Goal: Task Accomplishment & Management: Manage account settings

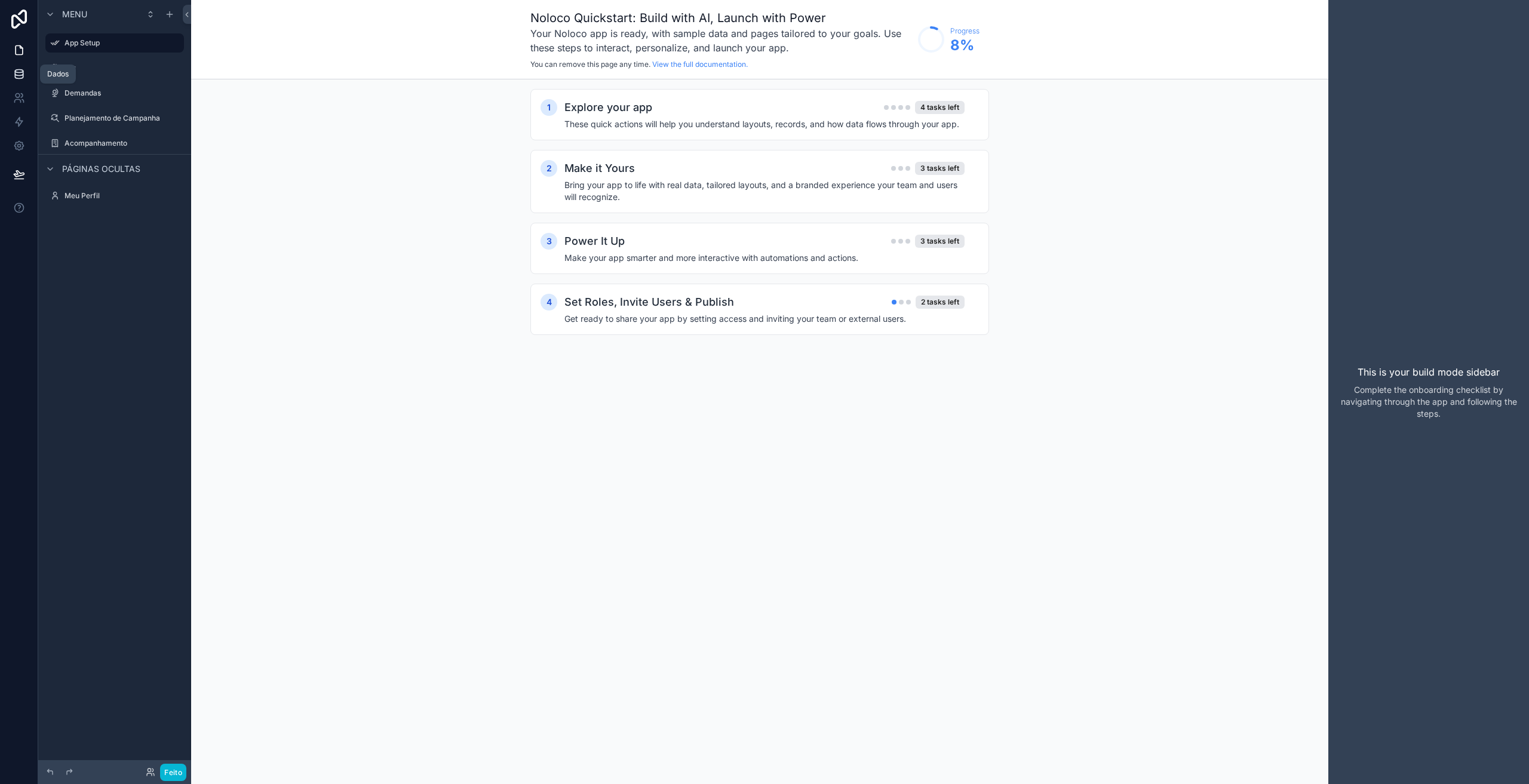
click at [14, 70] on icon at bounding box center [19, 74] width 12 height 12
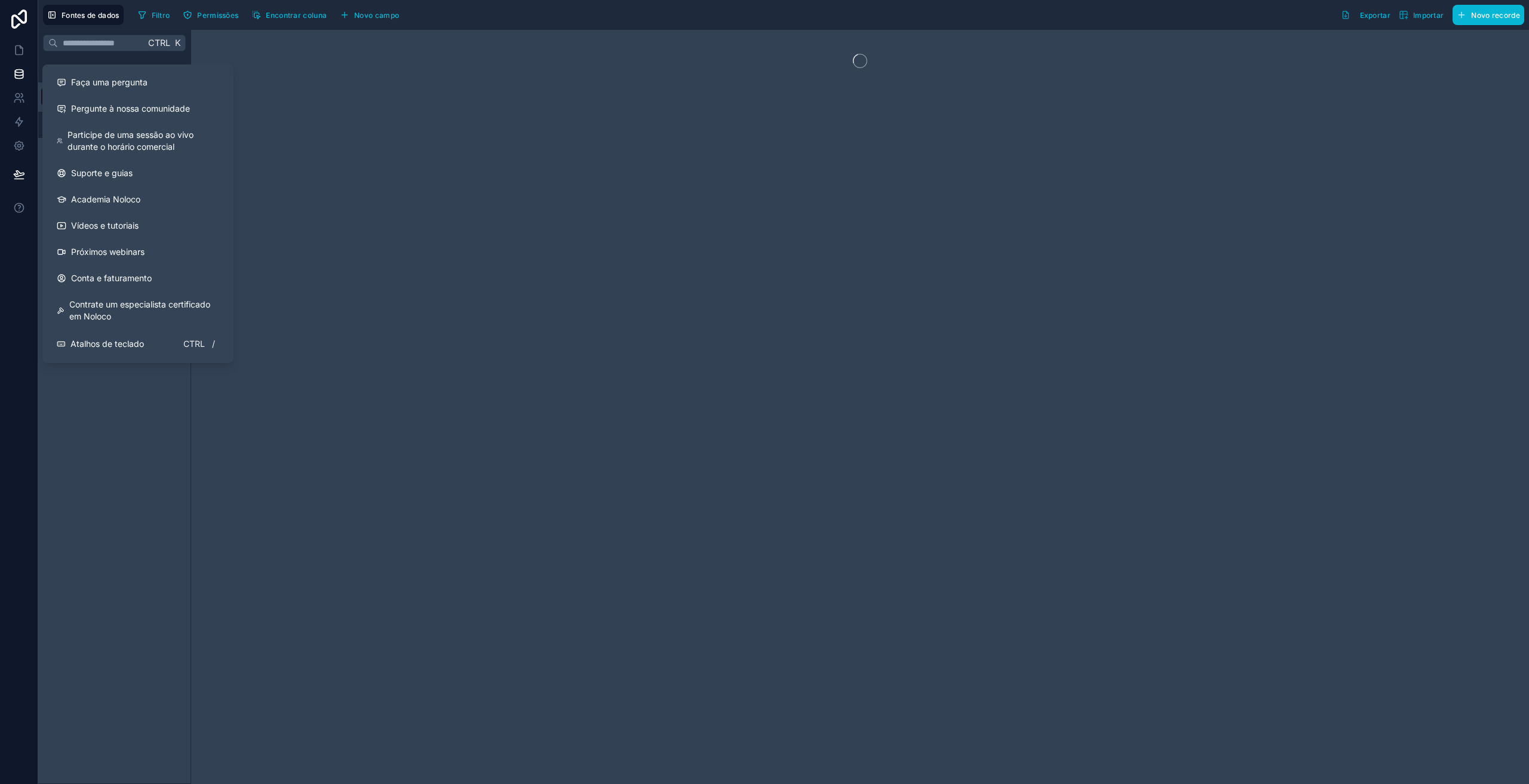
click at [107, 449] on div "Ctrl K Mesas Noloco Usuário DFLOW SECOM Planejamento de Campanha Processamento …" at bounding box center [115, 407] width 153 height 754
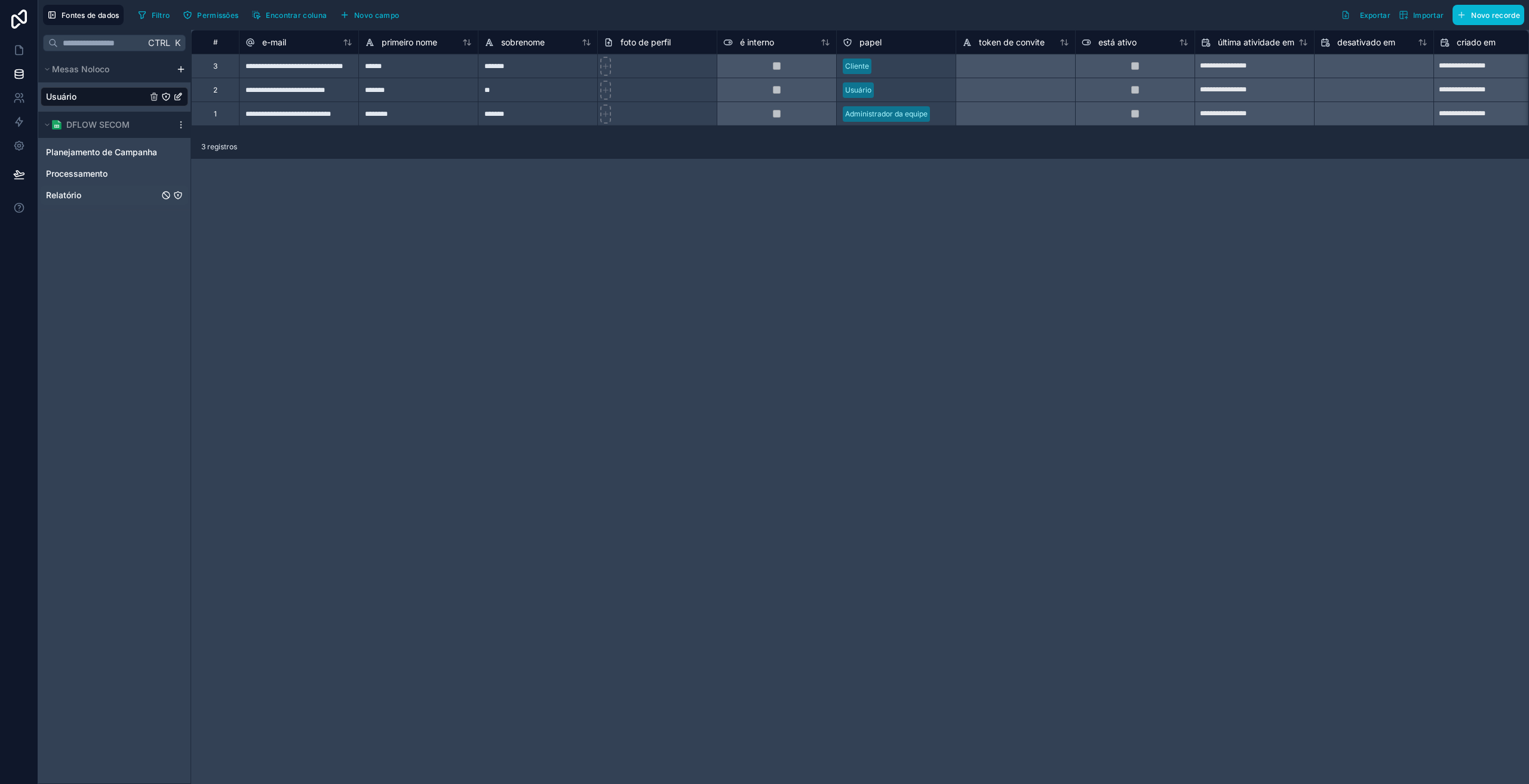
click at [68, 191] on font "Relatório" at bounding box center [64, 195] width 35 height 10
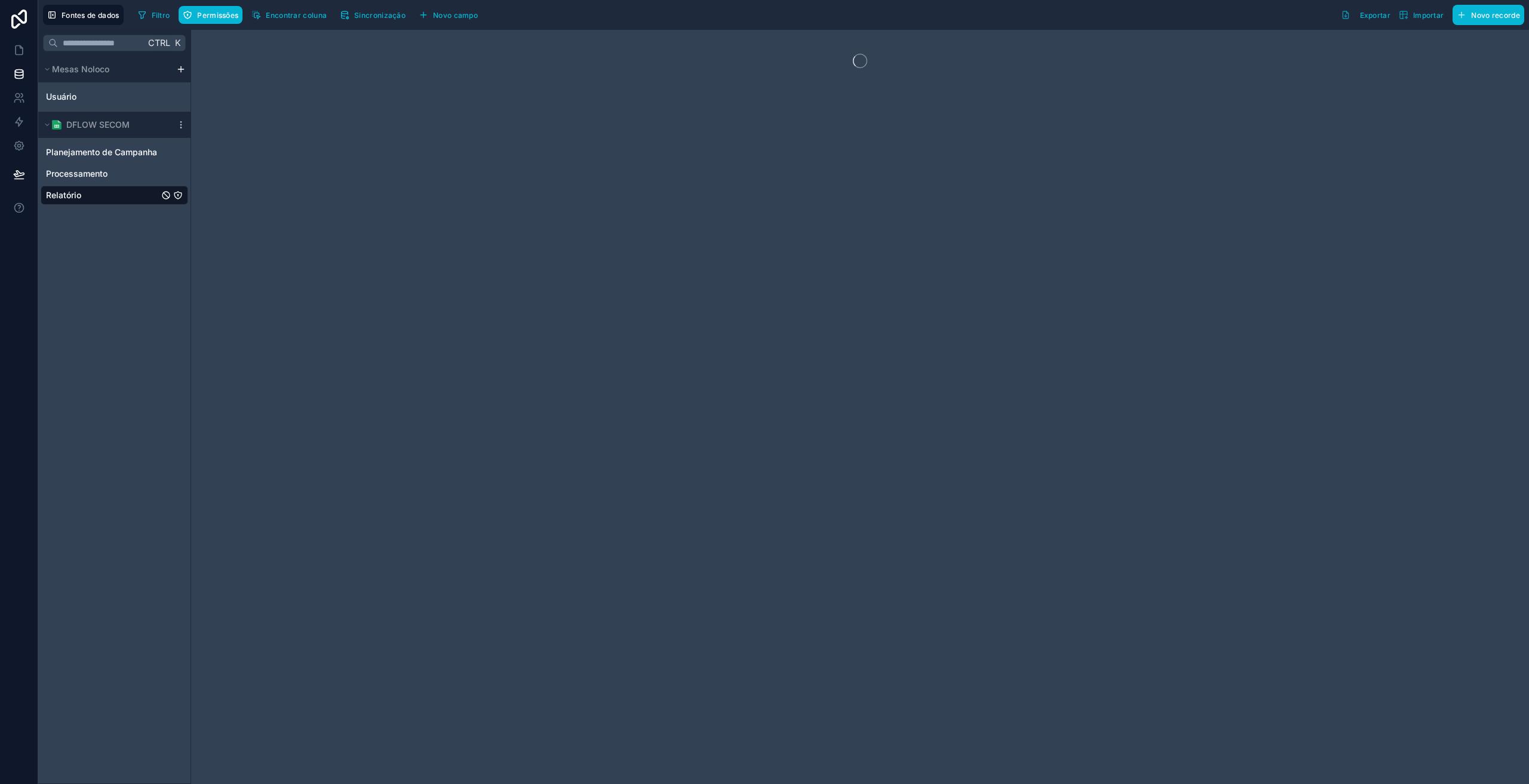
click at [180, 193] on icon "Relatório" at bounding box center [178, 195] width 7 height 7
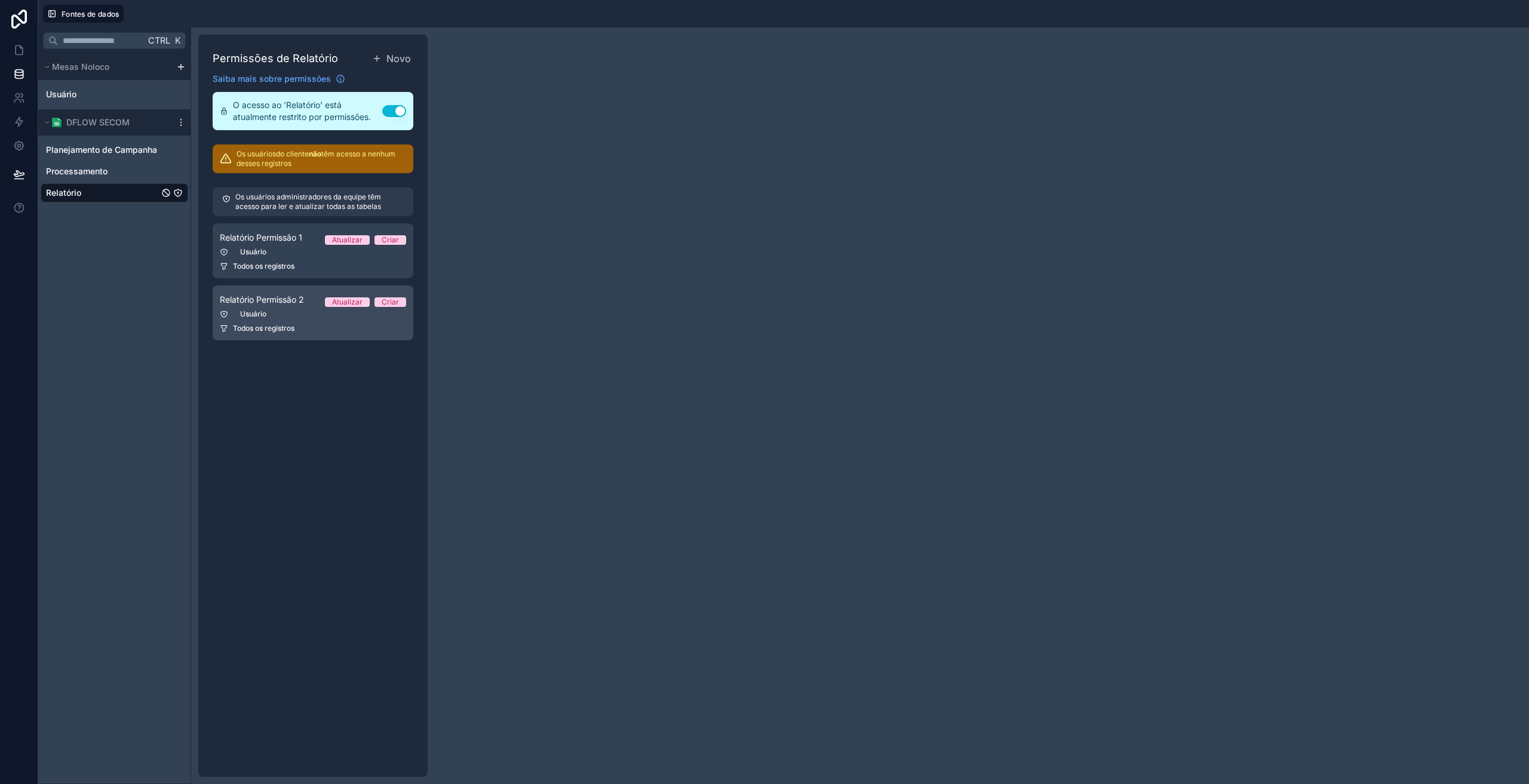
click at [265, 305] on span "Relatório Permissão 2" at bounding box center [262, 300] width 84 height 12
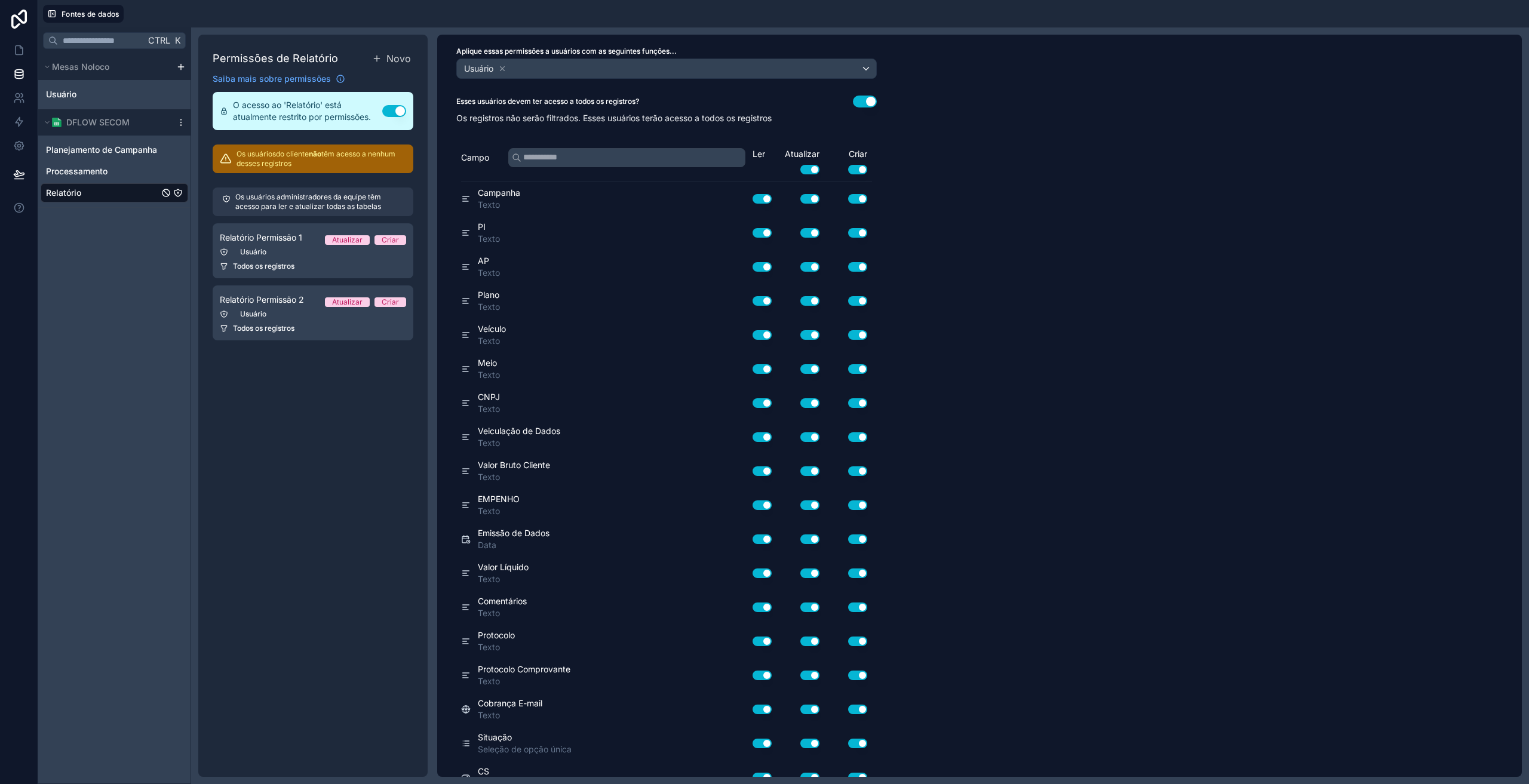
scroll to position [109, 0]
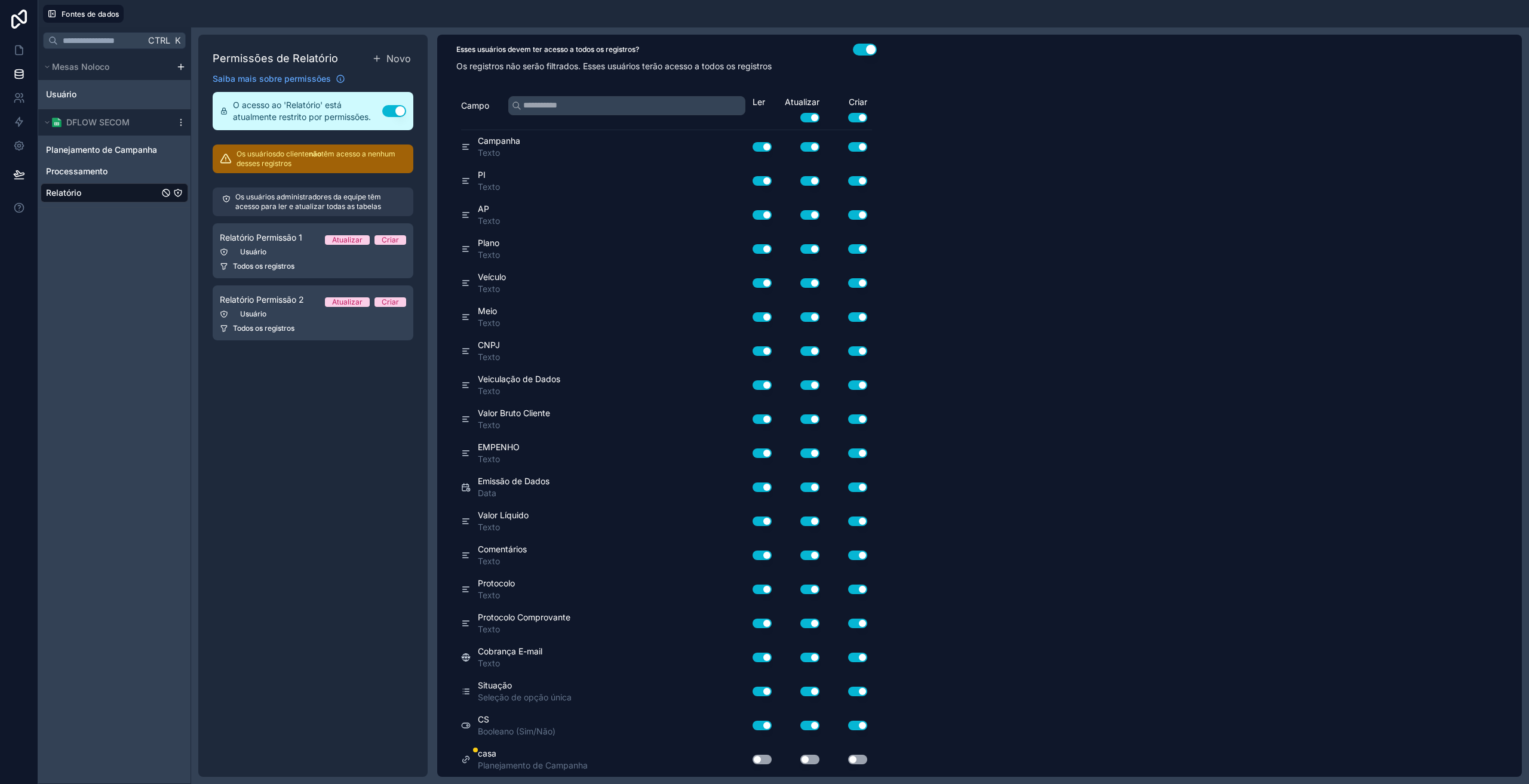
click at [758, 763] on button "Usar configuração" at bounding box center [762, 760] width 19 height 9
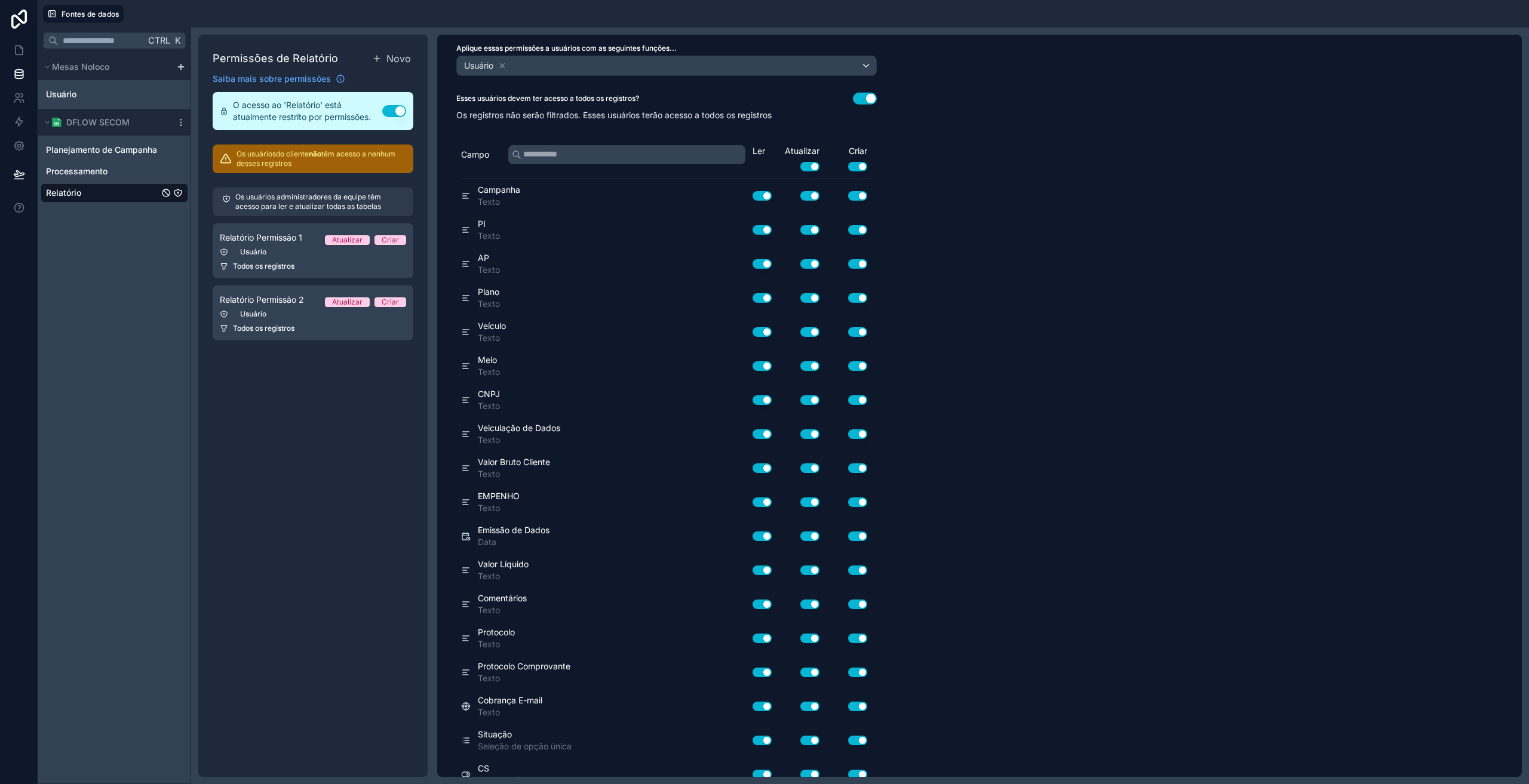
scroll to position [0, 0]
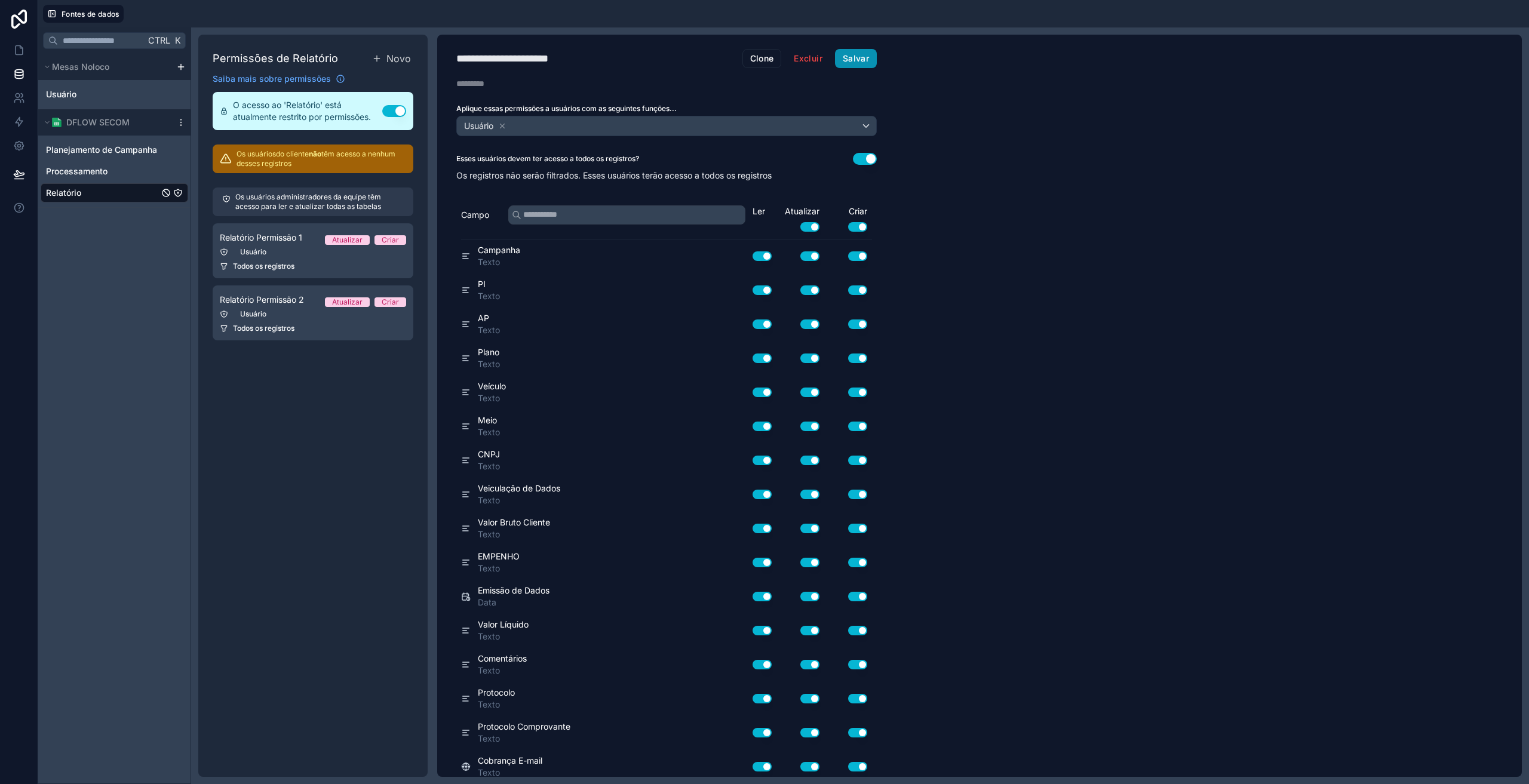
click at [858, 53] on font "Salvar" at bounding box center [856, 58] width 26 height 10
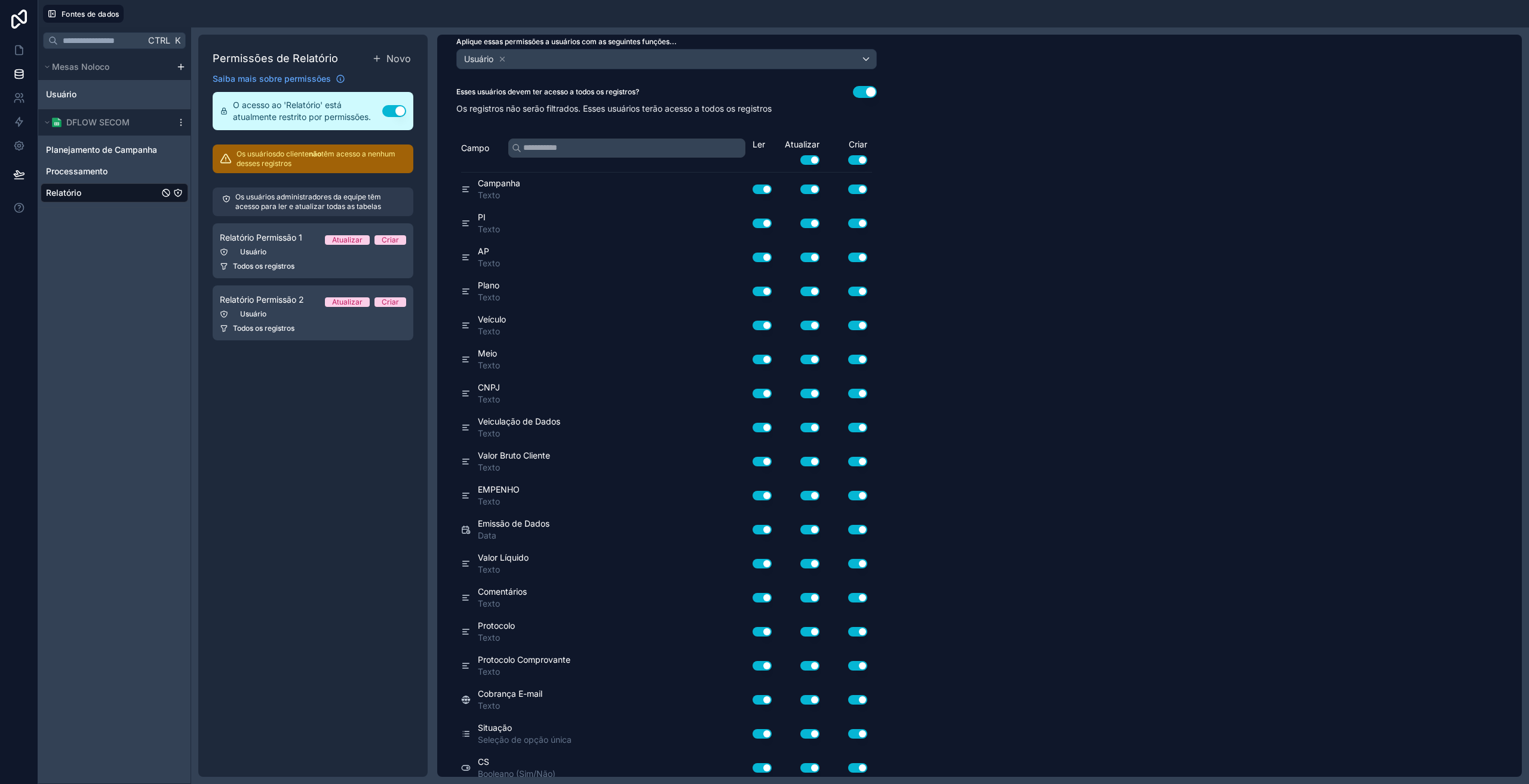
scroll to position [109, 0]
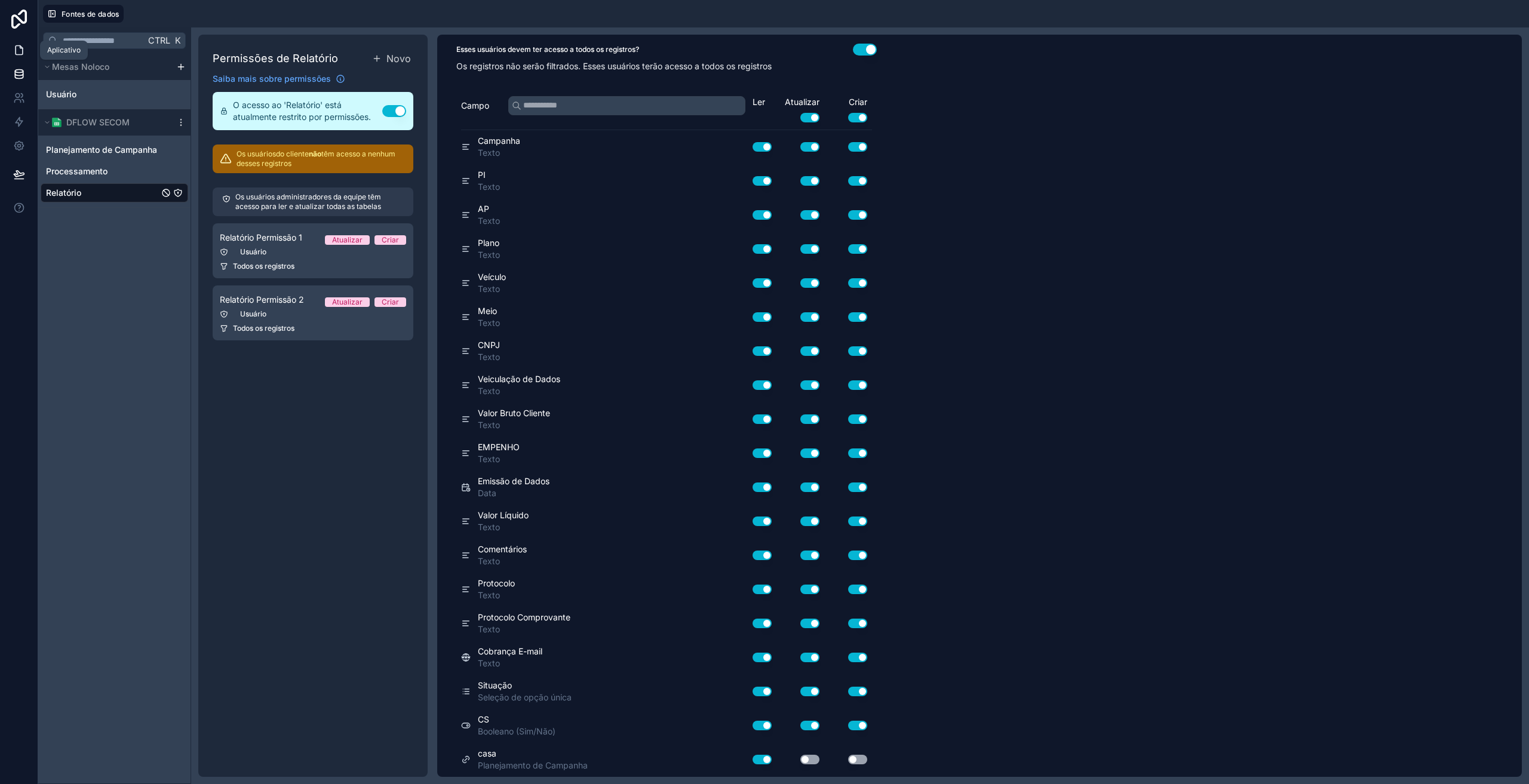
click at [12, 51] on link at bounding box center [19, 50] width 38 height 24
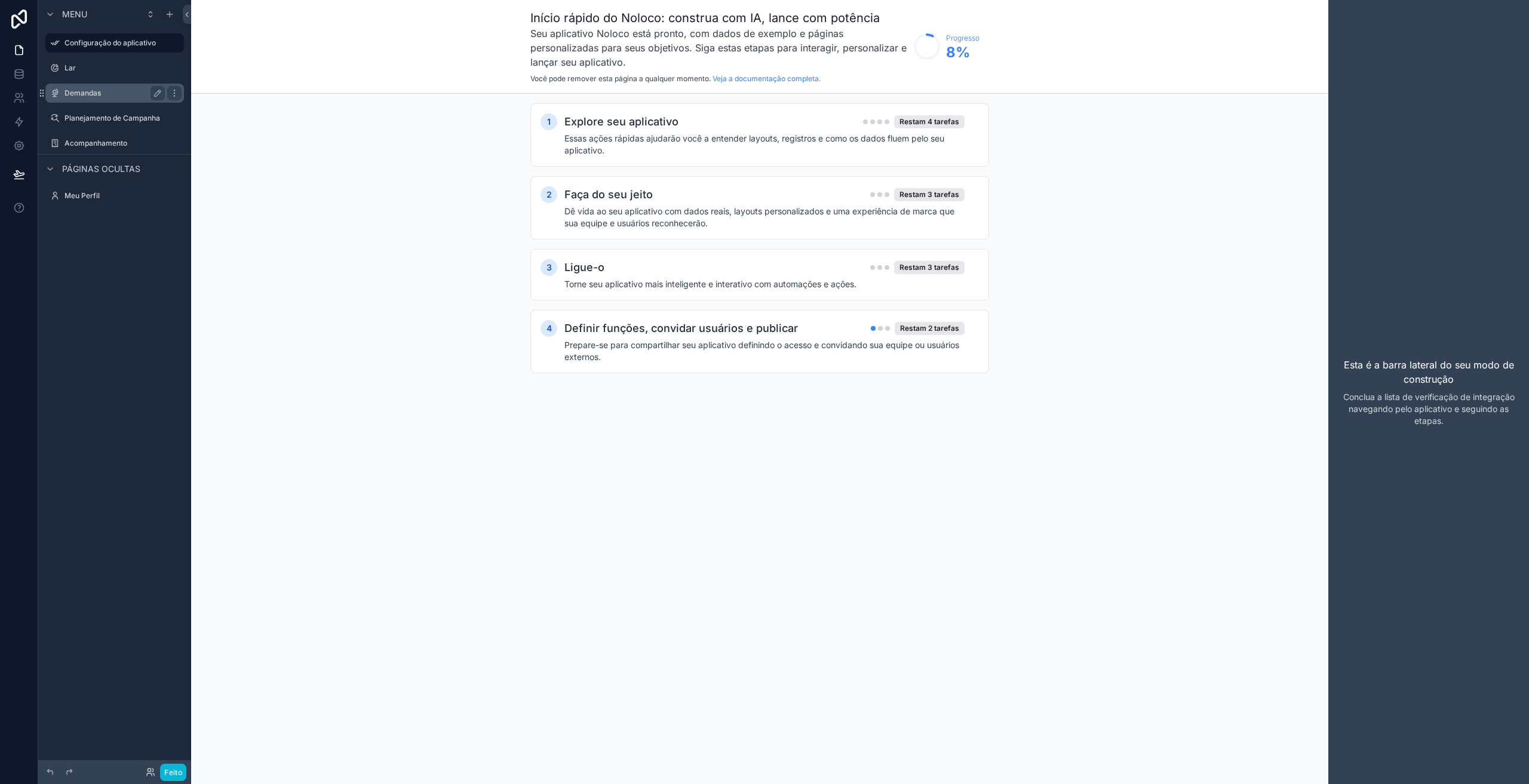
click at [84, 98] on div "Demandas" at bounding box center [114, 93] width 100 height 14
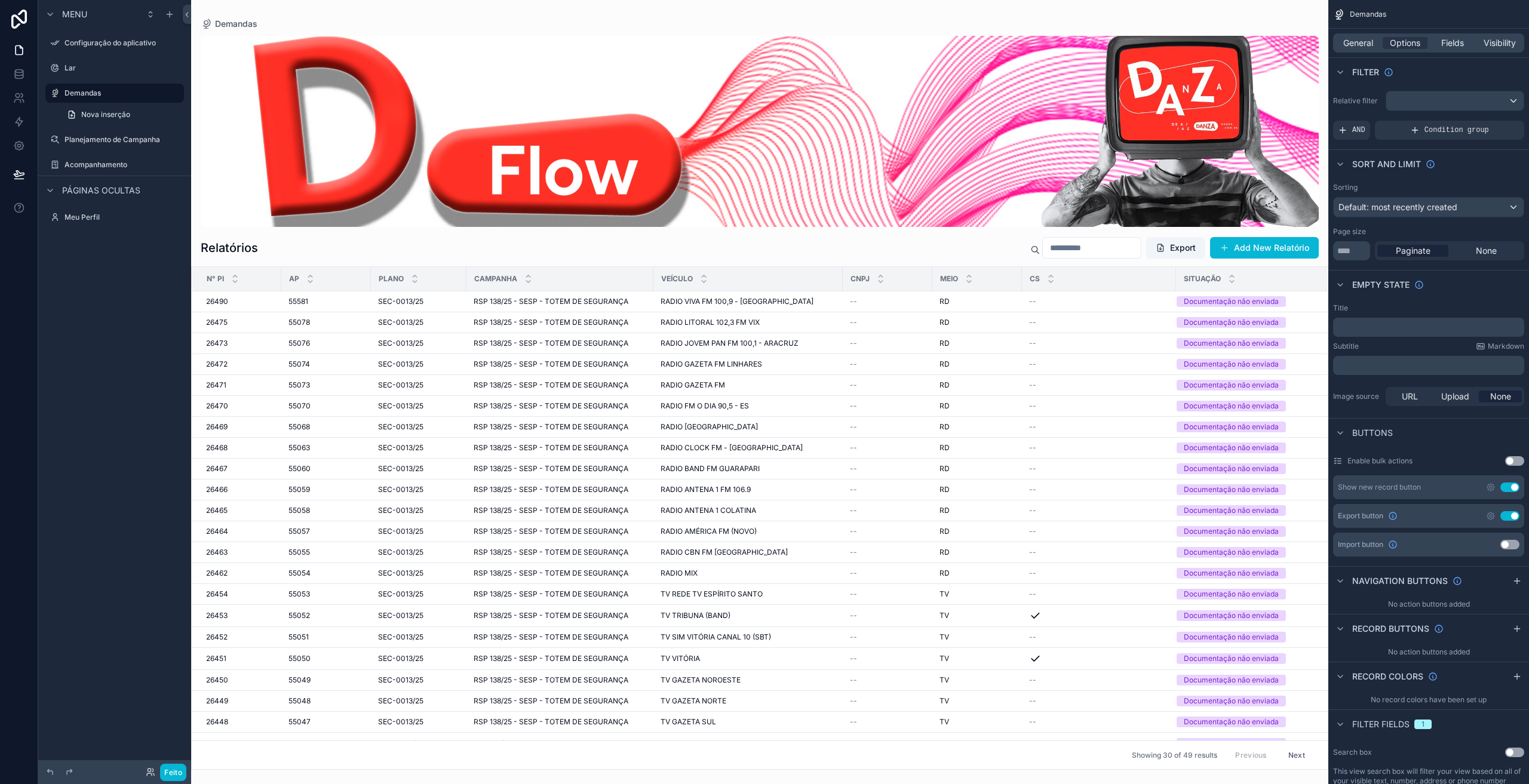
click at [569, 300] on div "conteúdo rolável" at bounding box center [760, 392] width 1138 height 784
click at [568, 305] on span "RSP 138/25 - SESP - TOTEM DE SEGURANÇA" at bounding box center [551, 301] width 155 height 9
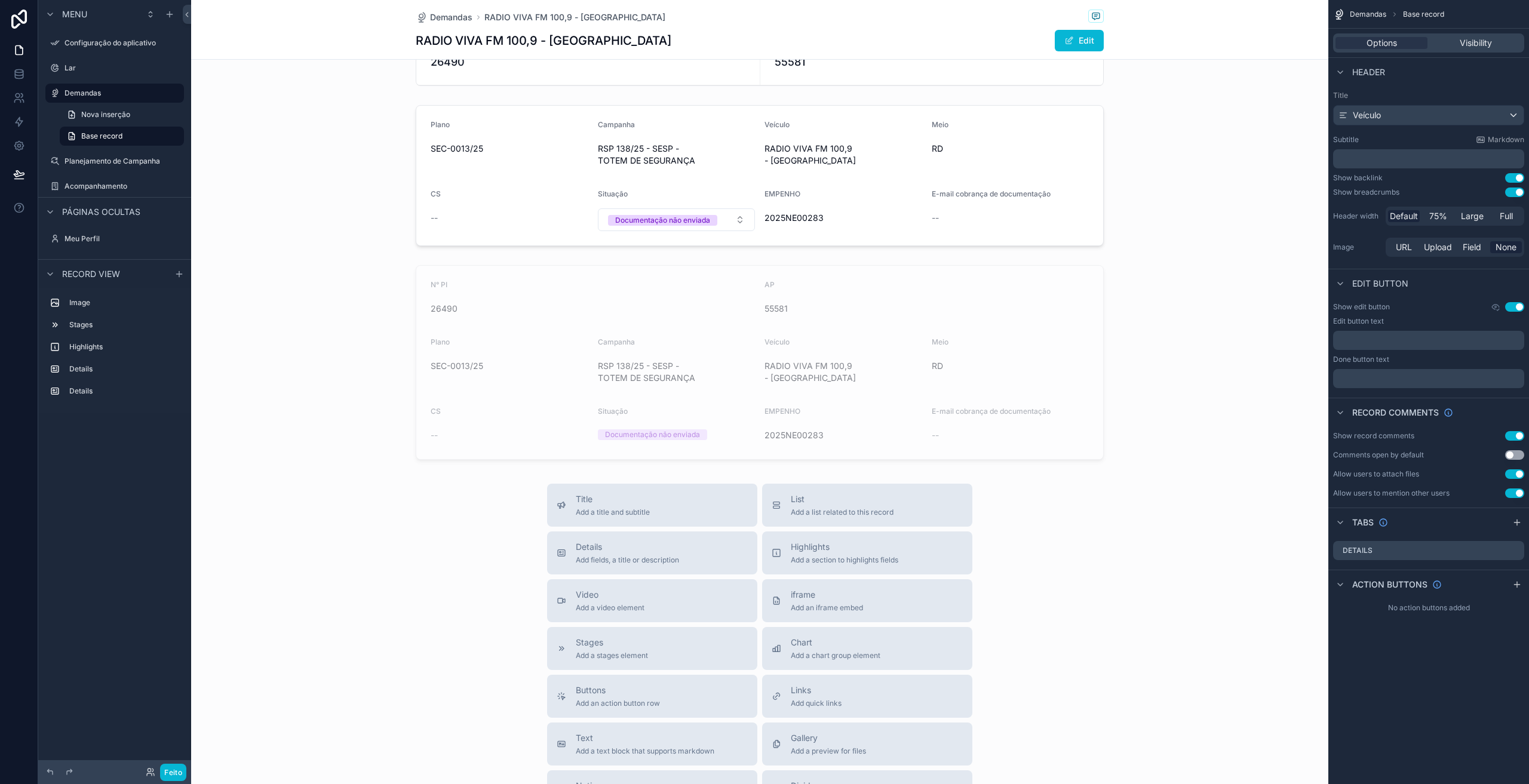
scroll to position [358, 0]
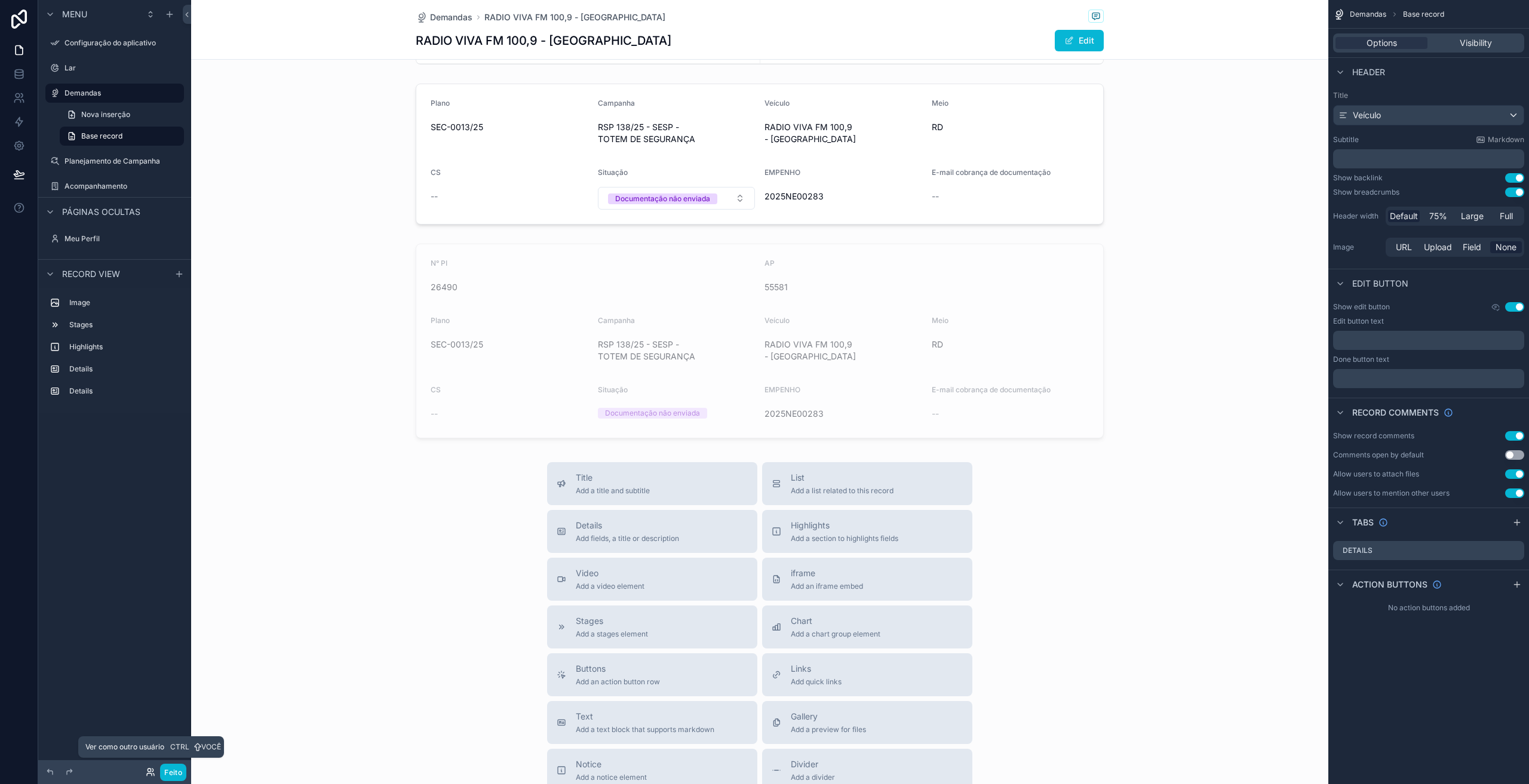
click at [153, 772] on icon at bounding box center [153, 770] width 1 height 3
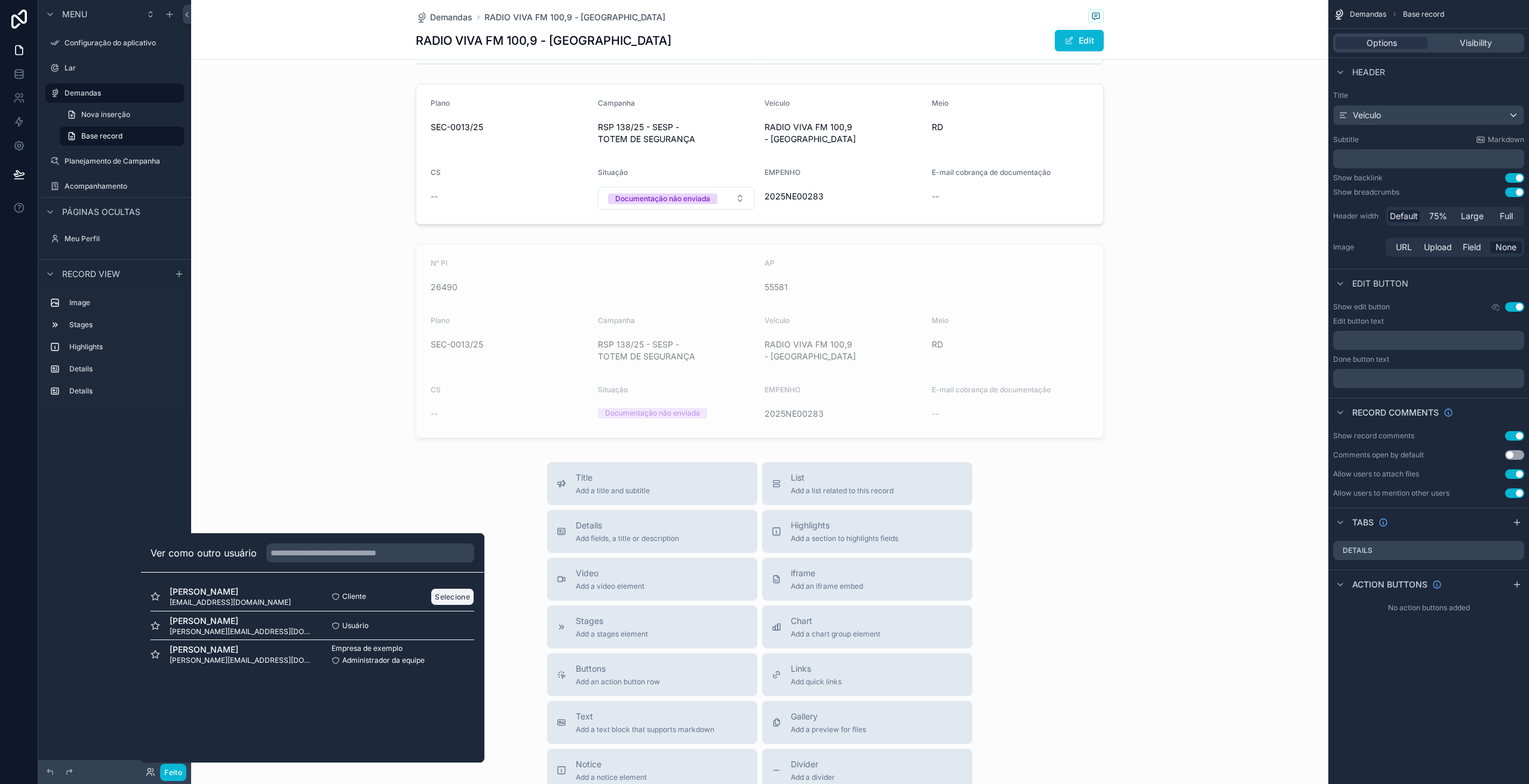
click at [454, 599] on font "Selecione" at bounding box center [452, 597] width 35 height 9
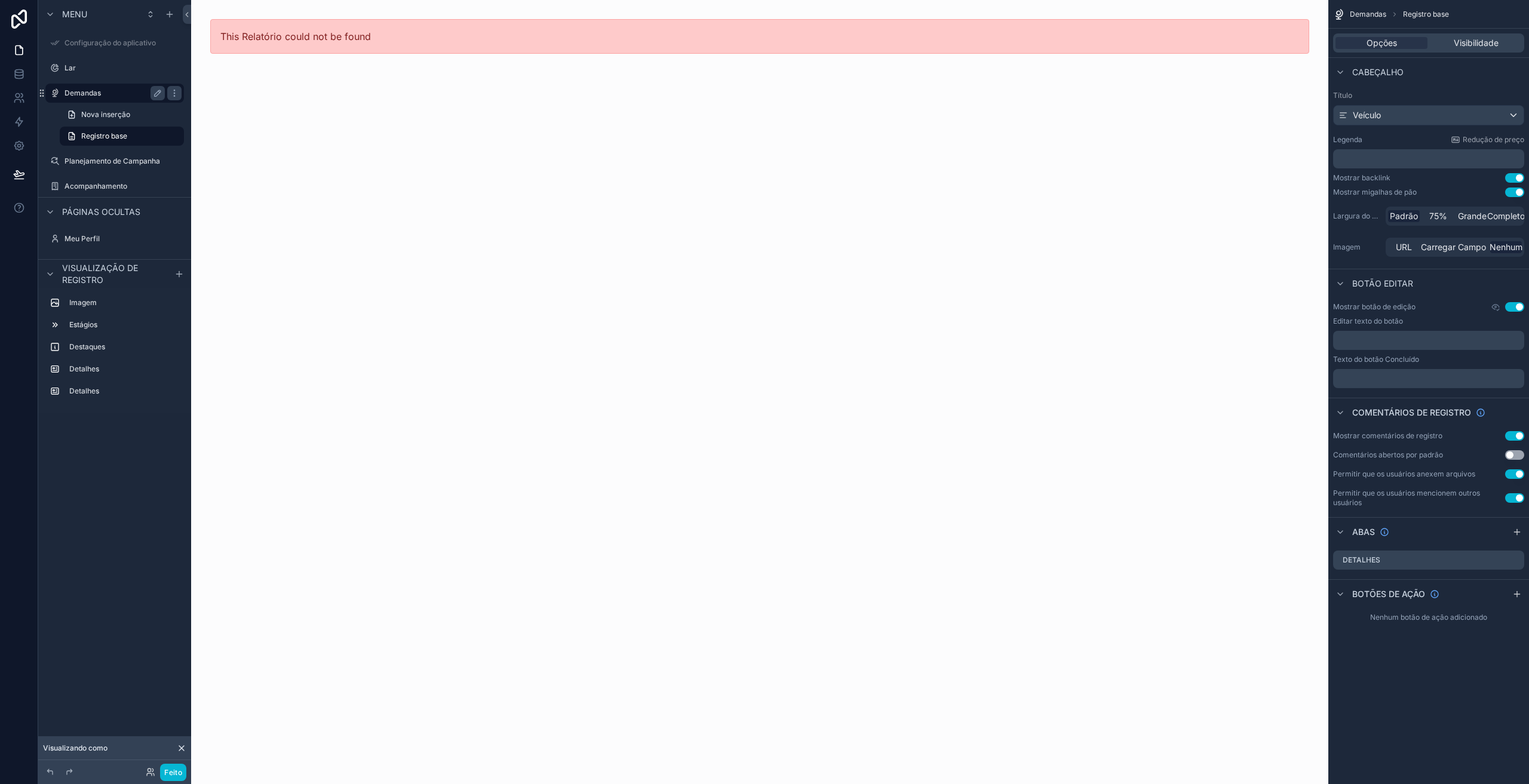
click at [90, 95] on font "Demandas" at bounding box center [82, 93] width 37 height 9
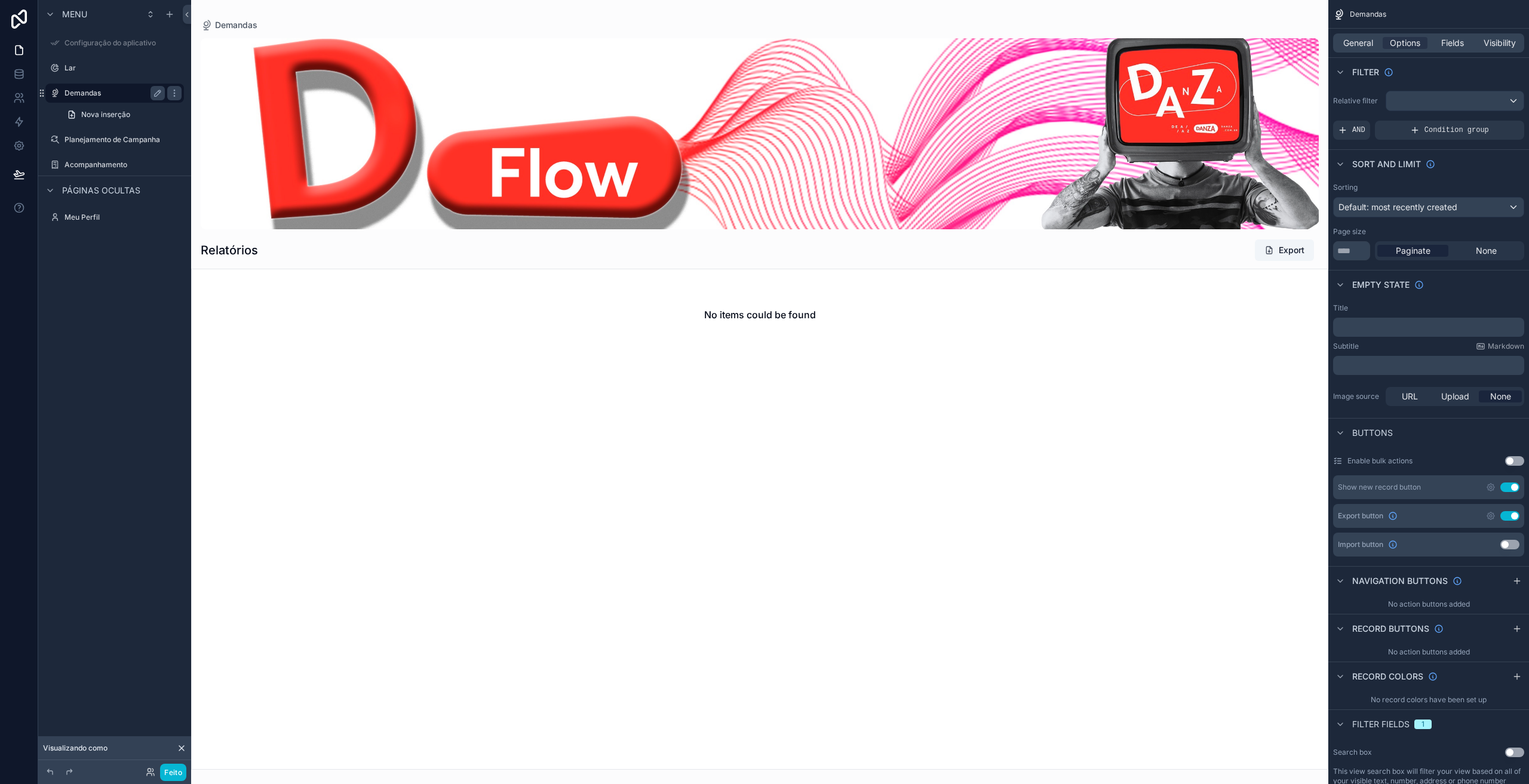
click at [95, 93] on font "Demandas" at bounding box center [82, 93] width 37 height 9
click at [97, 142] on font "Planejamento de Campanha" at bounding box center [112, 139] width 95 height 9
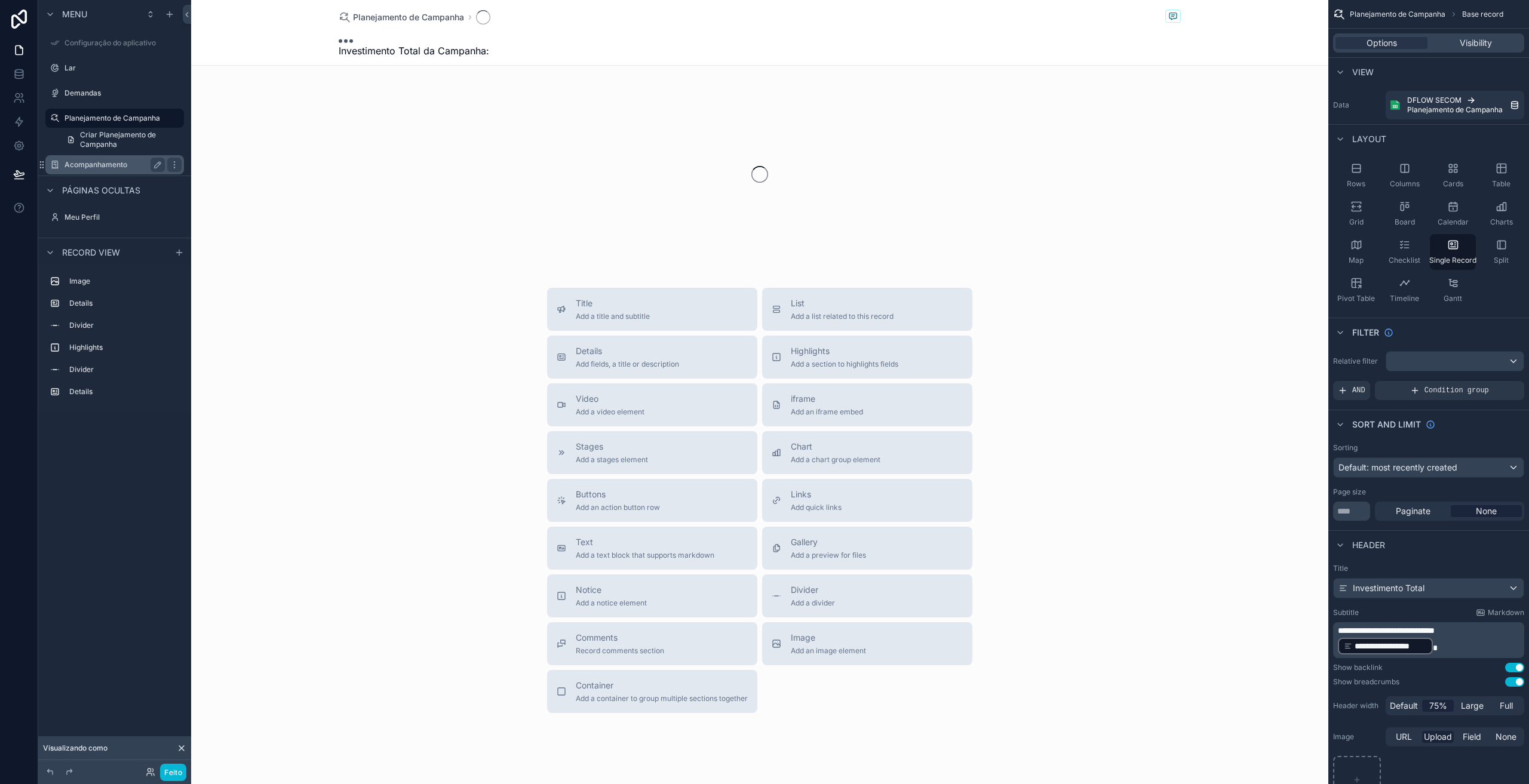
click at [94, 163] on font "Acompanhamento" at bounding box center [95, 164] width 63 height 9
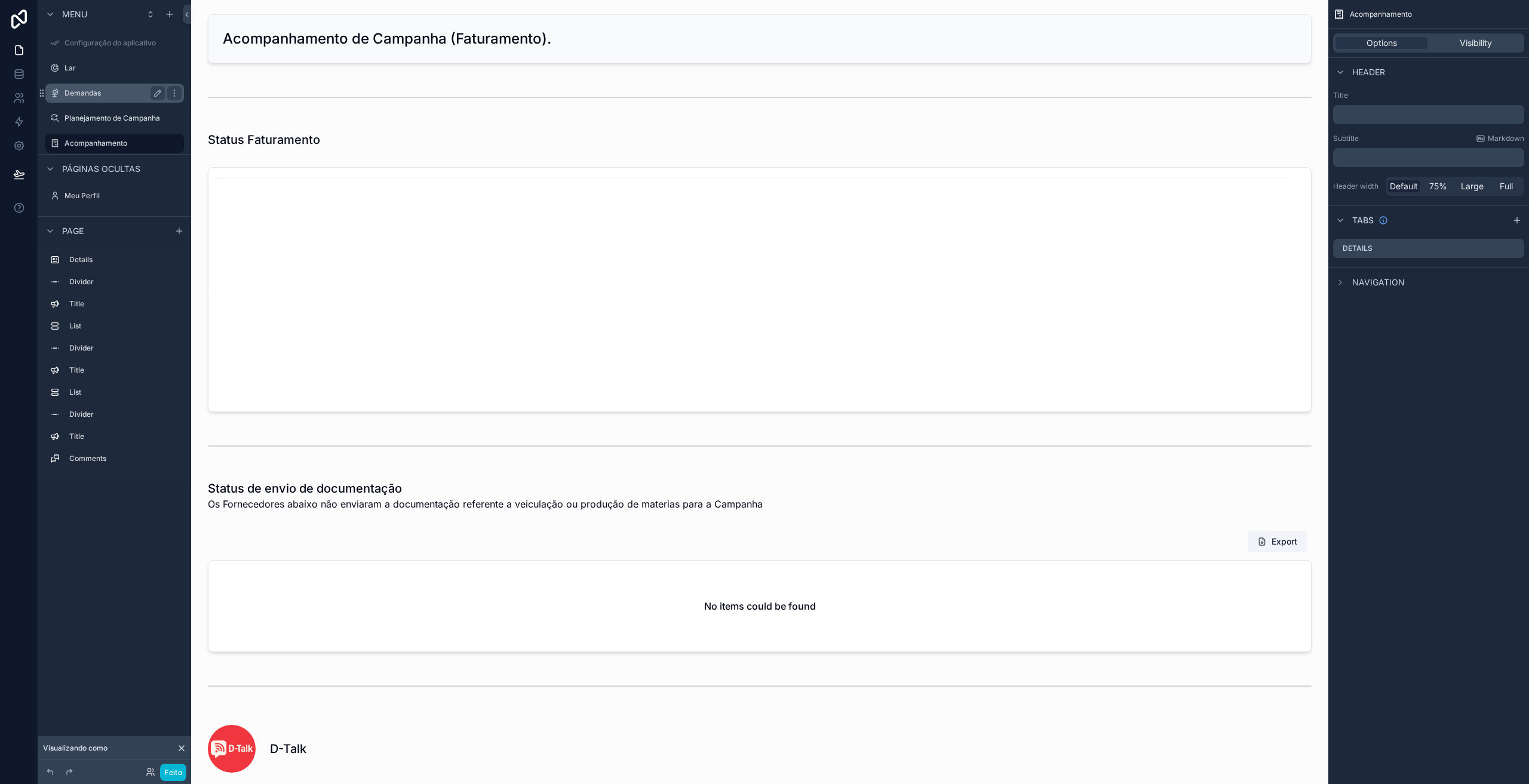
click at [80, 91] on font "Demandas" at bounding box center [82, 93] width 37 height 9
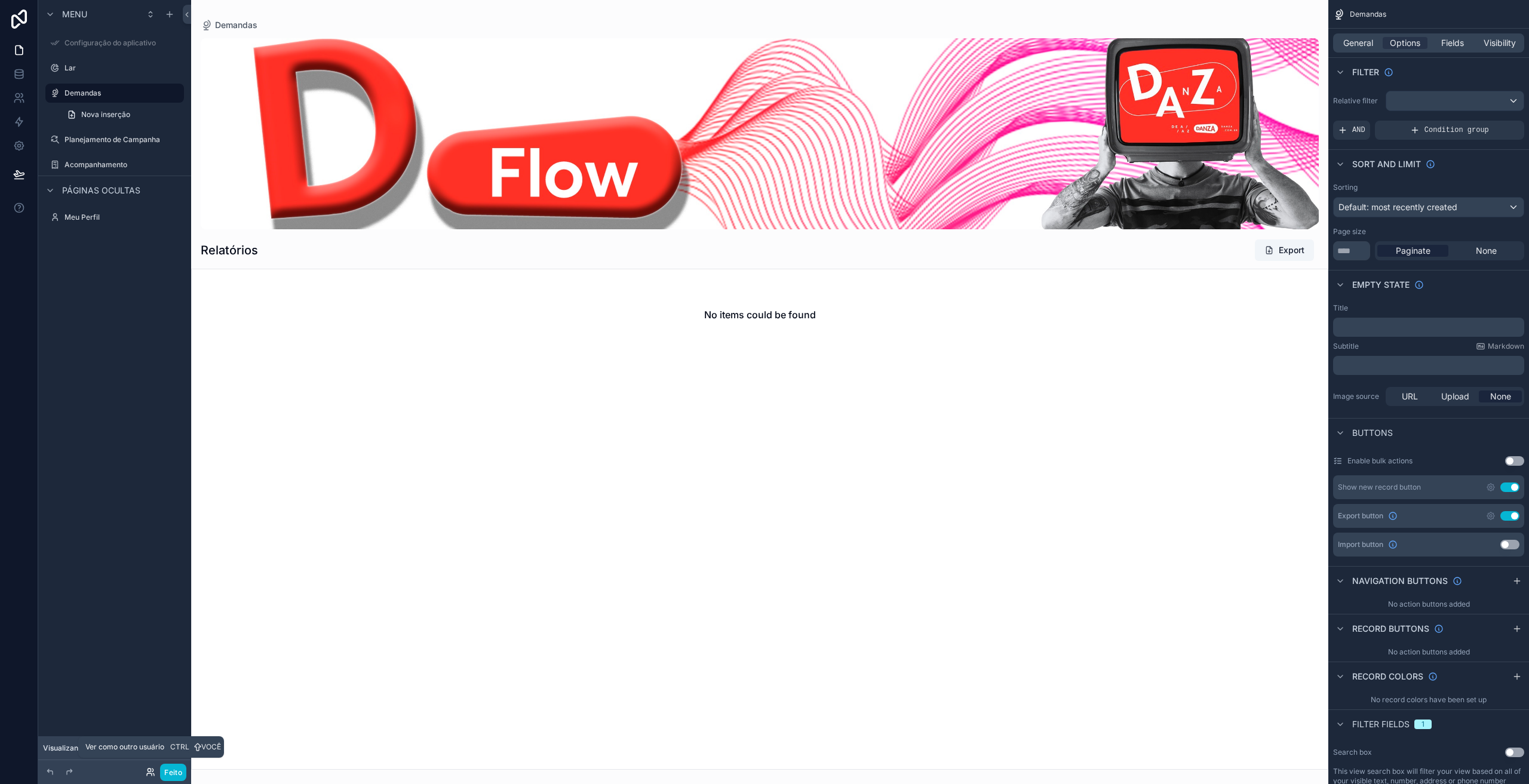
click at [147, 768] on icon at bounding box center [151, 773] width 9 height 9
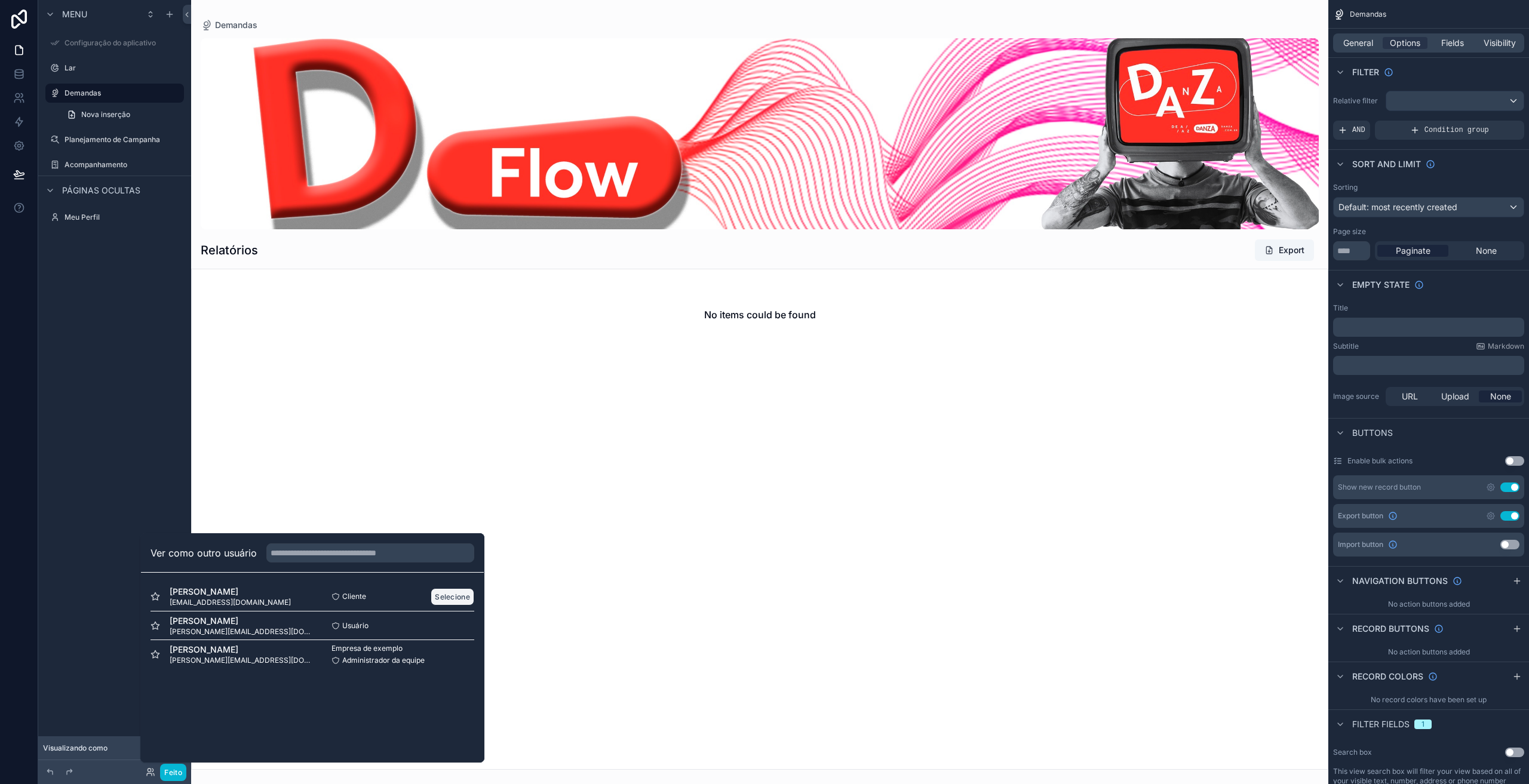
click at [458, 597] on font "Selecione" at bounding box center [452, 597] width 35 height 9
click at [445, 656] on font "Selecione" at bounding box center [452, 654] width 35 height 9
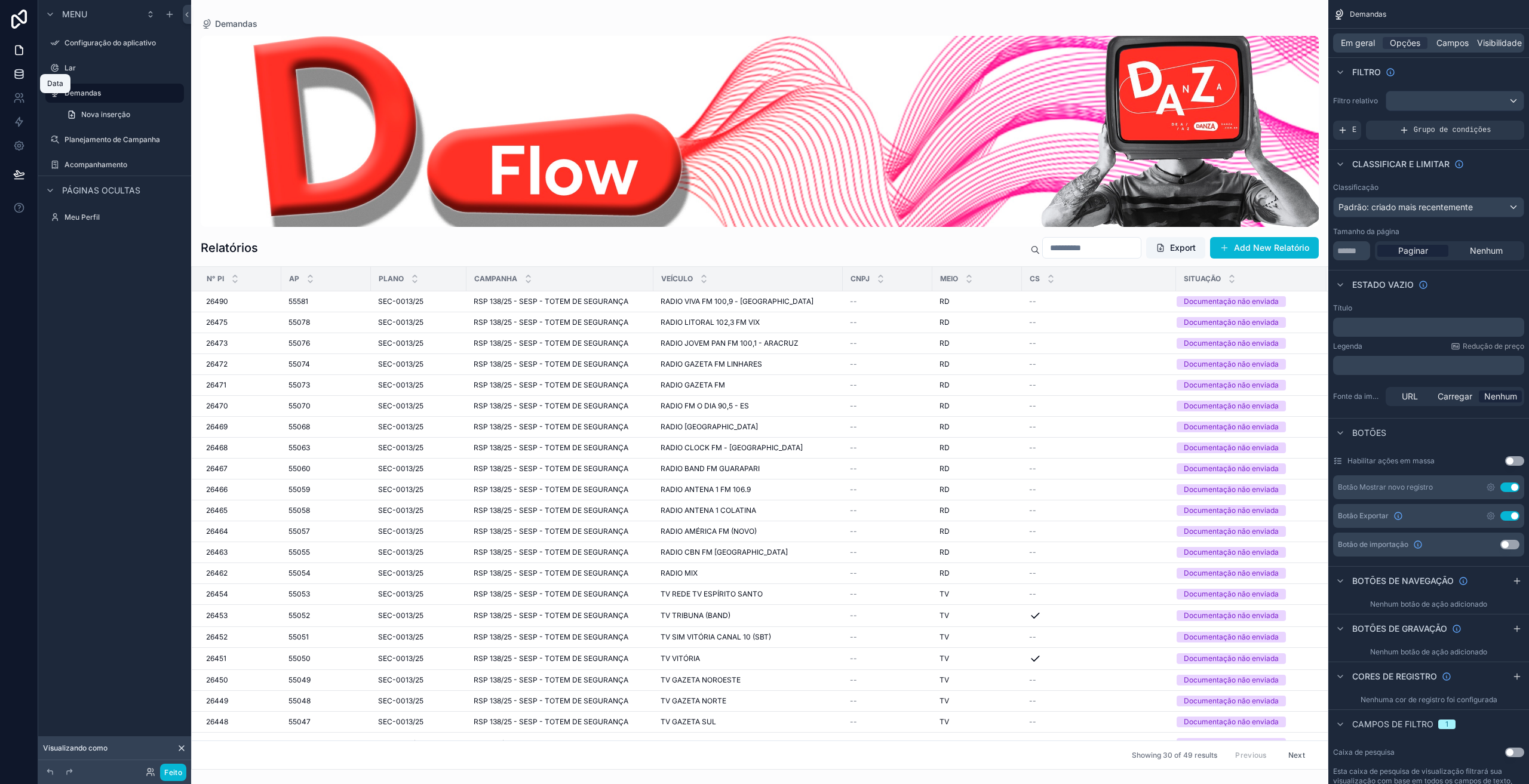
click at [14, 80] on link at bounding box center [19, 74] width 38 height 24
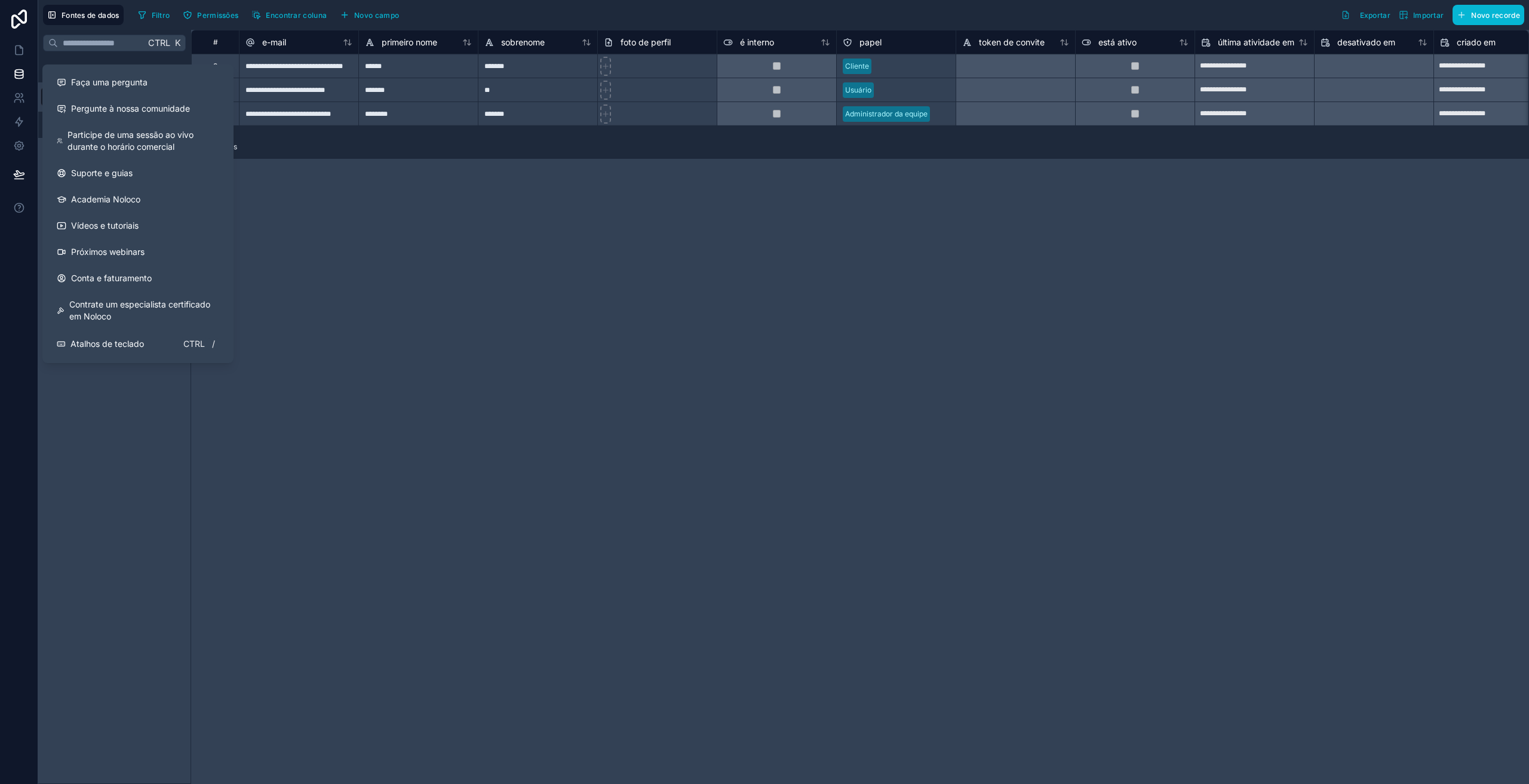
click at [99, 462] on div "Ctrl K Mesas Noloco Usuário DFLOW SECOM Planejamento de Campanha Processamento …" at bounding box center [115, 407] width 153 height 754
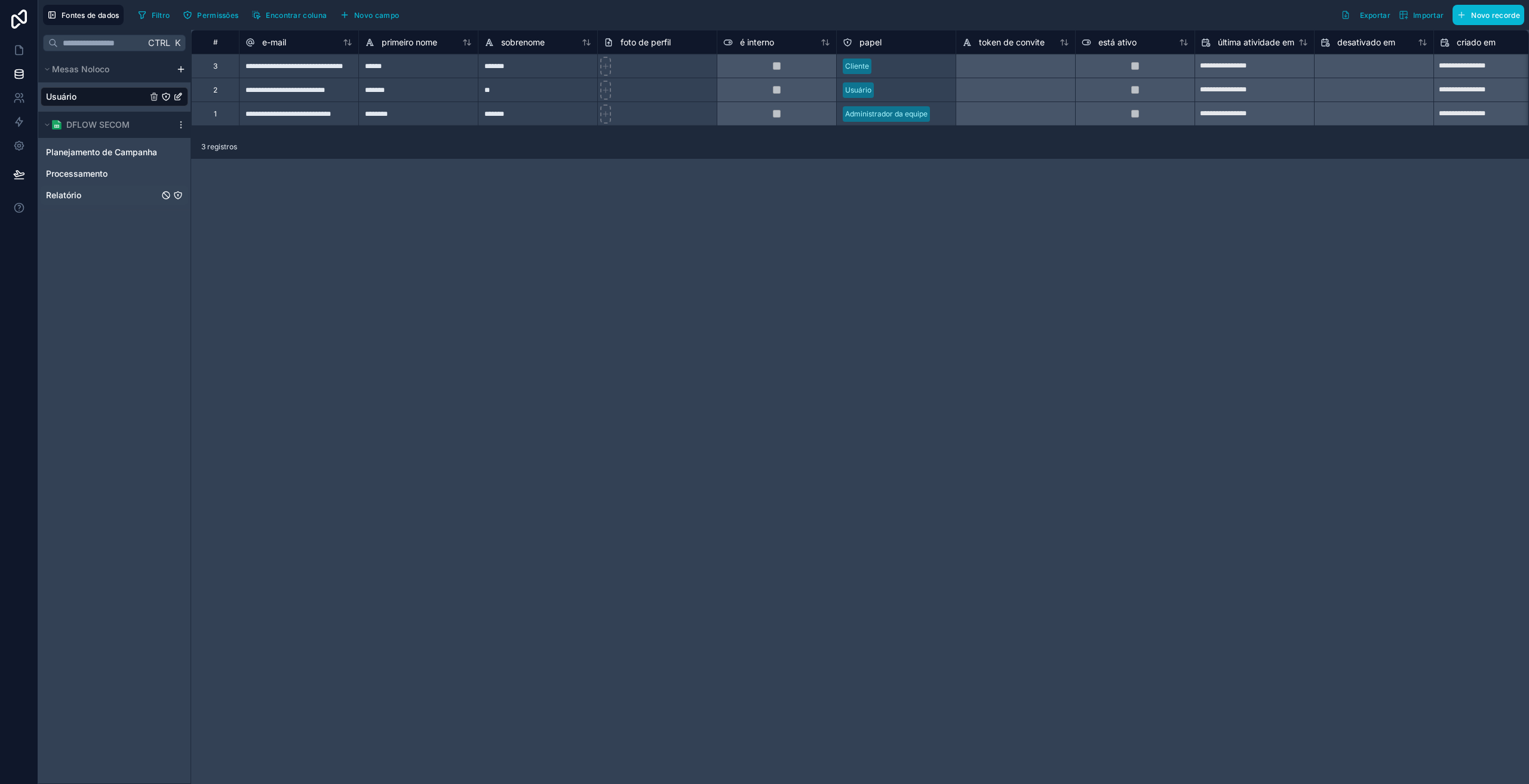
click at [82, 193] on link "Relatório" at bounding box center [102, 195] width 113 height 12
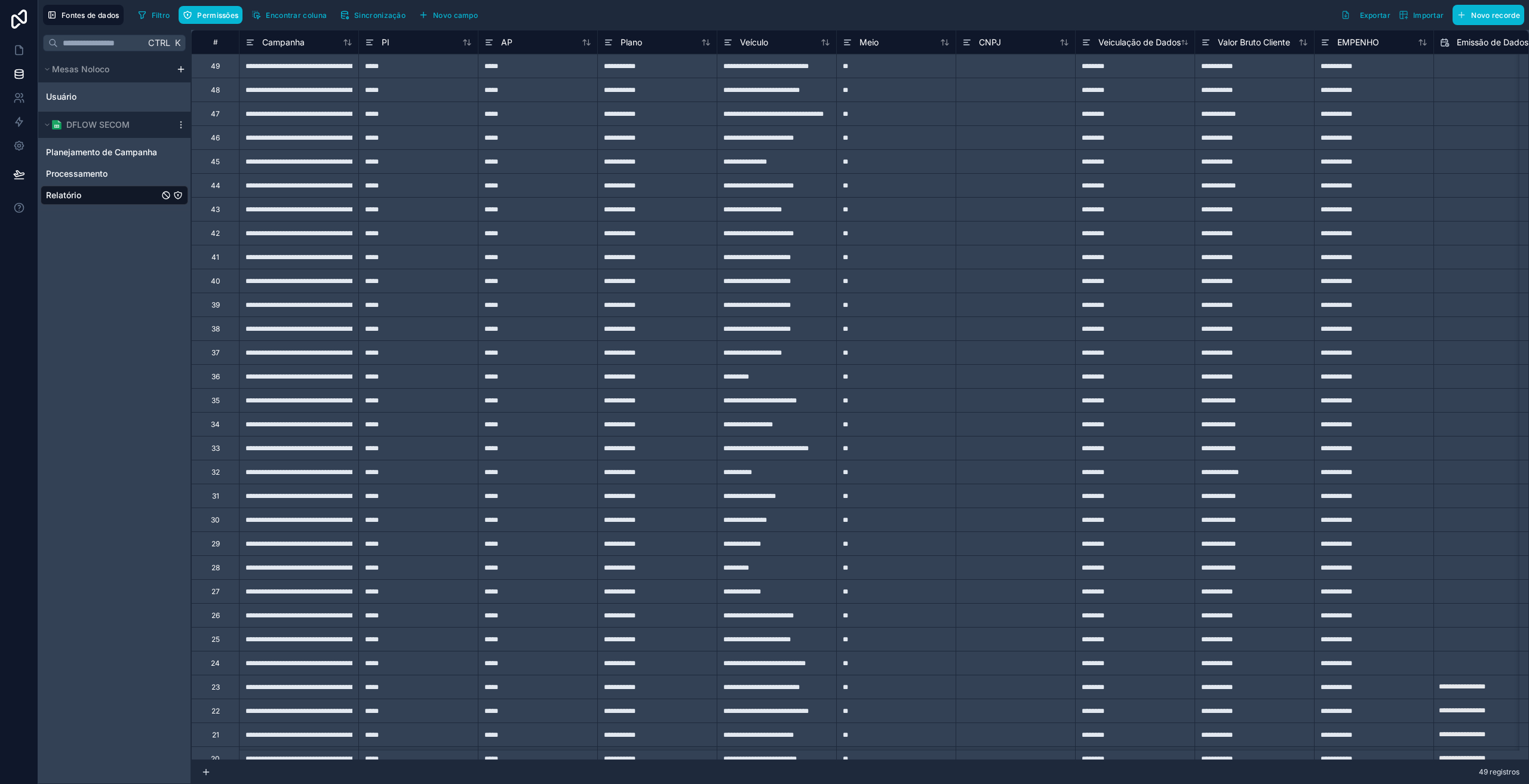
click at [179, 196] on icon "Relatório" at bounding box center [178, 195] width 9 height 9
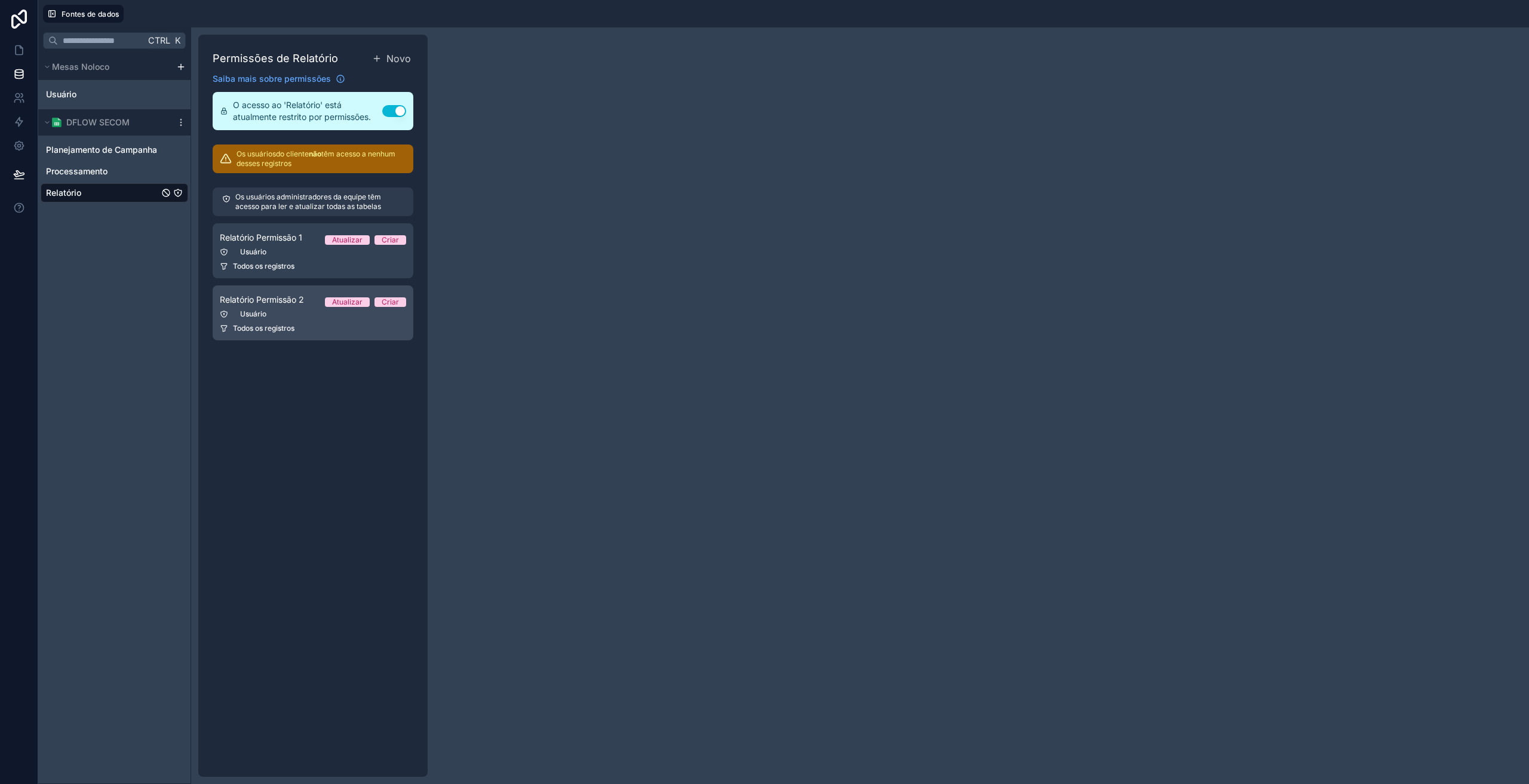
click at [332, 325] on div "Todos os registros" at bounding box center [313, 328] width 187 height 9
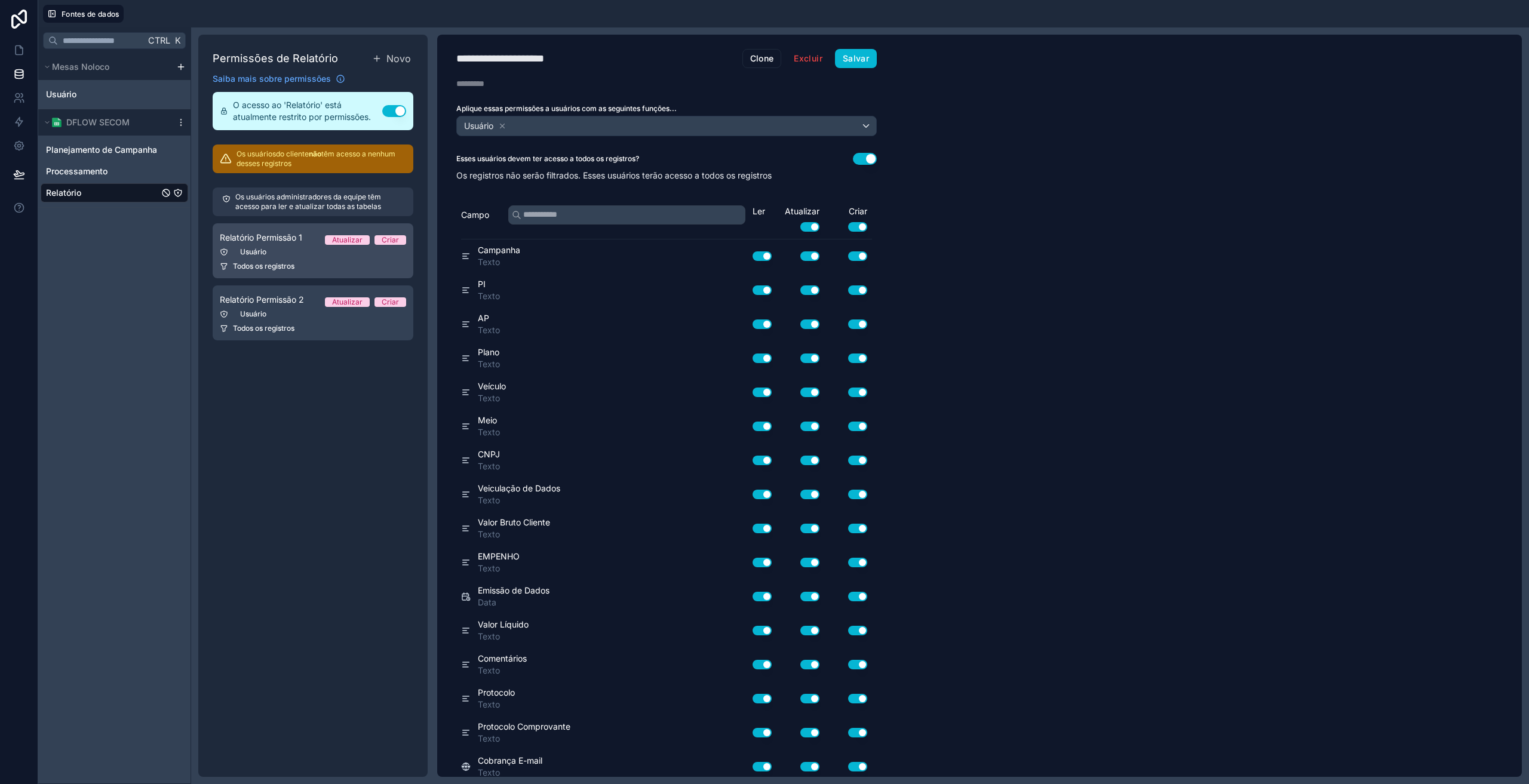
click at [297, 249] on div "Usuário" at bounding box center [313, 252] width 187 height 9
click at [306, 311] on div "Usuário" at bounding box center [313, 314] width 187 height 9
click at [320, 320] on link "Relatório Permissão 2 Atualizar Criar Usuário Todos os registros" at bounding box center [313, 312] width 201 height 55
click at [504, 127] on icon at bounding box center [502, 126] width 8 height 8
click at [506, 125] on font "Escolha uma ou mais funções" at bounding box center [519, 126] width 115 height 10
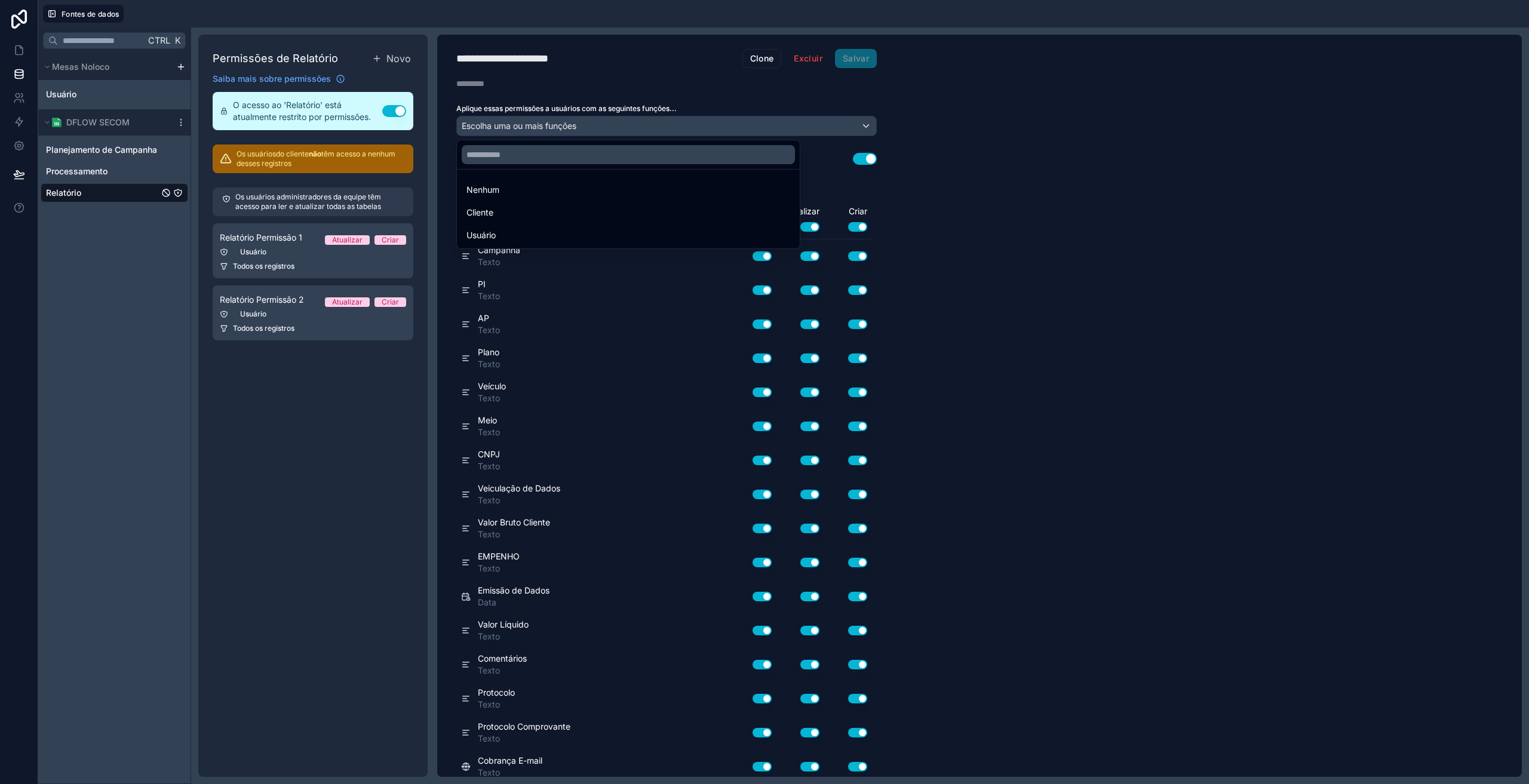
click at [506, 125] on div at bounding box center [764, 392] width 1529 height 784
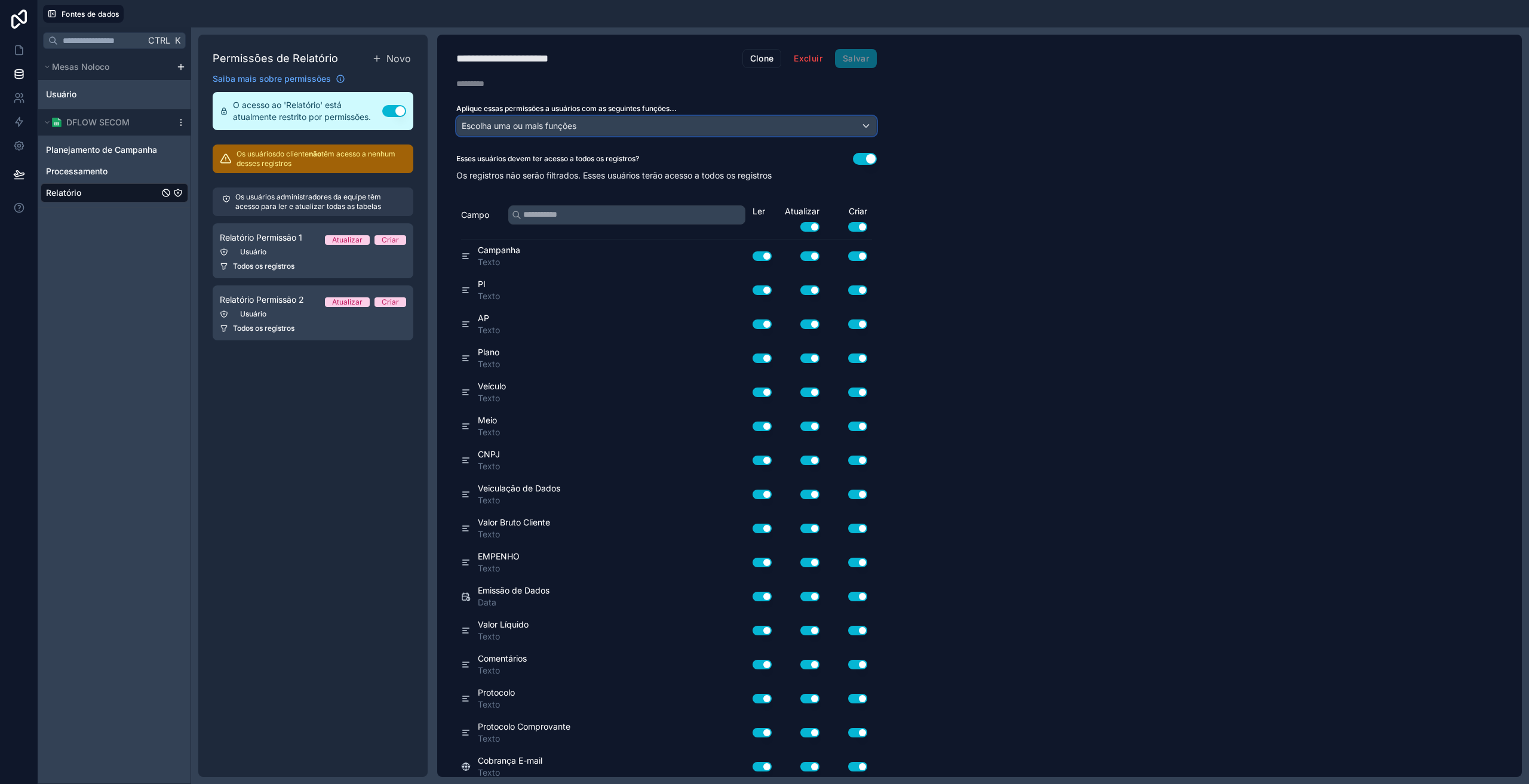
click at [506, 124] on font "Escolha uma ou mais funções" at bounding box center [519, 126] width 115 height 10
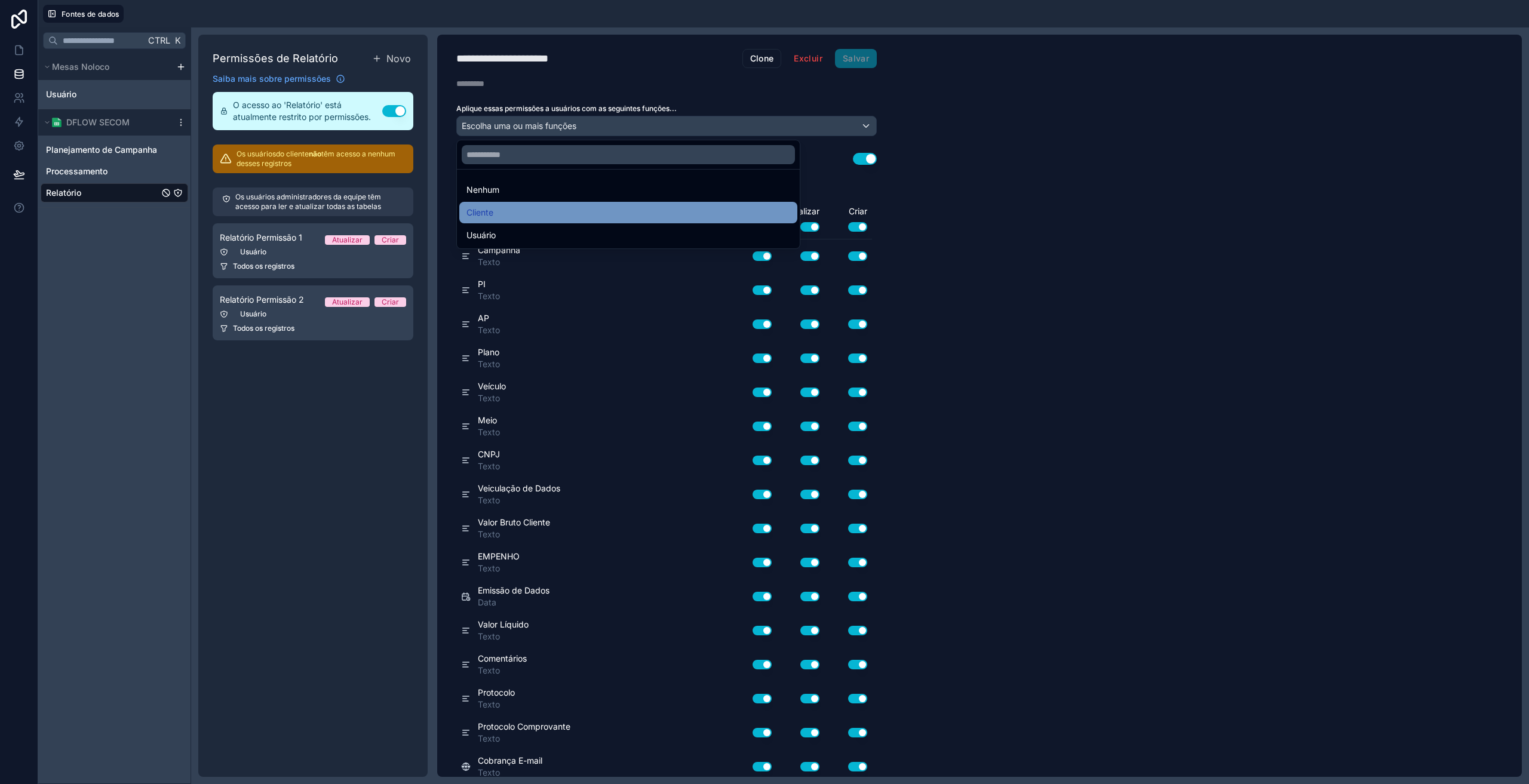
click at [487, 213] on font "Cliente" at bounding box center [480, 212] width 27 height 10
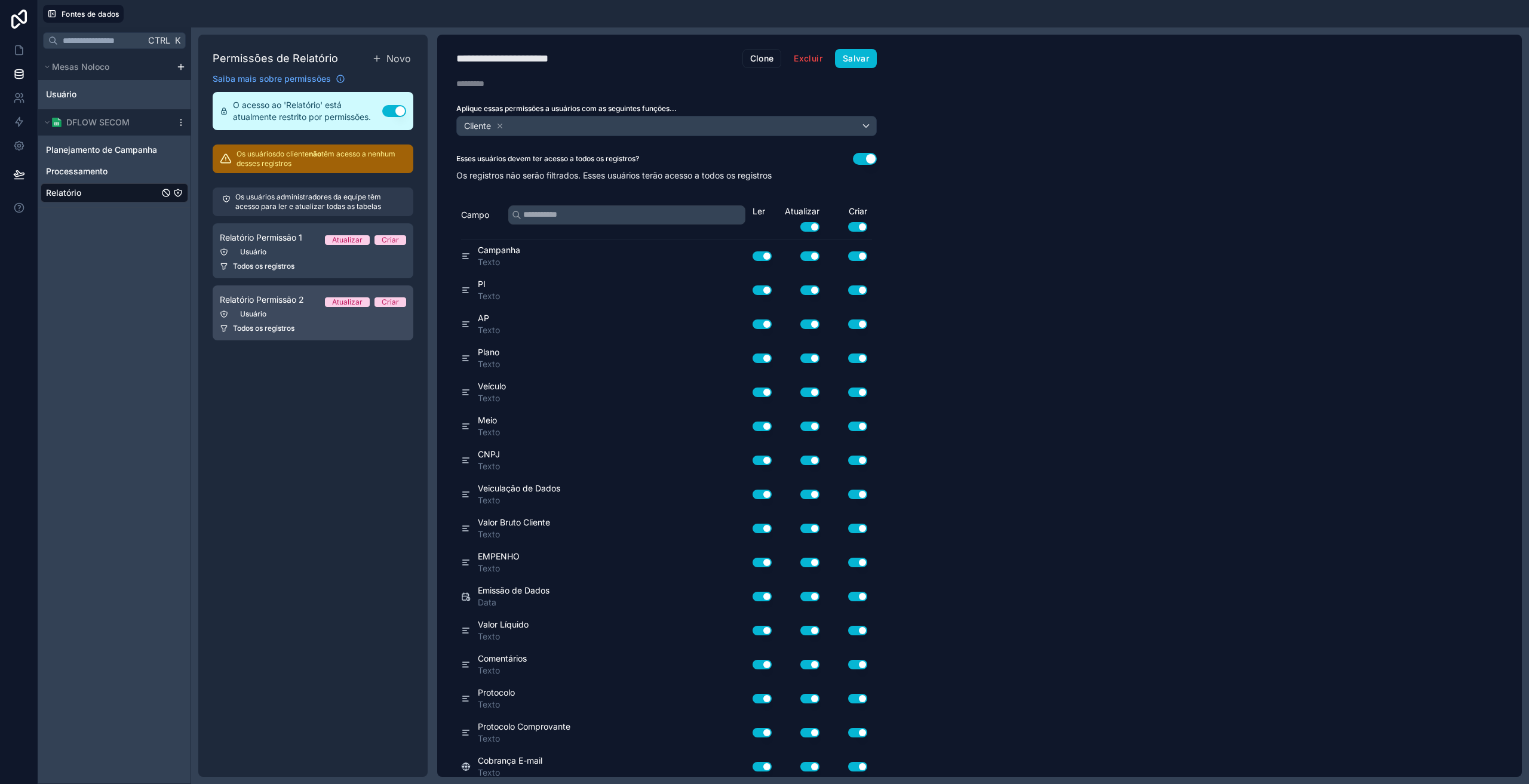
click at [301, 318] on div "Usuário" at bounding box center [313, 314] width 187 height 9
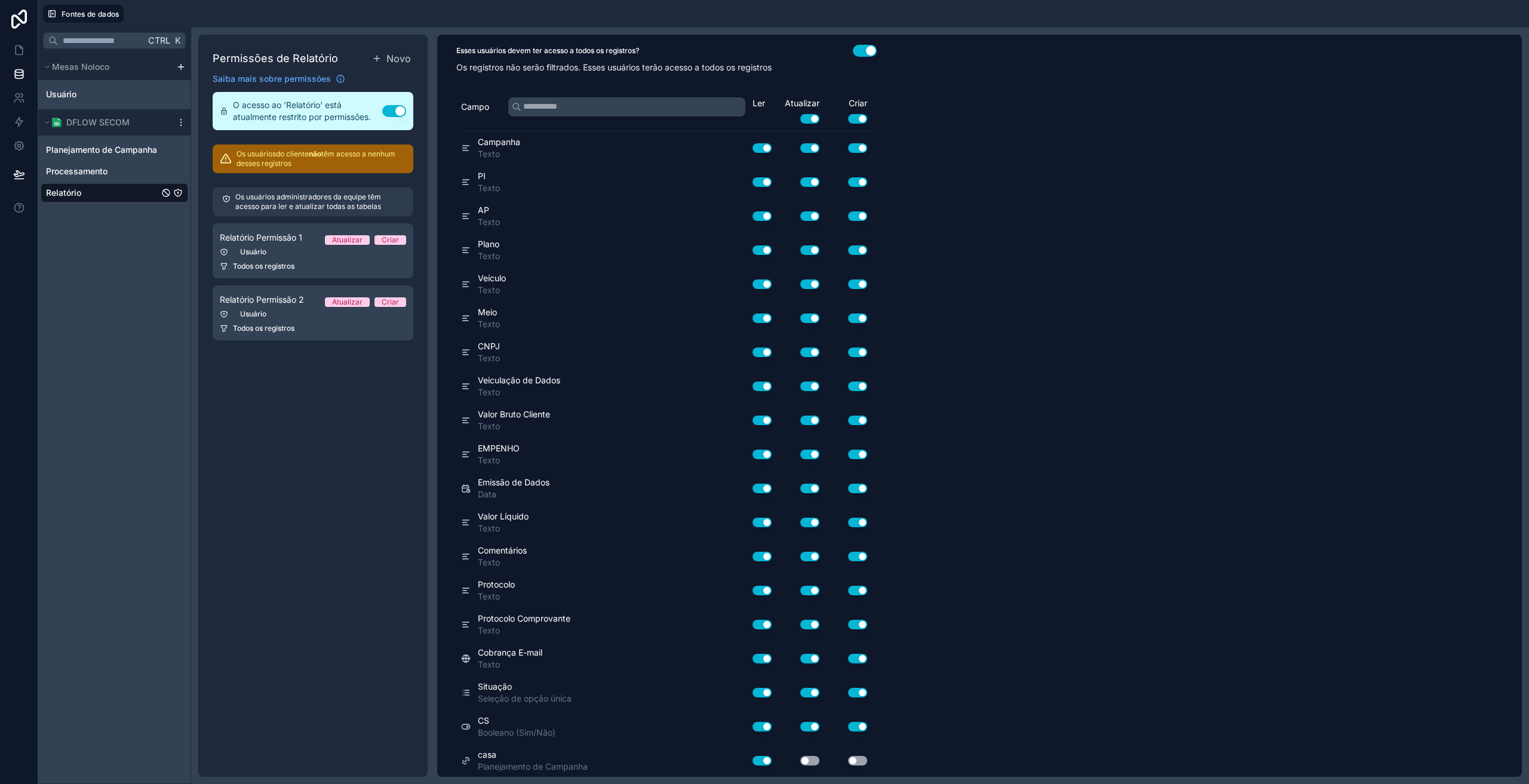
scroll to position [109, 0]
click at [812, 120] on button "Usar configuração" at bounding box center [810, 118] width 19 height 9
click at [810, 117] on button "Usar configuração" at bounding box center [810, 118] width 19 height 9
click at [809, 122] on button "Usar configuração" at bounding box center [810, 118] width 19 height 9
click at [809, 113] on button "Usar configuração" at bounding box center [810, 118] width 19 height 9
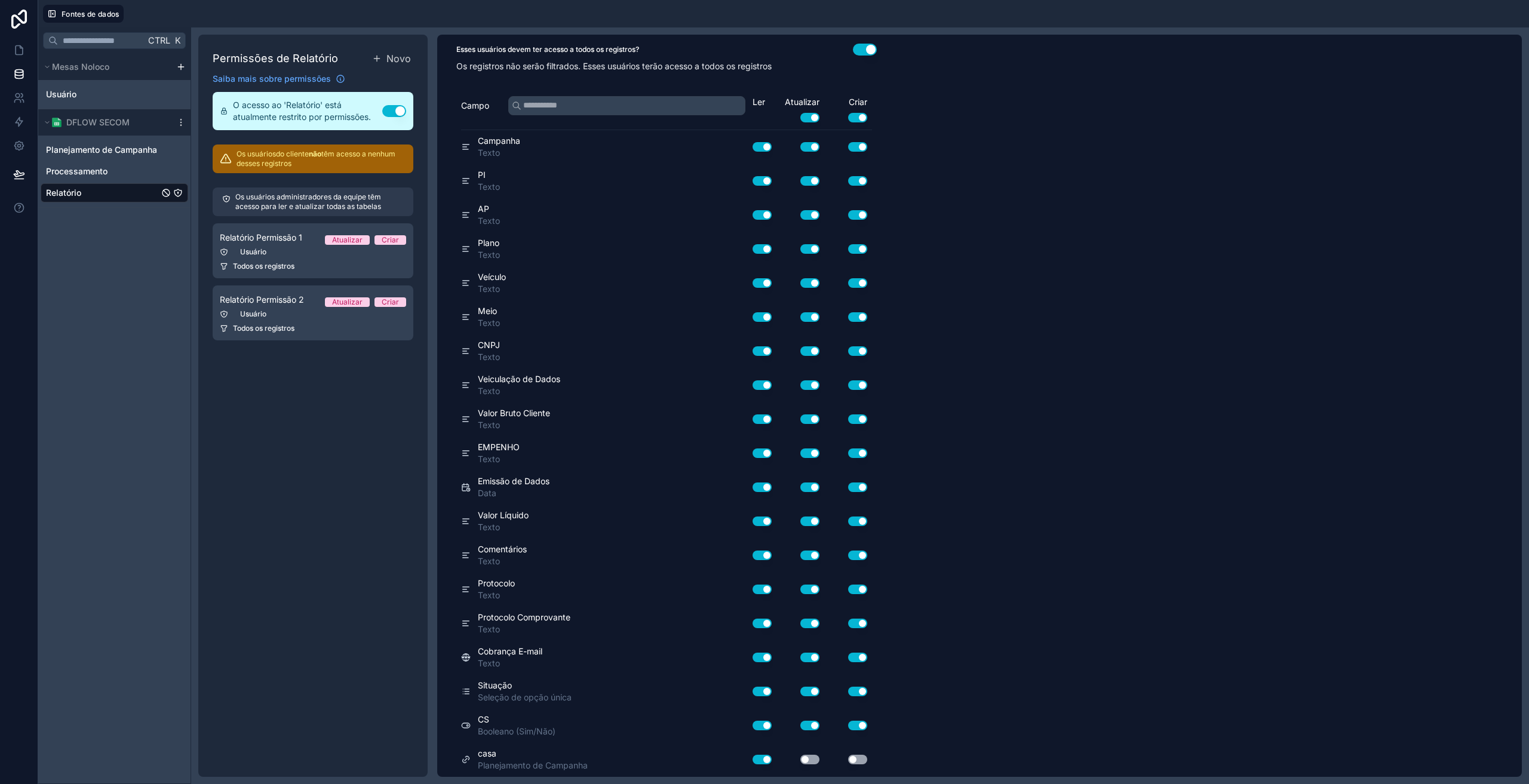
click at [804, 148] on button "Usar configuração" at bounding box center [810, 147] width 19 height 9
click at [808, 180] on button "Usar configuração" at bounding box center [810, 181] width 19 height 9
click at [804, 218] on button "Usar configuração" at bounding box center [810, 215] width 19 height 9
click at [807, 251] on button "Usar configuração" at bounding box center [810, 249] width 19 height 9
click at [800, 285] on div "Usar configuração" at bounding box center [800, 283] width 48 height 9
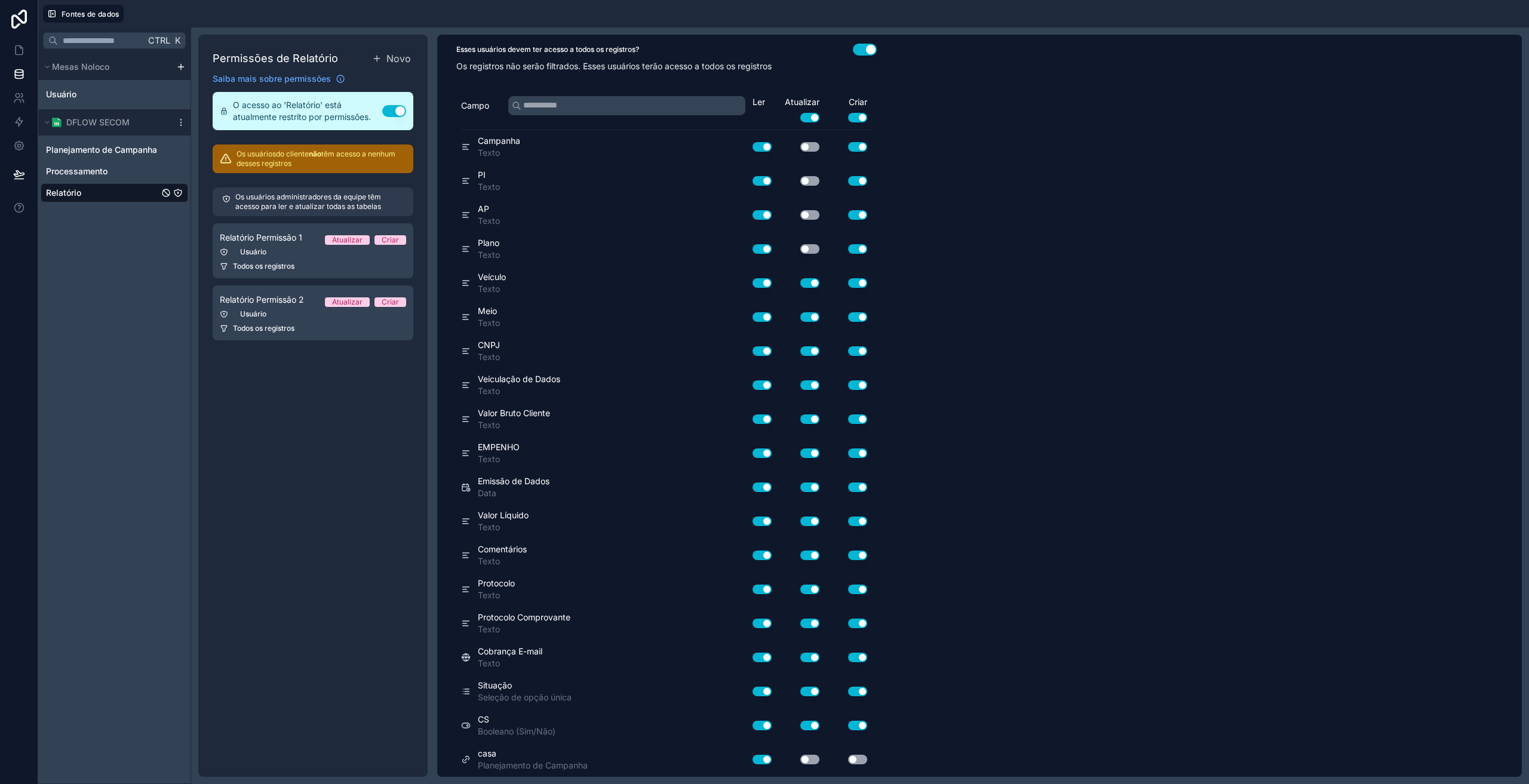
click at [815, 285] on button "Usar configuração" at bounding box center [810, 283] width 19 height 9
click at [805, 320] on button "Usar configuração" at bounding box center [810, 317] width 19 height 9
click at [805, 357] on div "Usar configuração" at bounding box center [800, 351] width 48 height 19
click at [809, 352] on button "Usar configuração" at bounding box center [810, 351] width 19 height 9
click at [808, 383] on button "Usar configuração" at bounding box center [810, 385] width 19 height 9
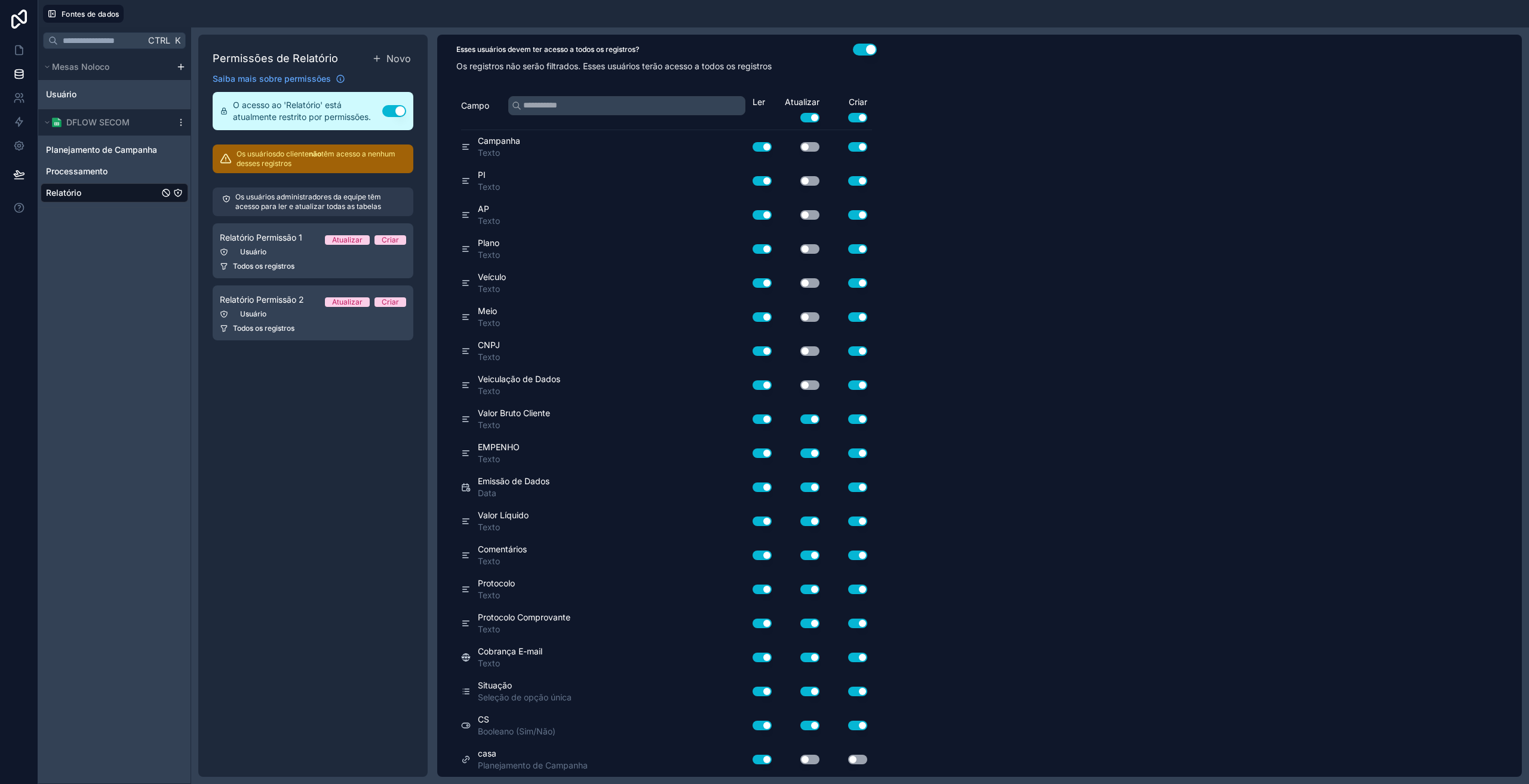
click at [808, 420] on button "Usar configuração" at bounding box center [810, 419] width 19 height 9
click at [809, 729] on button "Usar configuração" at bounding box center [810, 726] width 19 height 9
click at [811, 658] on button "Usar configuração" at bounding box center [810, 658] width 19 height 9
click at [810, 623] on button "Usar configuração" at bounding box center [810, 624] width 19 height 9
click at [809, 589] on button "Usar configuração" at bounding box center [810, 589] width 19 height 9
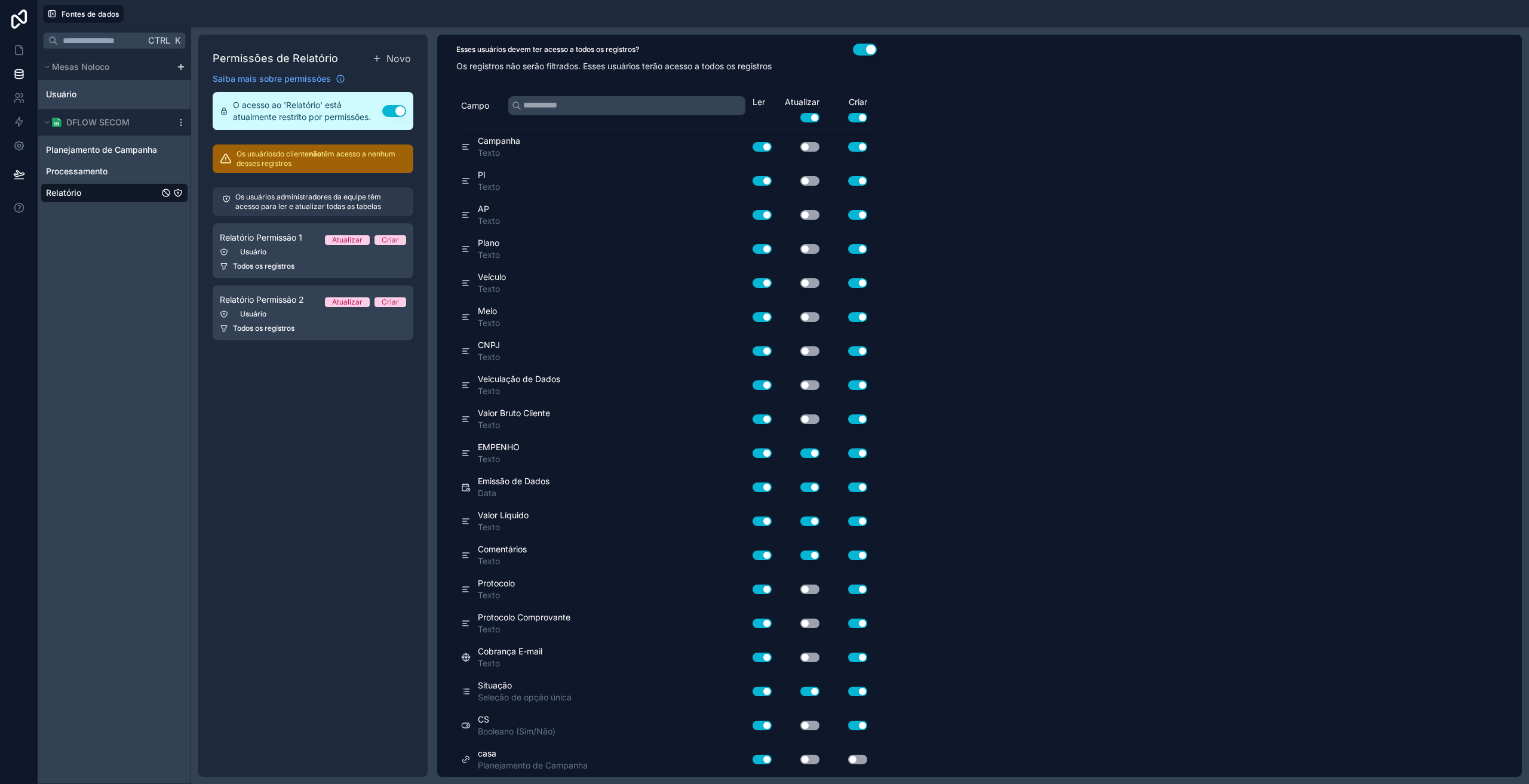
click at [812, 520] on button "Usar configuração" at bounding box center [810, 521] width 19 height 9
click at [806, 485] on button "Usar configuração" at bounding box center [810, 487] width 19 height 9
click at [808, 455] on button "Usar configuração" at bounding box center [810, 454] width 19 height 9
click at [865, 112] on div "Criar Usar configuração" at bounding box center [848, 109] width 48 height 26
click at [860, 115] on button "Usar configuração" at bounding box center [858, 118] width 19 height 9
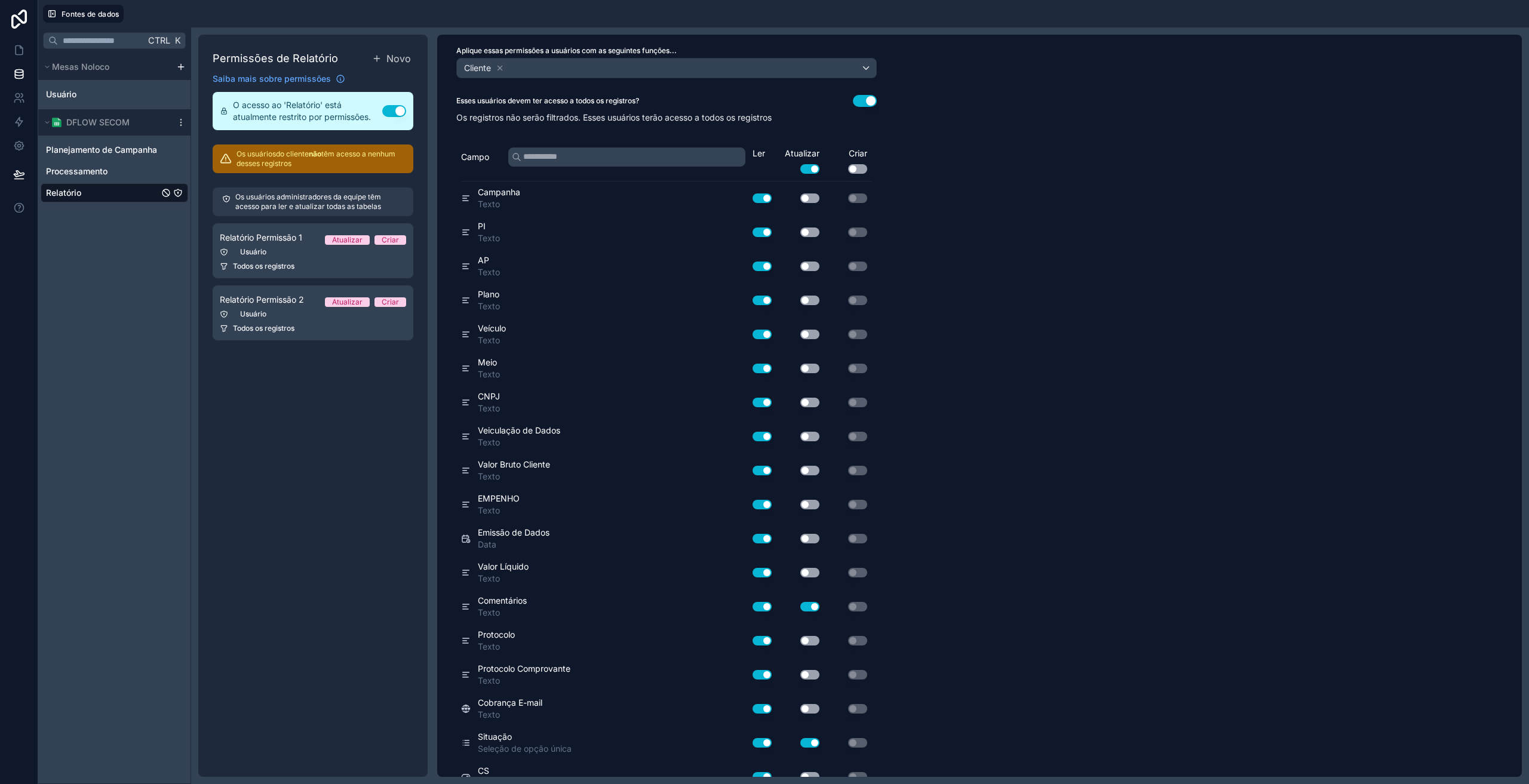
scroll to position [0, 0]
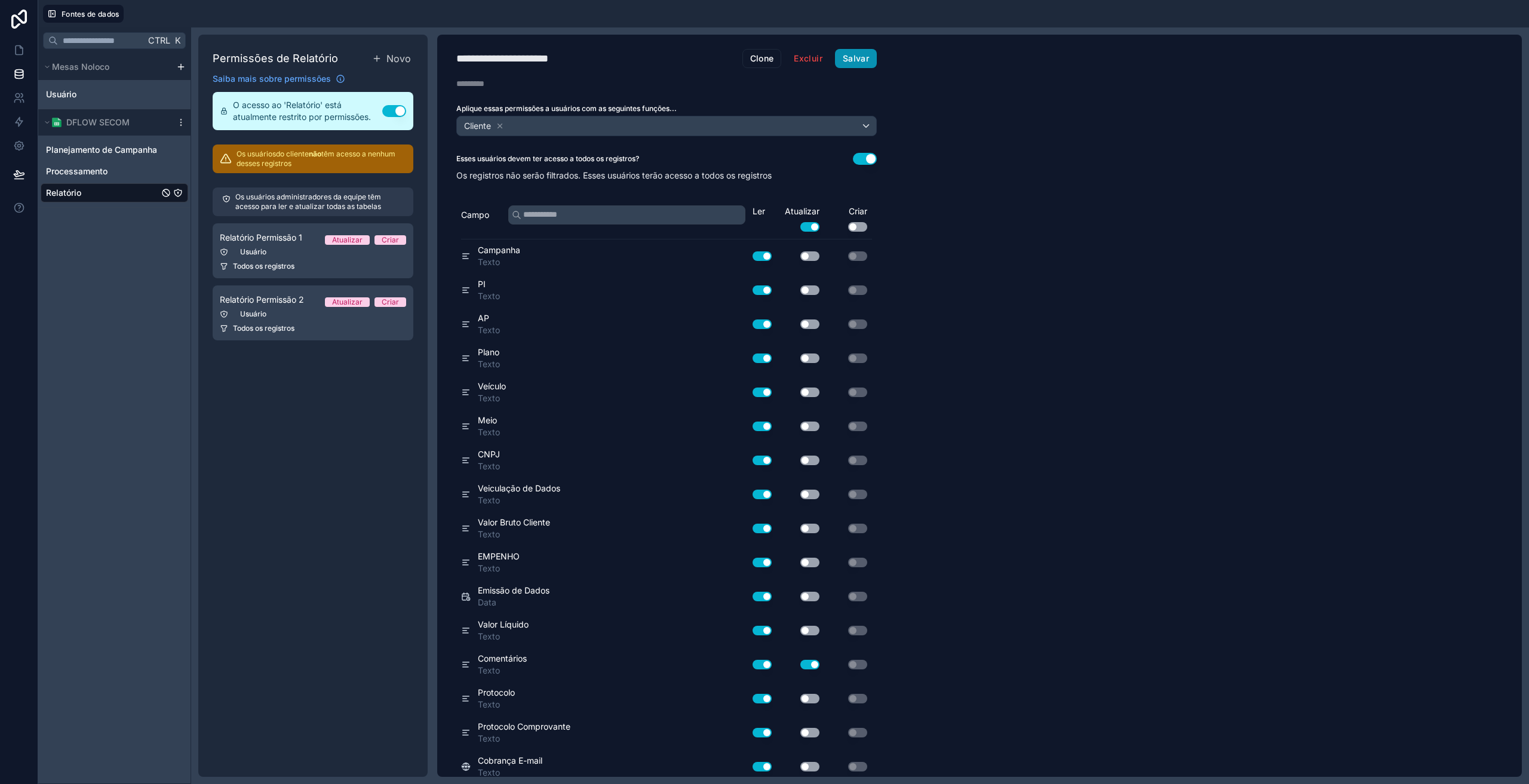
click at [856, 57] on font "Salvar" at bounding box center [856, 58] width 26 height 10
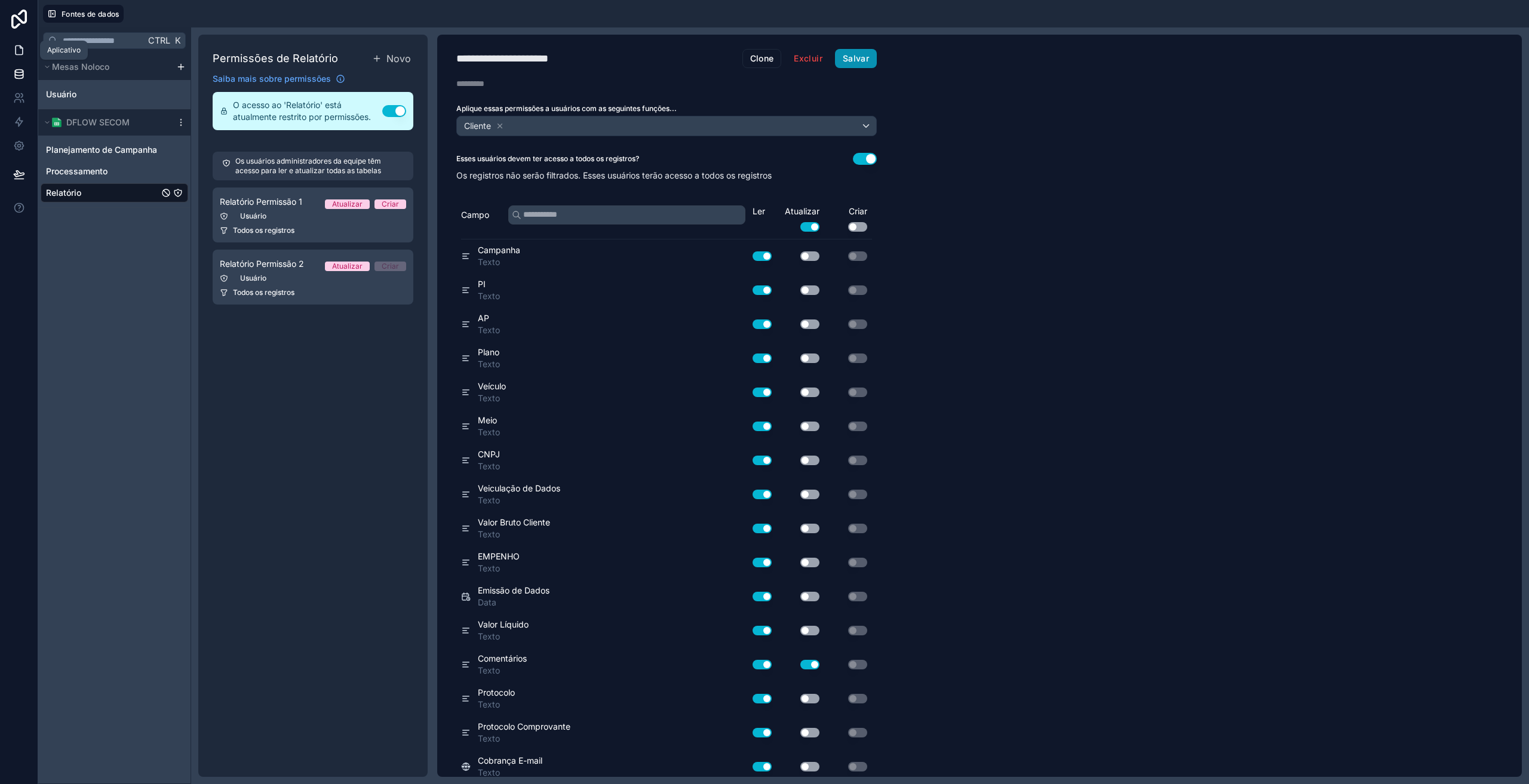
click at [16, 50] on icon at bounding box center [19, 50] width 7 height 9
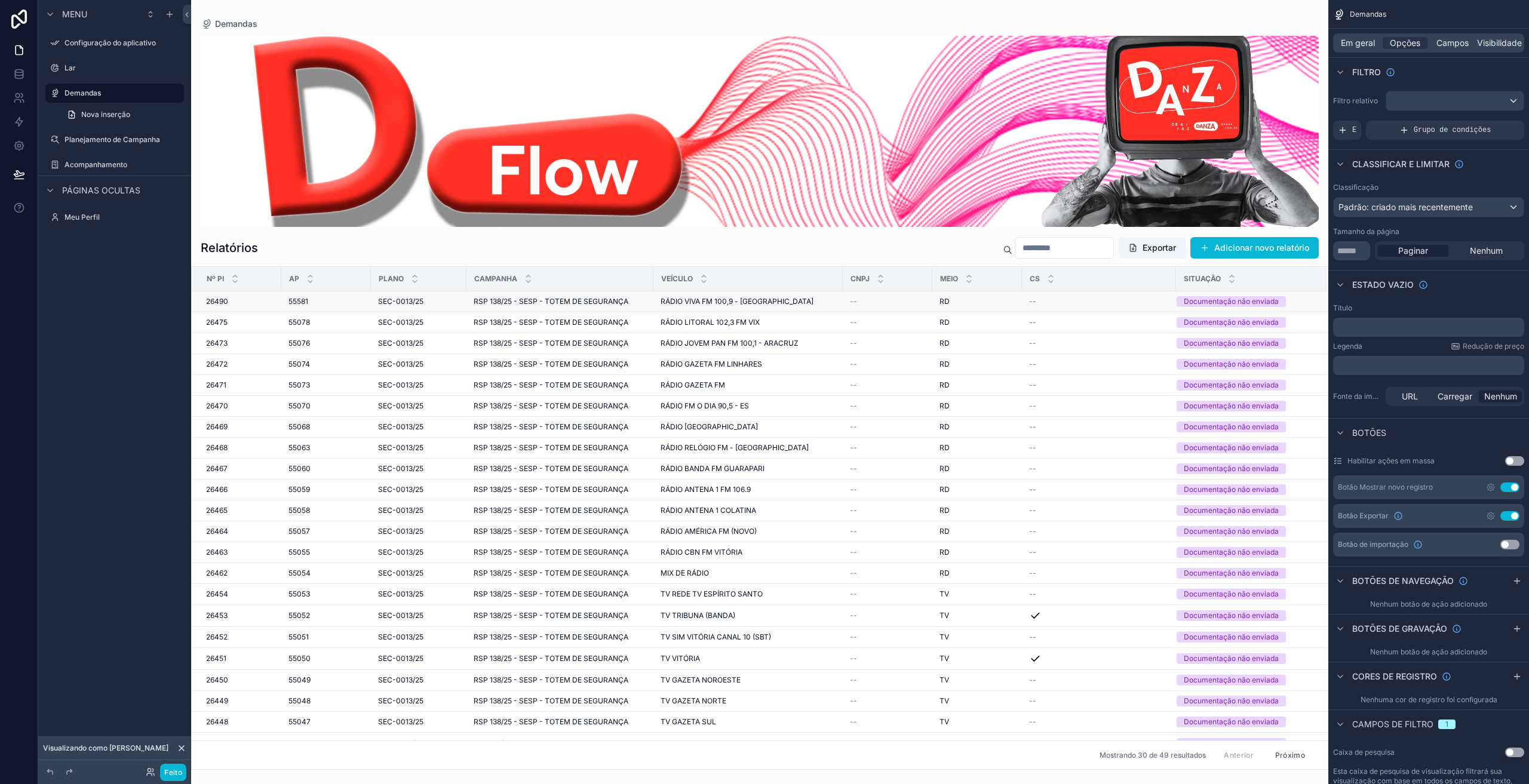
click at [393, 299] on font "SEC-0013/25" at bounding box center [400, 301] width 45 height 9
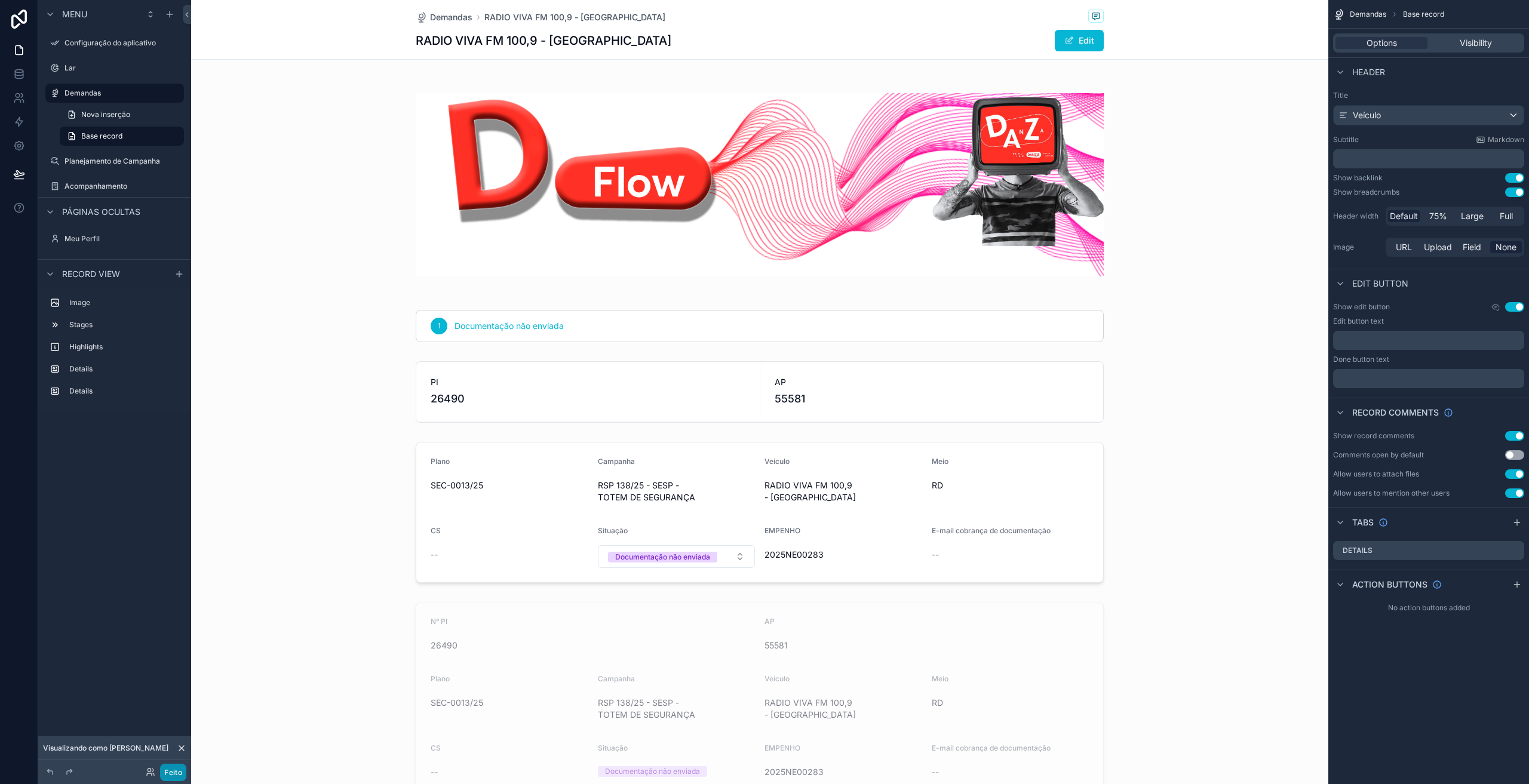
click at [172, 770] on font "Feito" at bounding box center [173, 773] width 18 height 9
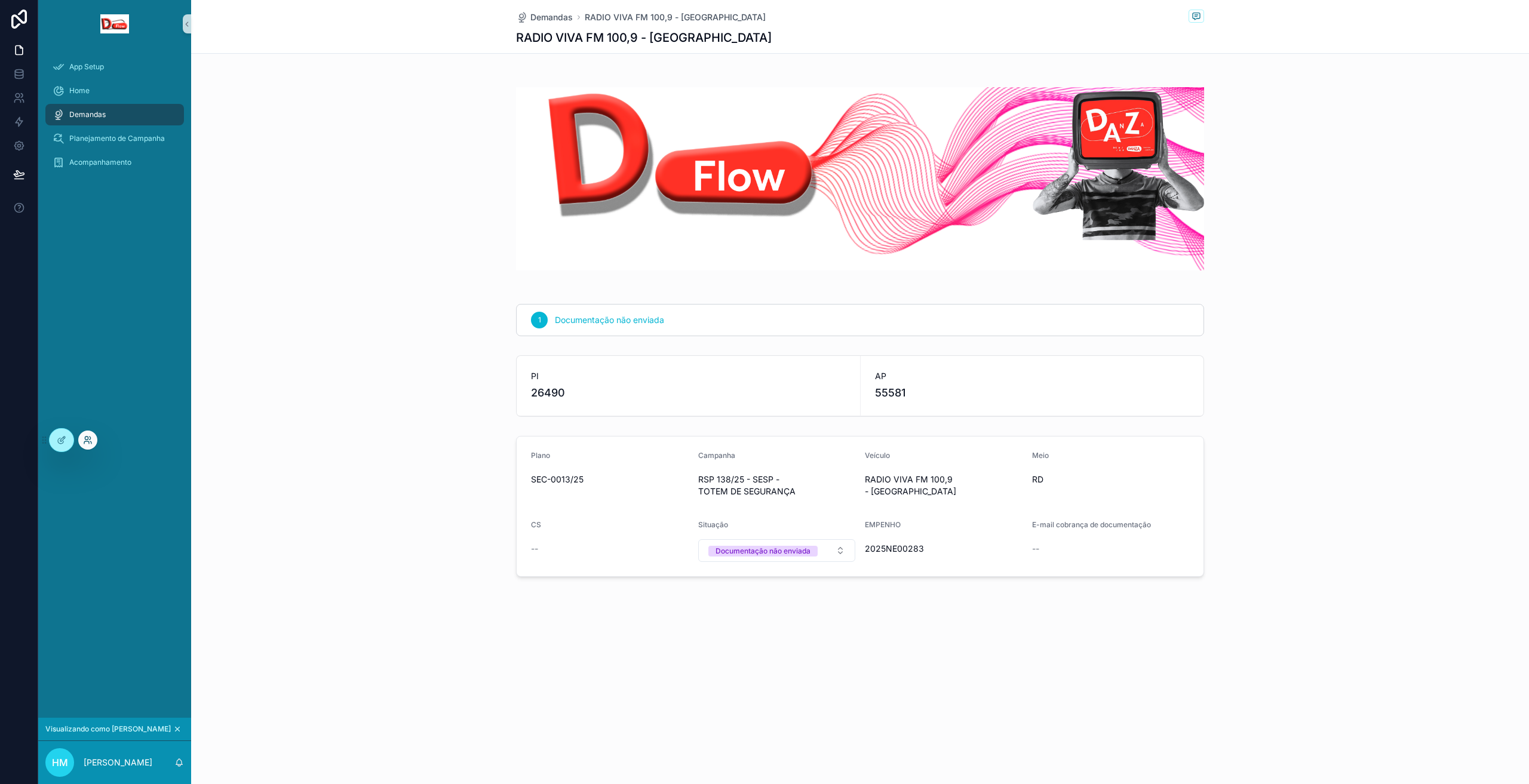
click at [87, 439] on icon at bounding box center [88, 440] width 9 height 9
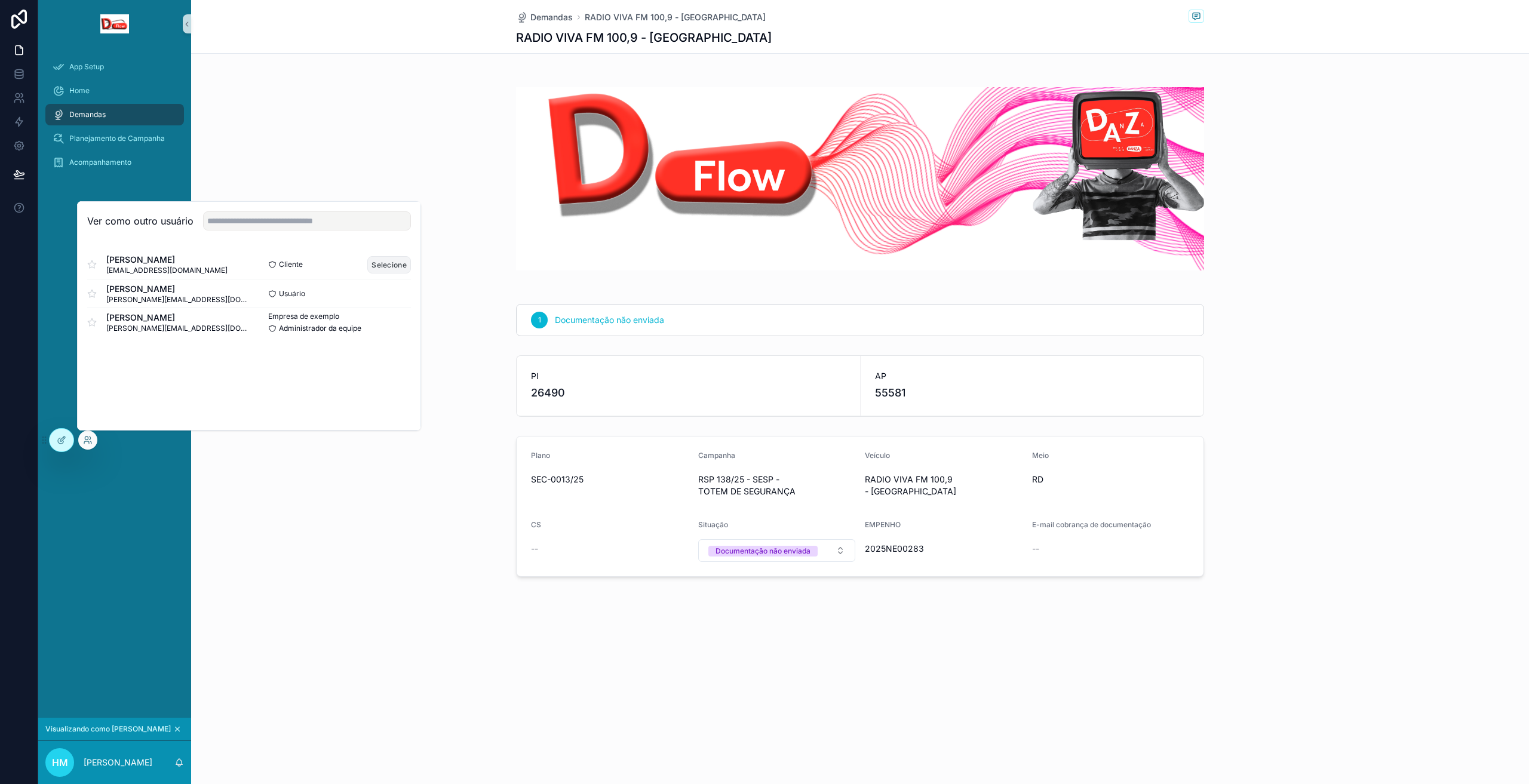
click at [379, 265] on font "Selecione" at bounding box center [389, 264] width 35 height 9
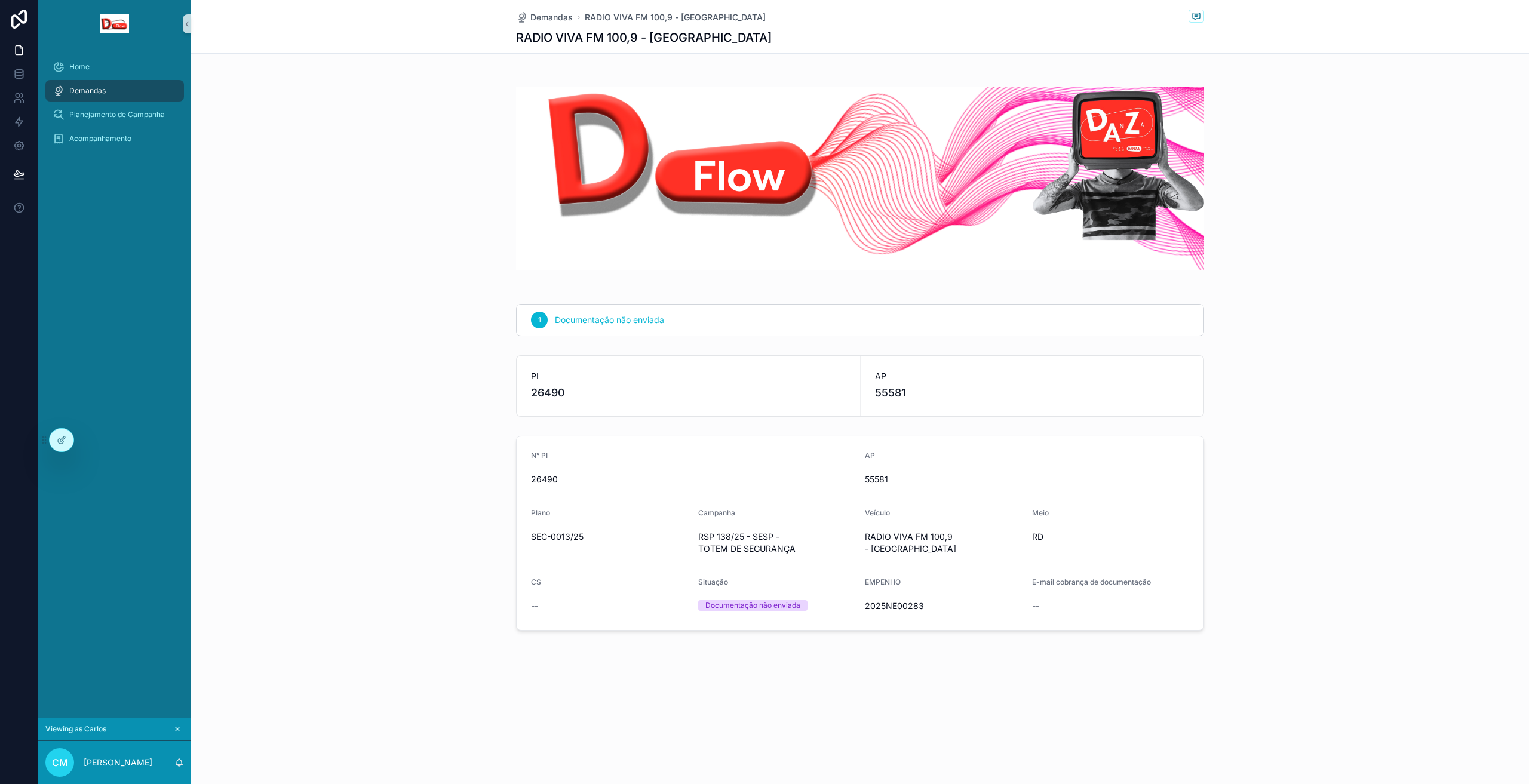
click at [1041, 605] on div "--" at bounding box center [1111, 606] width 157 height 12
click at [547, 39] on h1 "RADIO VIVA FM 100,9 - [GEOGRAPHIC_DATA]" at bounding box center [644, 37] width 256 height 17
click at [550, 21] on span "Demandas" at bounding box center [552, 18] width 43 height 12
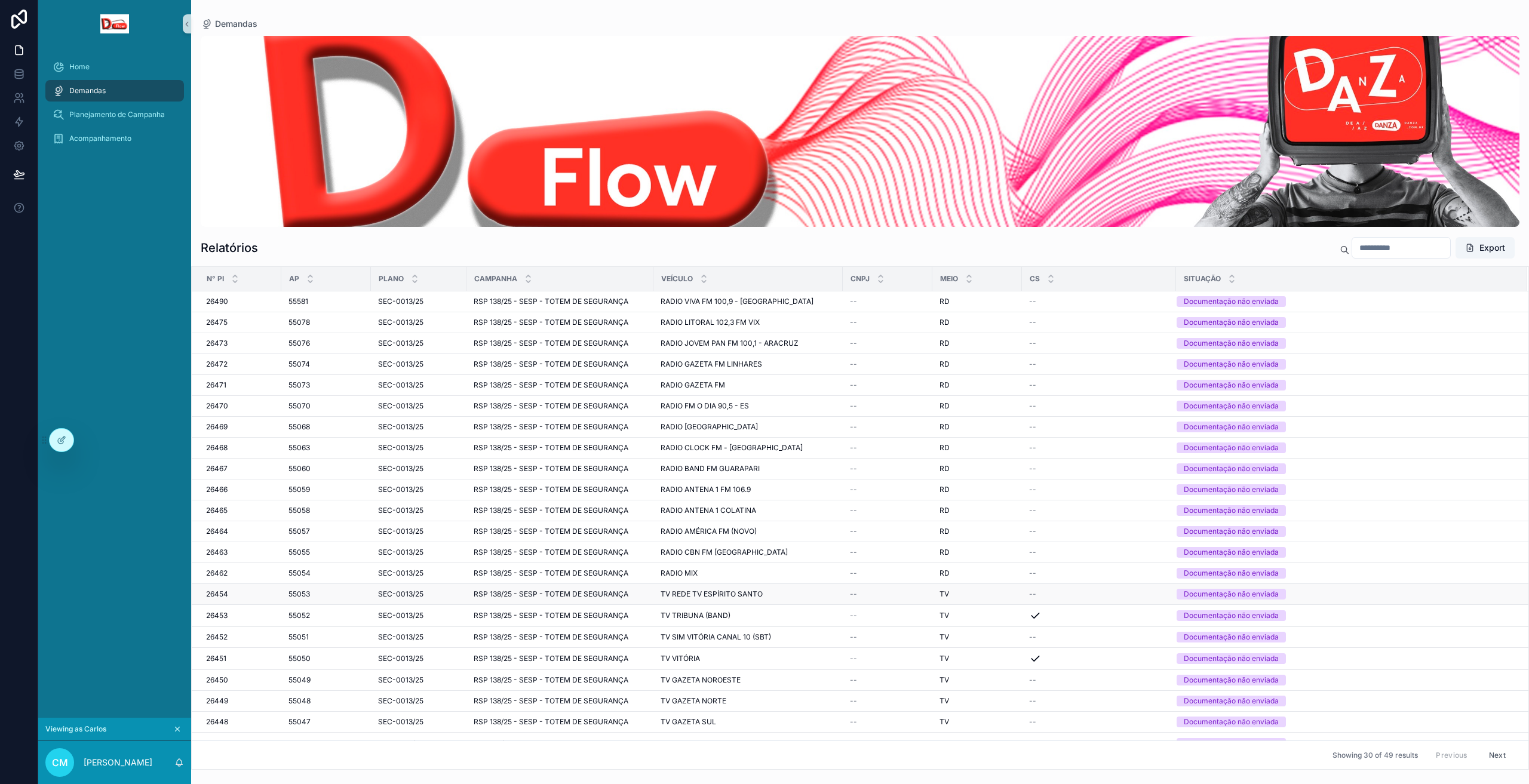
scroll to position [181, 0]
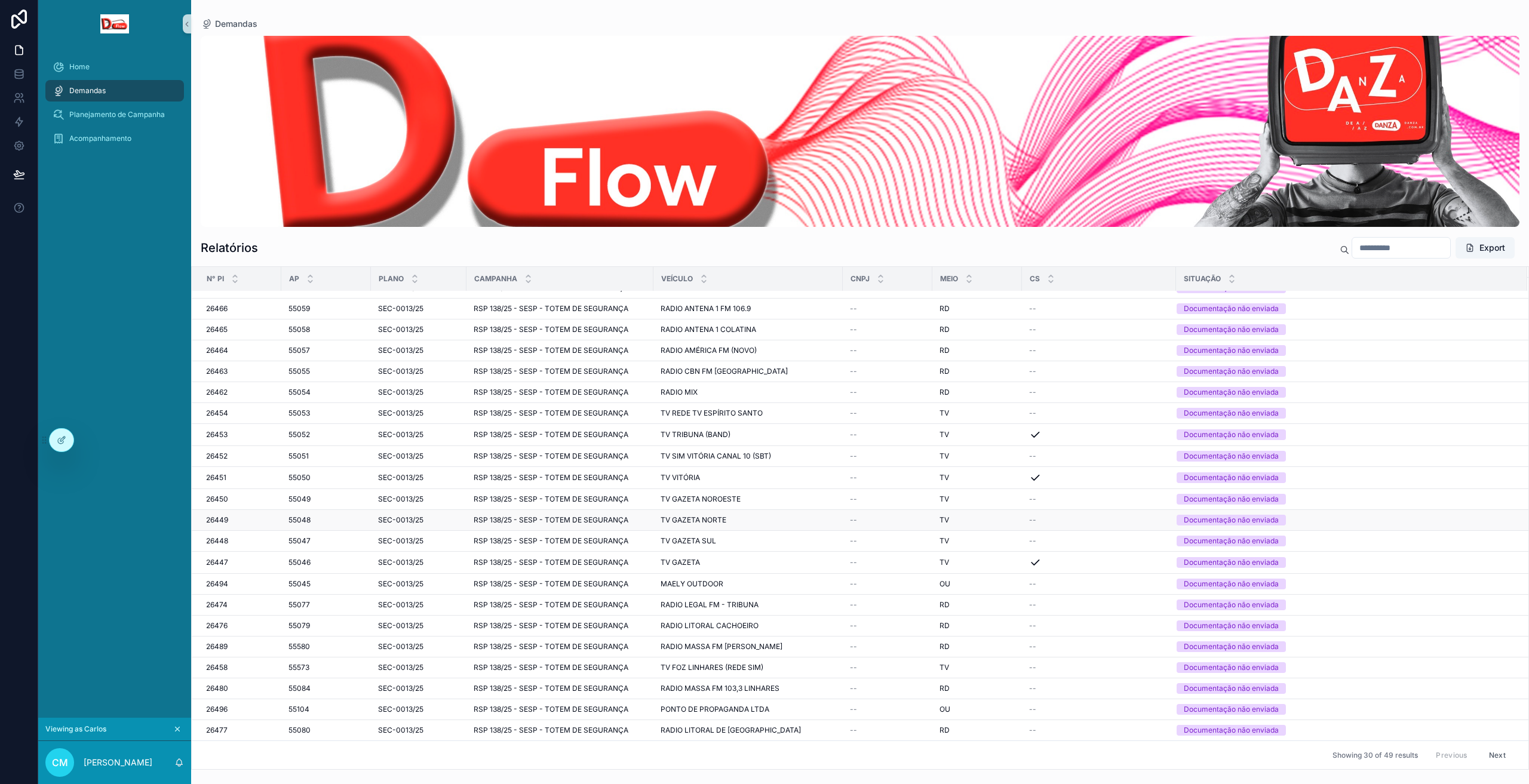
click at [799, 512] on td "TV GAZETA NORTE TV GAZETA NORTE" at bounding box center [748, 520] width 189 height 21
click at [794, 528] on td "TV GAZETA NORTE TV GAZETA NORTE" at bounding box center [748, 520] width 189 height 21
click at [794, 526] on td "TV GAZETA NORTE TV GAZETA NORTE" at bounding box center [748, 520] width 189 height 21
click at [720, 522] on span "TV GAZETA NORTE" at bounding box center [693, 520] width 66 height 9
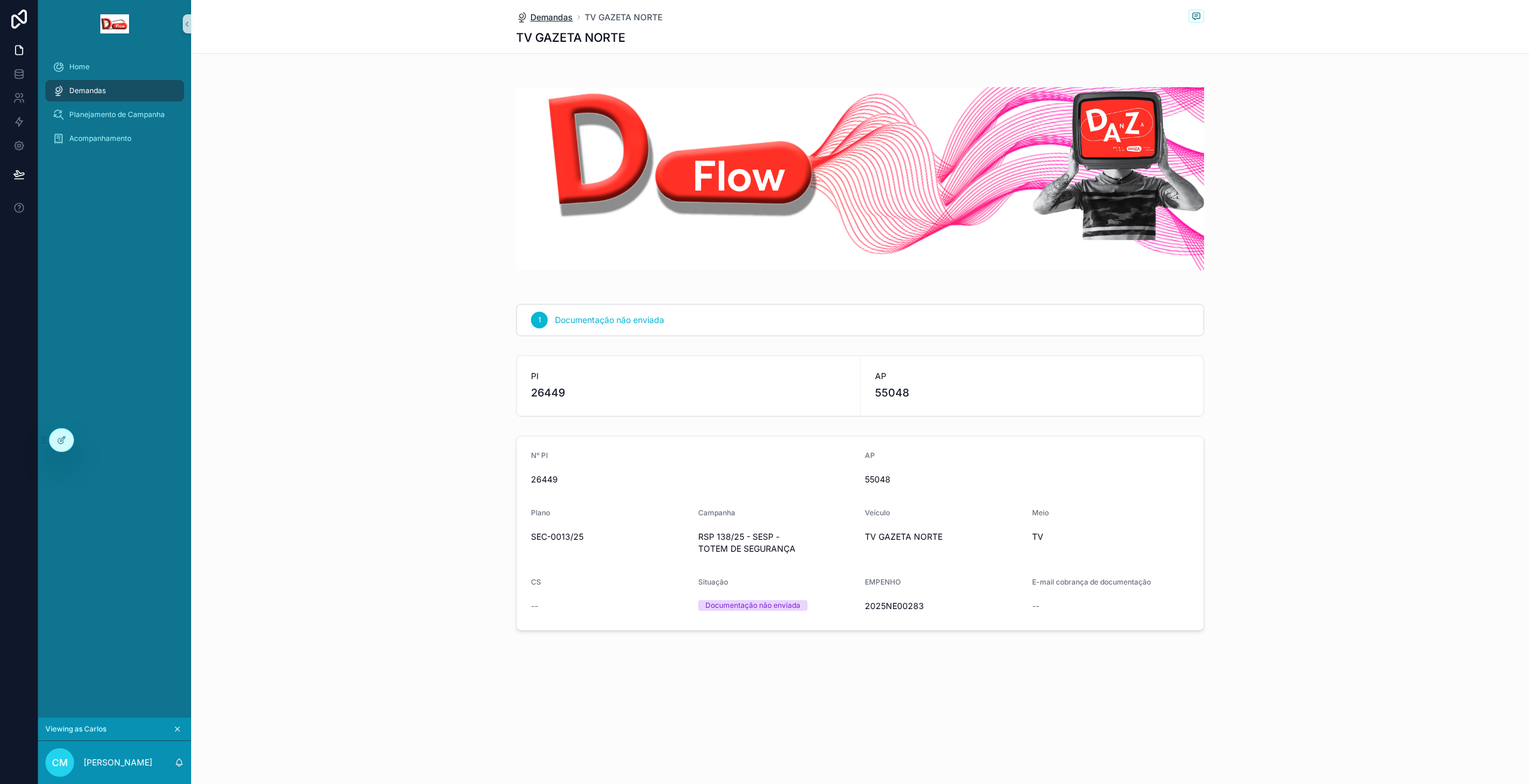
click at [549, 18] on span "Demandas" at bounding box center [552, 18] width 43 height 12
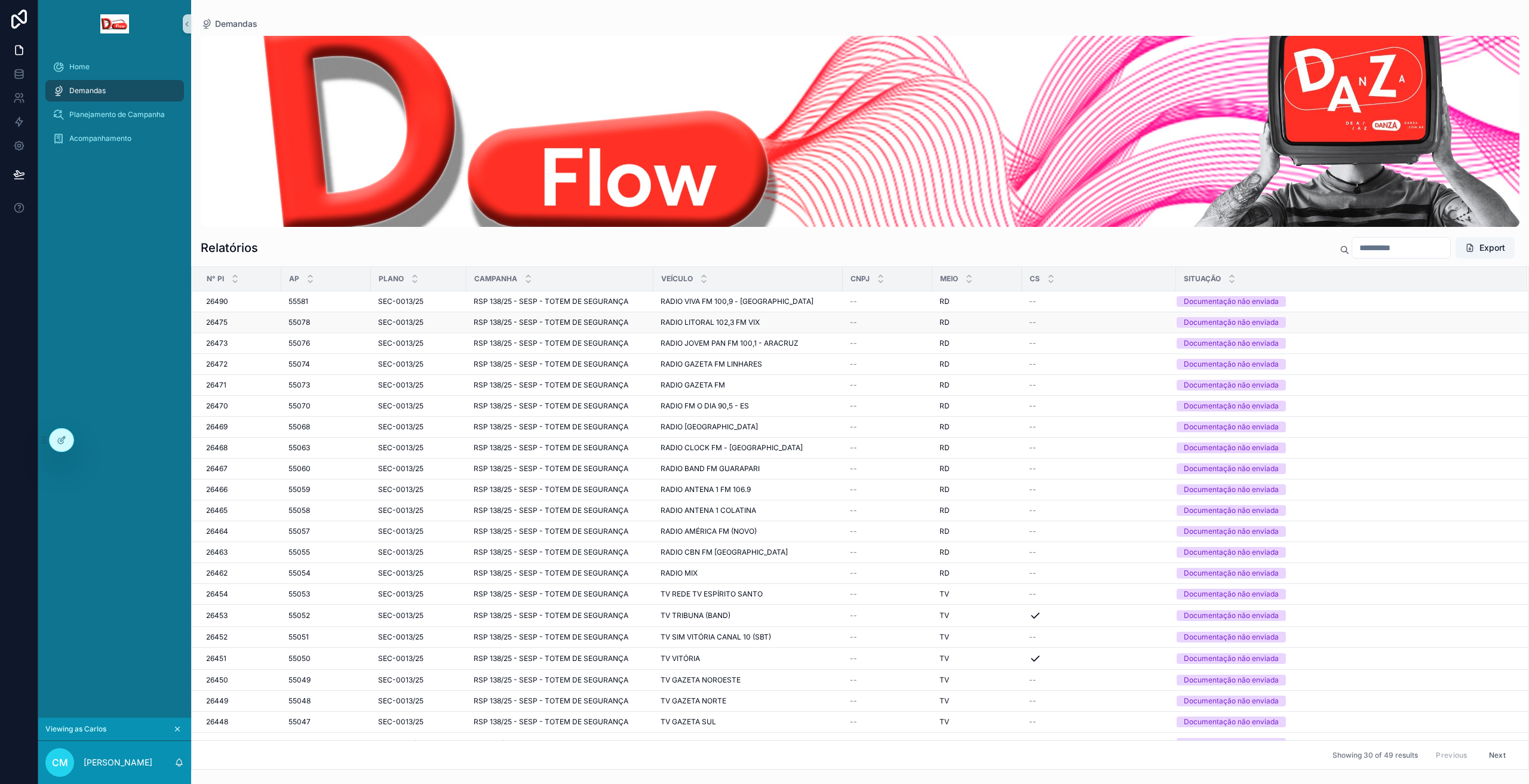
click at [558, 326] on span "RSP 138/25 - SESP - TOTEM DE SEGURANÇA" at bounding box center [551, 322] width 155 height 9
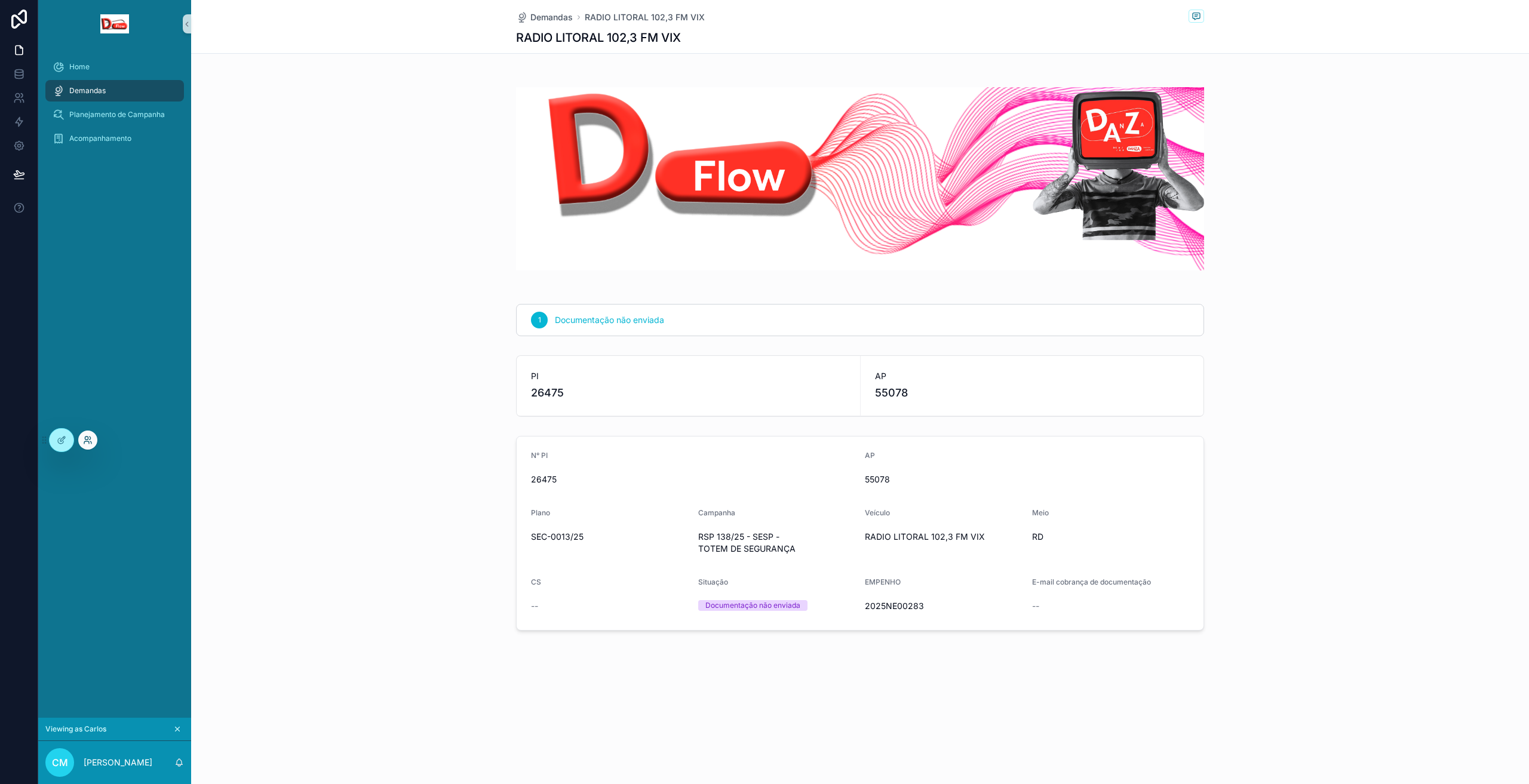
click at [89, 439] on icon at bounding box center [88, 440] width 9 height 9
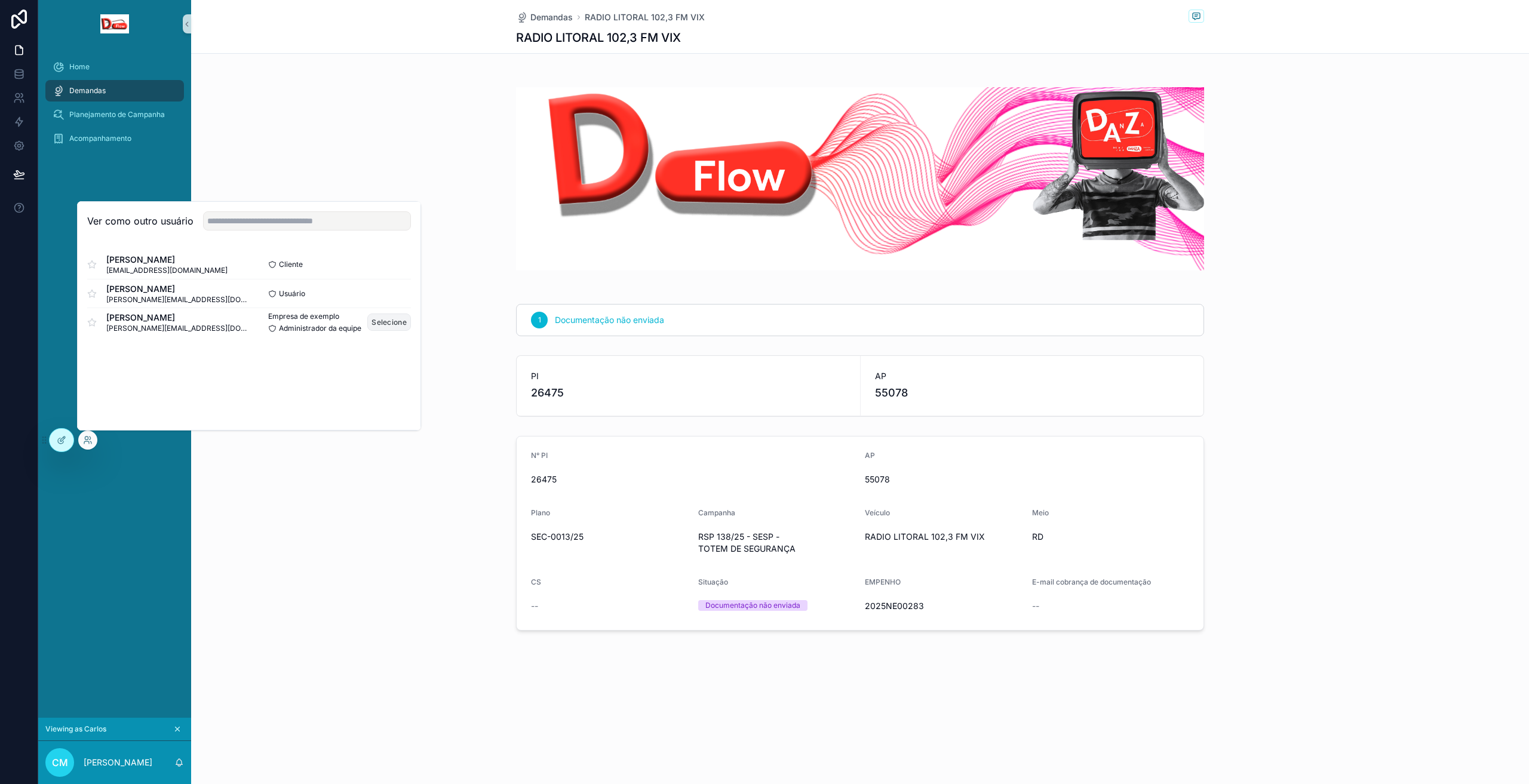
click at [388, 324] on font "Selecione" at bounding box center [389, 322] width 35 height 9
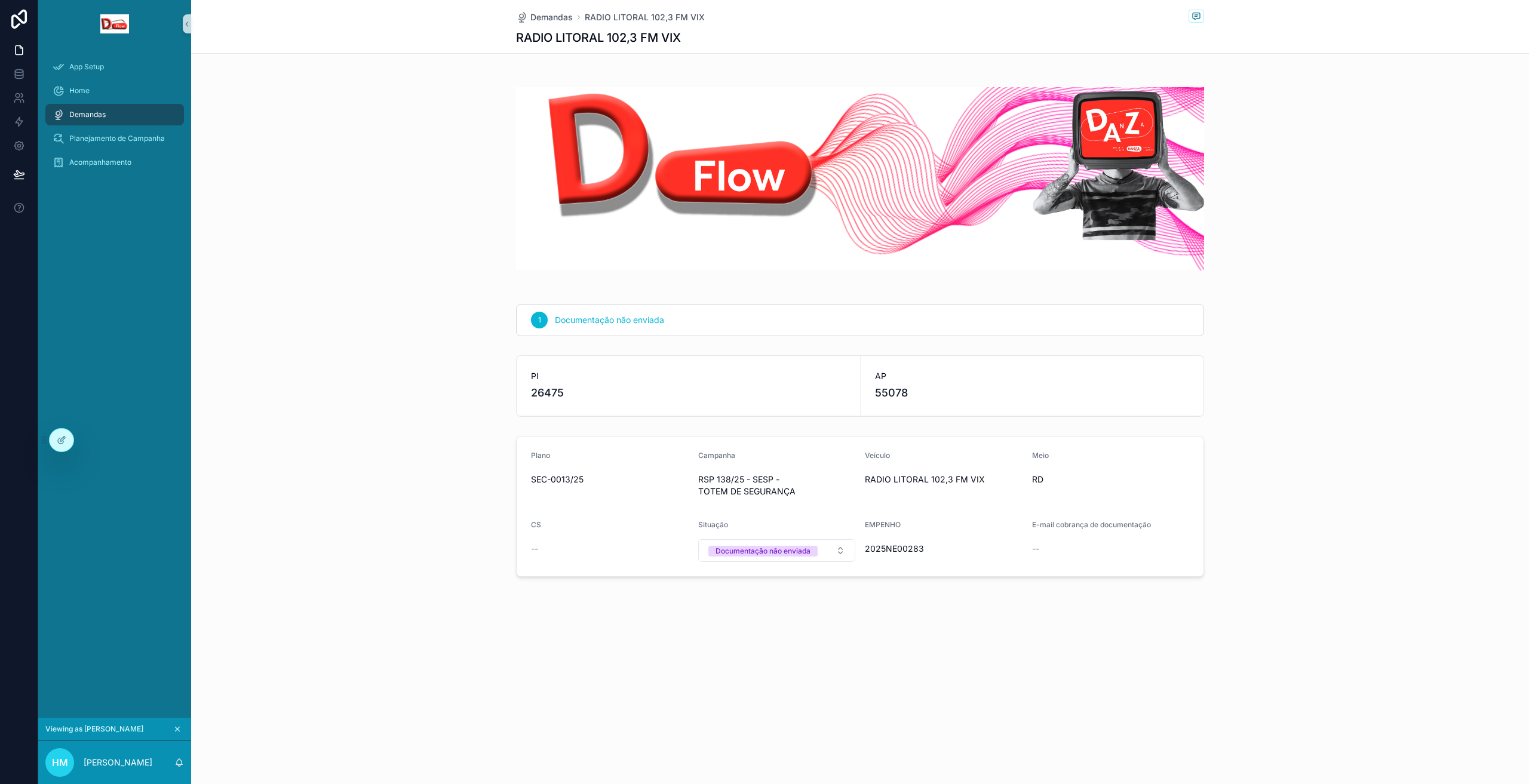
click at [1040, 553] on span "--" at bounding box center [1036, 549] width 7 height 12
click at [68, 441] on div at bounding box center [61, 441] width 24 height 23
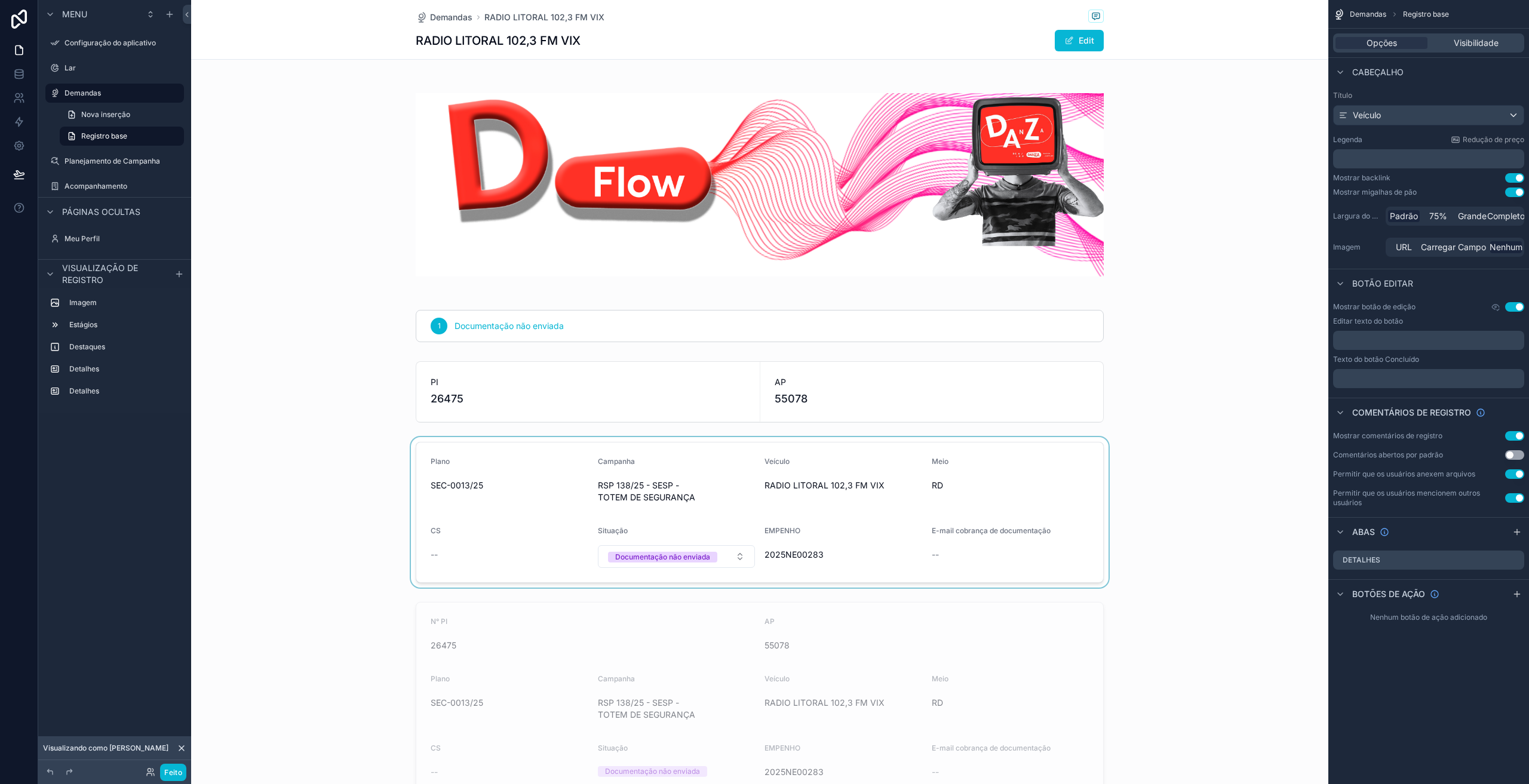
click at [853, 525] on div "conteúdo rolável" at bounding box center [760, 512] width 1138 height 151
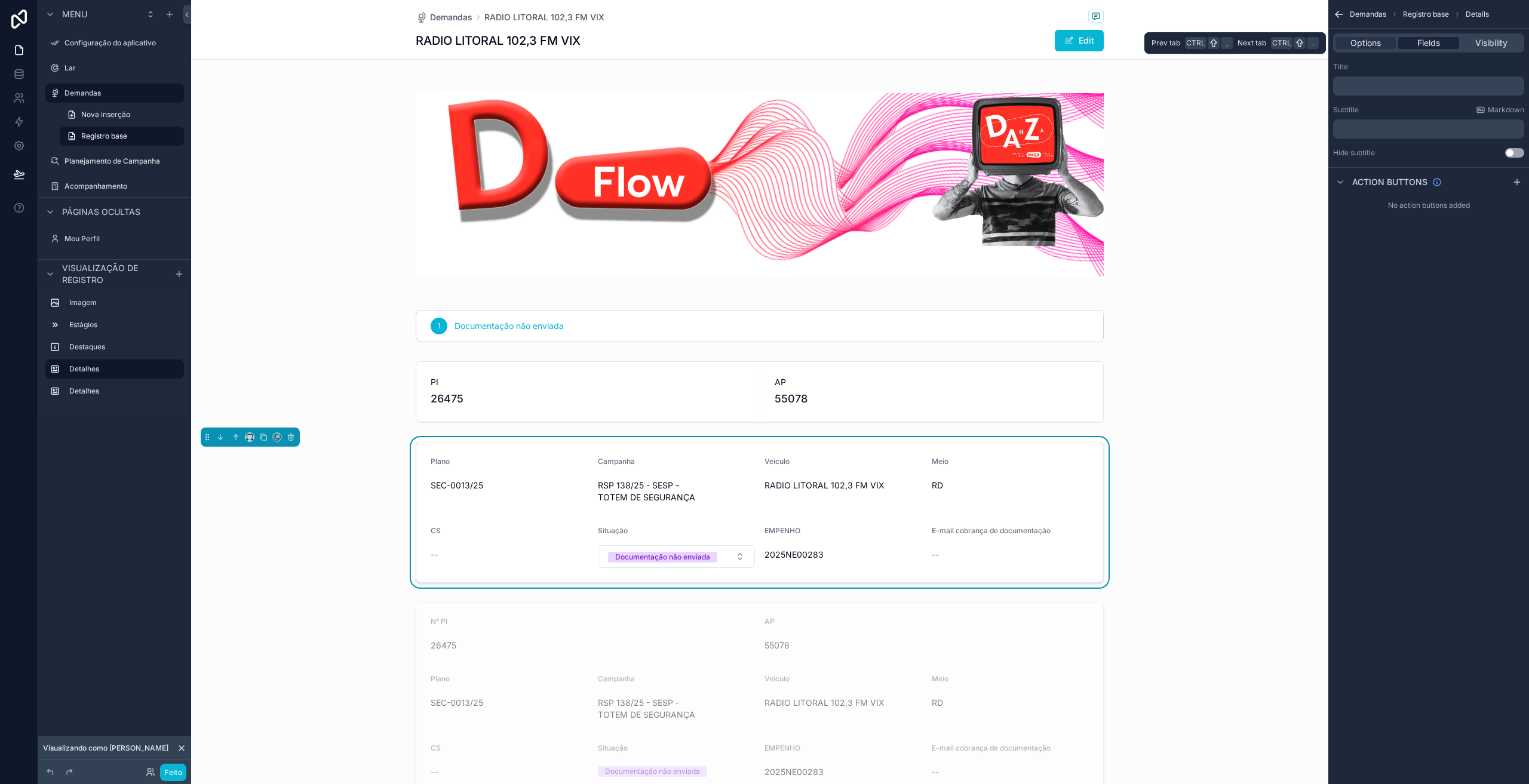
click at [1431, 44] on span "Fields" at bounding box center [1429, 43] width 23 height 12
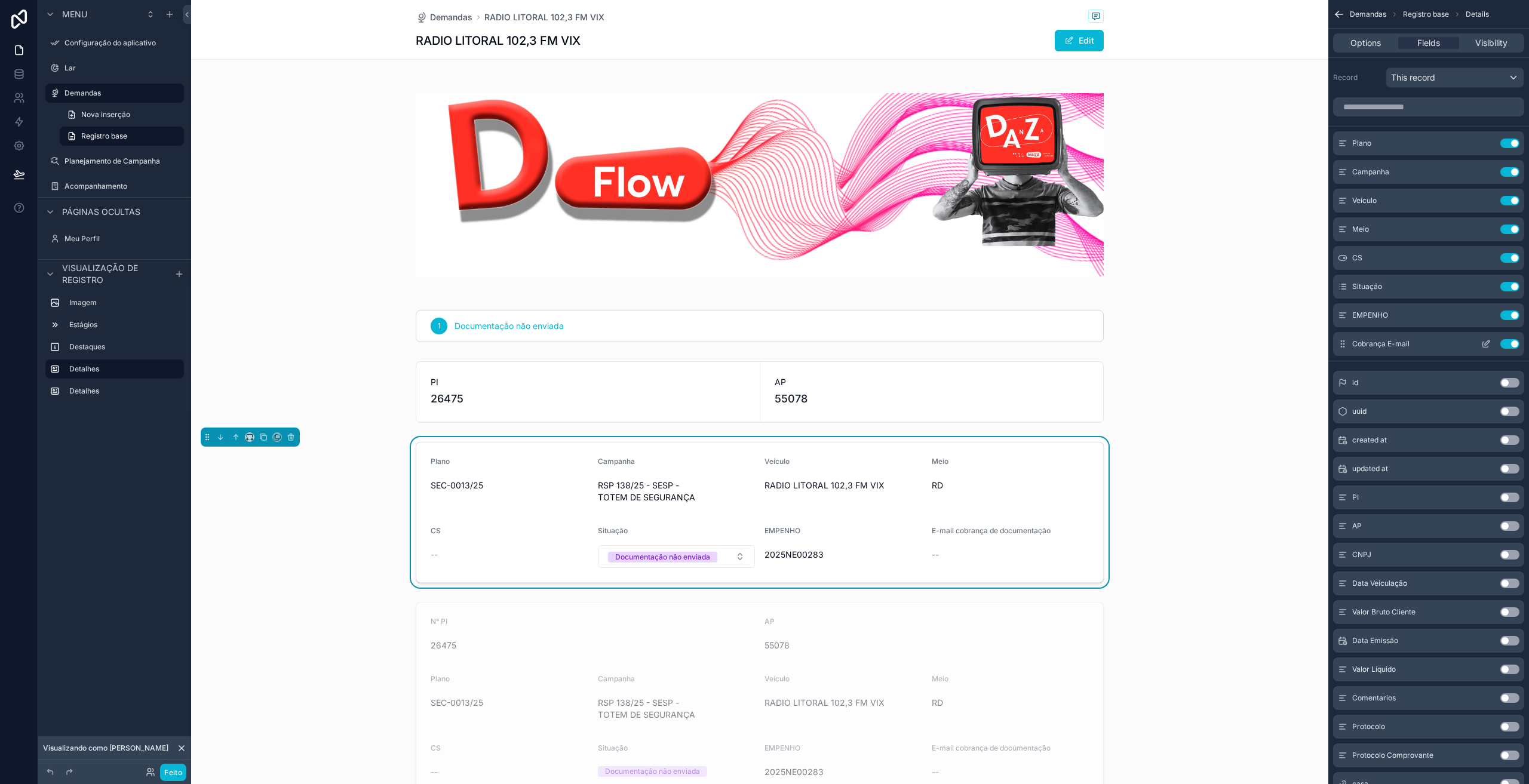
click at [1484, 343] on icon "conteúdo rolável" at bounding box center [1486, 344] width 9 height 9
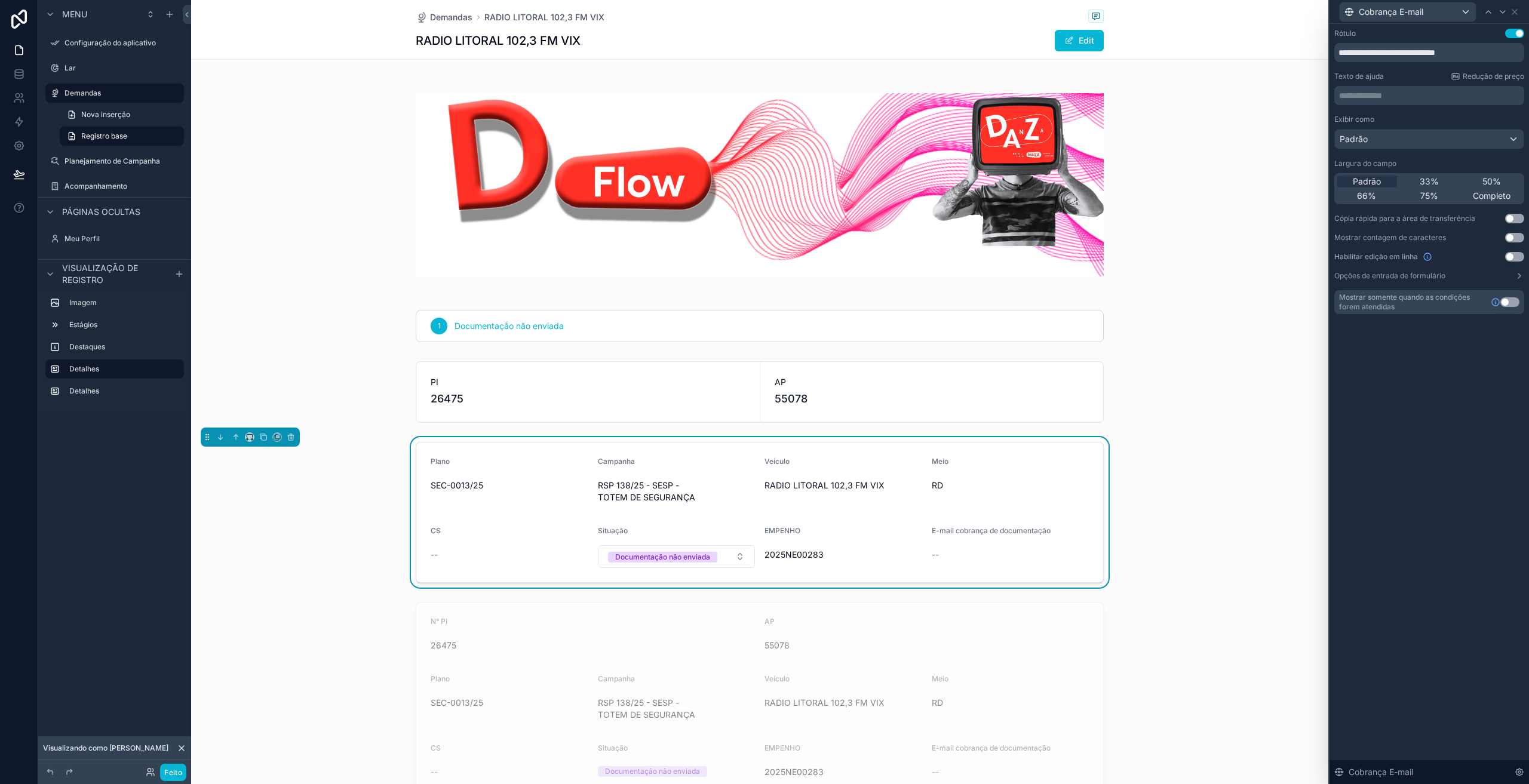
drag, startPoint x: 1509, startPoint y: 255, endPoint x: 1500, endPoint y: 258, distance: 9.5
click at [1509, 255] on button "Usar configuração" at bounding box center [1515, 257] width 19 height 9
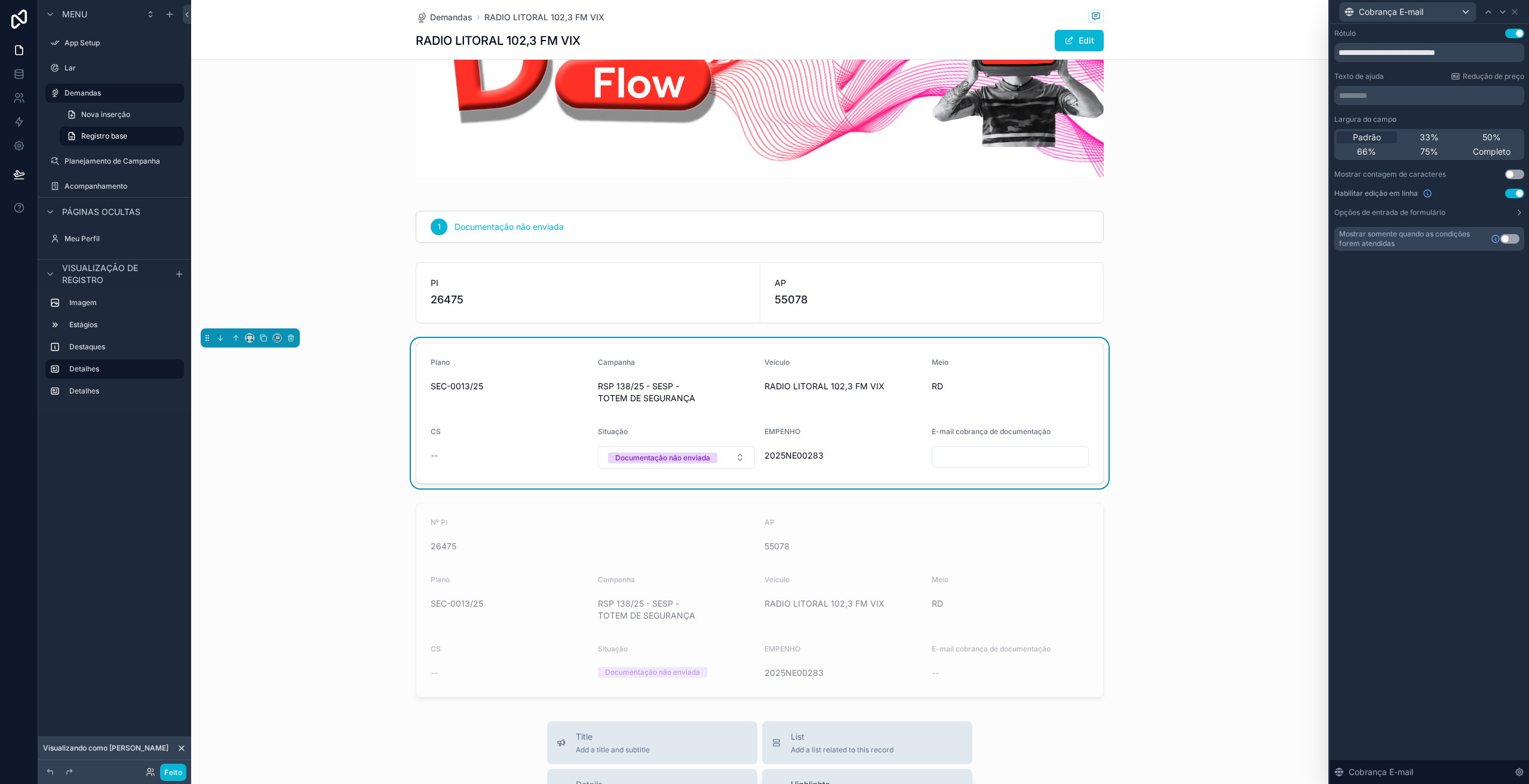
scroll to position [299, 0]
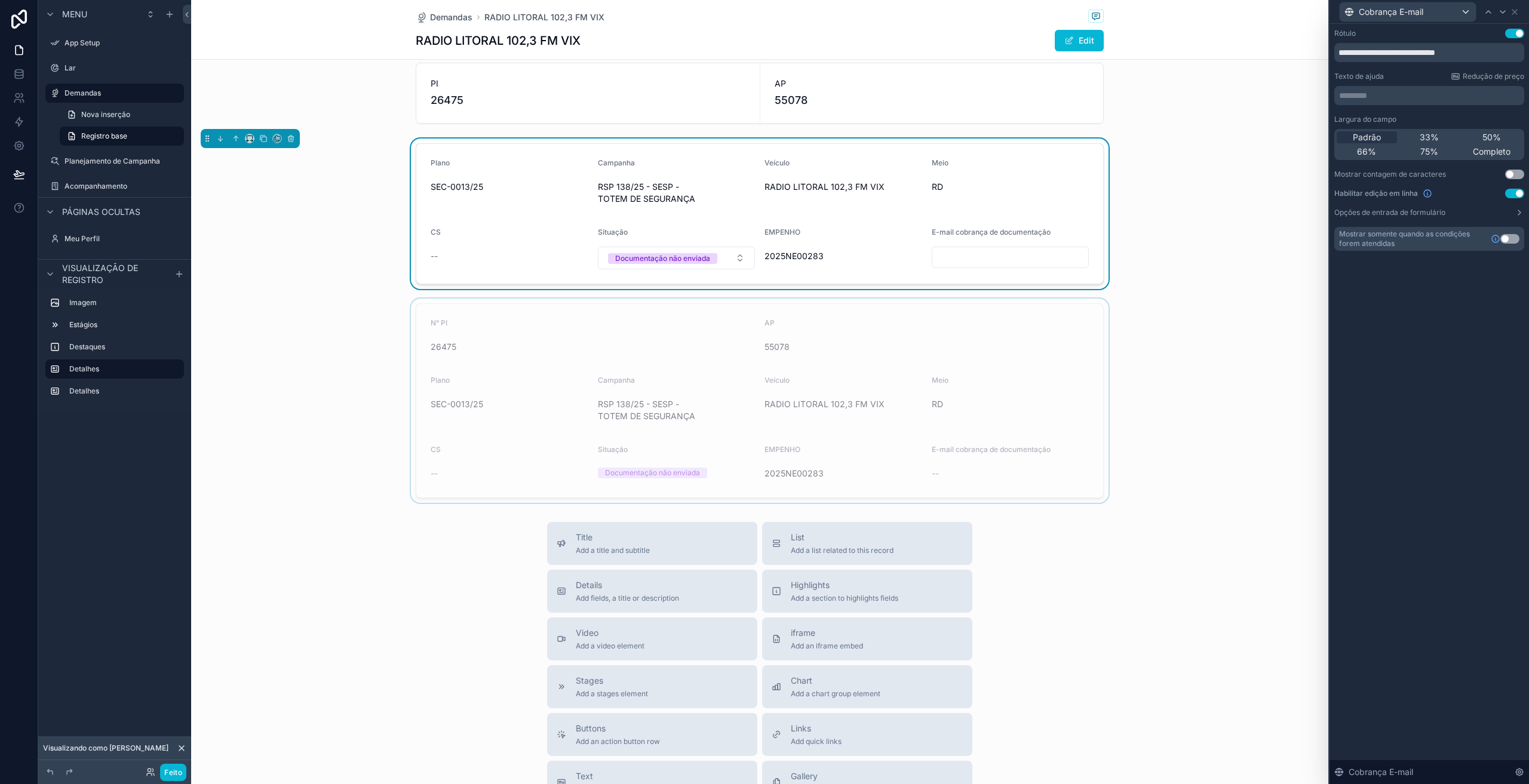
click at [902, 341] on div "conteúdo rolável" at bounding box center [760, 401] width 1138 height 204
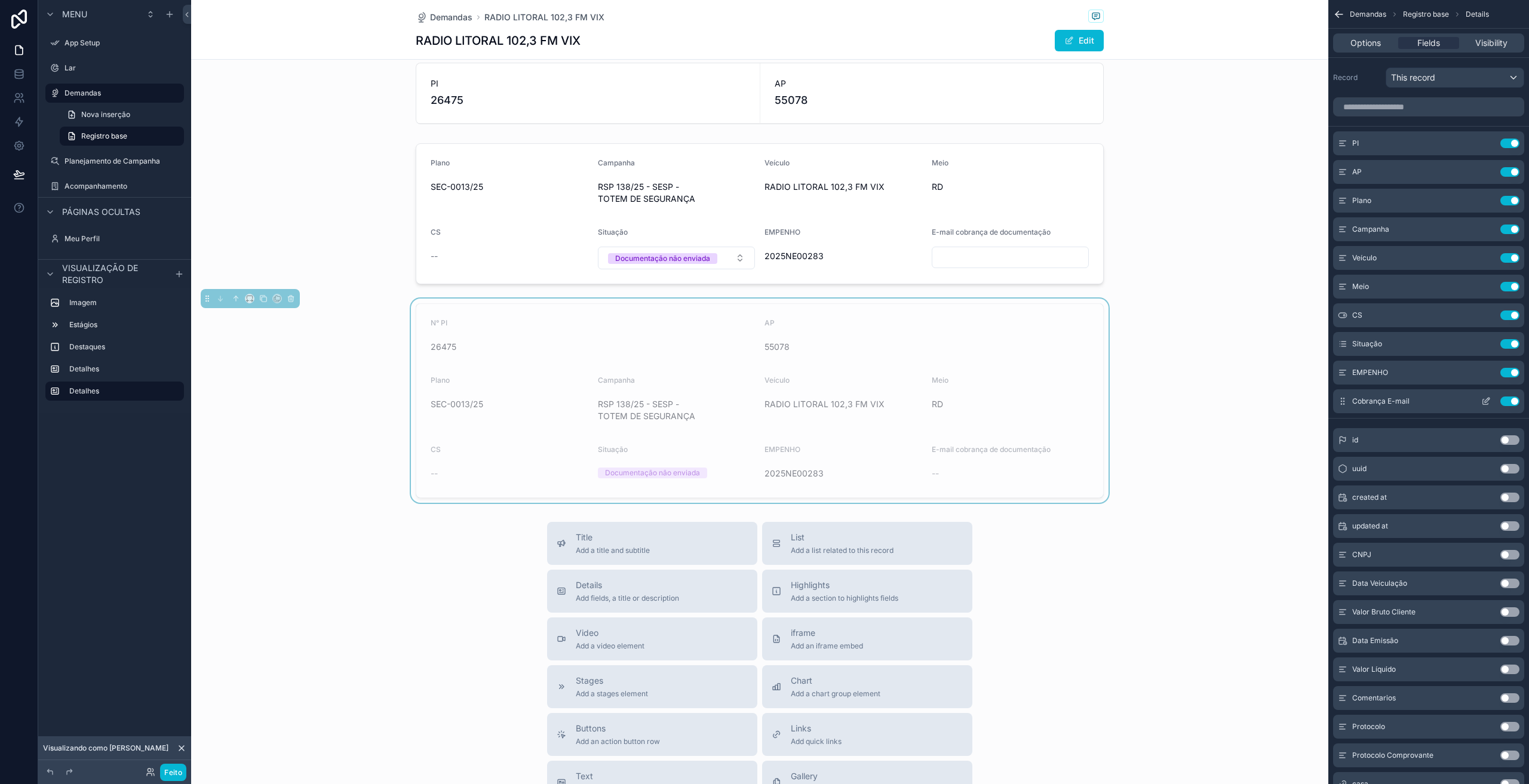
click at [1483, 402] on icon "conteúdo rolável" at bounding box center [1486, 402] width 5 height 5
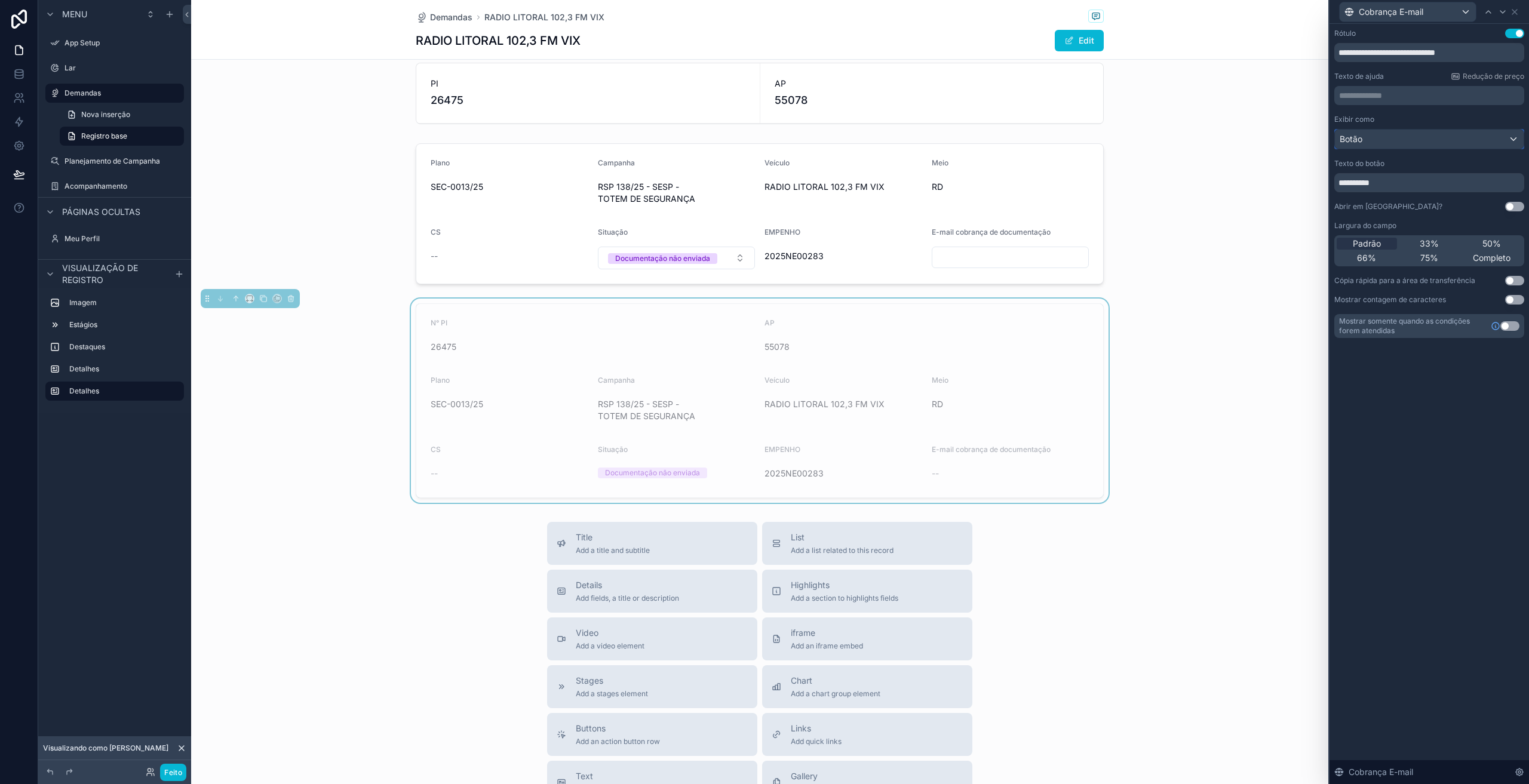
click at [1392, 138] on div "Botão" at bounding box center [1429, 139] width 189 height 19
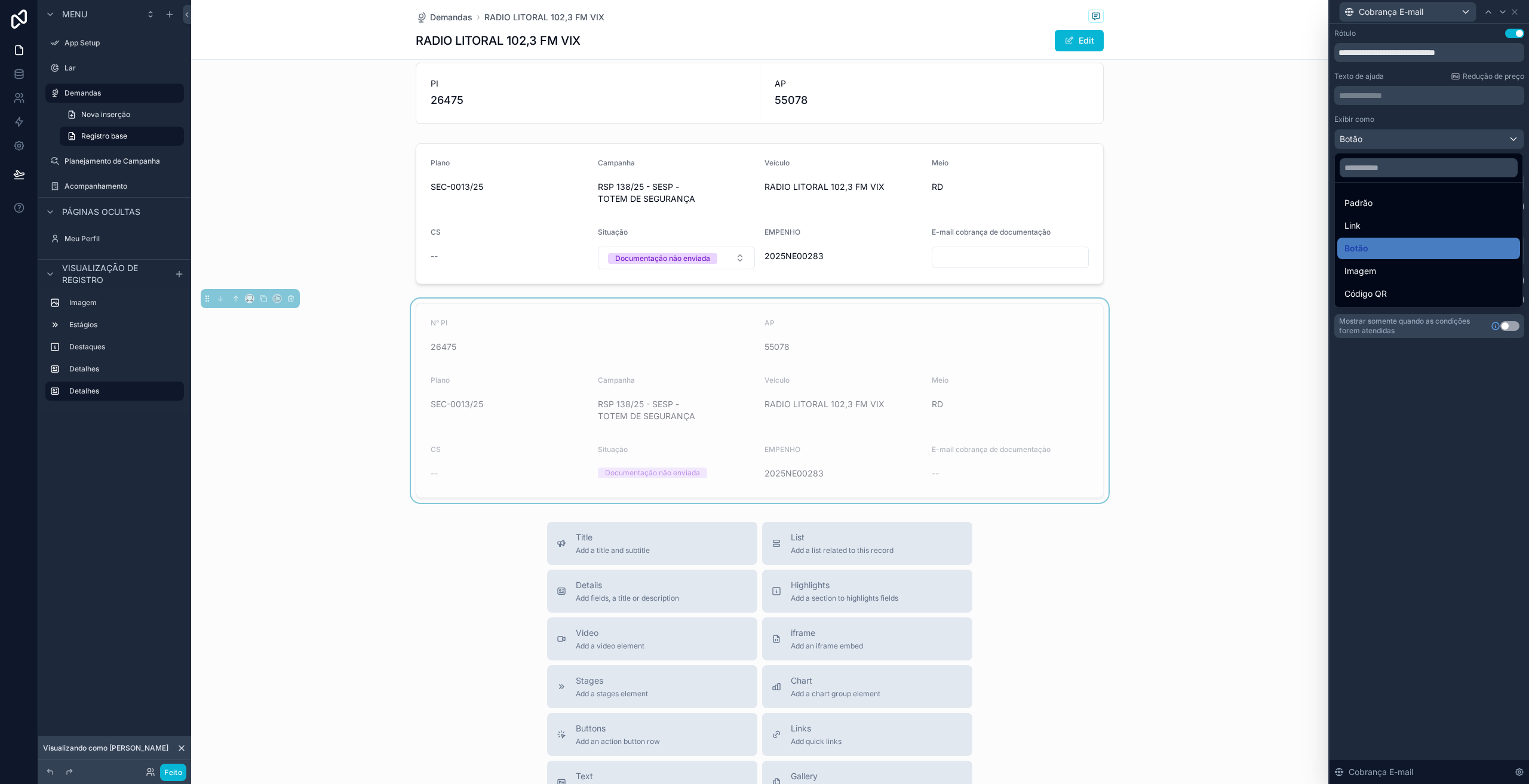
click at [1392, 138] on div at bounding box center [1429, 392] width 199 height 784
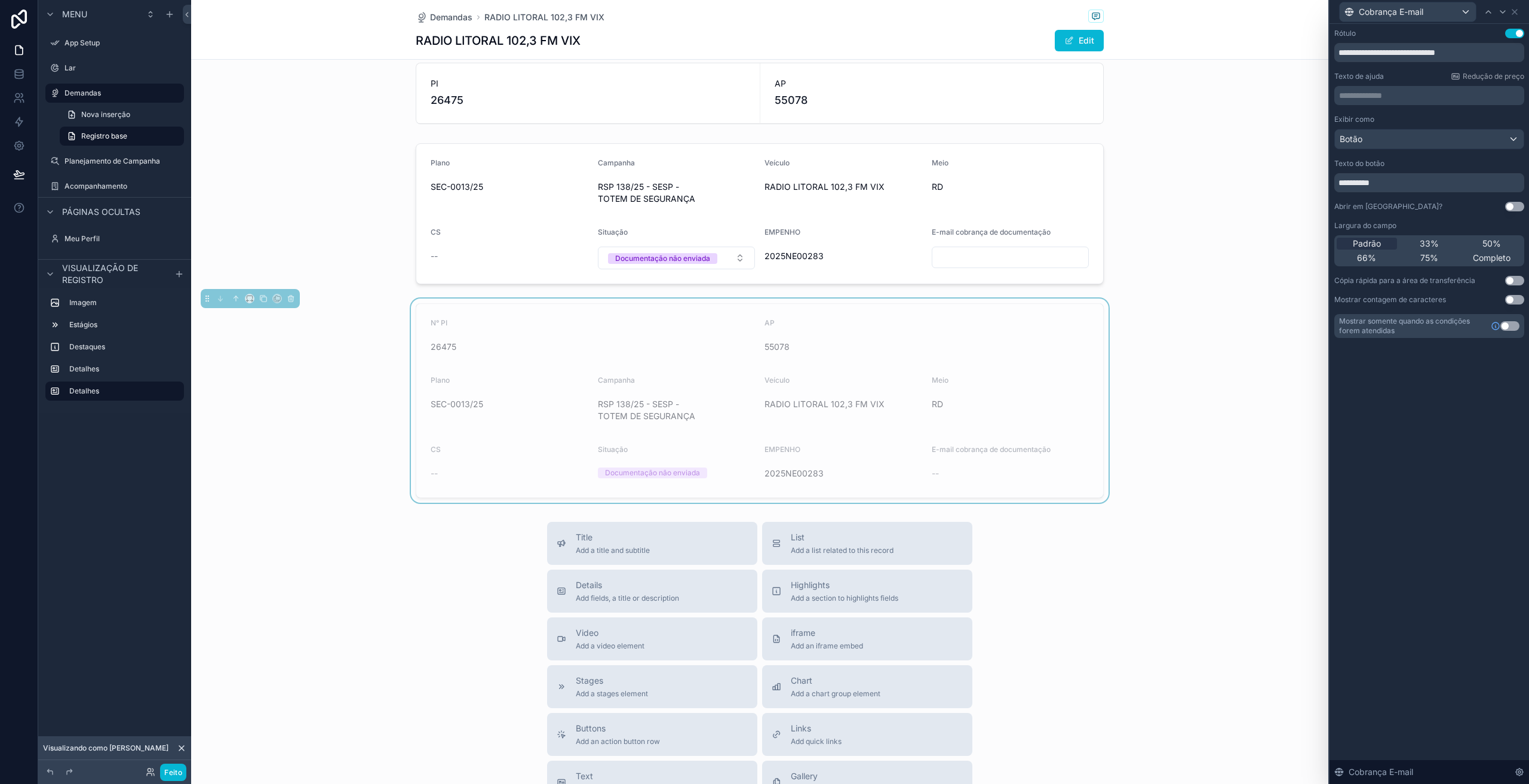
click at [1509, 207] on button "Usar configuração" at bounding box center [1515, 207] width 19 height 9
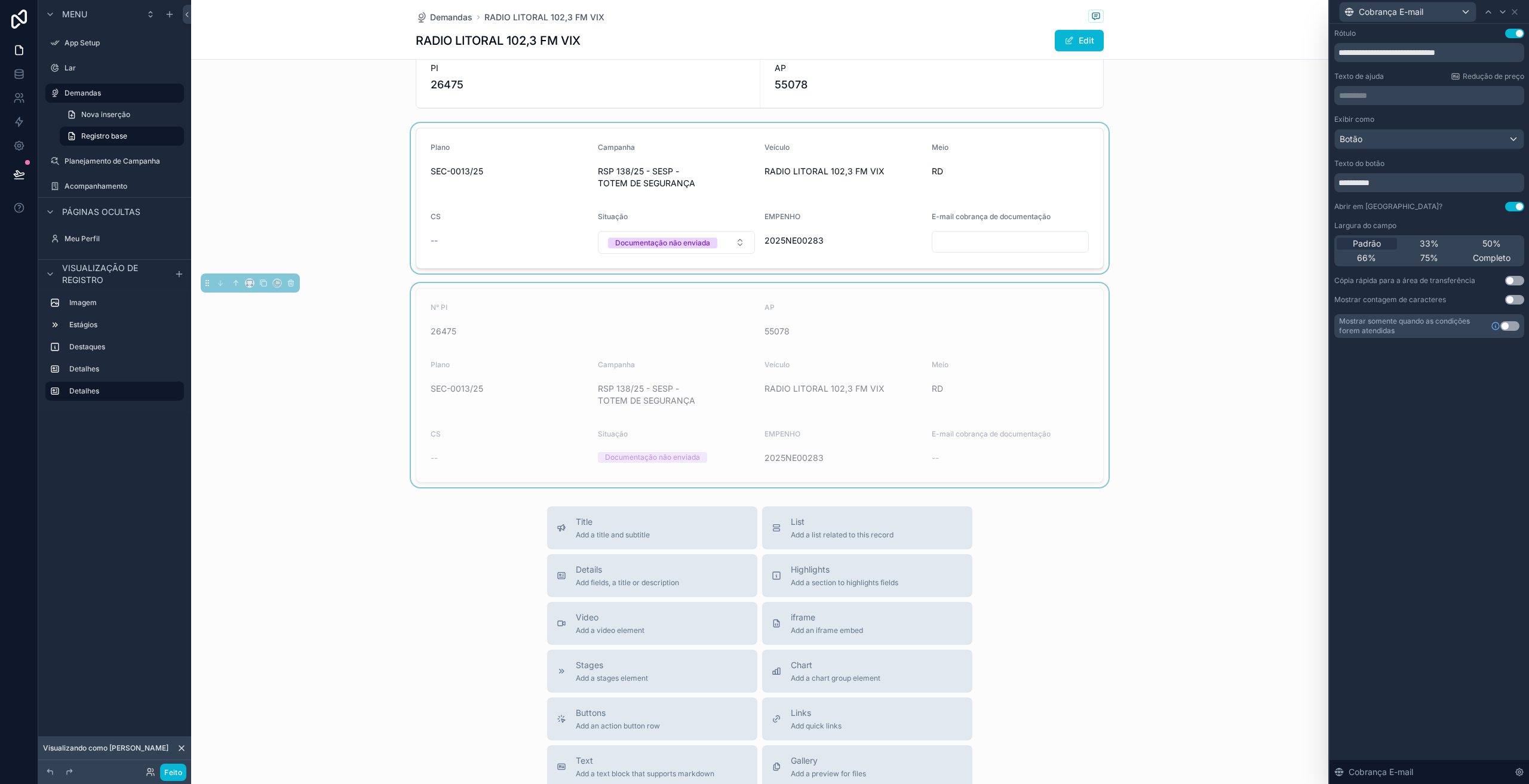
scroll to position [179, 0]
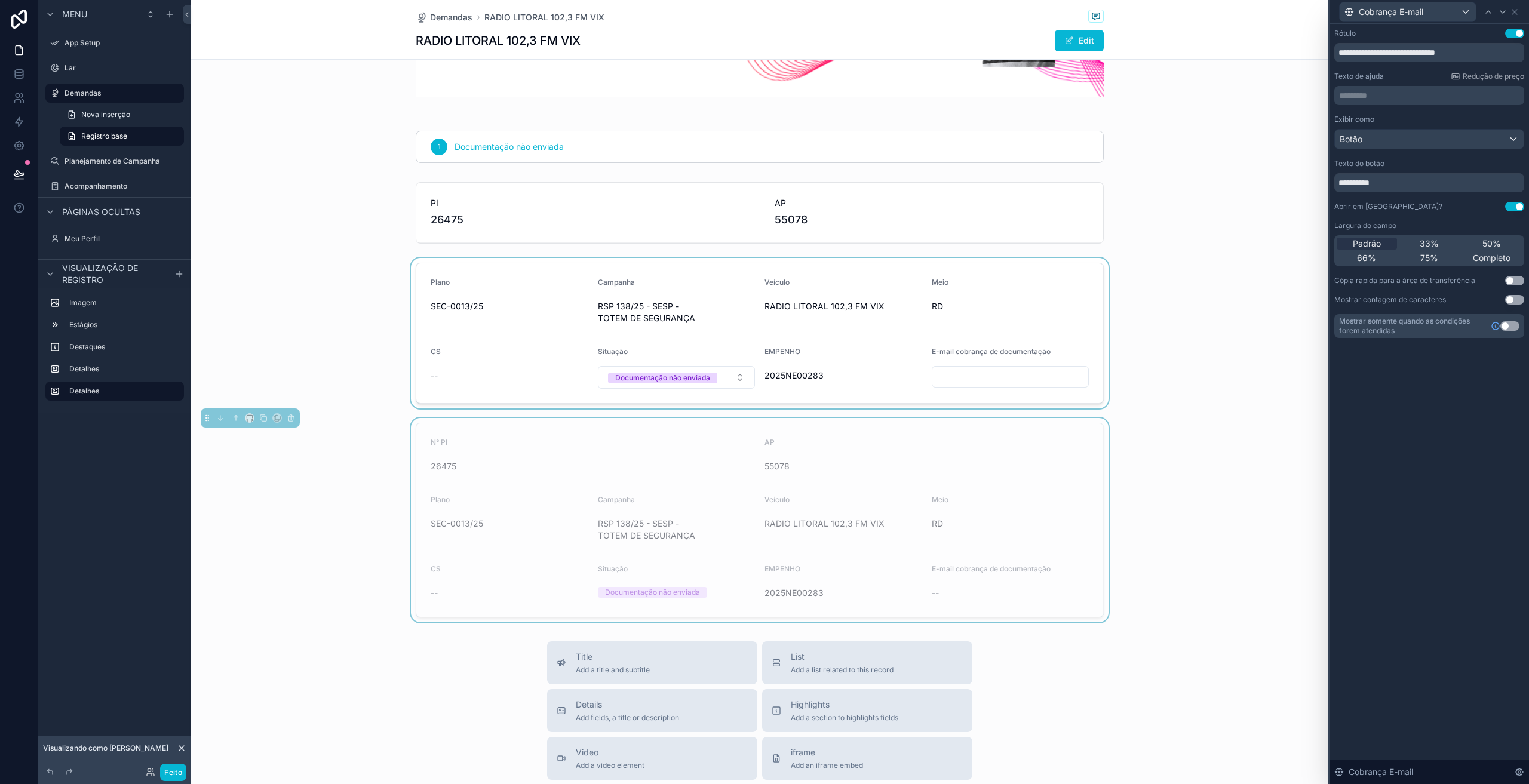
drag, startPoint x: 975, startPoint y: 368, endPoint x: 972, endPoint y: 379, distance: 11.4
drag, startPoint x: 972, startPoint y: 379, endPoint x: 948, endPoint y: 380, distance: 24.0
click at [948, 378] on div "conteúdo rolável" at bounding box center [760, 333] width 1138 height 151
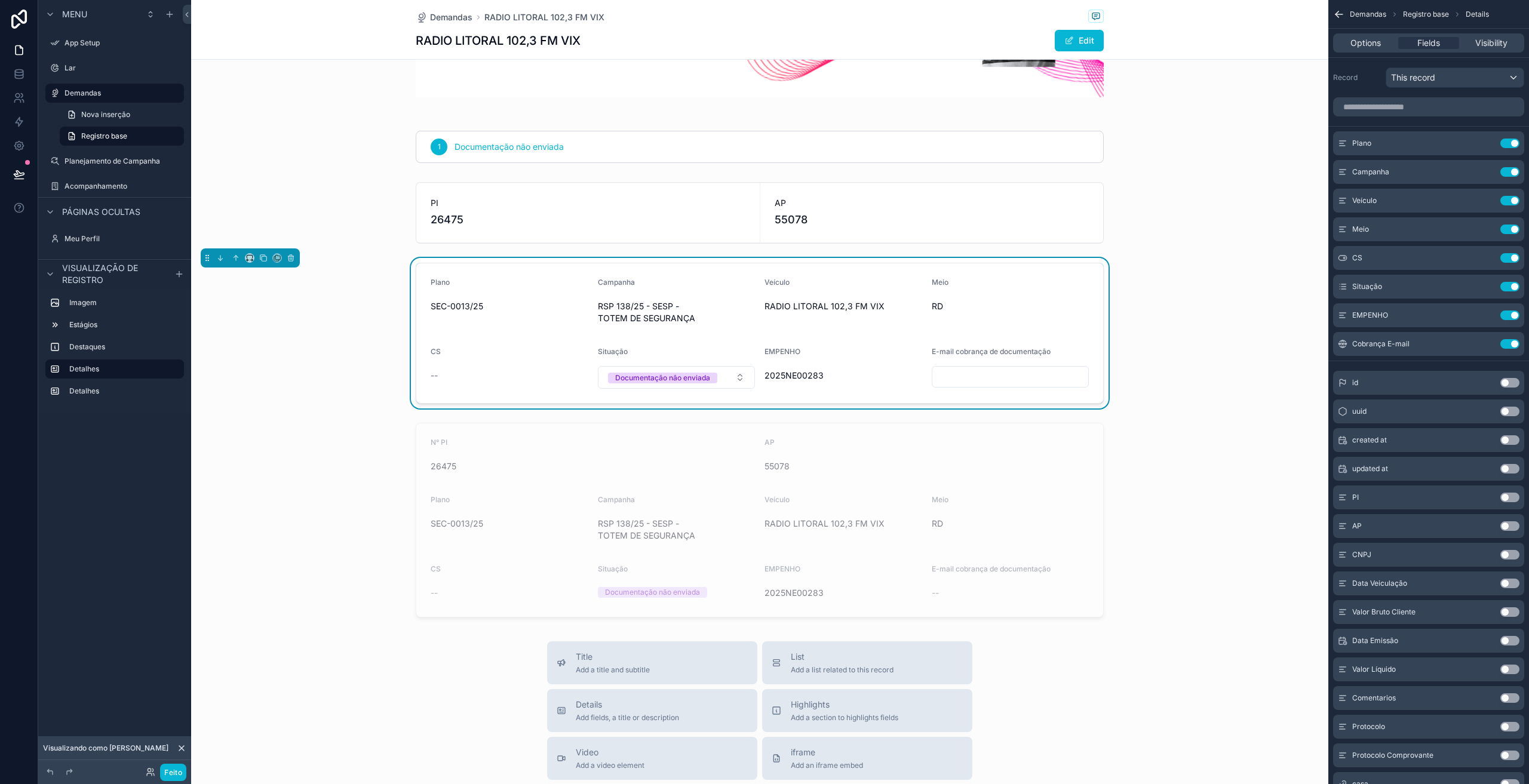
click at [945, 378] on input "conteúdo rolável" at bounding box center [1011, 376] width 157 height 17
drag, startPoint x: 945, startPoint y: 378, endPoint x: 928, endPoint y: 370, distance: 18.8
click at [933, 370] on input "conteúdo rolável" at bounding box center [1011, 376] width 157 height 17
paste input "**********"
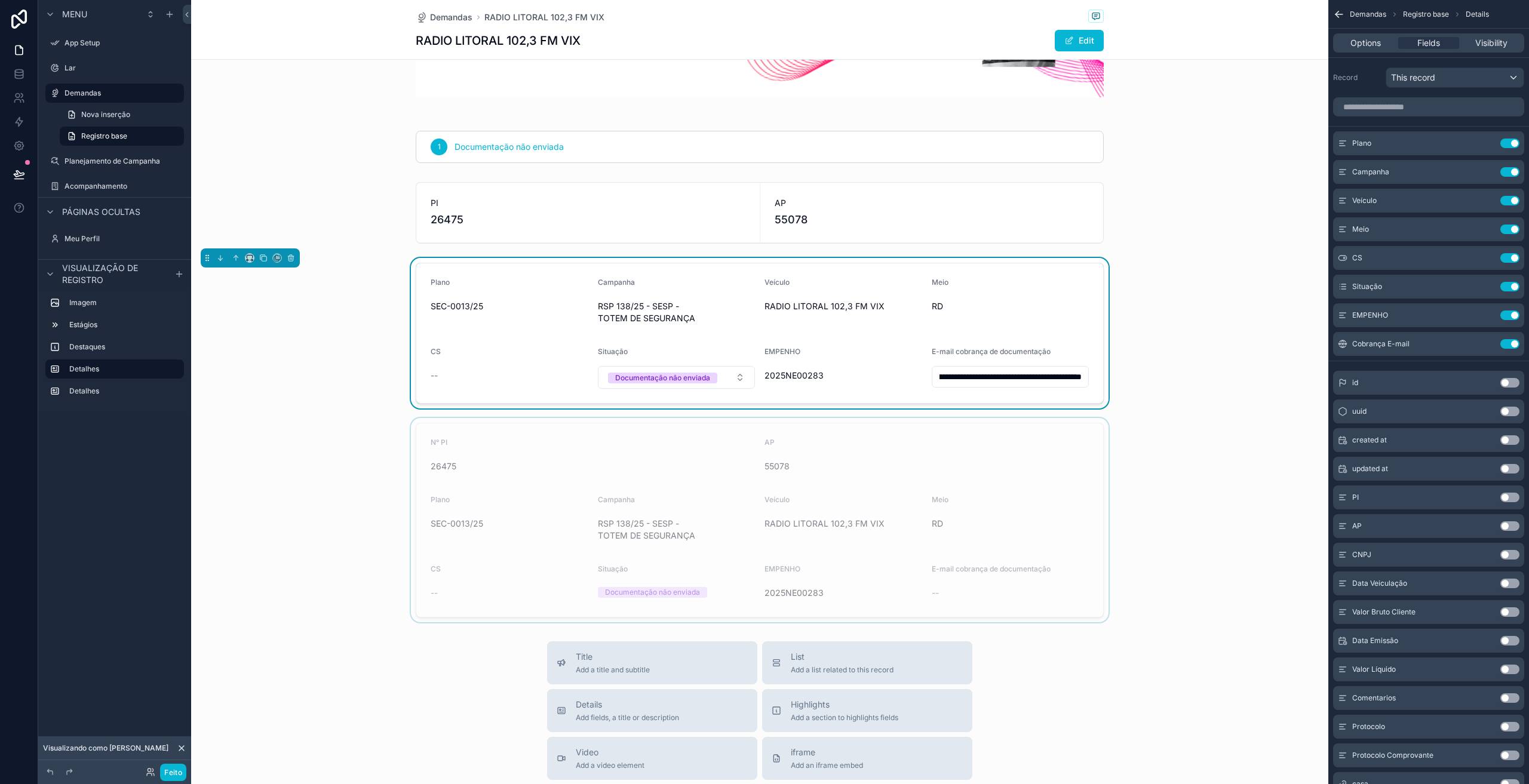
type input "**********"
click at [1154, 434] on div "conteúdo rolável" at bounding box center [760, 520] width 1138 height 204
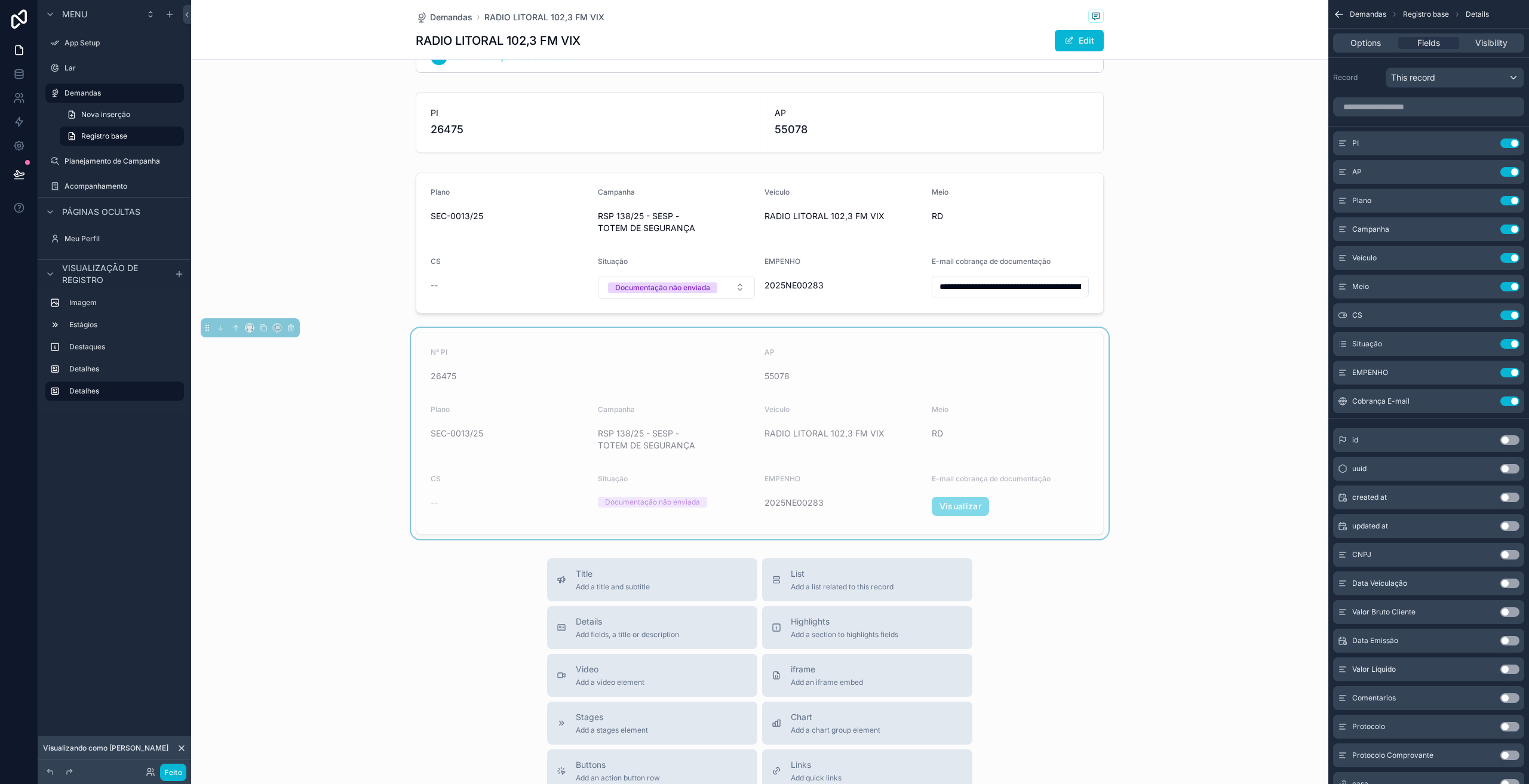
scroll to position [299, 0]
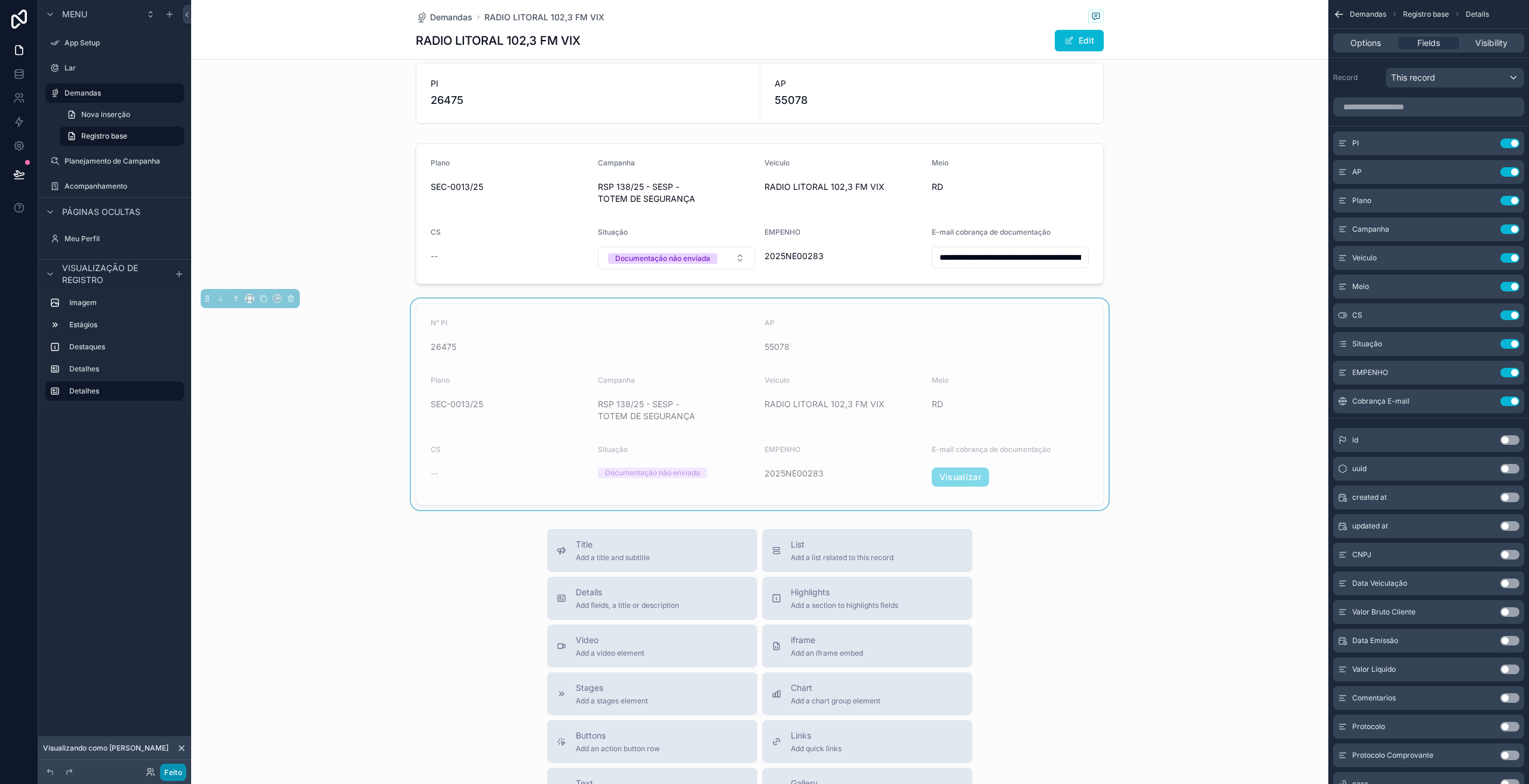
click at [169, 775] on font "Feito" at bounding box center [173, 773] width 18 height 9
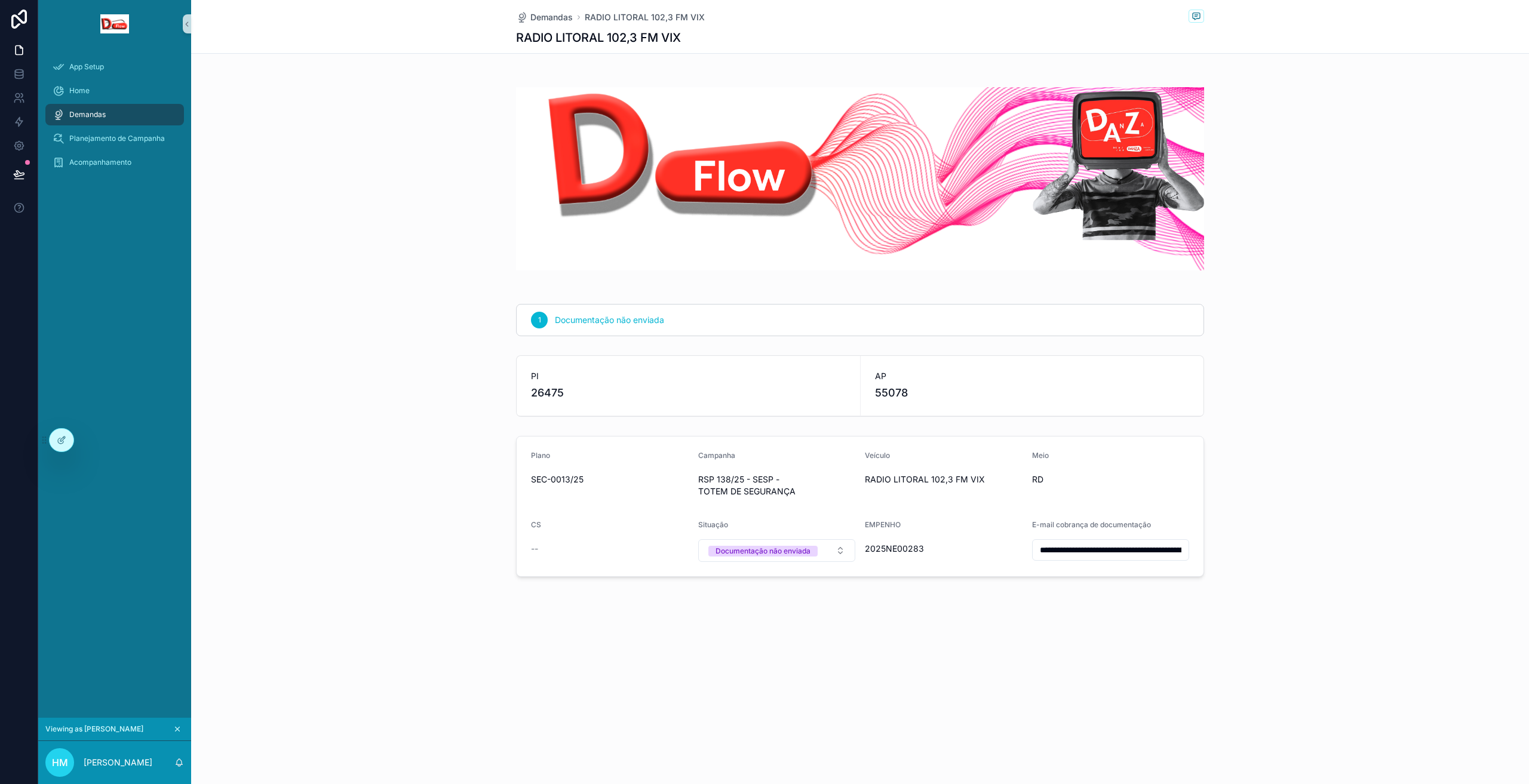
scroll to position [0, 0]
click at [84, 439] on icon at bounding box center [88, 440] width 9 height 9
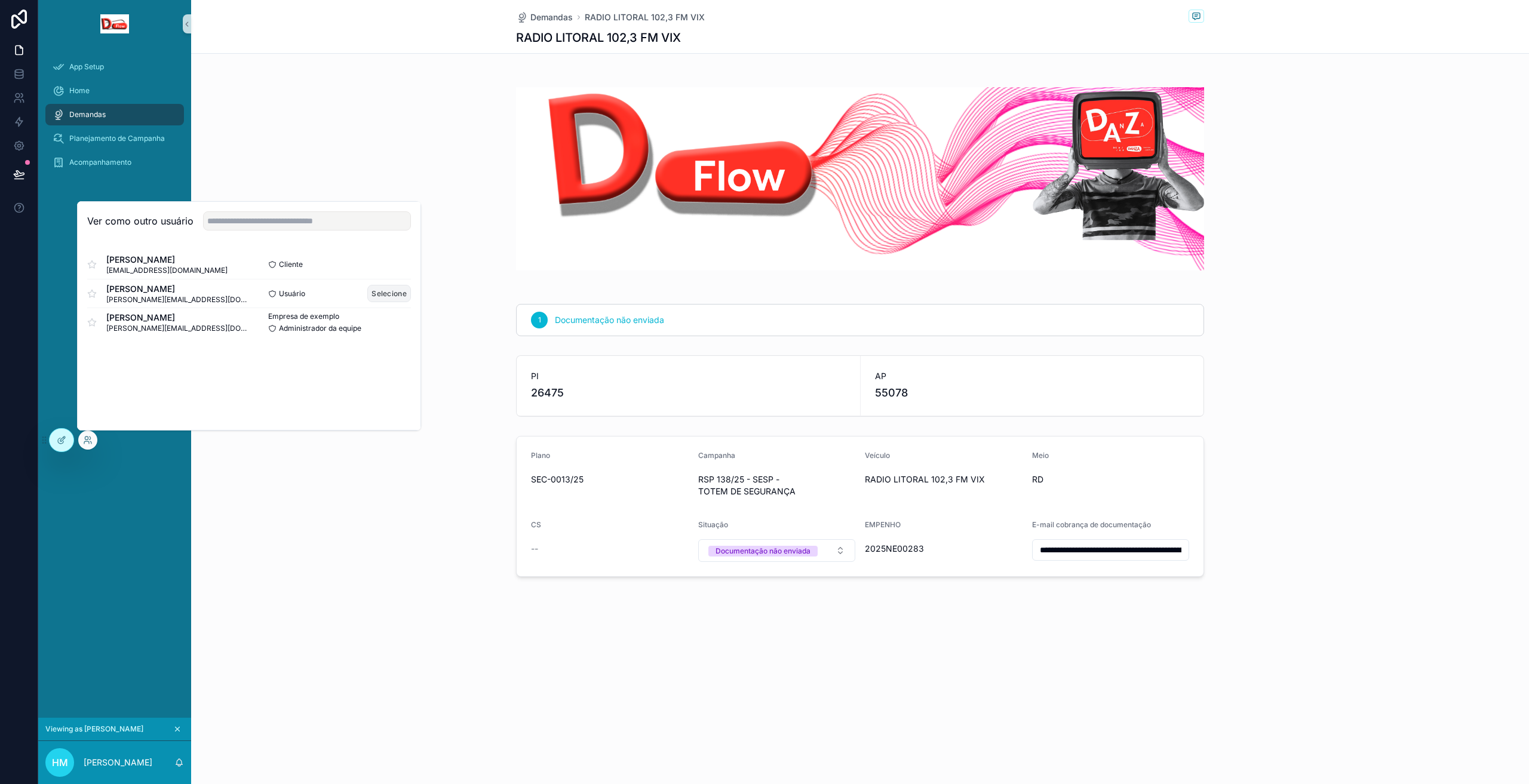
click at [376, 294] on font "Selecione" at bounding box center [389, 293] width 35 height 9
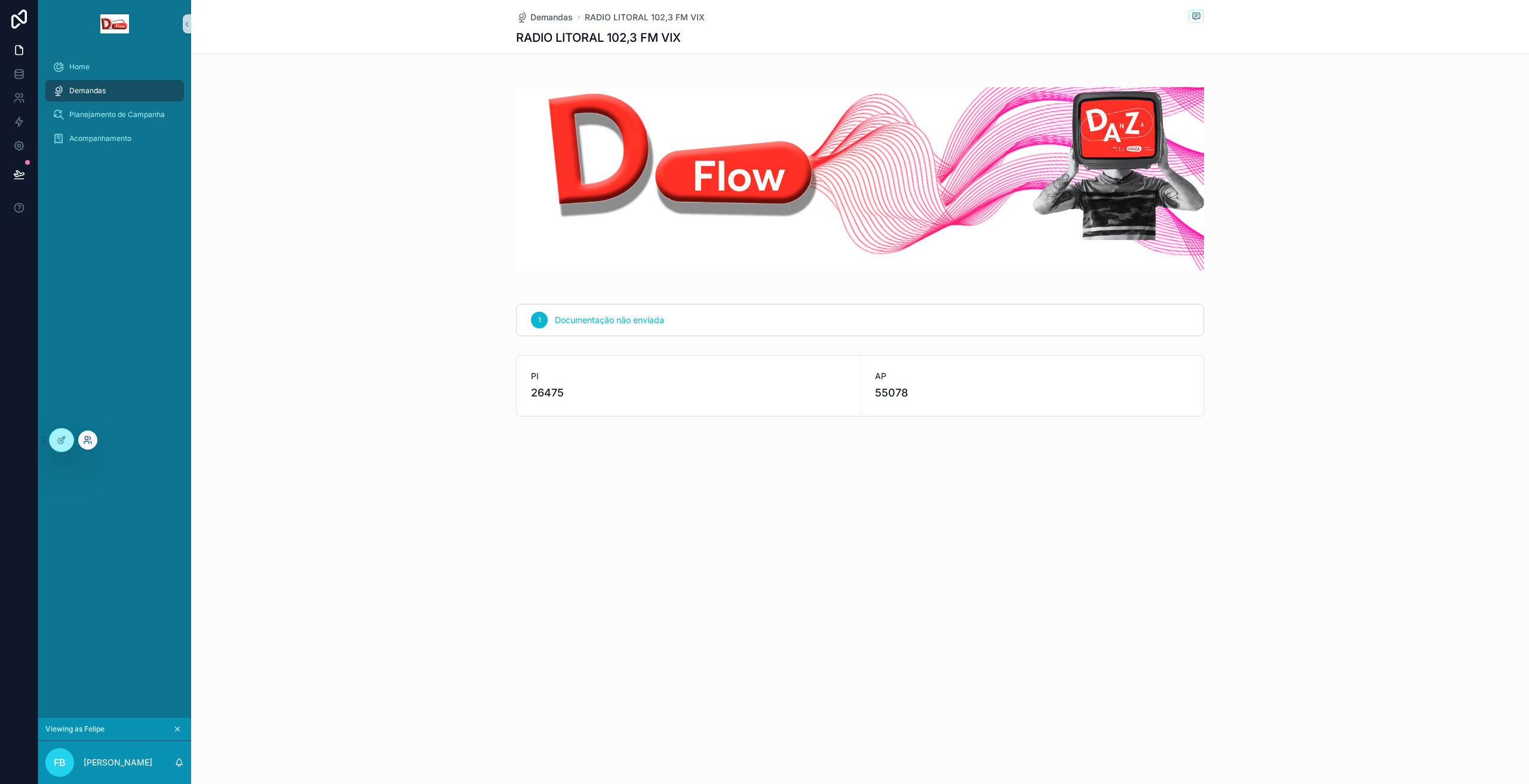
click at [90, 441] on icon at bounding box center [91, 443] width 1 height 3
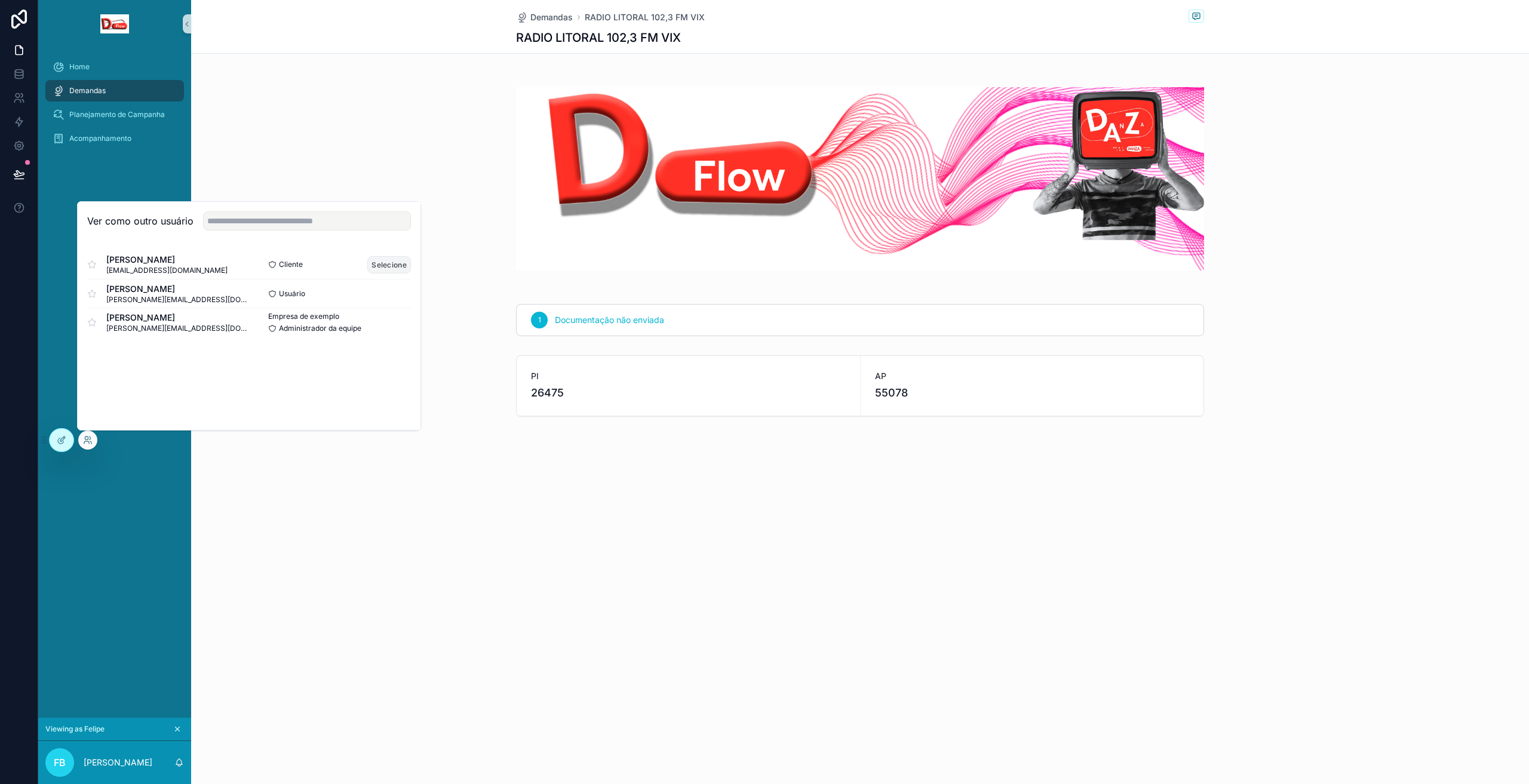
click at [378, 264] on font "Selecione" at bounding box center [389, 264] width 35 height 9
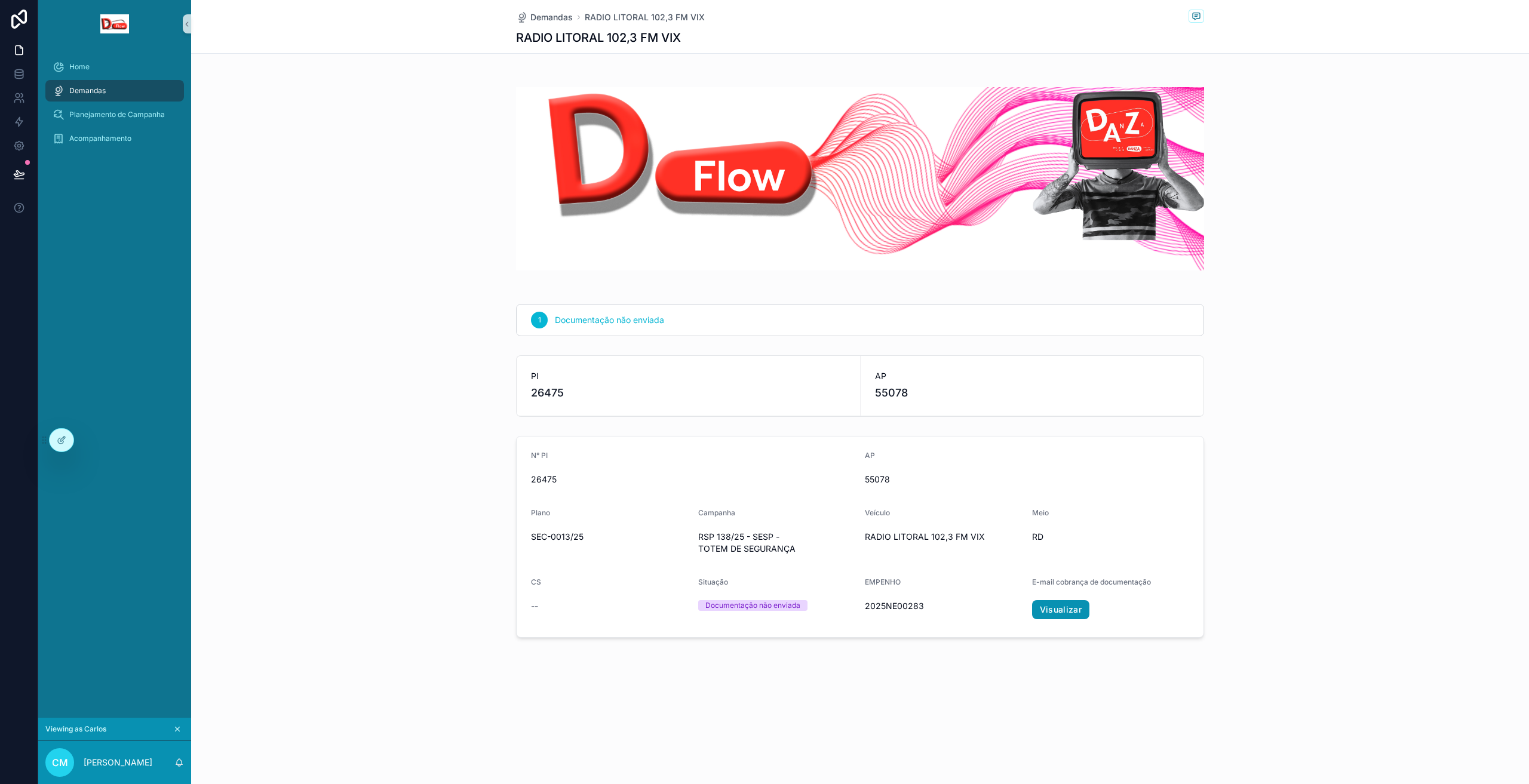
click at [1076, 613] on link "Visualizar" at bounding box center [1061, 610] width 58 height 19
click at [84, 439] on icon at bounding box center [88, 440] width 9 height 9
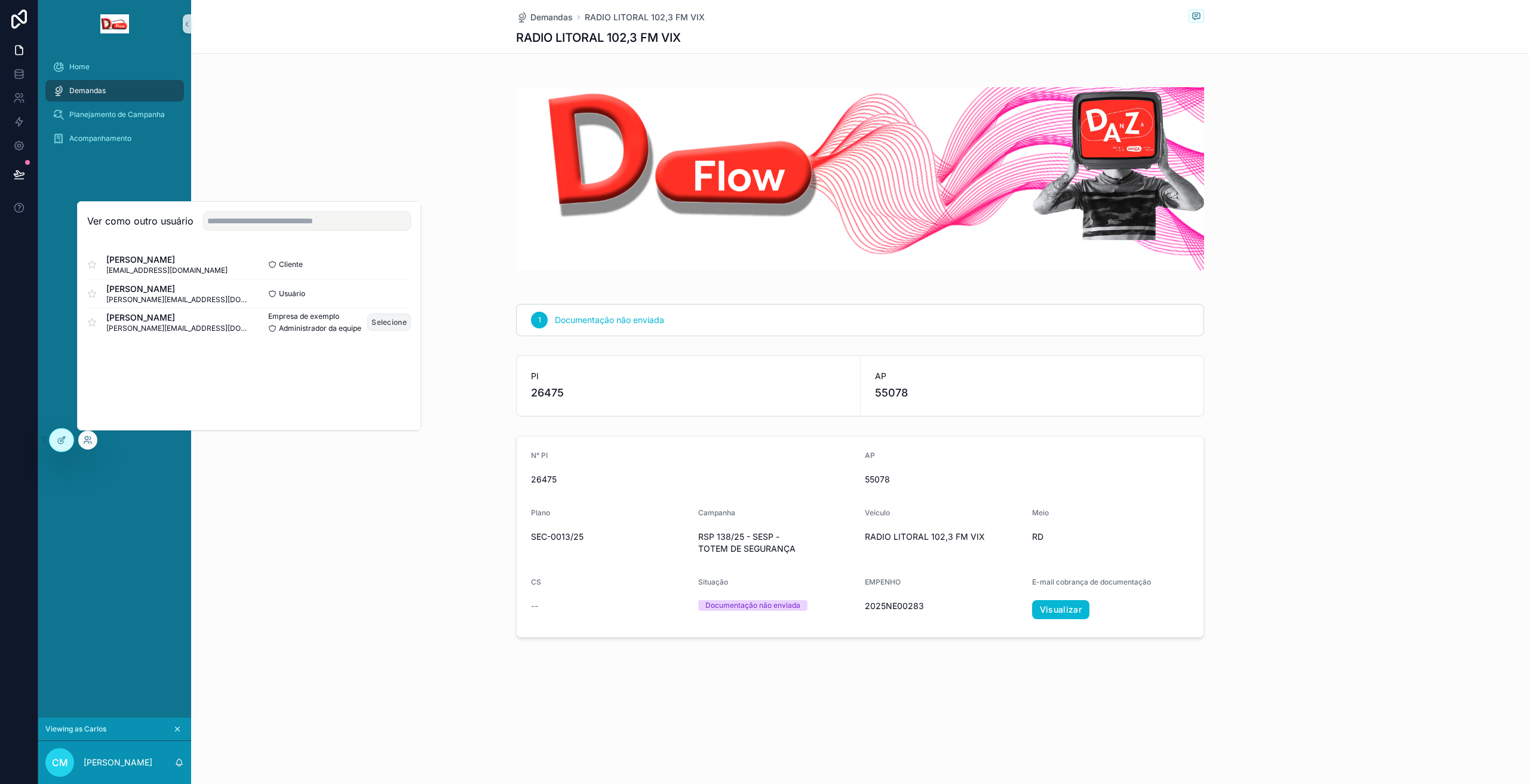
click at [383, 321] on font "Selecione" at bounding box center [389, 322] width 35 height 9
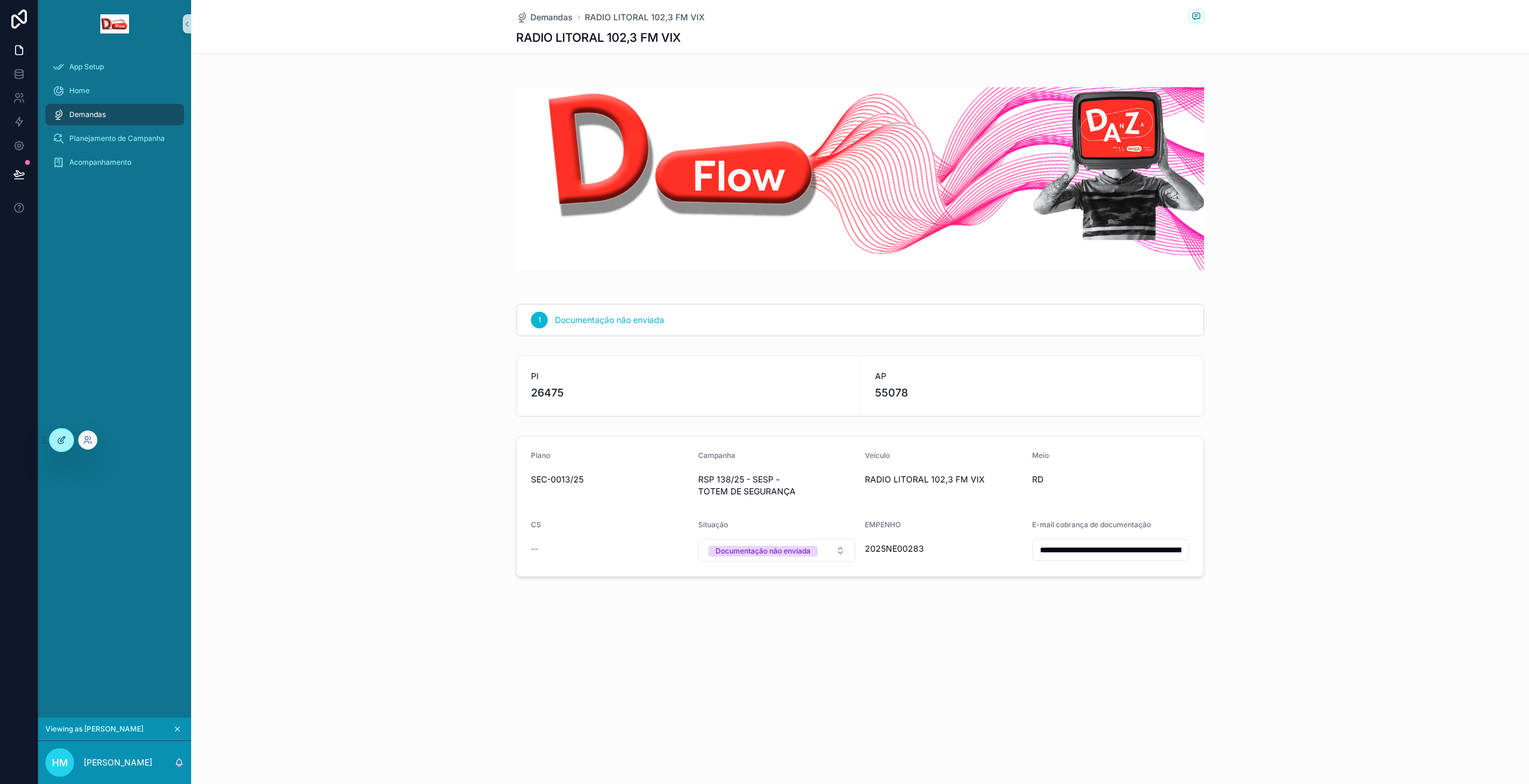
click at [66, 437] on icon at bounding box center [62, 440] width 9 height 9
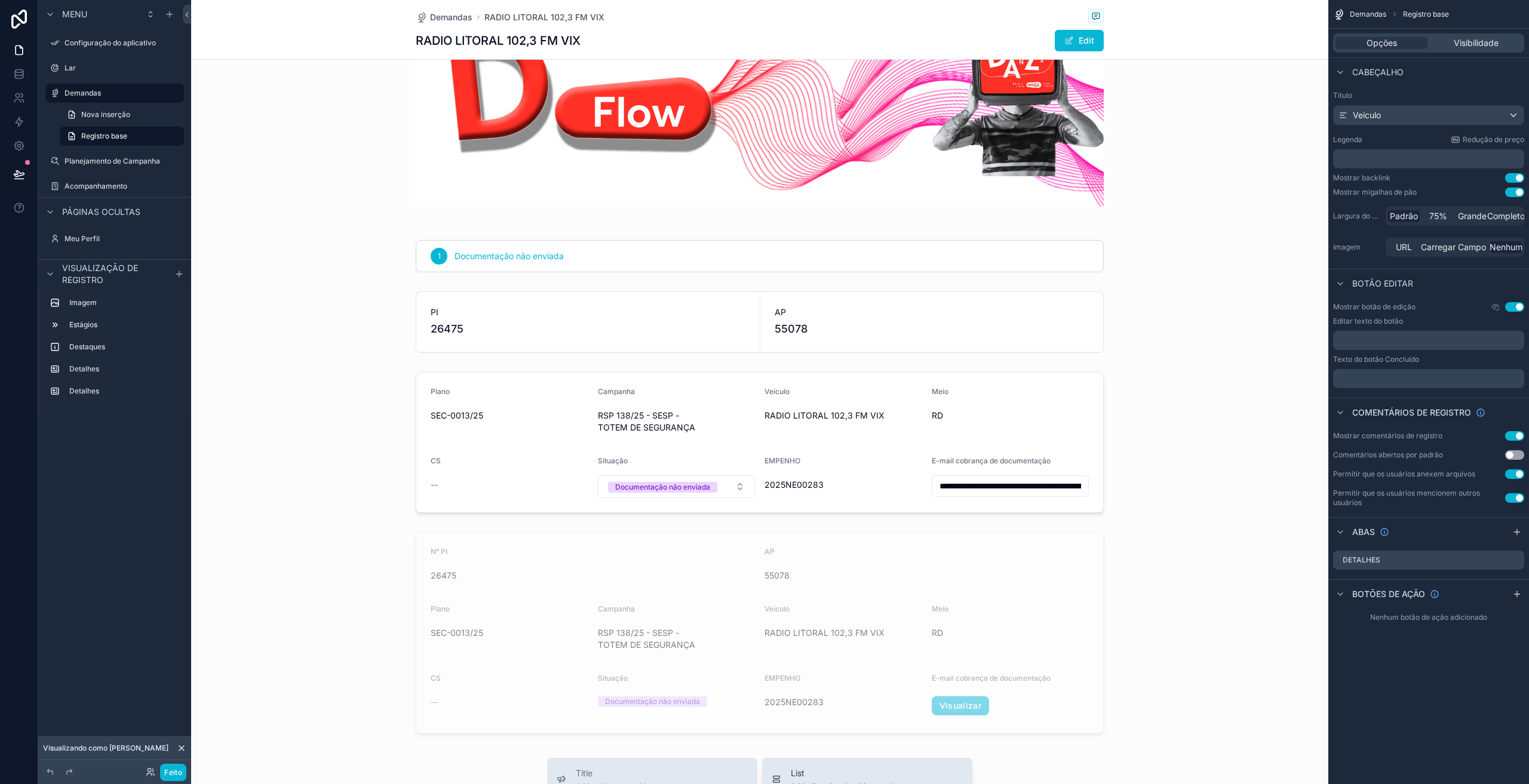
scroll to position [299, 0]
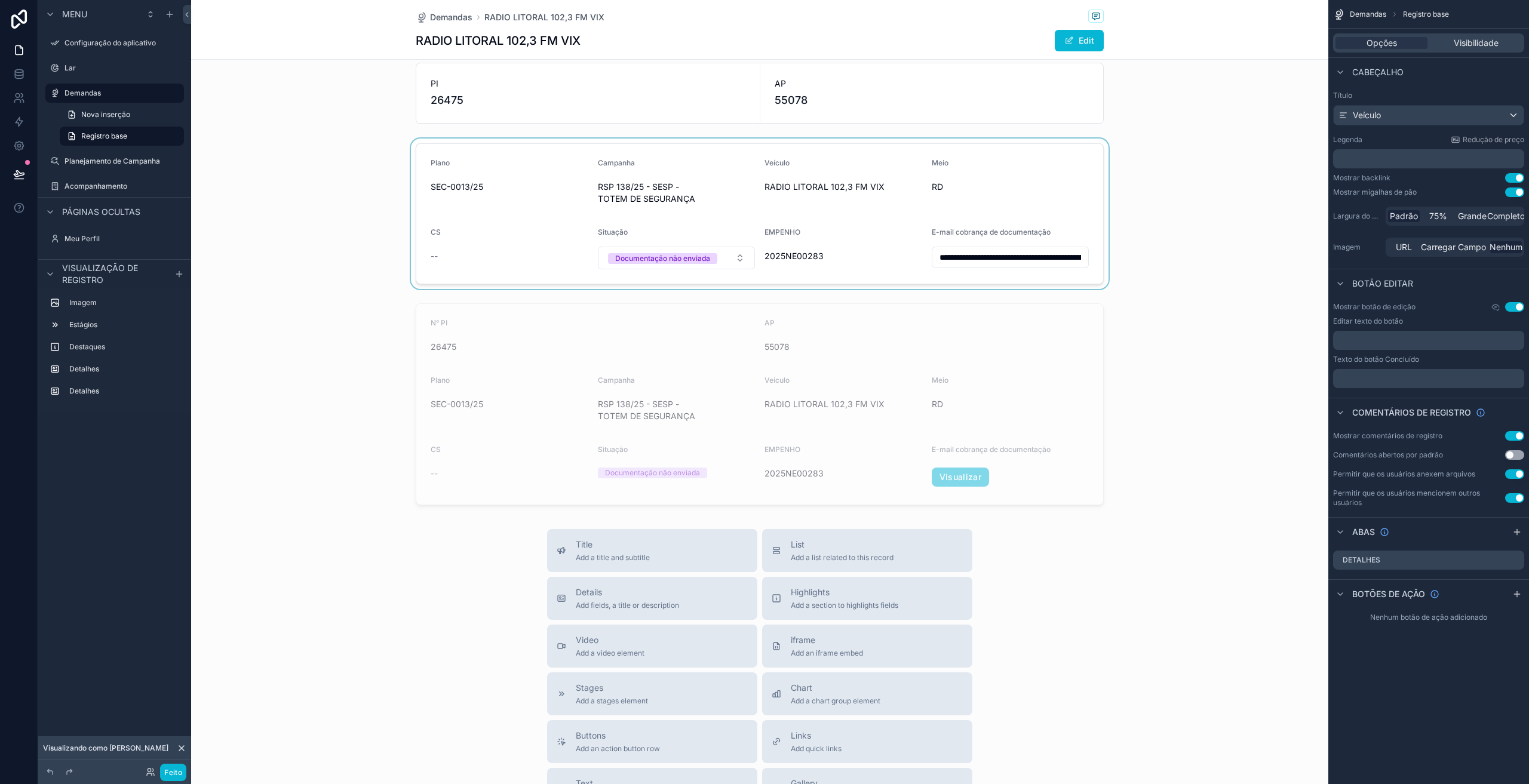
click at [715, 187] on div "conteúdo rolável" at bounding box center [760, 214] width 1138 height 151
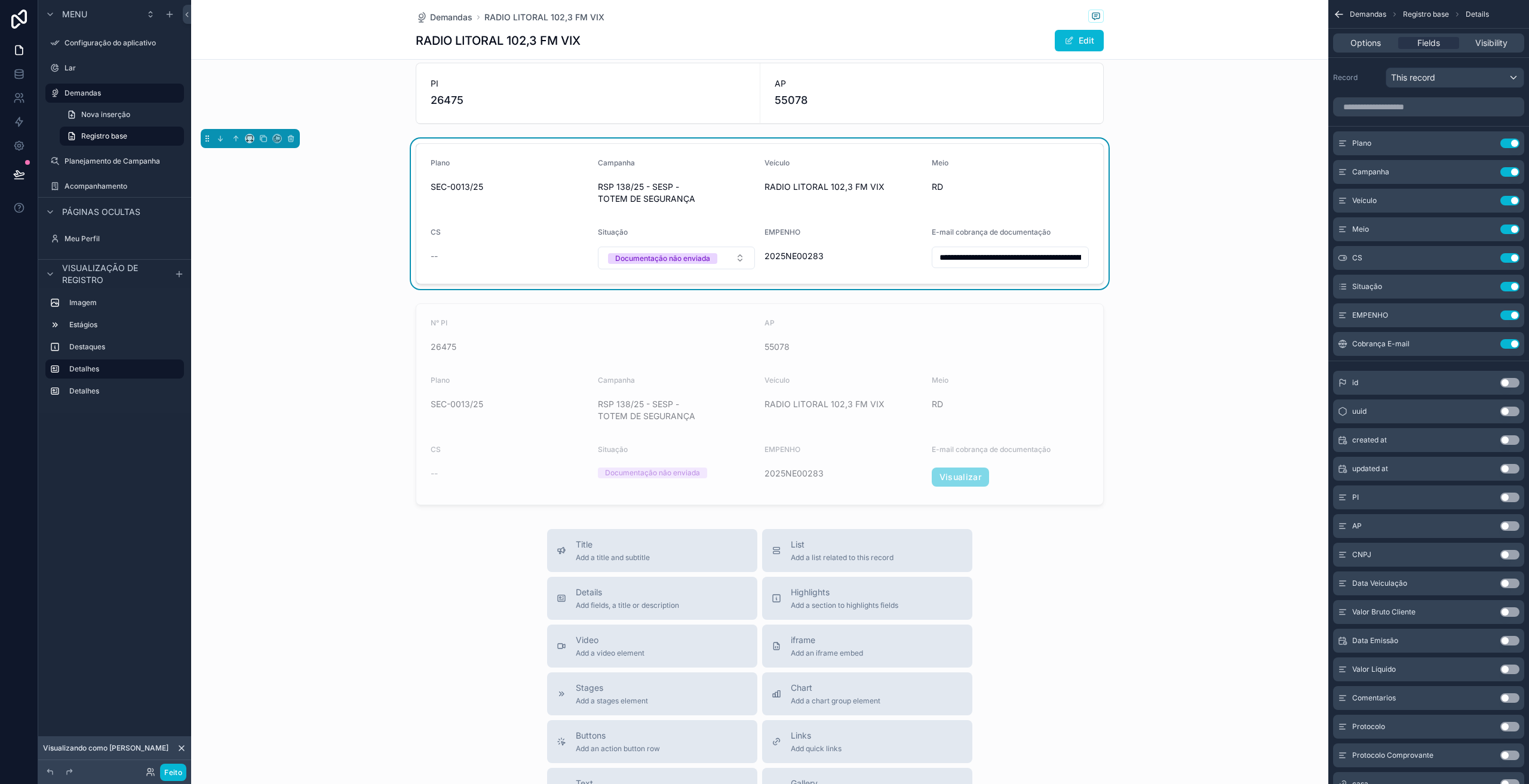
click at [1485, 36] on div "Options Fields Visibility" at bounding box center [1429, 43] width 191 height 19
click at [1486, 42] on span "Visibility" at bounding box center [1492, 43] width 32 height 12
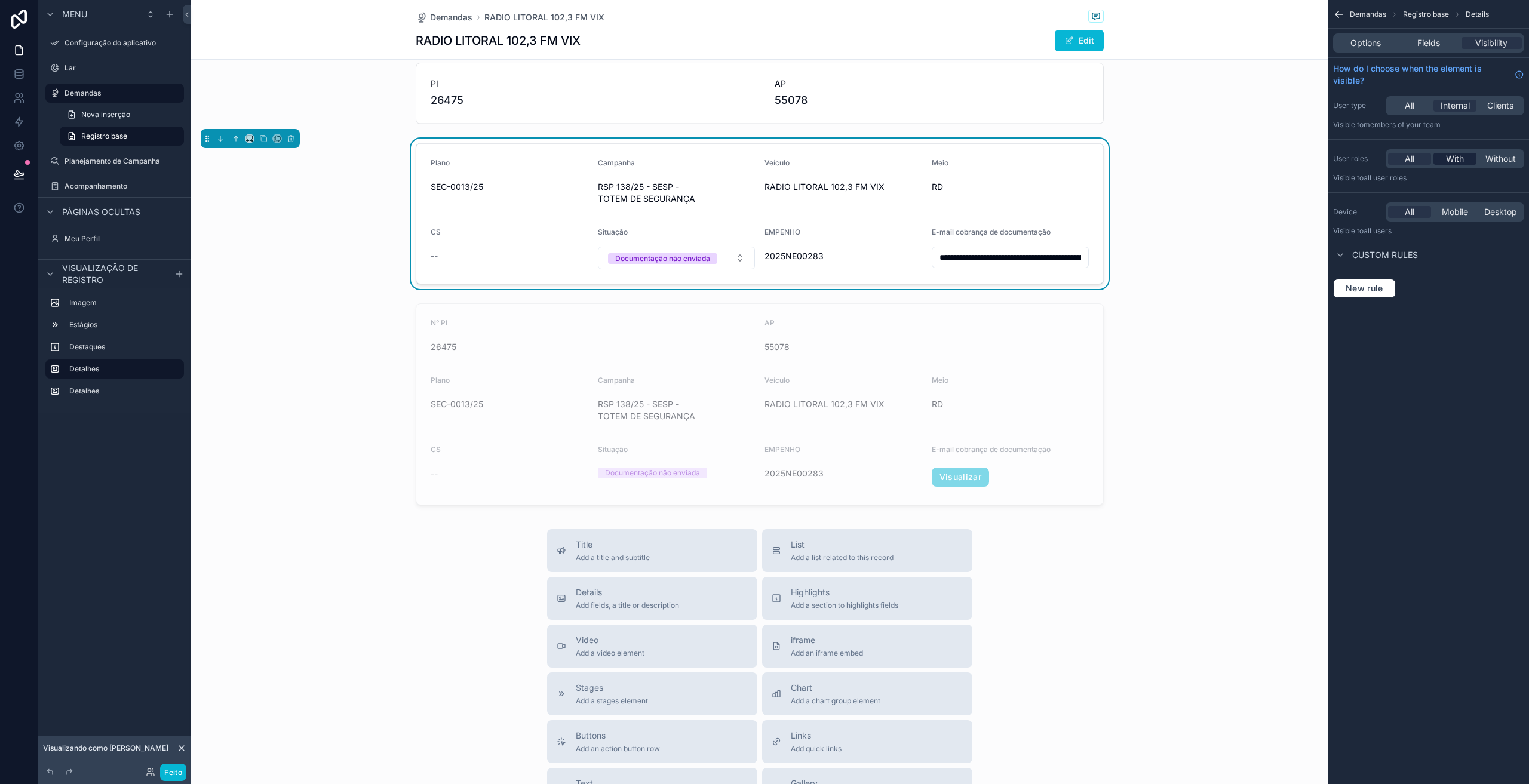
click at [1457, 159] on span "With" at bounding box center [1455, 159] width 18 height 12
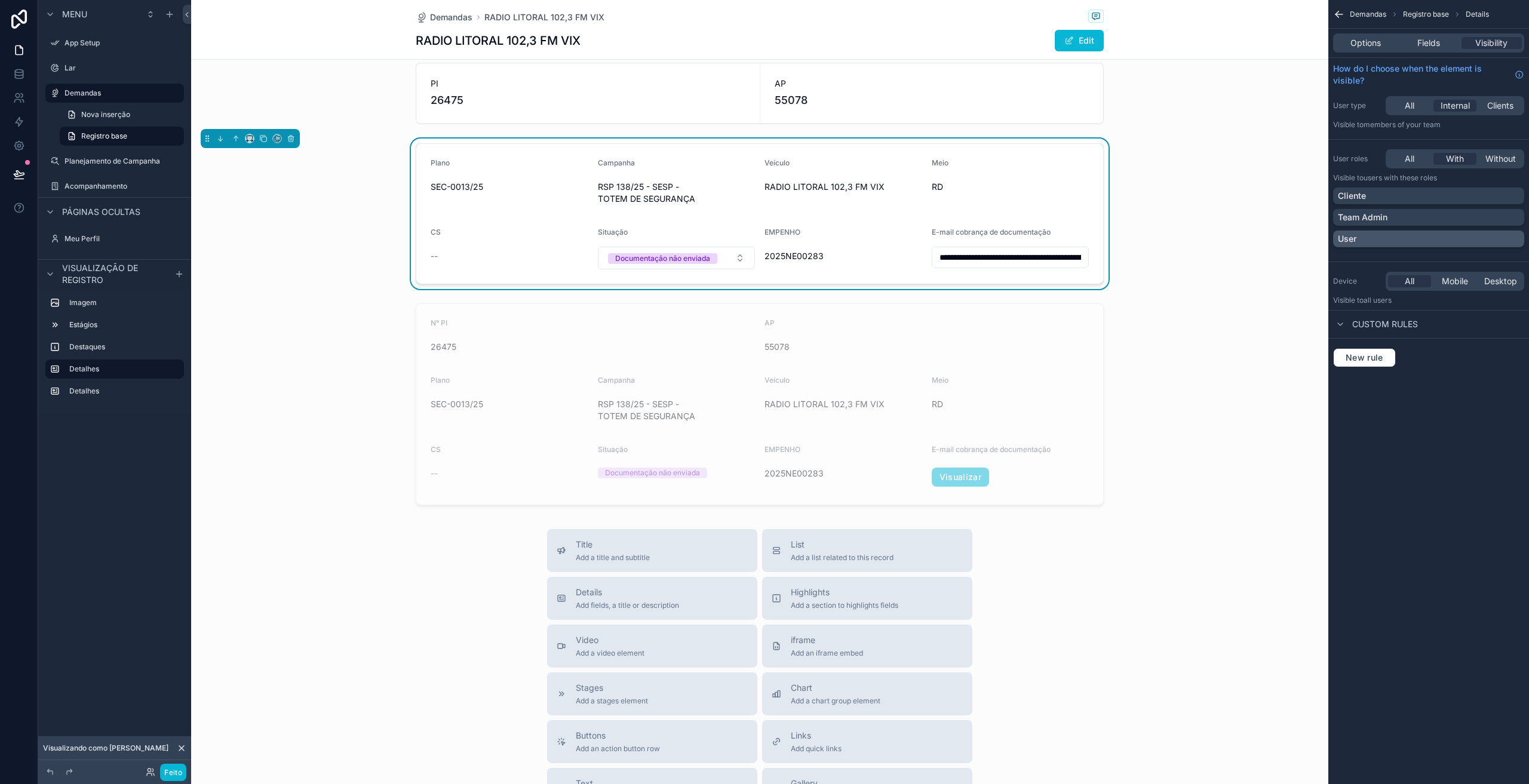
click at [1388, 241] on div "User" at bounding box center [1429, 239] width 182 height 12
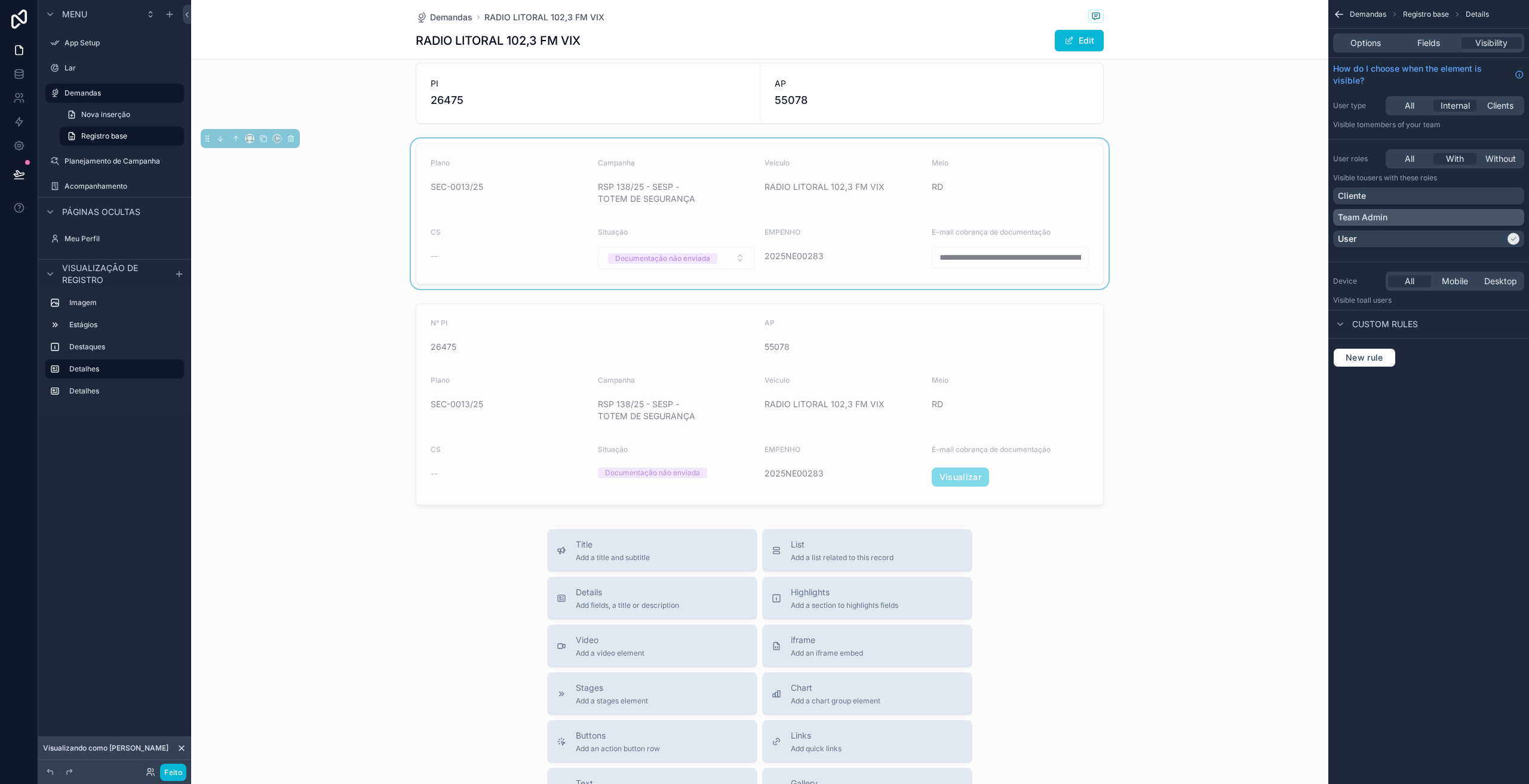
click at [1384, 218] on p "Team Admin" at bounding box center [1363, 218] width 49 height 12
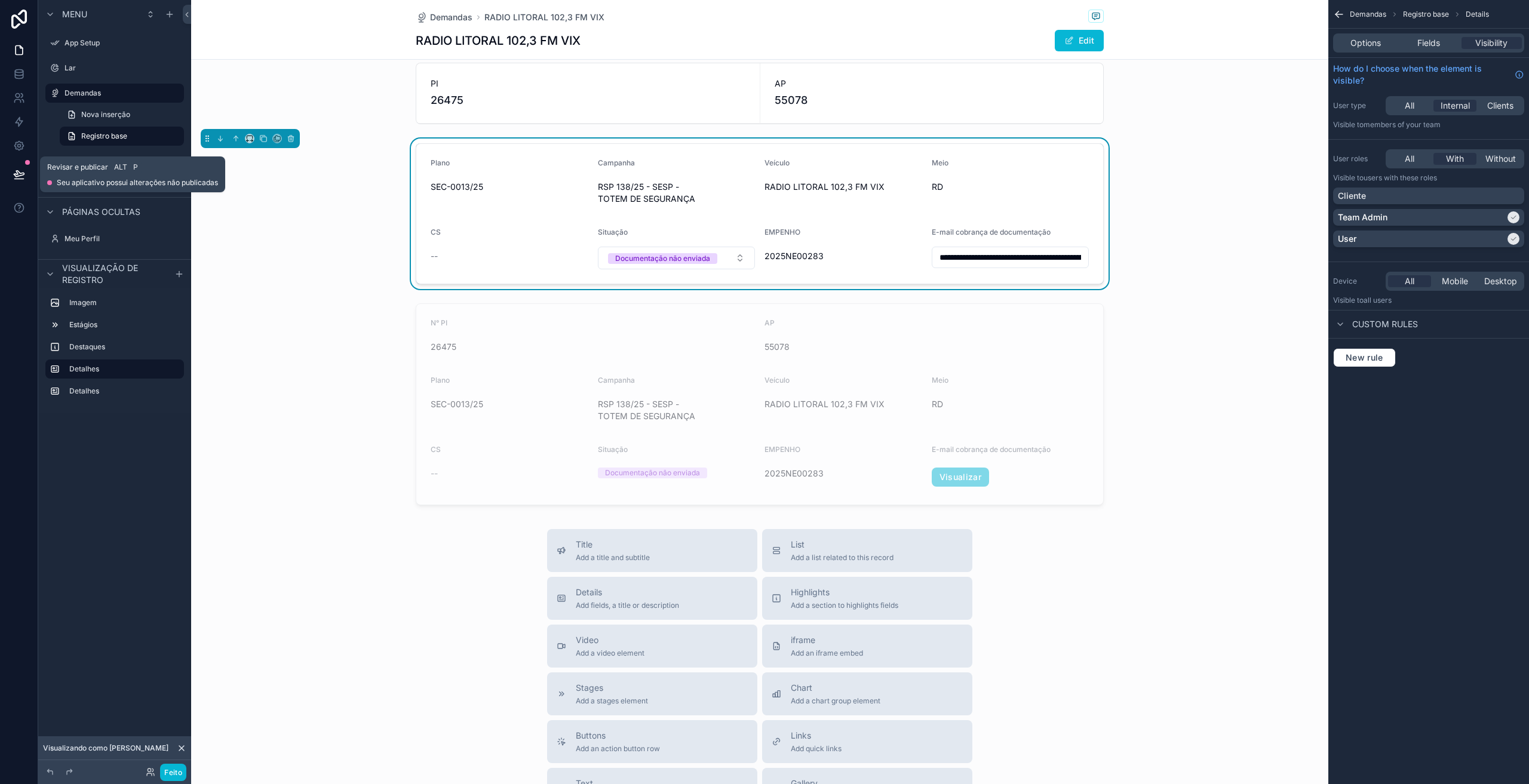
click at [21, 172] on icon at bounding box center [19, 174] width 12 height 12
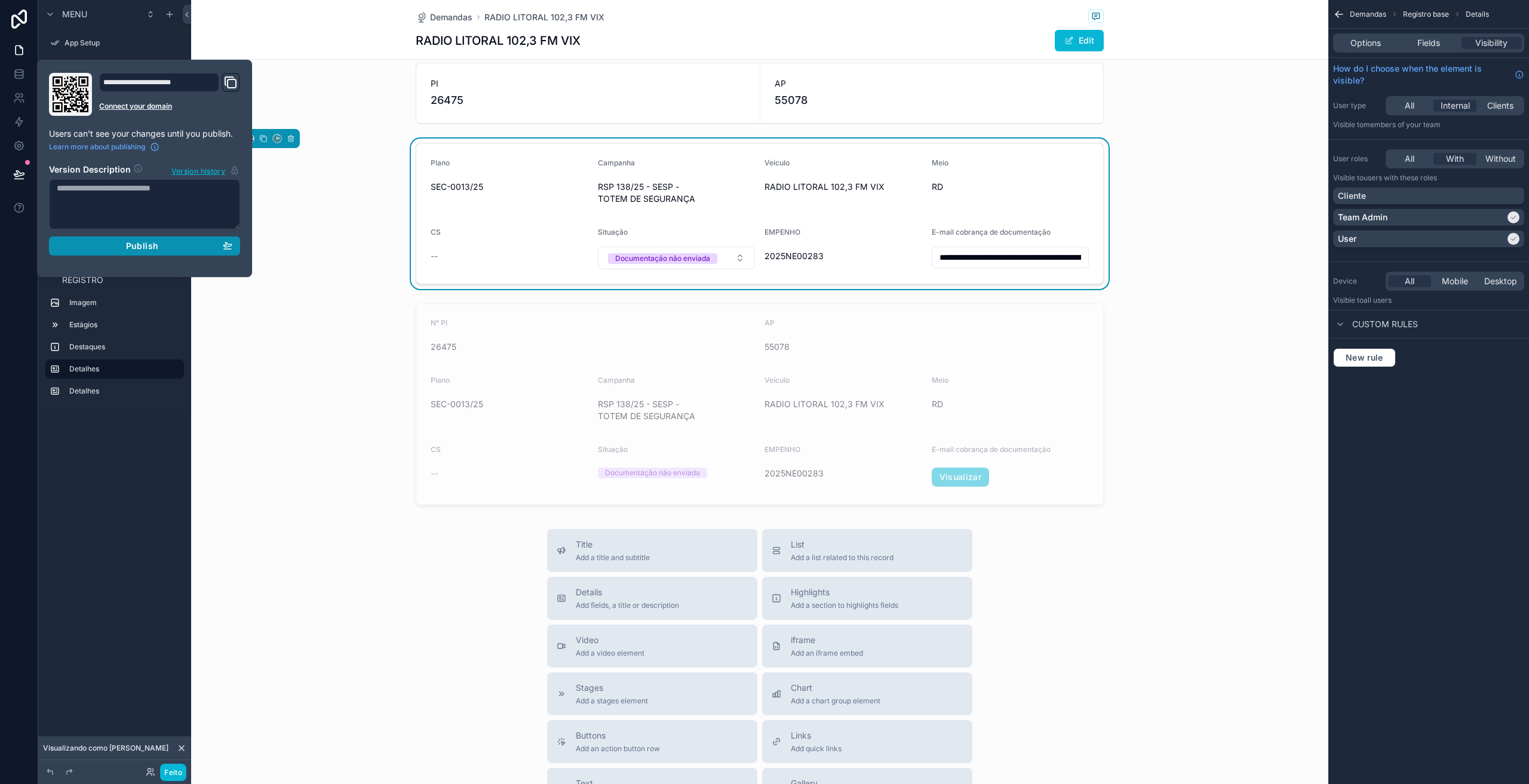
click at [114, 253] on button "Publish" at bounding box center [144, 246] width 191 height 19
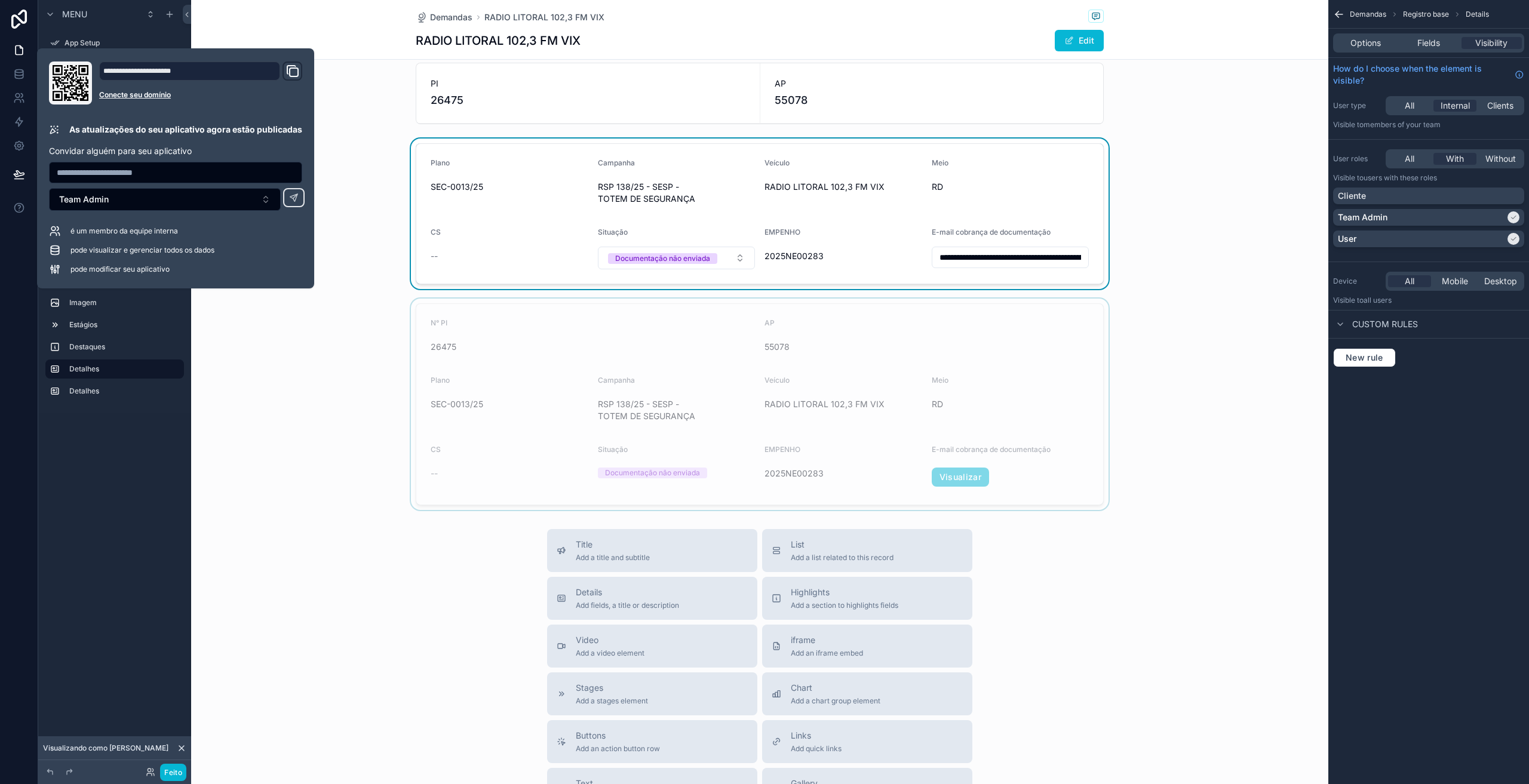
click at [305, 353] on div "conteúdo rolável" at bounding box center [760, 404] width 1138 height 212
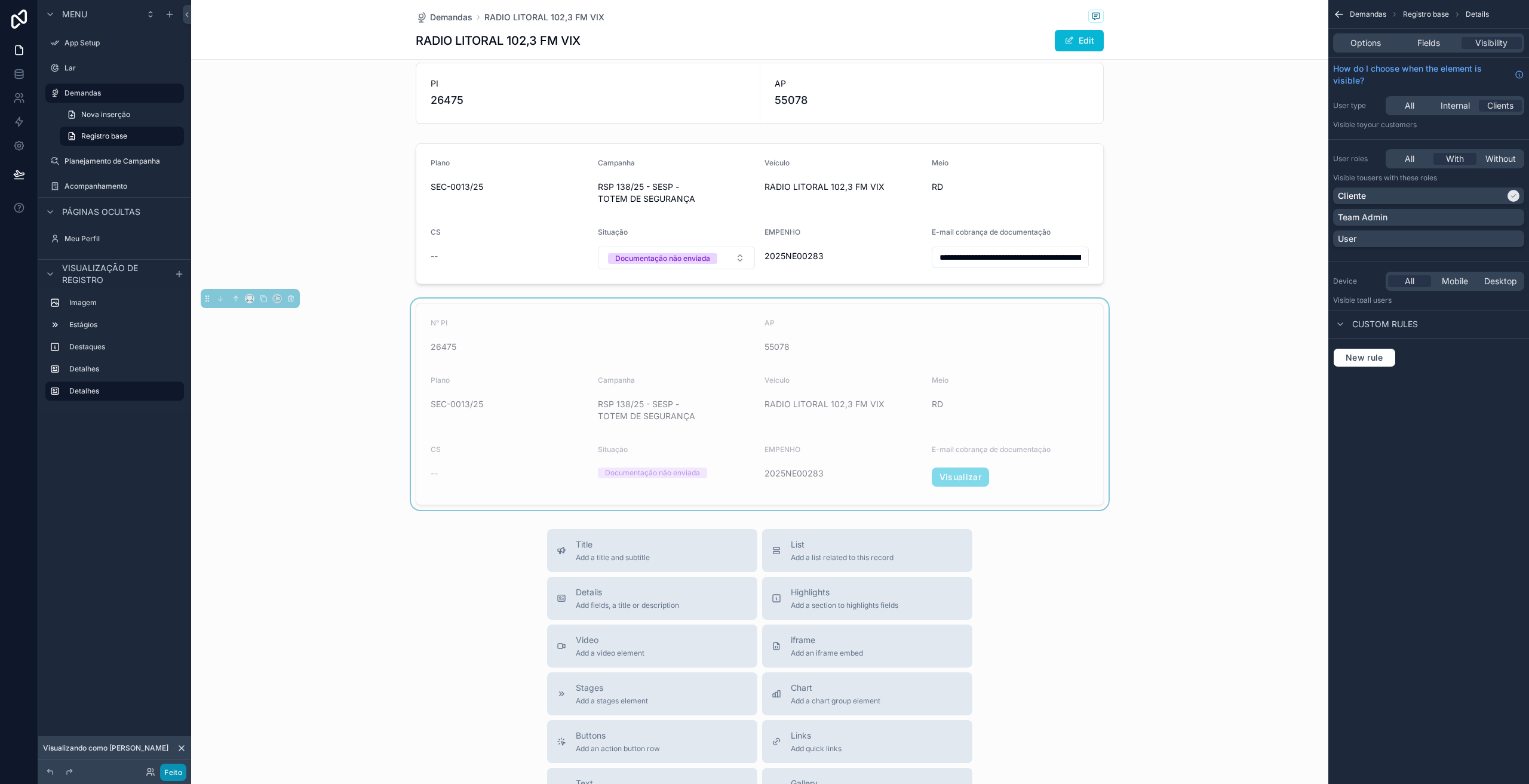
click at [180, 773] on font "Feito" at bounding box center [173, 773] width 18 height 9
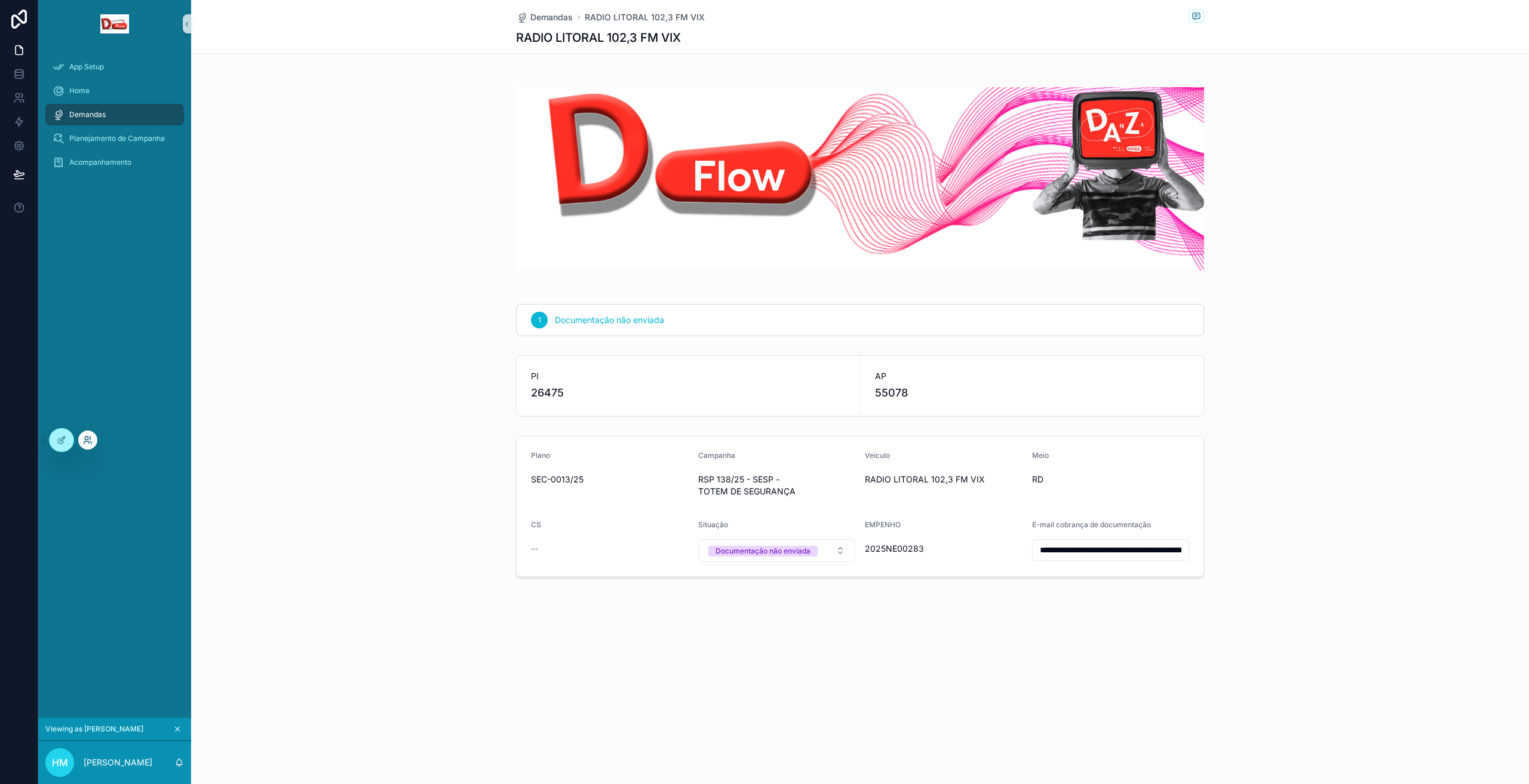
click at [86, 442] on icon at bounding box center [88, 440] width 9 height 9
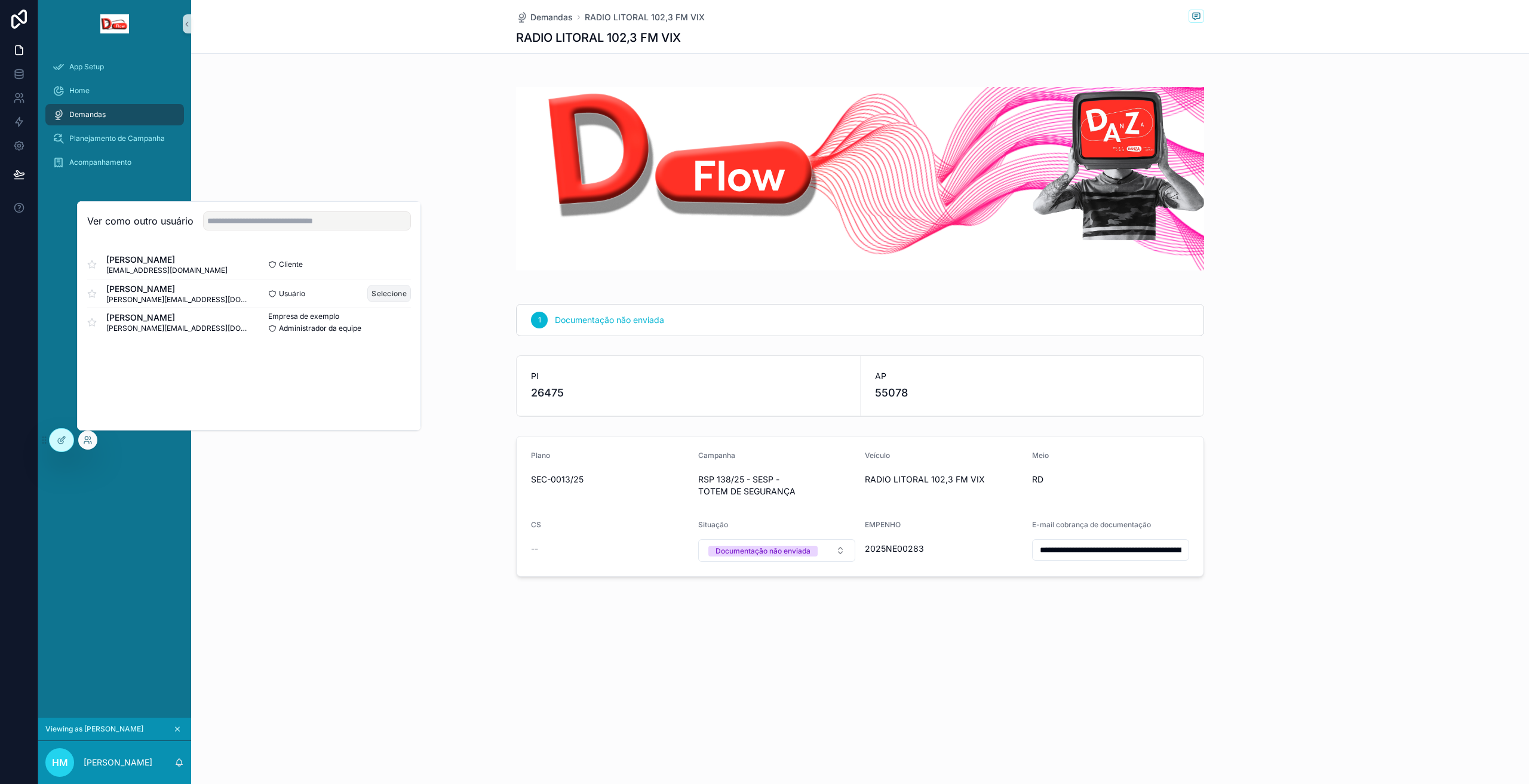
click at [383, 295] on font "Selecione" at bounding box center [389, 293] width 35 height 9
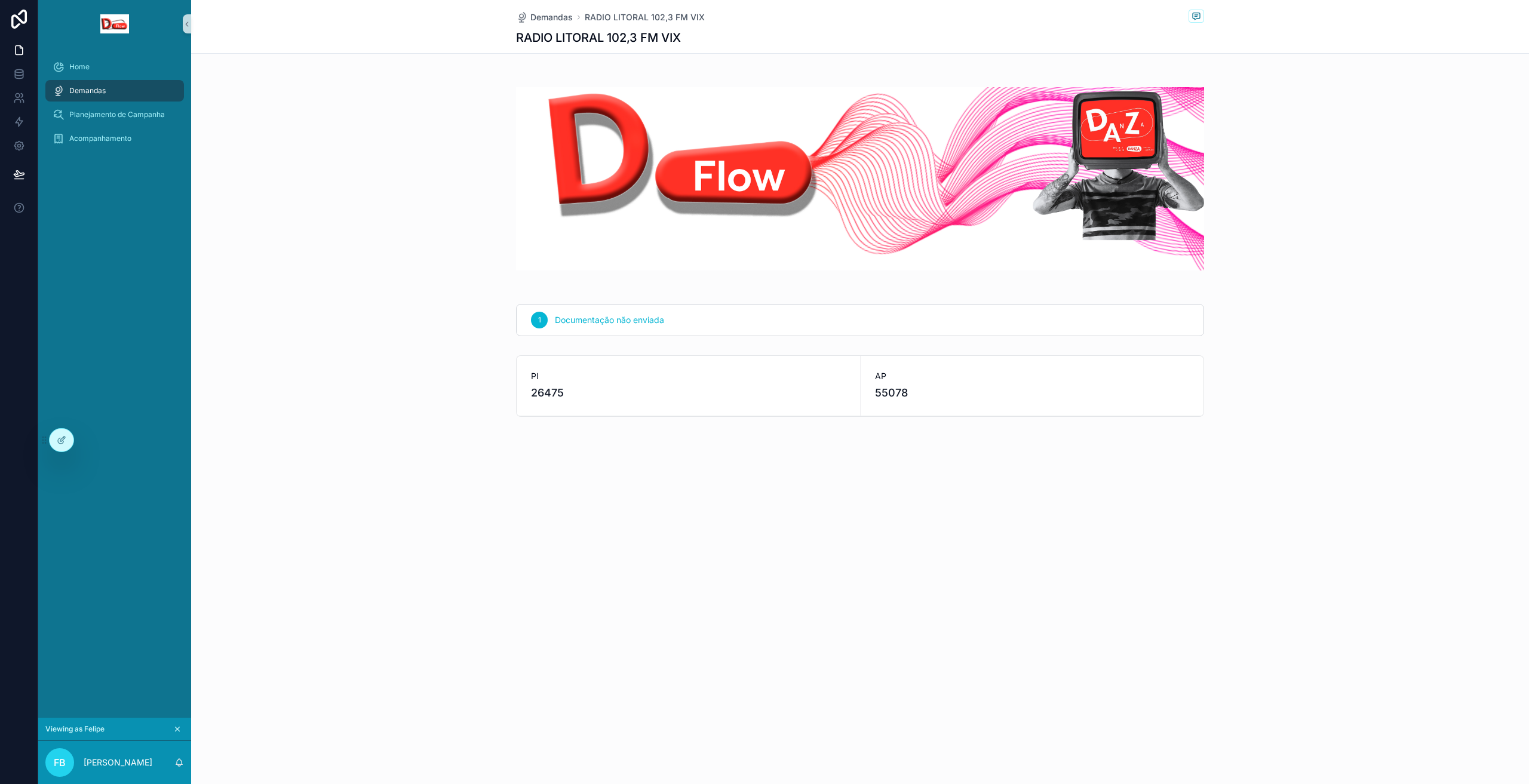
click at [639, 381] on span "PI" at bounding box center [689, 376] width 315 height 12
click at [673, 391] on span "26475" at bounding box center [689, 393] width 315 height 17
click at [780, 395] on span "26475" at bounding box center [689, 393] width 315 height 17
click at [65, 438] on icon at bounding box center [62, 439] width 5 height 5
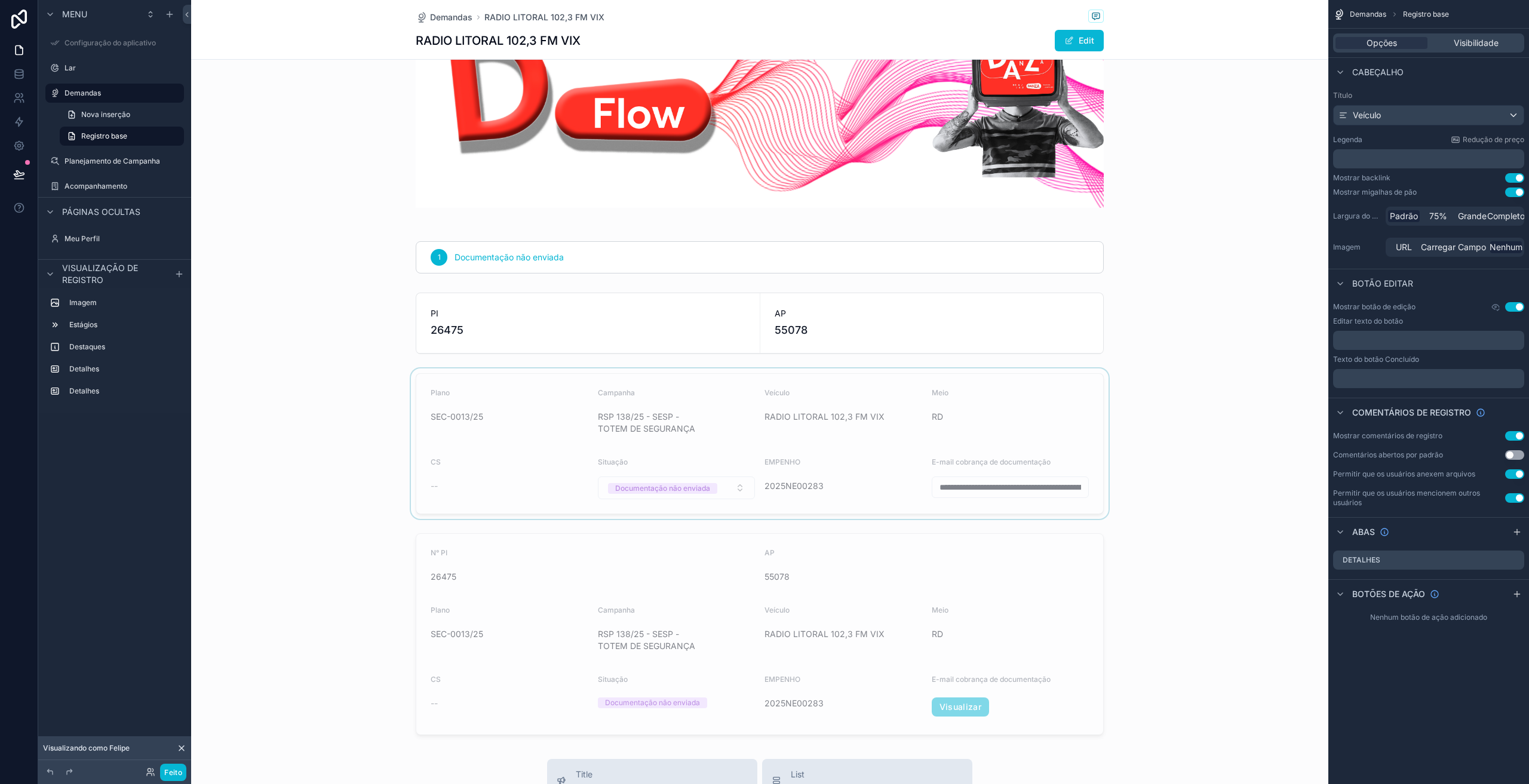
scroll to position [179, 0]
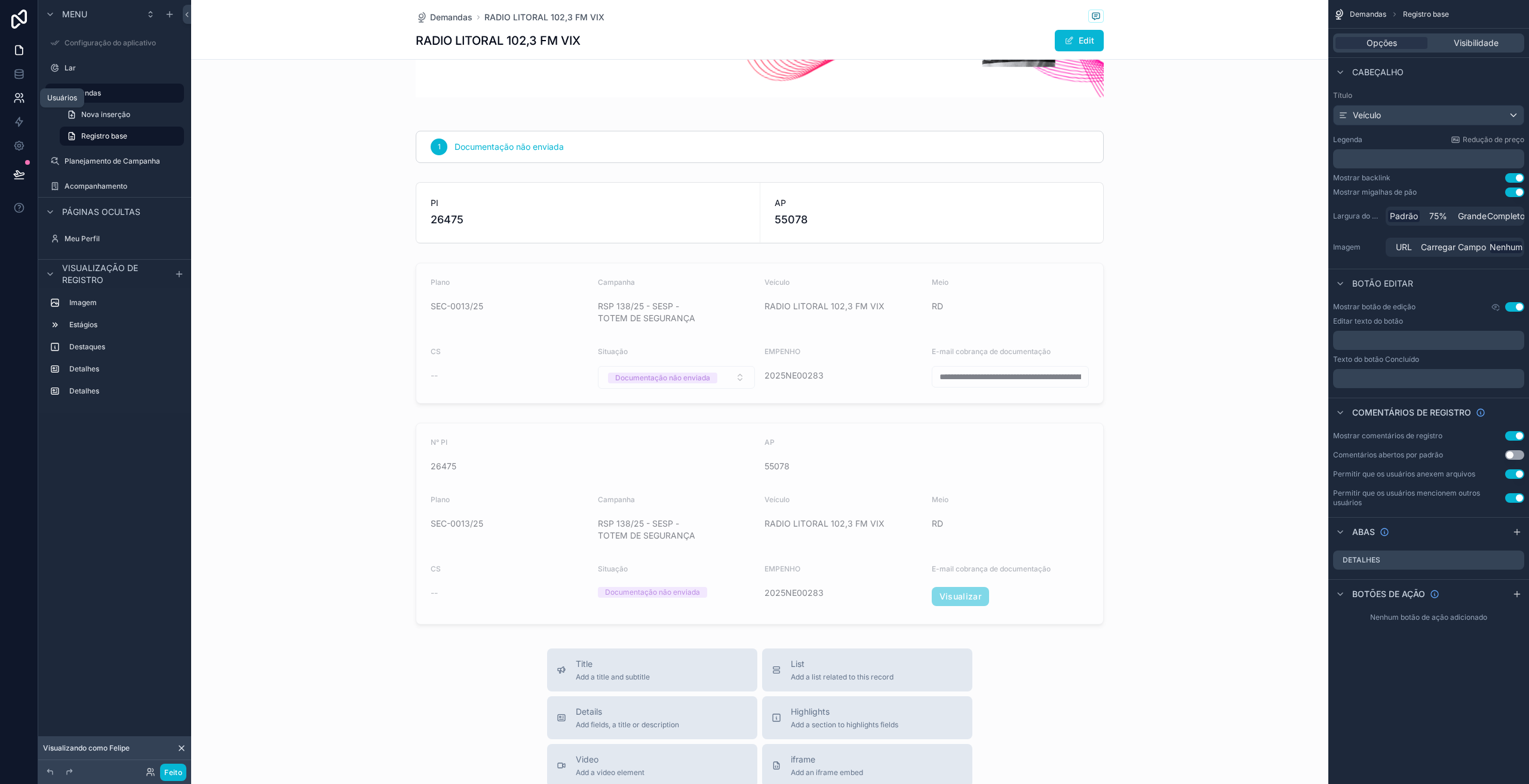
click at [20, 94] on icon at bounding box center [19, 98] width 12 height 12
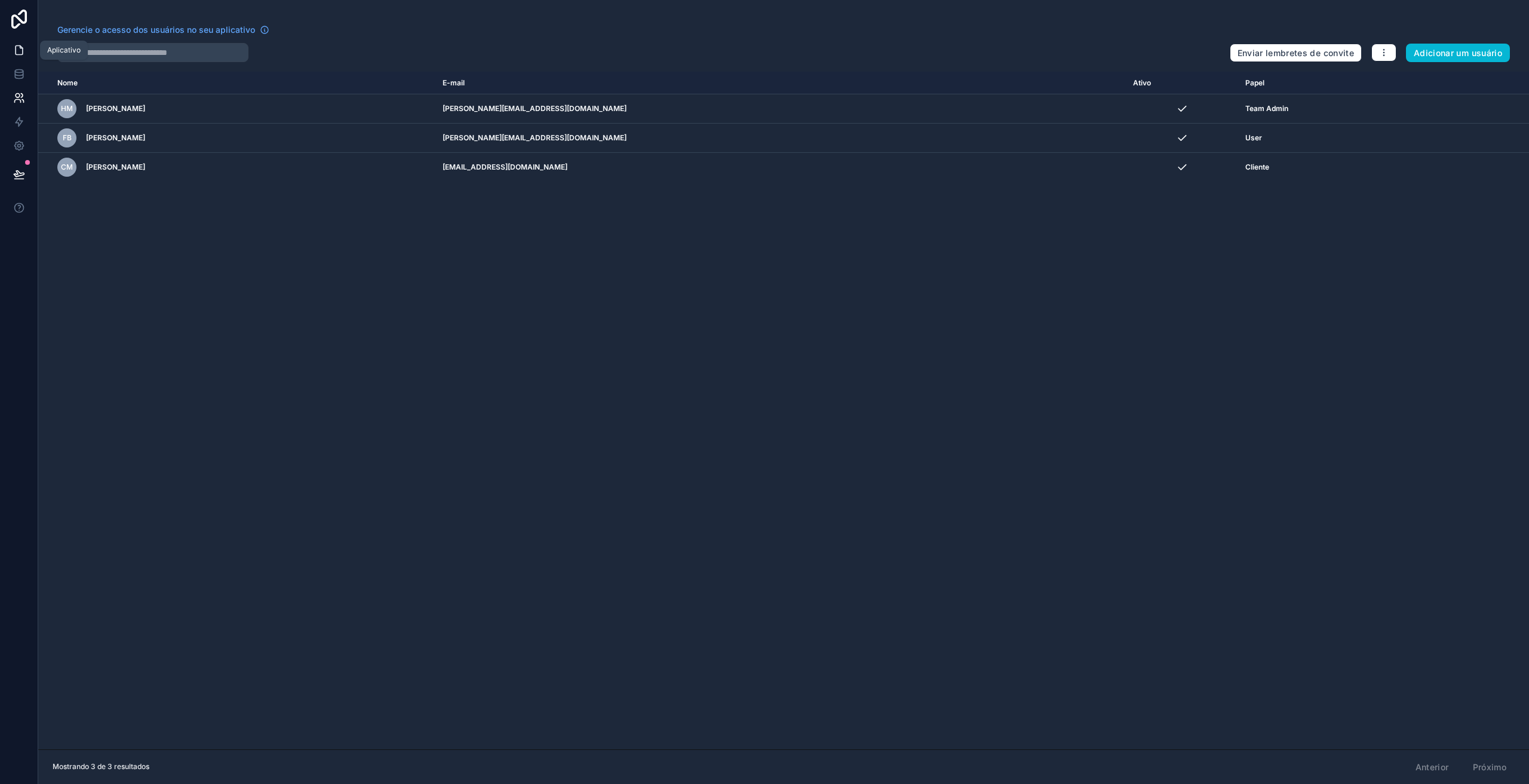
click at [22, 52] on icon at bounding box center [19, 50] width 7 height 9
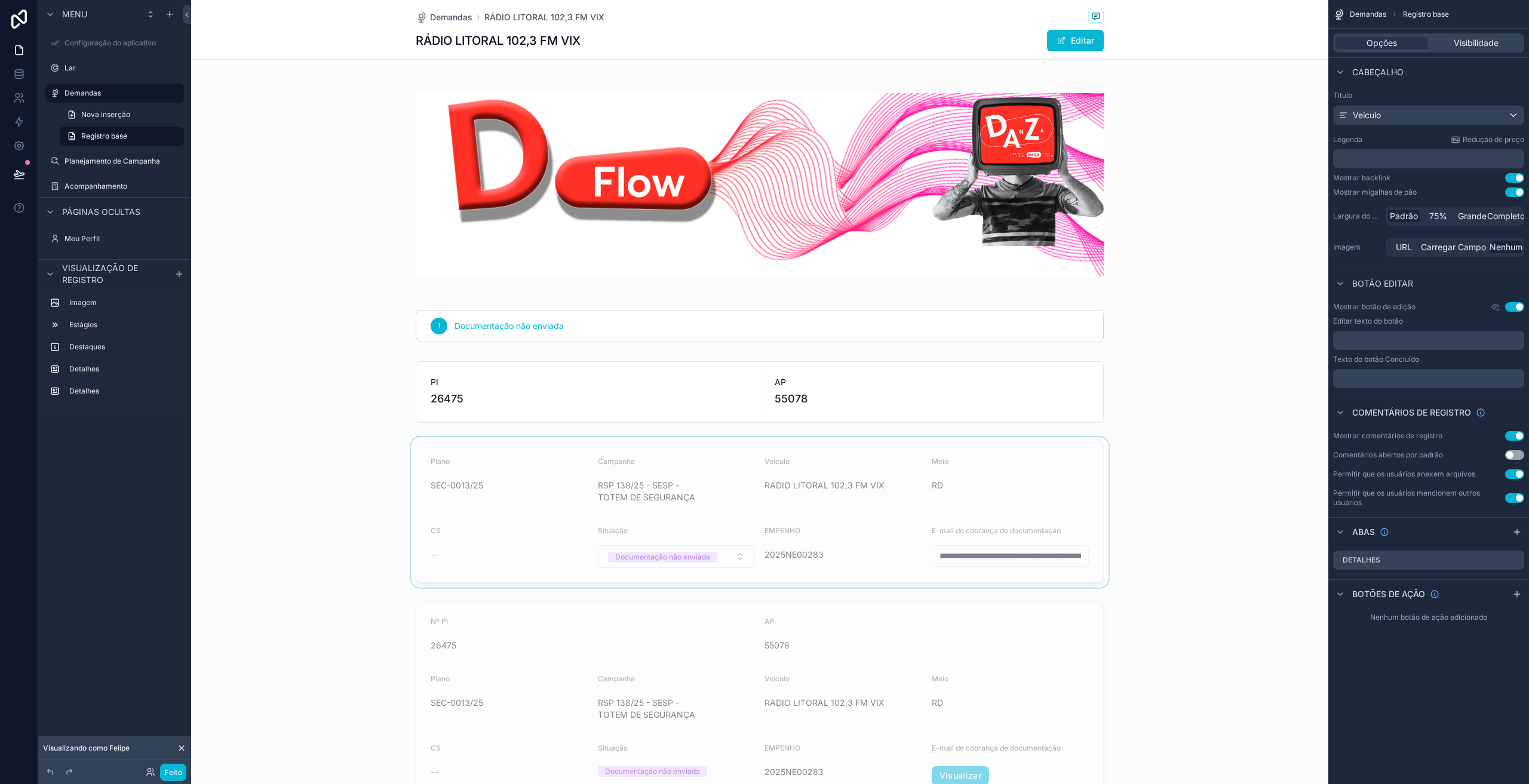
click at [886, 491] on div "conteúdo rolável" at bounding box center [760, 512] width 1138 height 151
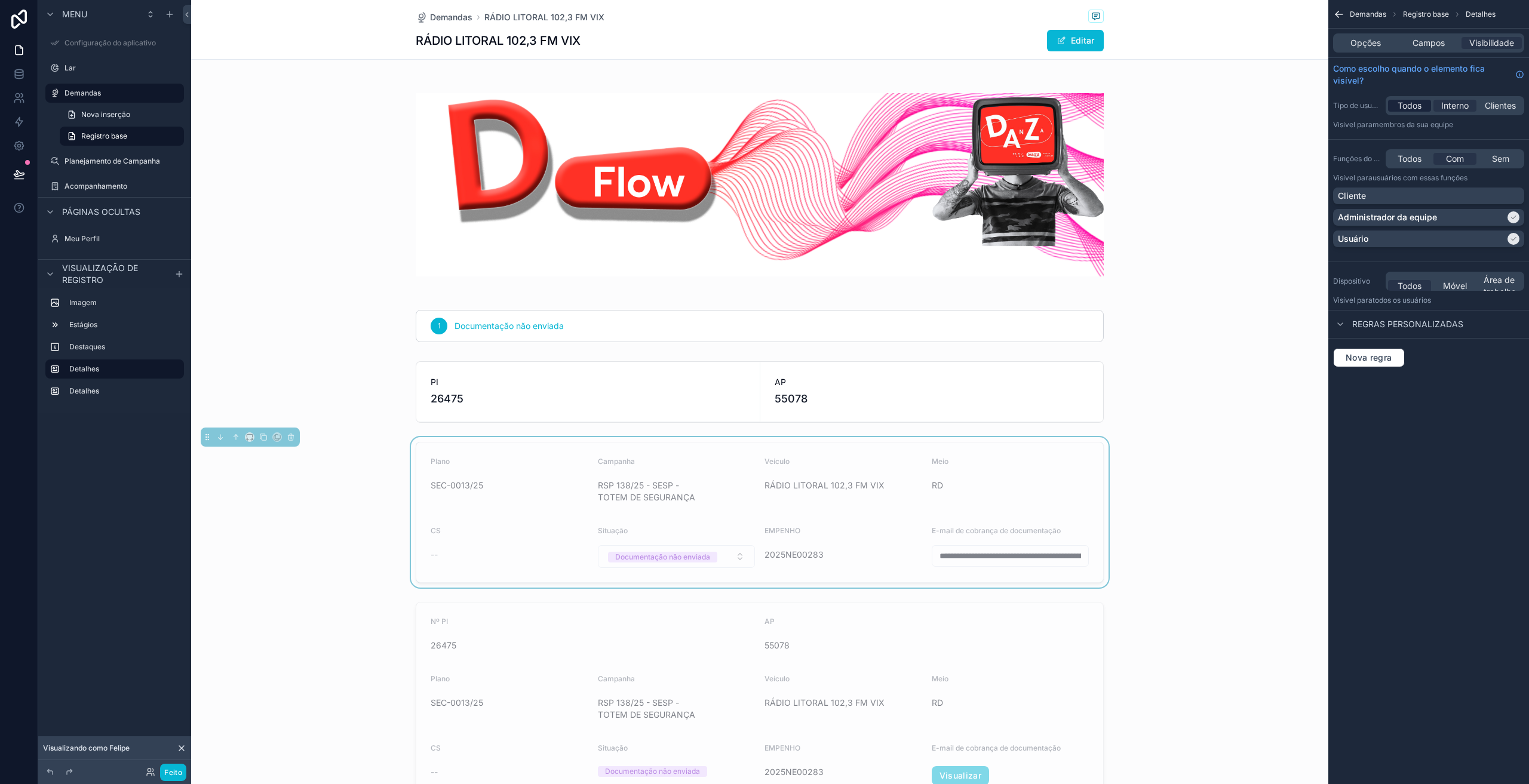
click at [1415, 105] on font "Todos" at bounding box center [1409, 105] width 24 height 10
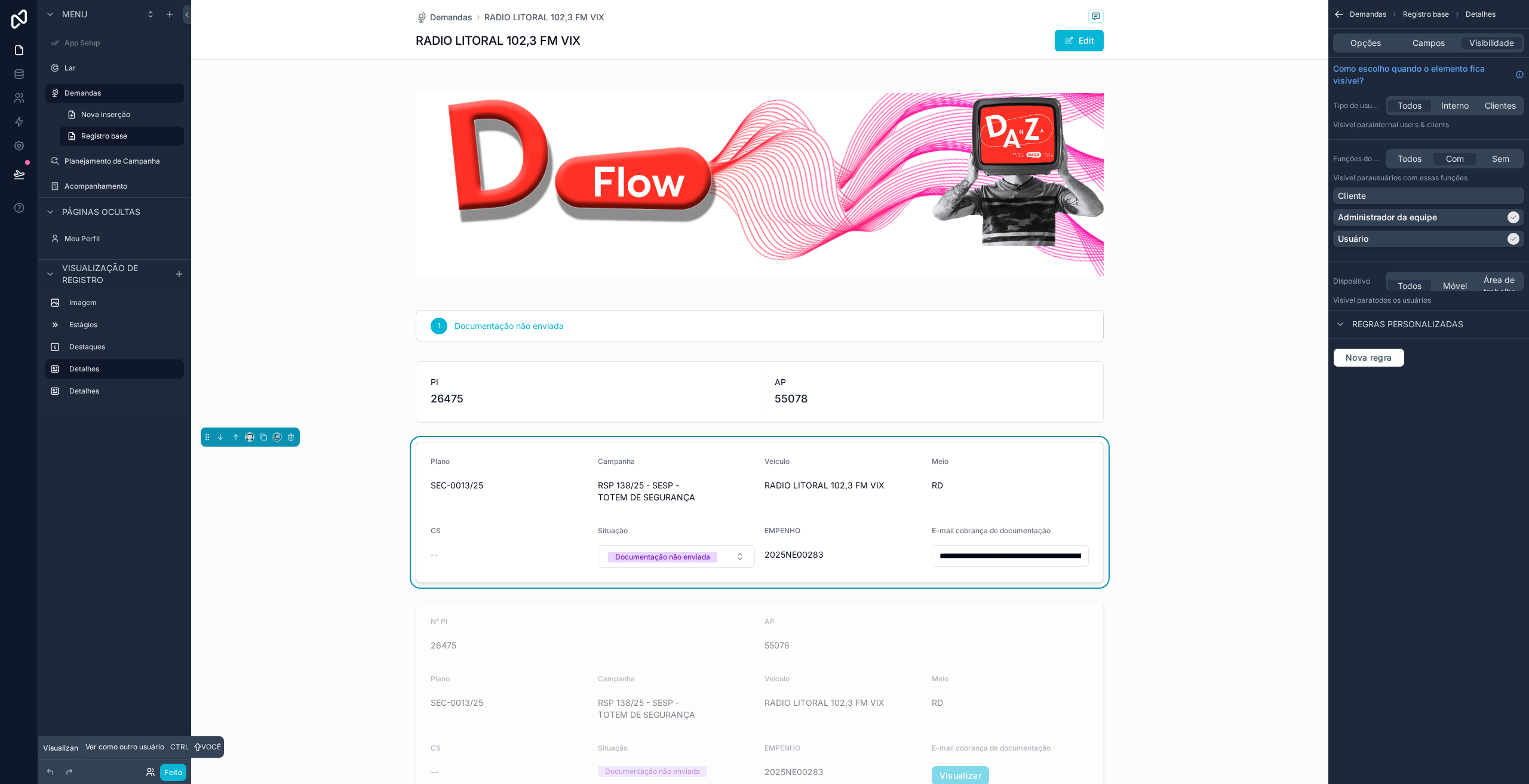
click at [147, 775] on icon at bounding box center [149, 775] width 5 height 3
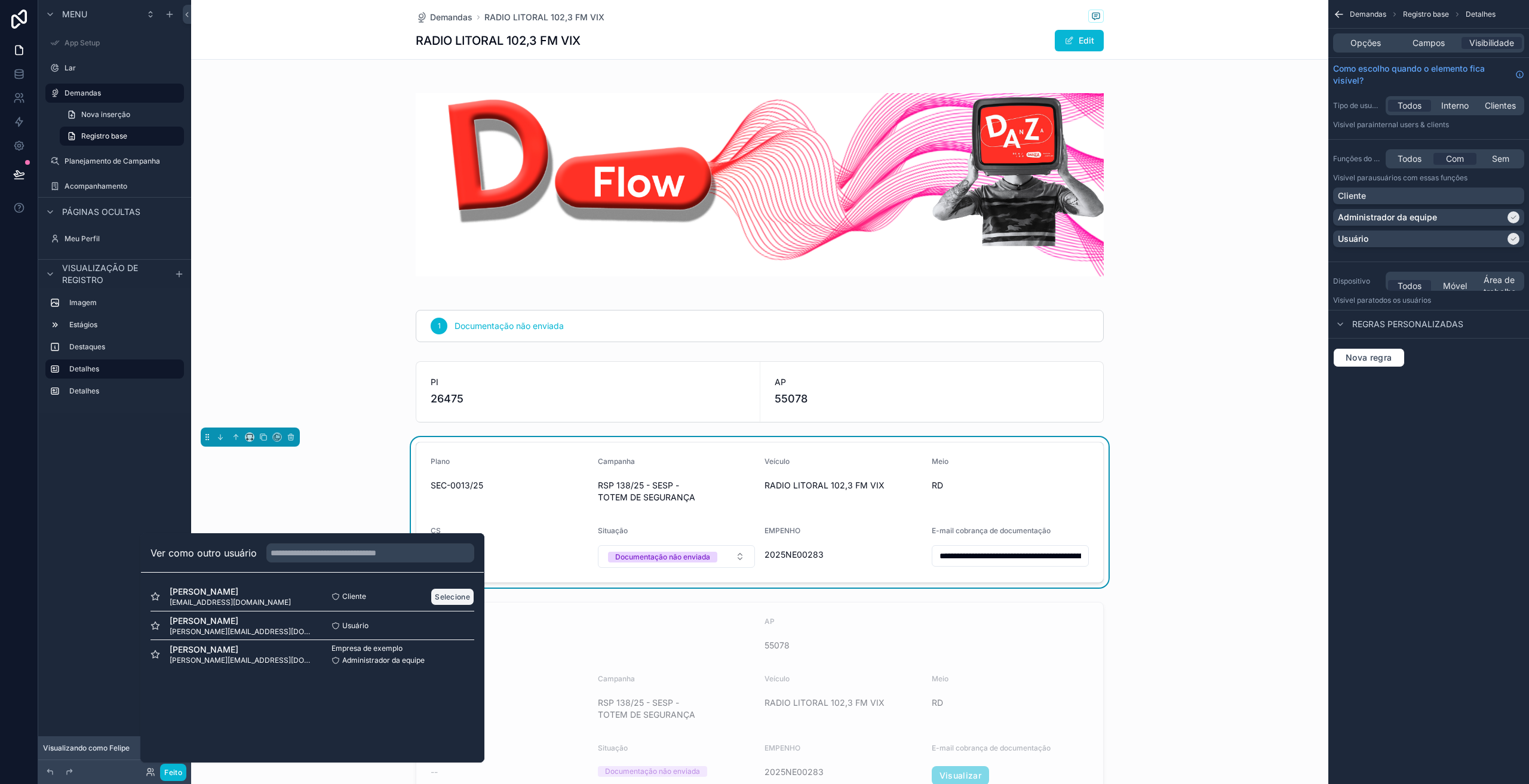
click at [462, 591] on button "Selecione" at bounding box center [452, 597] width 44 height 18
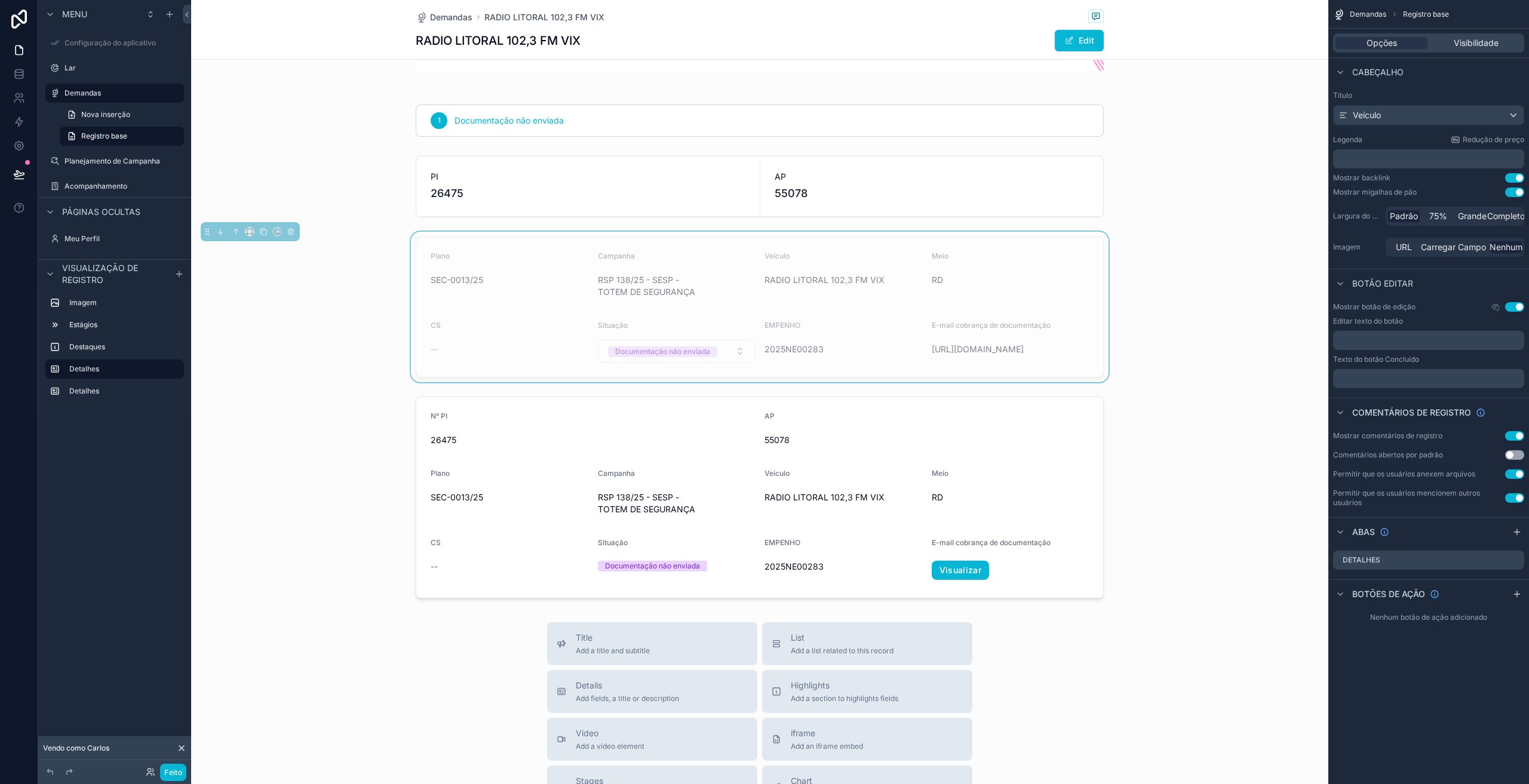
scroll to position [239, 0]
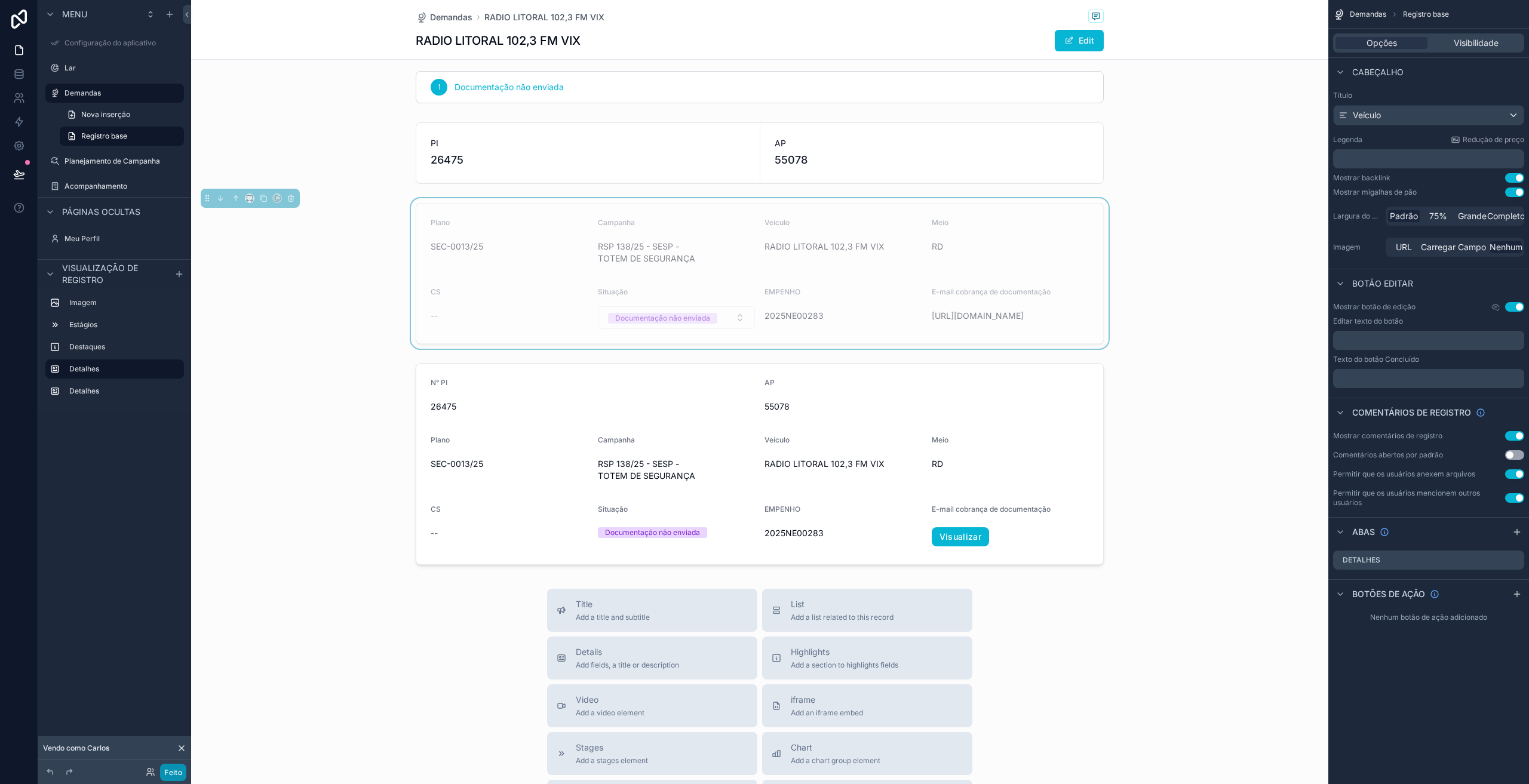
click at [180, 773] on font "Feito" at bounding box center [173, 773] width 18 height 9
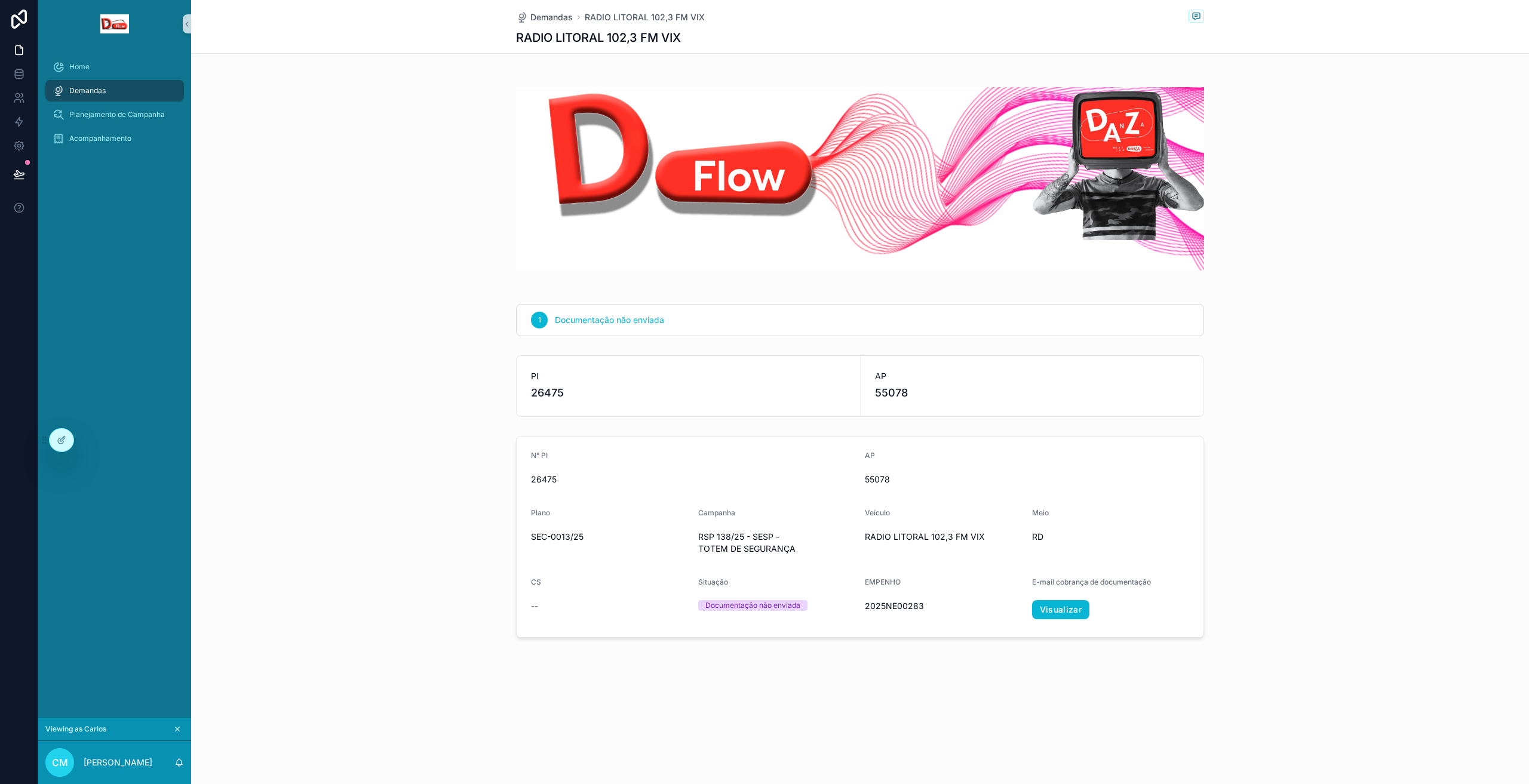
scroll to position [0, 0]
click at [87, 439] on icon at bounding box center [88, 440] width 9 height 9
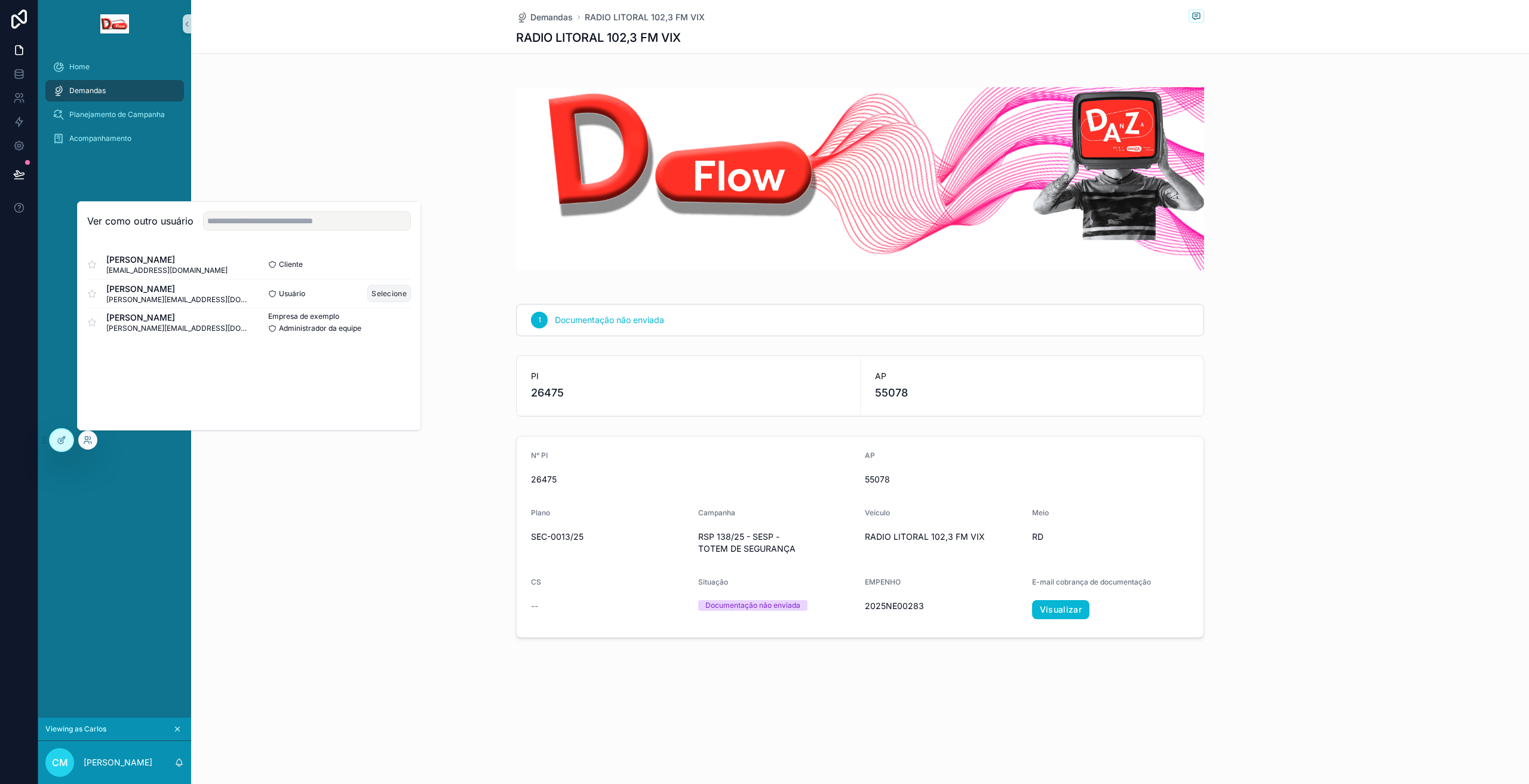
click at [376, 295] on font "Selecione" at bounding box center [389, 293] width 35 height 9
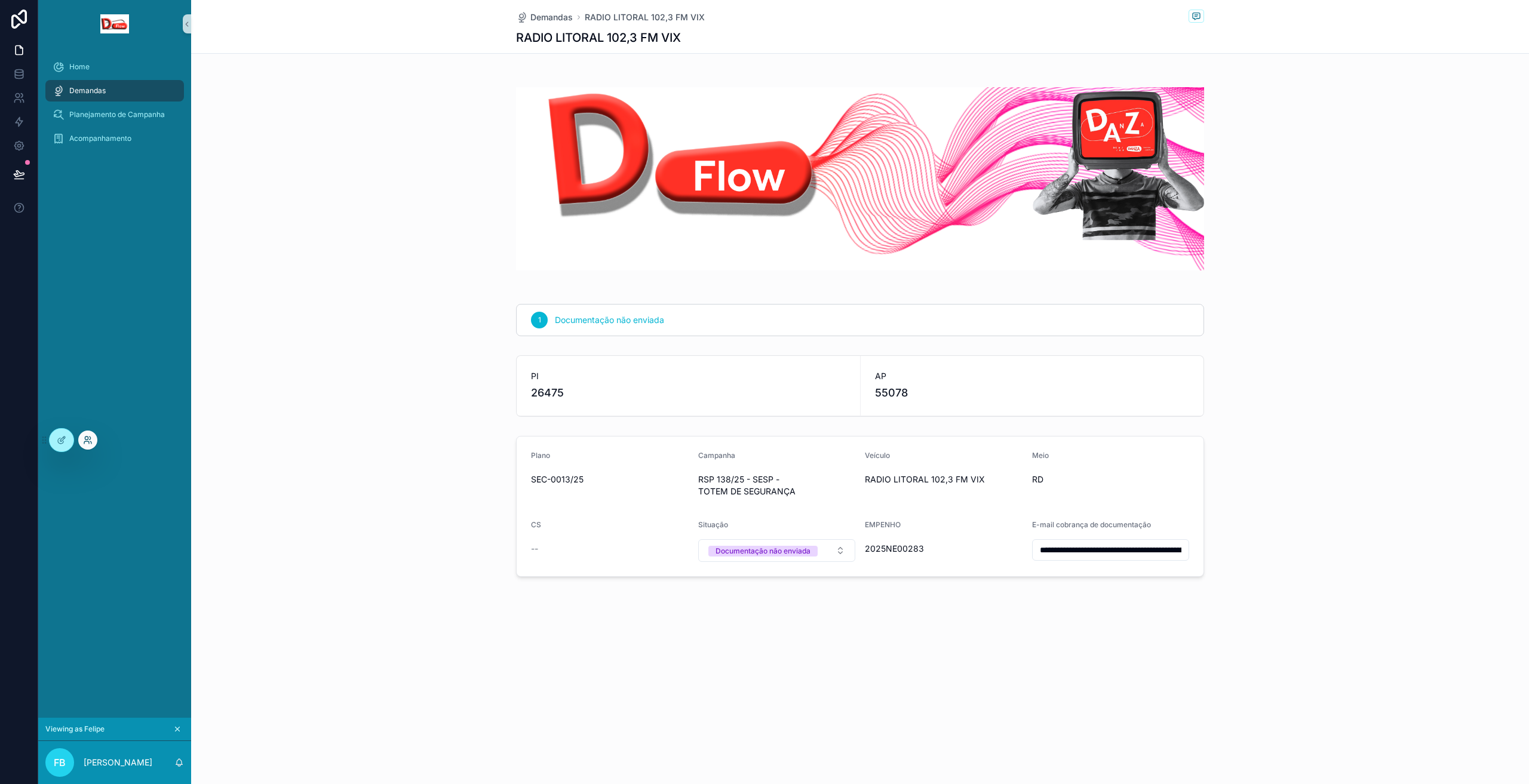
click at [89, 440] on icon at bounding box center [88, 440] width 9 height 9
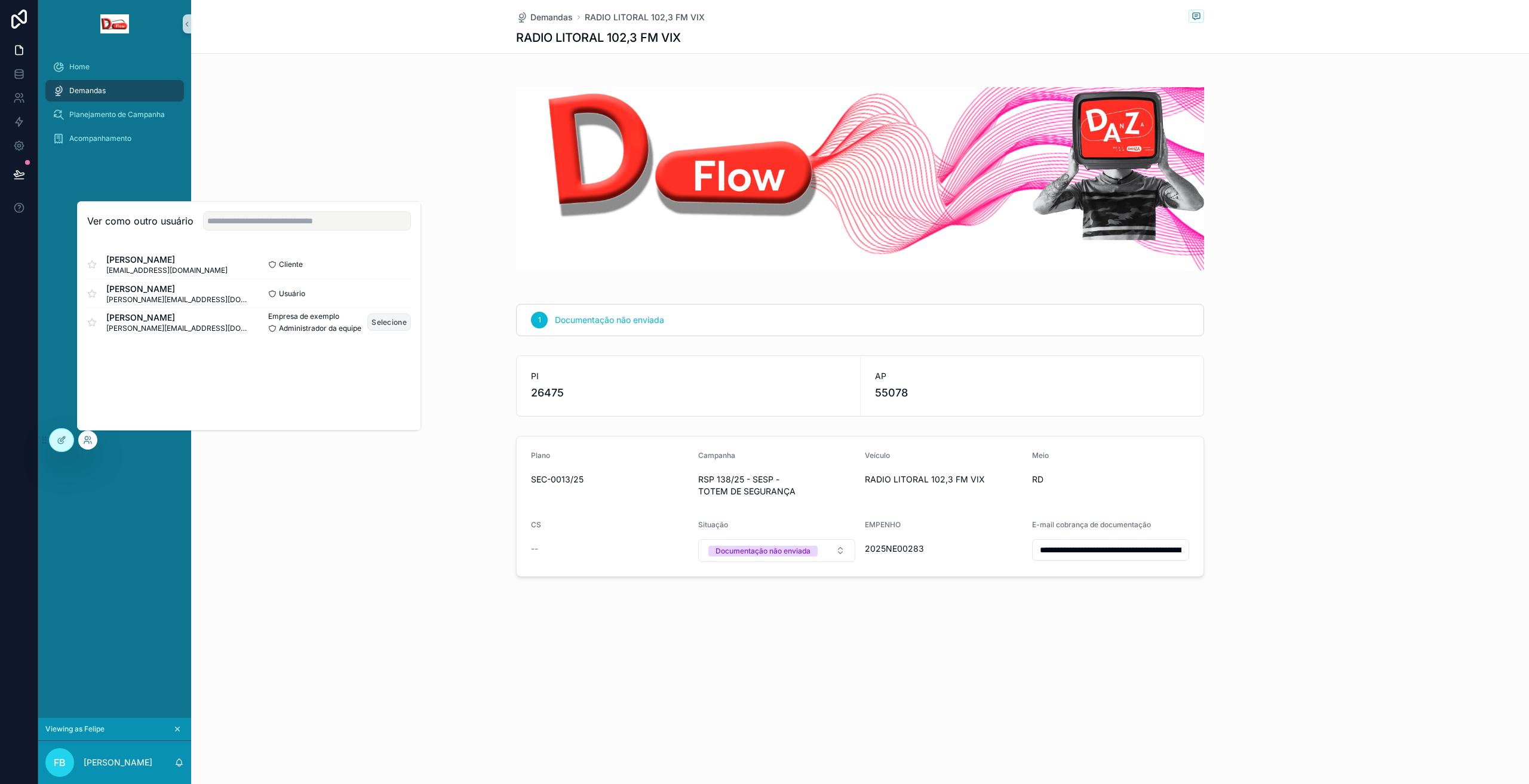
click at [389, 319] on font "Selecione" at bounding box center [389, 322] width 35 height 9
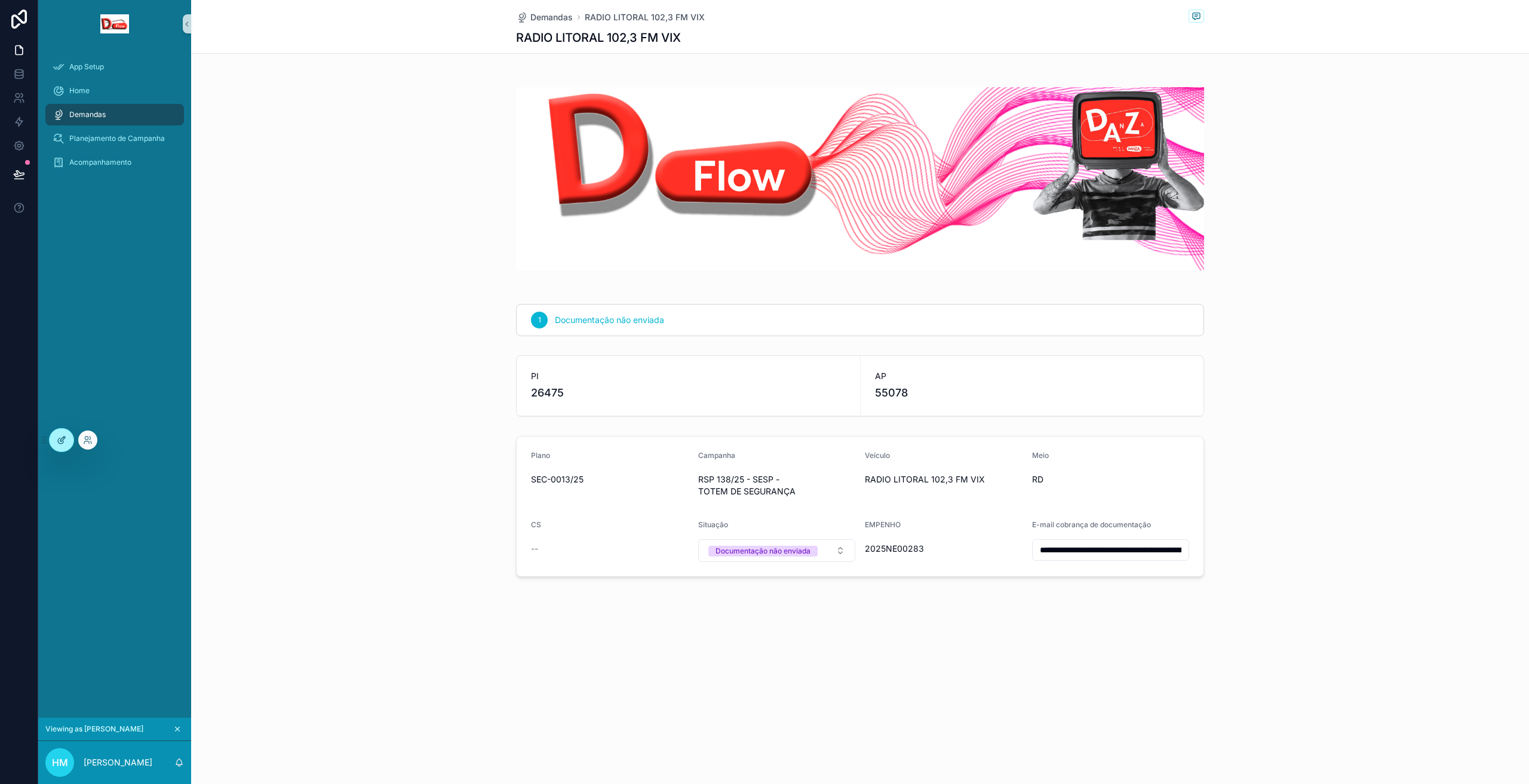
click at [65, 439] on icon at bounding box center [62, 440] width 9 height 9
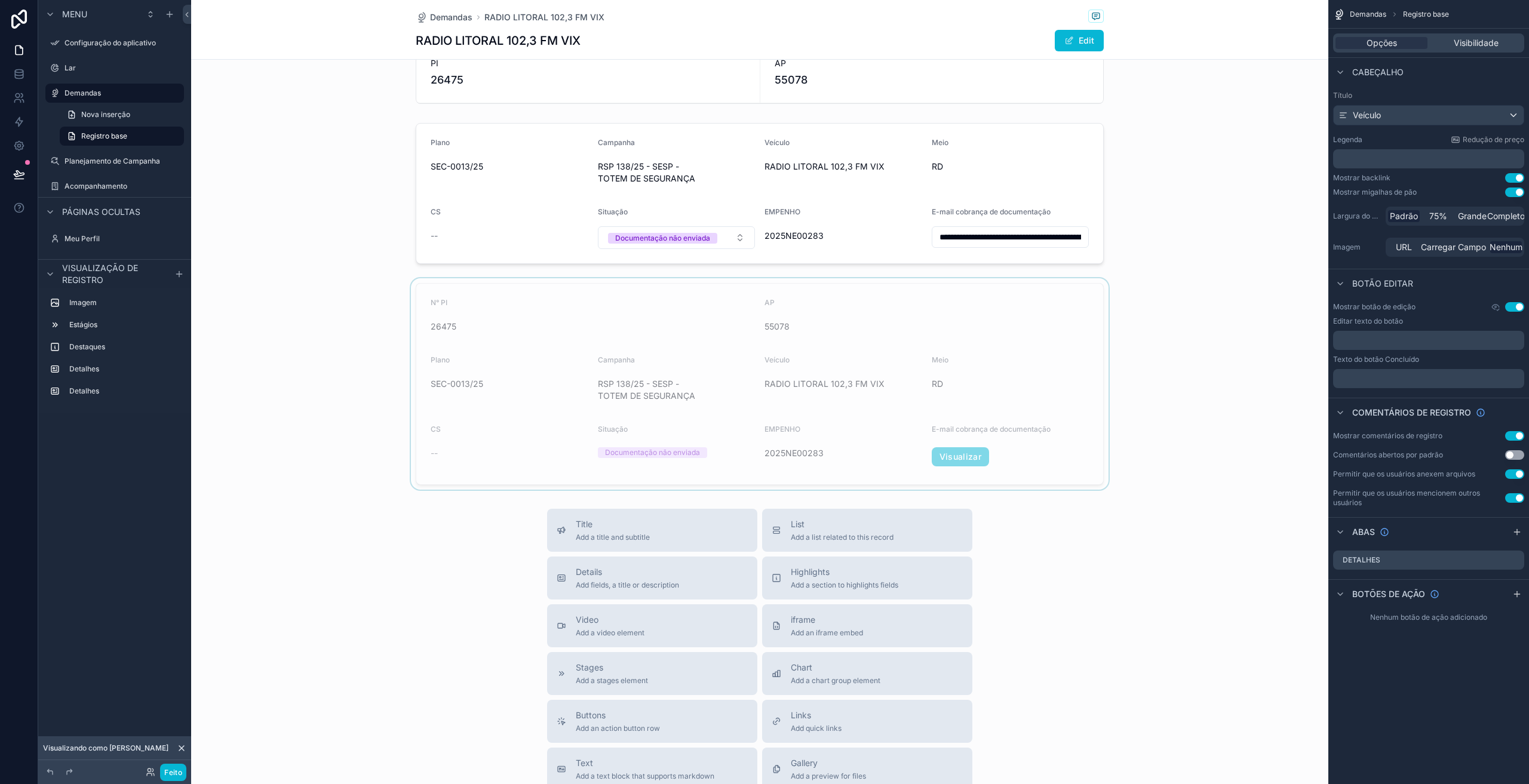
scroll to position [299, 0]
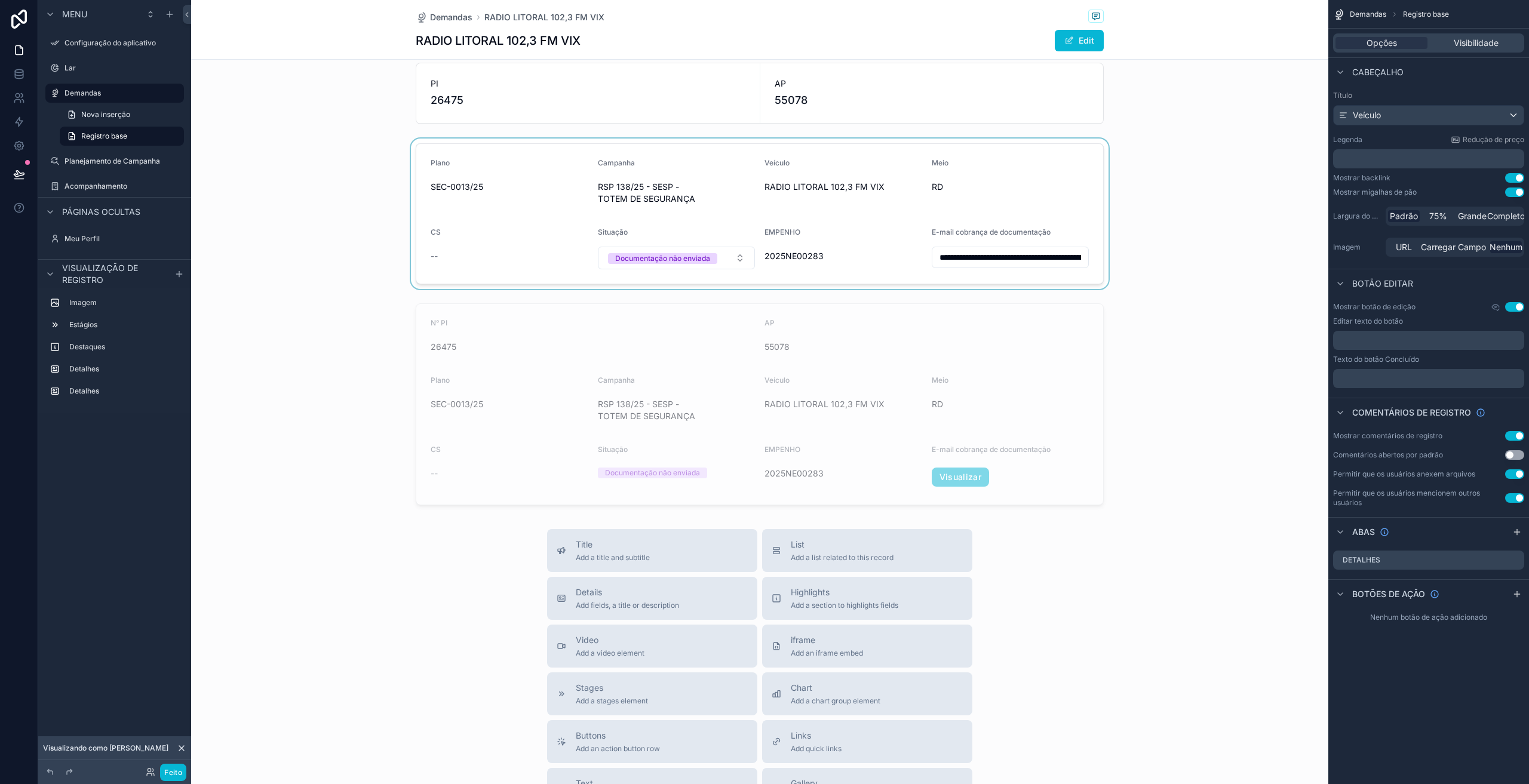
click at [481, 238] on div "conteúdo rolável" at bounding box center [760, 214] width 1138 height 151
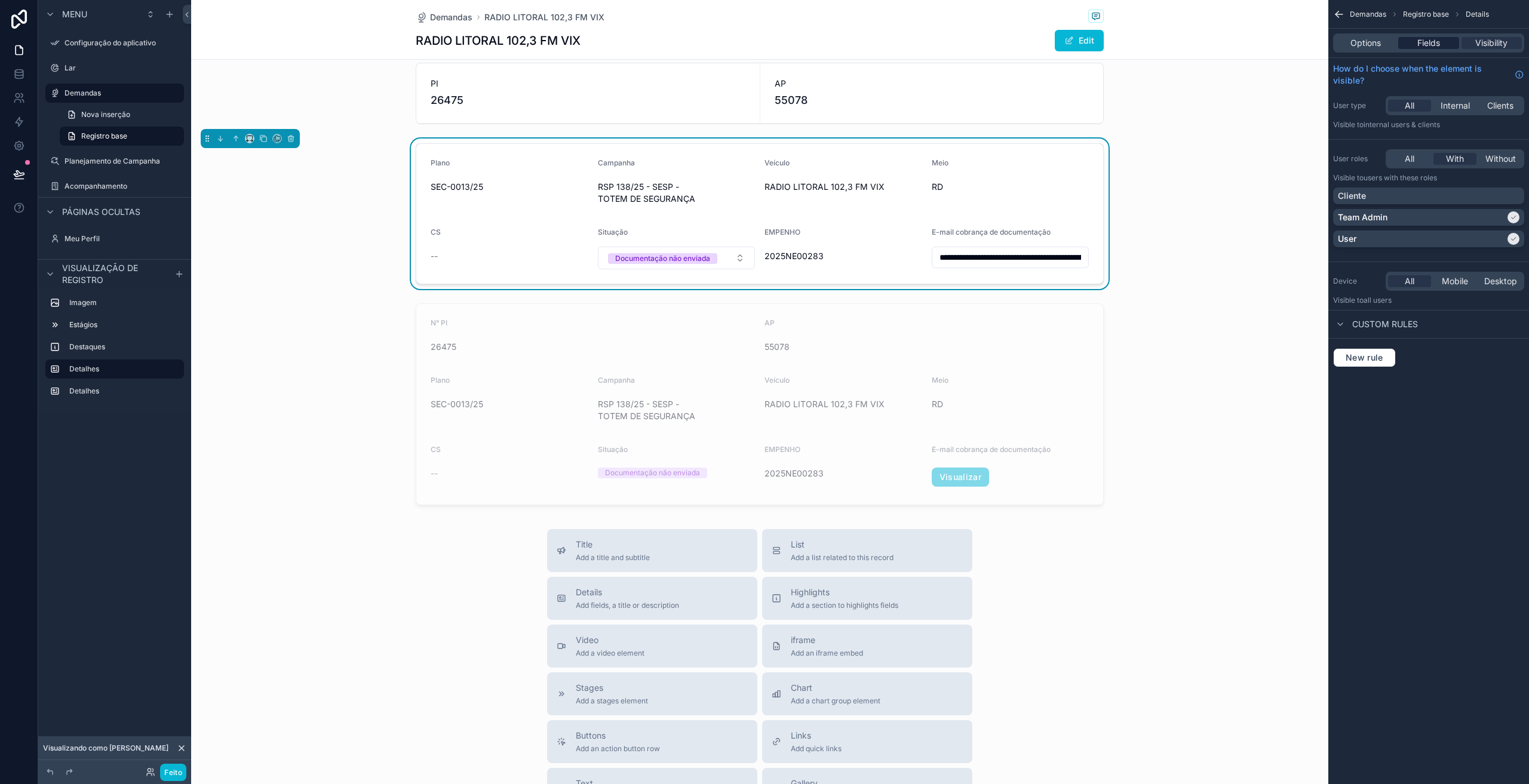
click at [1420, 44] on span "Fields" at bounding box center [1429, 43] width 23 height 12
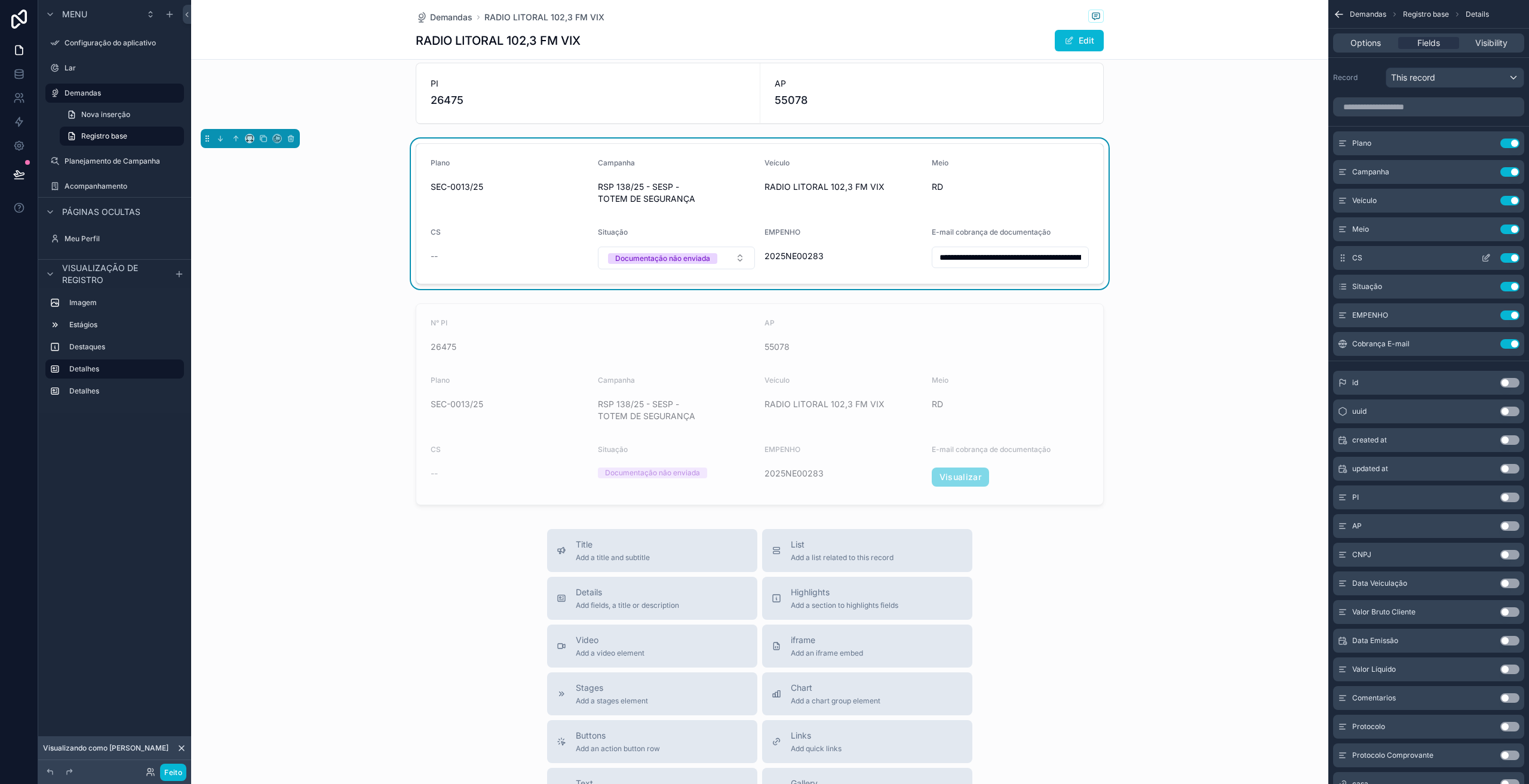
click at [1483, 255] on icon "conteúdo rolável" at bounding box center [1486, 258] width 9 height 9
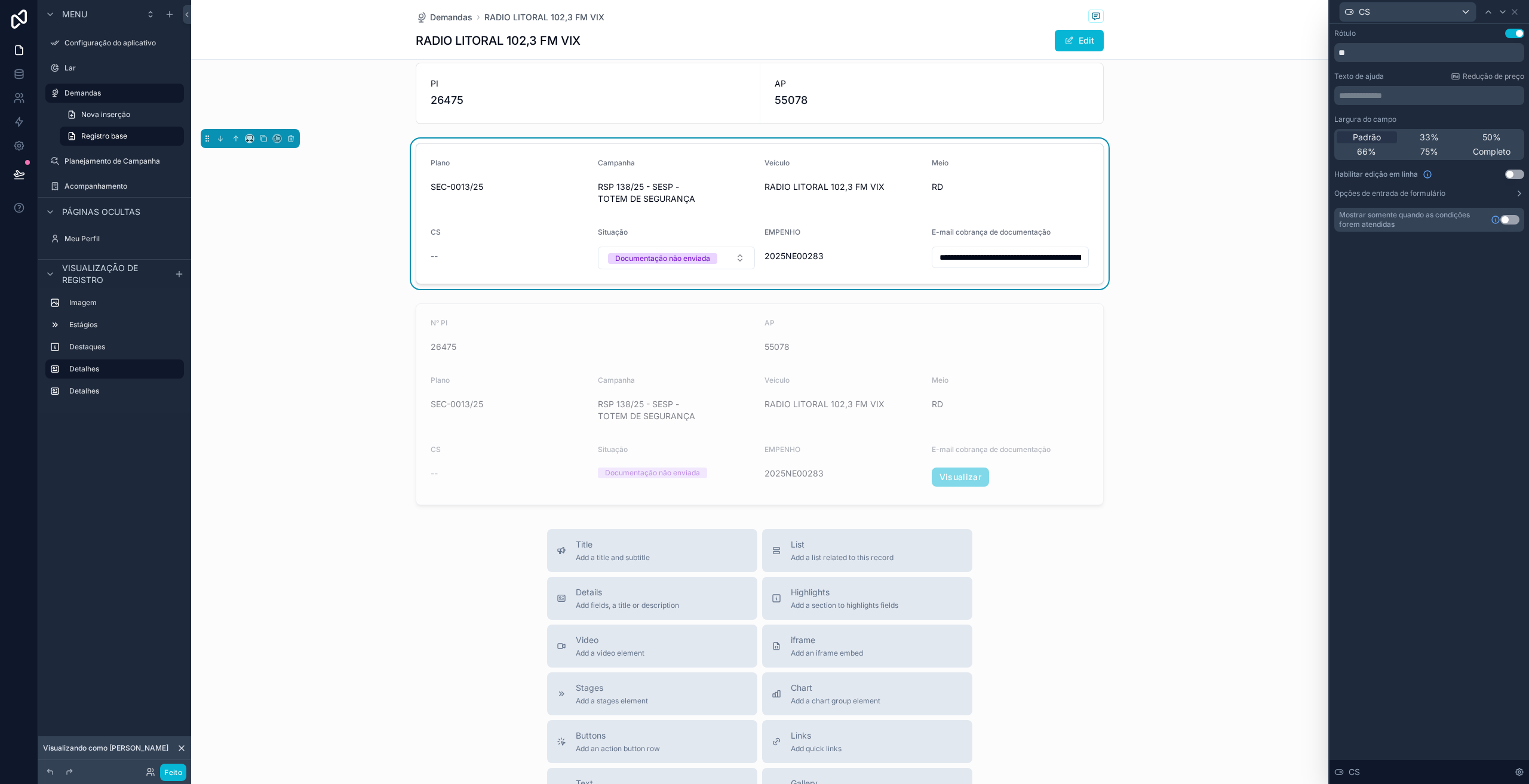
drag, startPoint x: 1510, startPoint y: 174, endPoint x: 1497, endPoint y: 185, distance: 17.0
click at [1511, 174] on button "Usar configuração" at bounding box center [1515, 174] width 19 height 9
click at [1188, 221] on div "**********" at bounding box center [760, 214] width 1138 height 151
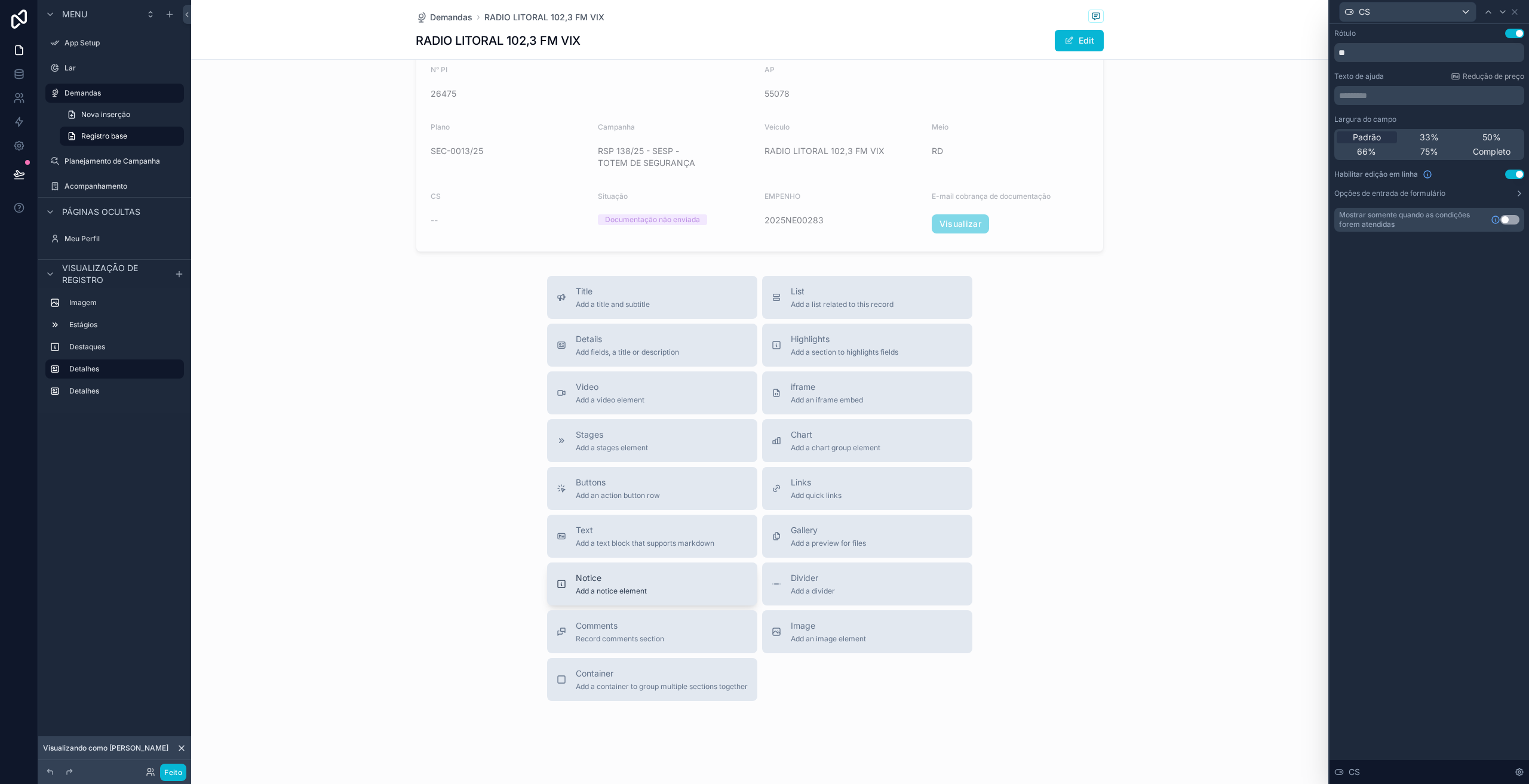
scroll to position [564, 0]
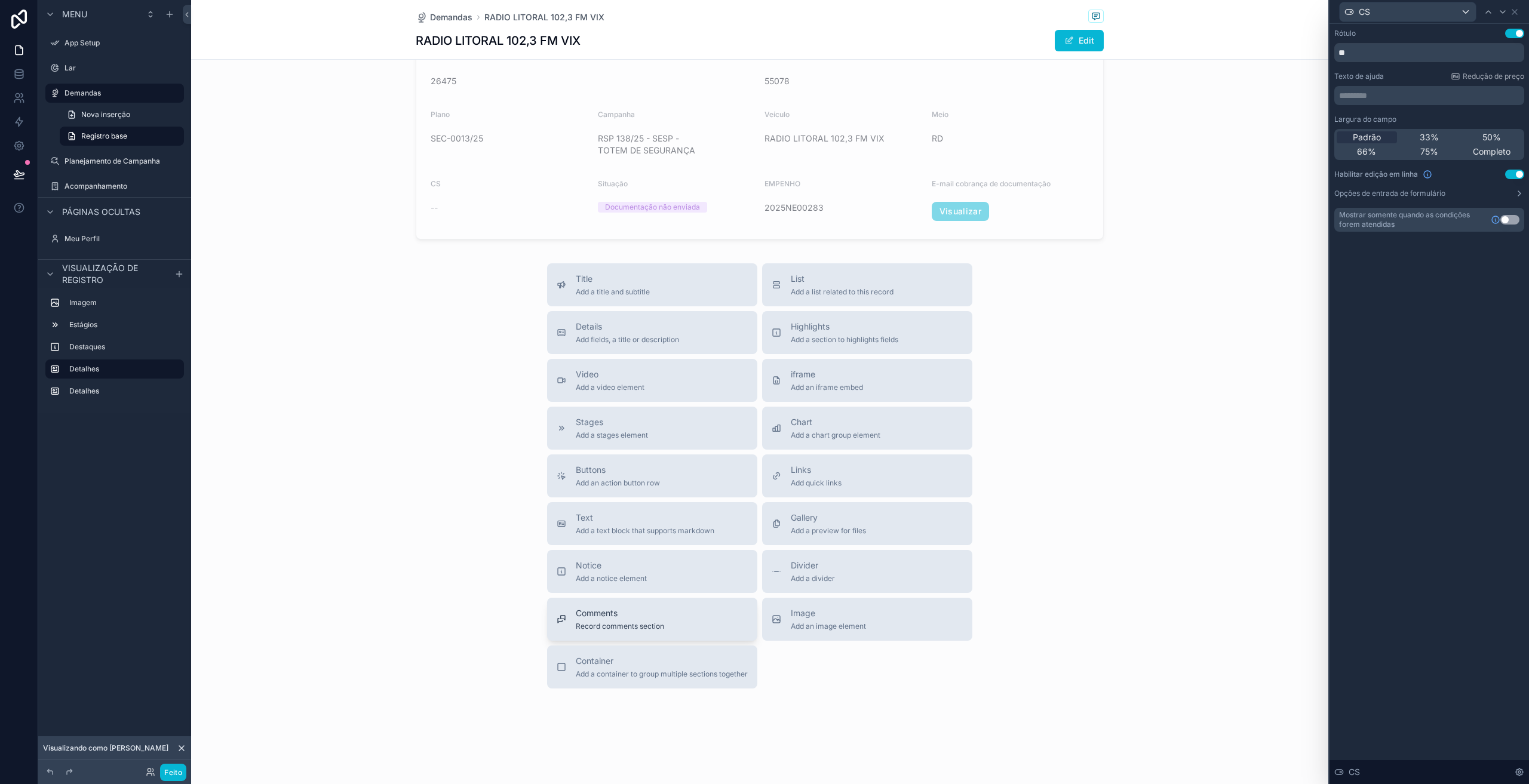
click at [670, 629] on div "Comments Record comments section" at bounding box center [652, 619] width 191 height 24
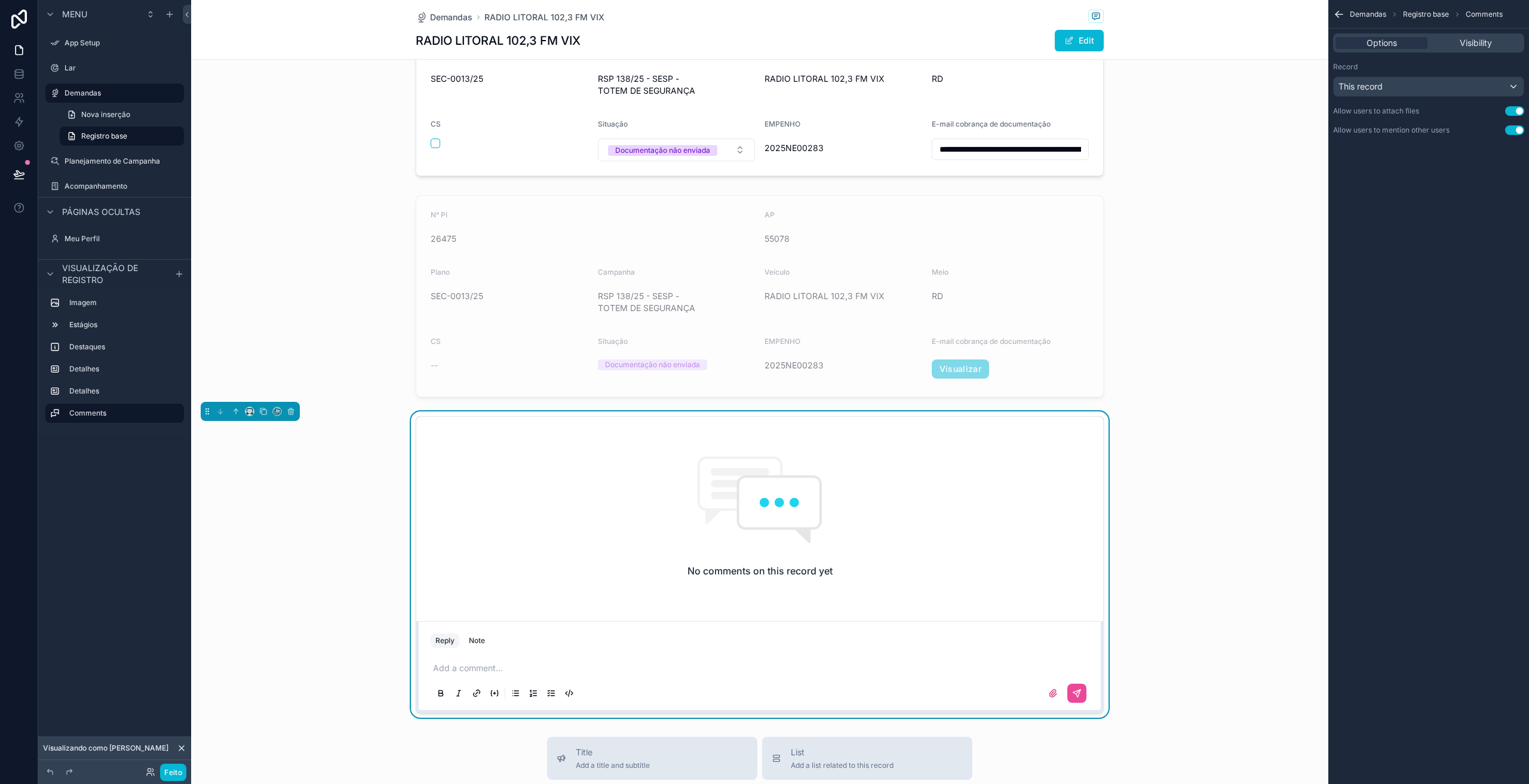
scroll to position [645, 0]
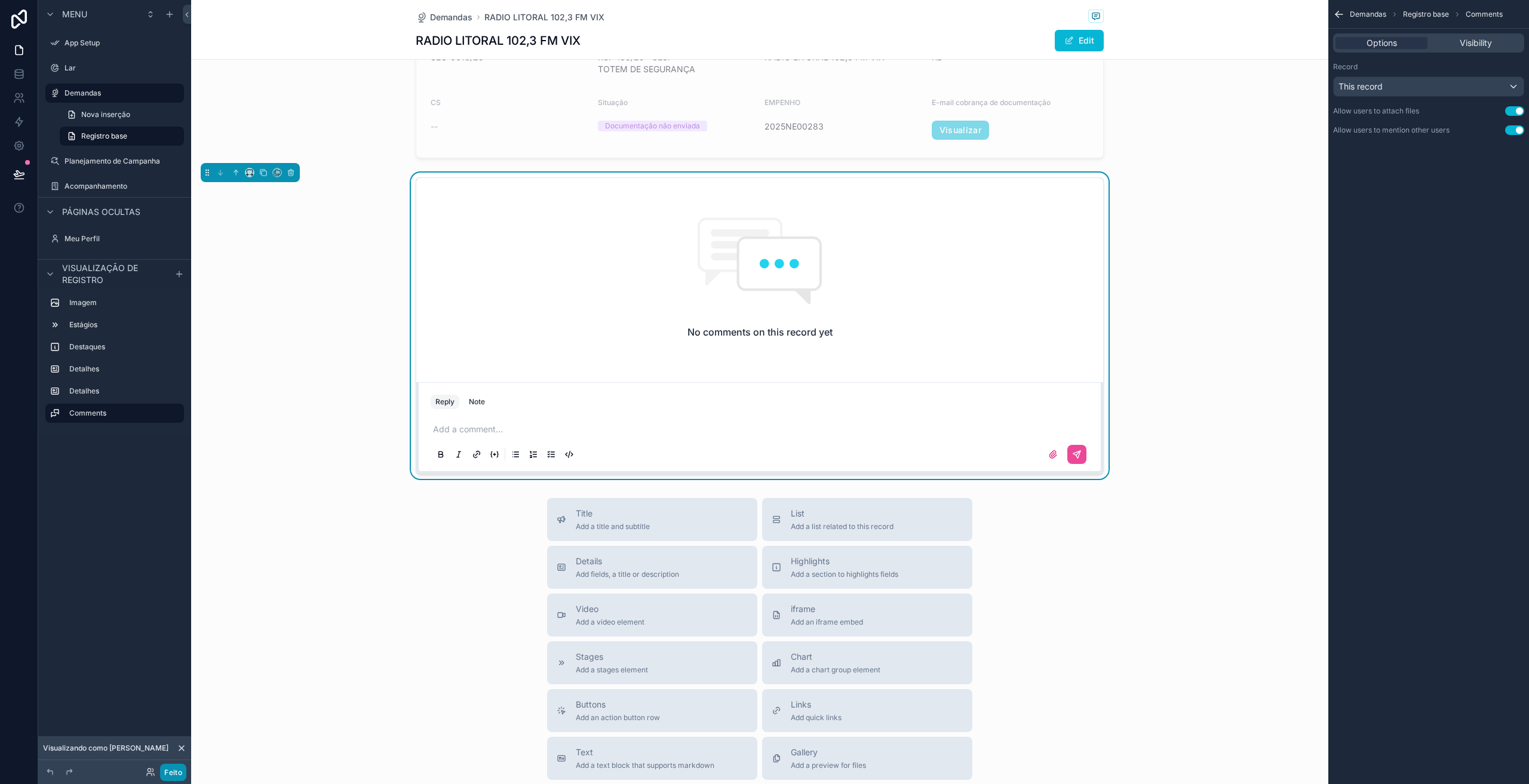
click at [173, 769] on font "Feito" at bounding box center [173, 773] width 18 height 9
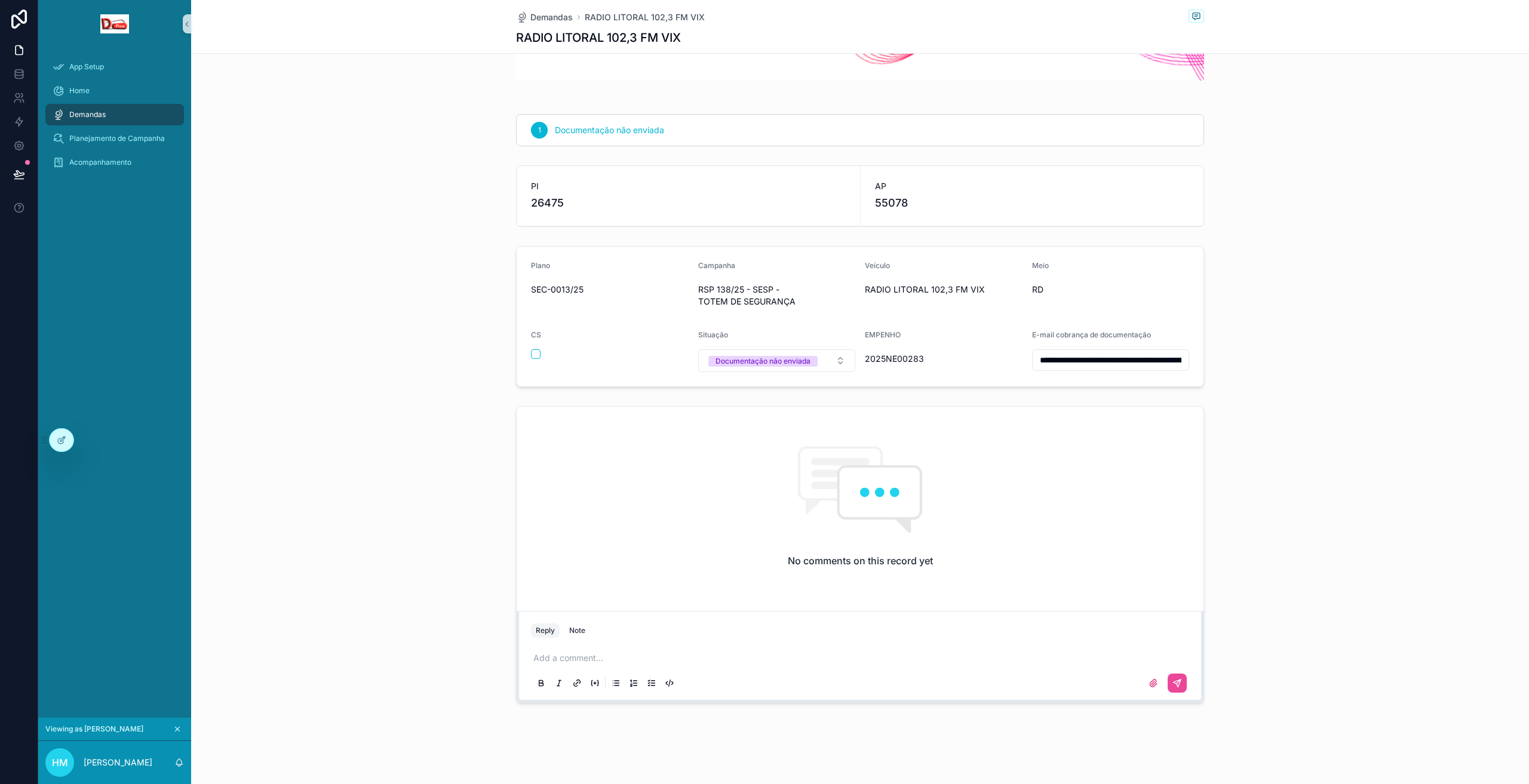
click at [784, 534] on div "No comments on this record yet" at bounding box center [860, 506] width 687 height 199
click at [612, 639] on div "Reply Note" at bounding box center [860, 631] width 673 height 19
click at [612, 635] on div "Reply Note" at bounding box center [860, 631] width 673 height 19
click at [613, 662] on p "conteúdo rolável" at bounding box center [863, 658] width 658 height 12
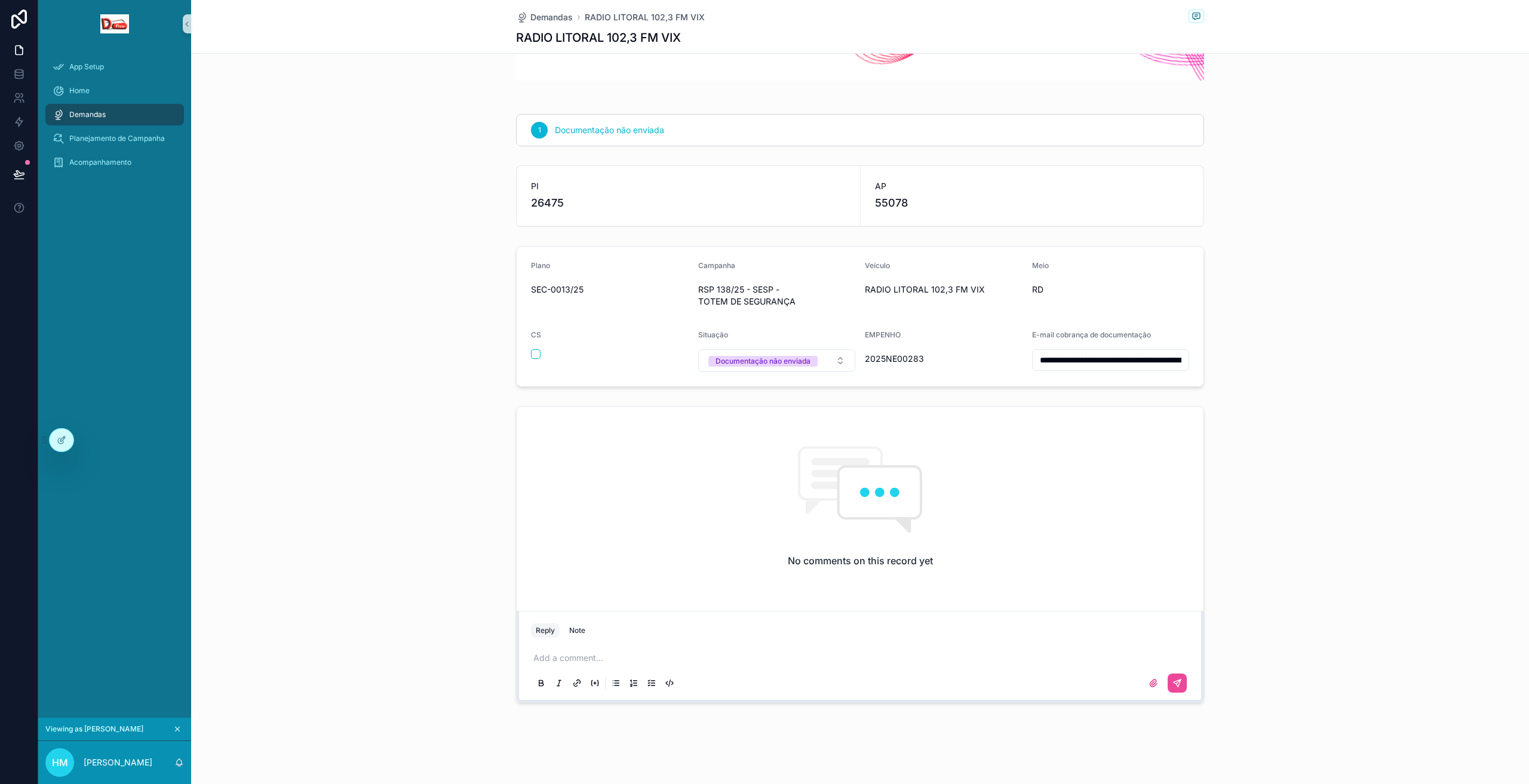
click at [635, 660] on p "conteúdo rolável" at bounding box center [863, 658] width 658 height 12
click at [90, 439] on icon at bounding box center [91, 438] width 1 height 3
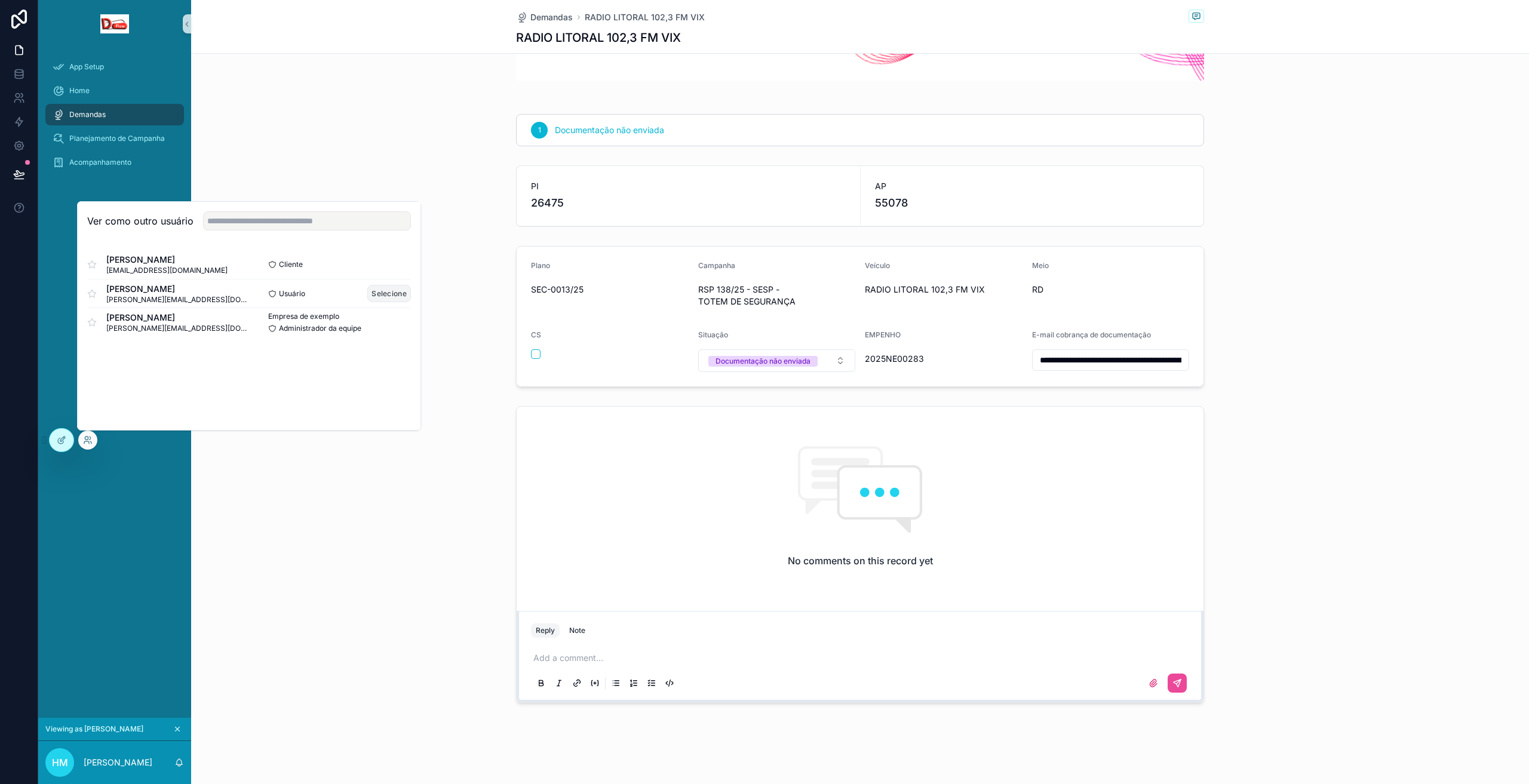
click at [387, 295] on font "Selecione" at bounding box center [389, 293] width 35 height 9
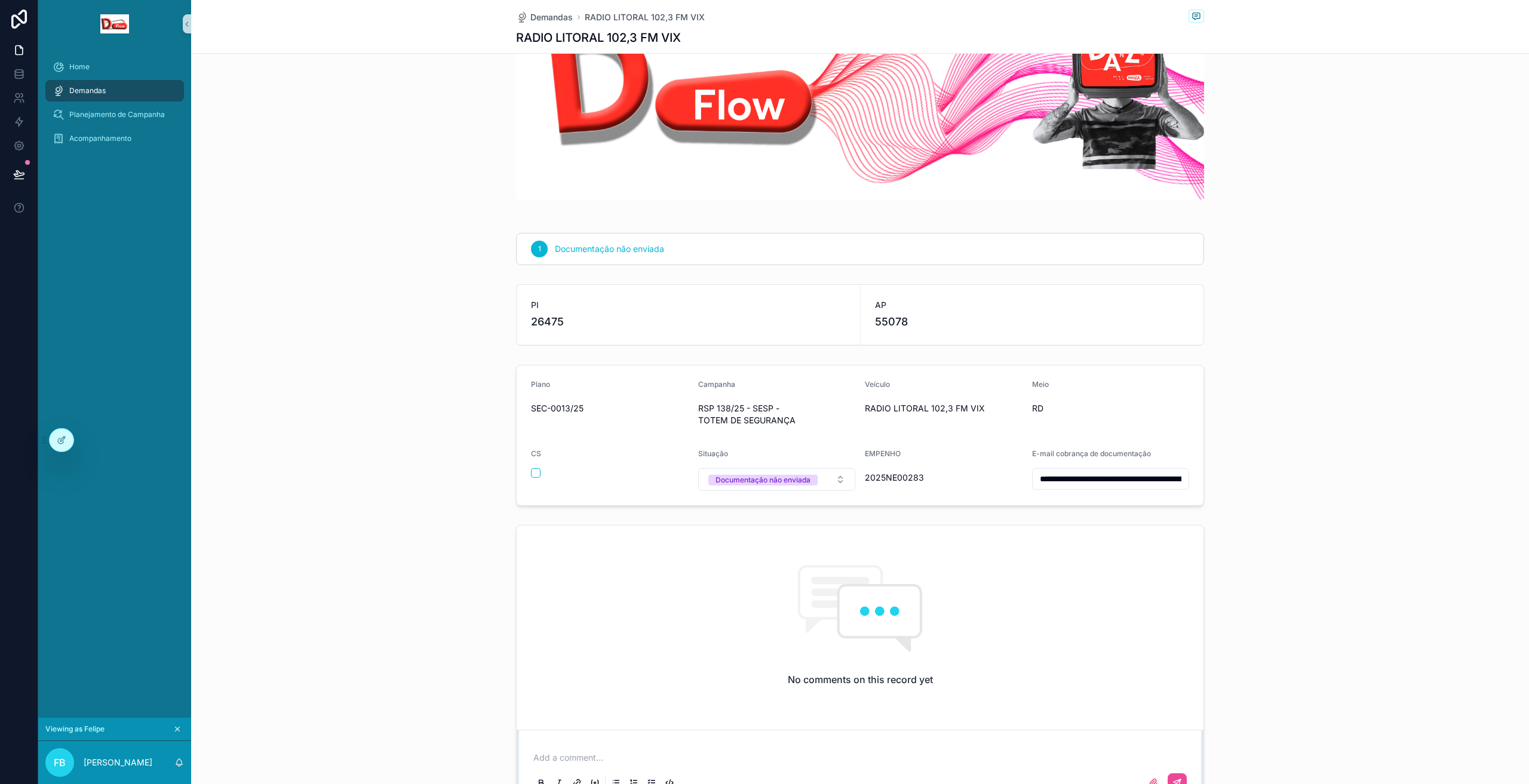
scroll to position [171, 0]
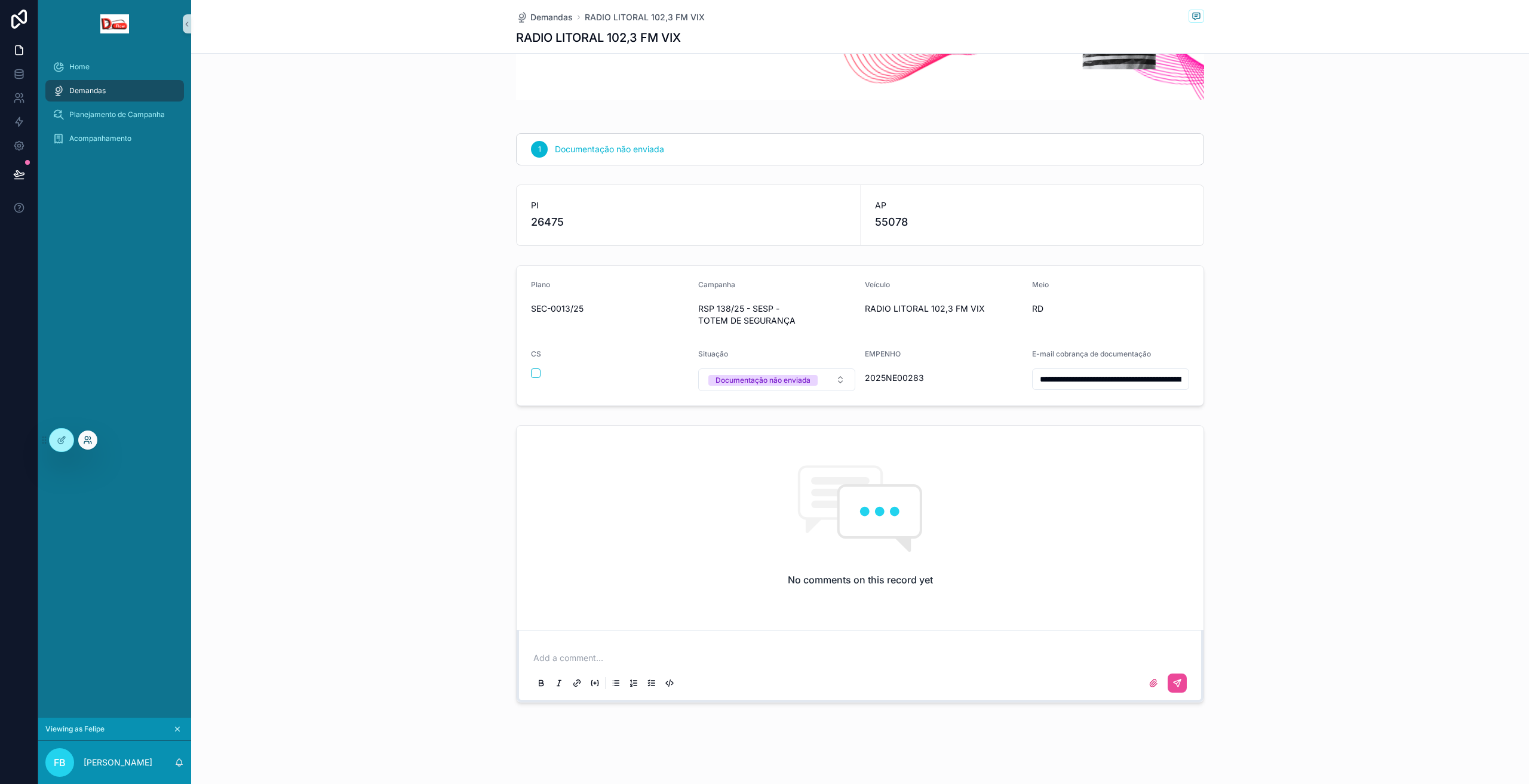
click at [86, 439] on icon at bounding box center [86, 438] width 3 height 3
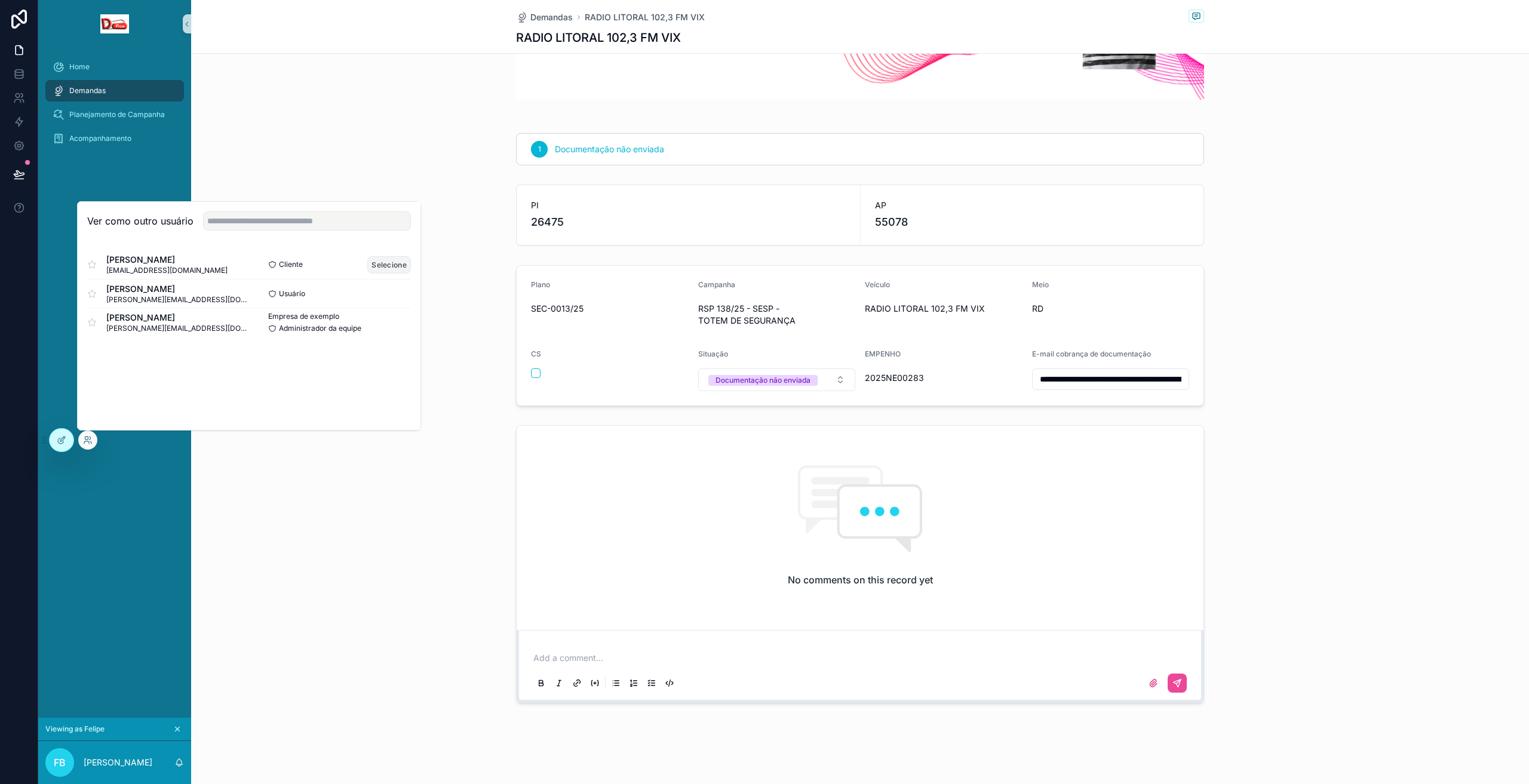
click at [383, 265] on font "Selecione" at bounding box center [389, 264] width 35 height 9
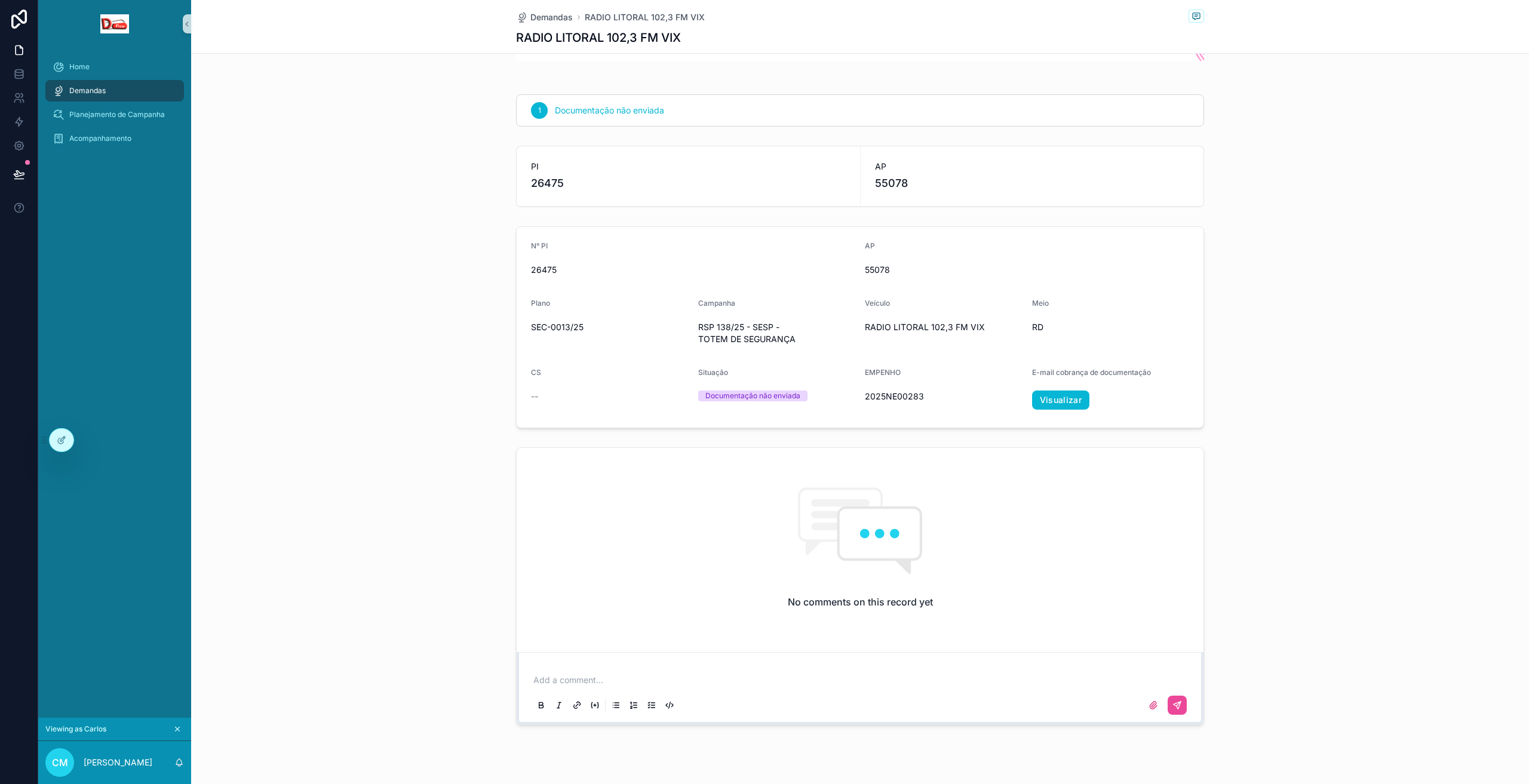
scroll to position [232, 0]
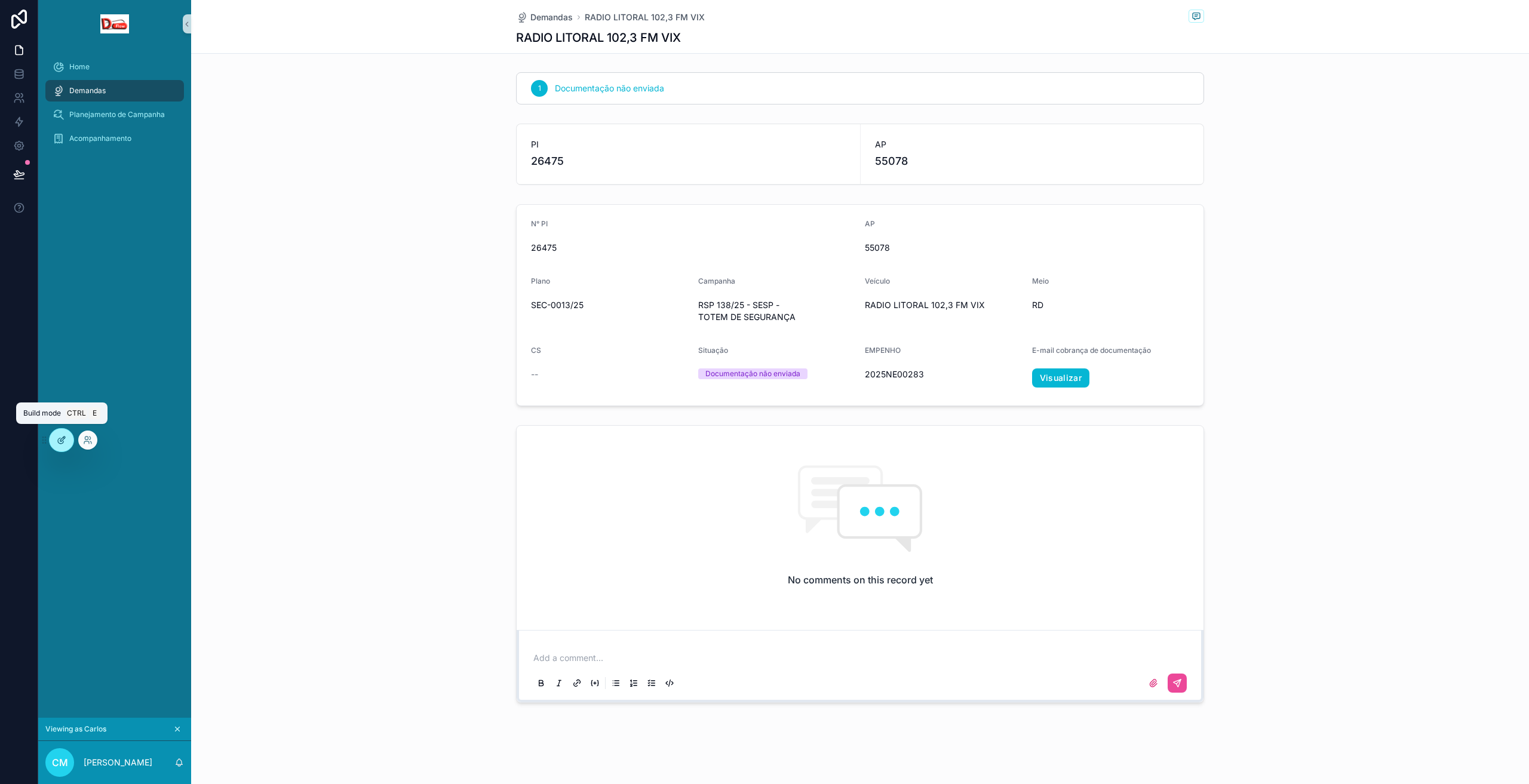
click at [60, 442] on icon at bounding box center [62, 440] width 9 height 9
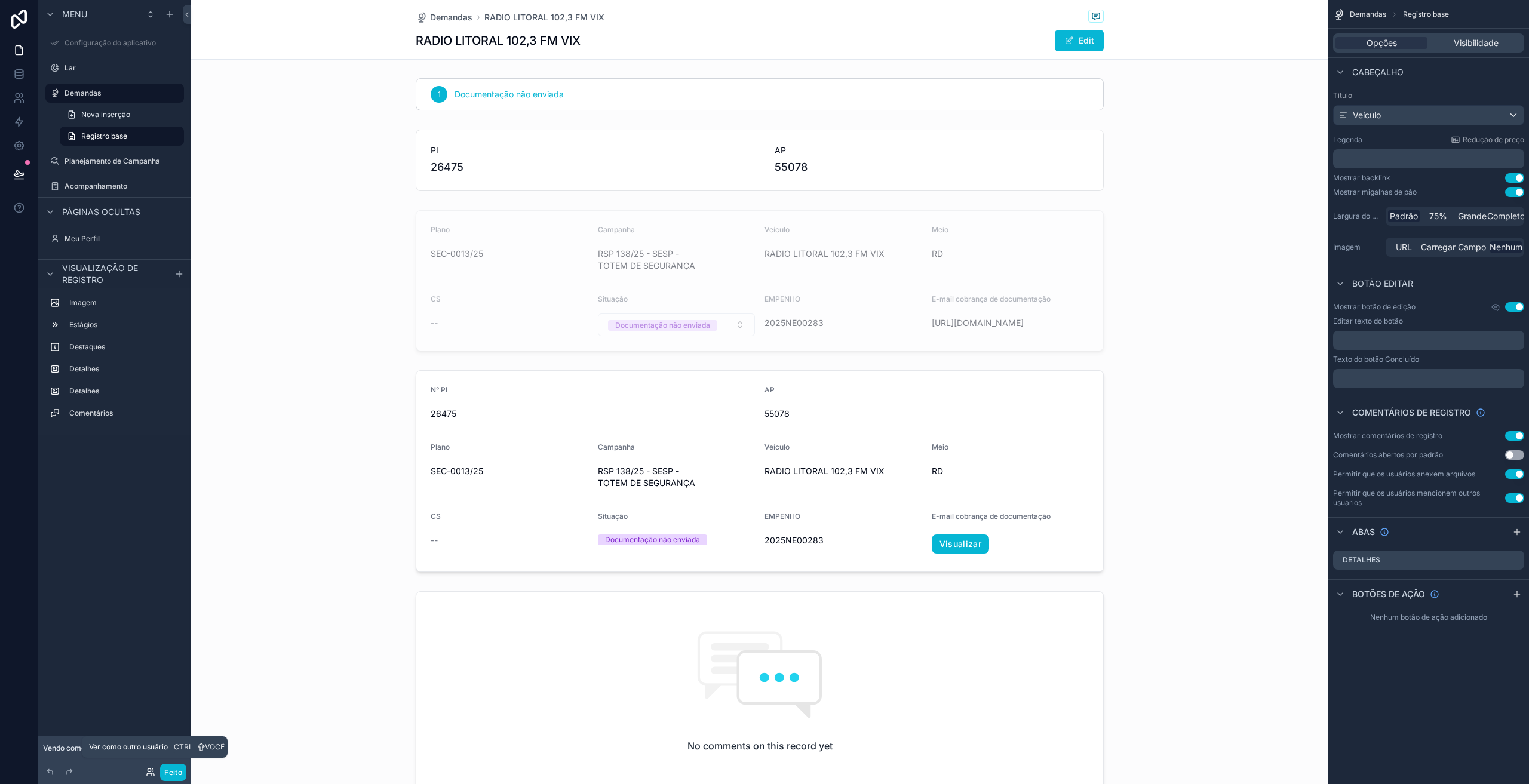
click at [149, 775] on icon at bounding box center [151, 773] width 9 height 9
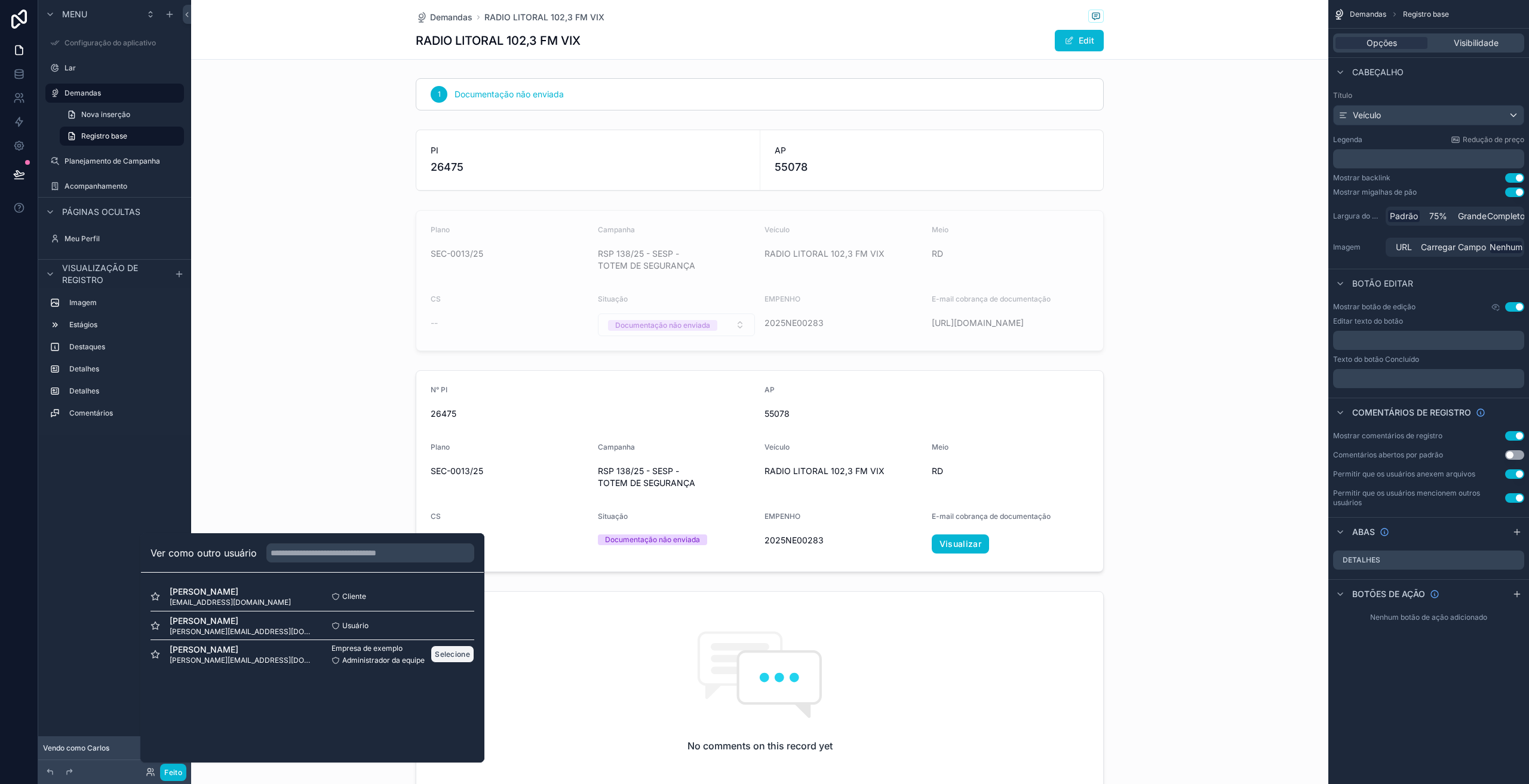
click at [451, 655] on font "Selecione" at bounding box center [452, 654] width 35 height 9
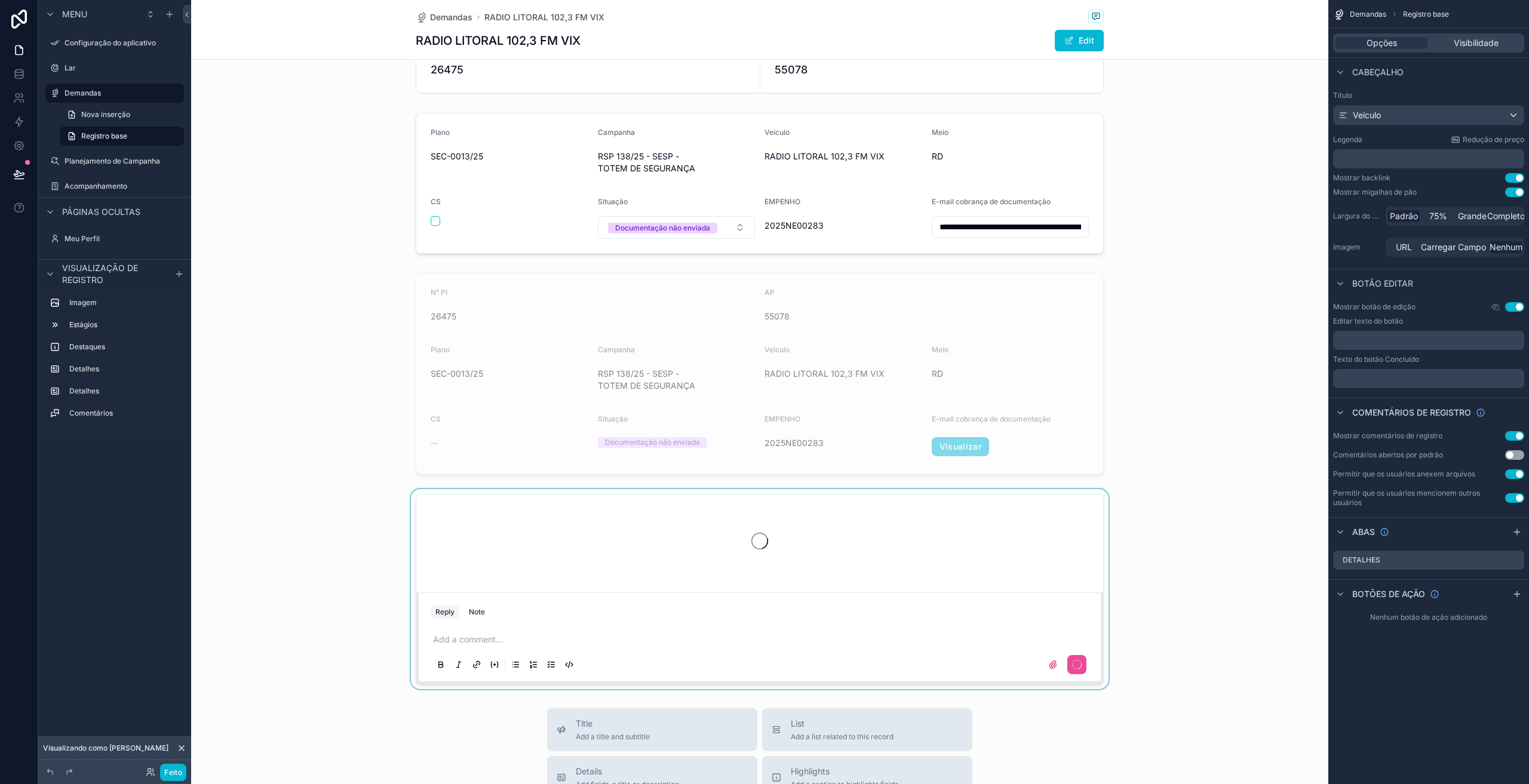
scroll to position [358, 0]
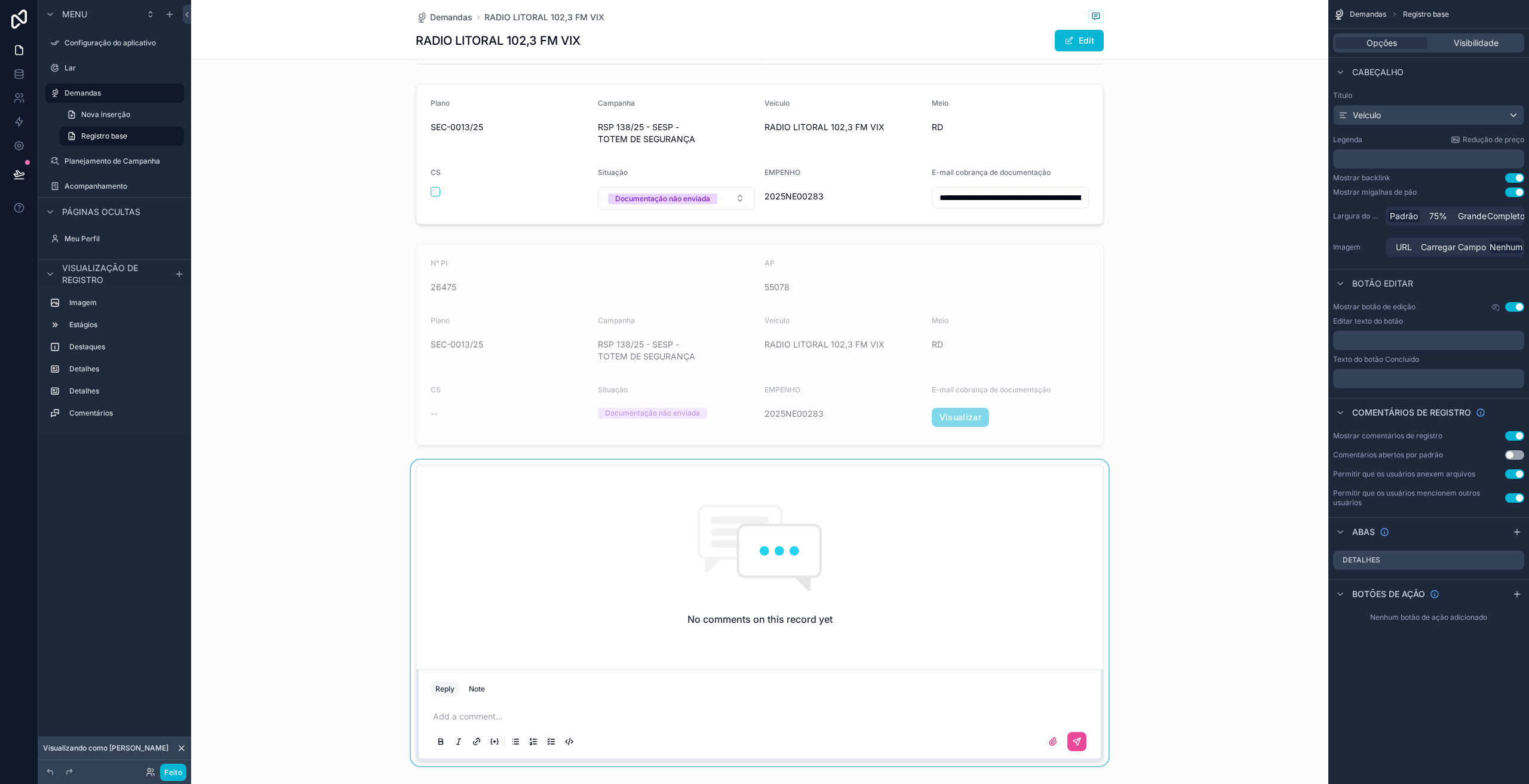
click at [541, 520] on div "conteúdo rolável" at bounding box center [760, 612] width 1138 height 306
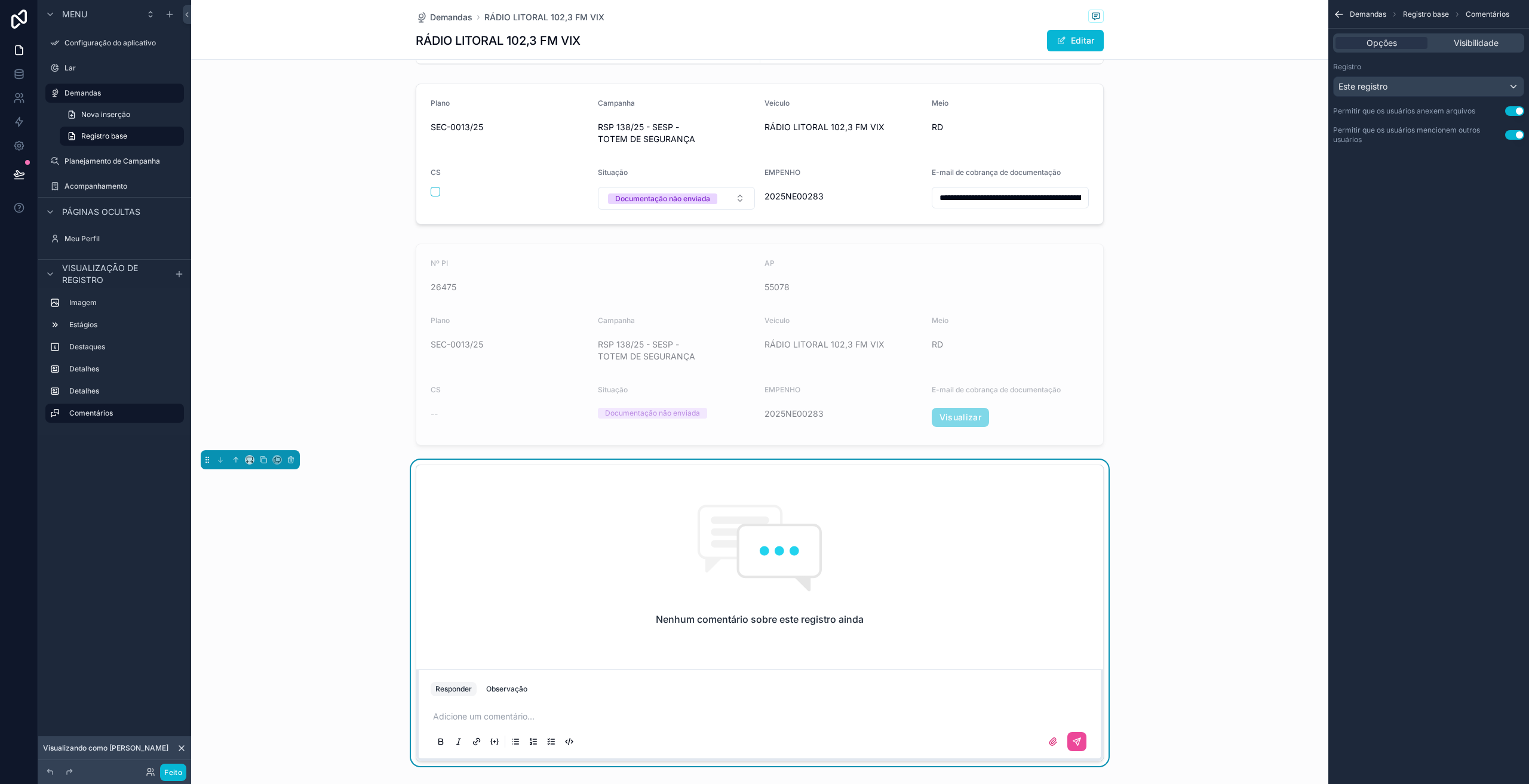
click at [1349, 227] on div "Demandas Registro base Comentários Opções Visibilidade Registro Este registro P…" at bounding box center [1428, 392] width 201 height 784
click at [1467, 43] on font "Visibilidade" at bounding box center [1476, 43] width 45 height 10
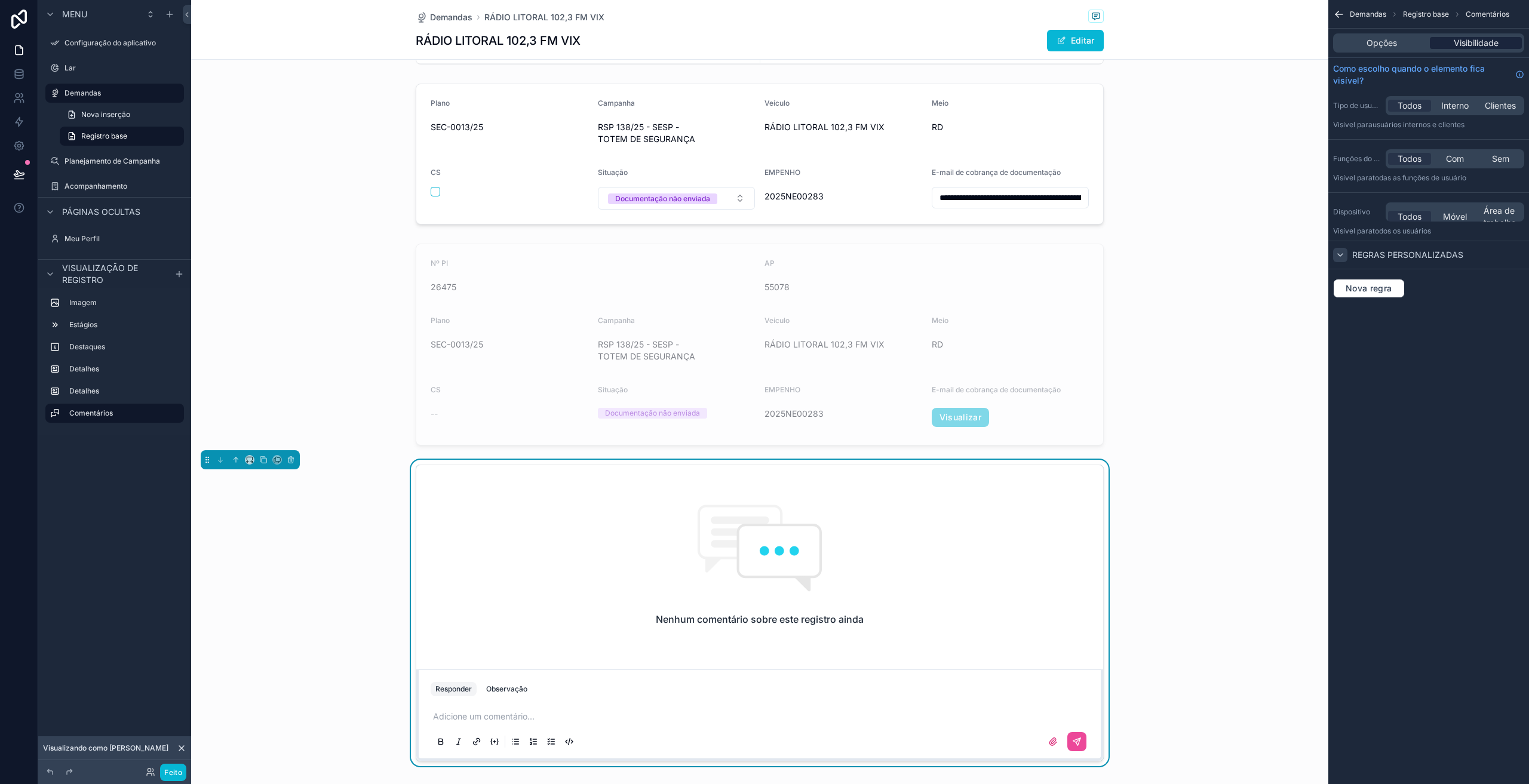
click at [1342, 254] on icon "conteúdo rolável" at bounding box center [1340, 255] width 9 height 9
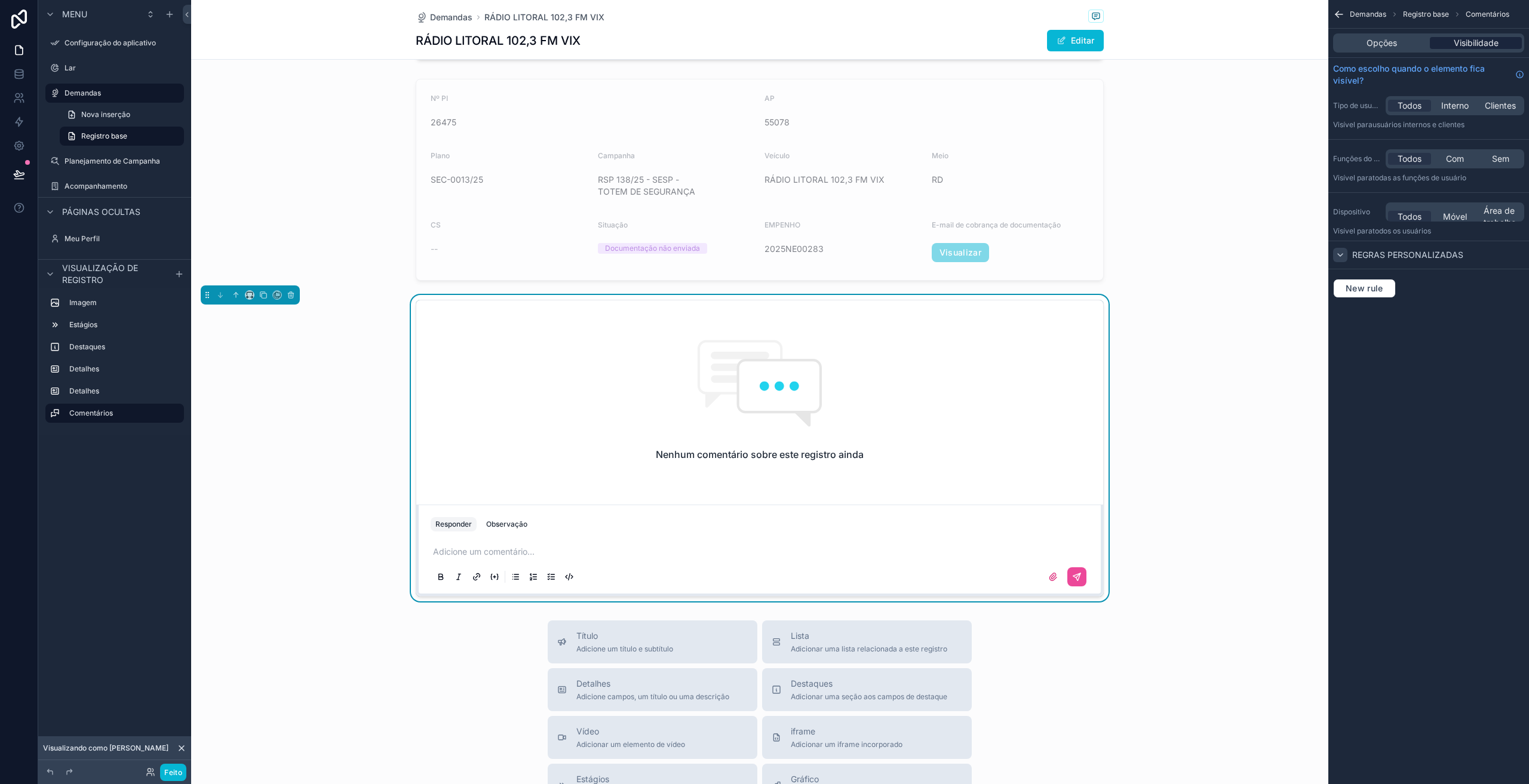
scroll to position [537, 0]
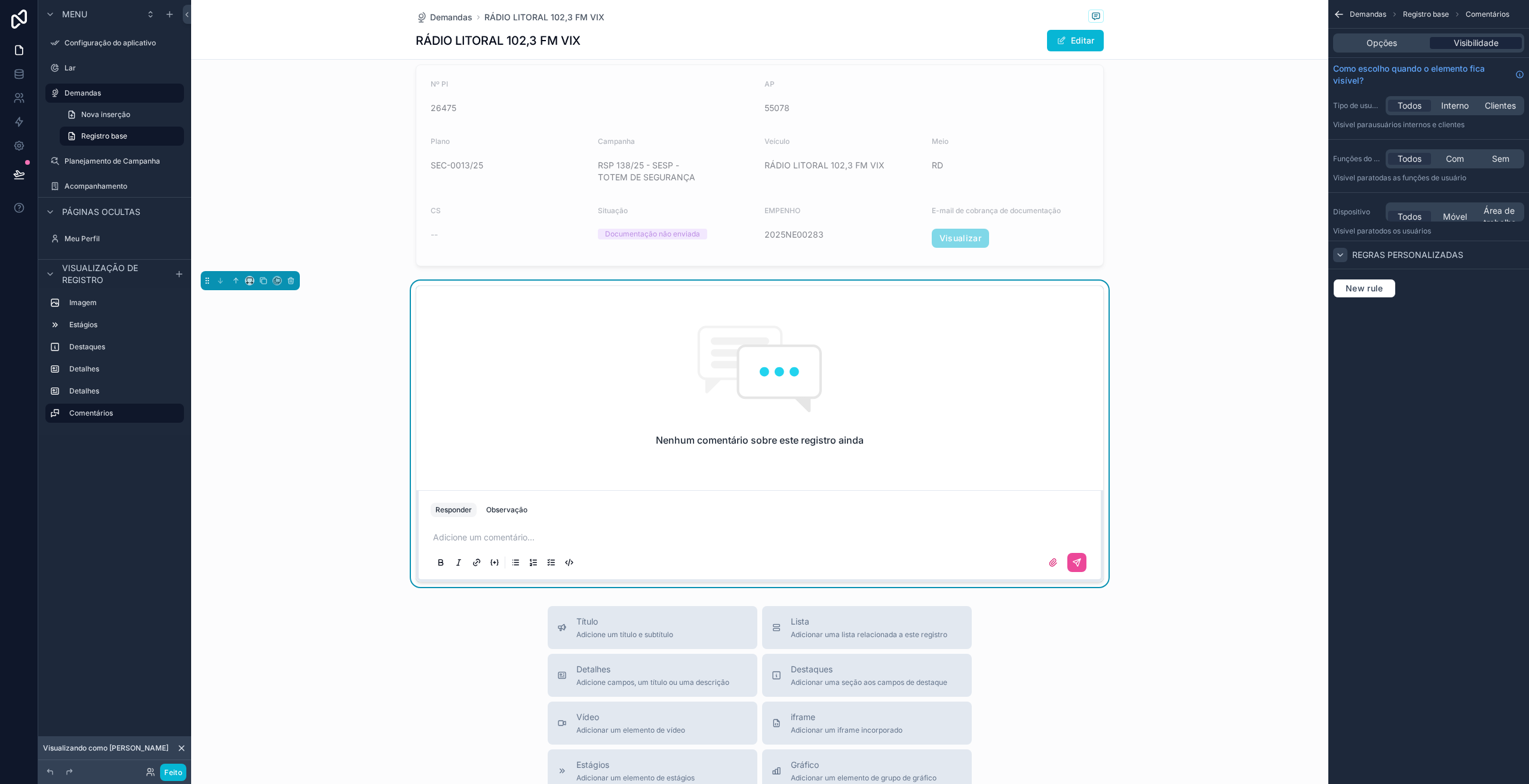
click at [1006, 461] on div "Nenhum comentário sobre este registro ainda" at bounding box center [760, 385] width 687 height 199
click at [1390, 41] on font "Opções" at bounding box center [1382, 43] width 30 height 10
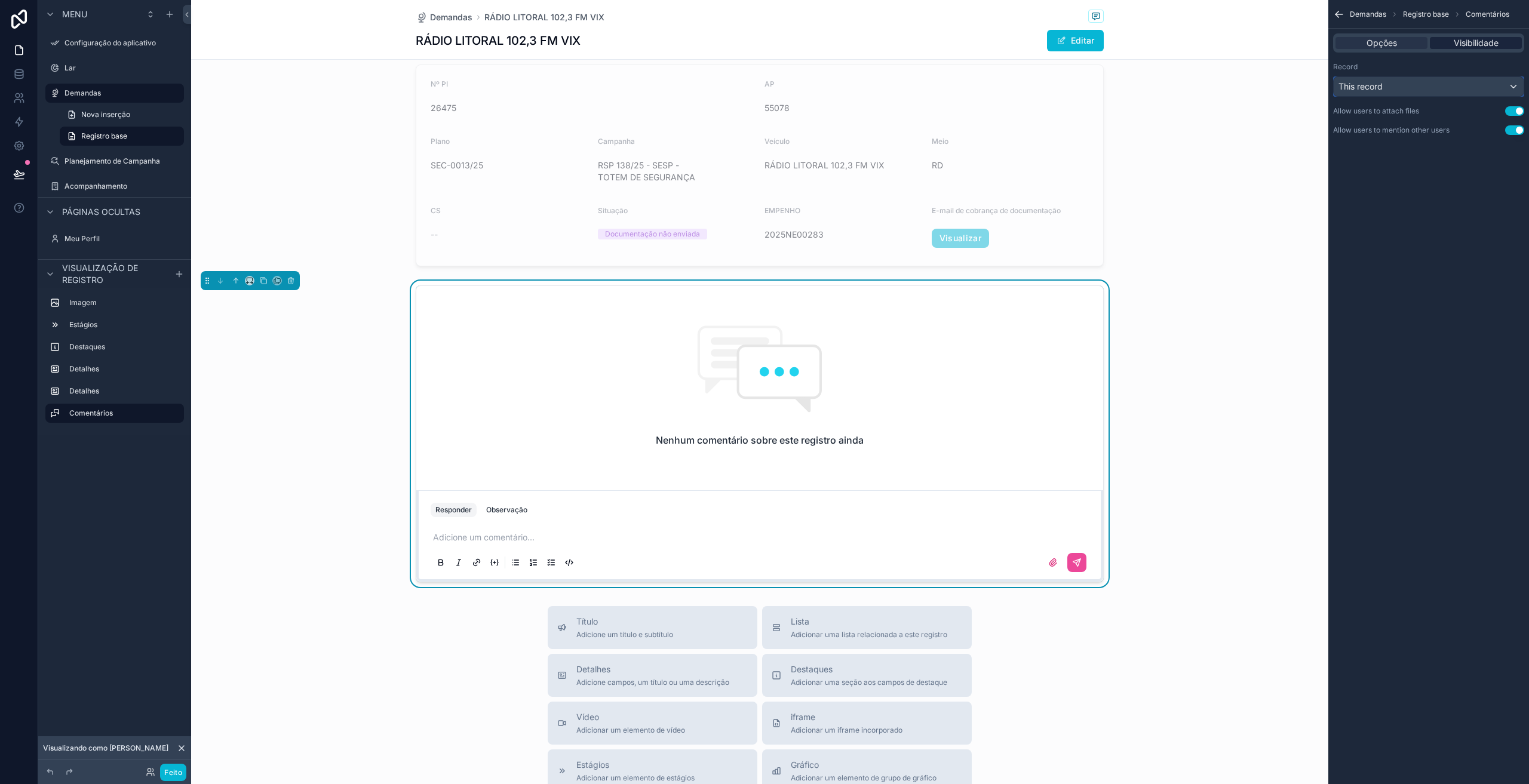
click at [1412, 92] on div "This record" at bounding box center [1428, 87] width 190 height 19
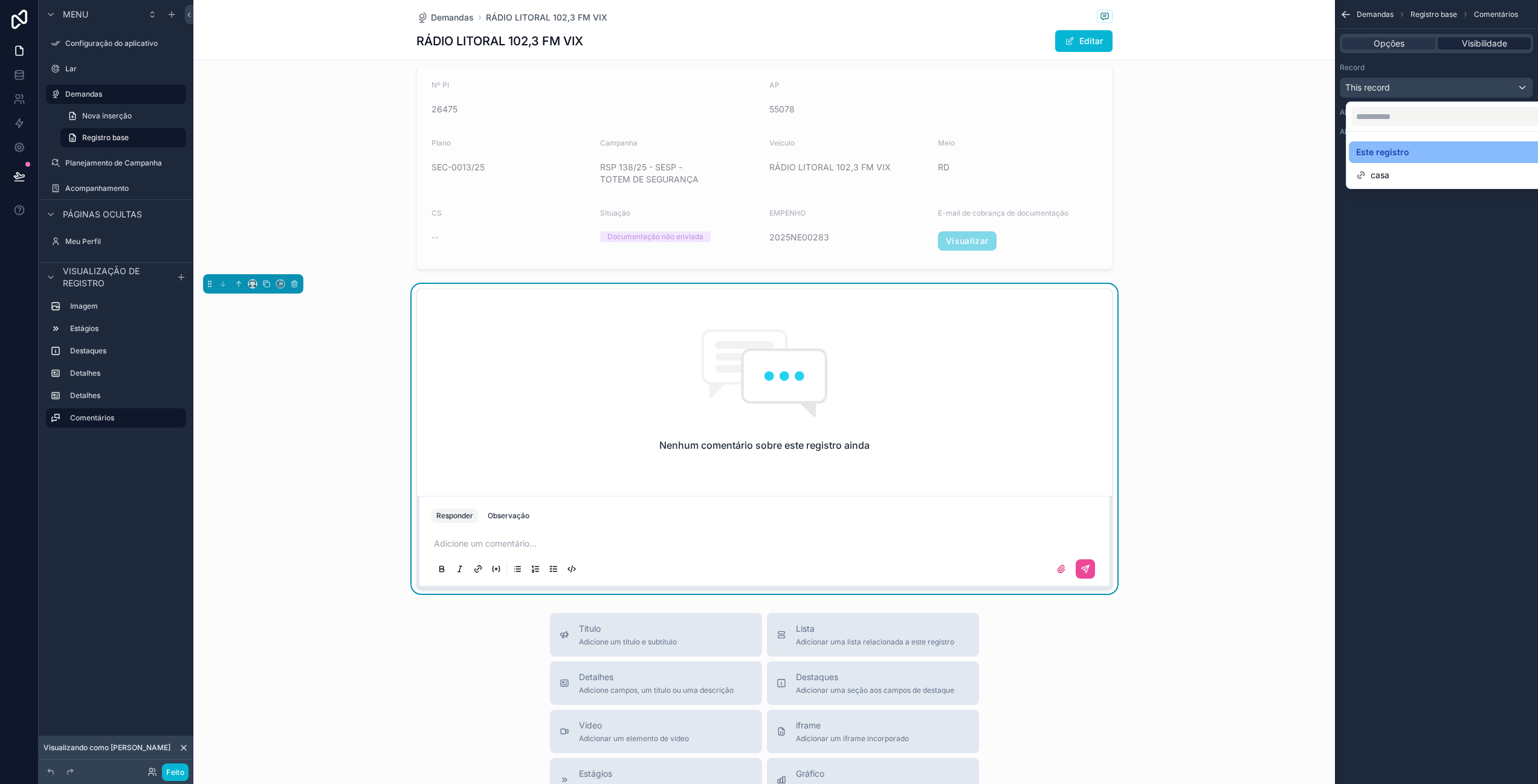
click at [1428, 81] on div "conteúdo rolável" at bounding box center [769, 392] width 1538 height 784
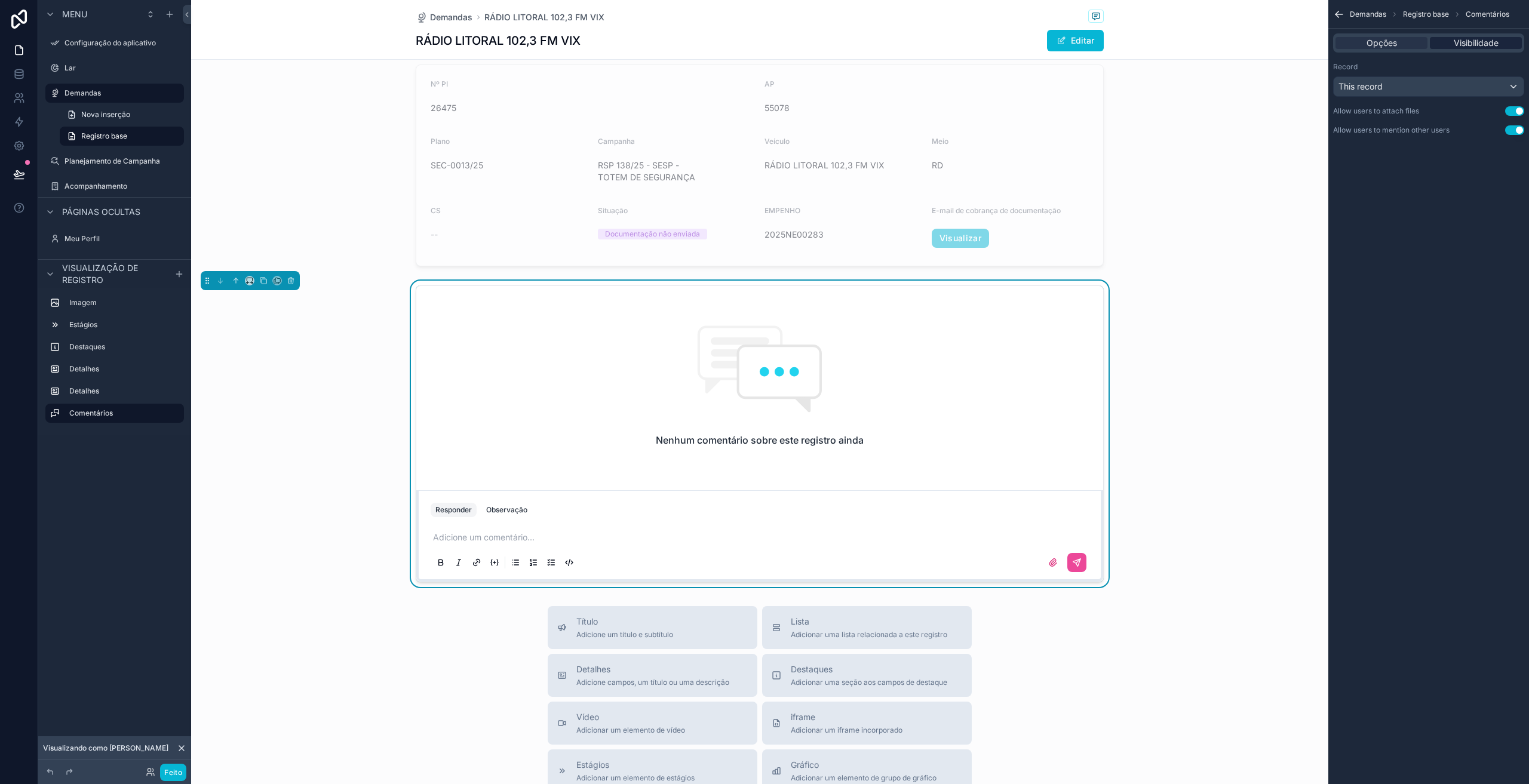
click at [927, 438] on div "Nenhum comentário sobre este registro ainda" at bounding box center [760, 385] width 687 height 199
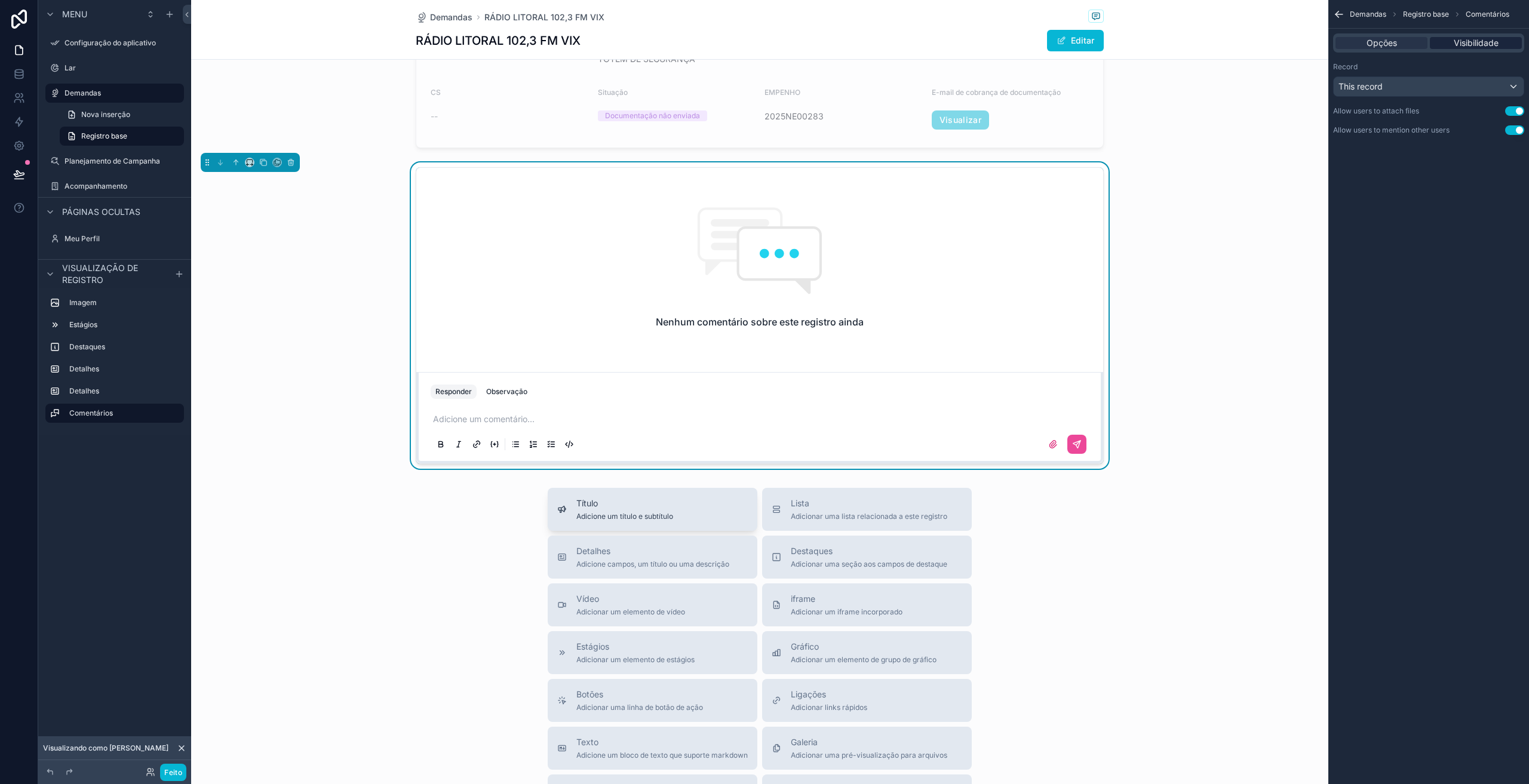
scroll to position [657, 0]
click at [513, 383] on div "Responder Observação" at bounding box center [760, 391] width 673 height 19
click at [511, 387] on font "Observação" at bounding box center [506, 390] width 41 height 9
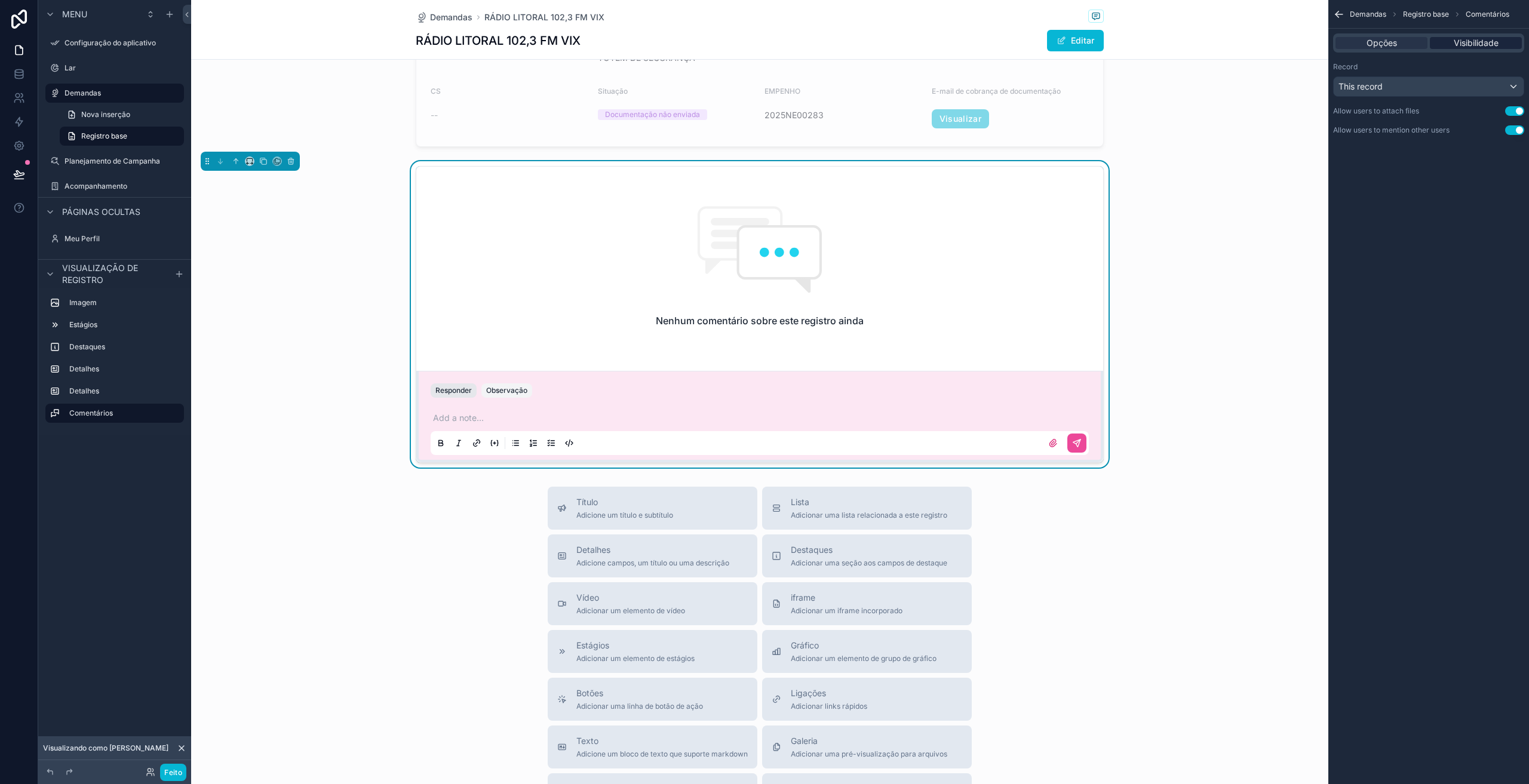
click at [459, 391] on font "Responder" at bounding box center [454, 390] width 37 height 9
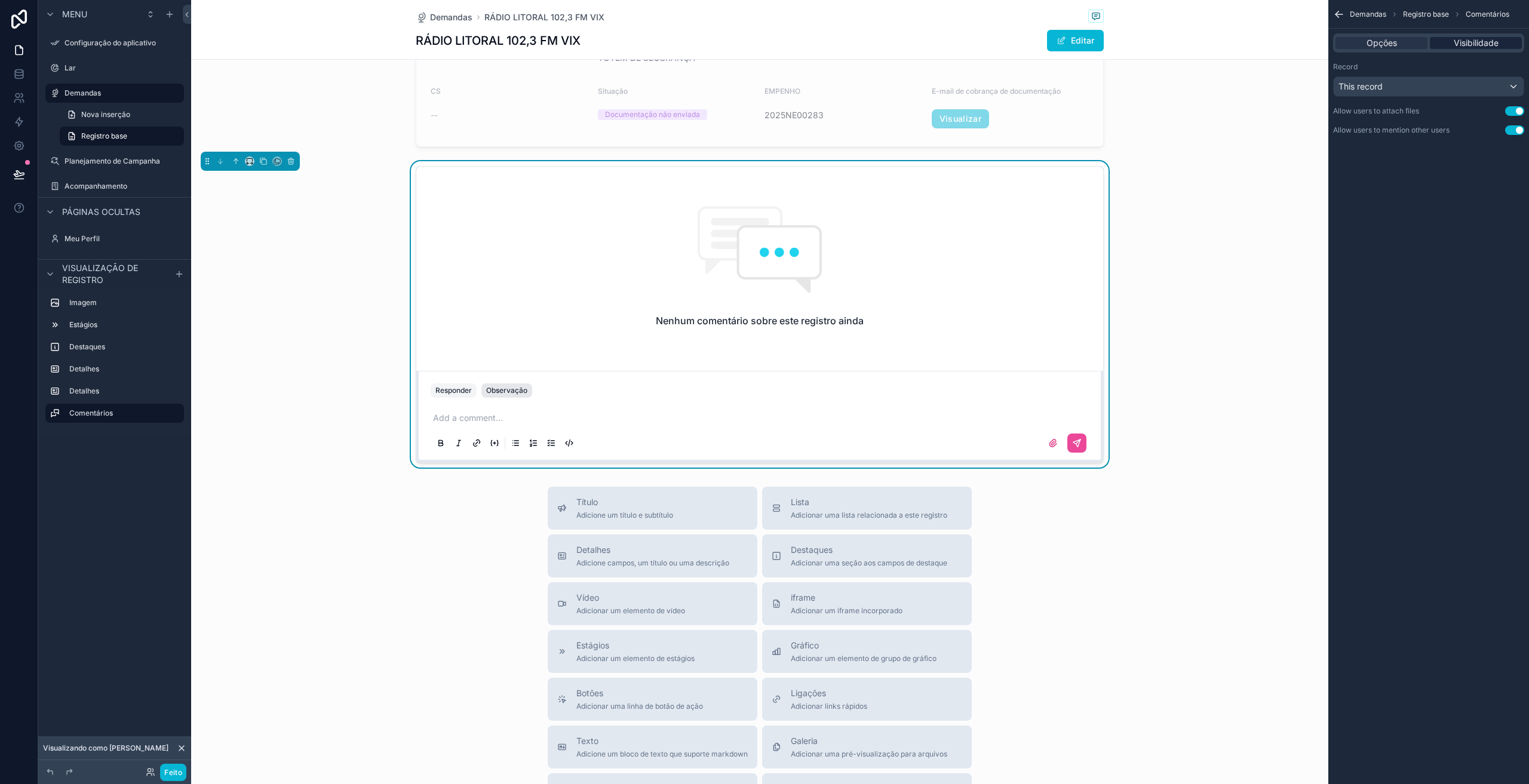
click at [509, 388] on font "Observação" at bounding box center [506, 390] width 41 height 9
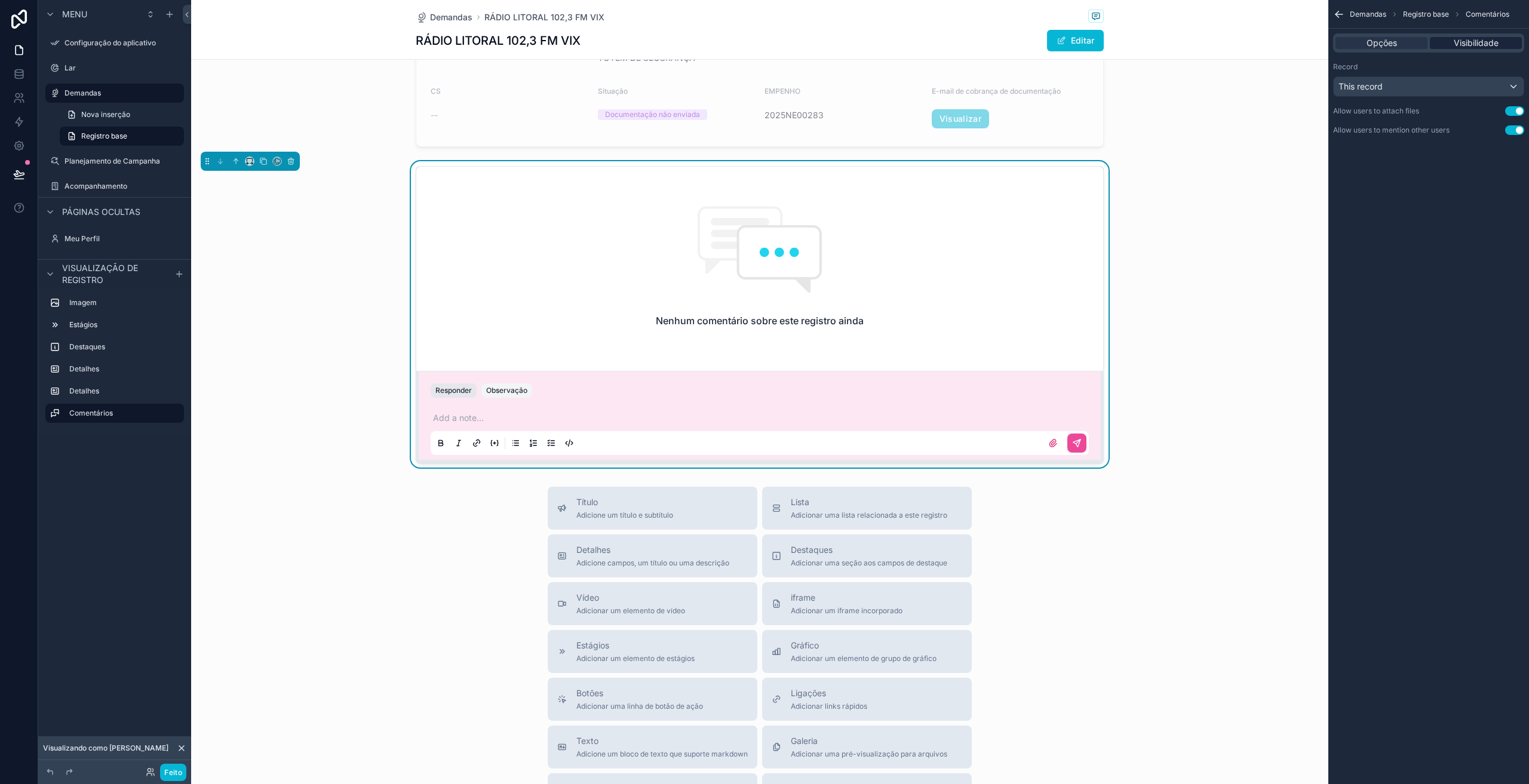
click at [465, 389] on font "Responder" at bounding box center [454, 390] width 37 height 9
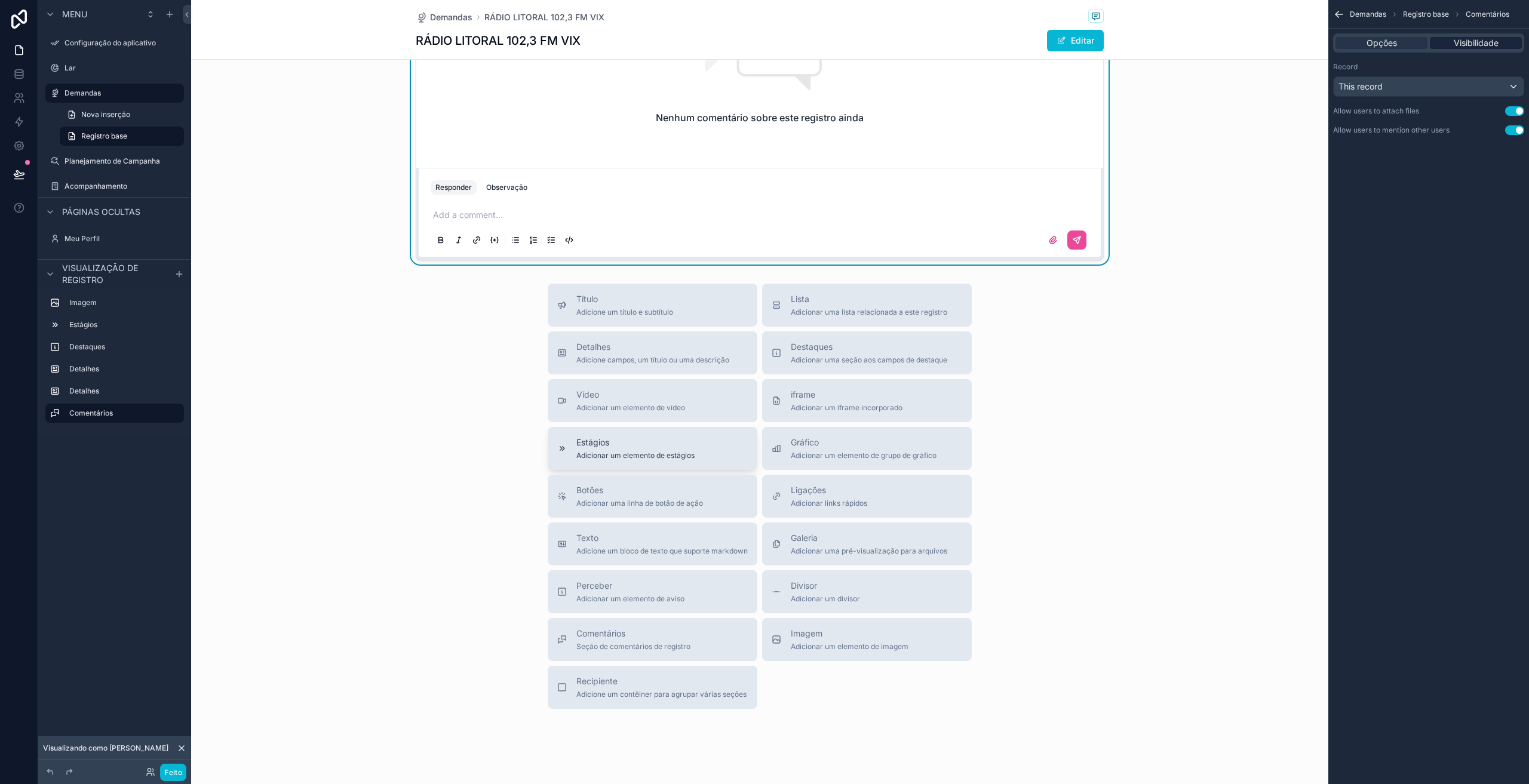
scroll to position [881, 0]
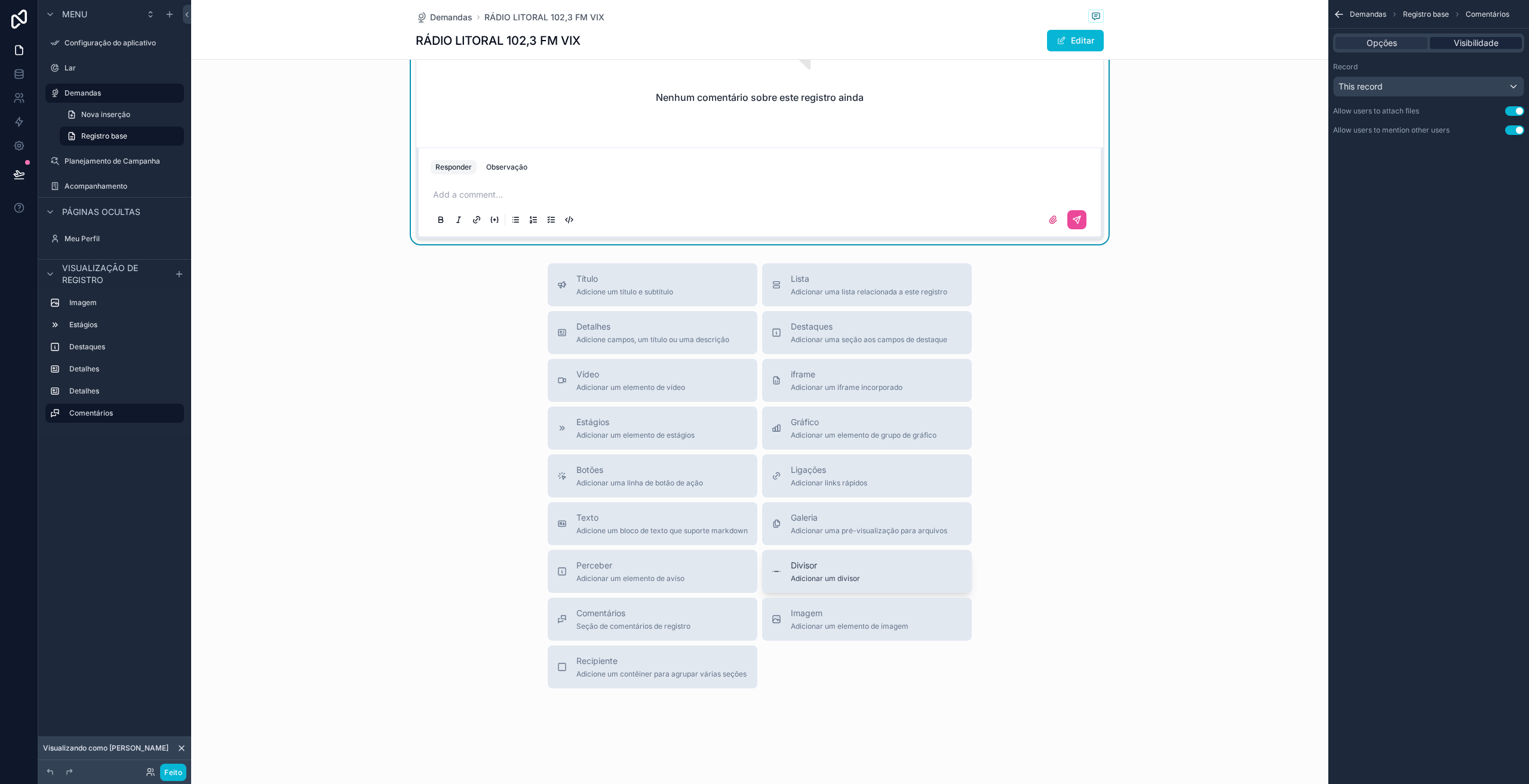
click at [802, 557] on button "Divisor Adicionar um divisor" at bounding box center [867, 572] width 210 height 43
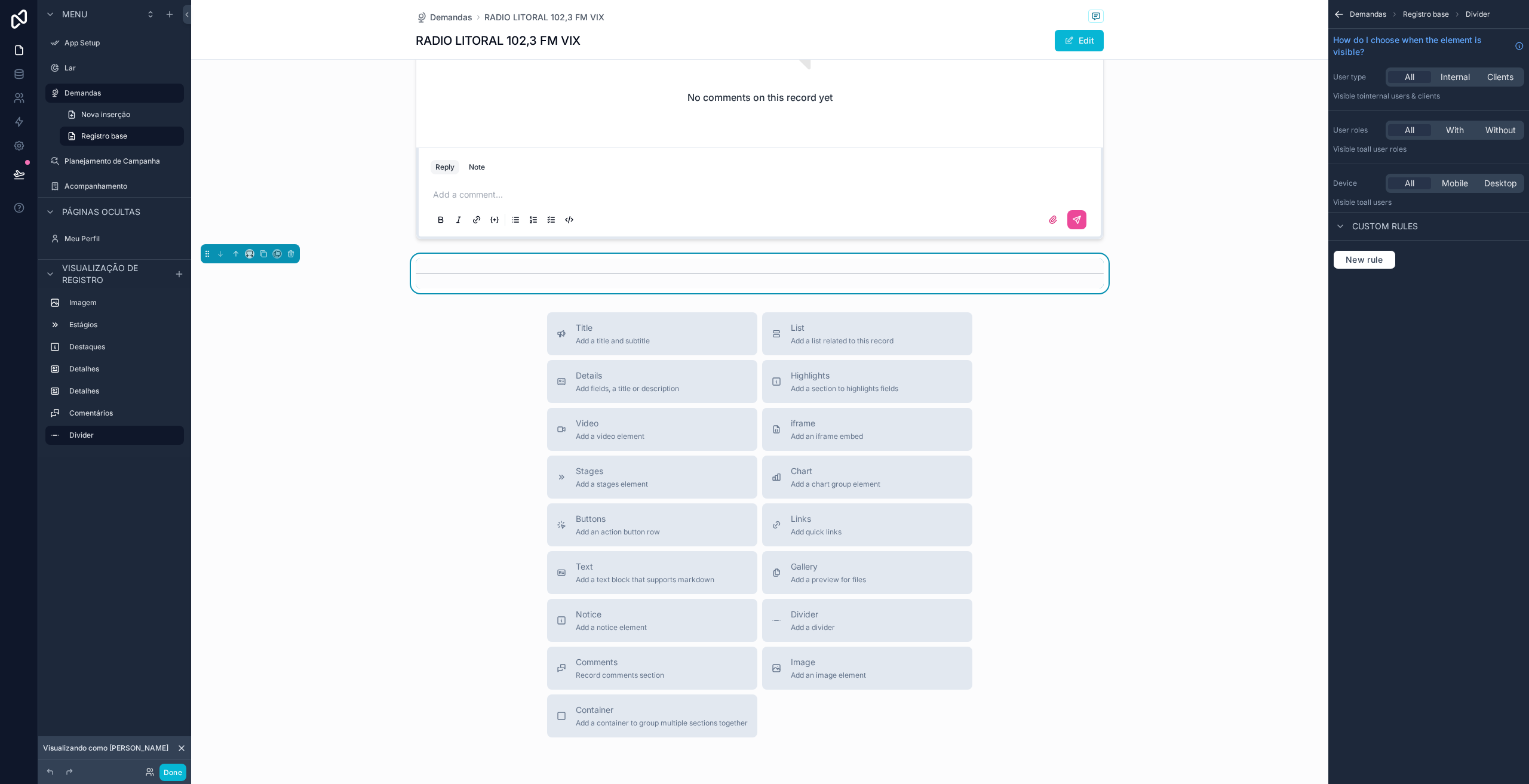
scroll to position [762, 0]
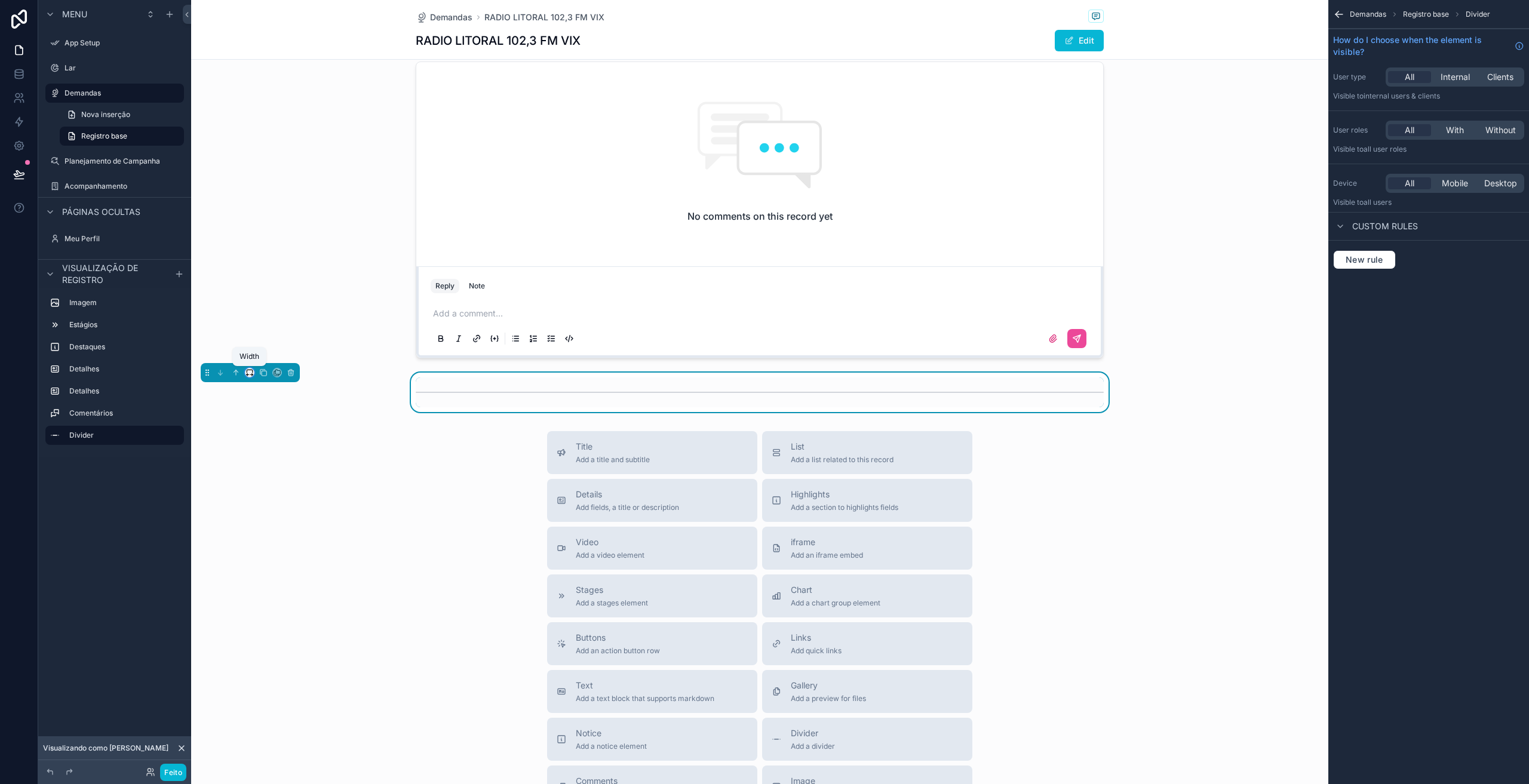
click at [249, 374] on icon "conteúdo rolável" at bounding box center [249, 372] width 8 height 8
click at [278, 518] on div "Large" at bounding box center [273, 521] width 37 height 14
click at [250, 372] on icon "conteúdo rolável" at bounding box center [249, 372] width 8 height 8
click at [289, 522] on div "Full width" at bounding box center [274, 531] width 51 height 22
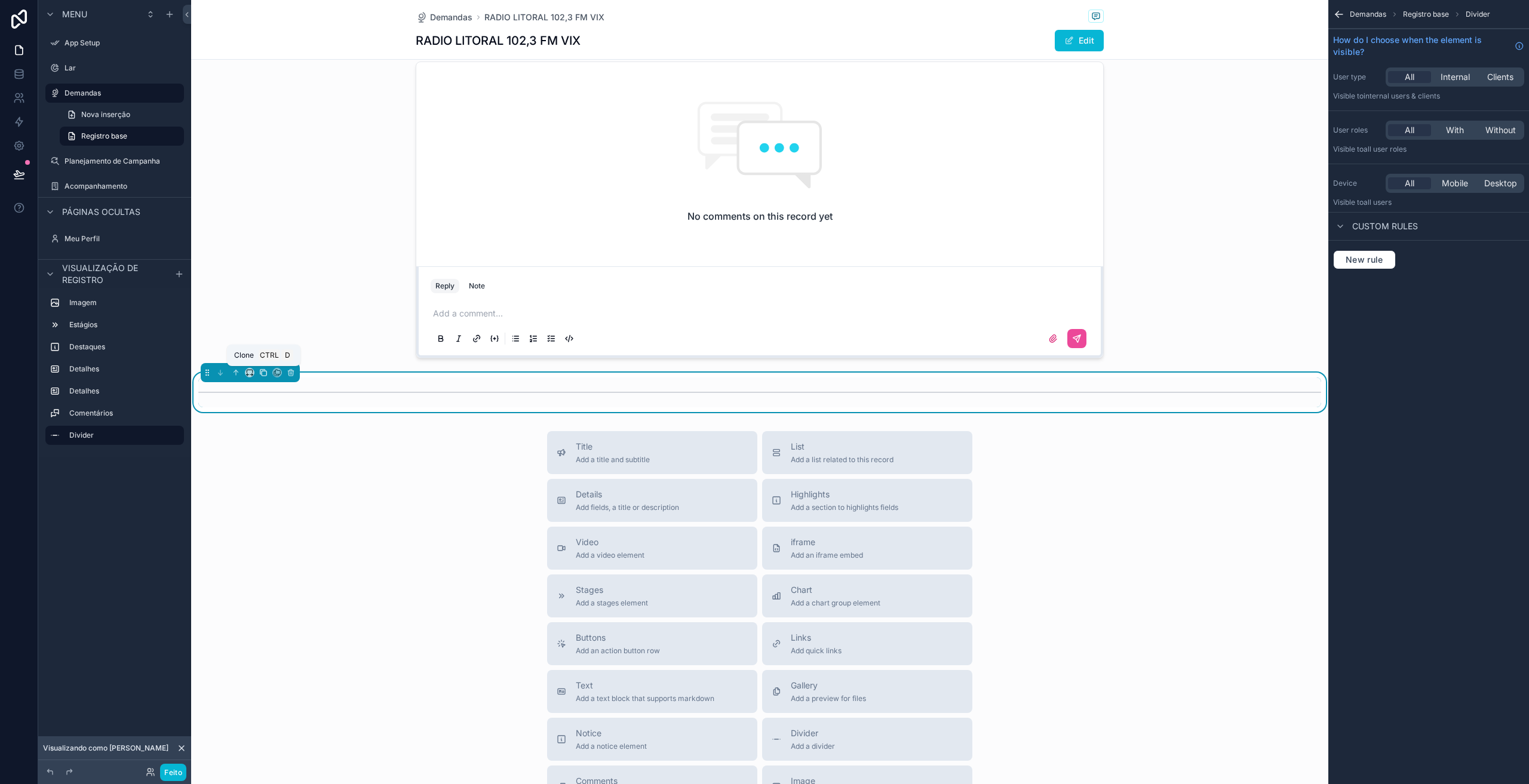
click at [262, 374] on icon "conteúdo rolável" at bounding box center [264, 373] width 5 height 5
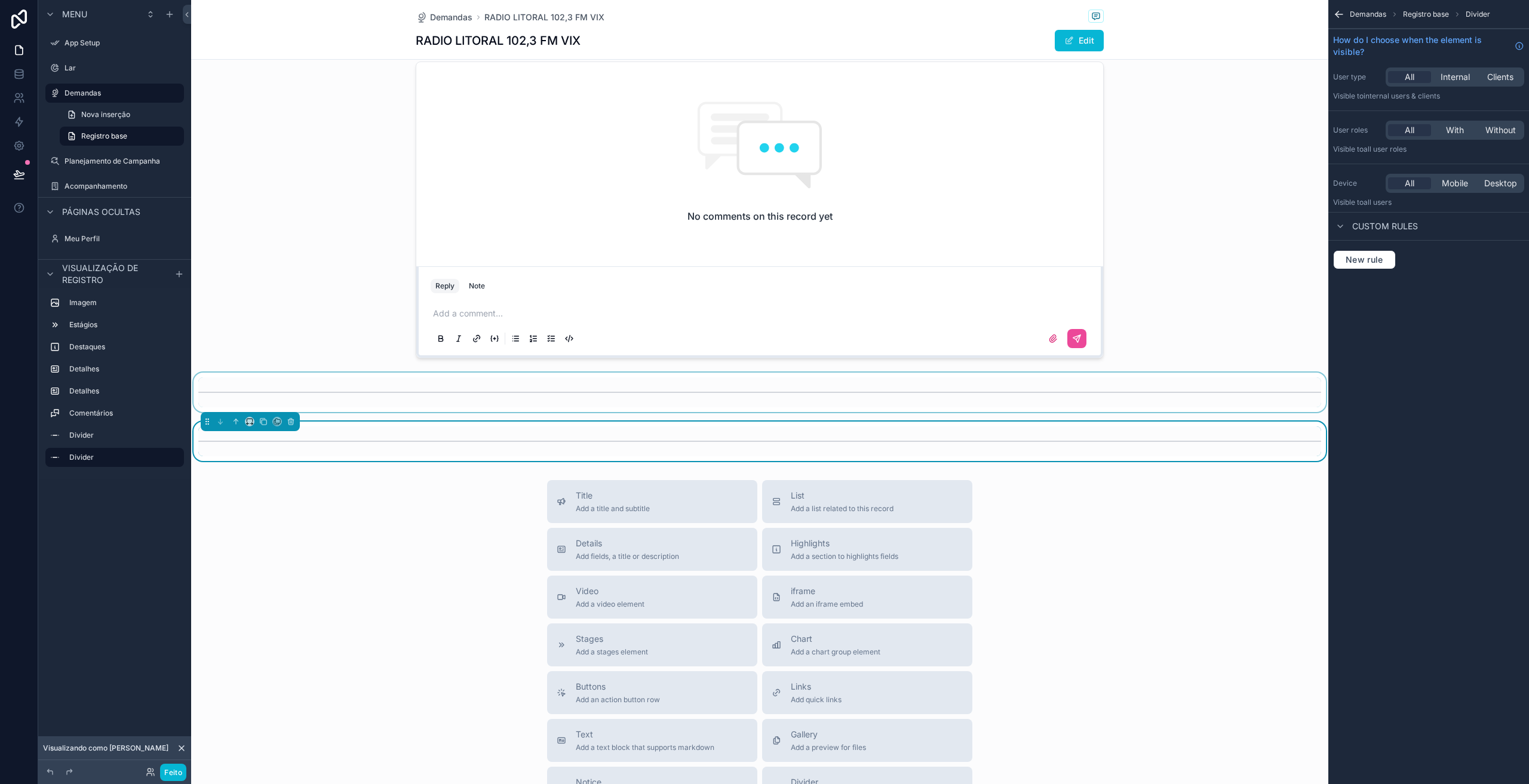
click at [286, 389] on div "conteúdo rolável" at bounding box center [760, 392] width 1138 height 39
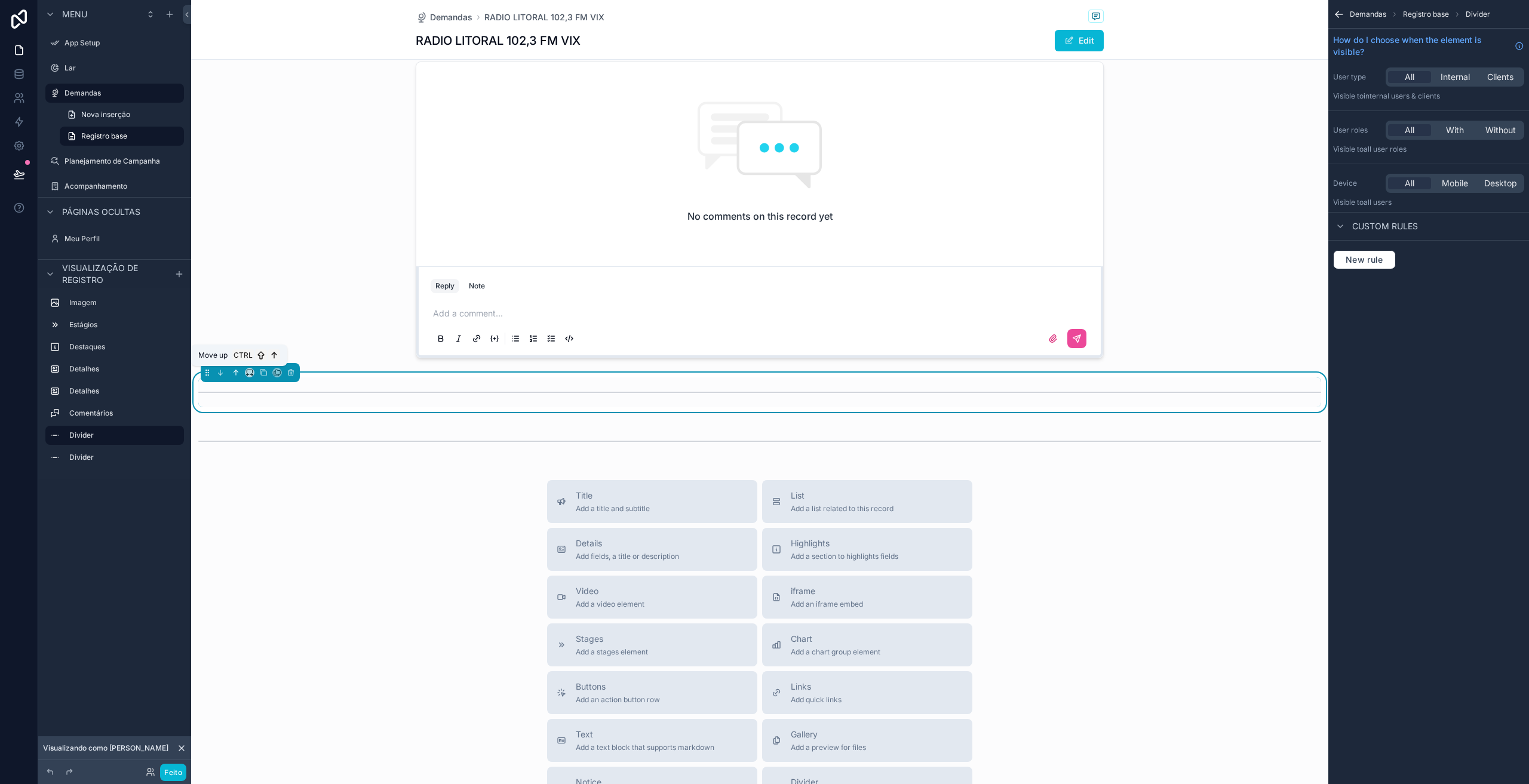
click at [239, 372] on icon "conteúdo rolável" at bounding box center [236, 372] width 8 height 8
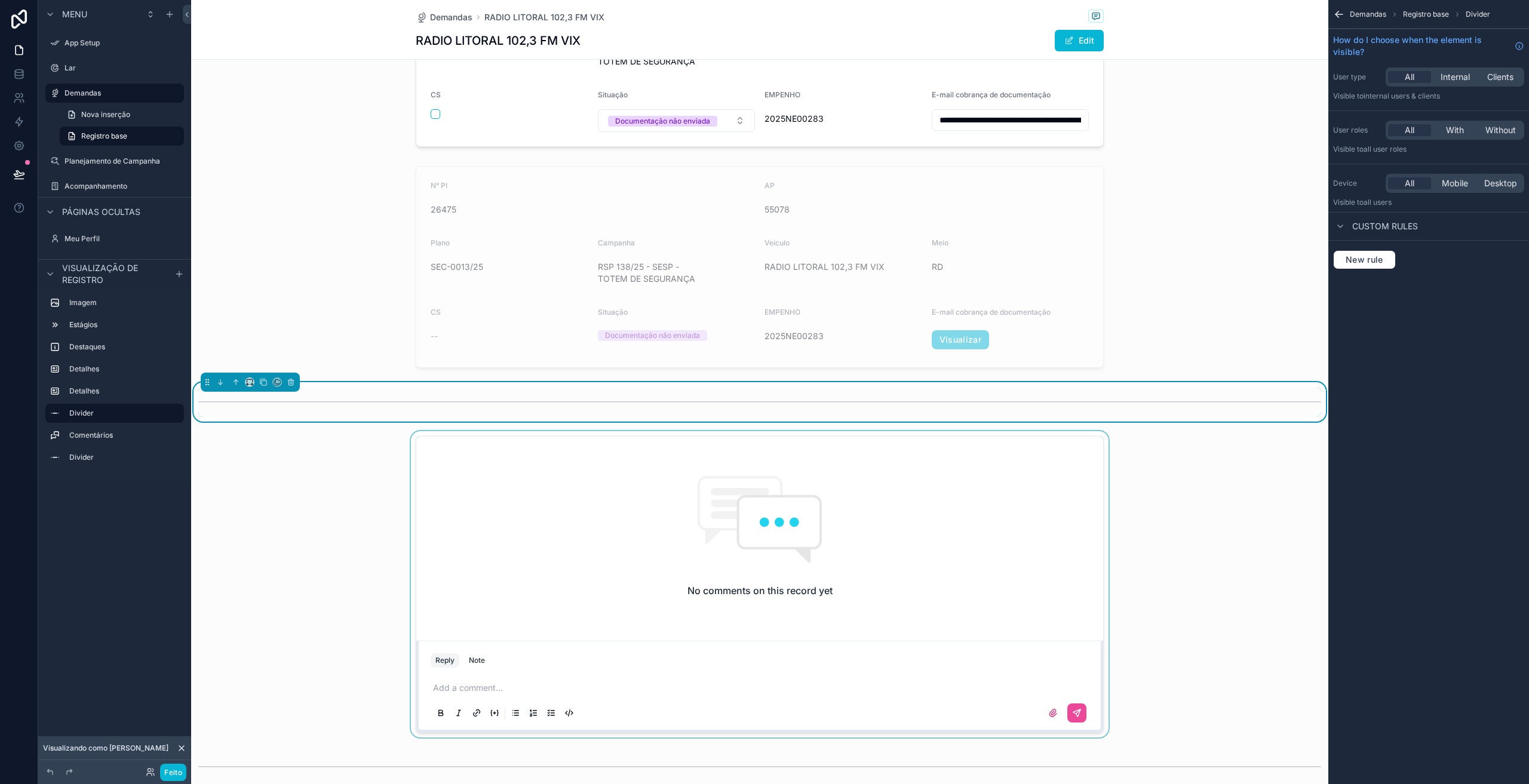
scroll to position [403, 0]
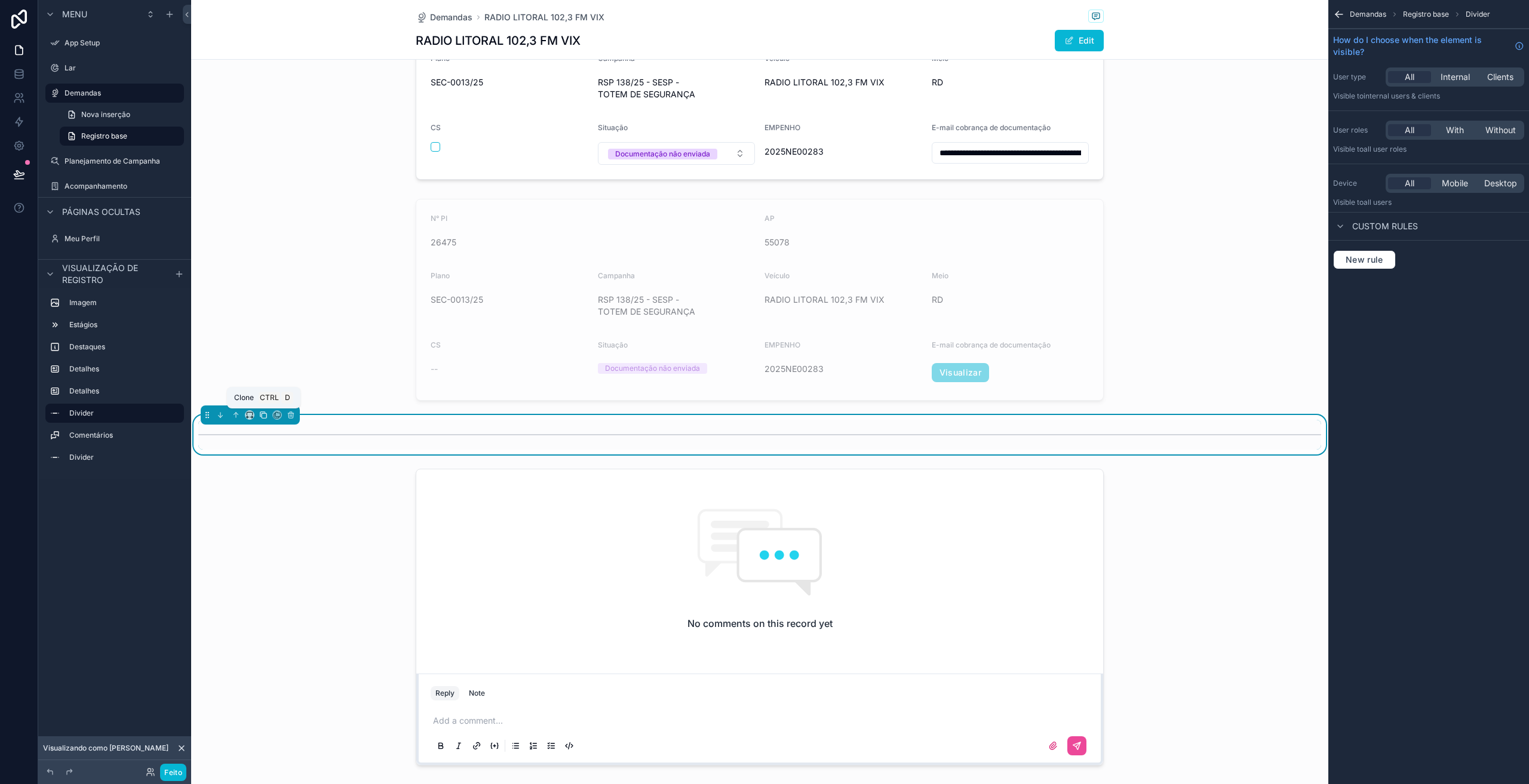
click at [264, 418] on icon "conteúdo rolável" at bounding box center [264, 415] width 8 height 8
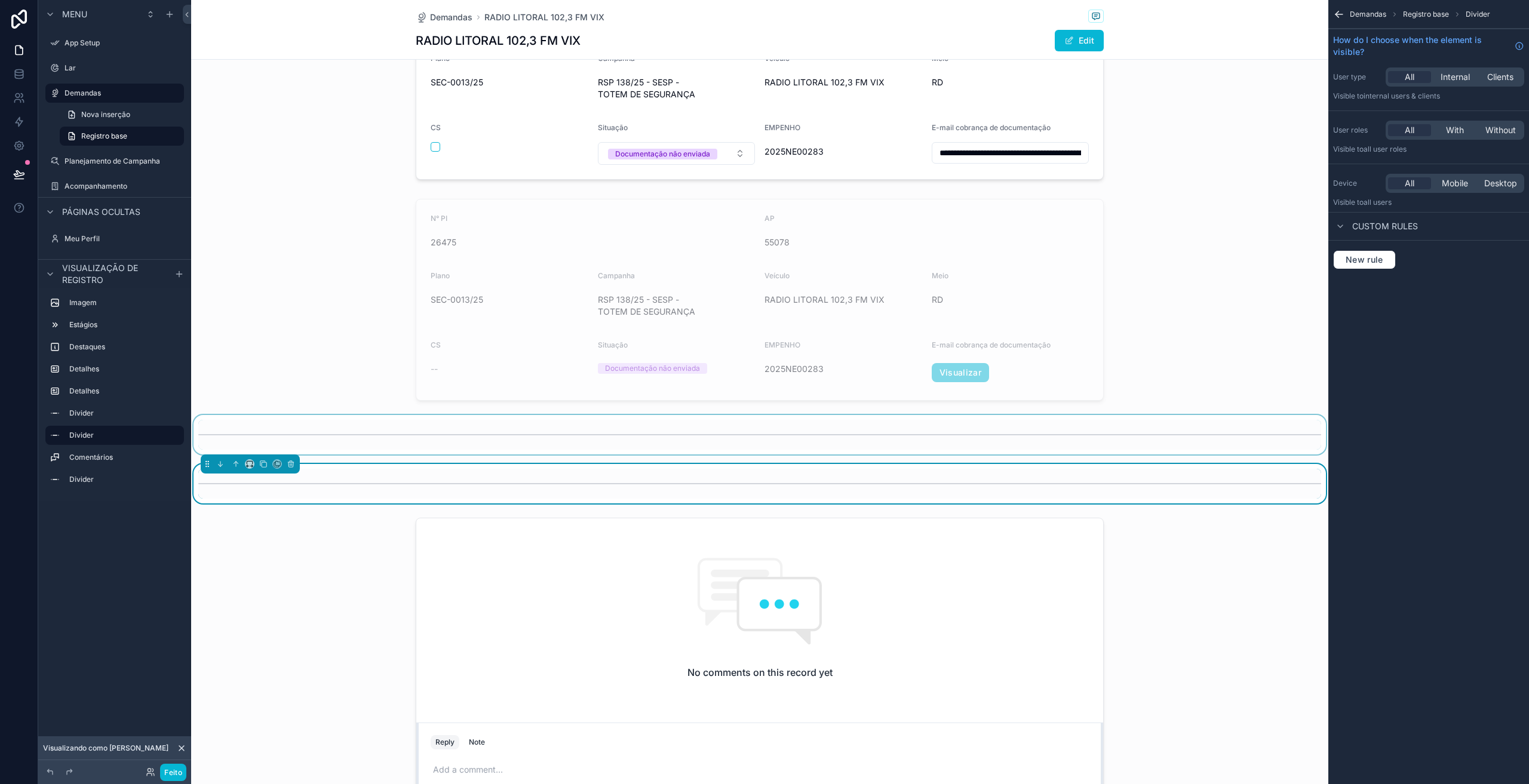
click at [289, 433] on div "conteúdo rolável" at bounding box center [760, 435] width 1138 height 39
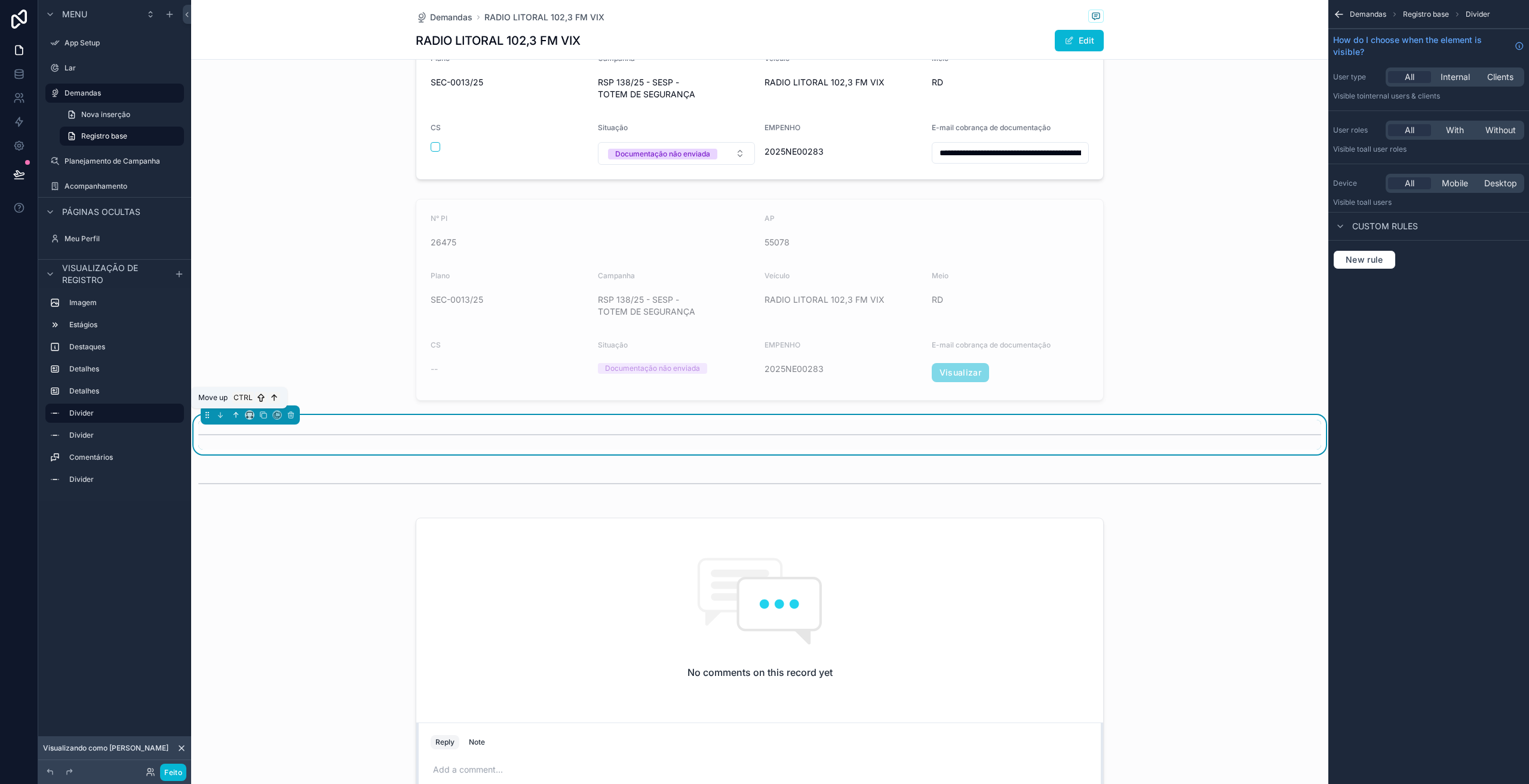
click at [237, 416] on icon "conteúdo rolável" at bounding box center [236, 415] width 8 height 8
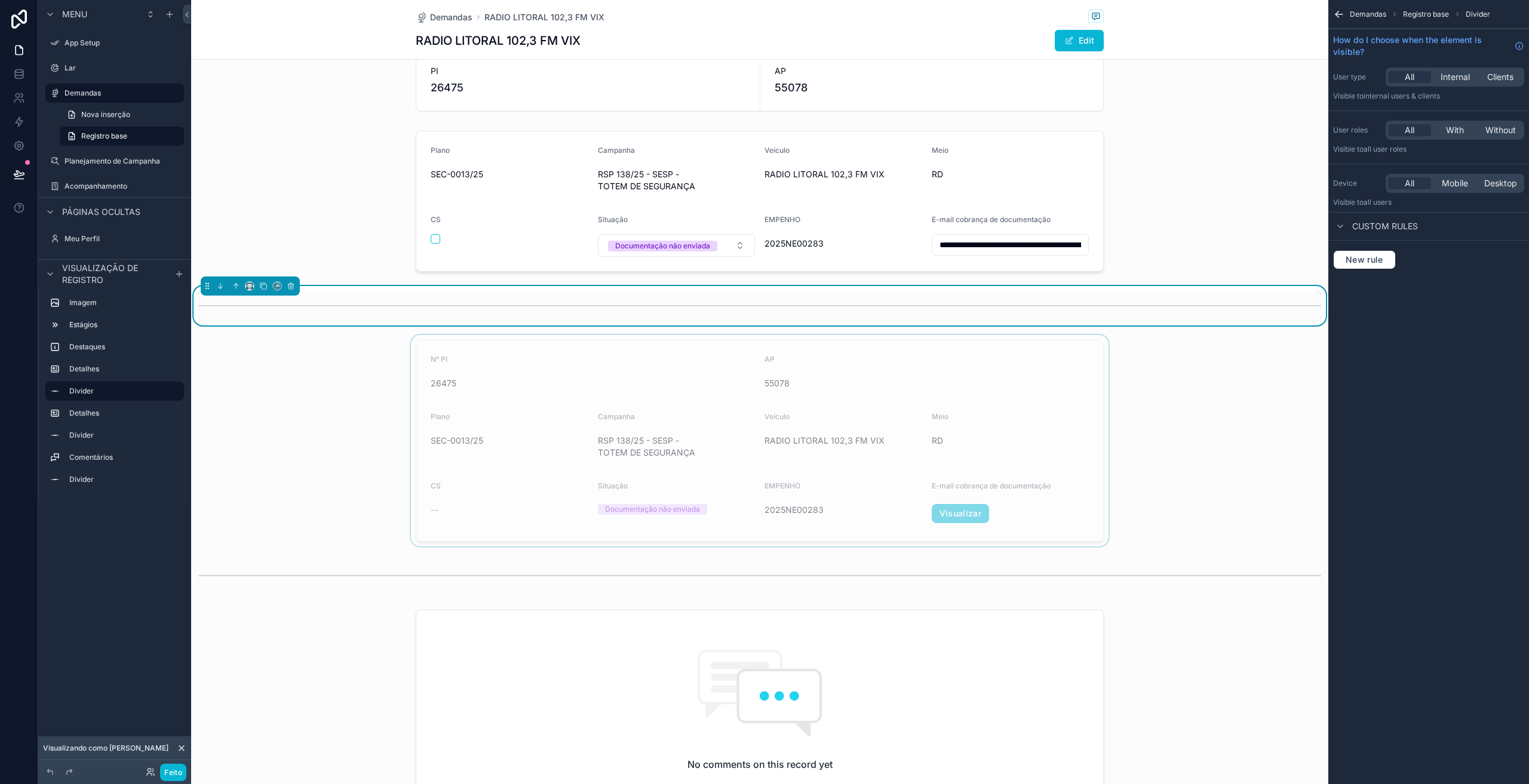
scroll to position [164, 0]
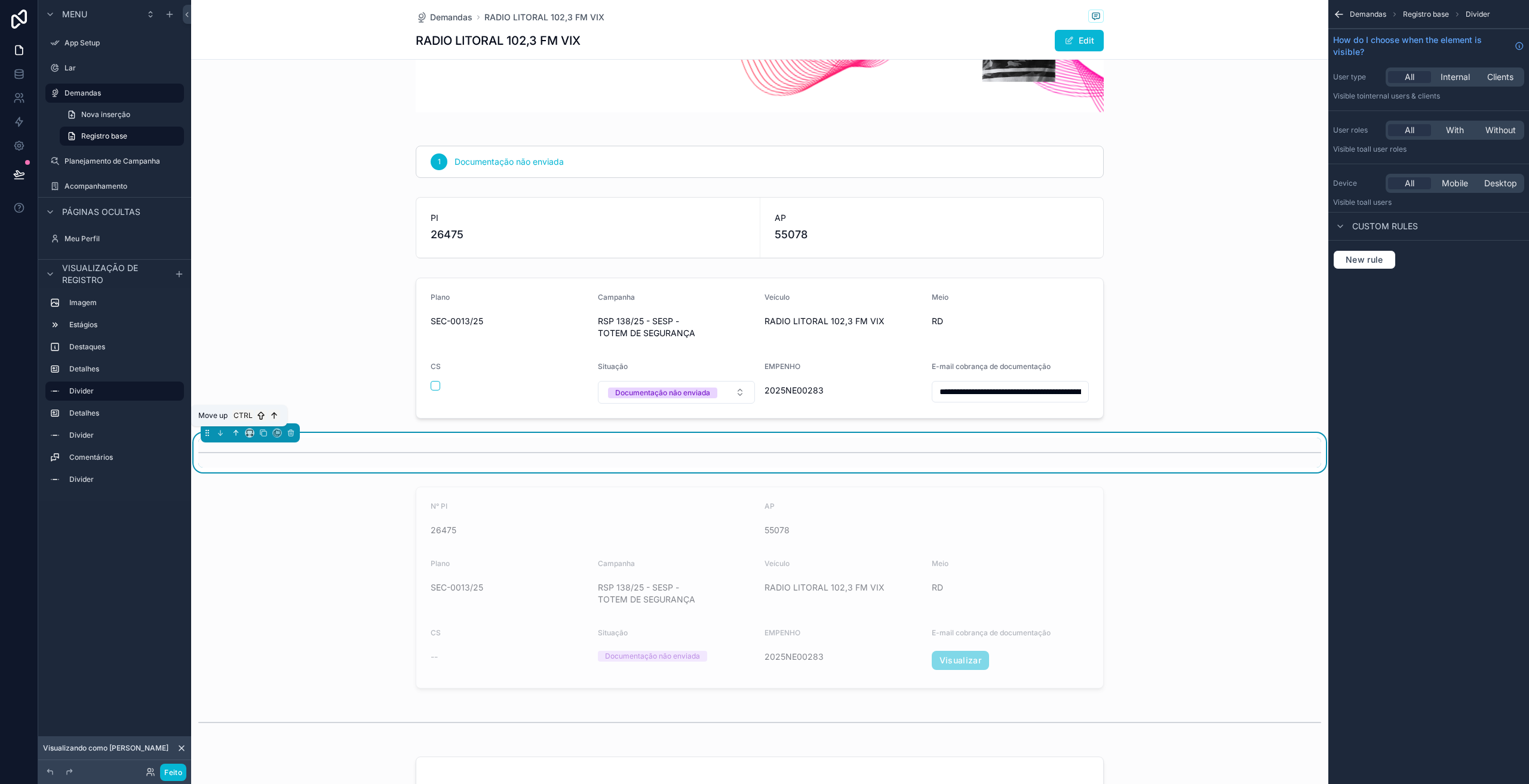
click at [236, 433] on icon "conteúdo rolável" at bounding box center [236, 433] width 0 height 5
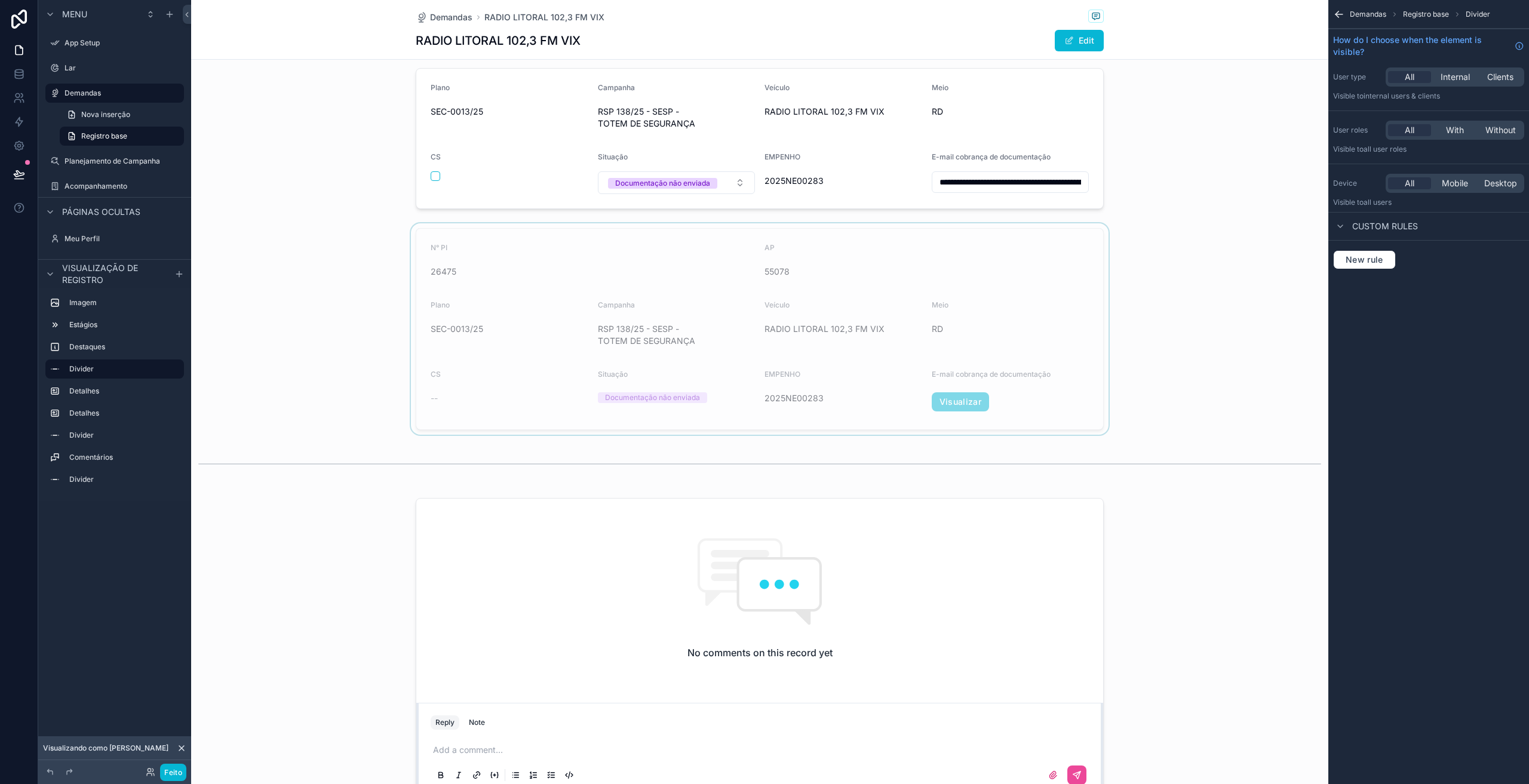
scroll to position [522, 0]
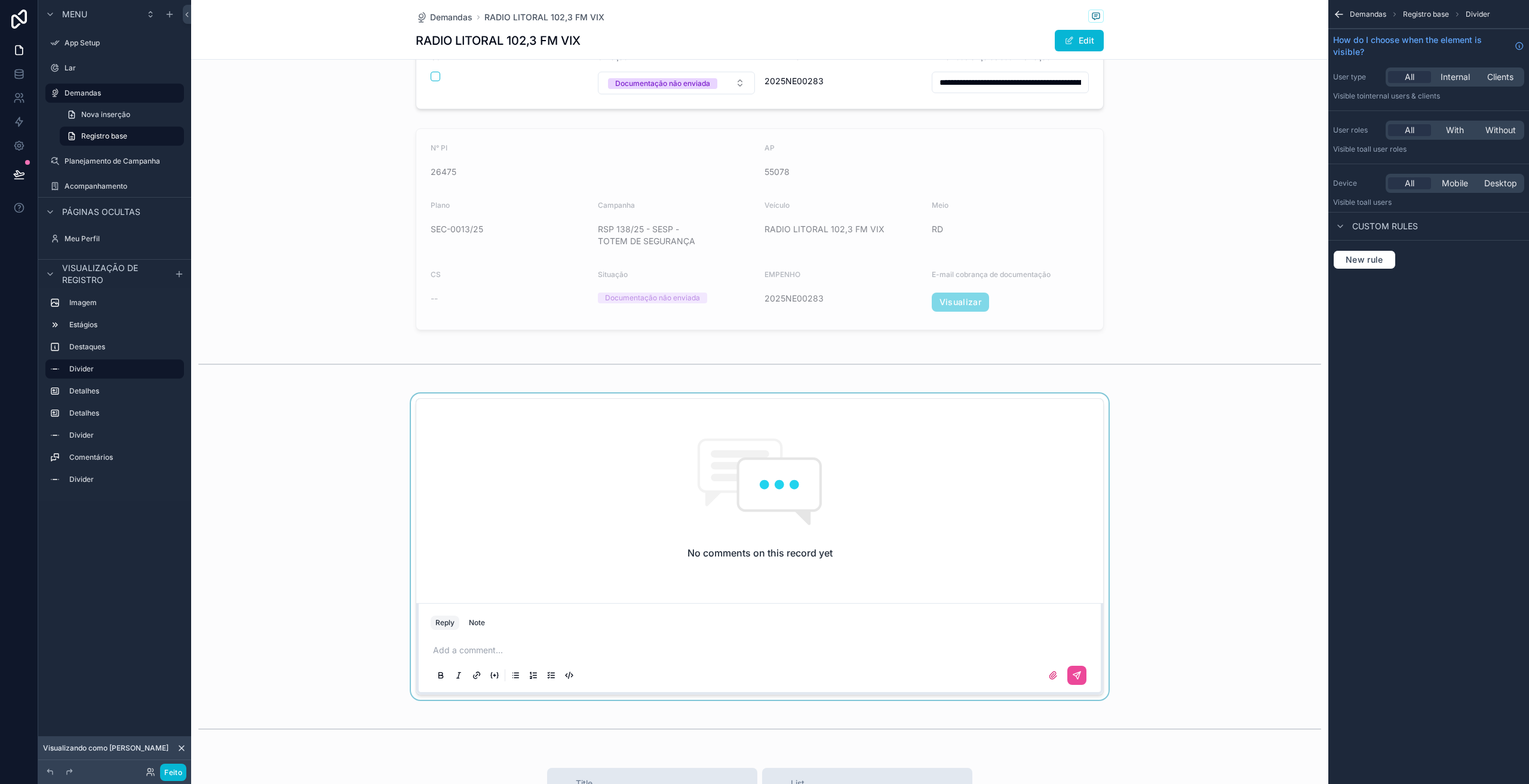
click at [331, 399] on div "conteúdo rolável" at bounding box center [760, 546] width 1138 height 306
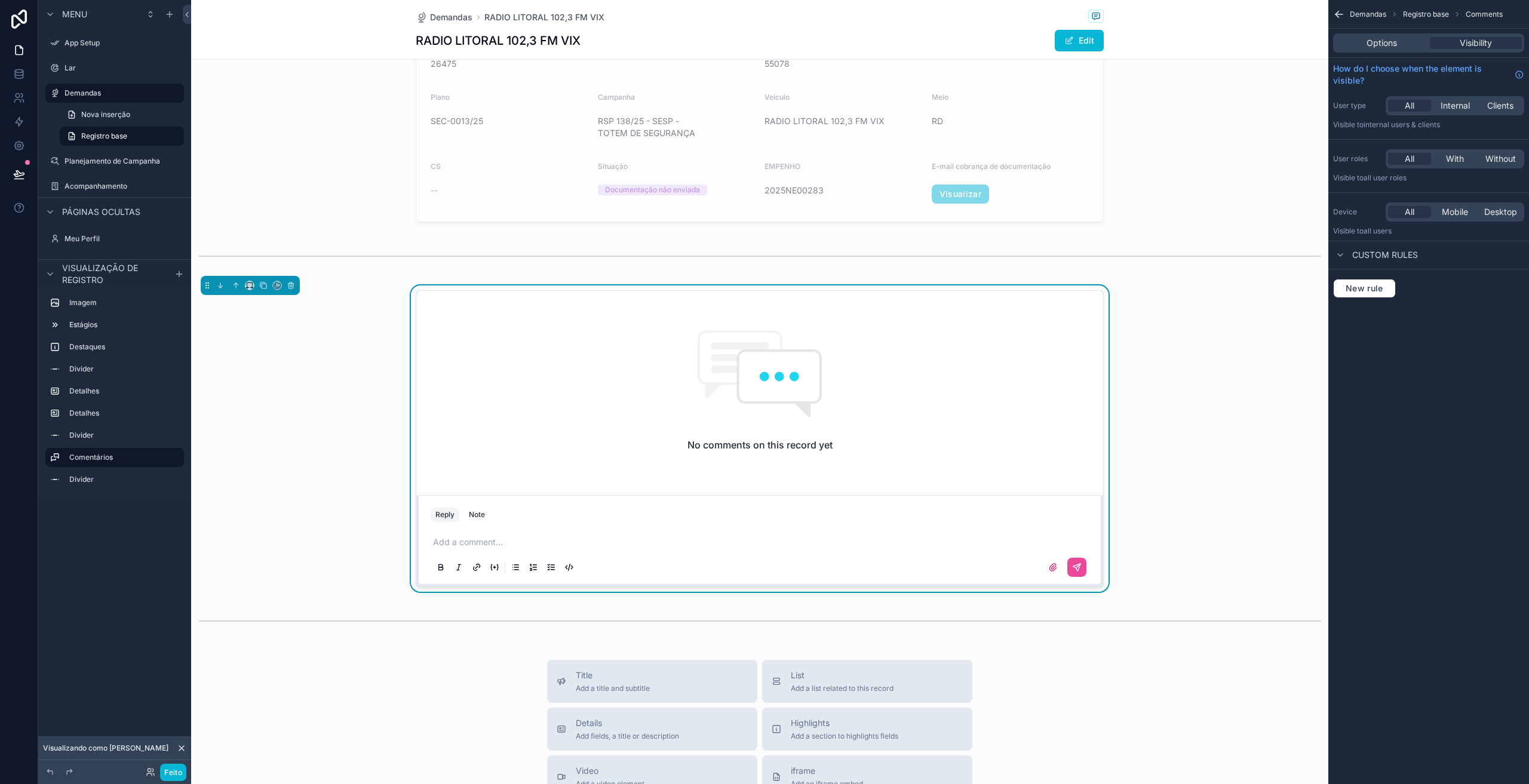
scroll to position [941, 0]
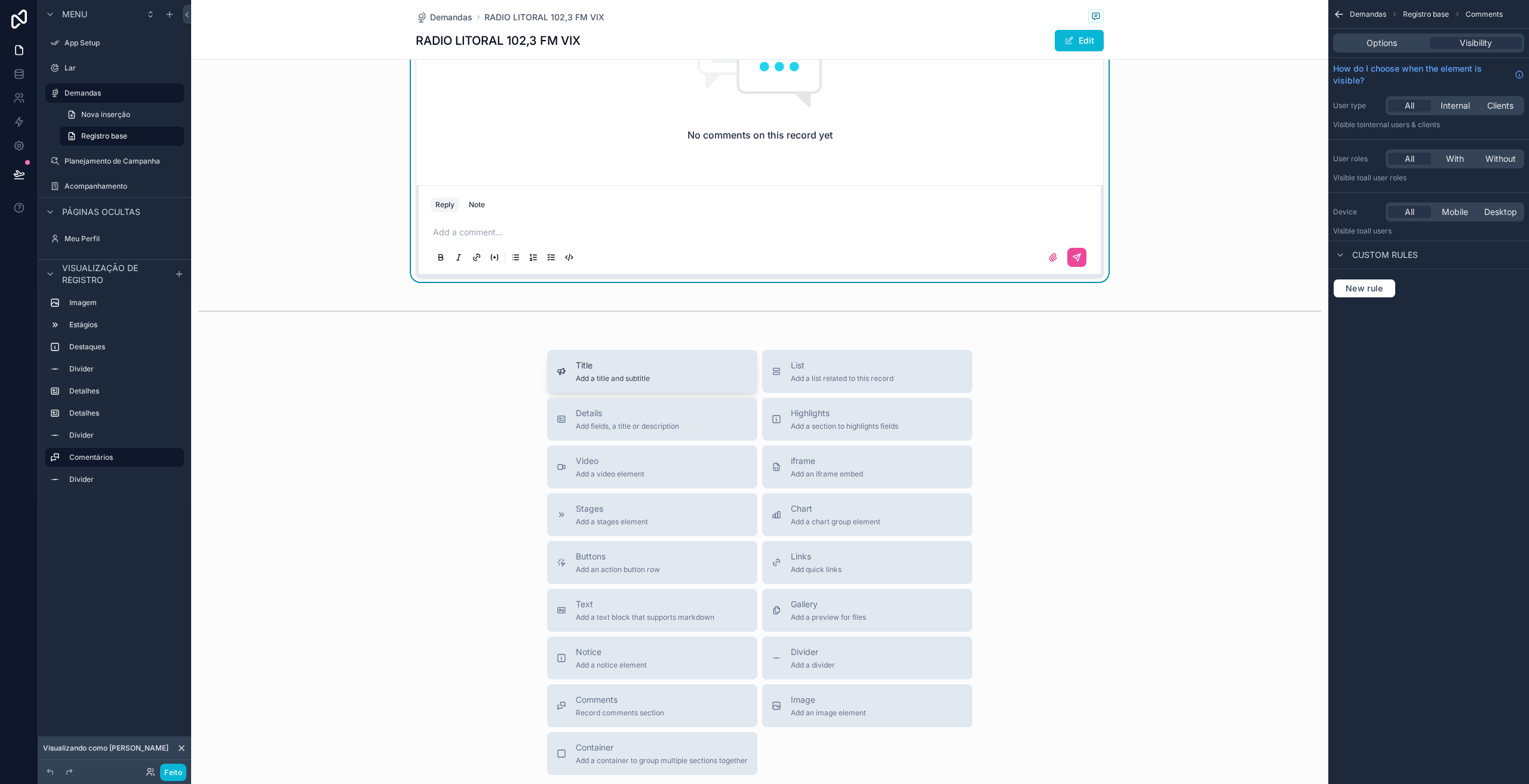
click at [593, 378] on span "Add a title and subtitle" at bounding box center [613, 378] width 74 height 9
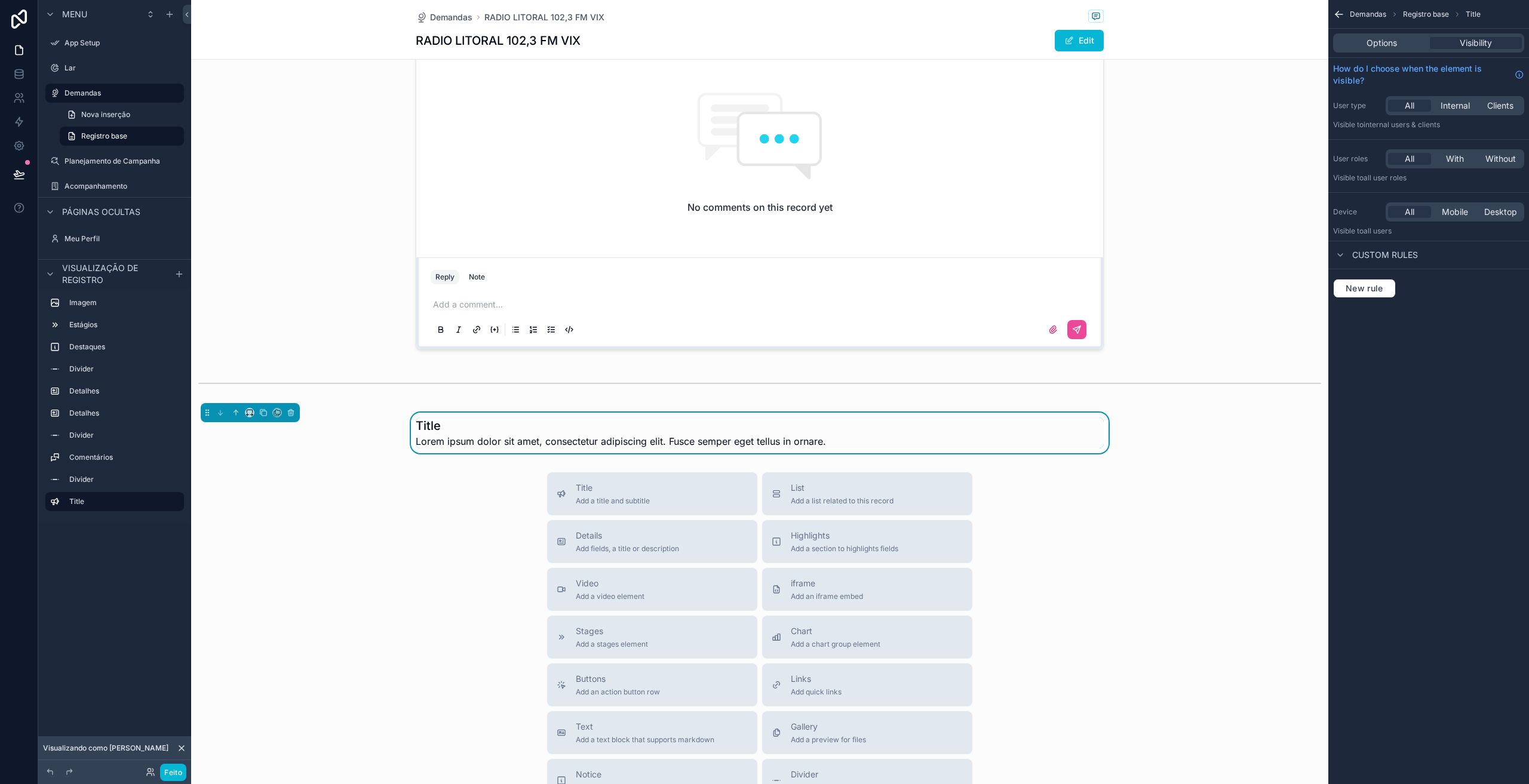
scroll to position [850, 0]
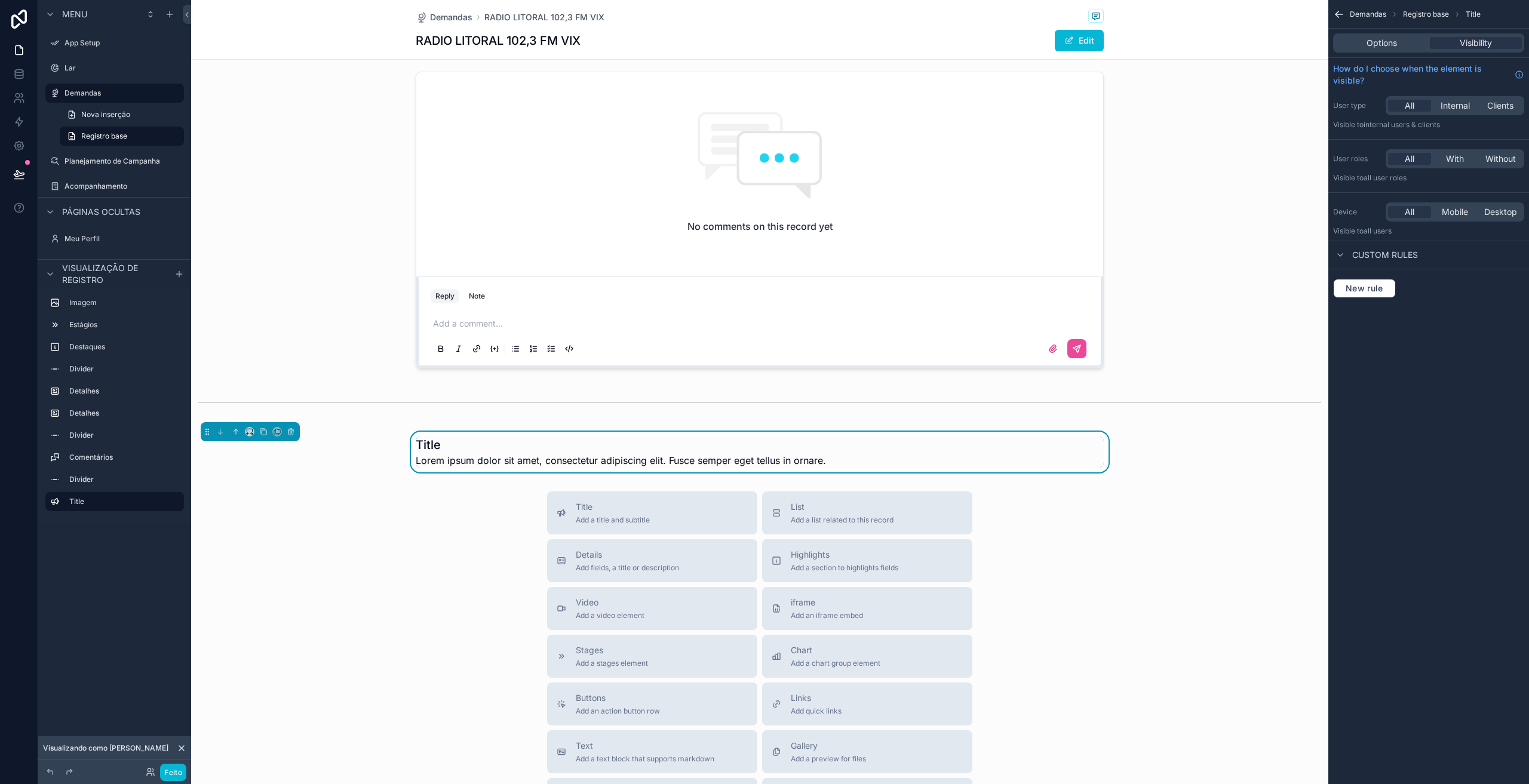
click at [456, 439] on h1 "Title" at bounding box center [621, 445] width 410 height 17
click at [234, 433] on icon "conteúdo rolável" at bounding box center [236, 432] width 8 height 8
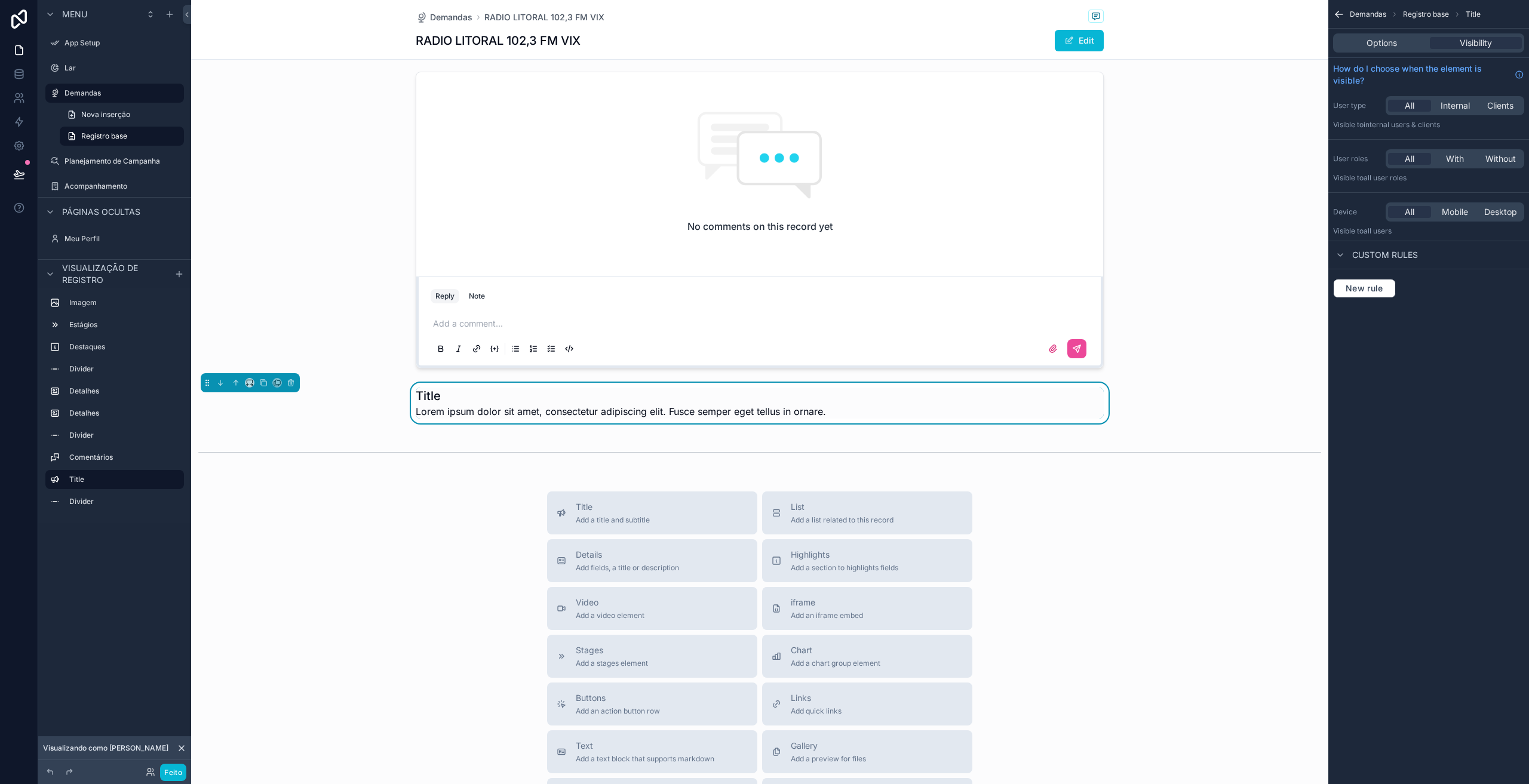
click at [435, 408] on span "Lorem ipsum dolor sit amet, consectetur adipiscing elit. Fusce semper eget tell…" at bounding box center [621, 411] width 410 height 14
click at [235, 383] on icon "conteúdo rolável" at bounding box center [236, 383] width 8 height 8
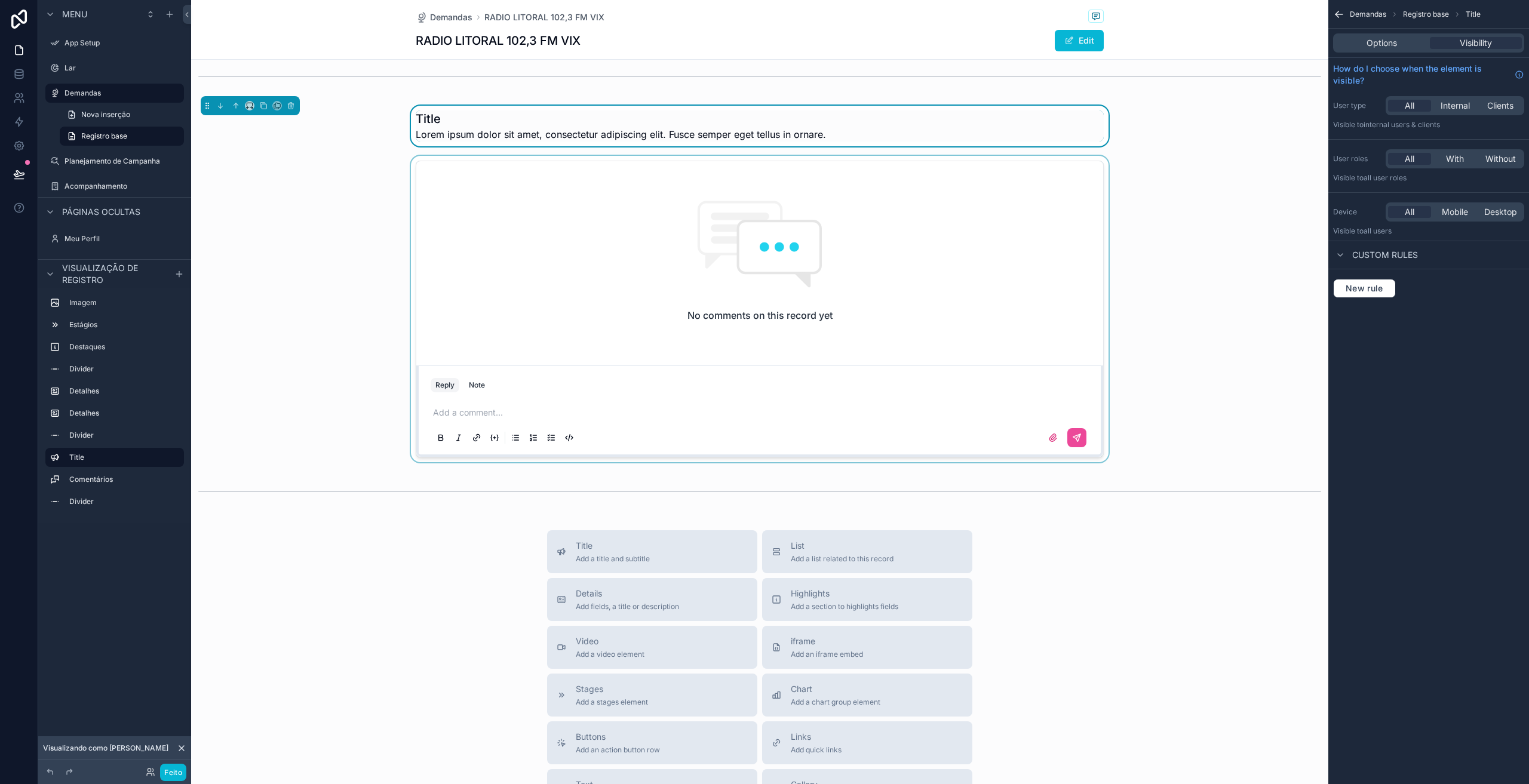
scroll to position [670, 0]
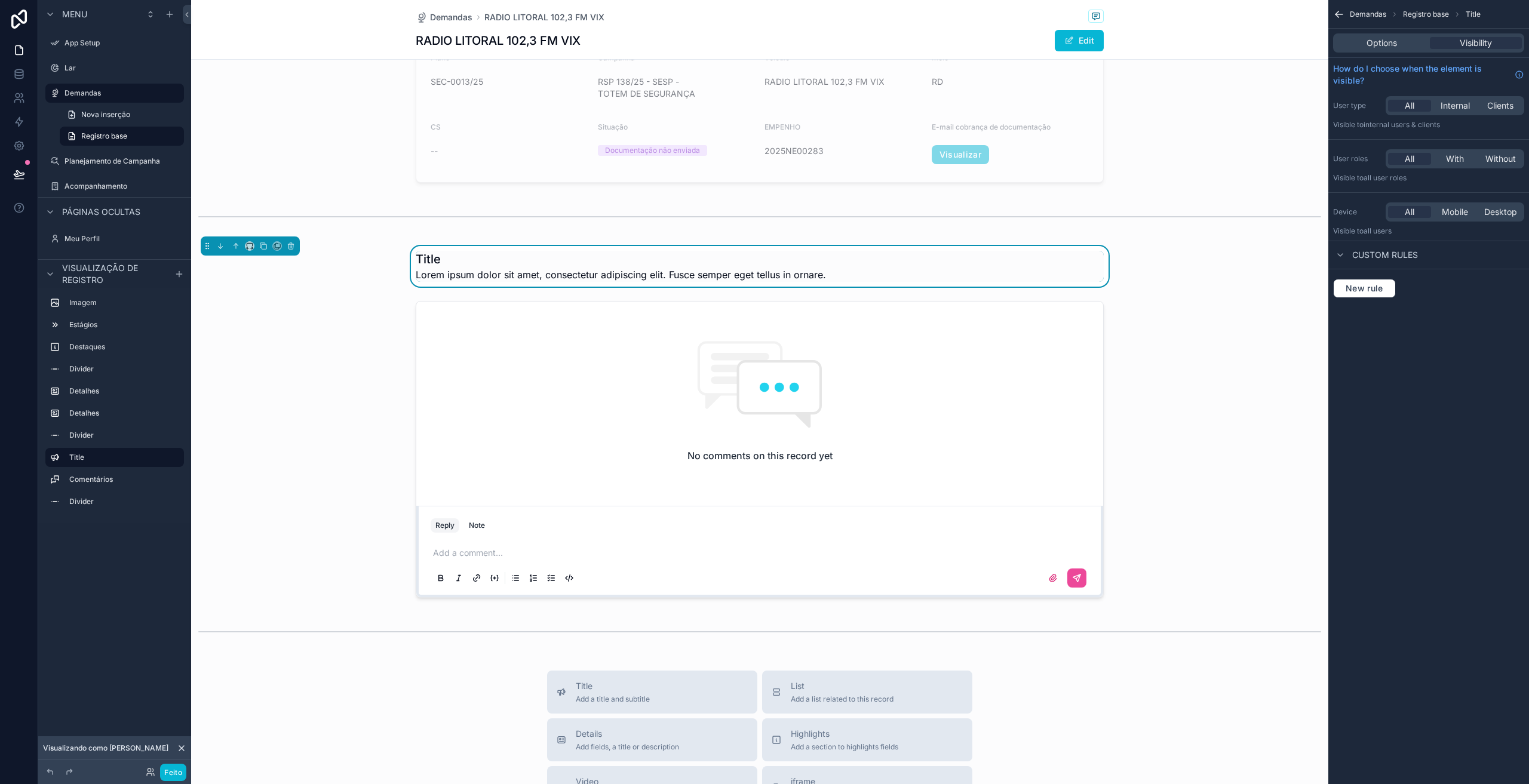
click at [496, 260] on h1 "Title" at bounding box center [621, 259] width 410 height 17
click at [1388, 47] on span "Options" at bounding box center [1382, 43] width 30 height 12
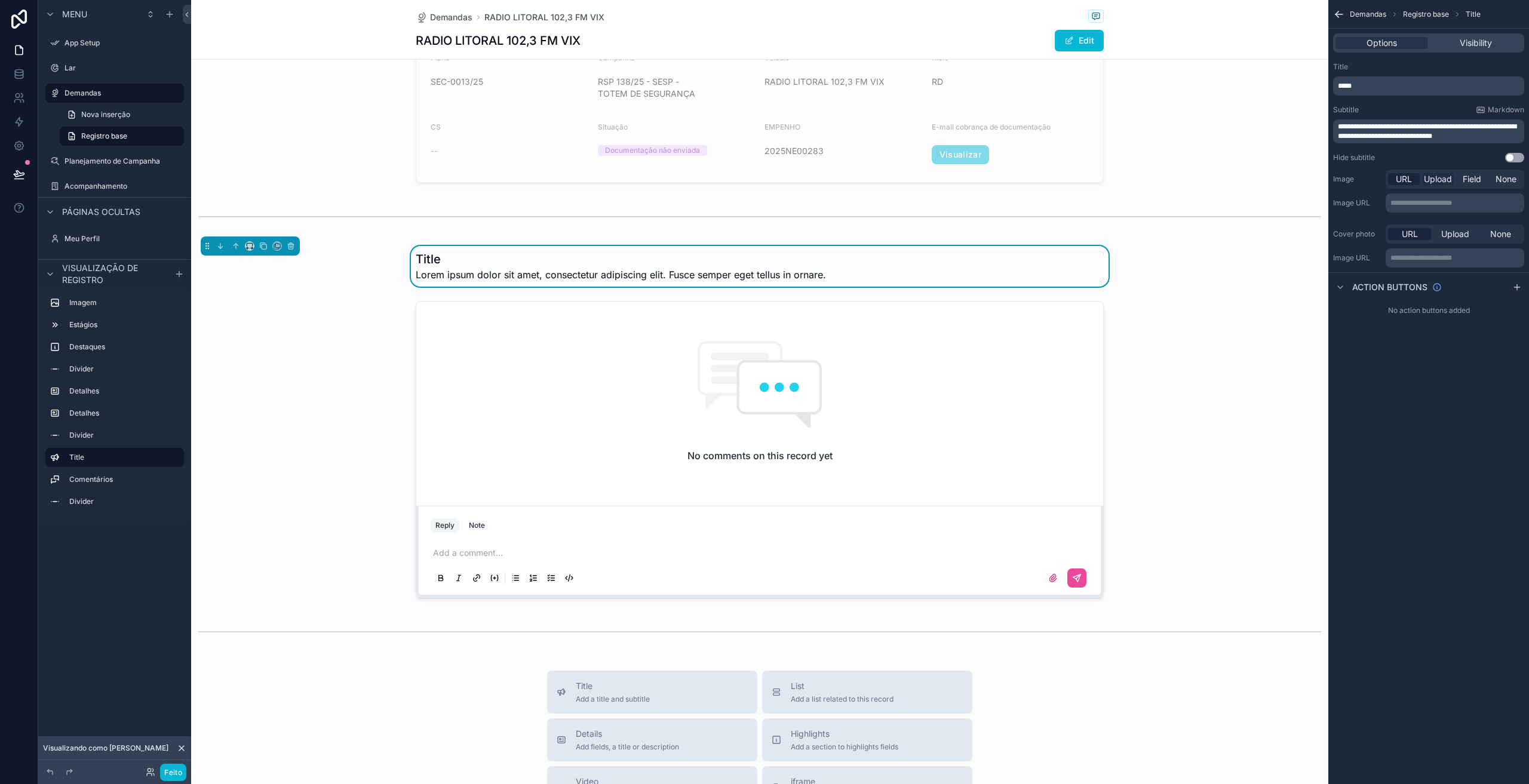
click at [1445, 182] on span "Upload" at bounding box center [1438, 179] width 28 height 12
click at [1353, 222] on icon "conteúdo rolável" at bounding box center [1357, 222] width 8 height 8
type input "**********"
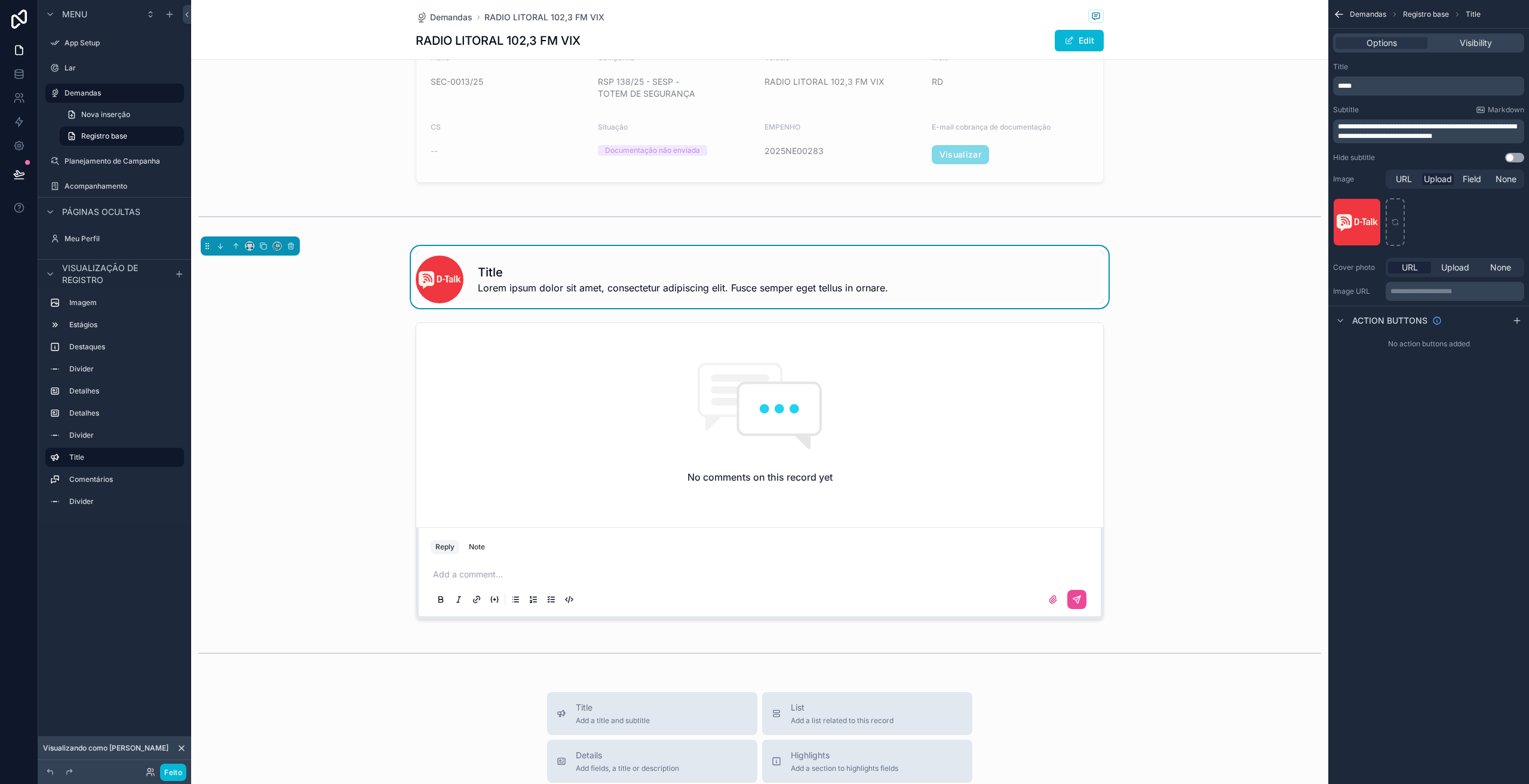
click at [516, 293] on span "Lorem ipsum dolor sit amet, consectetur adipiscing elit. Fusce semper eget tell…" at bounding box center [683, 287] width 410 height 14
drag, startPoint x: 1471, startPoint y: 135, endPoint x: 1339, endPoint y: 126, distance: 132.3
click at [1339, 126] on p "**********" at bounding box center [1430, 131] width 184 height 19
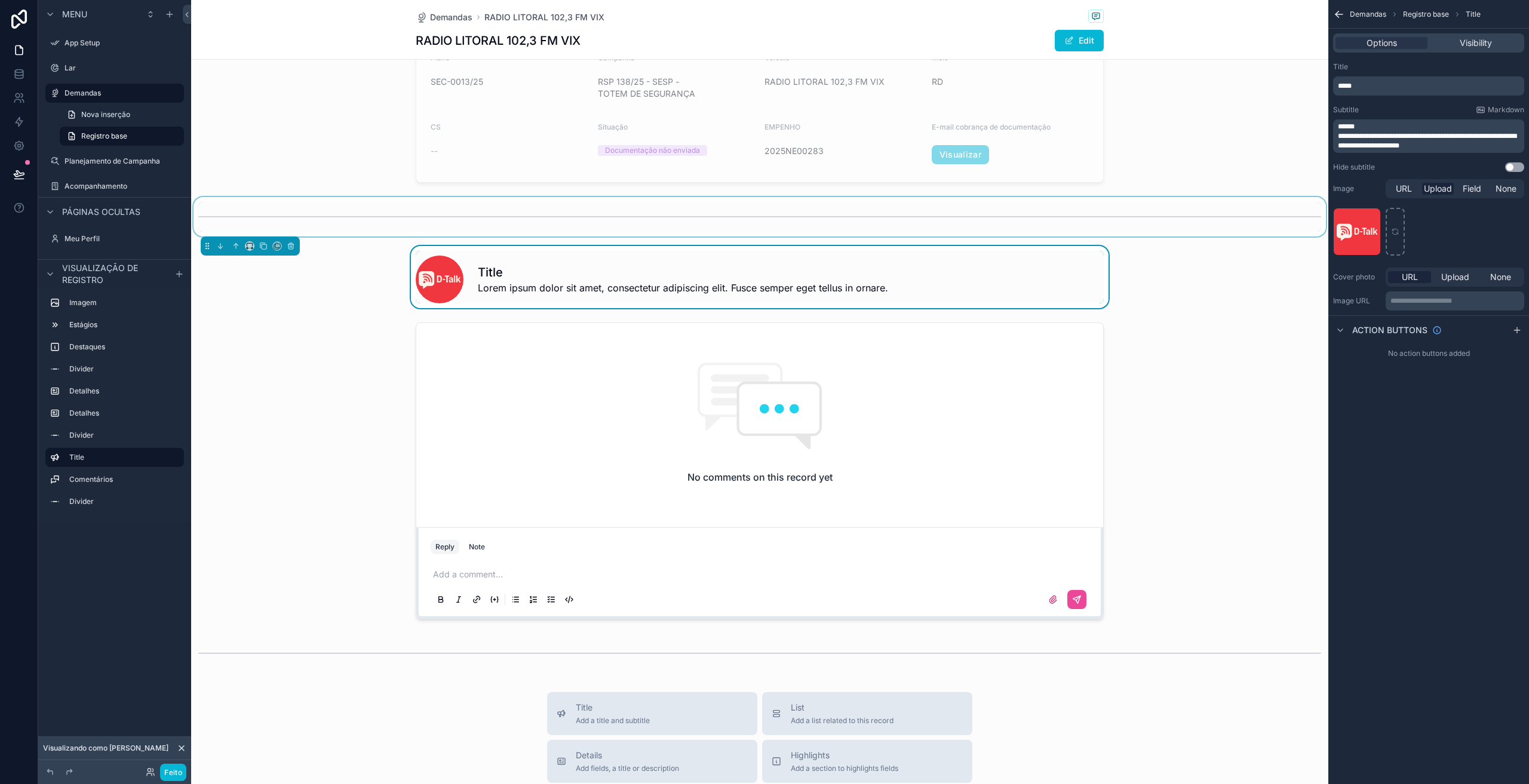
scroll to position [0, 0]
drag, startPoint x: 1336, startPoint y: 124, endPoint x: 1330, endPoint y: 124, distance: 6.0
click at [1330, 124] on div "**********" at bounding box center [1428, 117] width 201 height 120
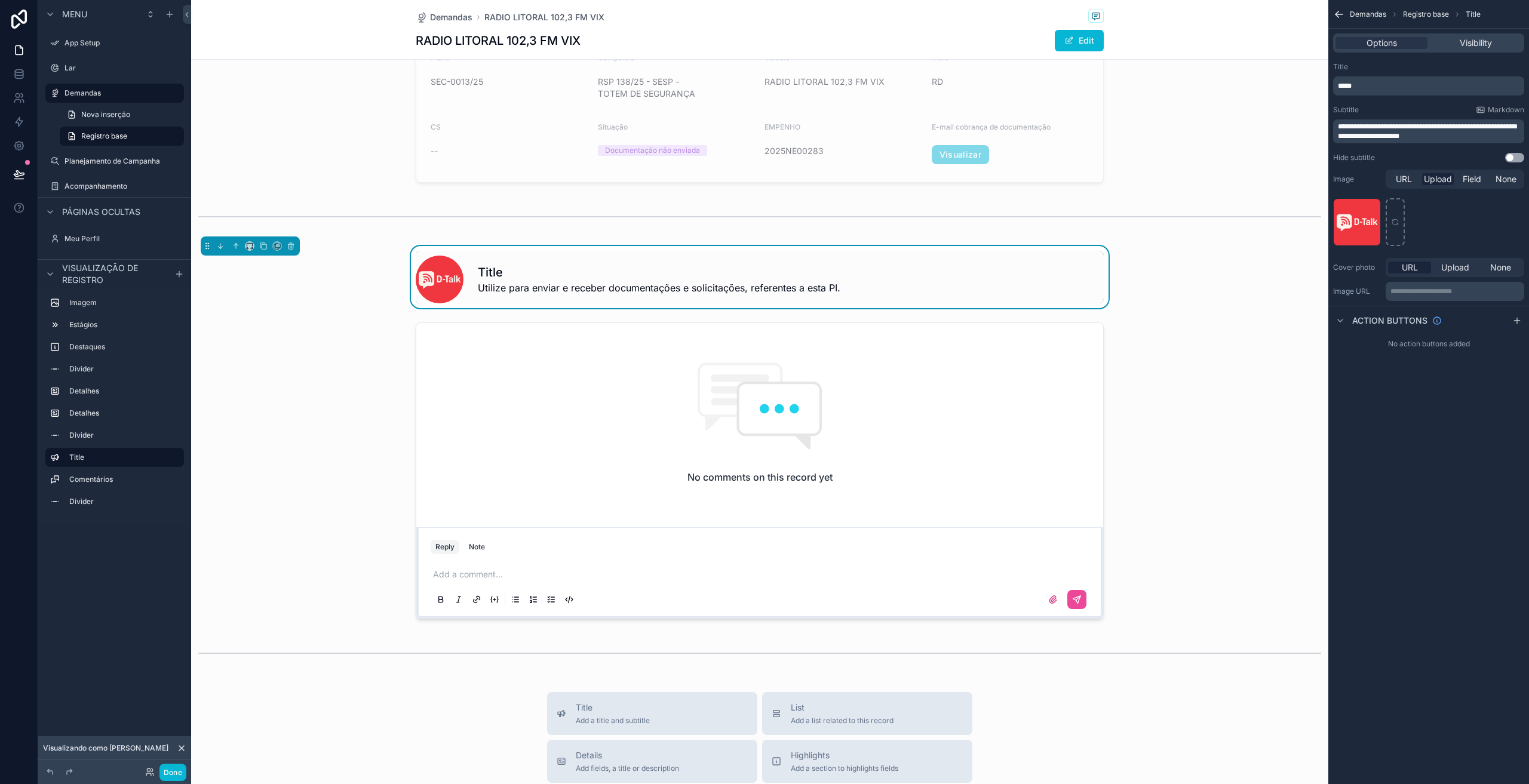
click at [1368, 89] on p "*****" at bounding box center [1430, 86] width 184 height 9
click at [1368, 90] on p "*****" at bounding box center [1430, 86] width 184 height 9
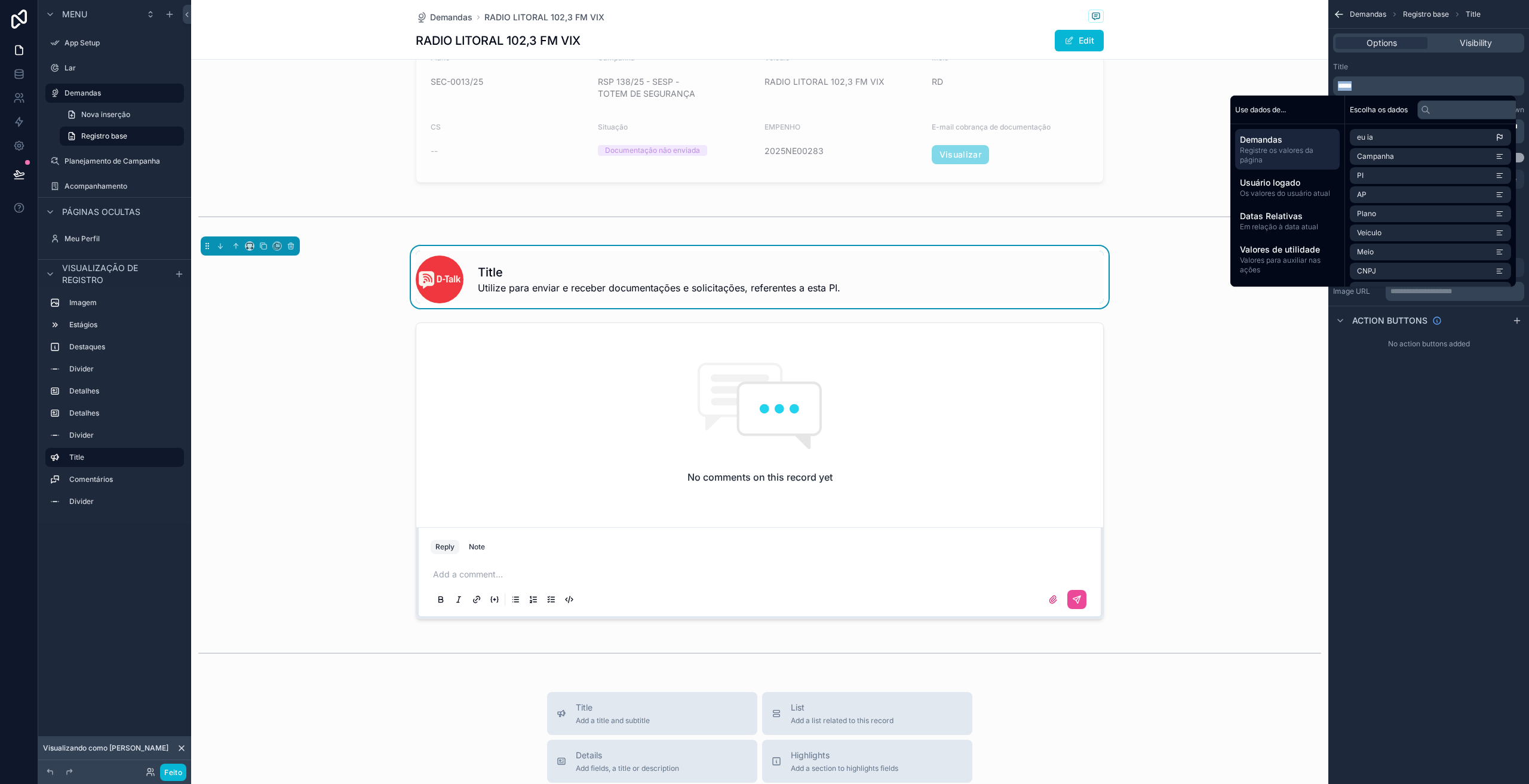
click at [1368, 88] on p "*****" at bounding box center [1430, 86] width 184 height 9
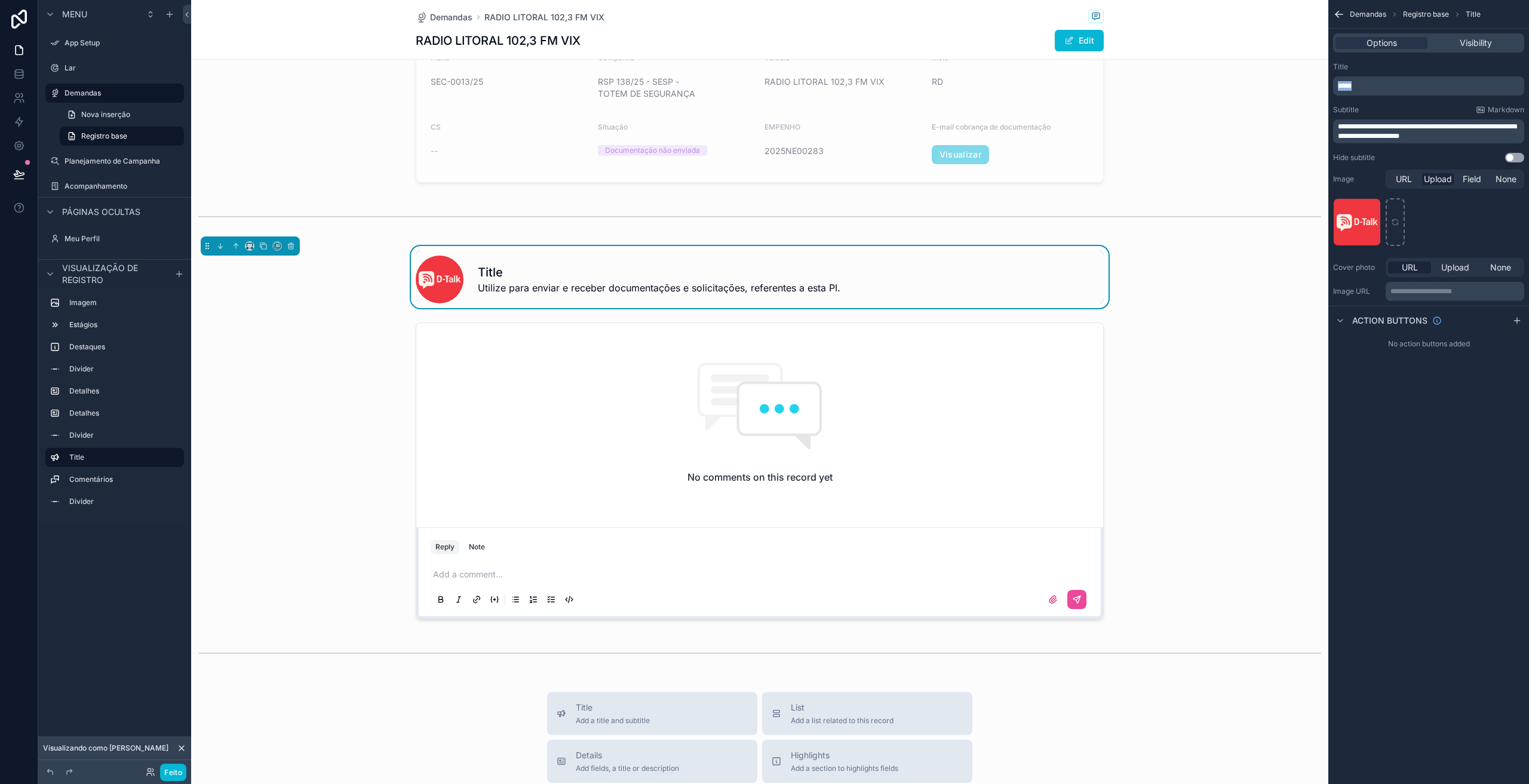
drag, startPoint x: 1355, startPoint y: 84, endPoint x: 1337, endPoint y: 83, distance: 18.0
click at [1337, 83] on div "*****" at bounding box center [1429, 86] width 191 height 19
drag, startPoint x: 1337, startPoint y: 84, endPoint x: 1366, endPoint y: 86, distance: 29.1
click at [1366, 86] on p "*****" at bounding box center [1430, 86] width 184 height 9
drag, startPoint x: 1364, startPoint y: 84, endPoint x: 1335, endPoint y: 84, distance: 29.0
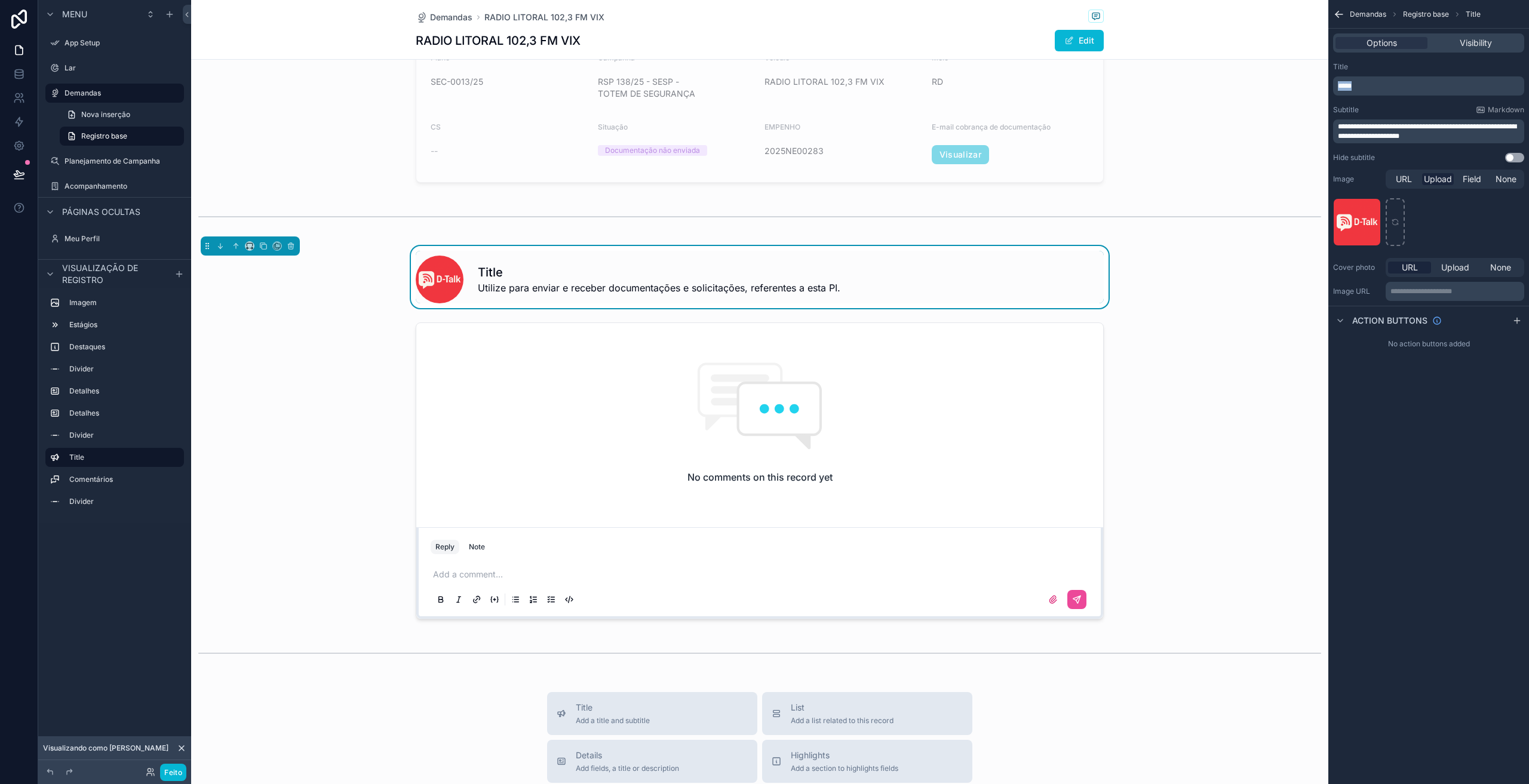
click at [1335, 84] on div "*****" at bounding box center [1429, 86] width 191 height 19
click at [304, 425] on div "conteúdo rolável" at bounding box center [760, 470] width 1138 height 306
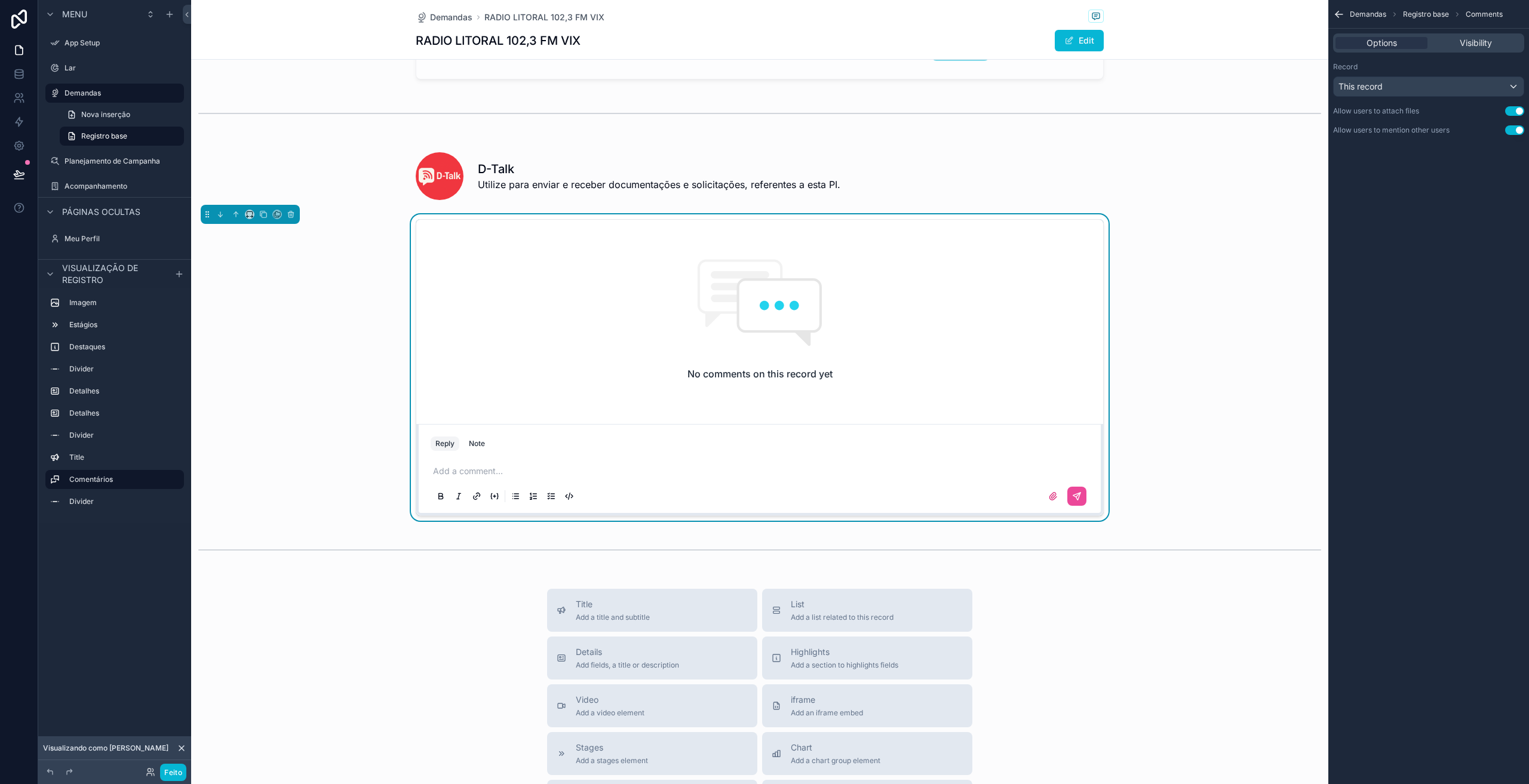
scroll to position [670, 0]
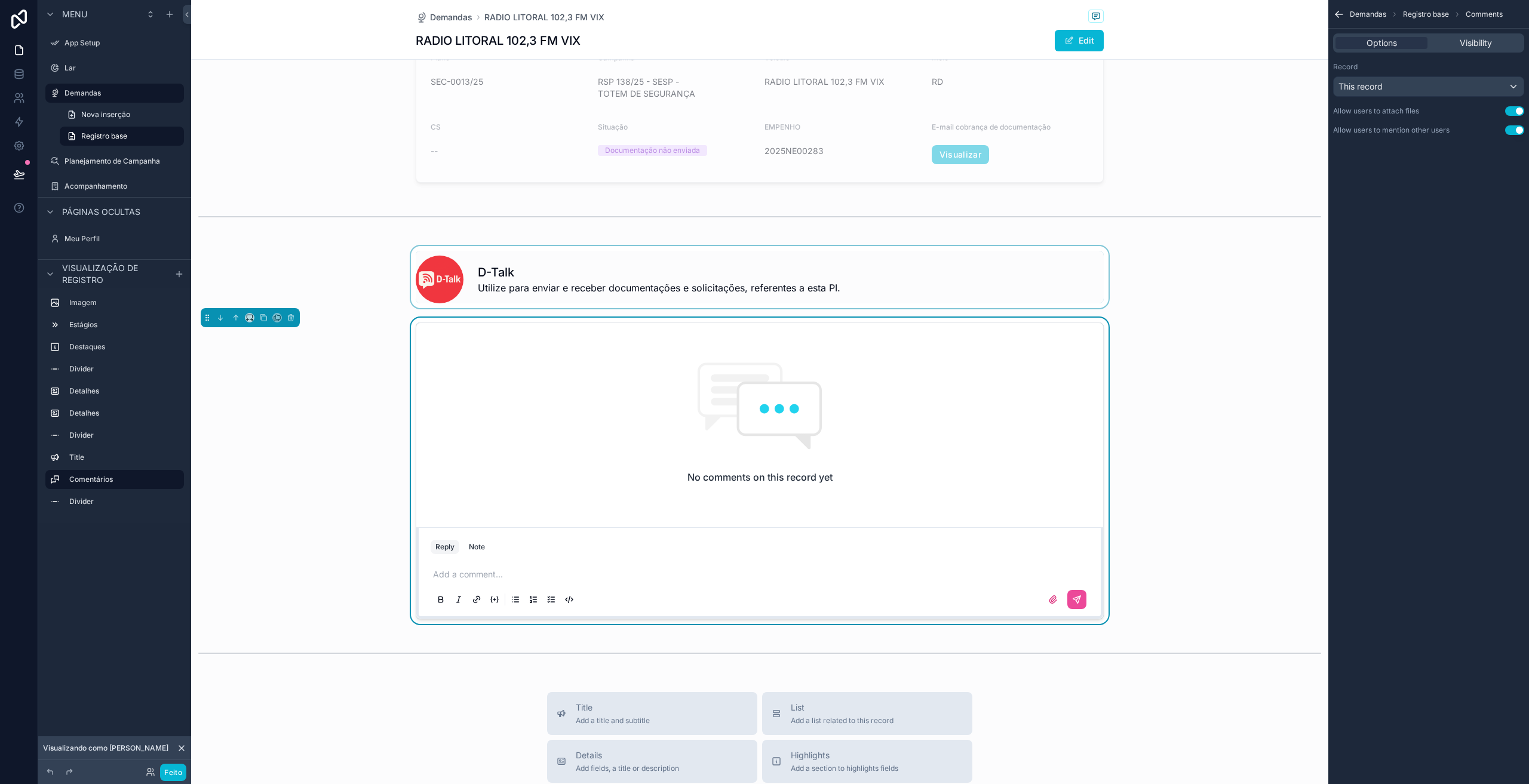
click at [815, 289] on div "conteúdo rolável" at bounding box center [760, 277] width 1138 height 62
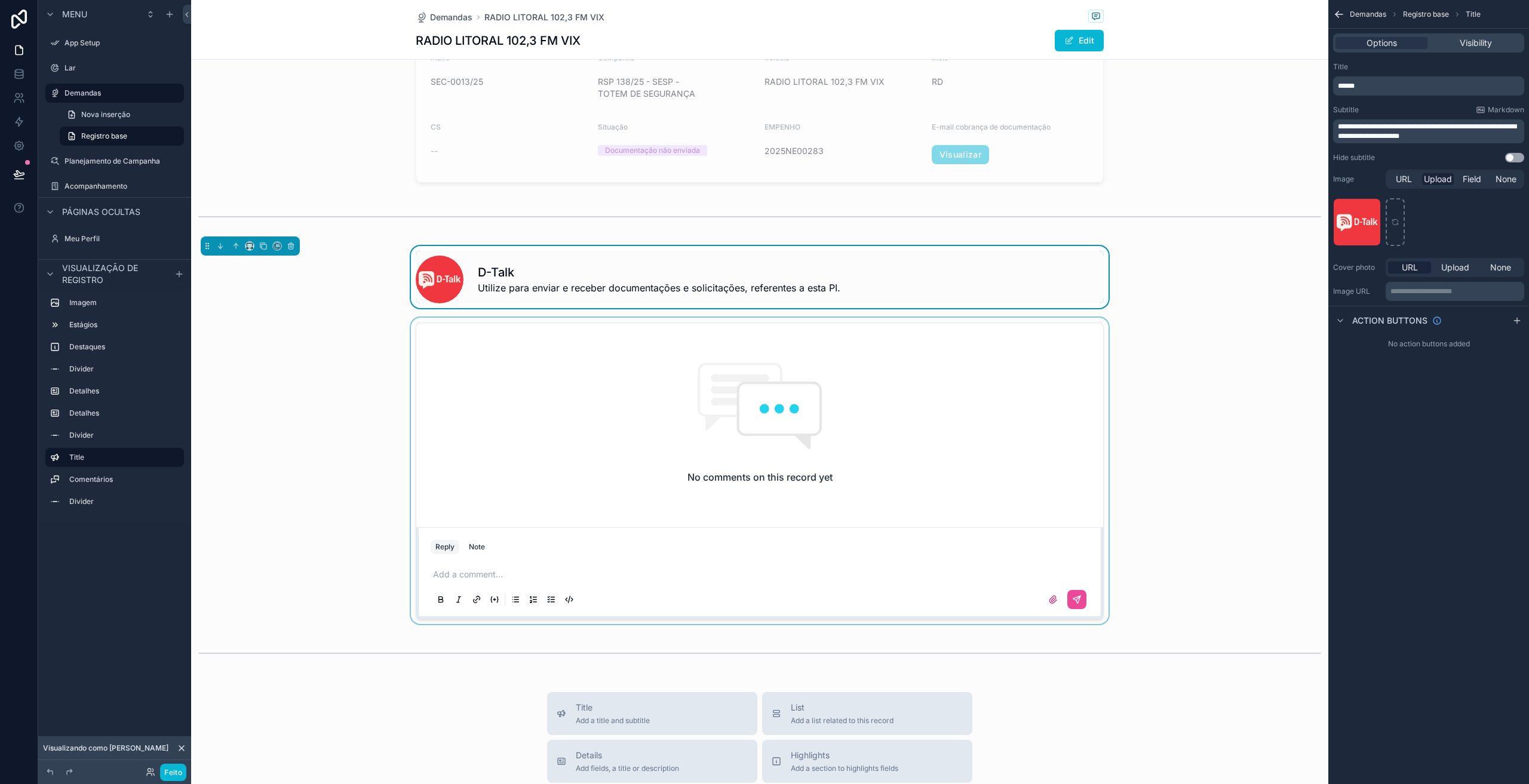
click at [1439, 136] on span "**********" at bounding box center [1428, 131] width 178 height 17
click at [1459, 134] on p "**********" at bounding box center [1430, 131] width 184 height 19
drag, startPoint x: 870, startPoint y: 286, endPoint x: 475, endPoint y: 292, distance: 395.0
click at [478, 292] on div "D-Talk Utilize para enviar e receber documentações e solicitações, referentes a…" at bounding box center [791, 280] width 626 height 31
copy span "Utilize para enviar e receber documentações e solicitações, referentes a este p…"
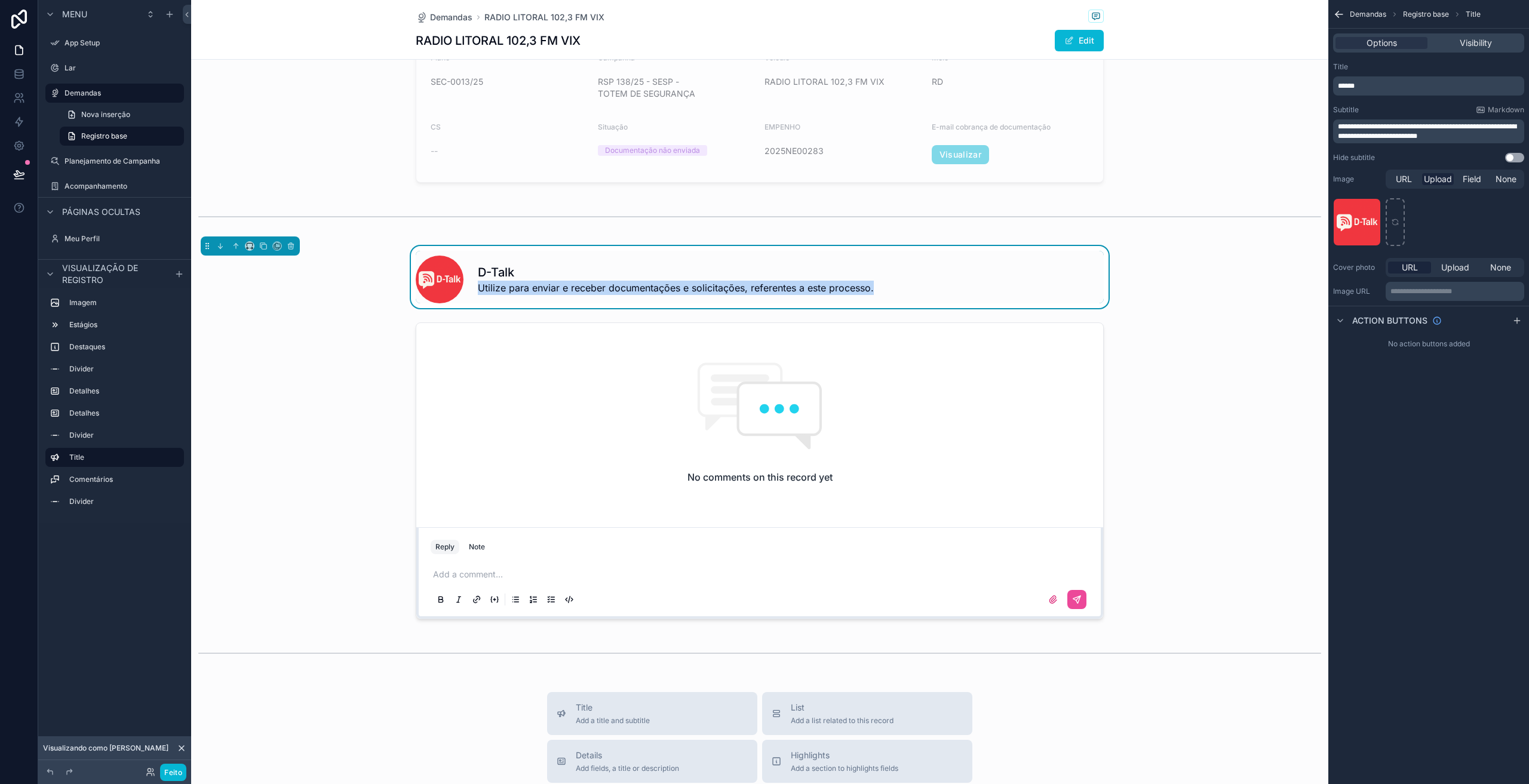
click at [740, 287] on span "Utilize para enviar e receber documentações e solicitações, referentes a este p…" at bounding box center [676, 287] width 396 height 14
click at [744, 291] on span "Utilize para enviar e receber documentações e solicitações, referentes a este p…" at bounding box center [676, 287] width 396 height 14
click at [798, 287] on span "Utilize para enviar e receber documentações e solicitações, referentes a este p…" at bounding box center [676, 287] width 396 height 14
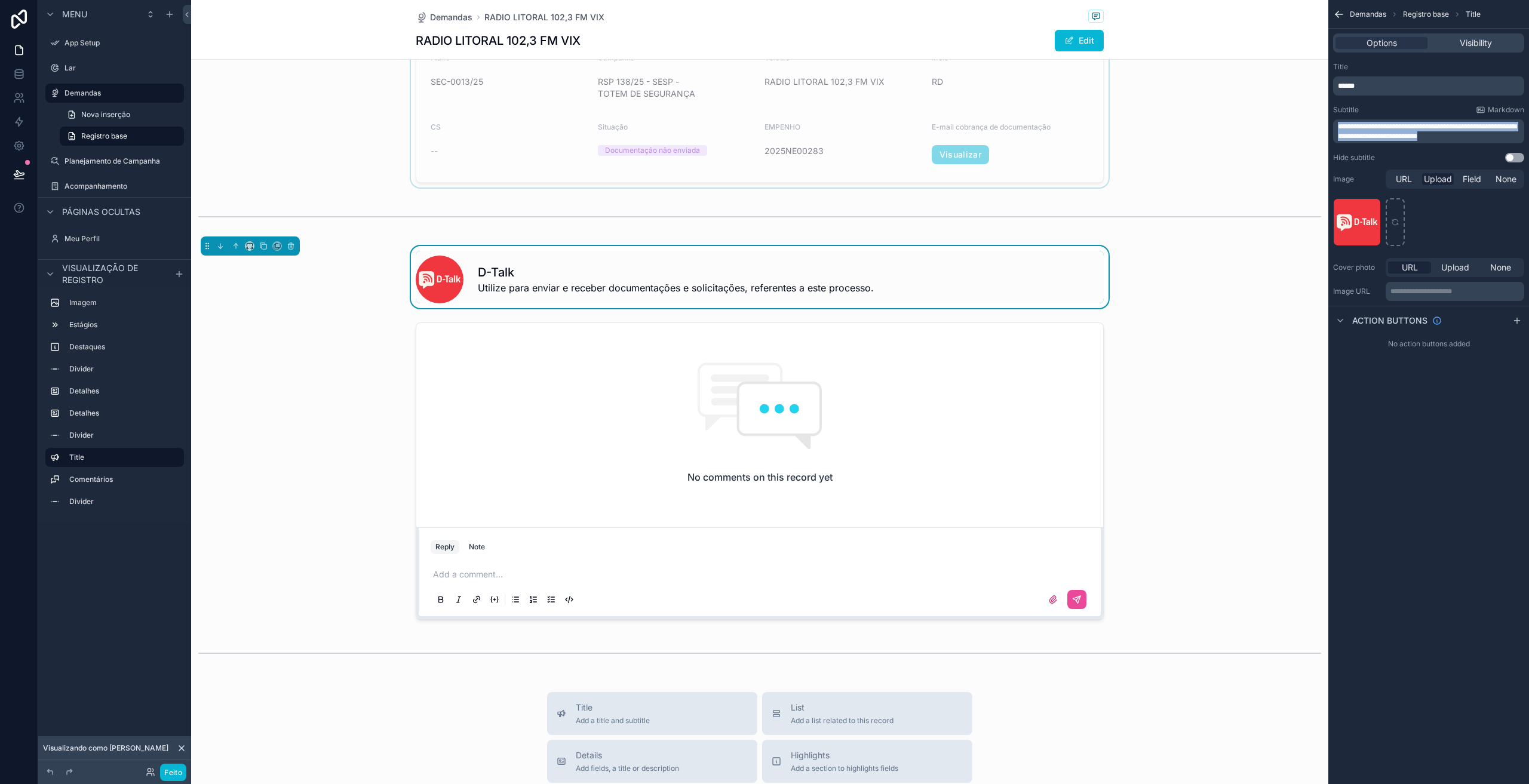
drag, startPoint x: 1481, startPoint y: 136, endPoint x: 1296, endPoint y: 120, distance: 185.7
click at [1296, 120] on div "**********" at bounding box center [860, 392] width 1338 height 784
click at [1342, 320] on icon "conteúdo rolável" at bounding box center [1340, 321] width 5 height 3
click at [1342, 320] on icon "conteúdo rolável" at bounding box center [1340, 320] width 3 height 5
click at [552, 441] on div "conteúdo rolável" at bounding box center [760, 470] width 1138 height 306
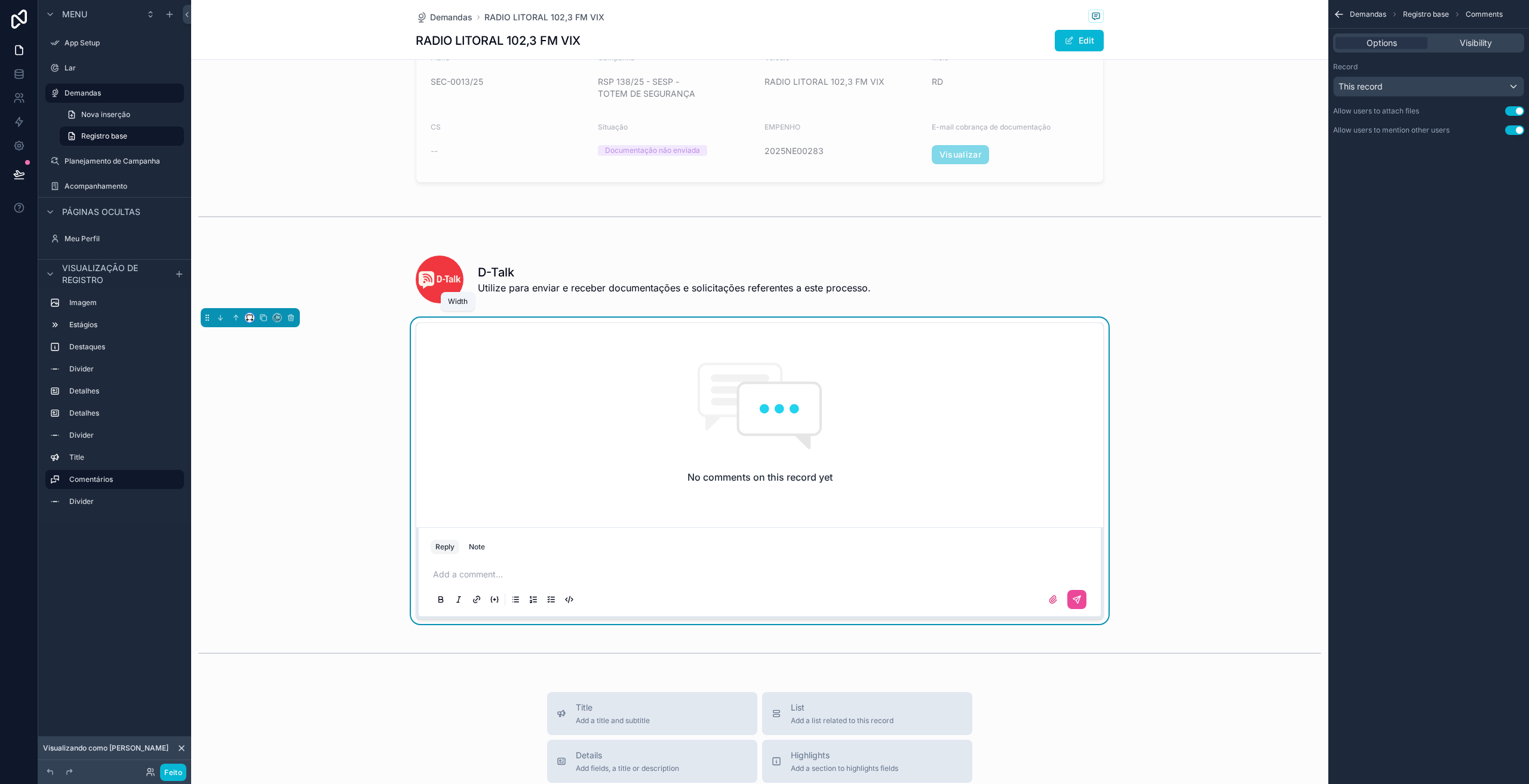
click at [247, 318] on icon "conteúdo rolável" at bounding box center [249, 318] width 8 height 8
click at [271, 470] on span "Full width" at bounding box center [273, 476] width 37 height 14
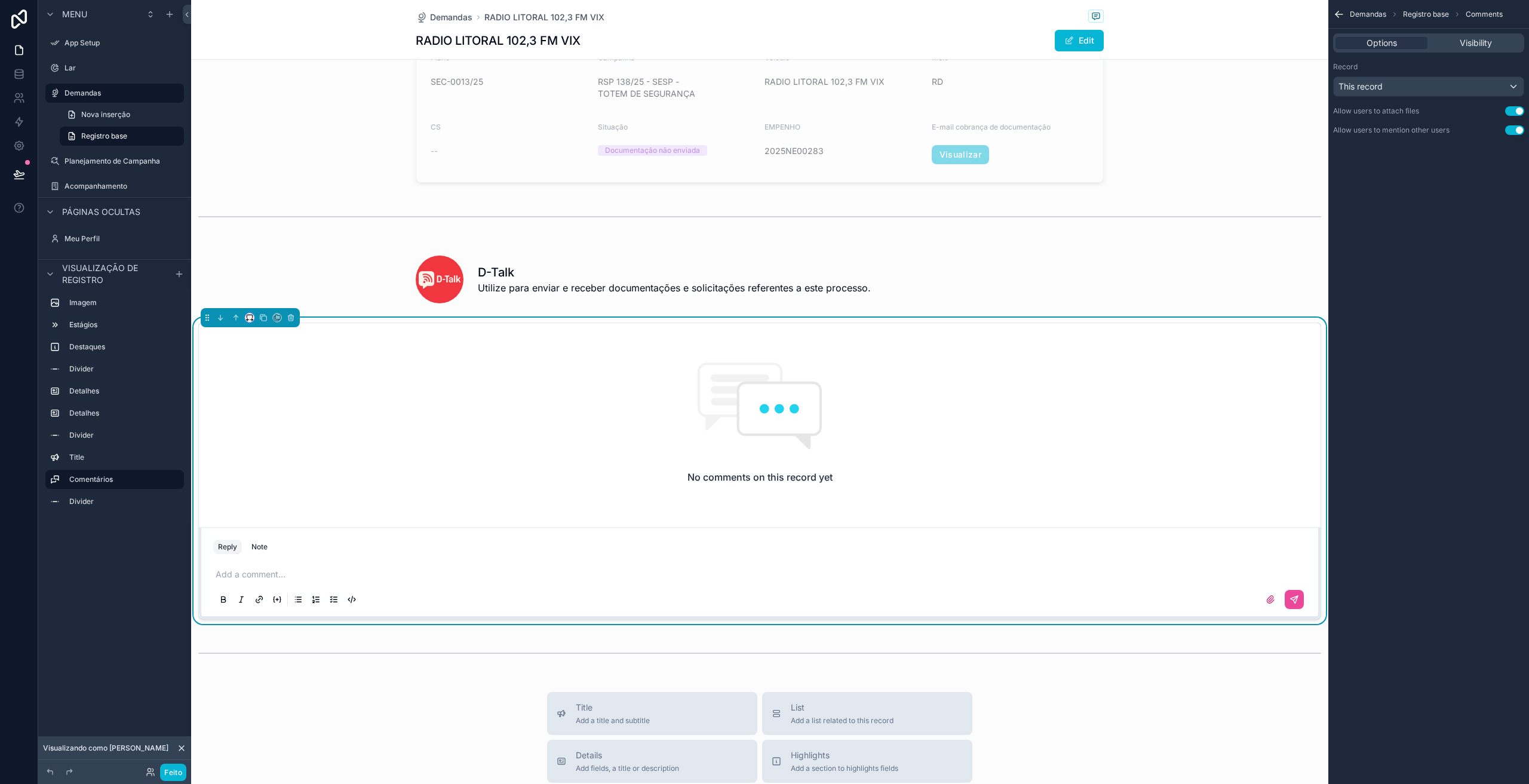
click at [245, 319] on icon "conteúdo rolável" at bounding box center [249, 318] width 8 height 8
click at [281, 344] on span "Default" at bounding box center [269, 339] width 28 height 14
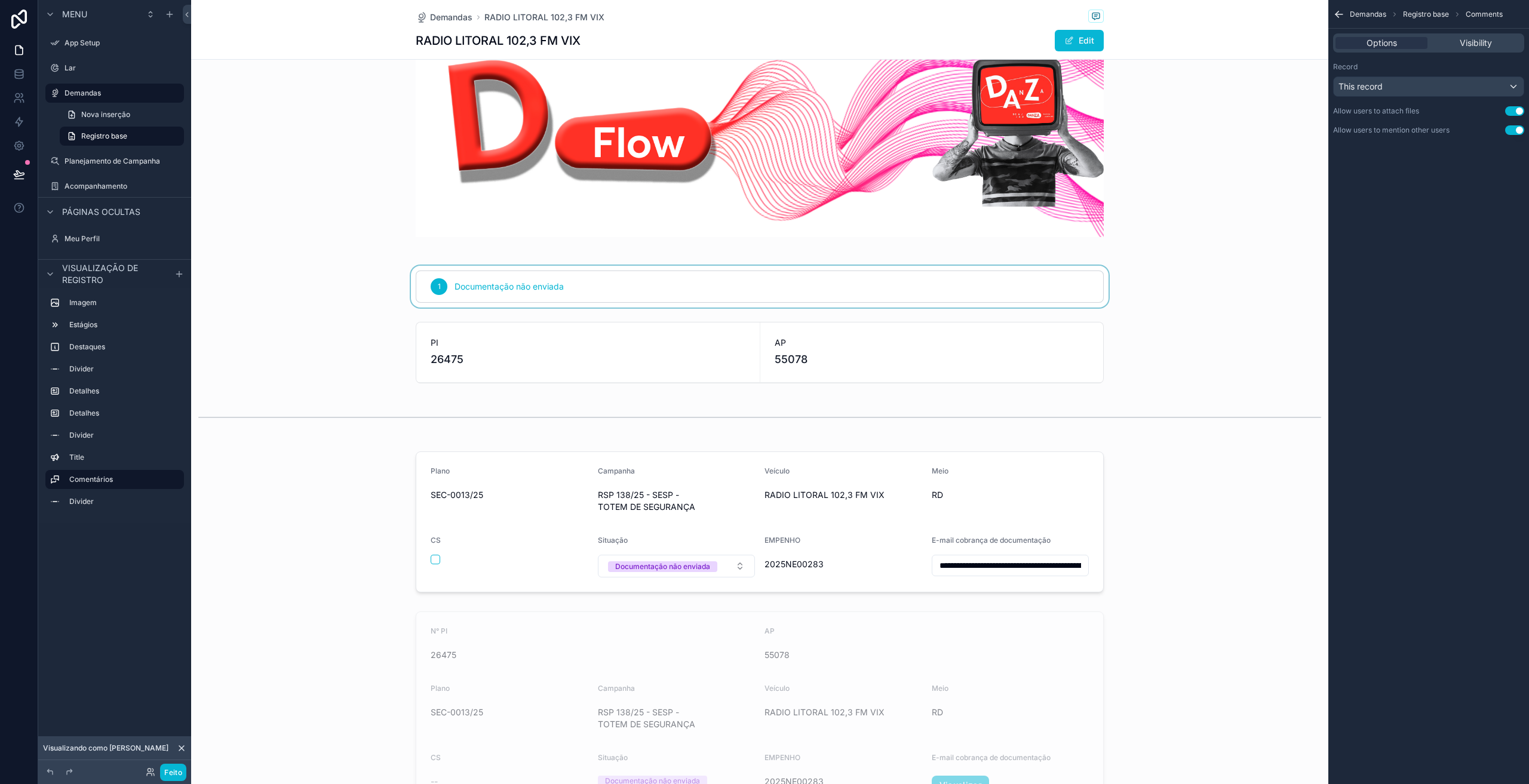
scroll to position [0, 0]
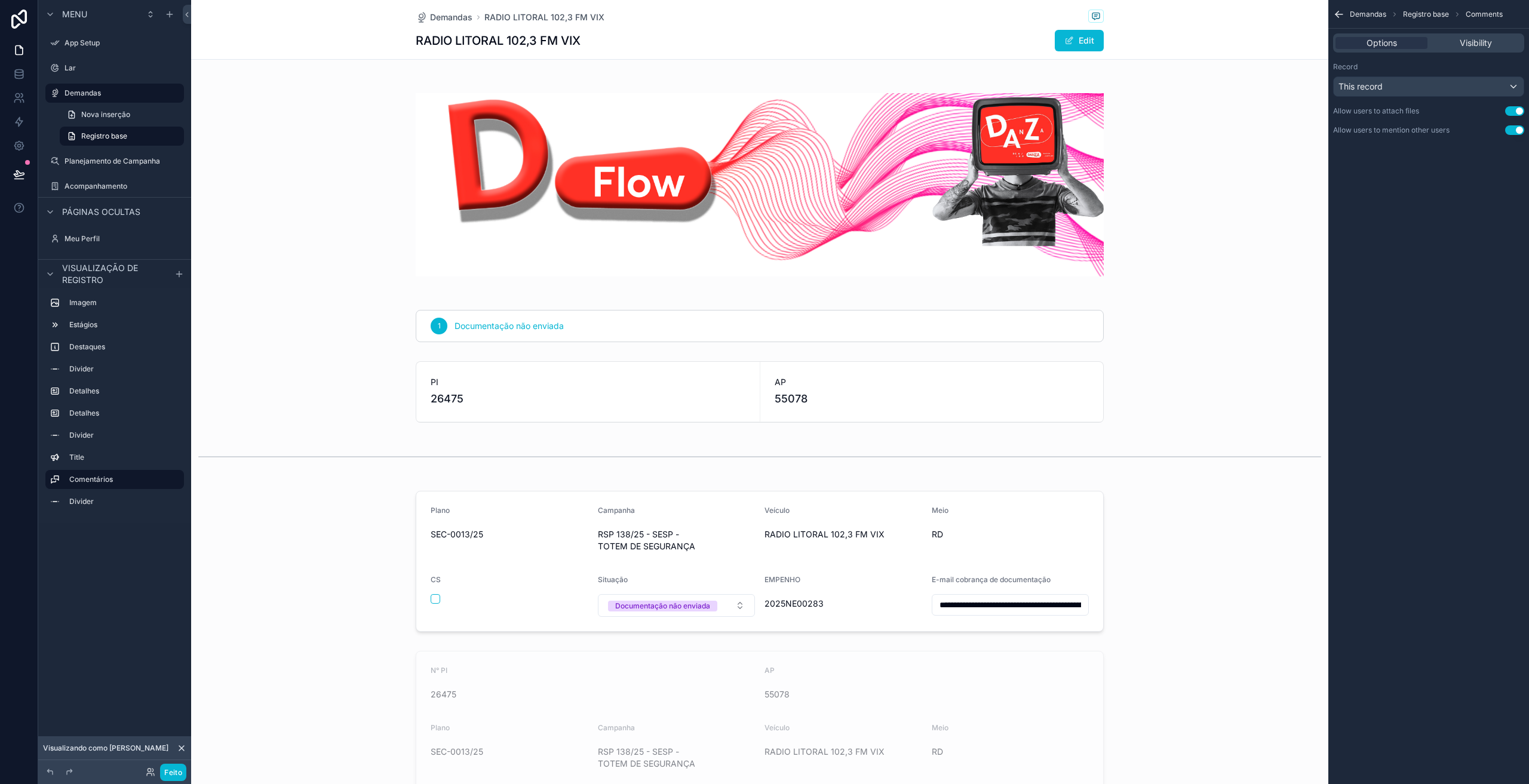
click at [1338, 16] on icon "conteúdo rolável" at bounding box center [1340, 14] width 12 height 12
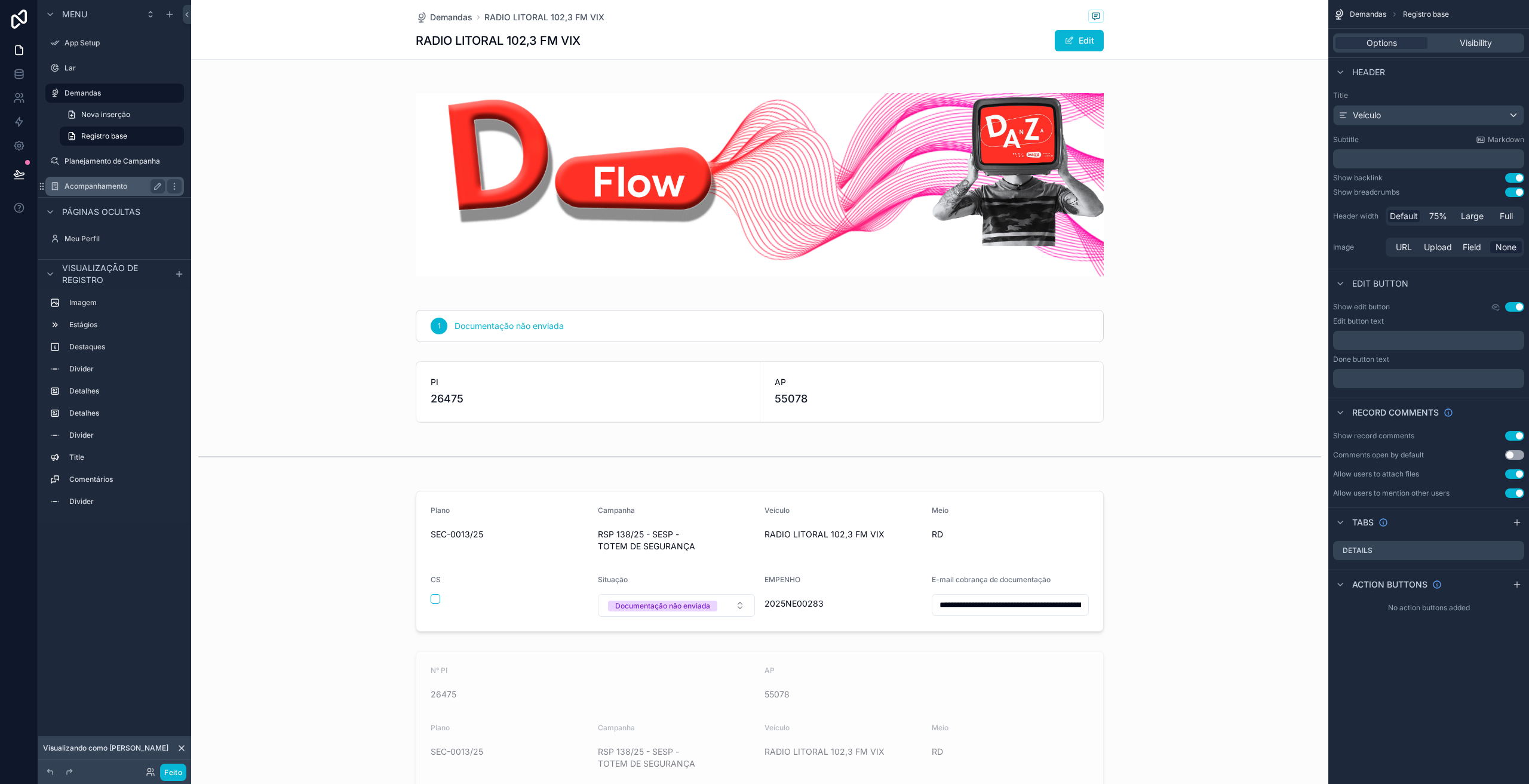
click at [92, 184] on font "Acompanhamento" at bounding box center [95, 186] width 63 height 9
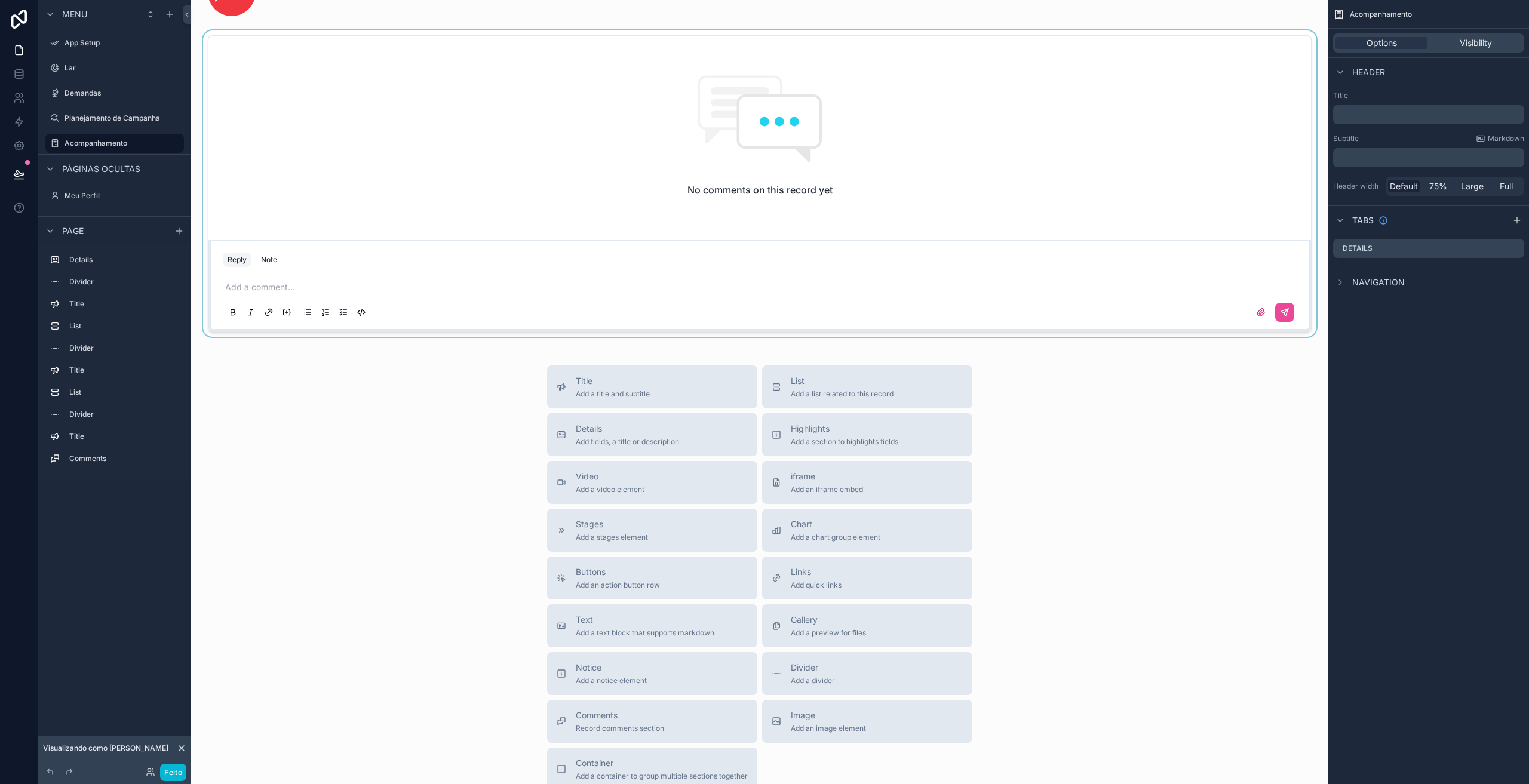
scroll to position [1254, 0]
click at [516, 161] on div "conteúdo rolável" at bounding box center [760, 182] width 1118 height 306
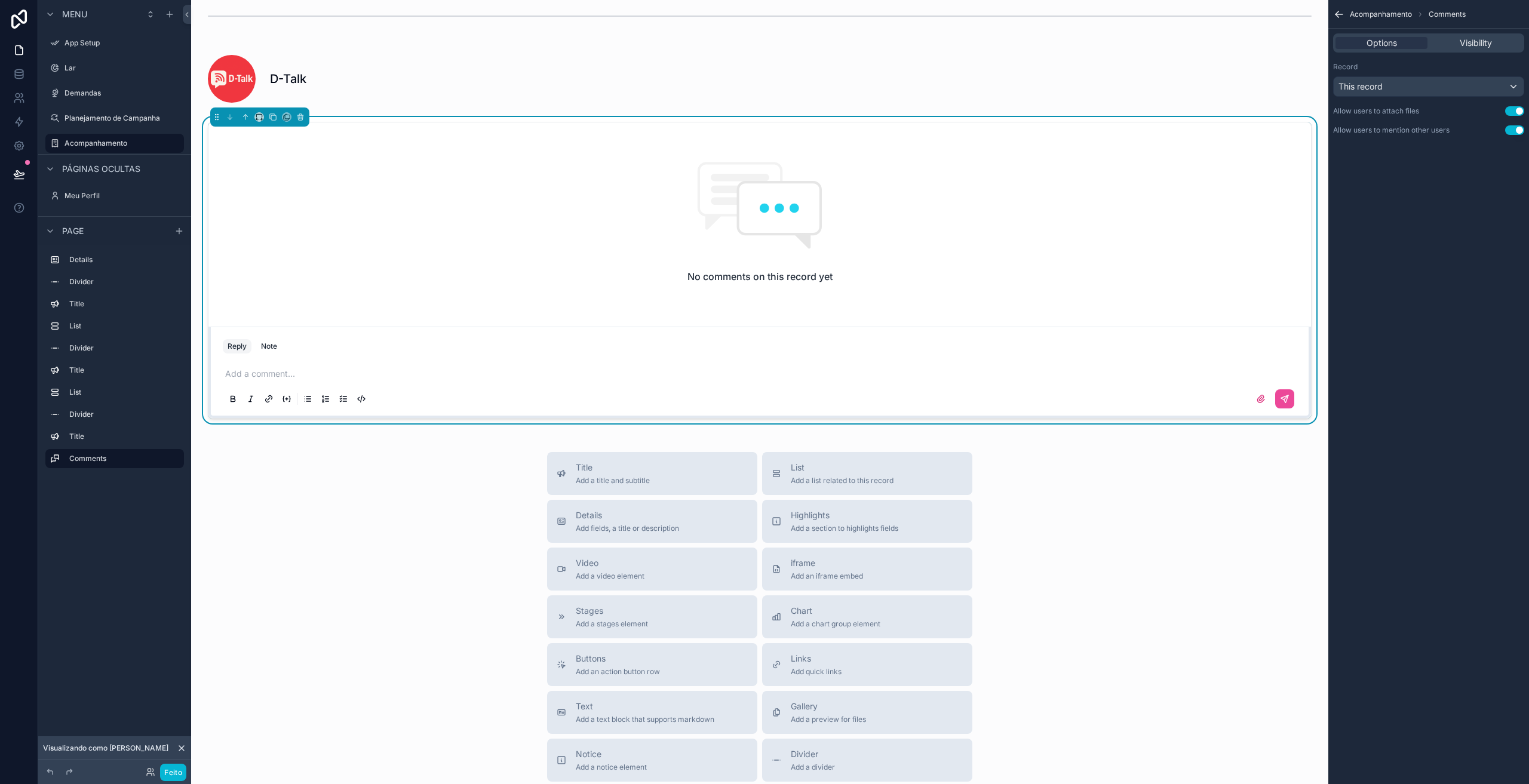
scroll to position [1015, 0]
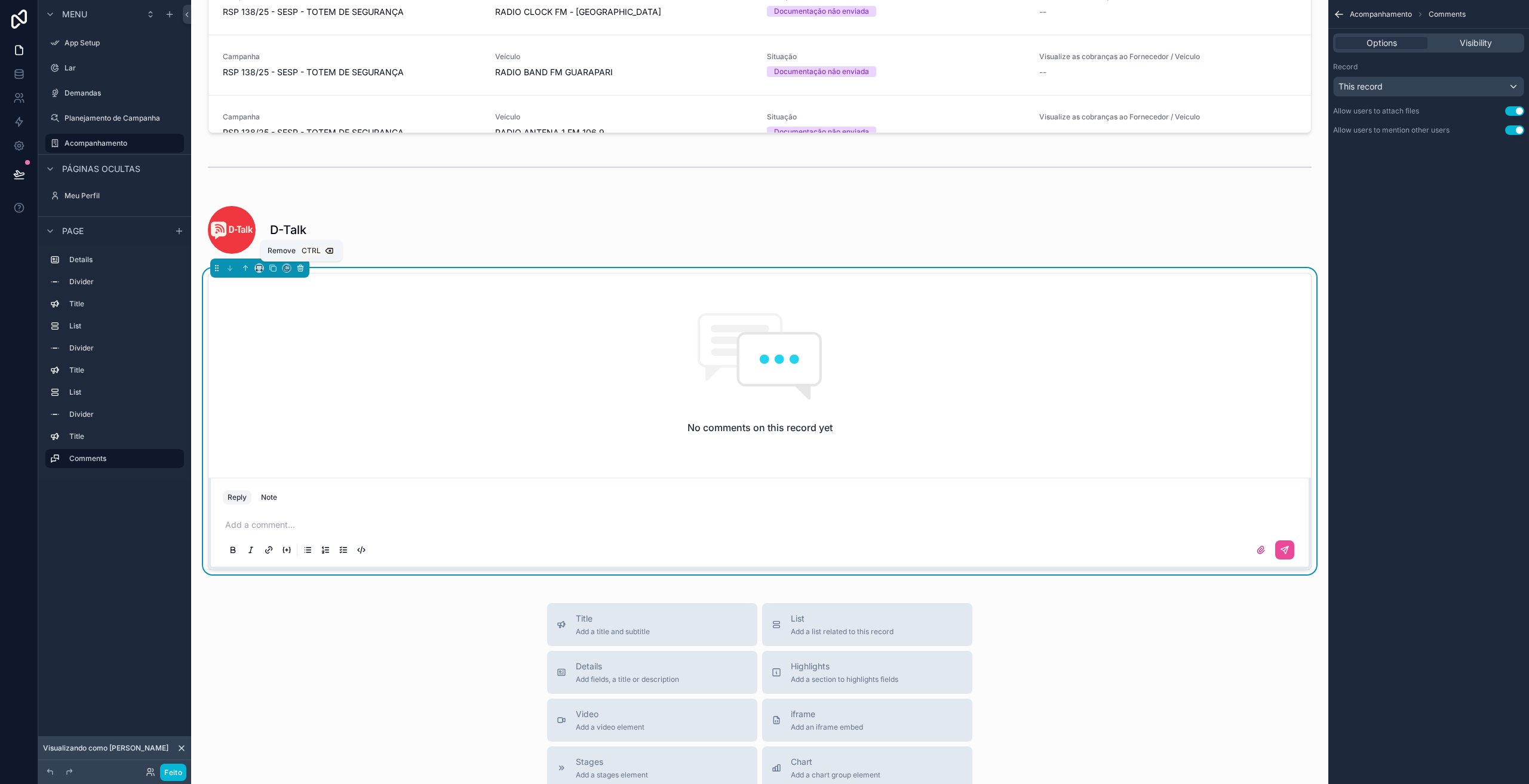
click at [304, 269] on icon "conteúdo rolável" at bounding box center [300, 268] width 8 height 8
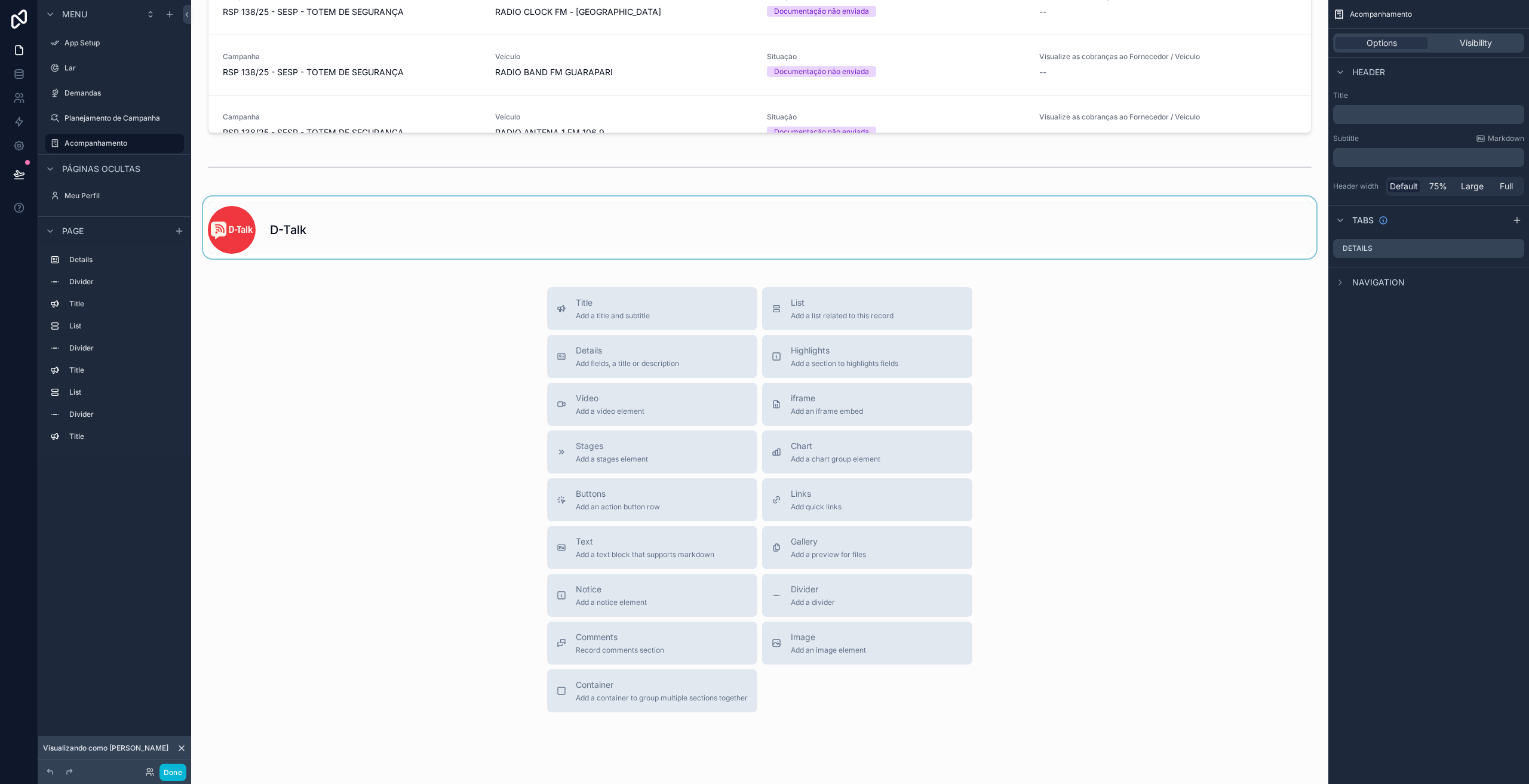
click at [347, 232] on div "conteúdo rolável" at bounding box center [760, 228] width 1118 height 62
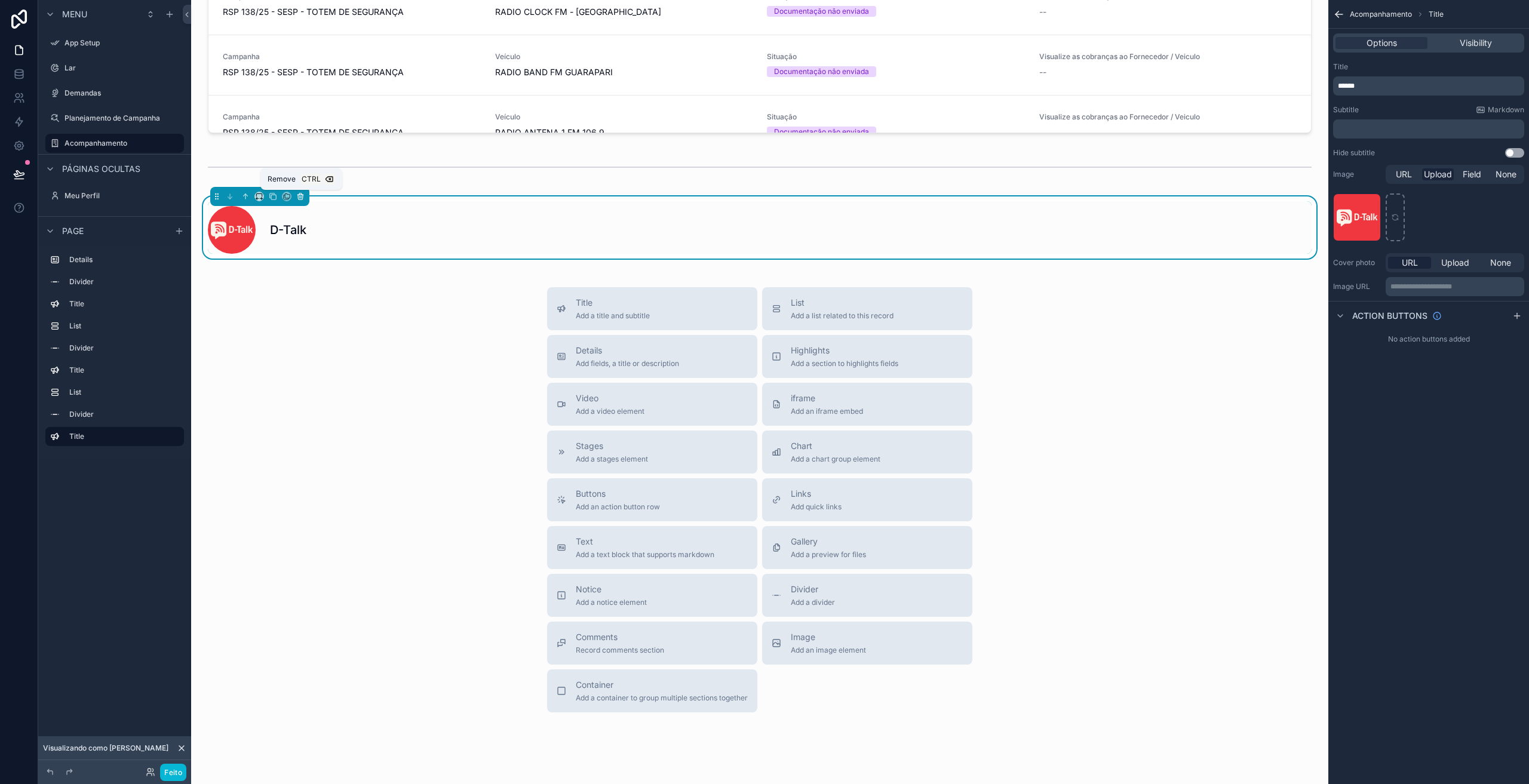
click at [299, 198] on icon "conteúdo rolável" at bounding box center [300, 197] width 8 height 8
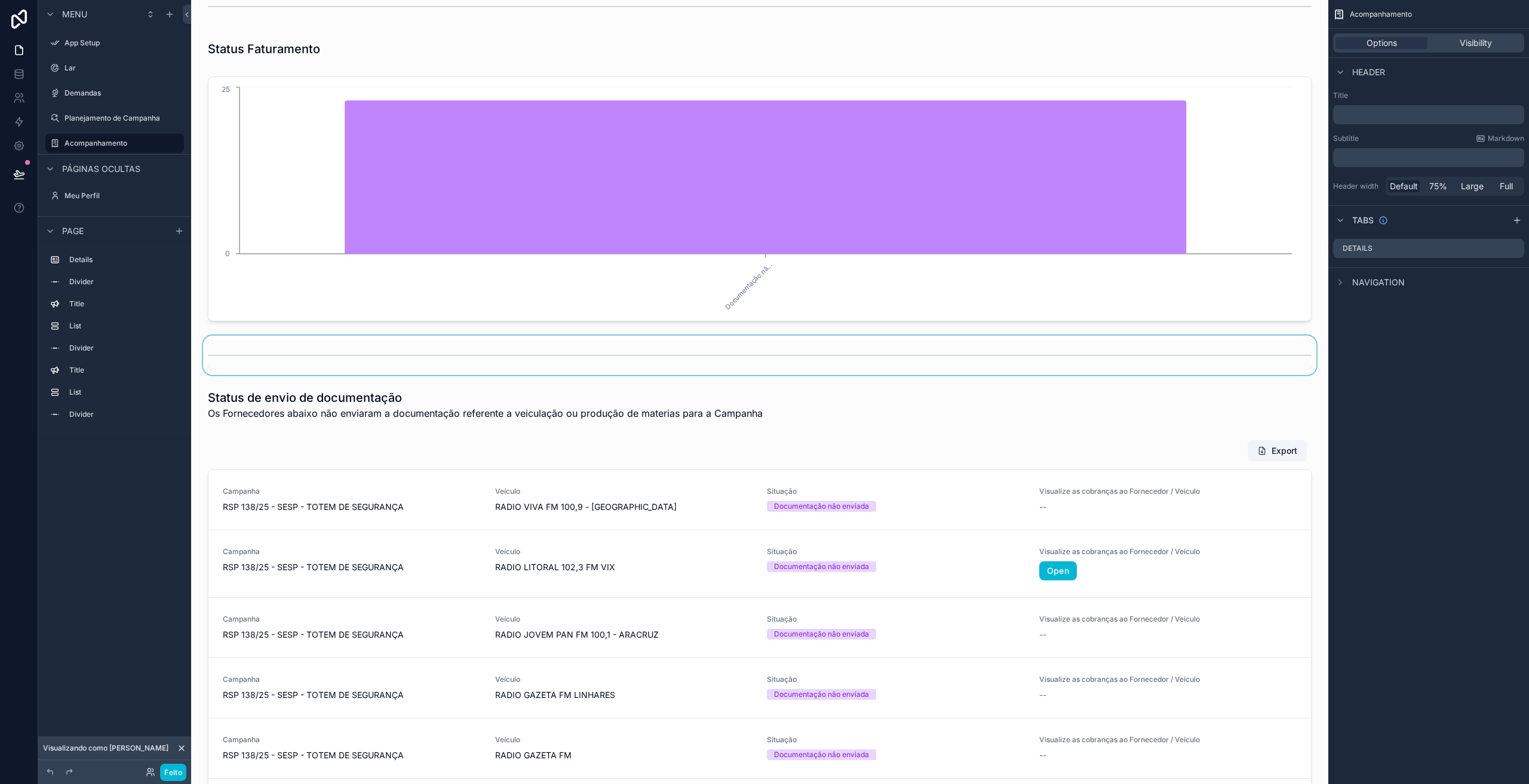
scroll to position [0, 0]
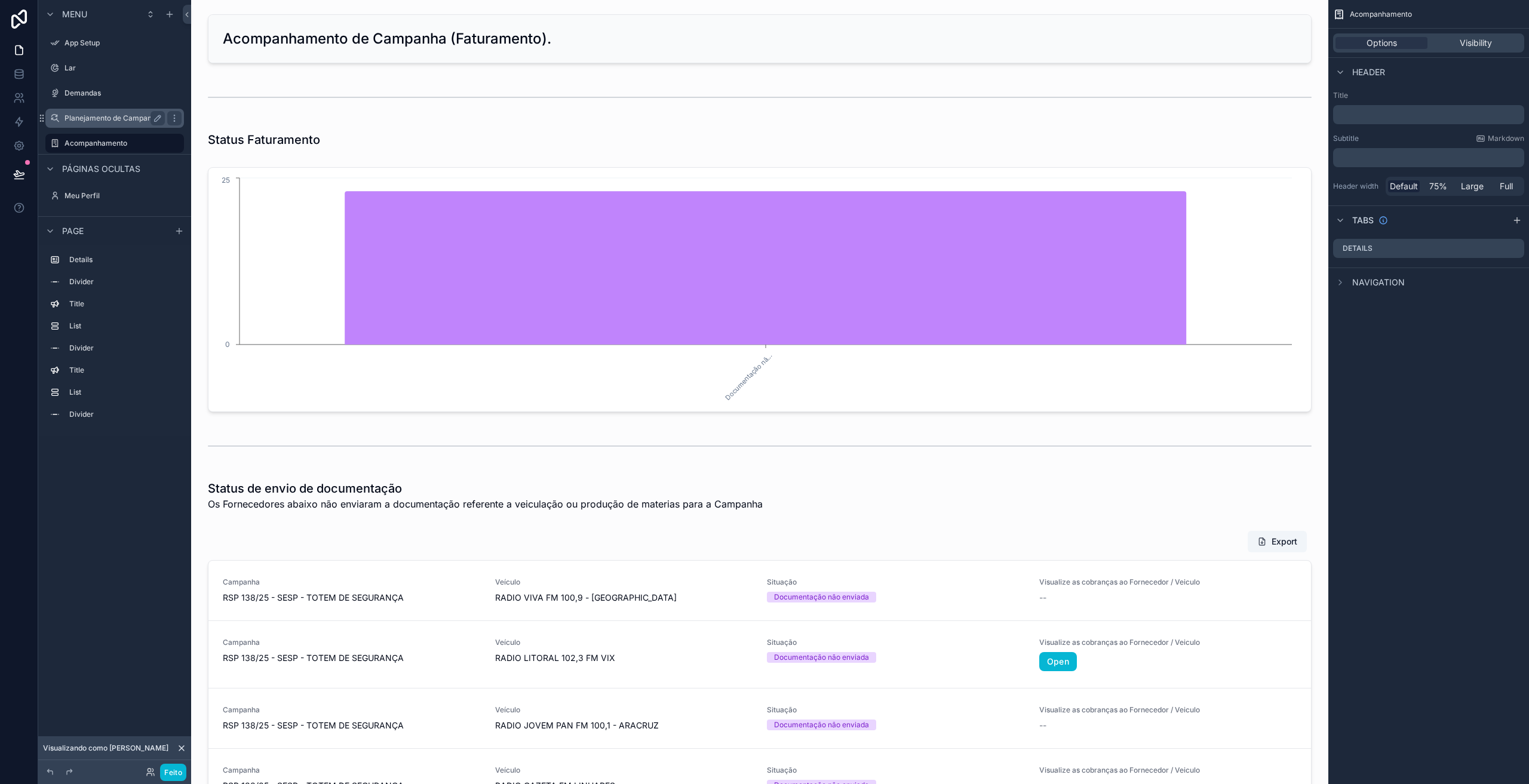
click at [86, 120] on font "Planejamento de Campanha" at bounding box center [112, 118] width 95 height 9
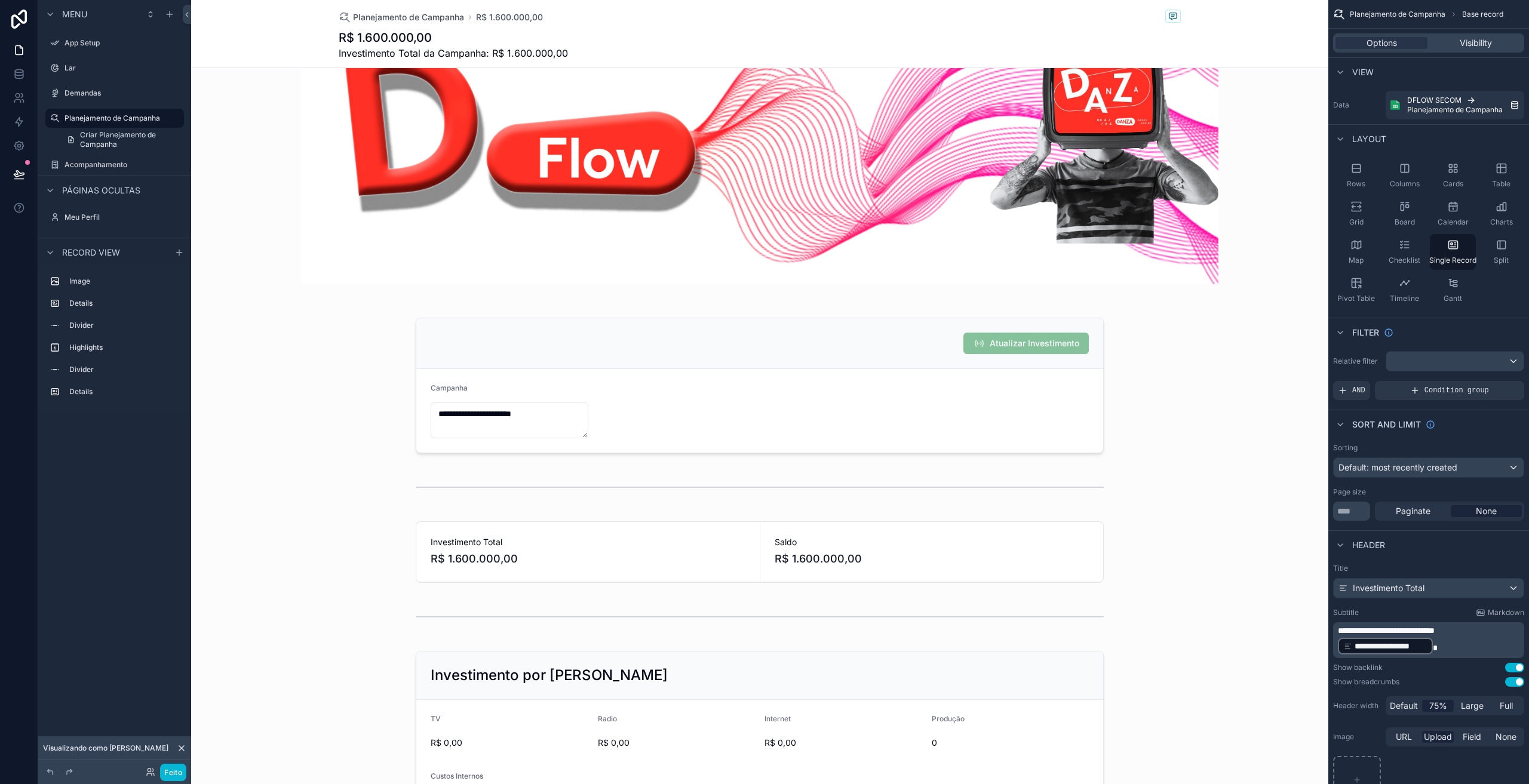
scroll to position [59, 0]
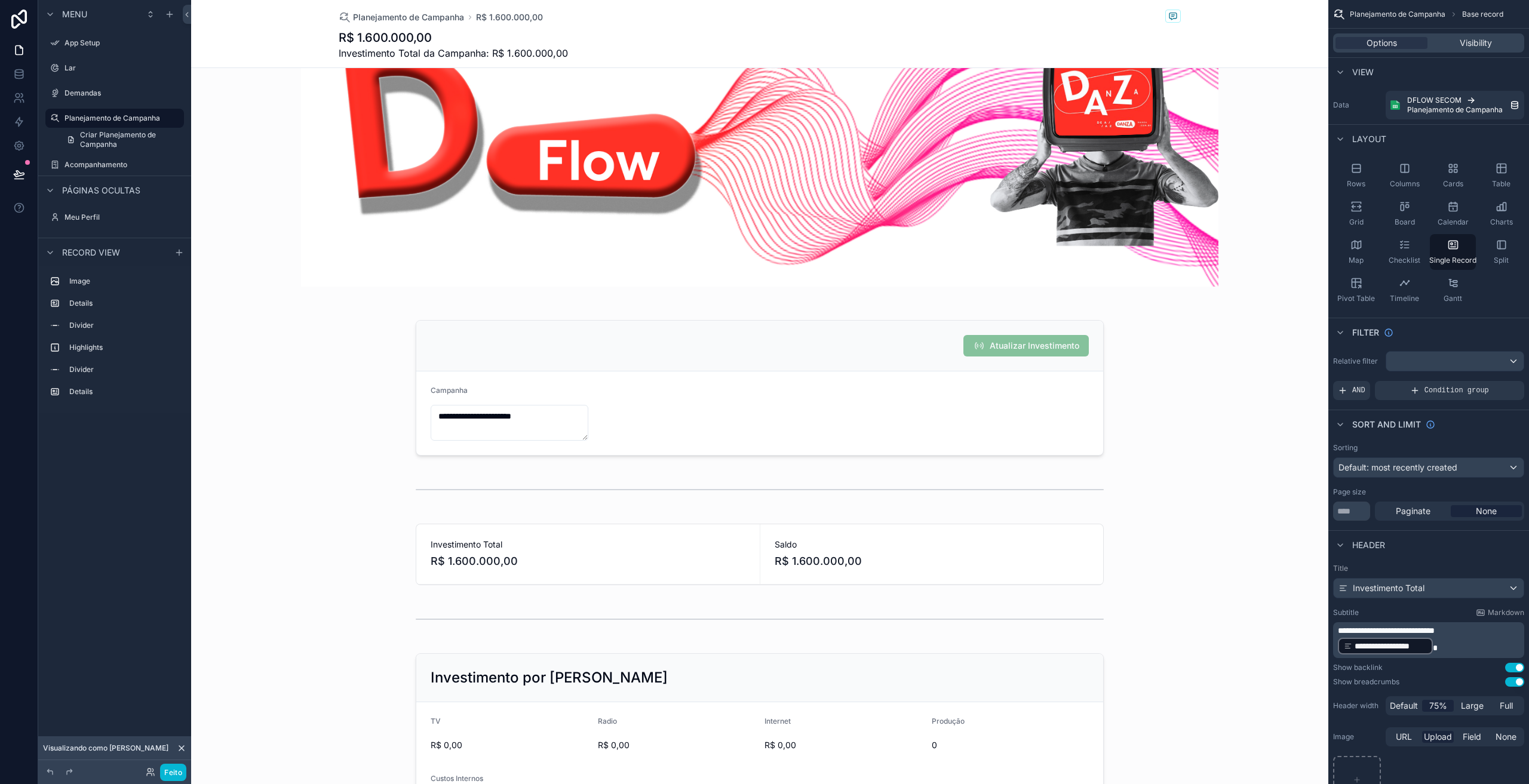
click at [517, 422] on div "conteúdo rolável" at bounding box center [760, 656] width 1138 height 1431
click at [512, 419] on div "conteúdo rolável" at bounding box center [760, 388] width 1138 height 145
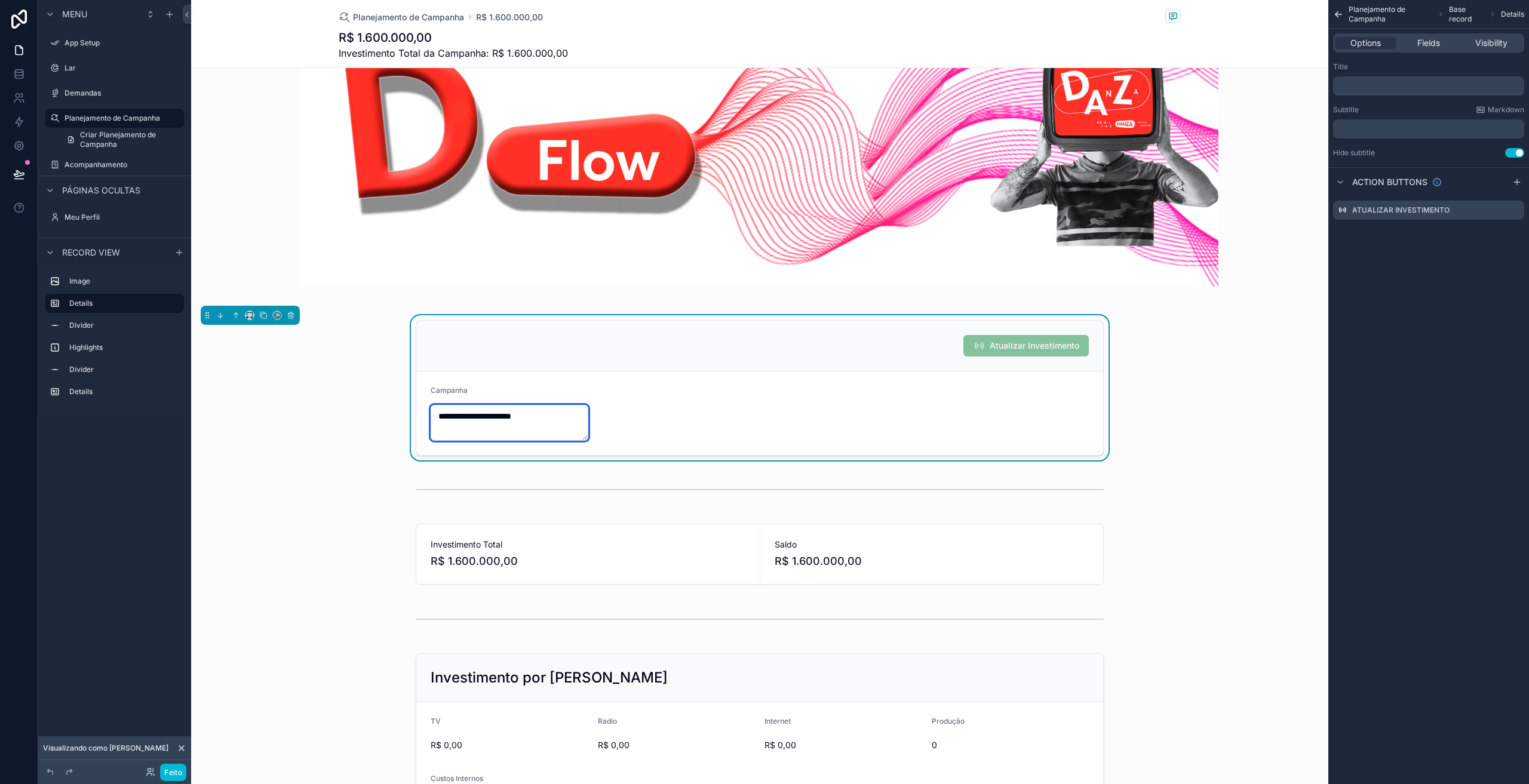
click at [486, 420] on textarea "**********" at bounding box center [509, 422] width 157 height 36
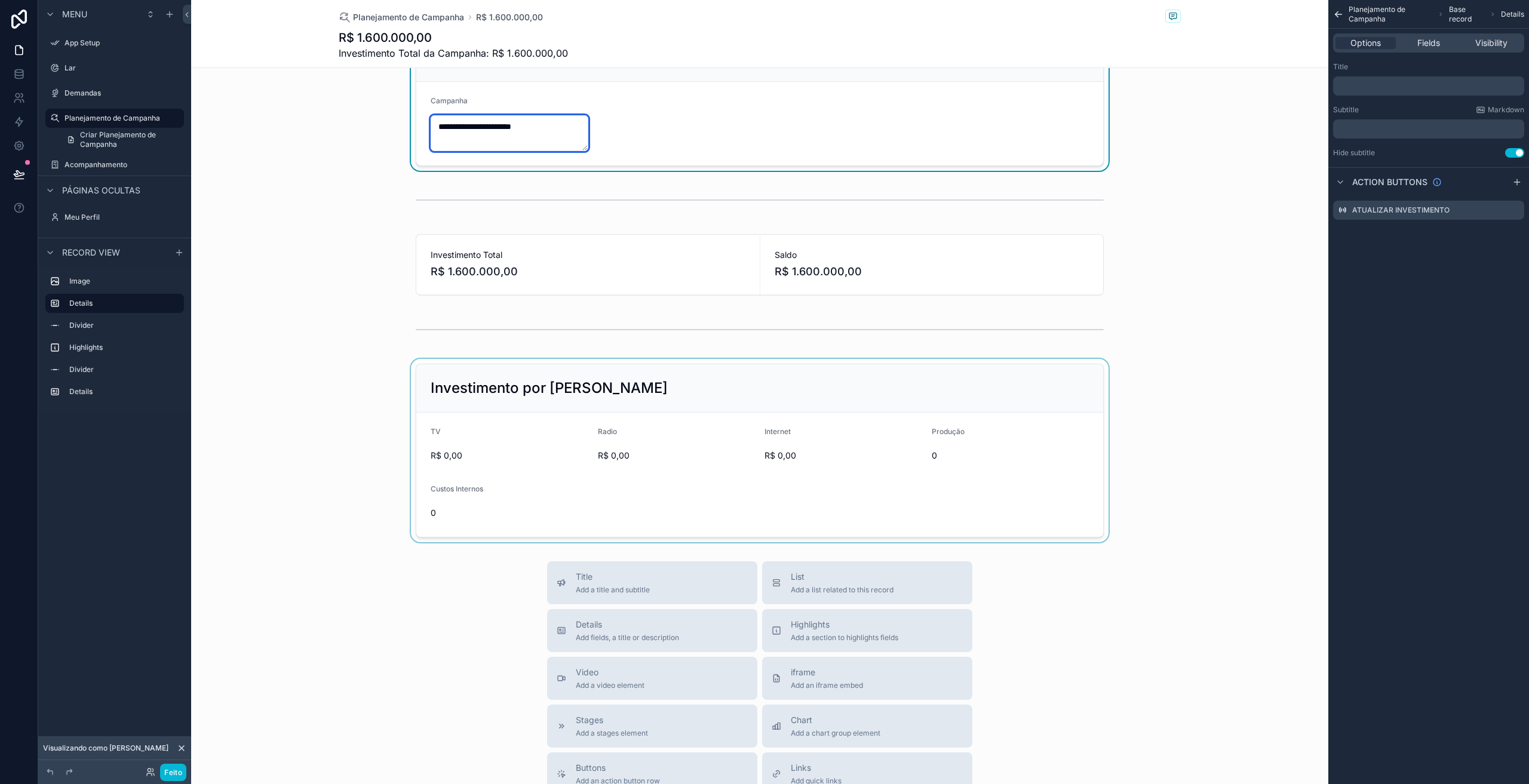
scroll to position [418, 0]
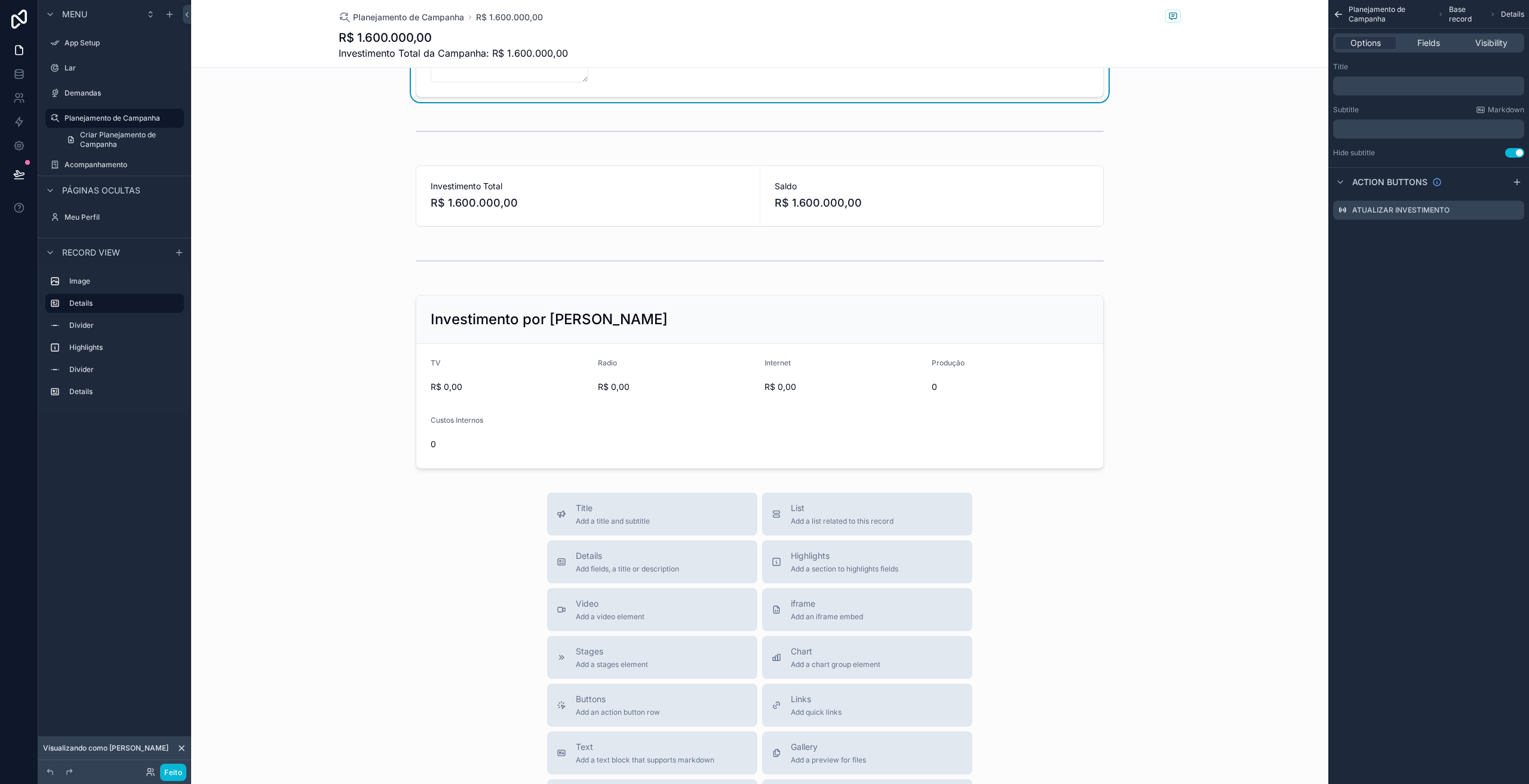
type textarea "**********"
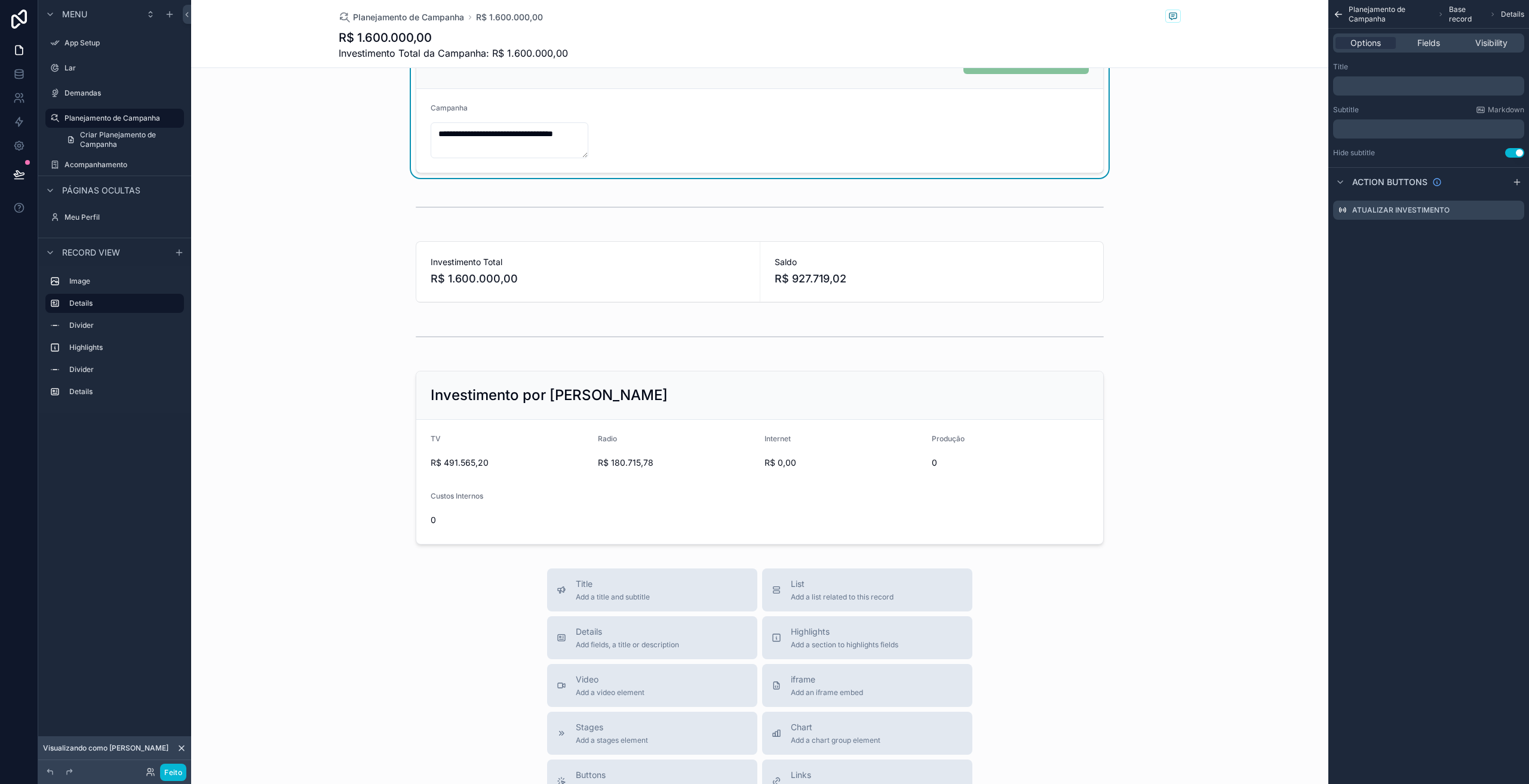
scroll to position [179, 0]
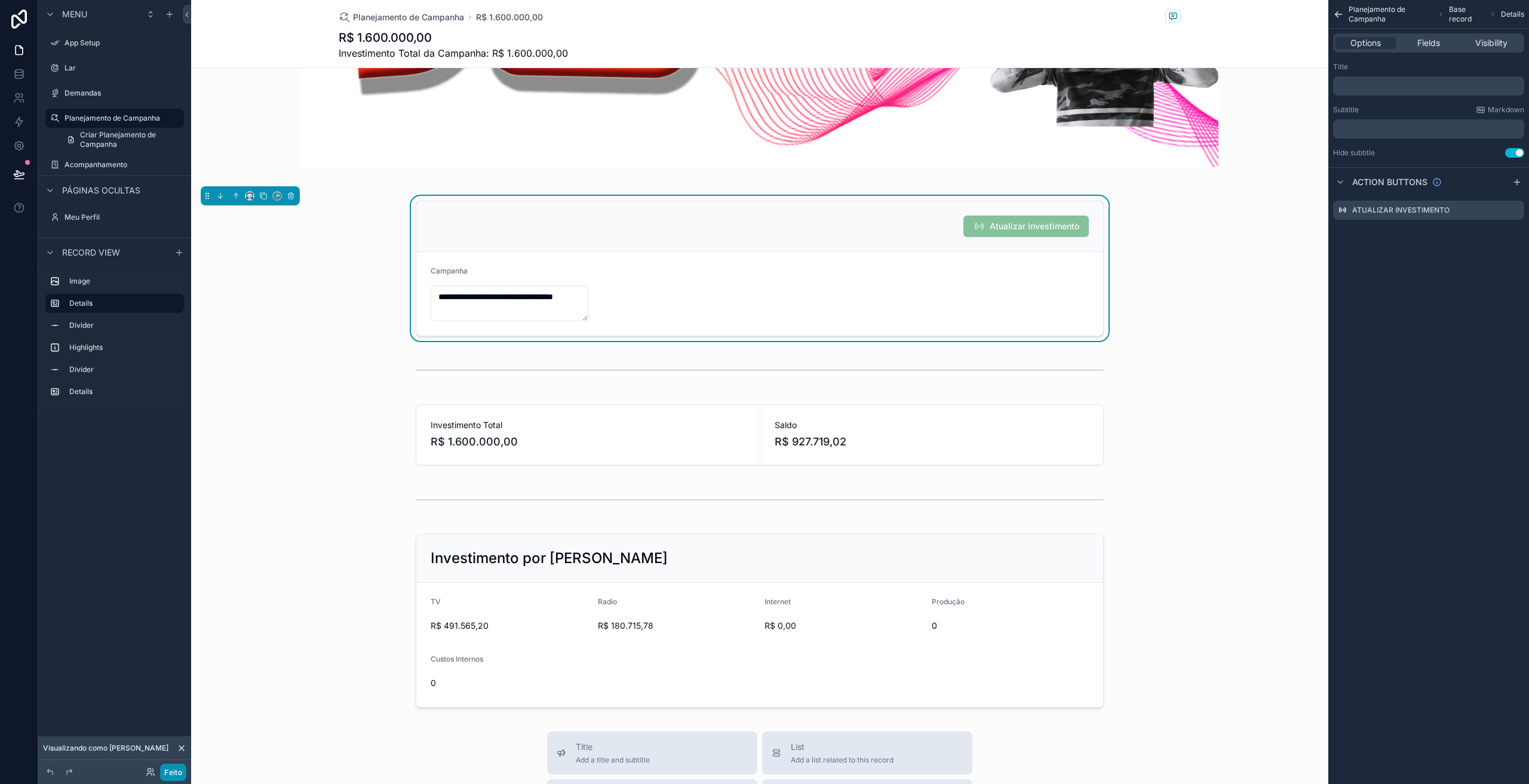
click at [172, 776] on font "Feito" at bounding box center [173, 773] width 18 height 9
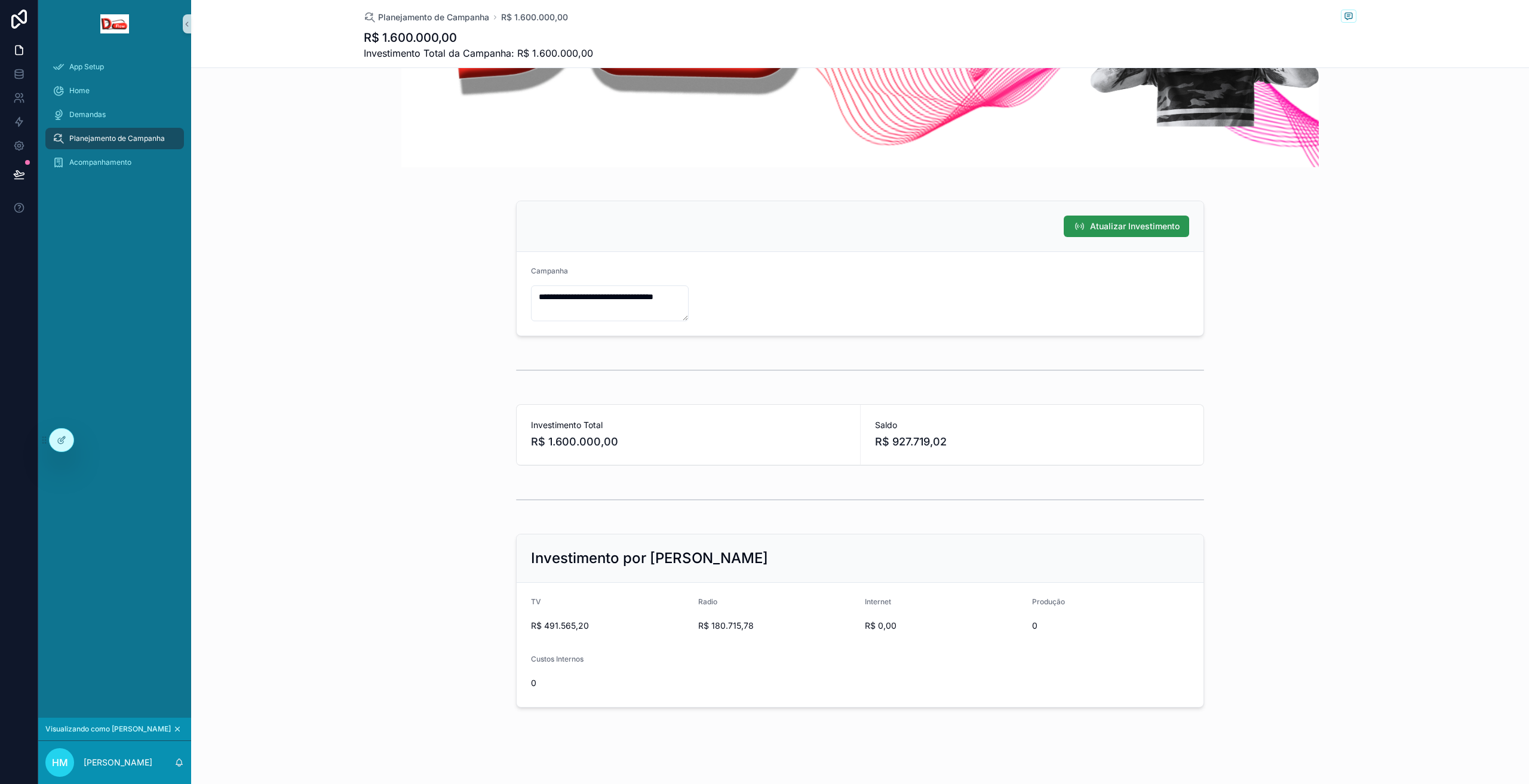
click at [1096, 228] on span "Atualizar Investimento" at bounding box center [1135, 226] width 90 height 12
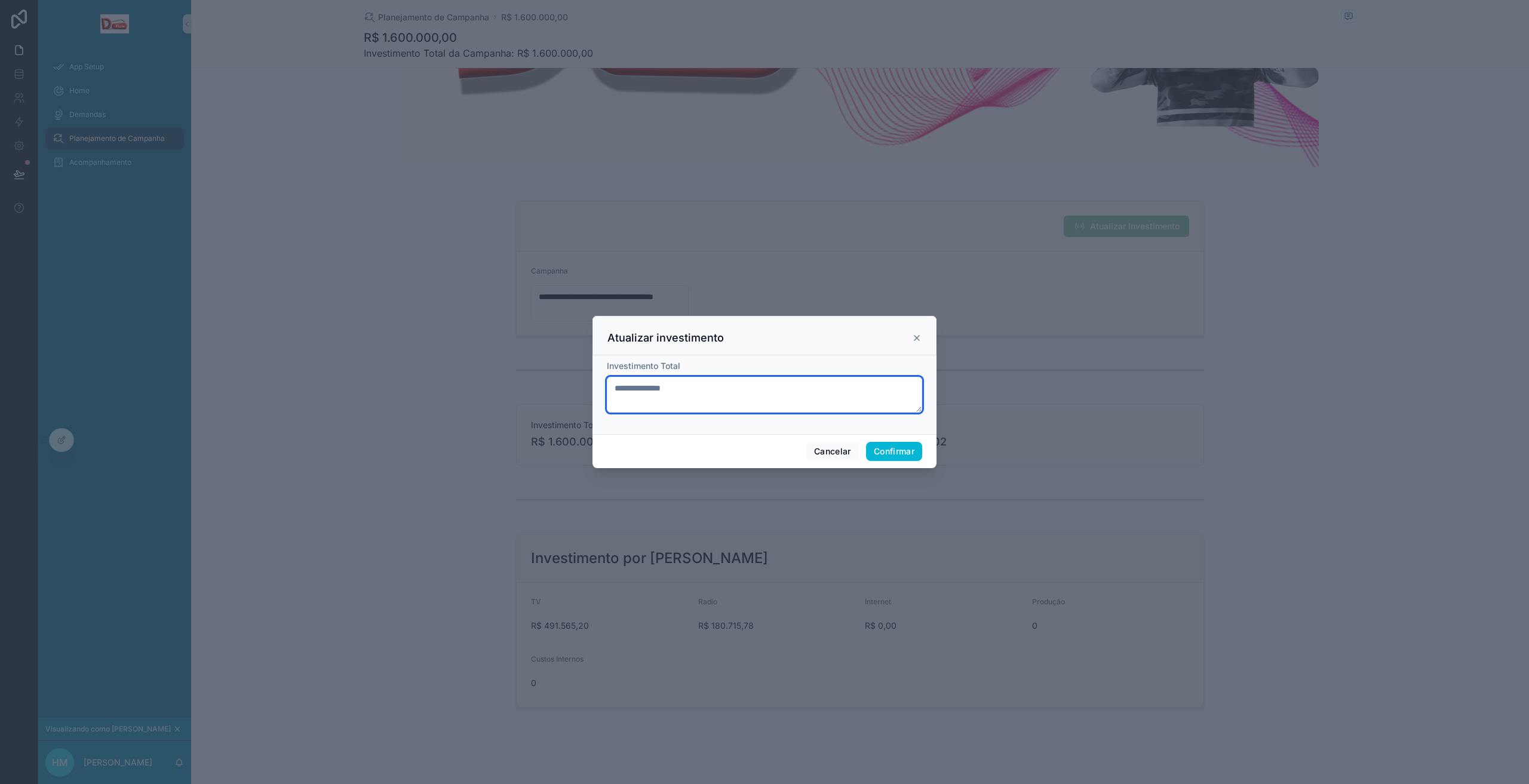
click at [637, 391] on textarea "**********" at bounding box center [764, 395] width 316 height 36
type textarea "**********"
click at [902, 451] on font "Confirmar" at bounding box center [894, 451] width 41 height 10
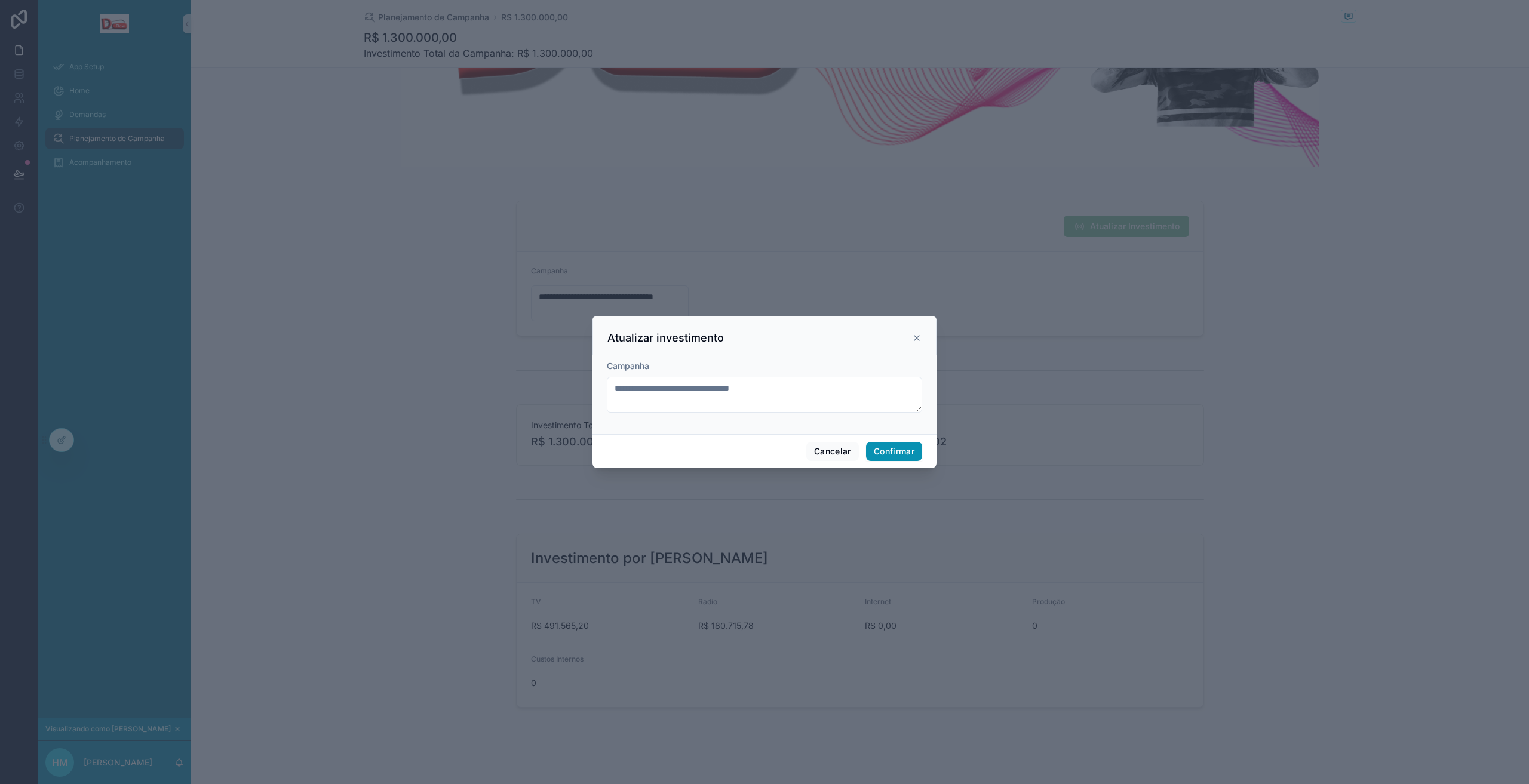
click at [902, 454] on font "Confirmar" at bounding box center [894, 451] width 41 height 10
click at [882, 451] on font "Confirmar" at bounding box center [894, 451] width 41 height 10
click at [874, 453] on font "Confirmar" at bounding box center [894, 451] width 41 height 10
click at [874, 450] on font "Confirmar" at bounding box center [894, 451] width 41 height 10
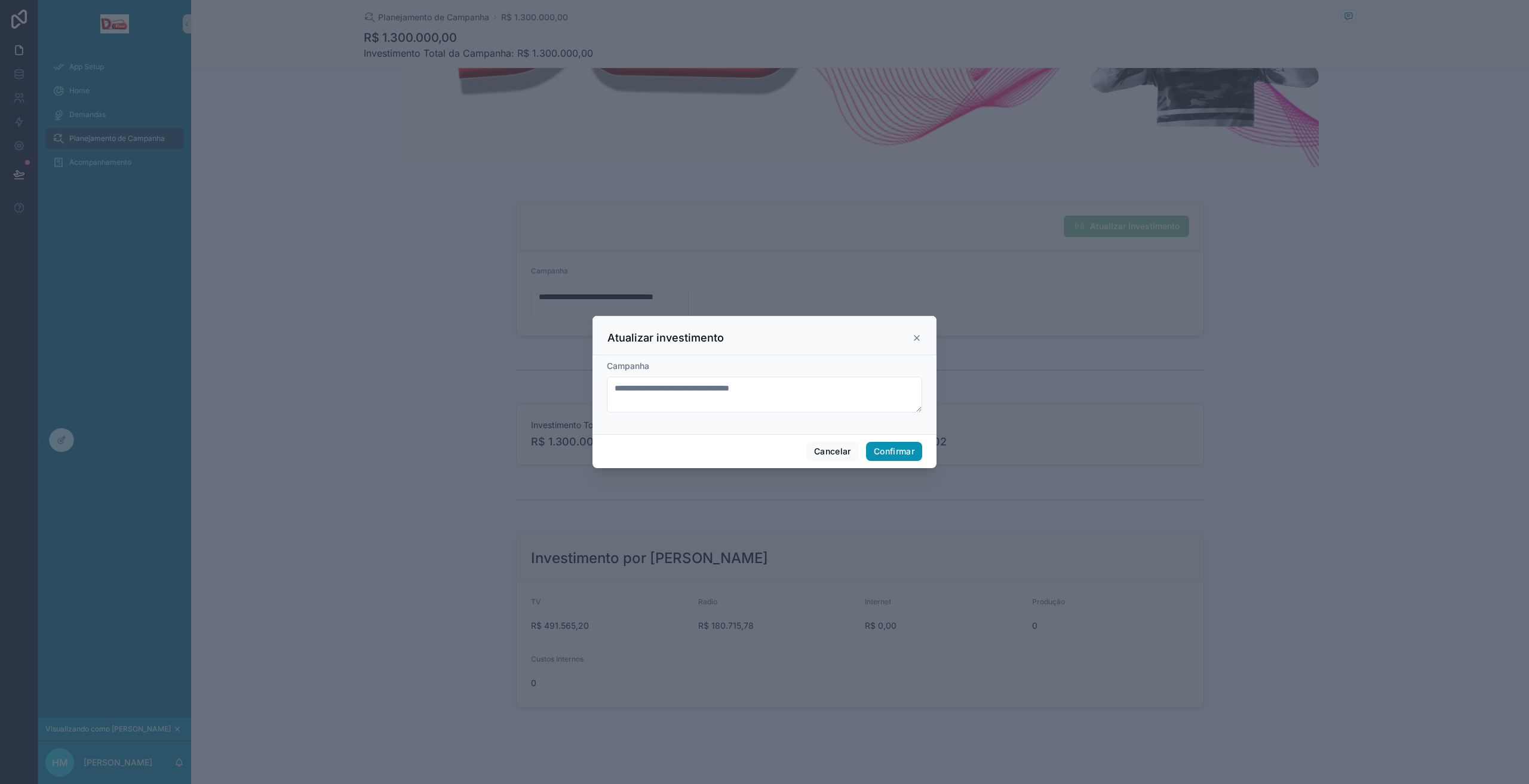
click at [874, 450] on font "Confirmar" at bounding box center [894, 451] width 41 height 10
click at [875, 448] on font "Confirmar" at bounding box center [894, 451] width 41 height 10
click at [914, 338] on icon at bounding box center [917, 338] width 9 height 9
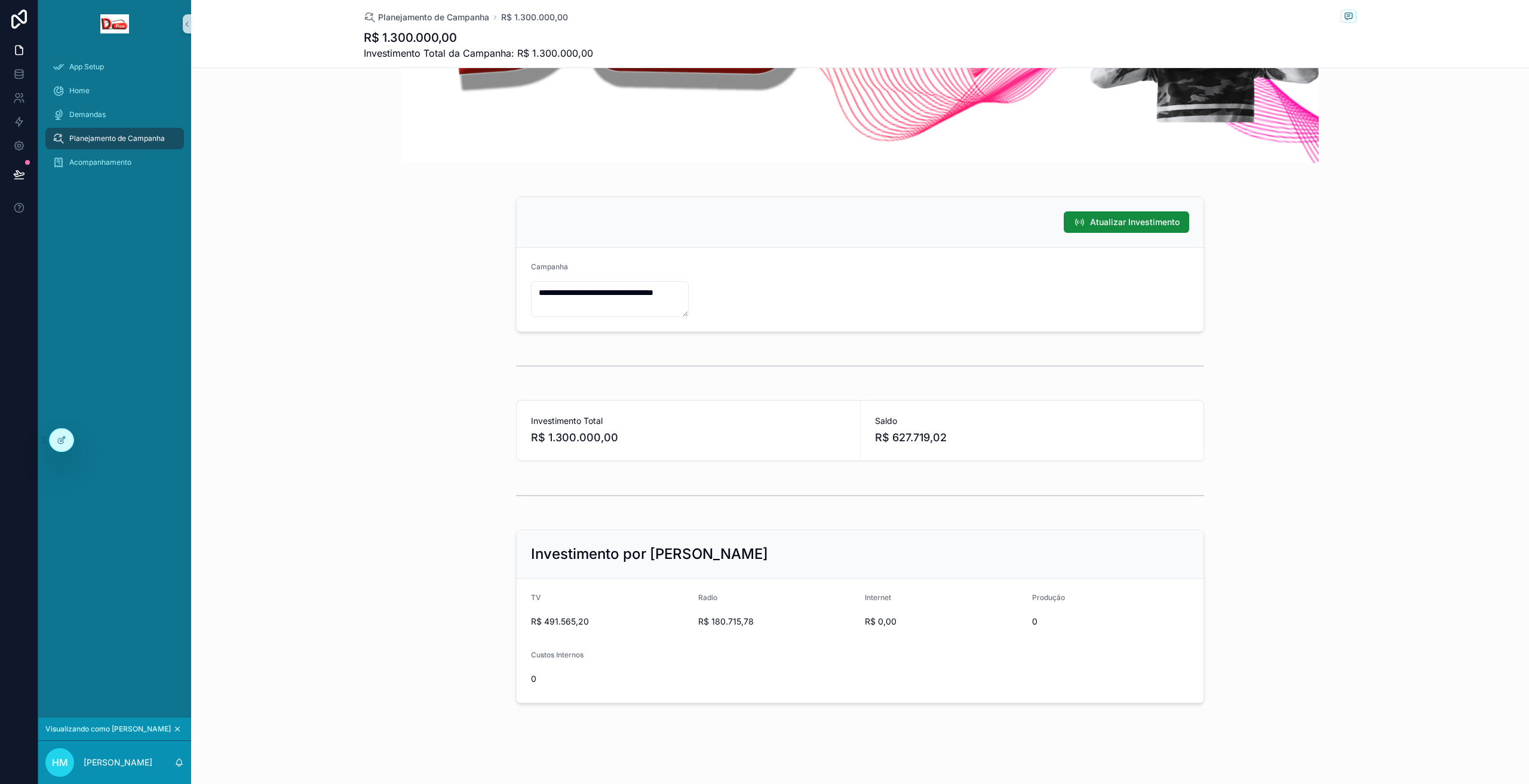
scroll to position [184, 0]
click at [60, 439] on icon at bounding box center [61, 441] width 5 height 5
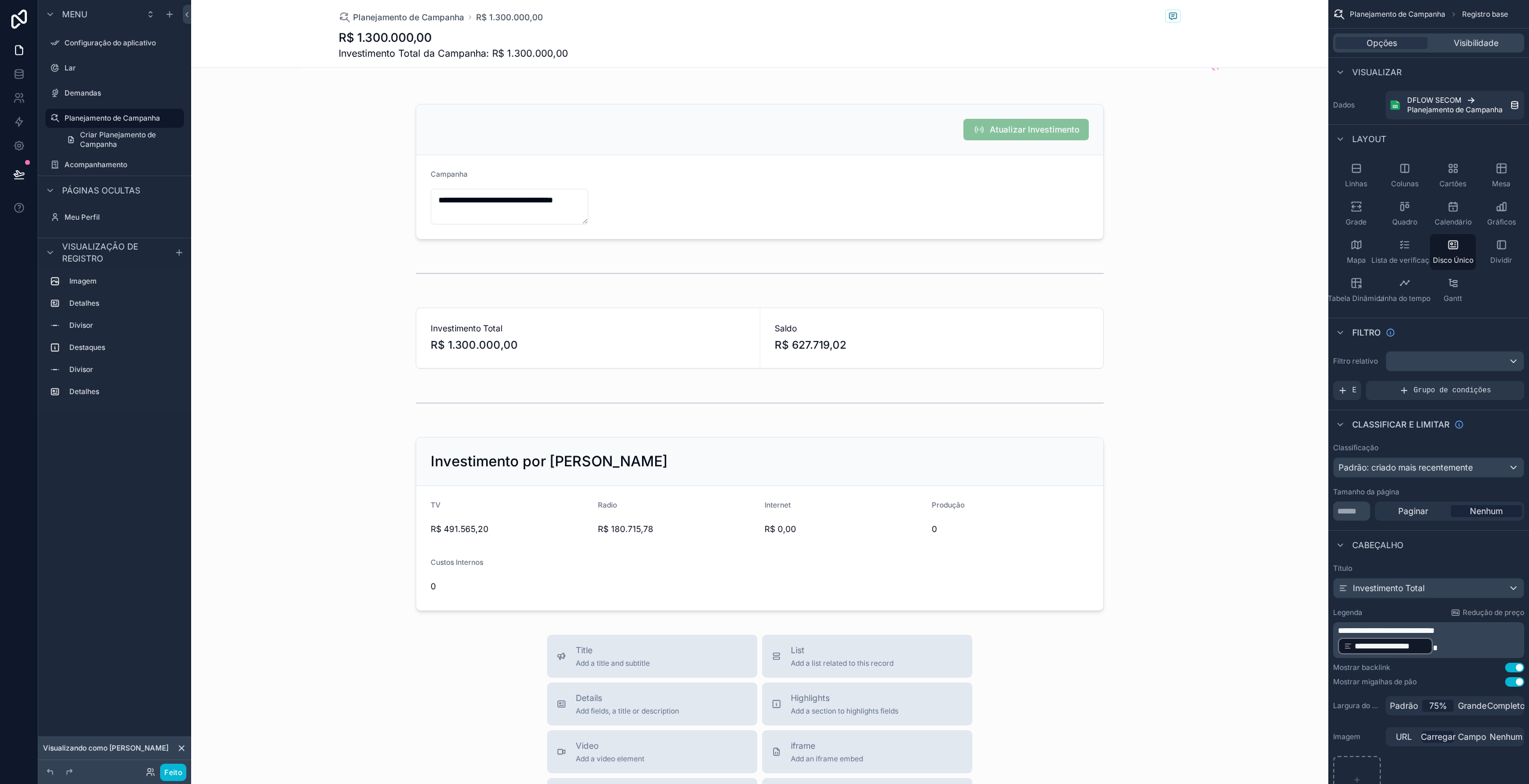
scroll to position [423, 0]
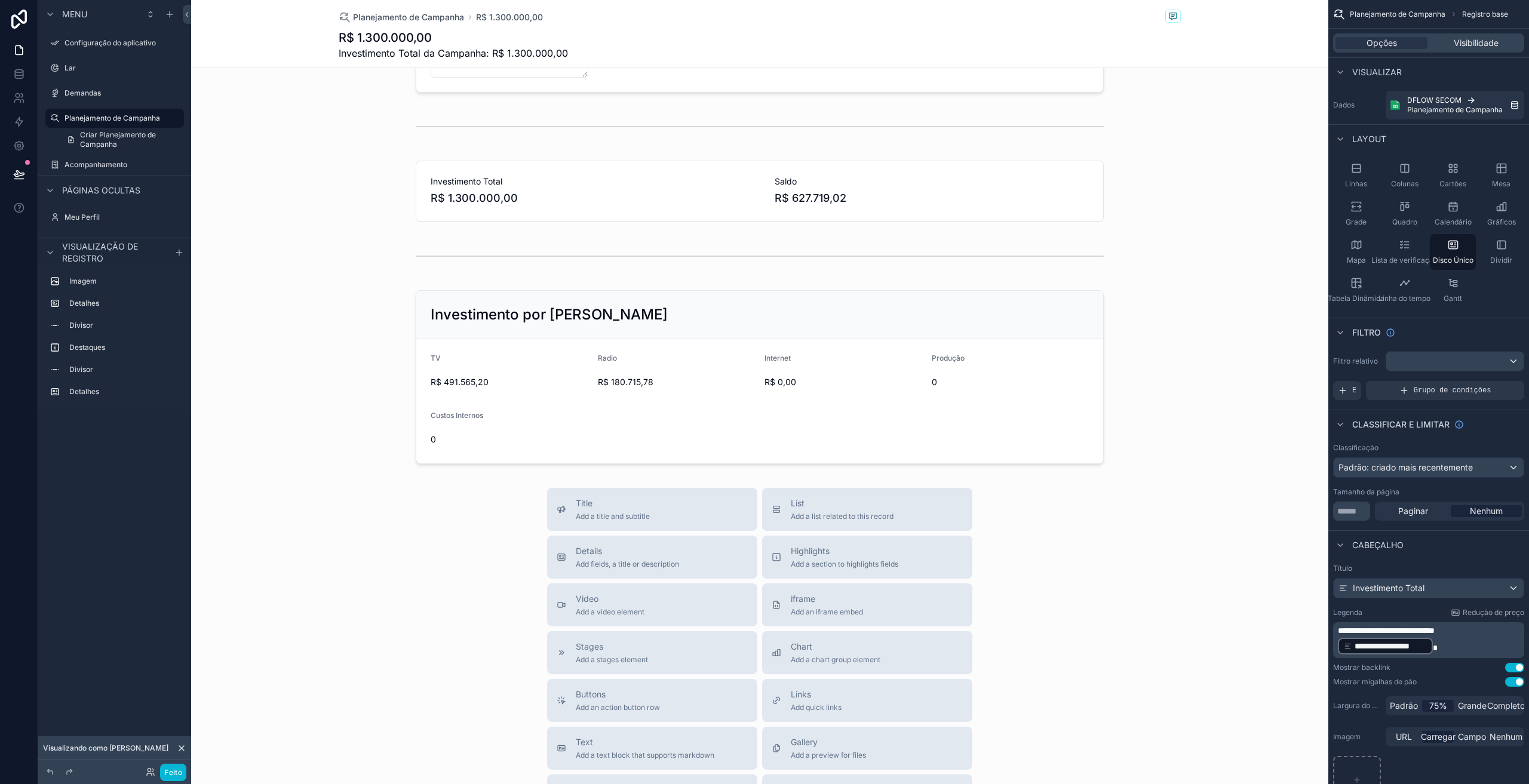
click at [870, 414] on div "conteúdo rolável" at bounding box center [760, 293] width 1138 height 1431
click at [1050, 432] on div "conteúdo rolável" at bounding box center [760, 376] width 1138 height 183
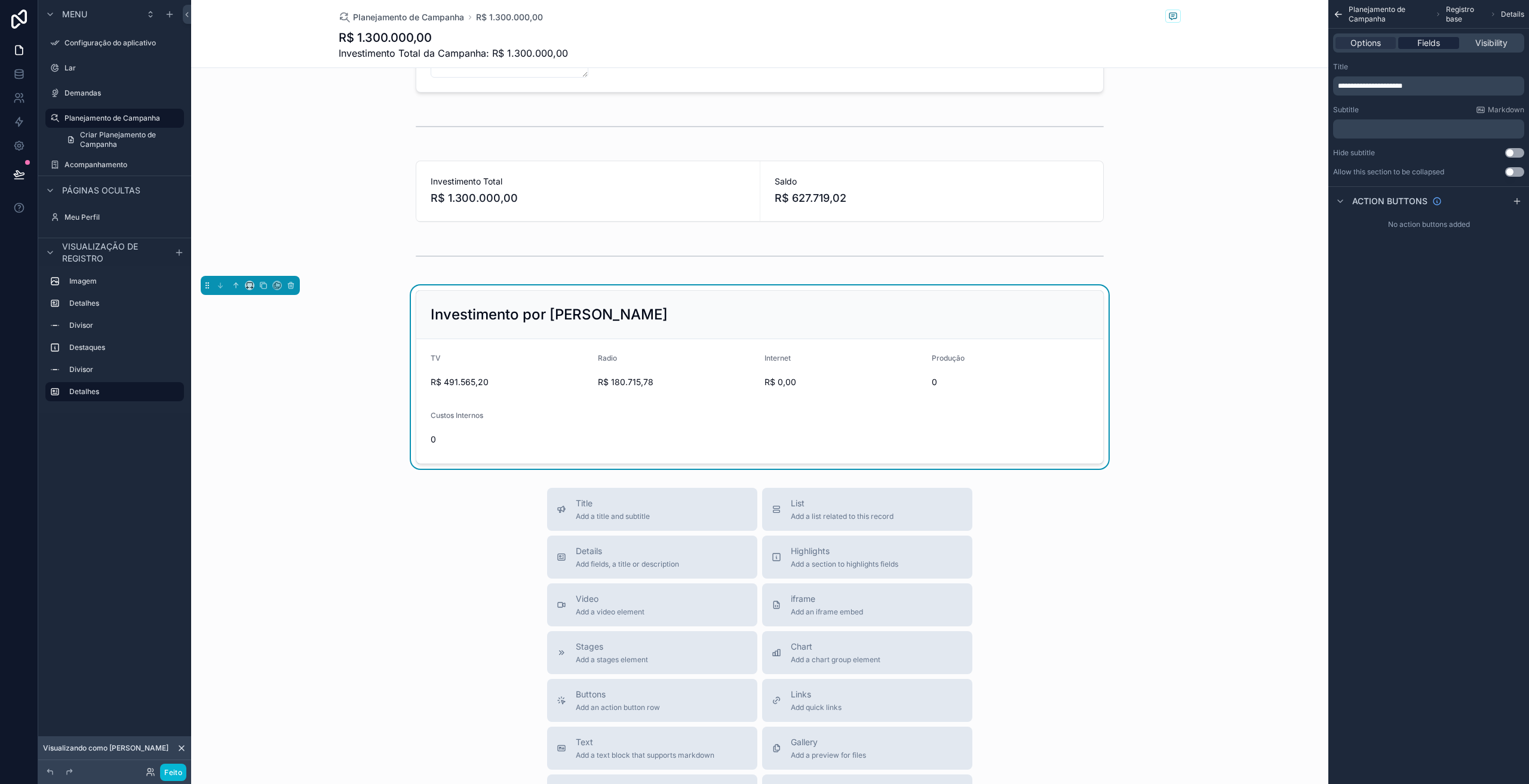
click at [1425, 45] on span "Fields" at bounding box center [1429, 43] width 23 height 12
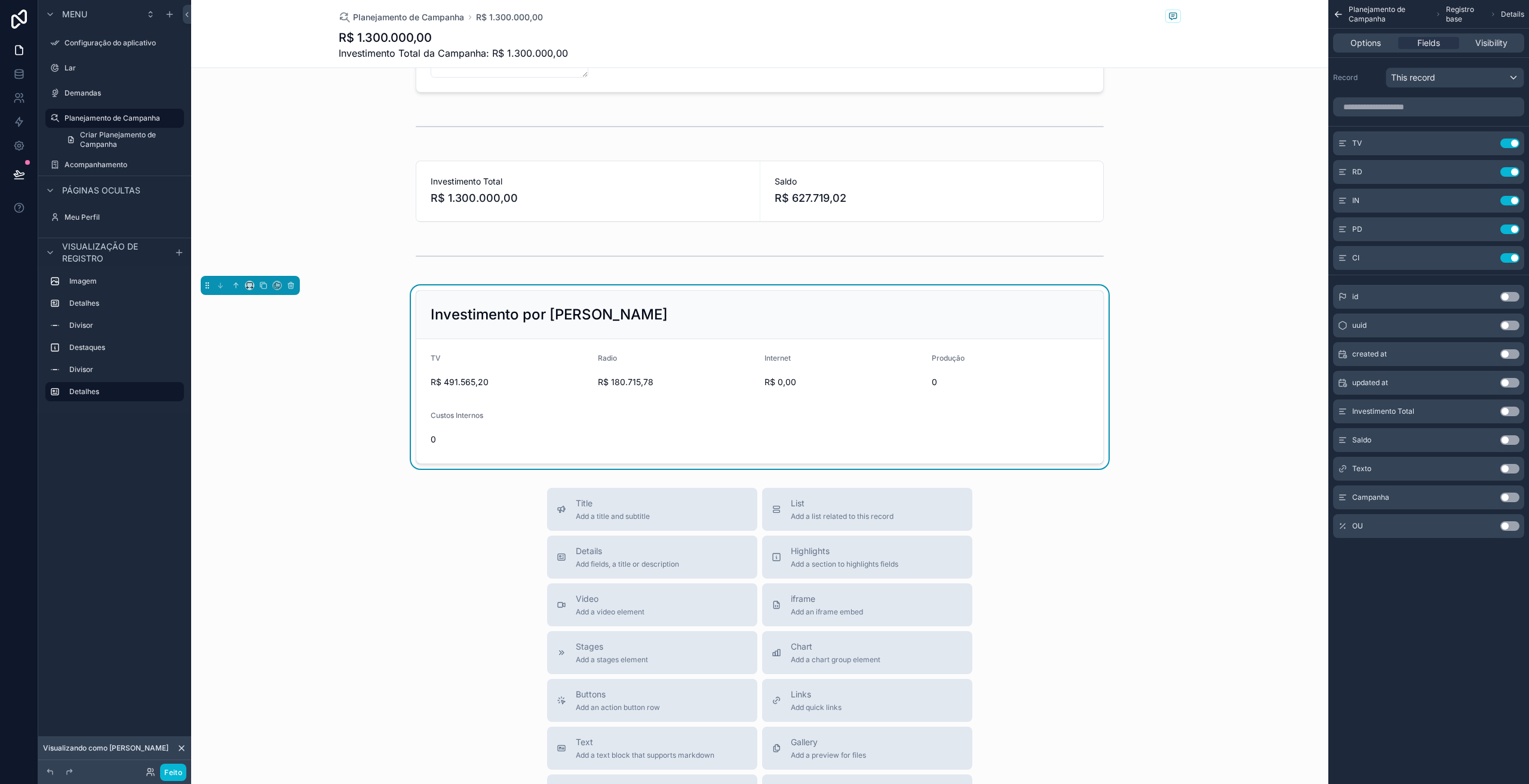
click at [1508, 527] on button "Use setting" at bounding box center [1510, 526] width 19 height 9
click at [1488, 284] on icon "conteúdo rolável" at bounding box center [1486, 287] width 9 height 9
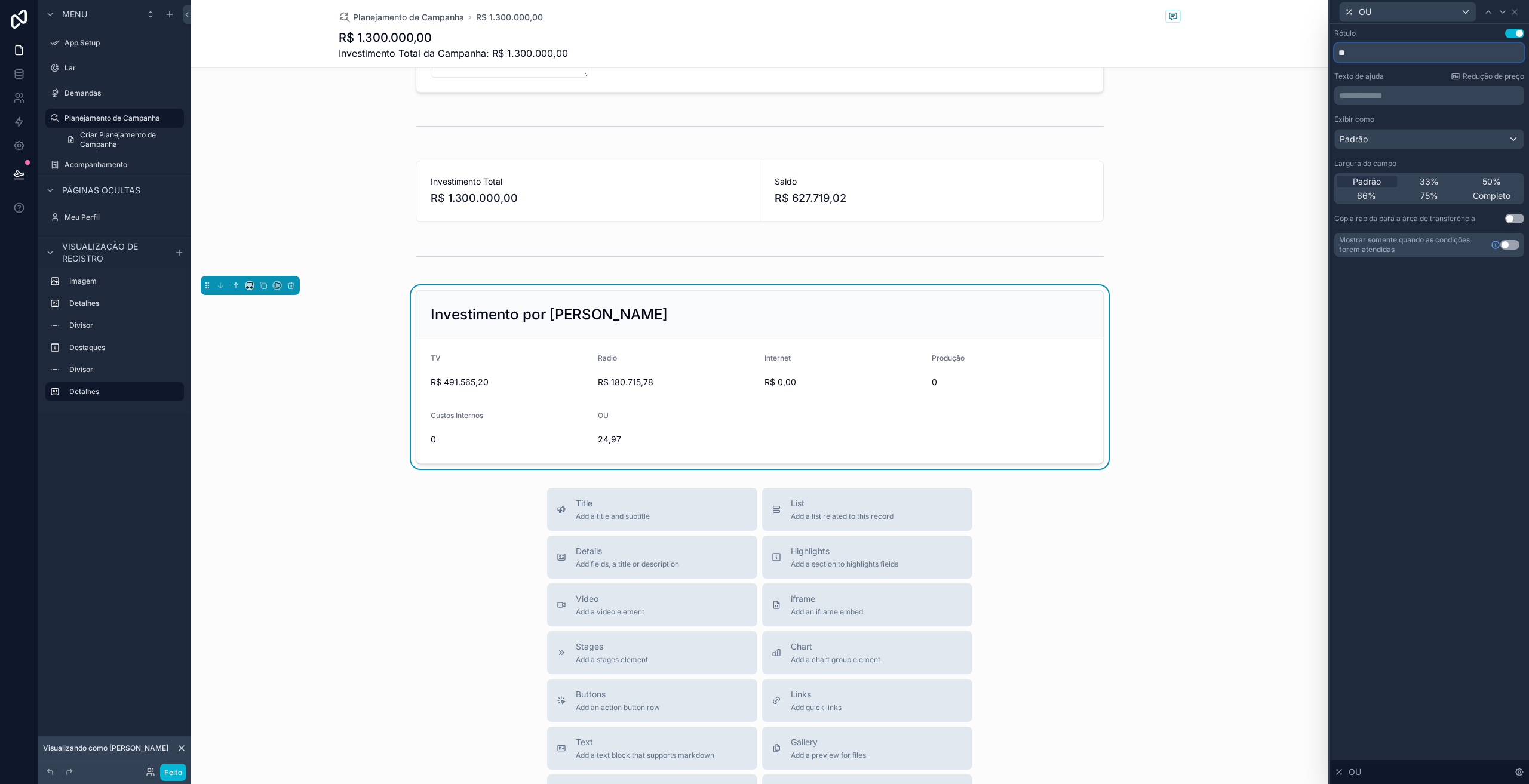
click at [1367, 55] on input "**" at bounding box center [1429, 53] width 190 height 19
click at [1378, 53] on input "*****" at bounding box center [1429, 53] width 190 height 19
type input "*******"
click at [1241, 224] on div "conteúdo rolável" at bounding box center [760, 191] width 1138 height 71
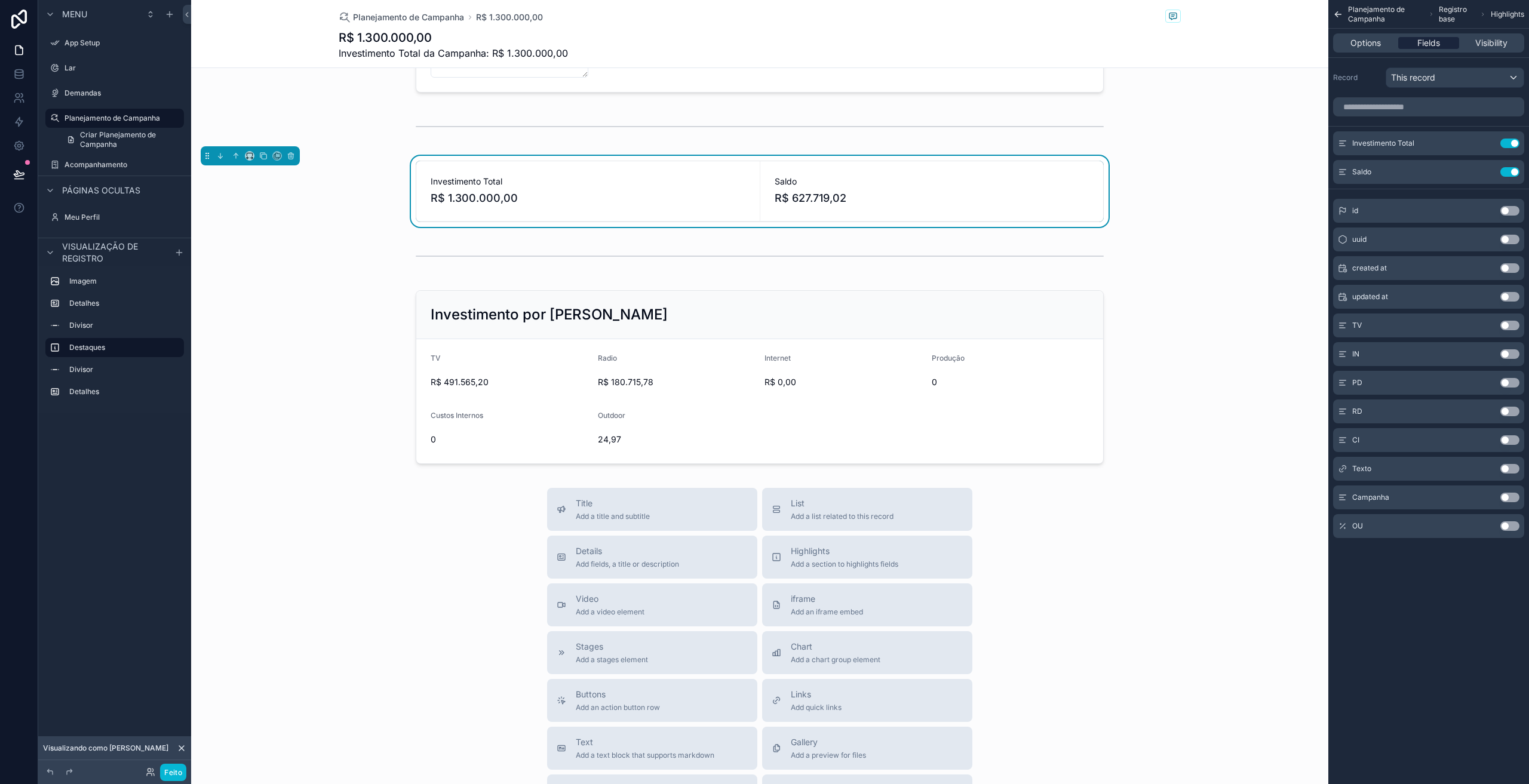
click at [1418, 39] on span "Fields" at bounding box center [1429, 43] width 23 height 12
click at [1357, 45] on span "Options" at bounding box center [1365, 43] width 30 height 12
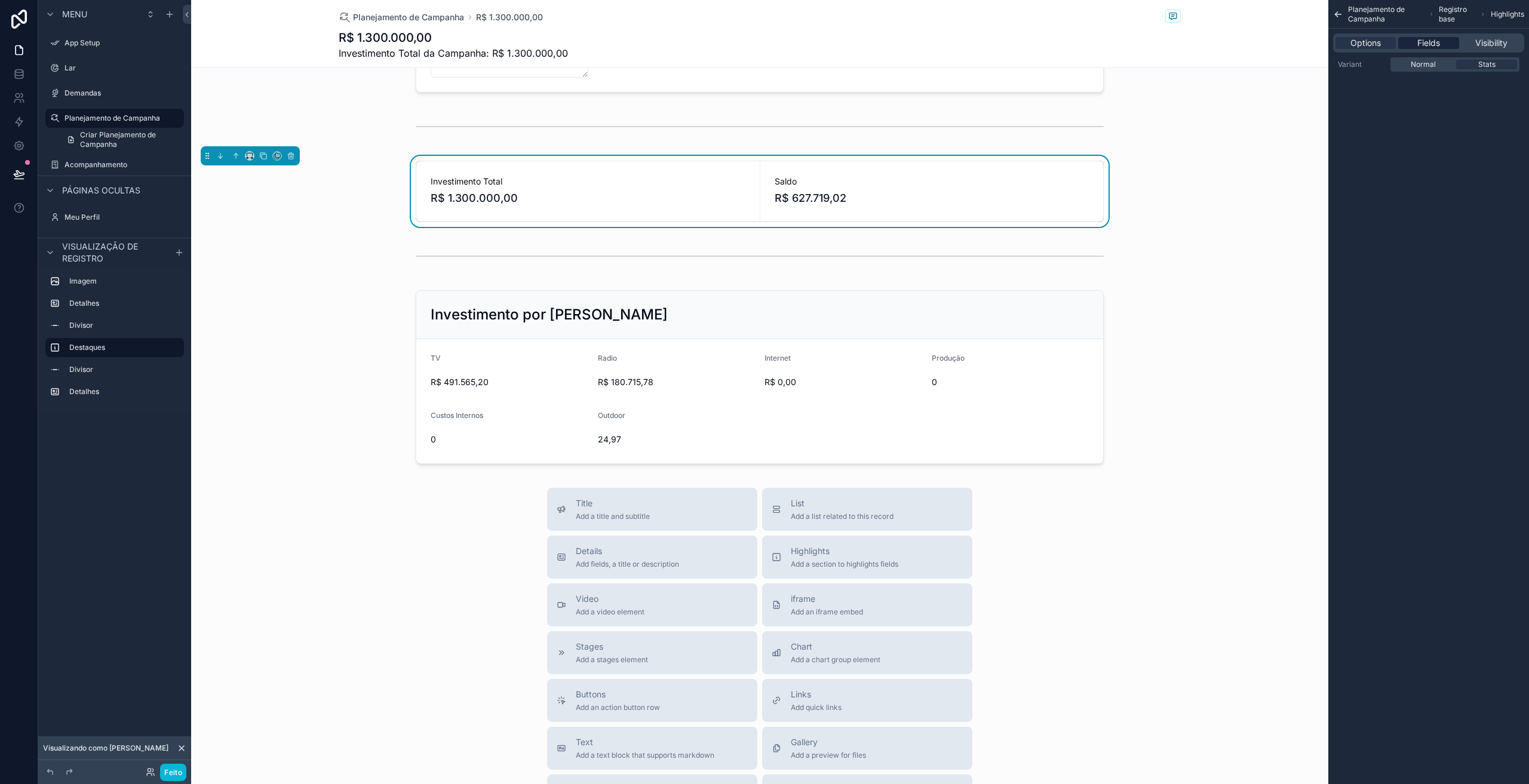
click at [1421, 41] on span "Fields" at bounding box center [1429, 43] width 23 height 12
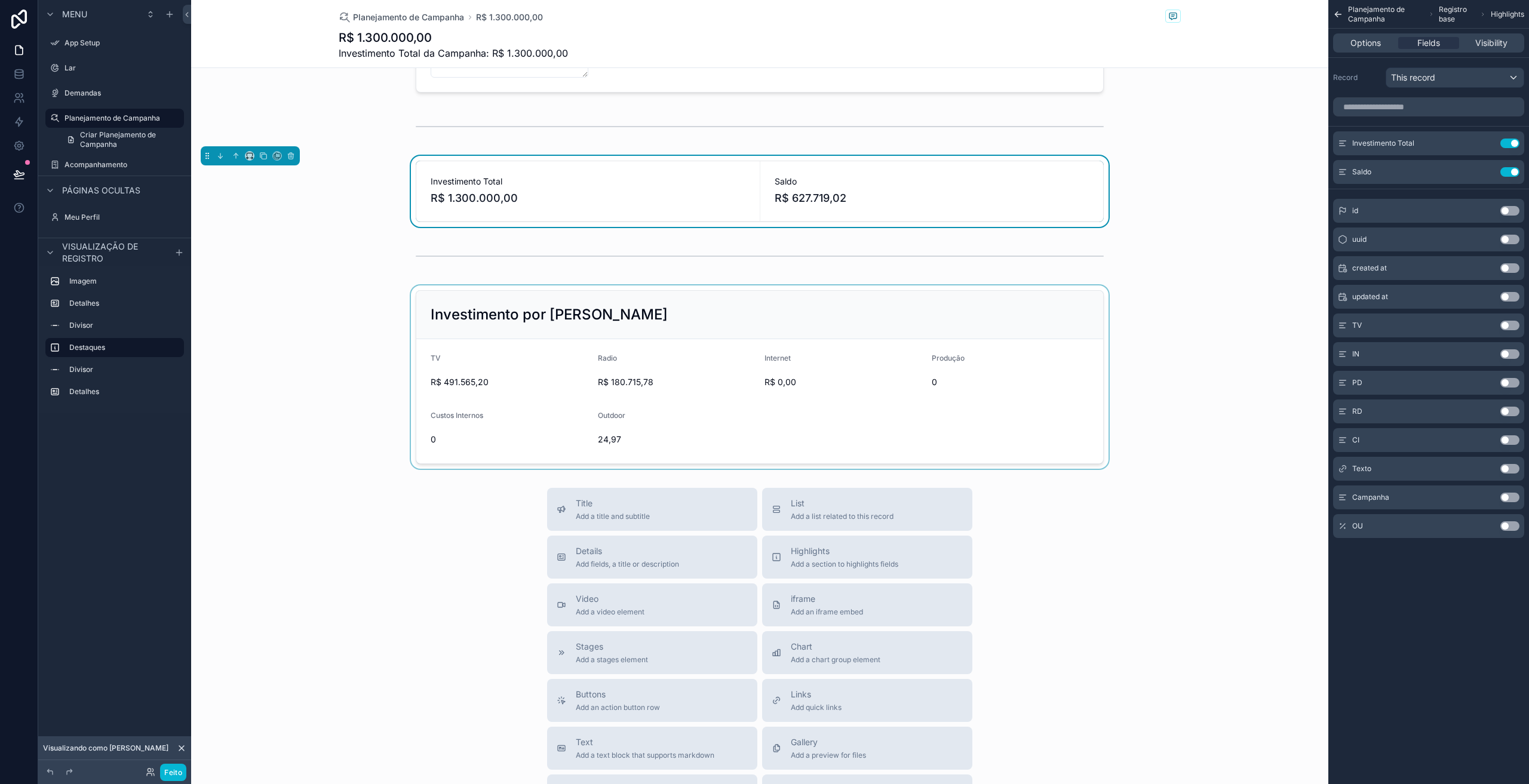
click at [835, 431] on div "conteúdo rolável" at bounding box center [760, 376] width 1138 height 183
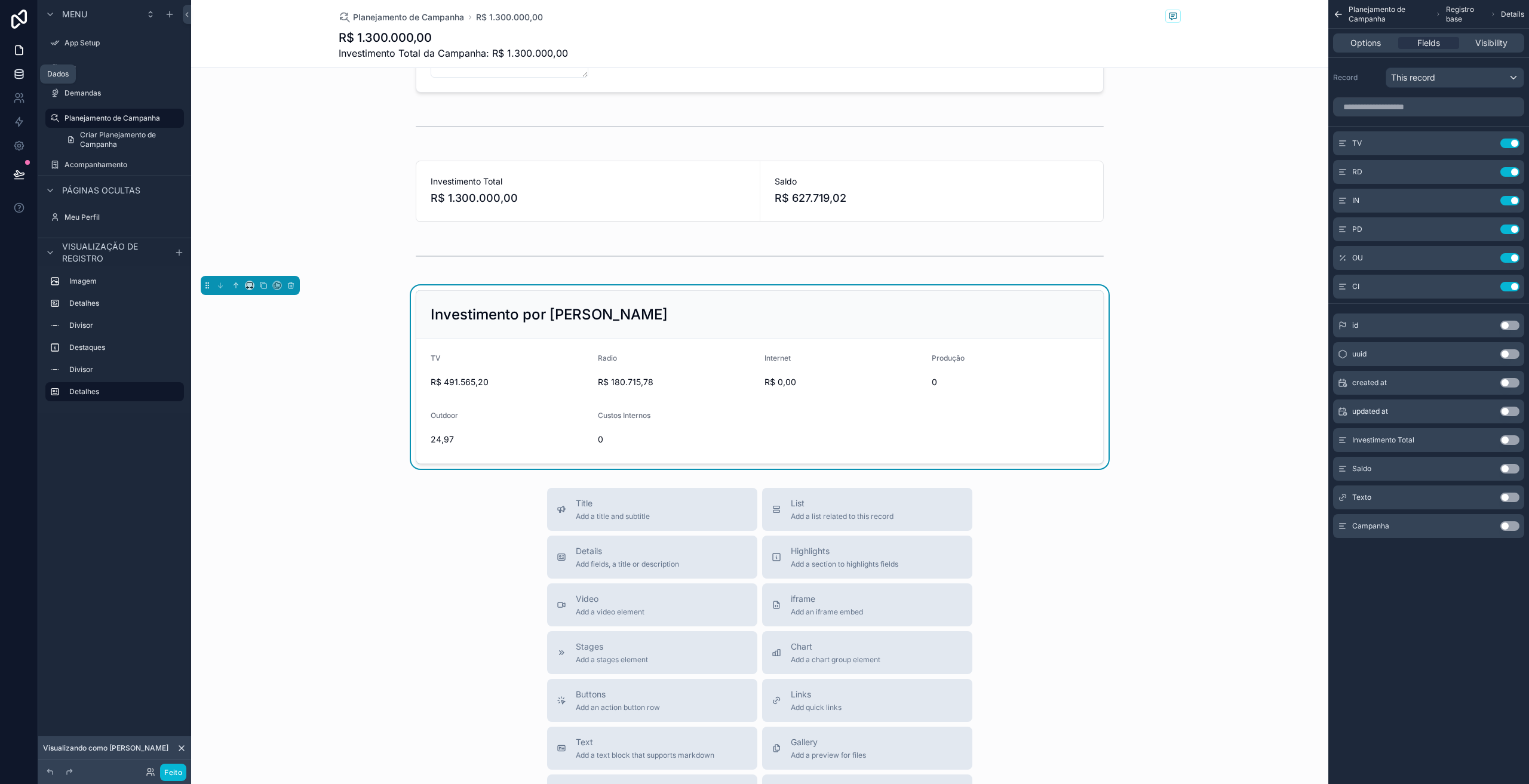
click at [16, 74] on icon at bounding box center [19, 74] width 12 height 12
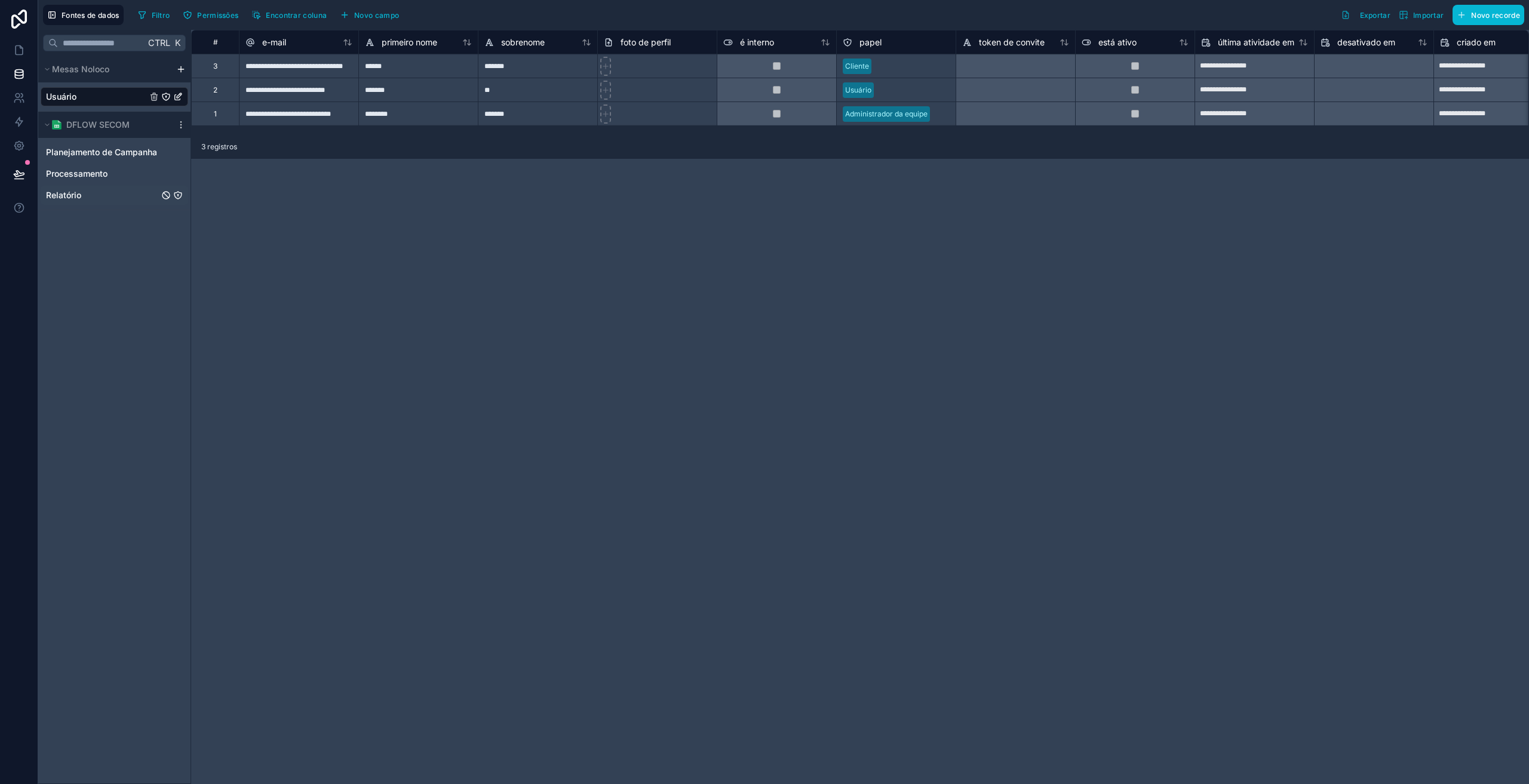
click at [75, 195] on font "Relatório" at bounding box center [64, 195] width 35 height 10
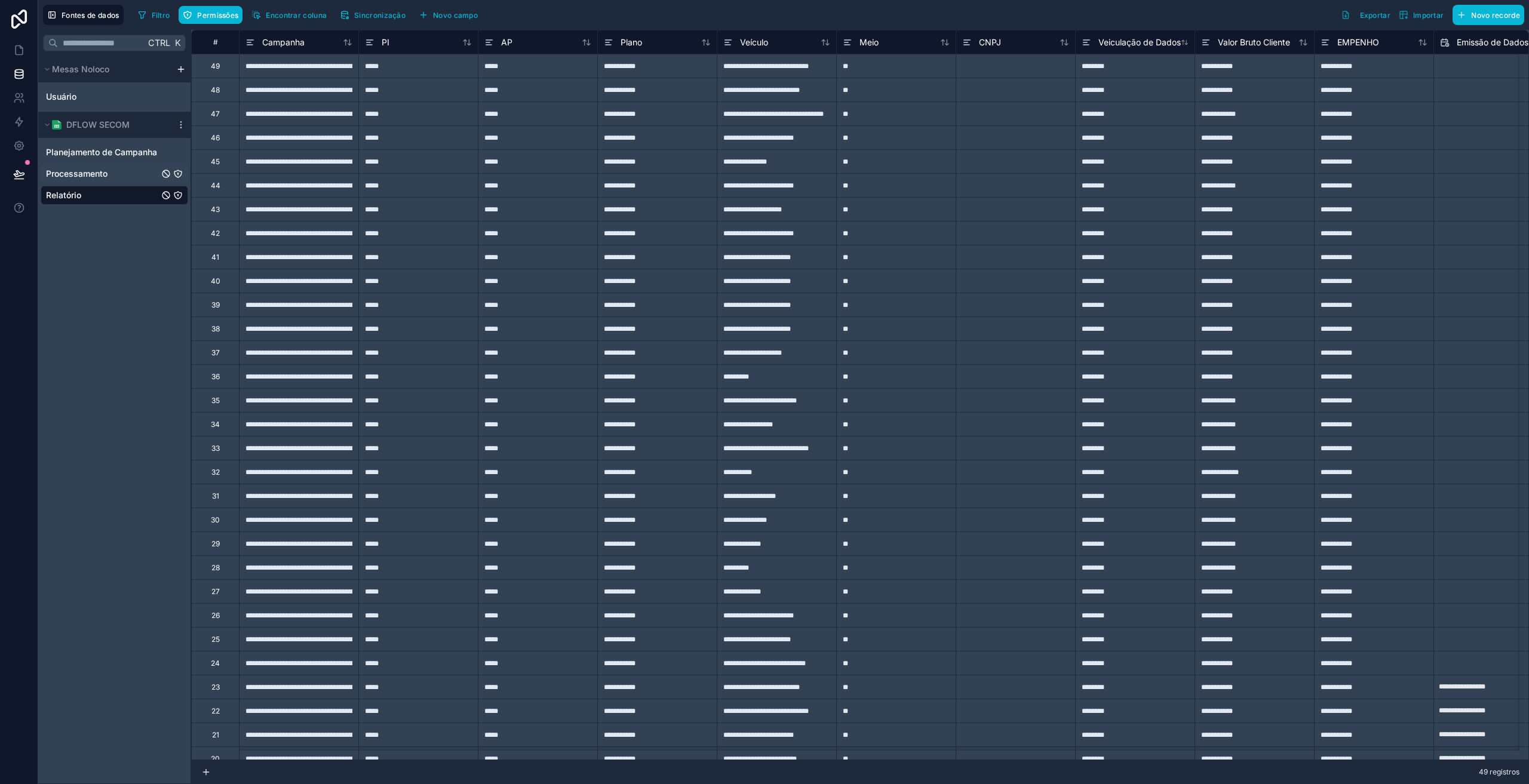
click at [99, 172] on font "Processamento" at bounding box center [76, 173] width 62 height 10
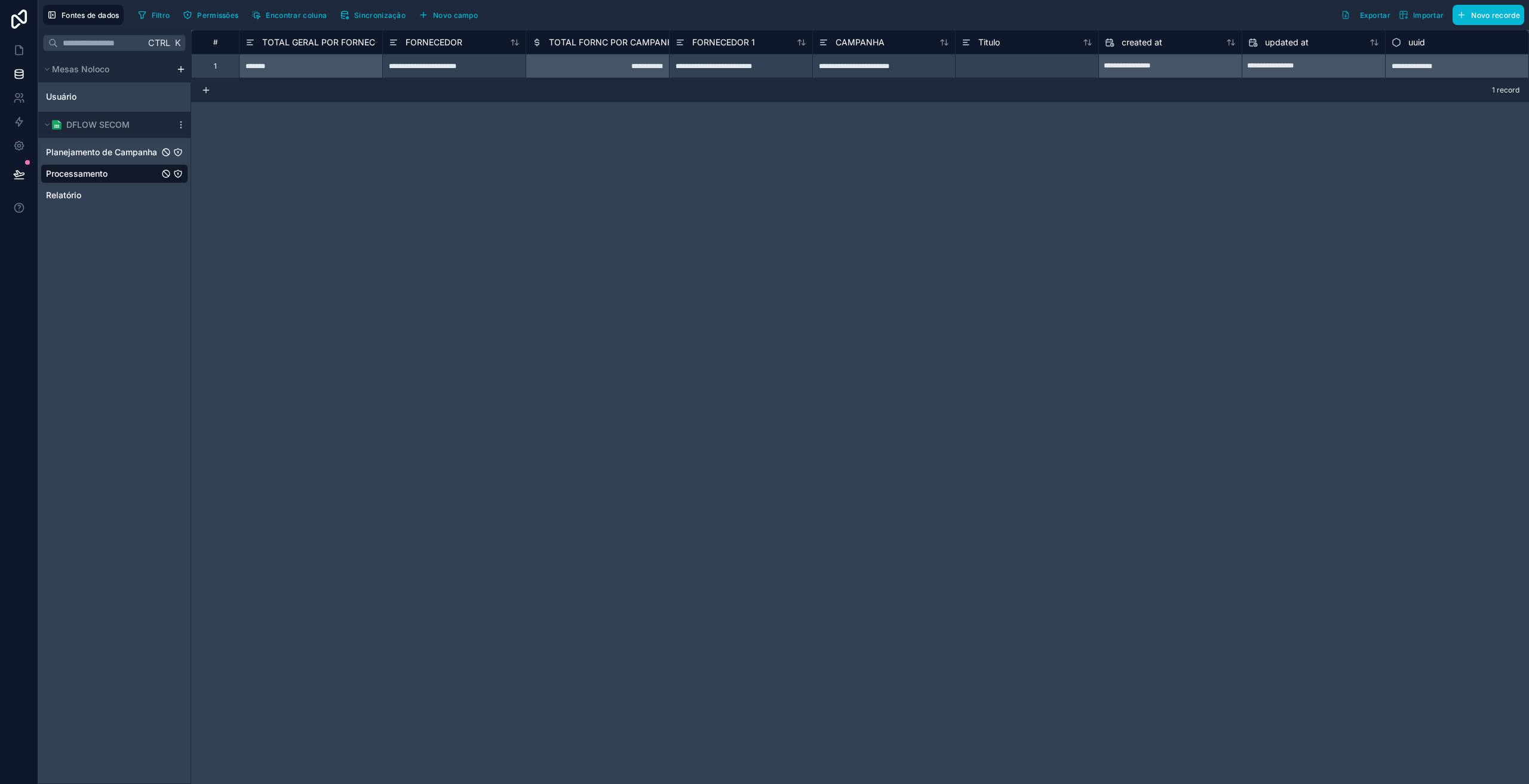
click at [107, 147] on font "Planejamento de Campanha" at bounding box center [101, 151] width 111 height 10
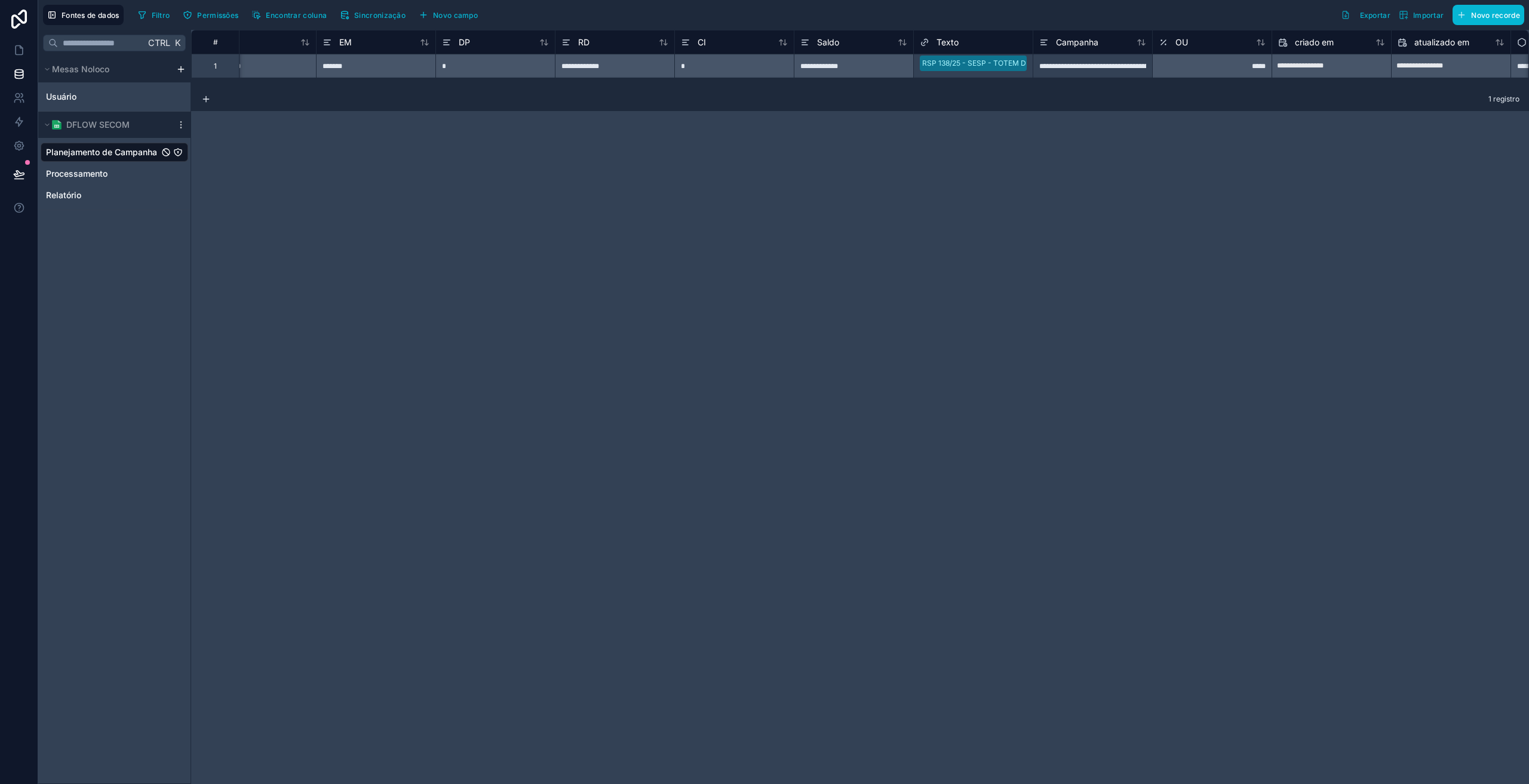
scroll to position [0, 264]
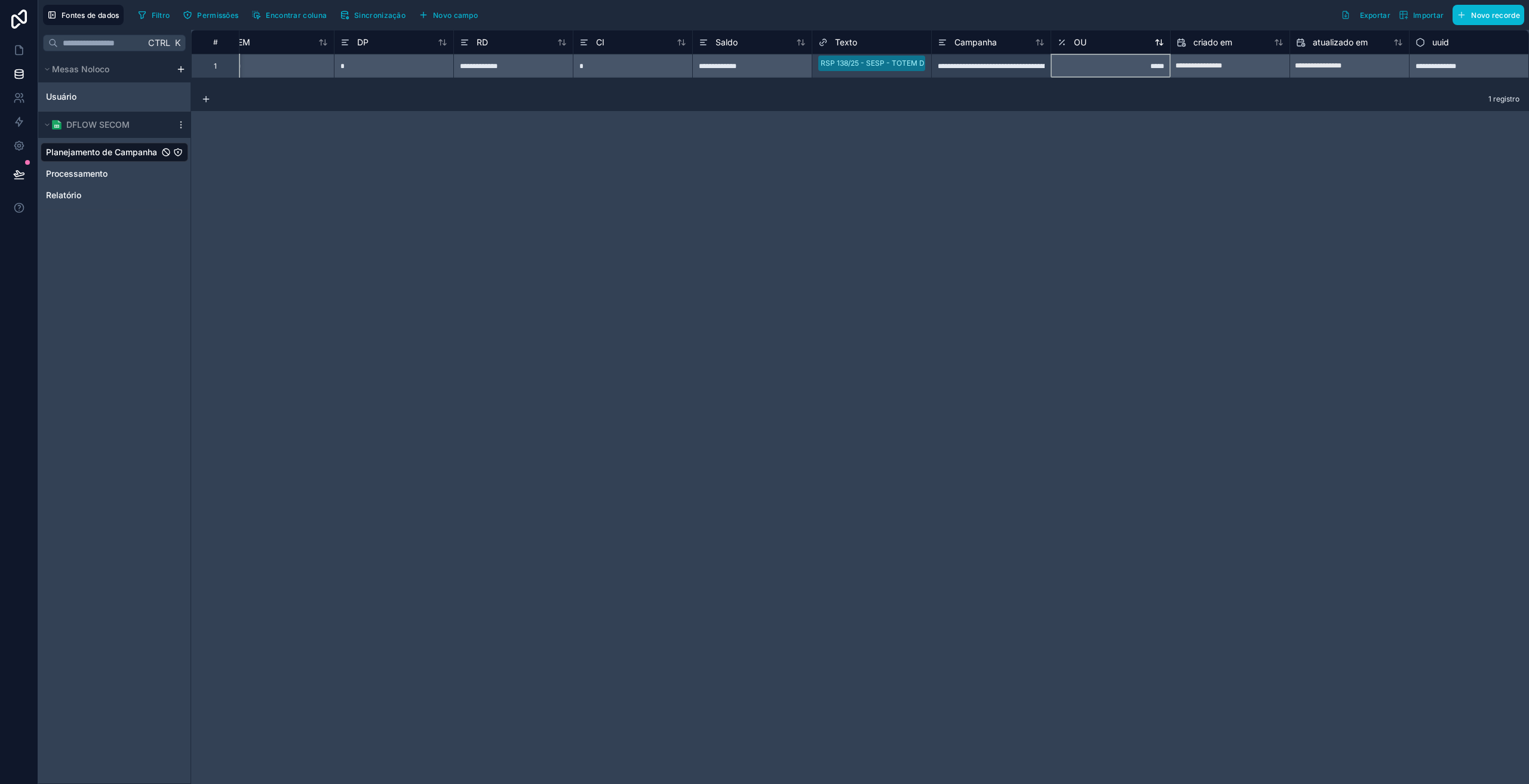
click at [1073, 45] on div "OU" at bounding box center [1071, 42] width 29 height 14
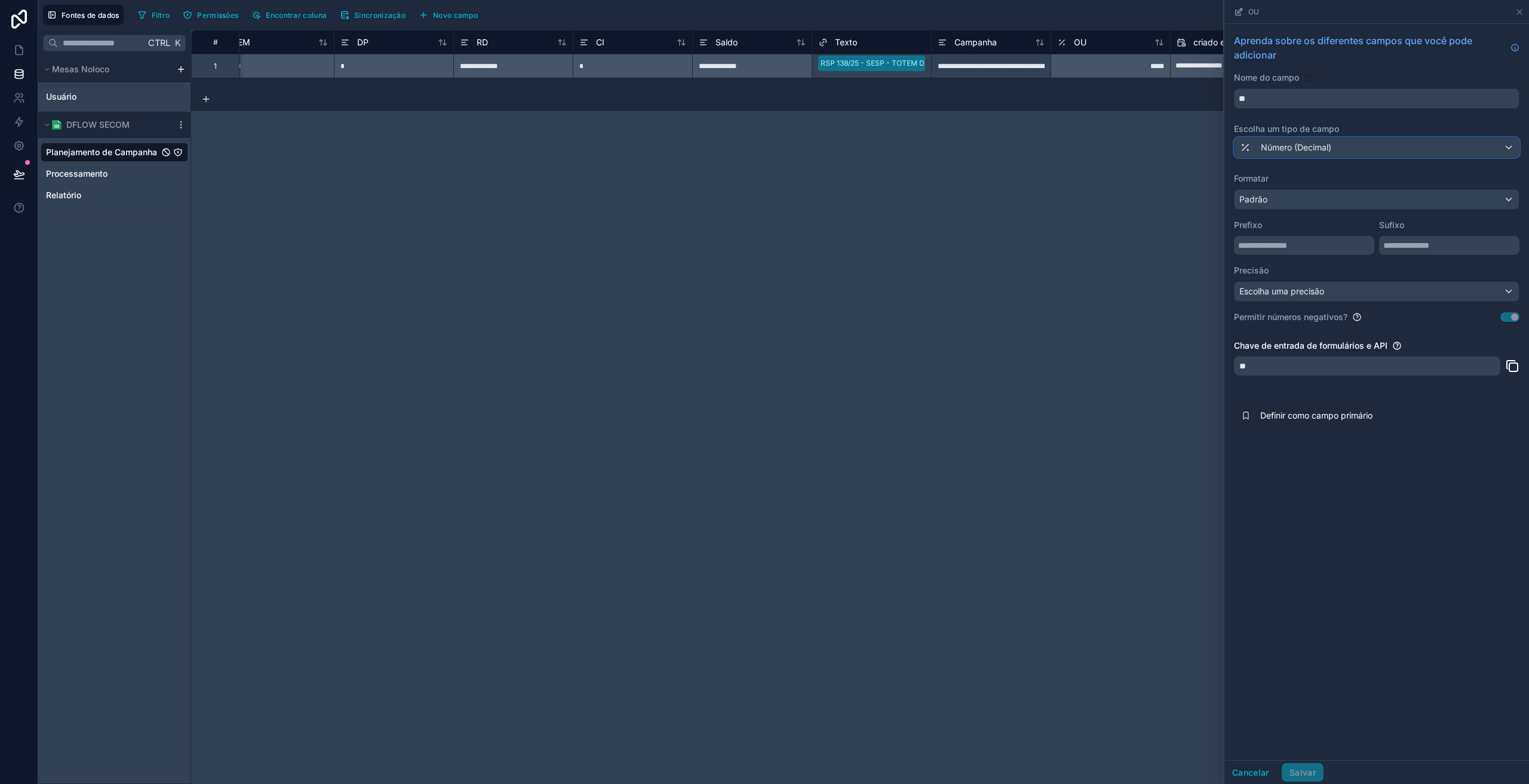
click at [1267, 147] on font "Número (Decimal)" at bounding box center [1296, 147] width 70 height 10
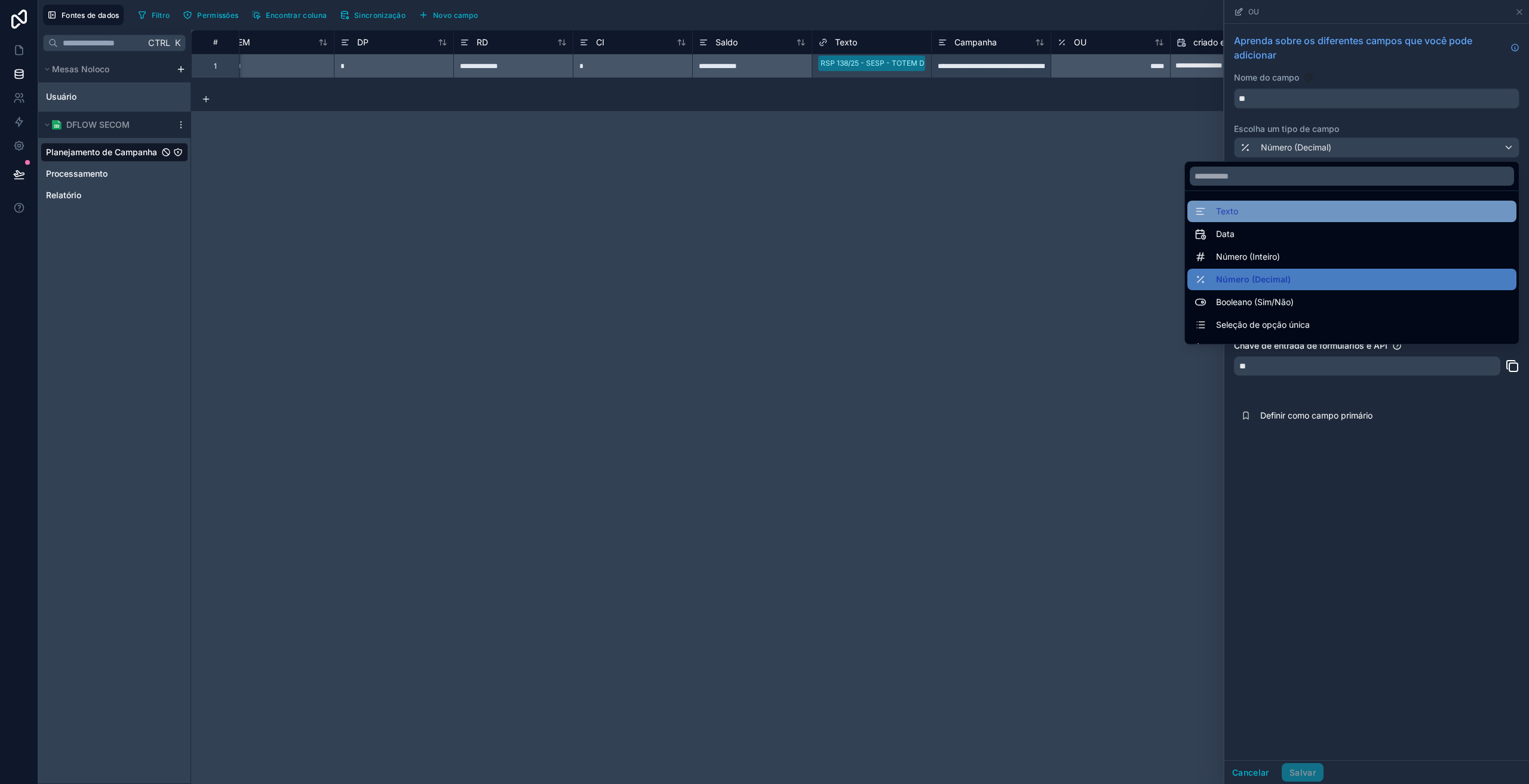
click at [1228, 214] on font "Texto" at bounding box center [1227, 211] width 22 height 10
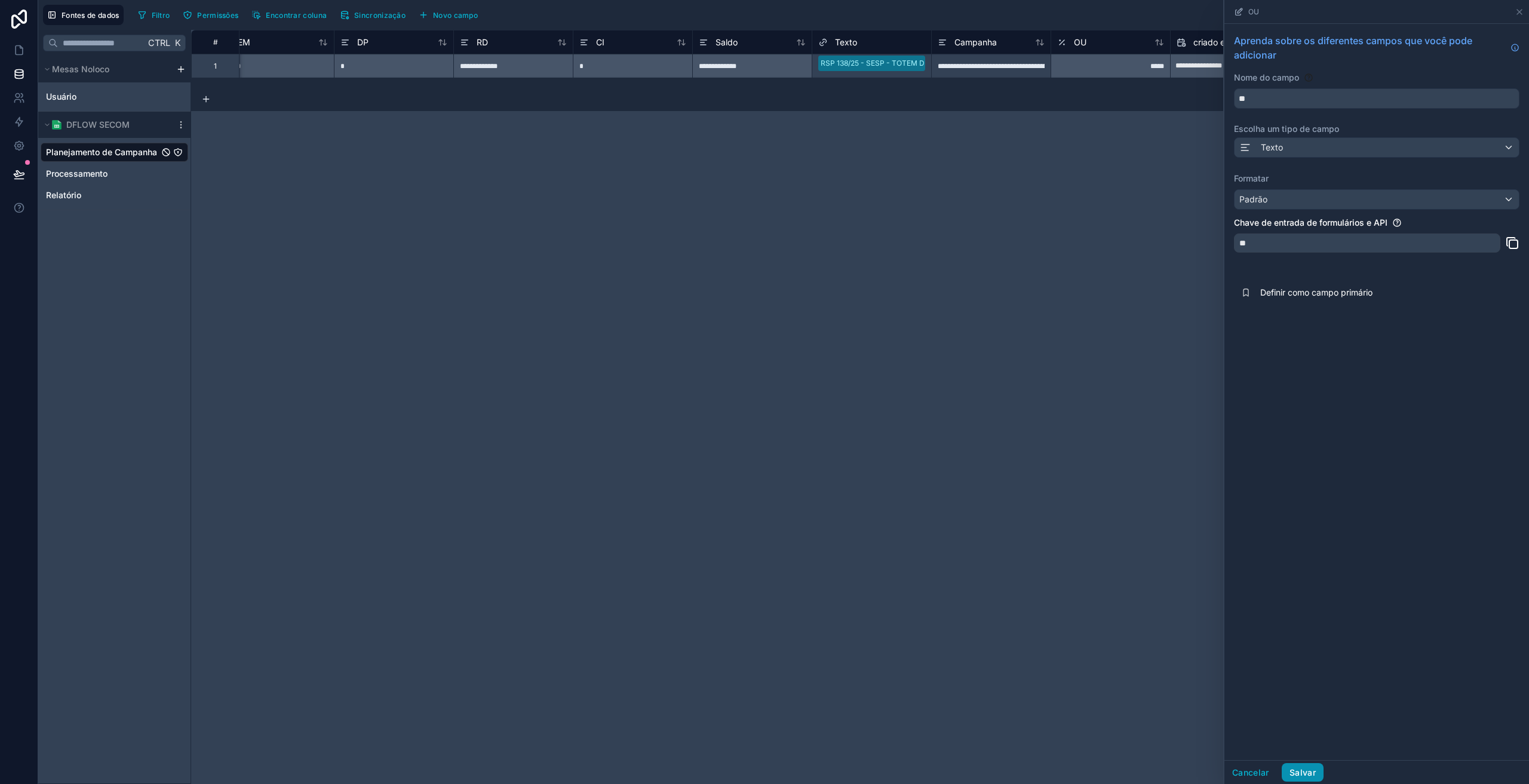
click at [1299, 777] on font "Salvar" at bounding box center [1303, 773] width 26 height 10
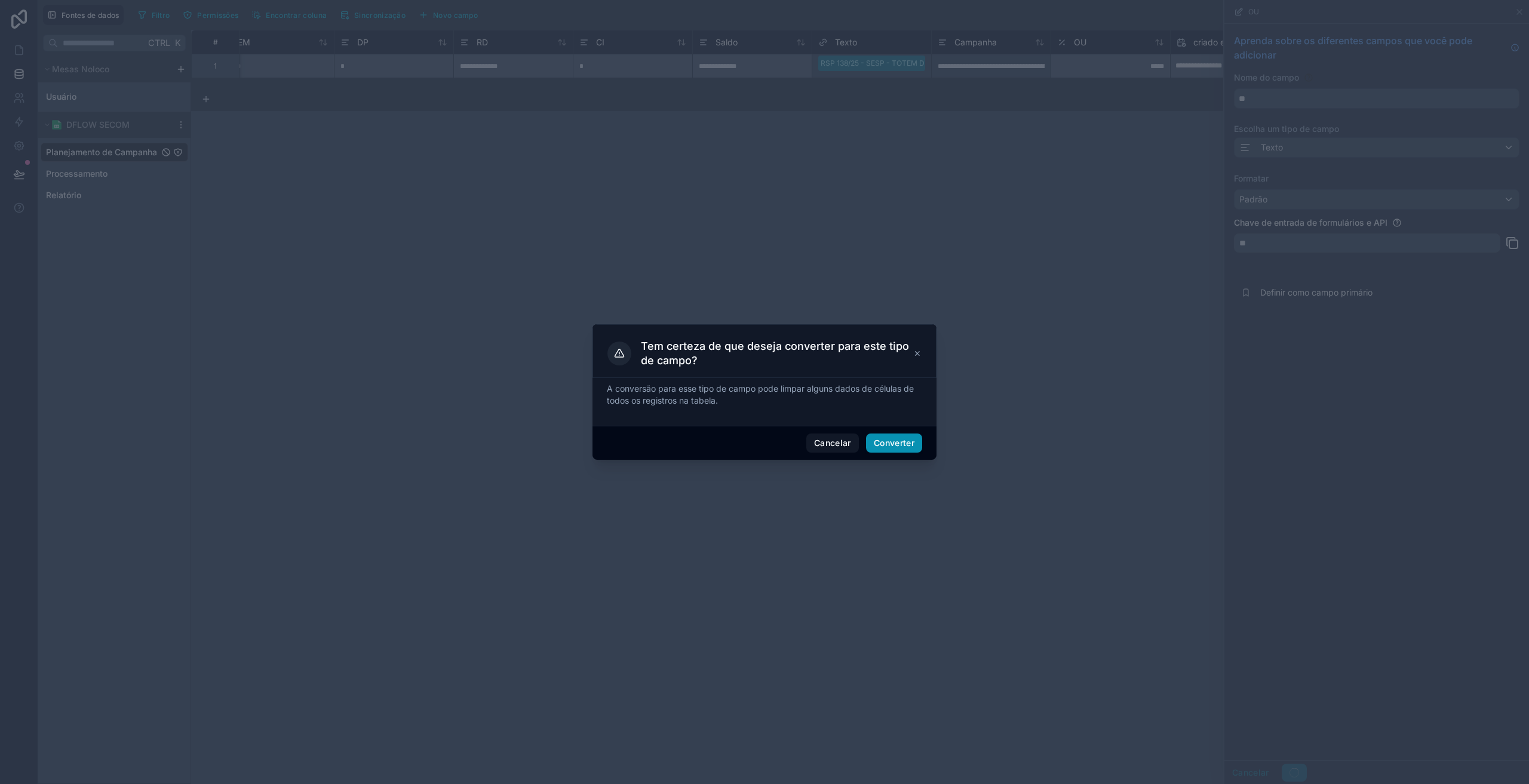
click at [892, 449] on button "Converter" at bounding box center [894, 443] width 56 height 19
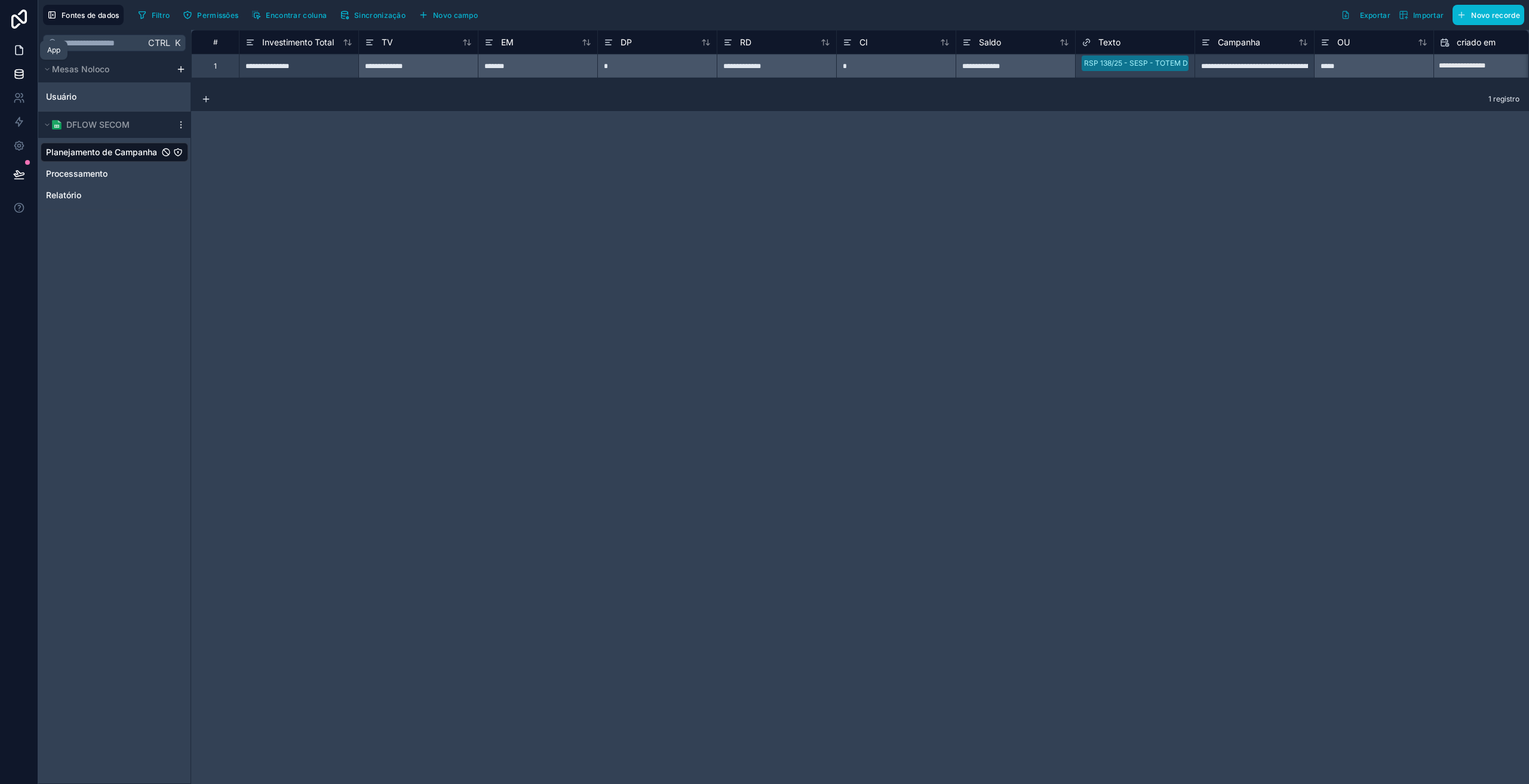
click at [20, 53] on icon at bounding box center [19, 50] width 12 height 12
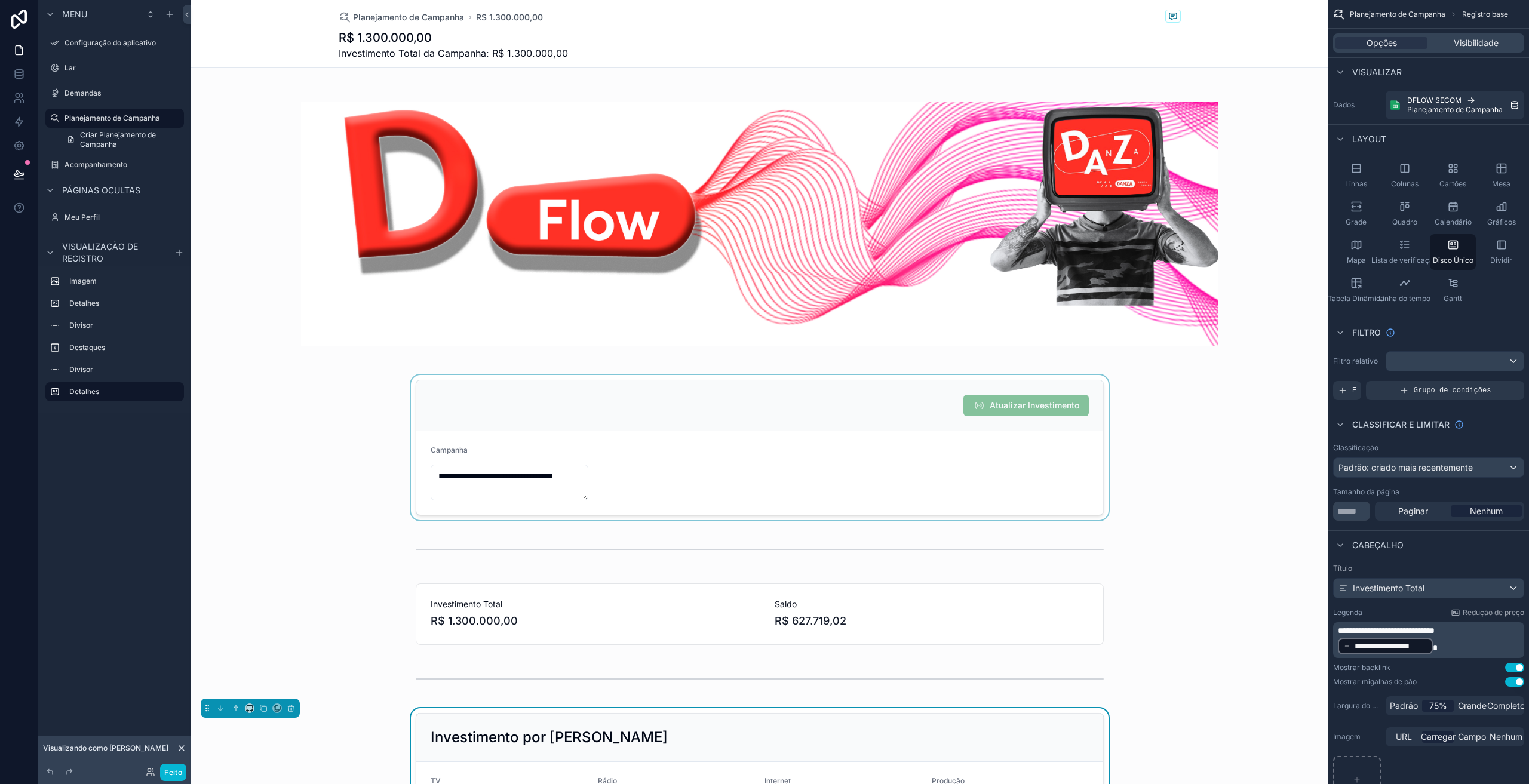
click at [640, 461] on div "conteúdo rolável" at bounding box center [760, 447] width 1138 height 145
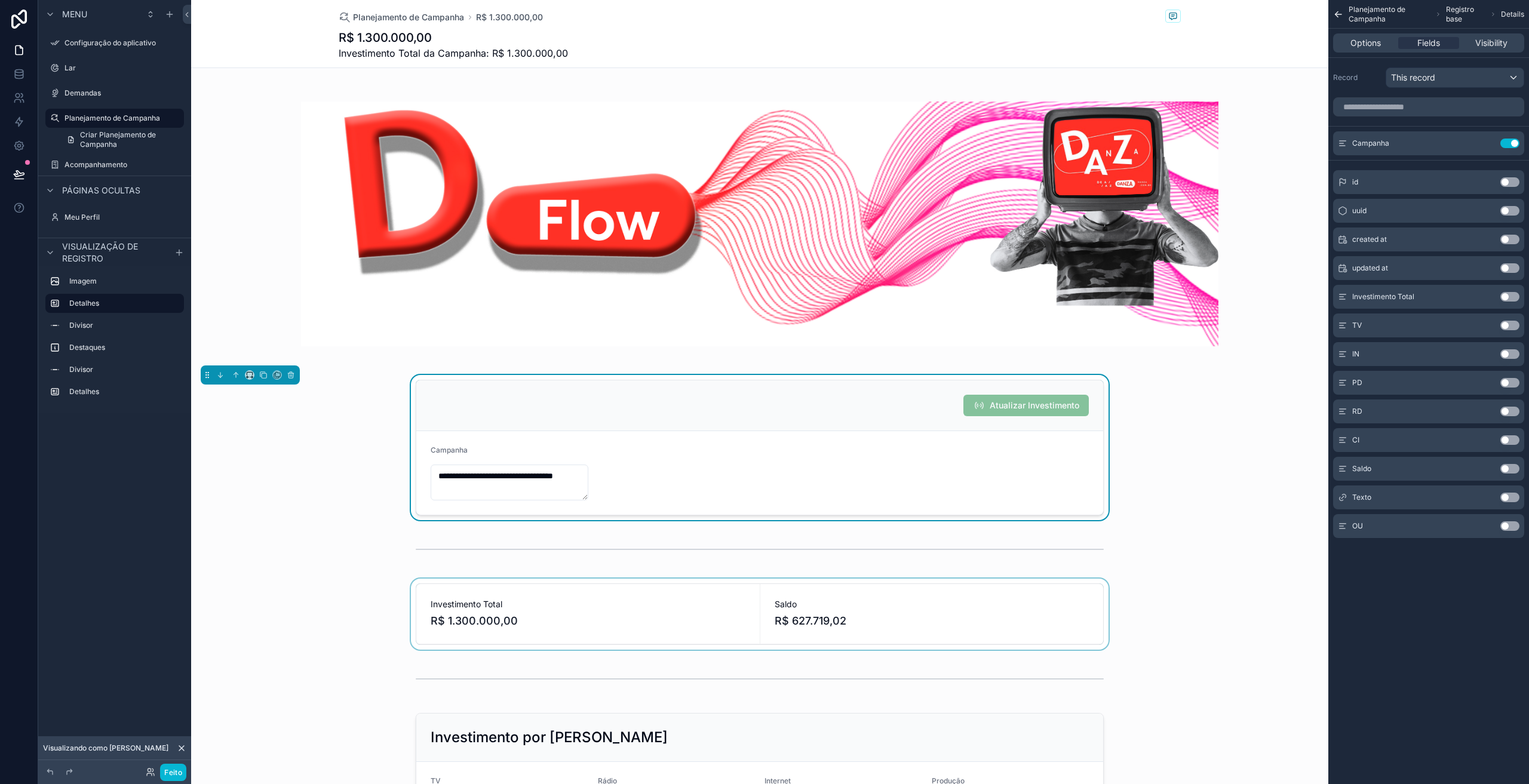
click at [979, 618] on div "conteúdo rolável" at bounding box center [760, 614] width 1138 height 71
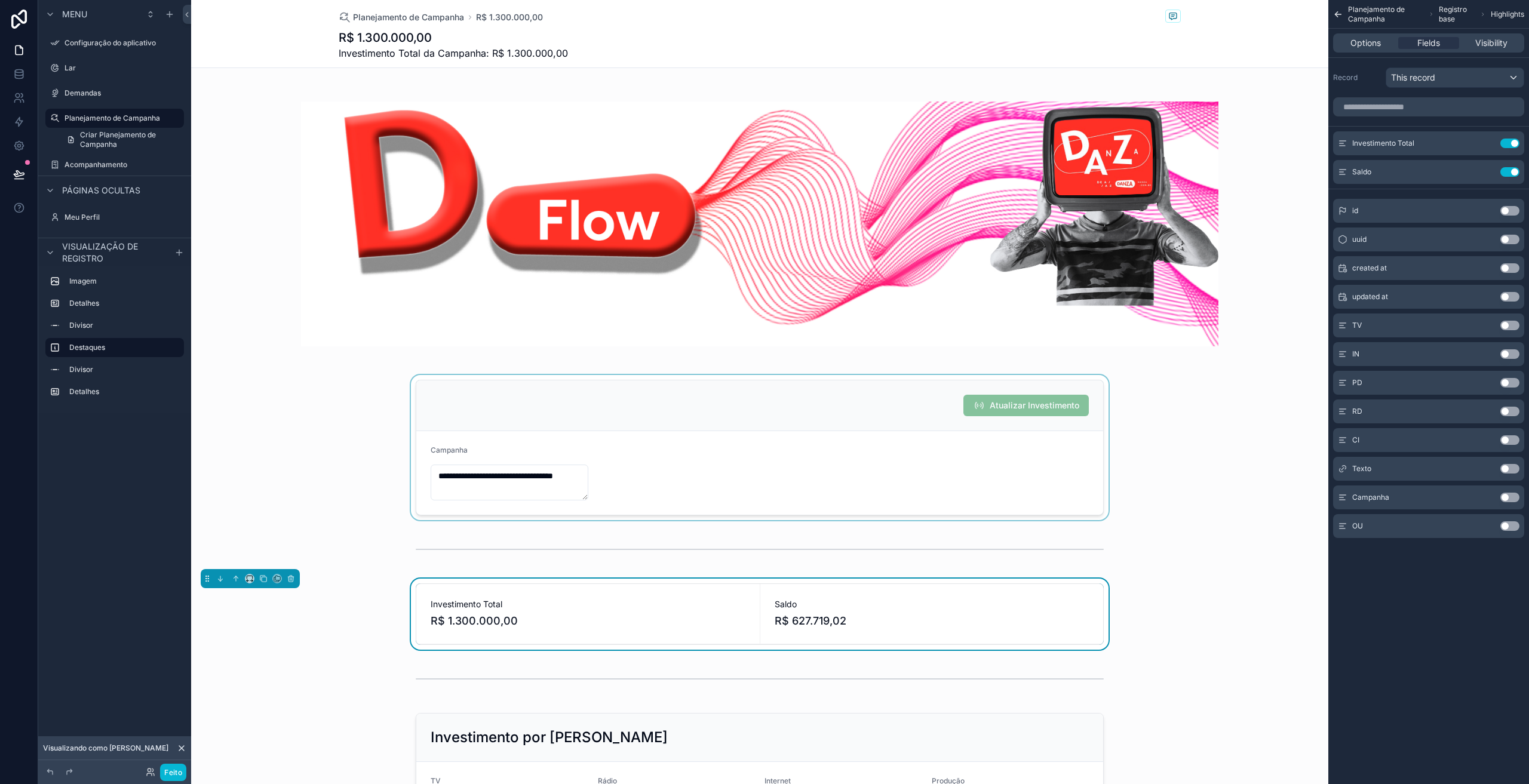
click at [1505, 497] on button "Use setting" at bounding box center [1510, 497] width 19 height 9
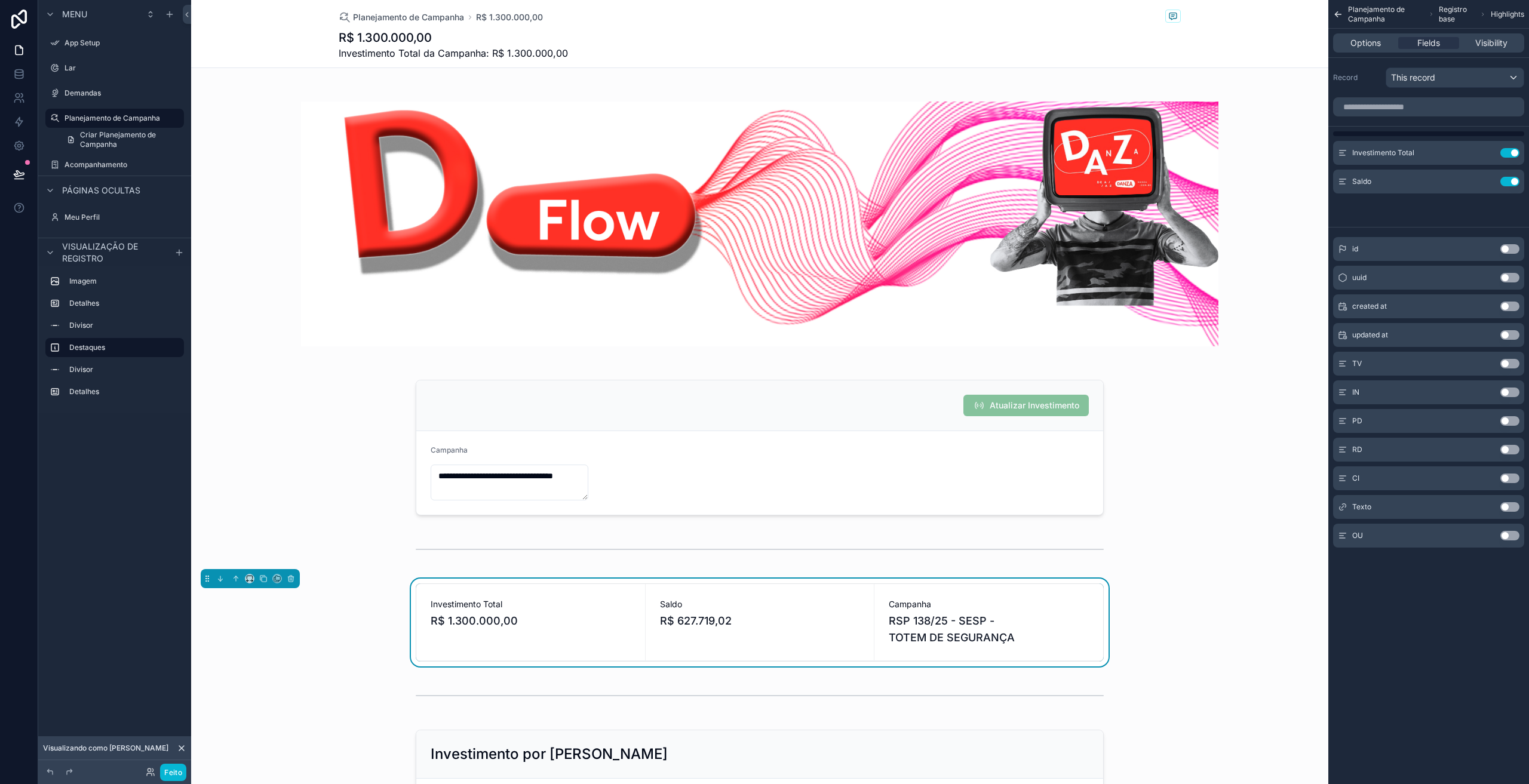
drag, startPoint x: 1346, startPoint y: 199, endPoint x: 1344, endPoint y: 140, distance: 59.0
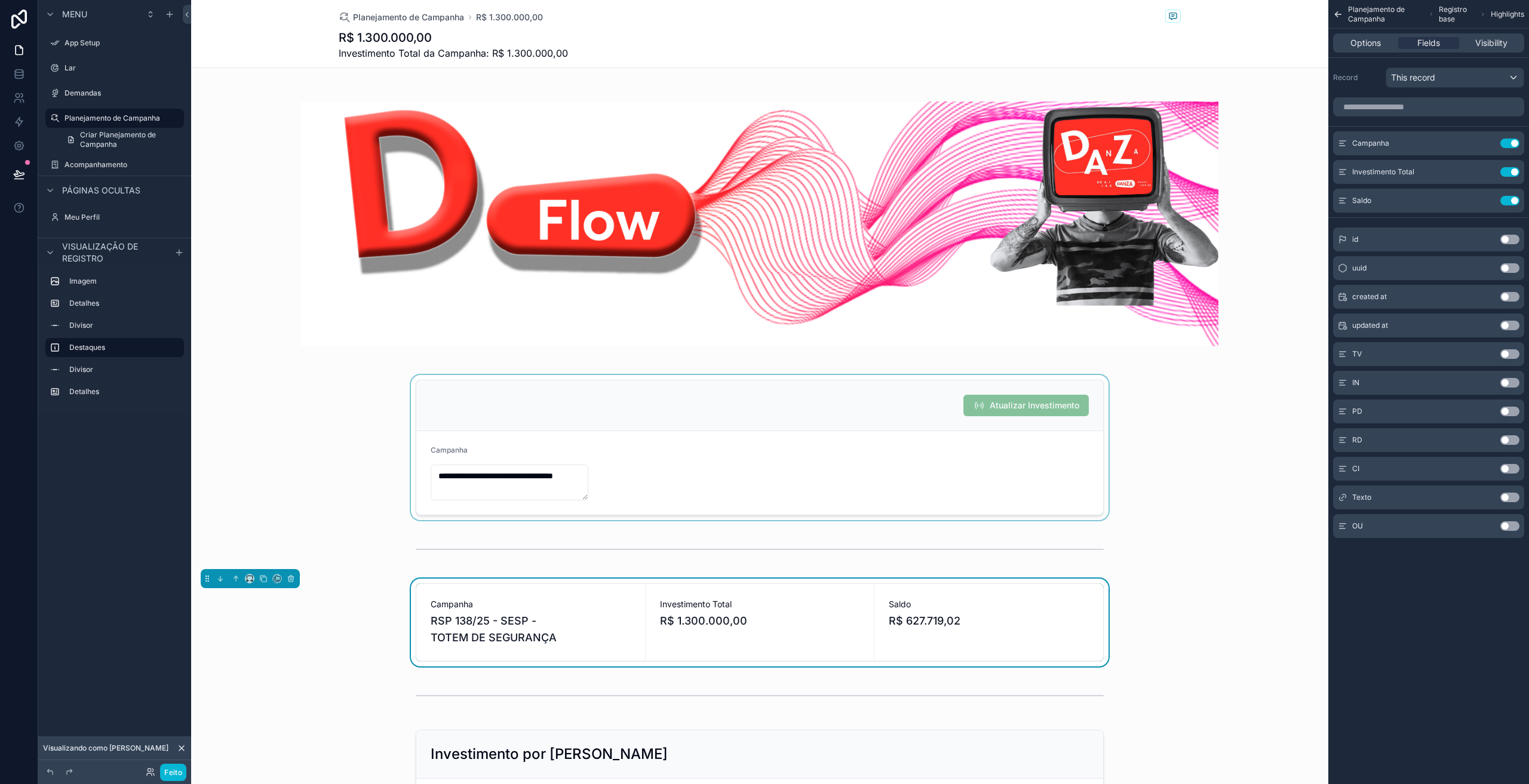
click at [871, 421] on div "conteúdo rolável" at bounding box center [760, 447] width 1138 height 145
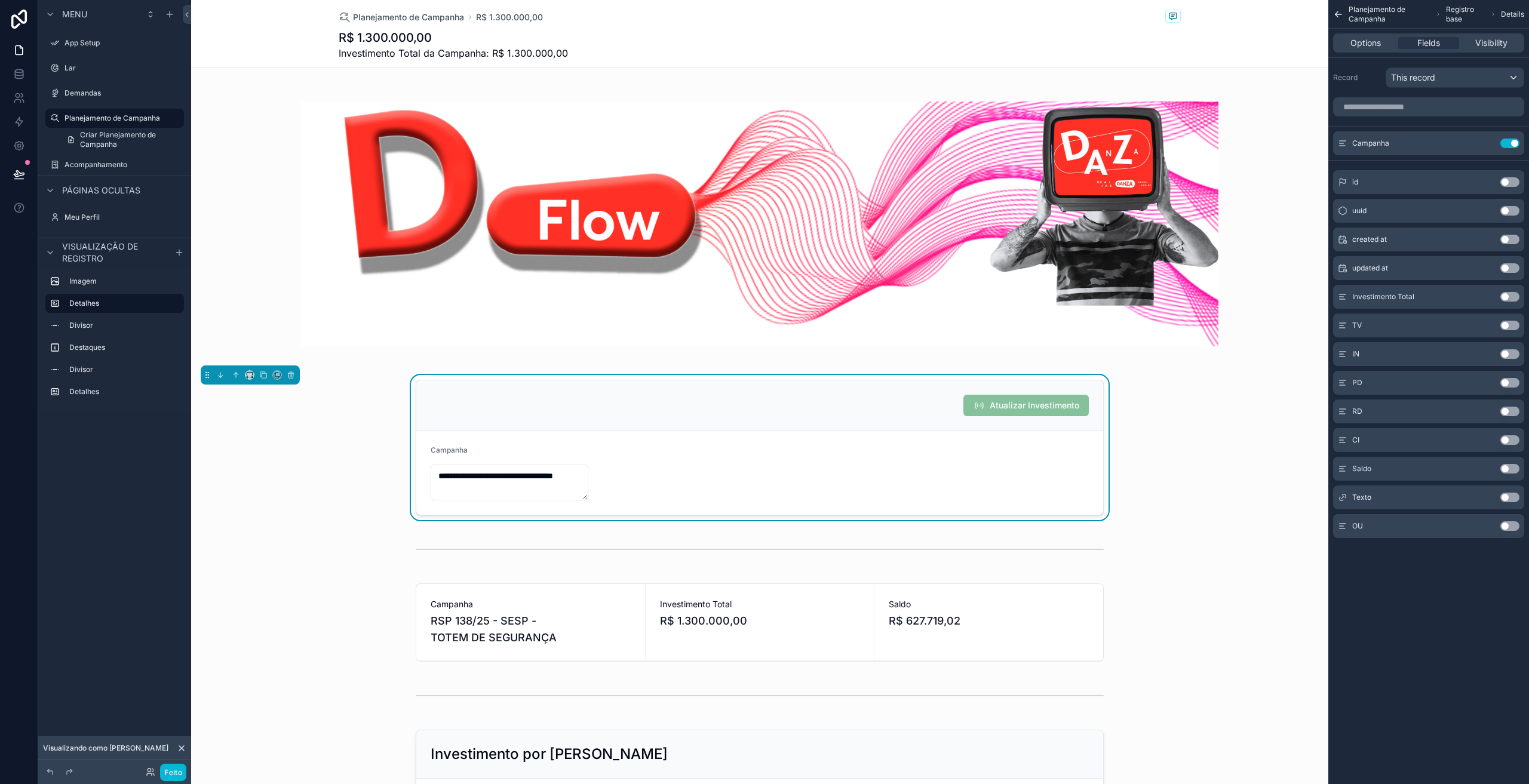
click at [897, 408] on div "Atualizar Investimento" at bounding box center [760, 406] width 658 height 22
click at [1359, 46] on span "Options" at bounding box center [1365, 43] width 30 height 12
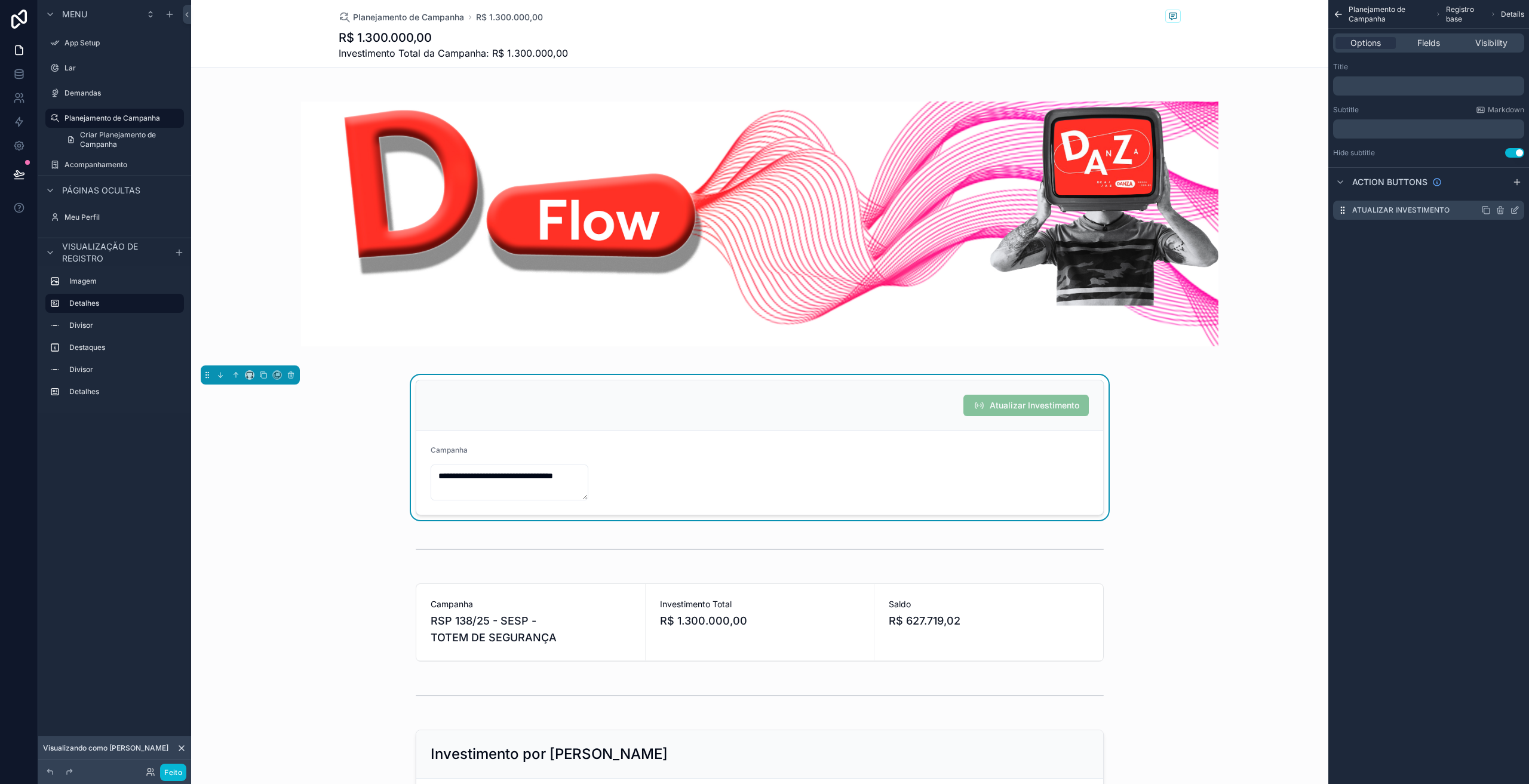
click at [1514, 212] on icon "conteúdo rolável" at bounding box center [1515, 210] width 9 height 9
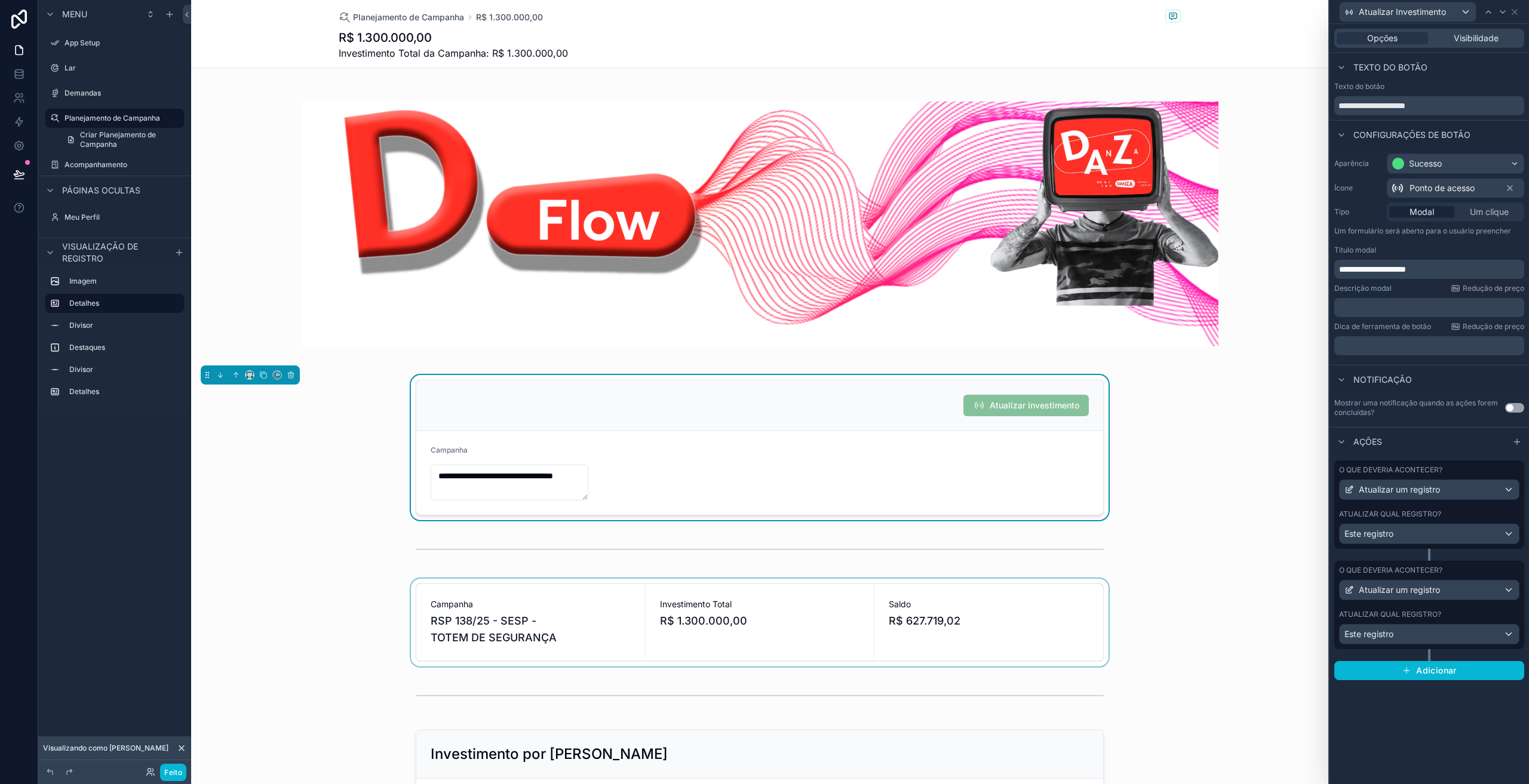
click at [786, 609] on div "conteúdo rolável" at bounding box center [760, 622] width 1138 height 88
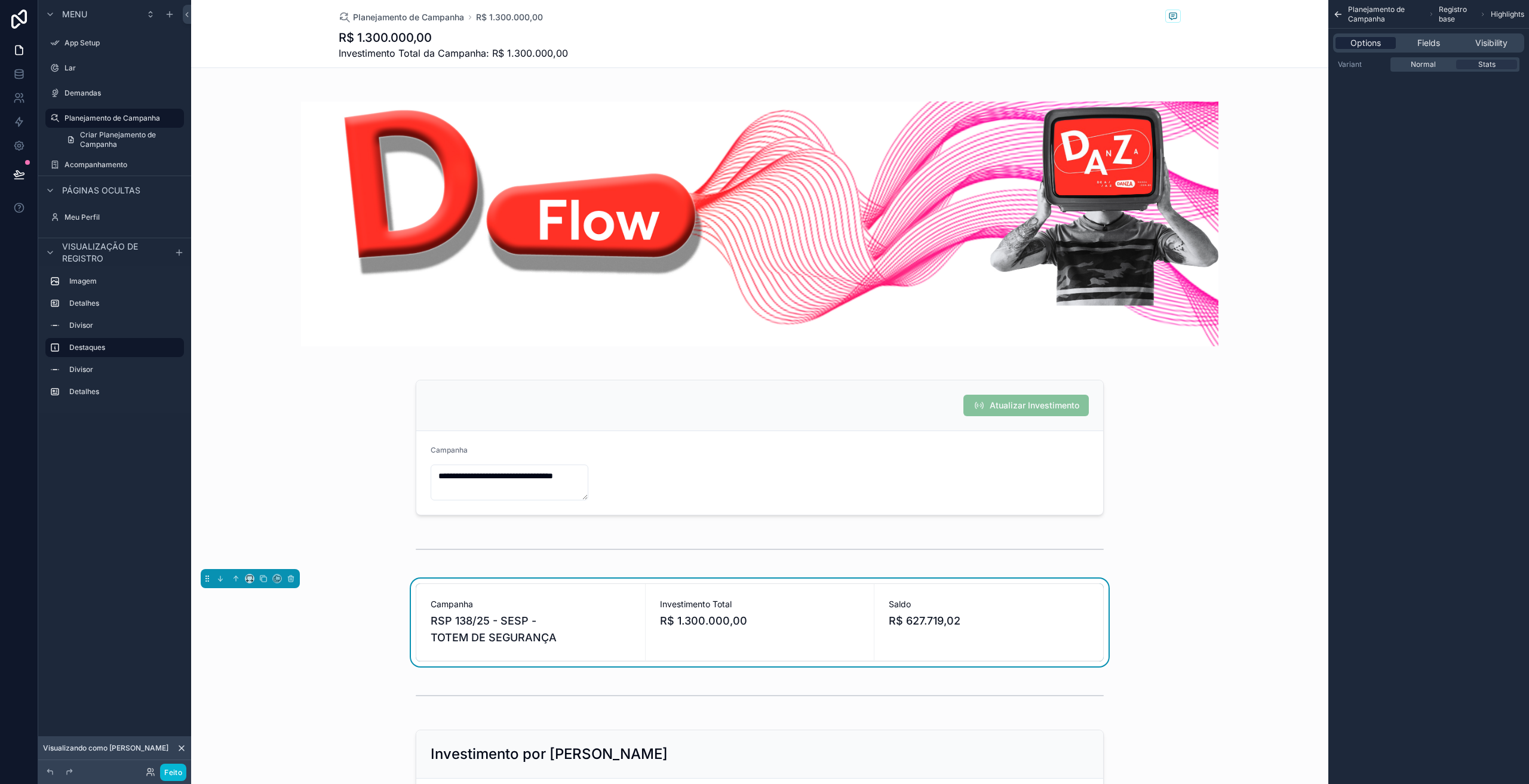
click at [1357, 45] on span "Options" at bounding box center [1365, 43] width 30 height 12
click at [1415, 63] on span "Normal" at bounding box center [1423, 64] width 25 height 9
click at [1428, 46] on span "Fields" at bounding box center [1429, 43] width 23 height 12
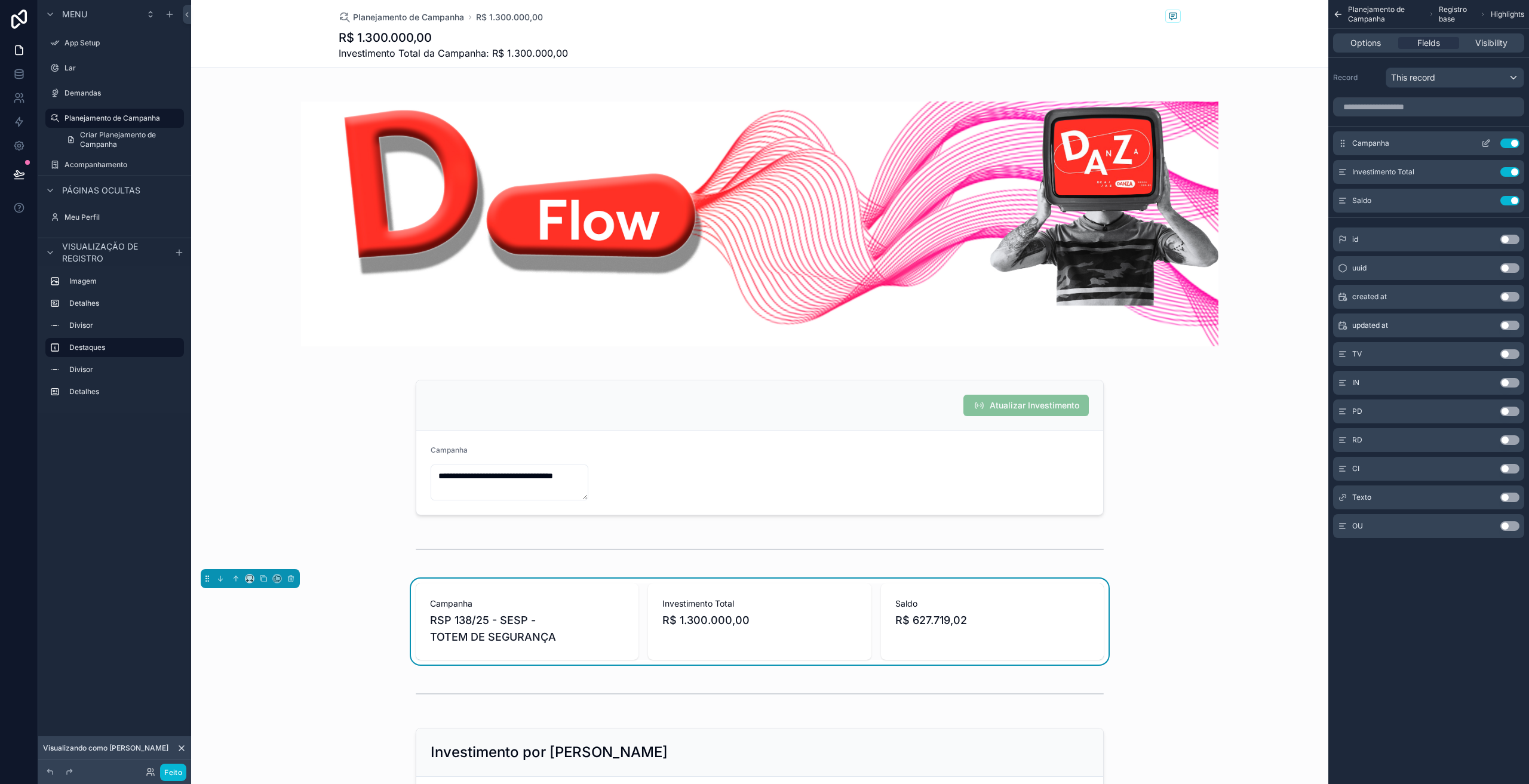
click at [1488, 139] on icon "conteúdo rolável" at bounding box center [1486, 143] width 9 height 9
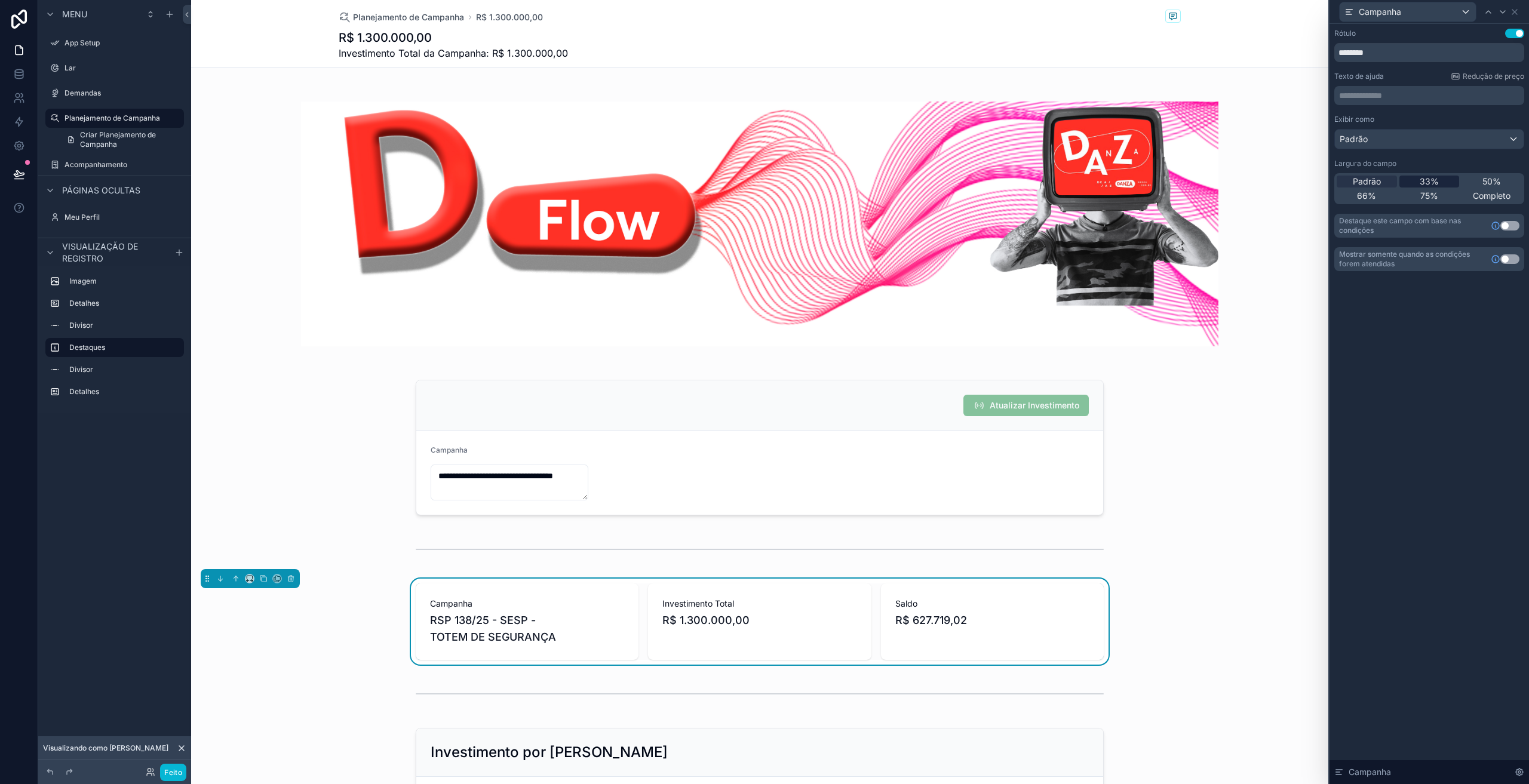
click at [1428, 184] on font "33%" at bounding box center [1430, 181] width 19 height 10
click at [1382, 176] on div "Padrão" at bounding box center [1367, 182] width 60 height 12
click at [1390, 139] on div "Padrão" at bounding box center [1429, 139] width 189 height 19
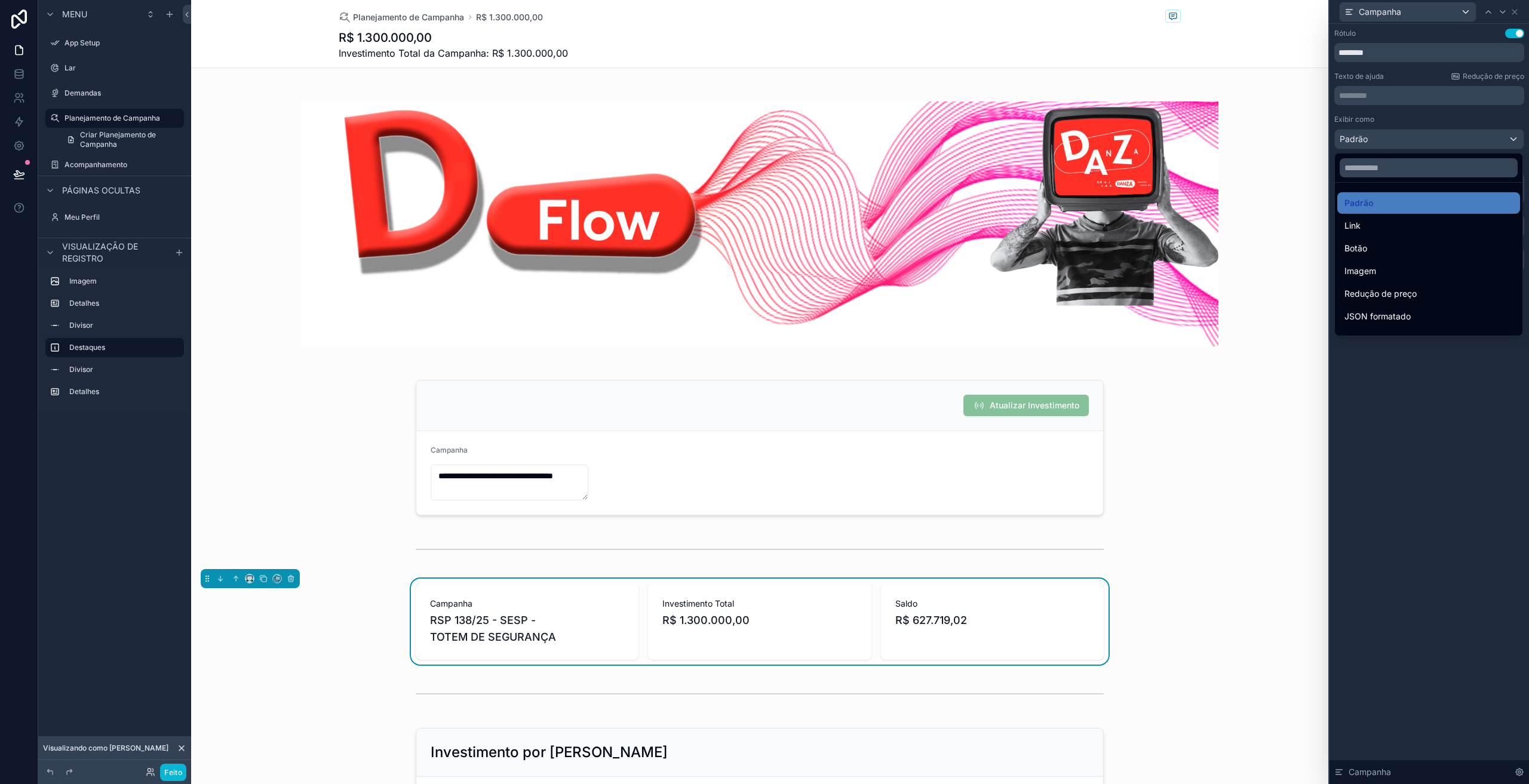
click at [1360, 260] on ul "Padrão Link Botão Imagem Redução de preço JSON formatado Código QR Audacioso Tí…" at bounding box center [1429, 259] width 188 height 153
click at [1360, 249] on font "Botão" at bounding box center [1356, 248] width 23 height 10
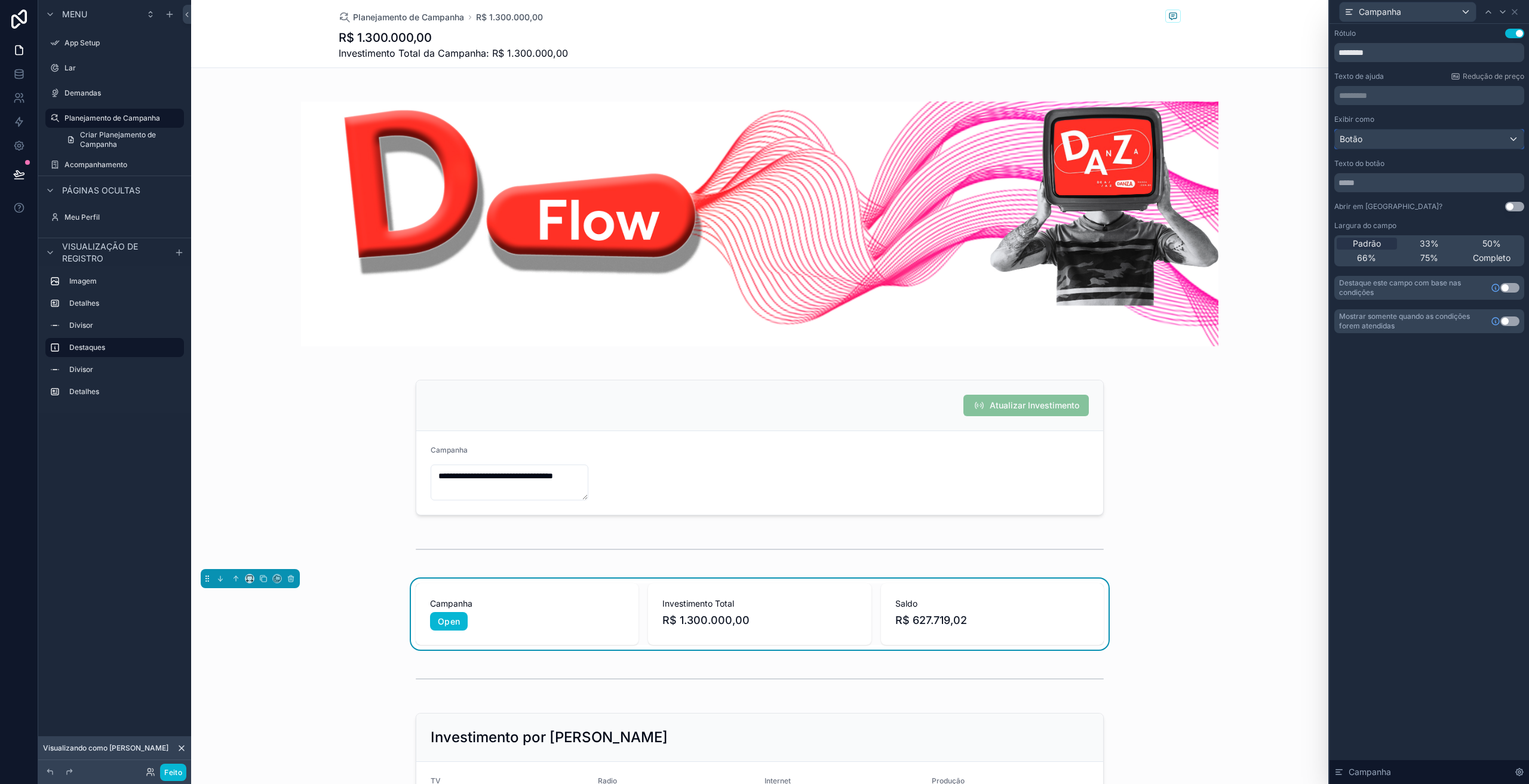
click at [1355, 141] on font "Botão" at bounding box center [1351, 139] width 23 height 10
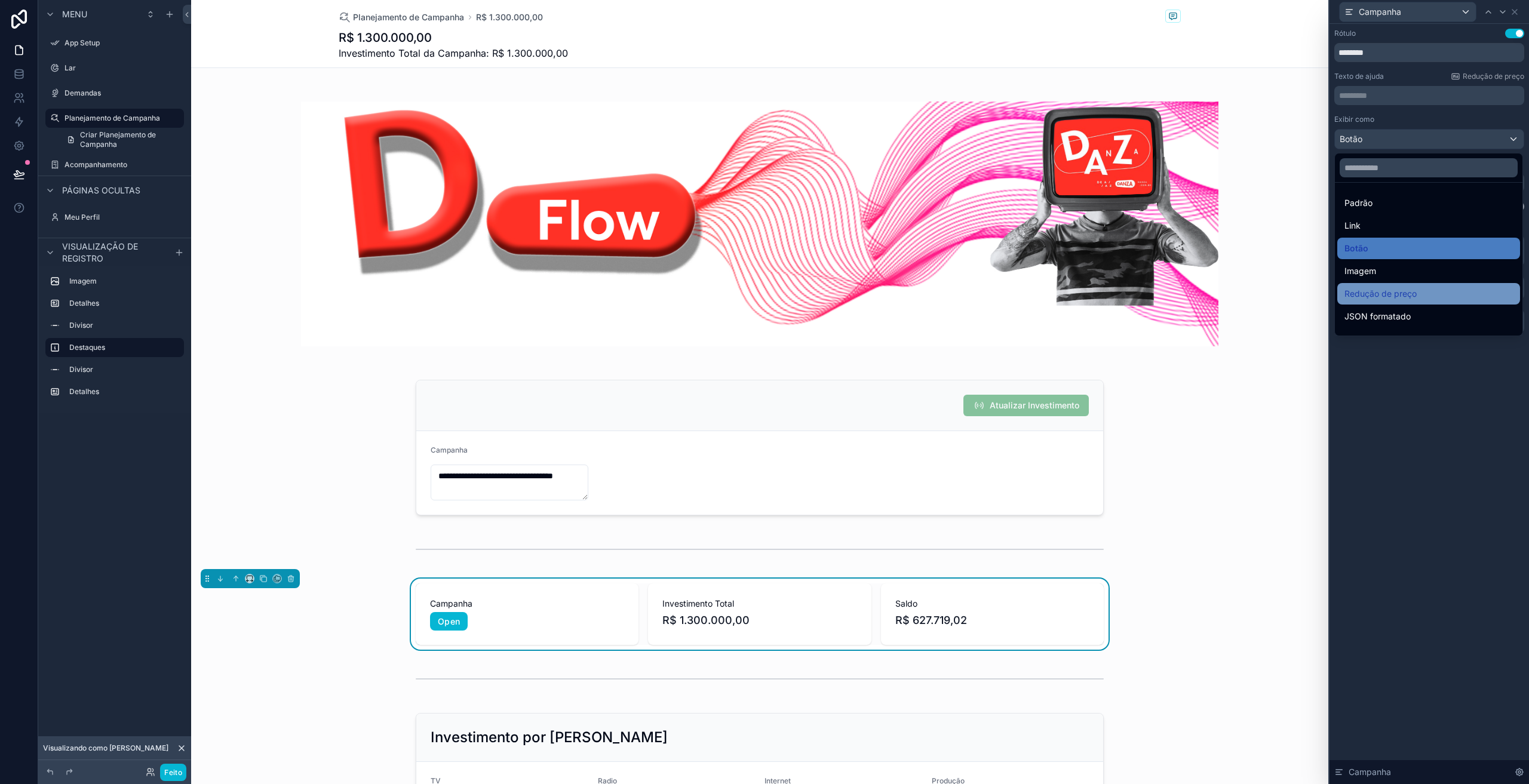
click at [1371, 291] on font "Redução de preço" at bounding box center [1380, 293] width 72 height 10
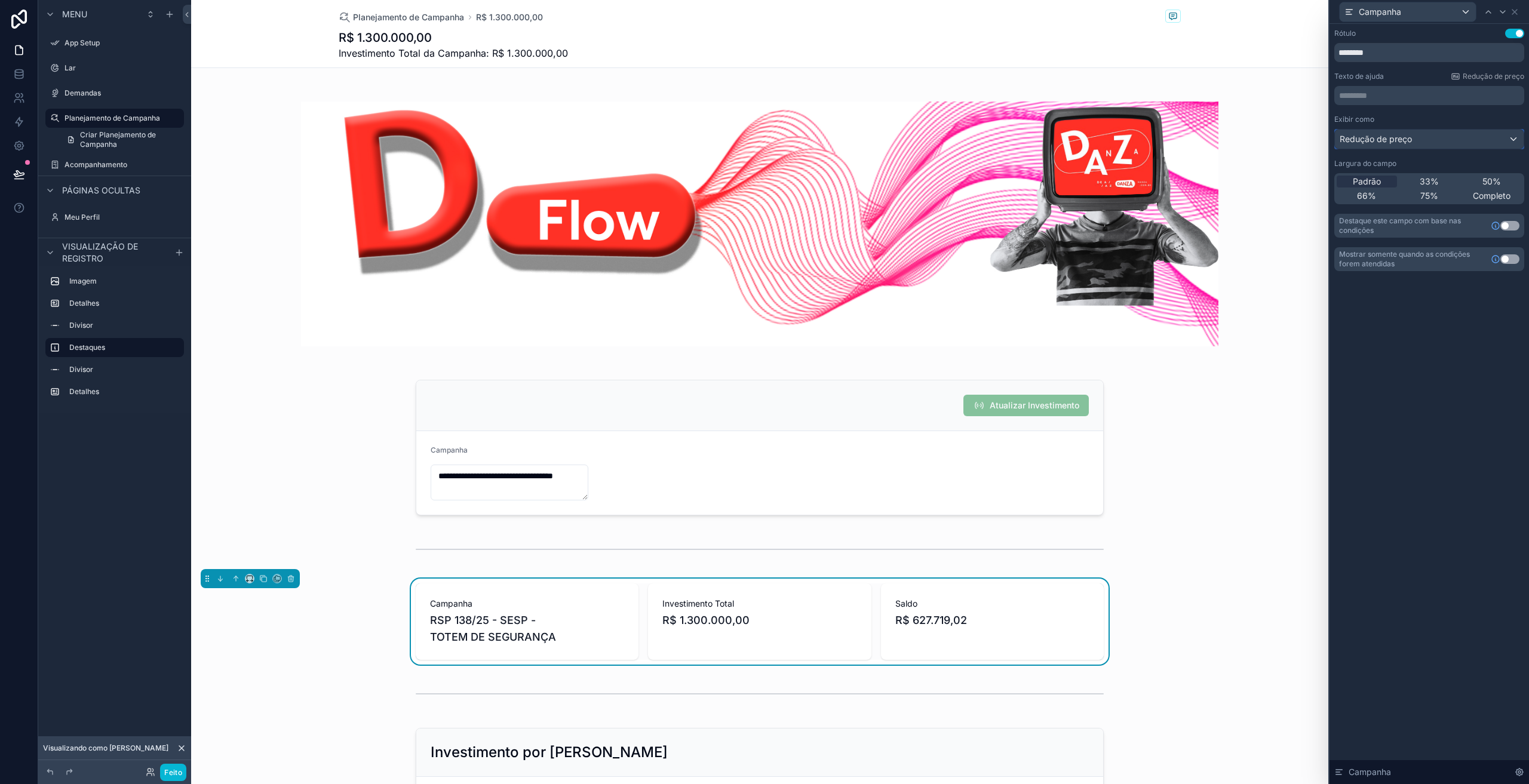
click at [1363, 141] on font "Redução de preço" at bounding box center [1376, 139] width 72 height 10
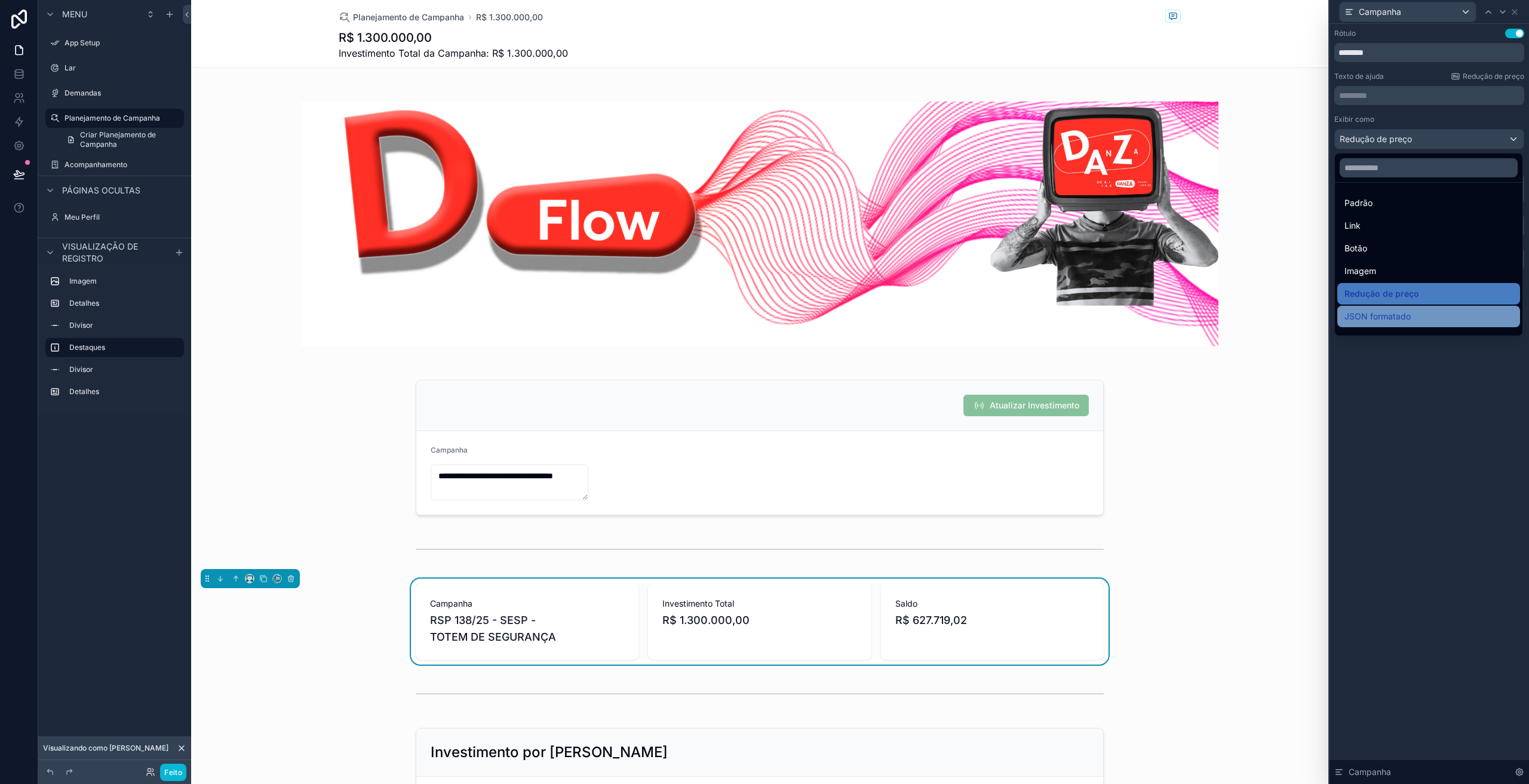
click at [1388, 312] on font "JSON formatado" at bounding box center [1378, 316] width 66 height 10
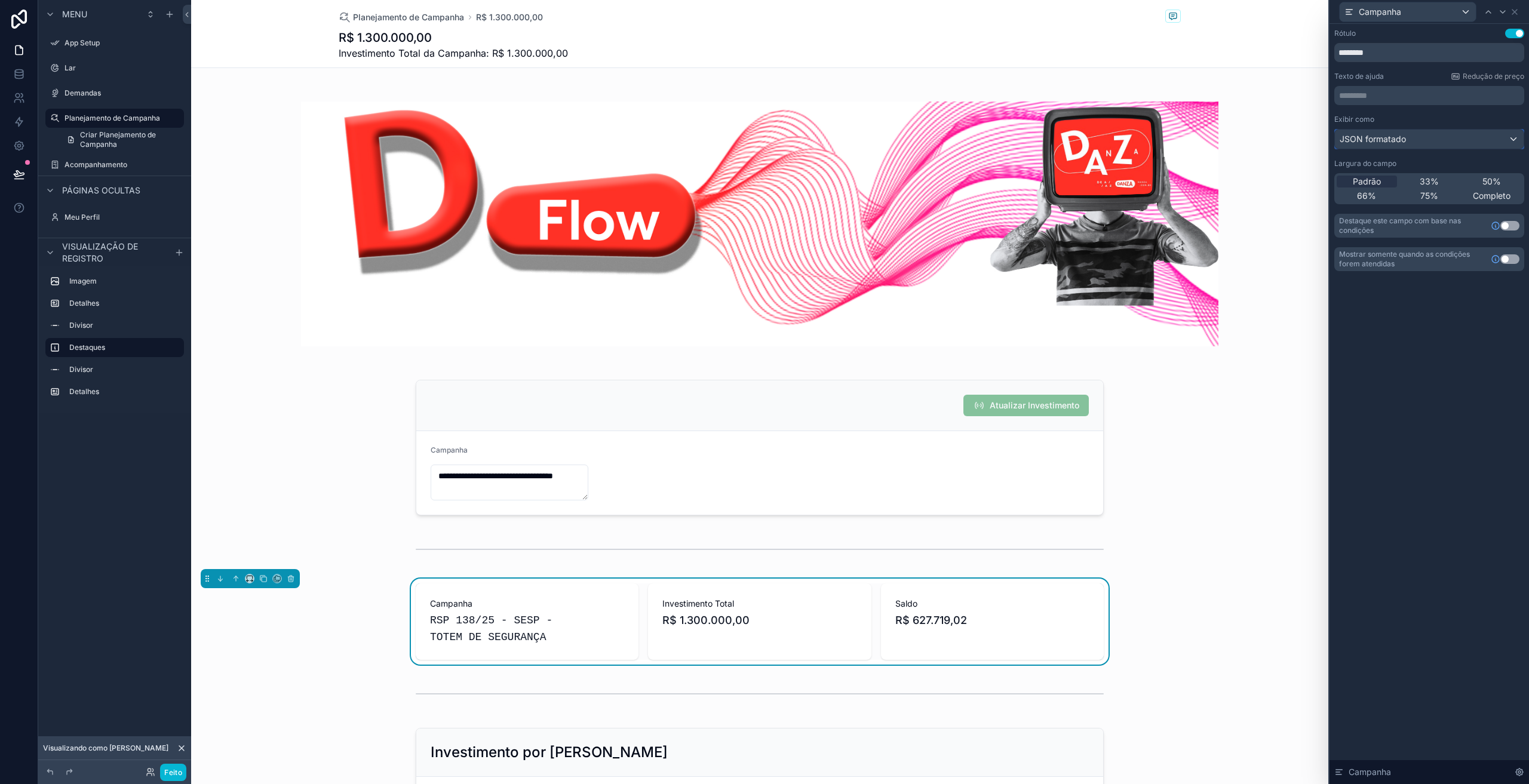
click at [1375, 148] on div "JSON formatado" at bounding box center [1429, 139] width 189 height 19
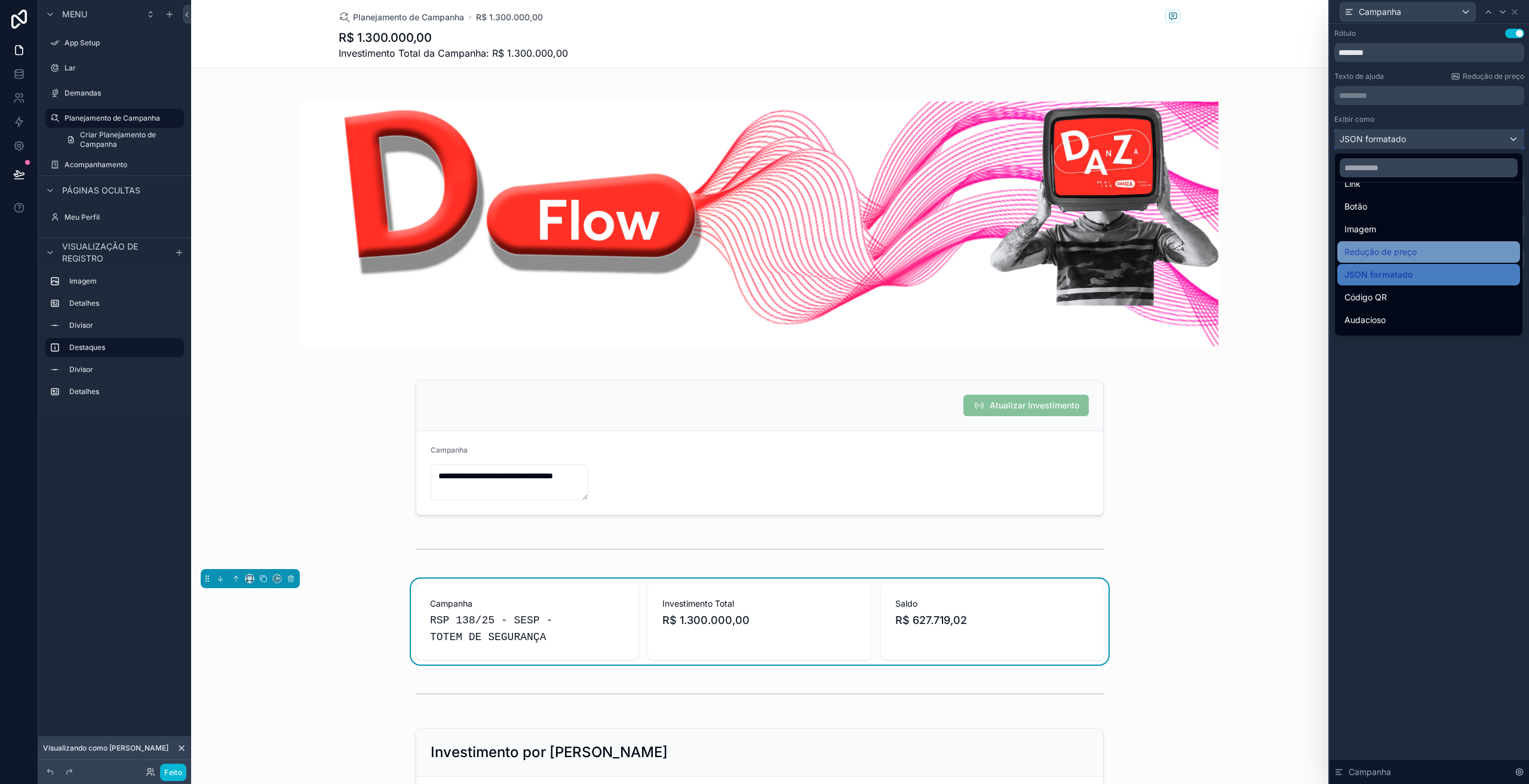
scroll to position [120, 0]
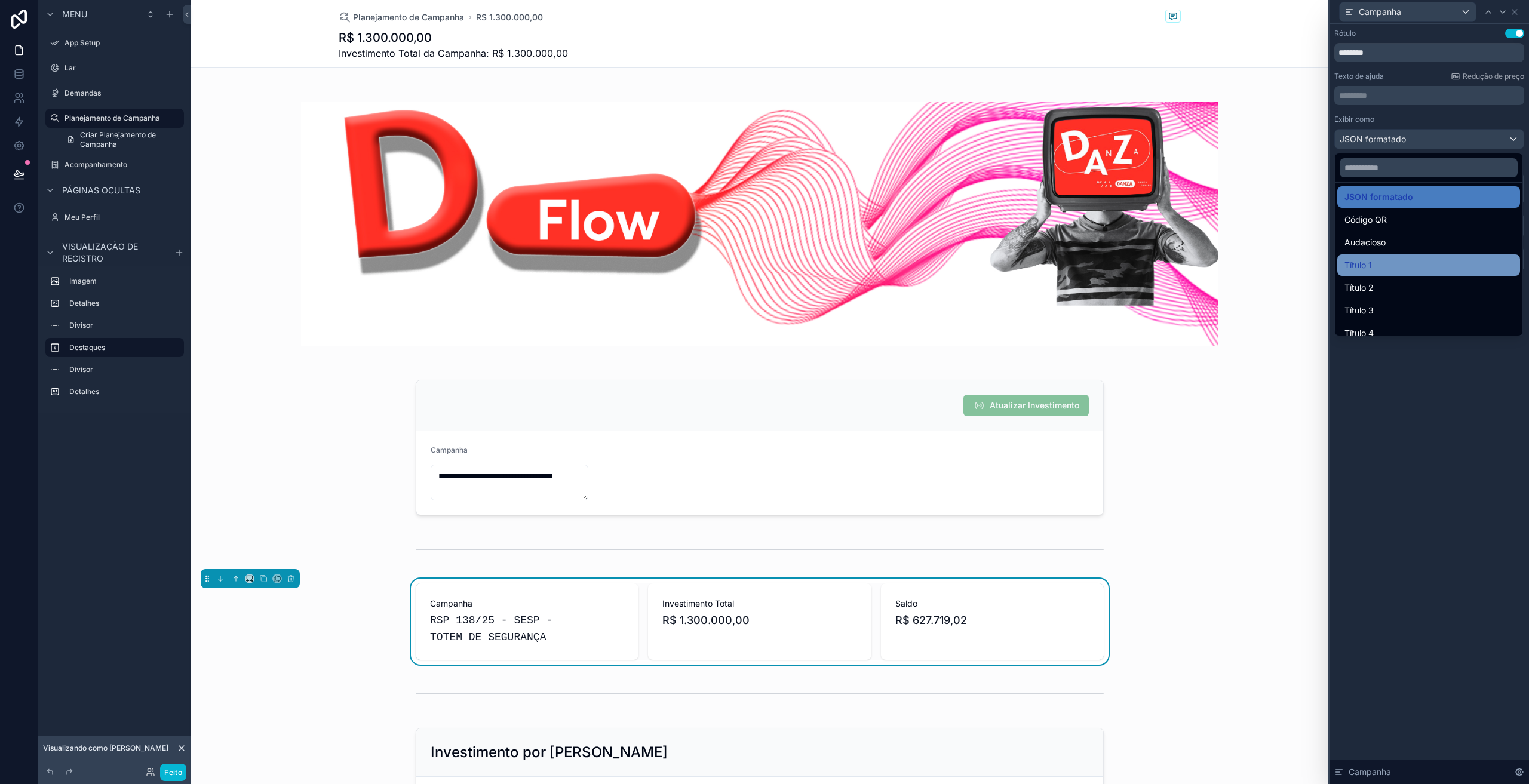
click at [1367, 264] on font "Título 1" at bounding box center [1358, 264] width 28 height 10
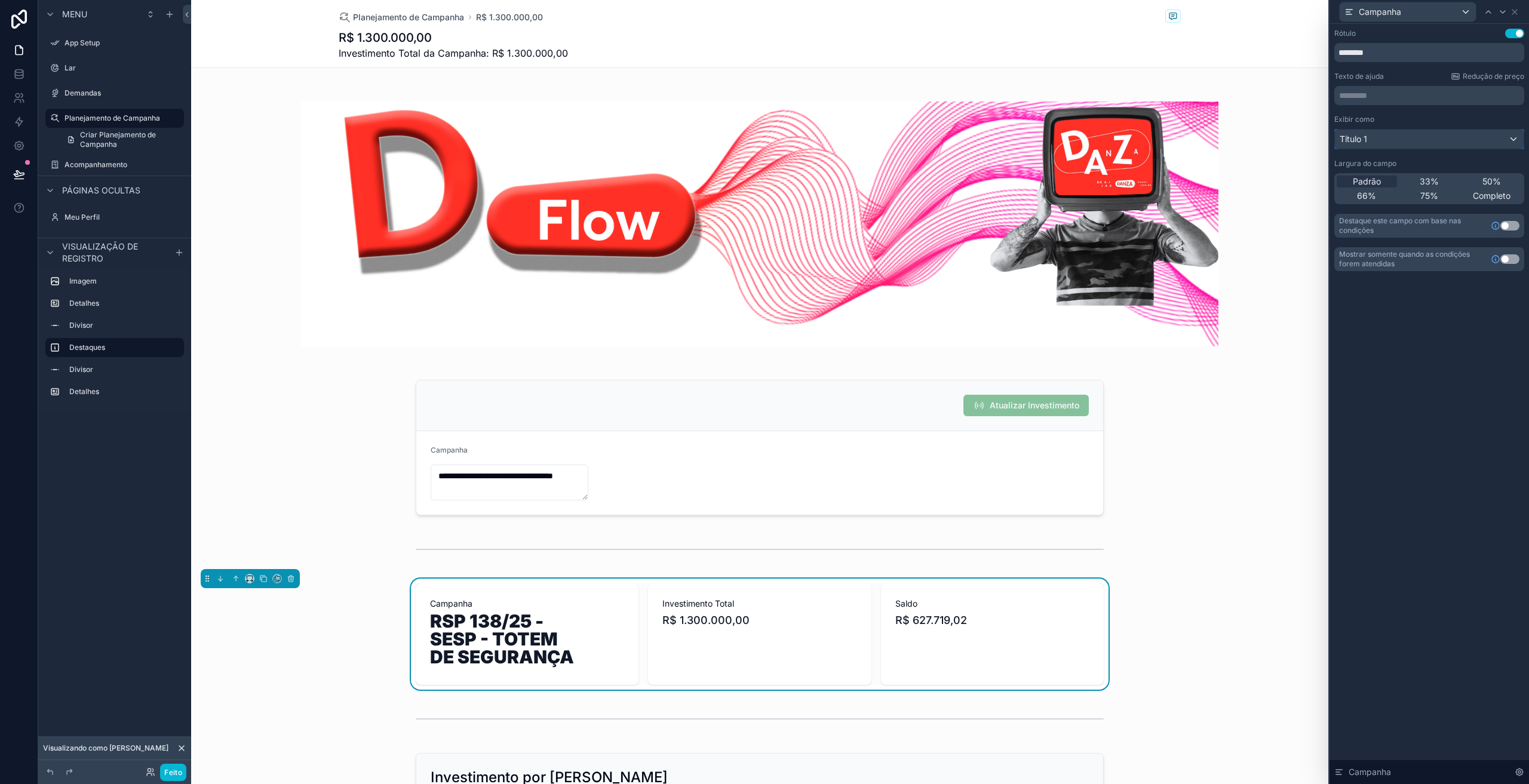
click at [1378, 139] on div "Título 1" at bounding box center [1429, 139] width 189 height 19
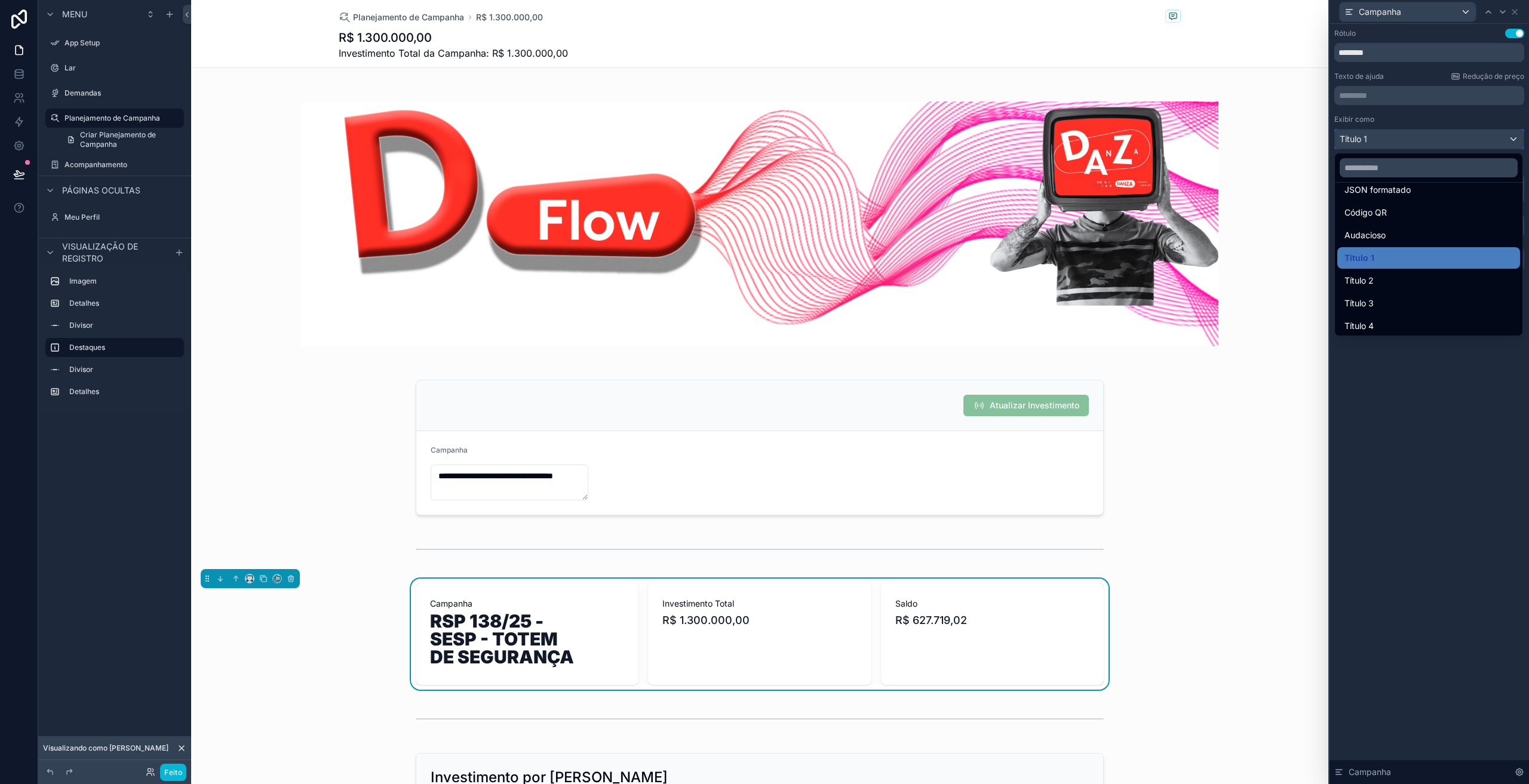
scroll to position [130, 0]
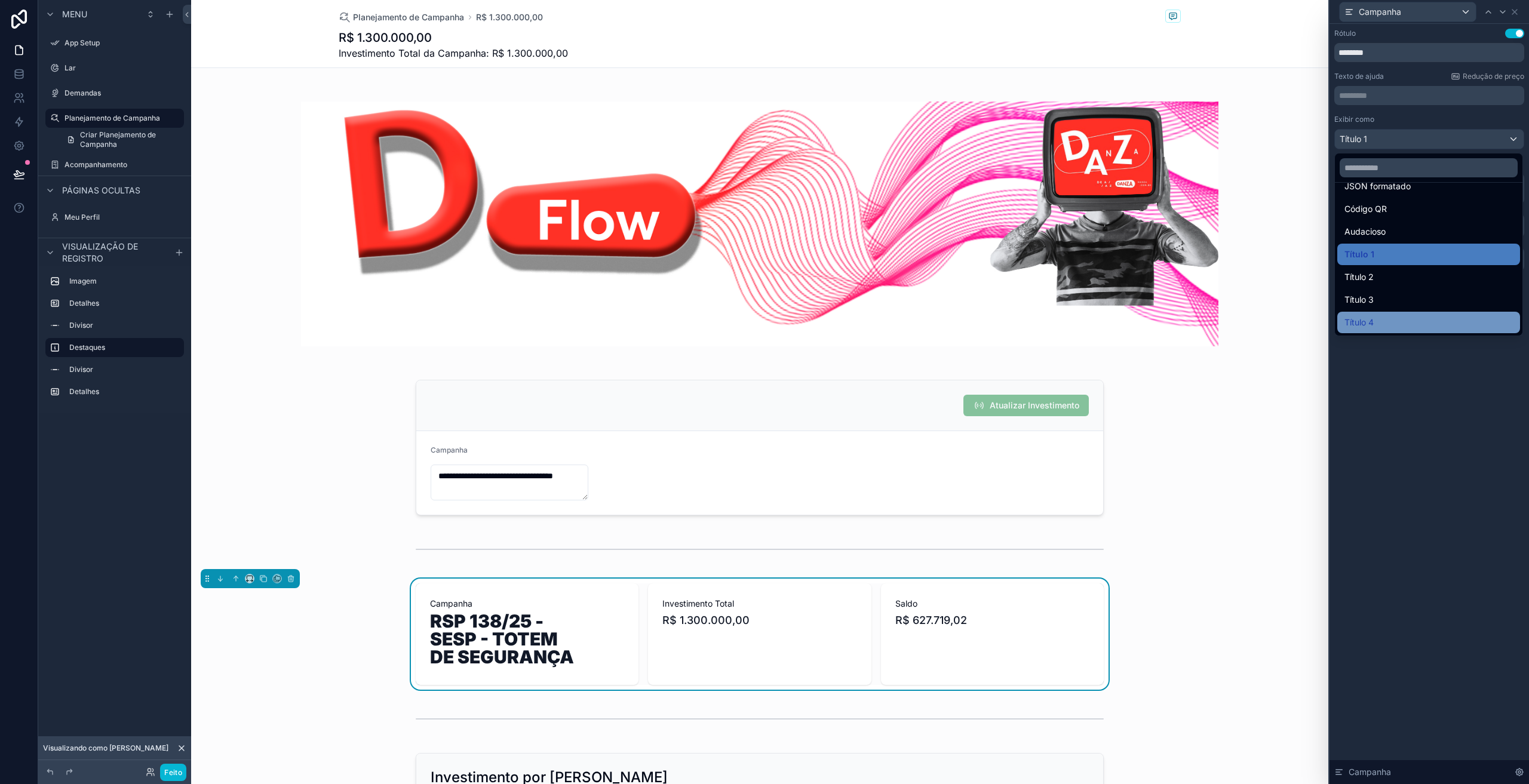
click at [1364, 318] on font "Título 4" at bounding box center [1359, 322] width 29 height 10
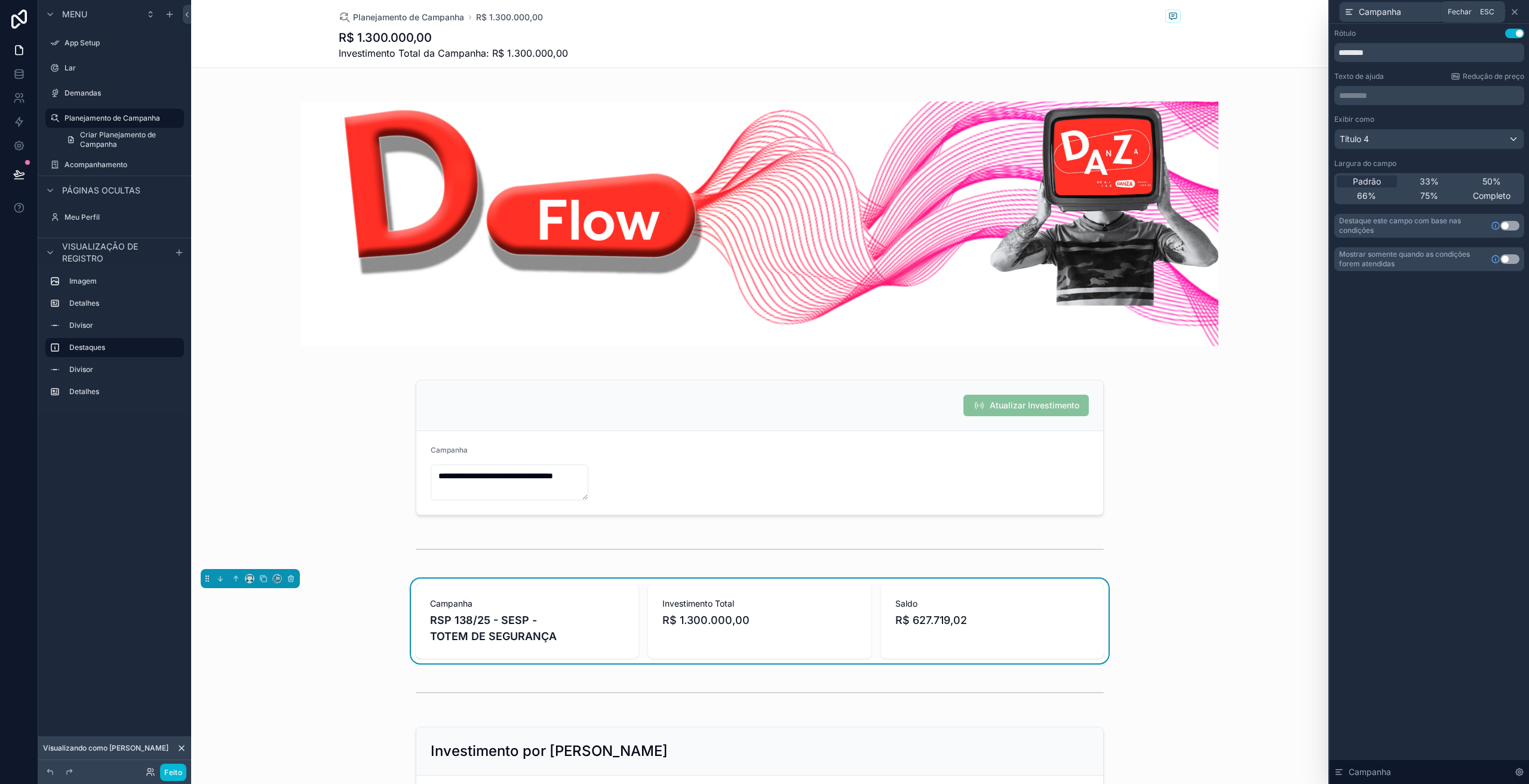
click at [1518, 10] on icon at bounding box center [1515, 12] width 9 height 9
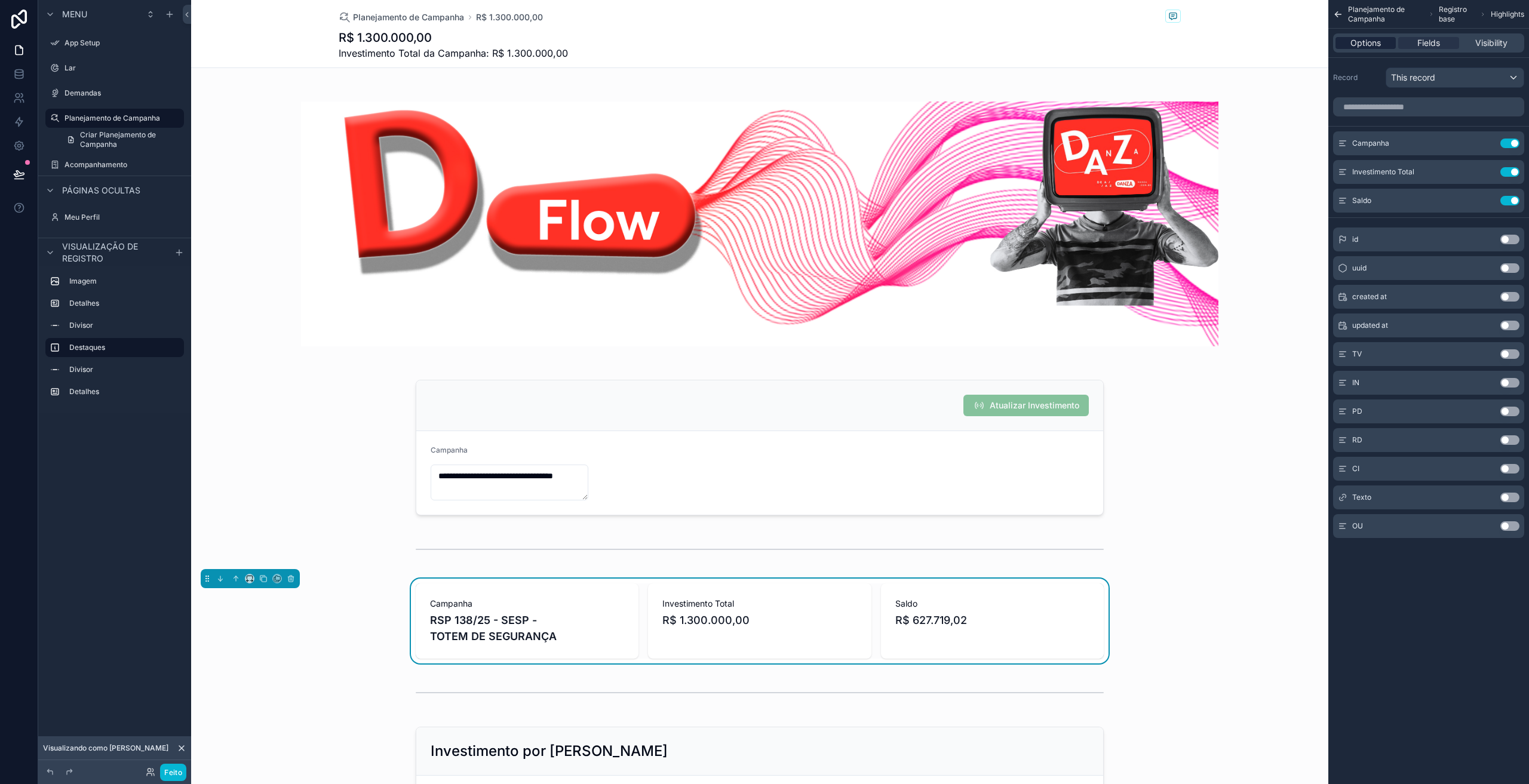
click at [1372, 43] on span "Options" at bounding box center [1365, 43] width 30 height 12
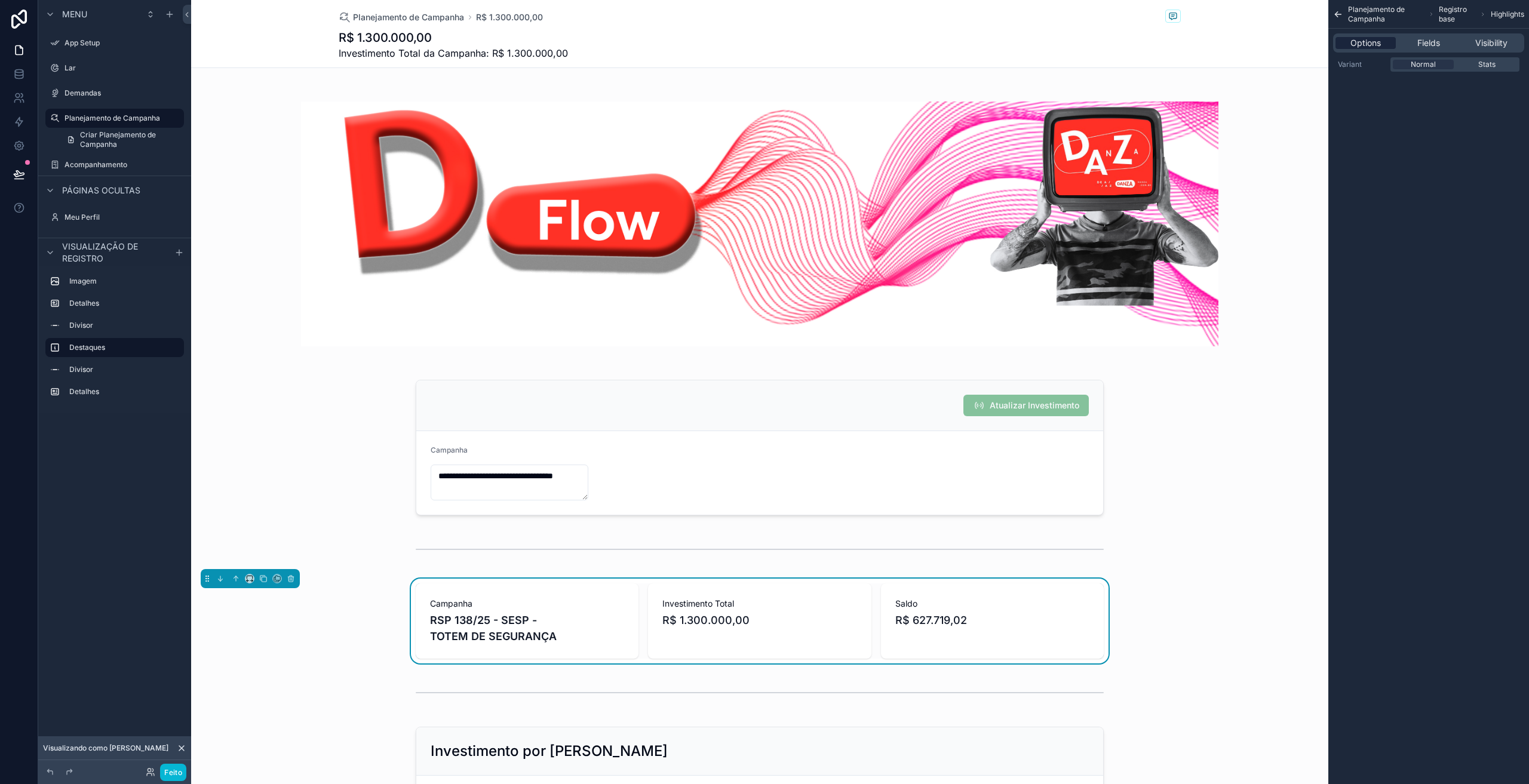
click at [1378, 48] on span "Options" at bounding box center [1365, 43] width 30 height 12
click at [1488, 68] on span "Stats" at bounding box center [1487, 64] width 18 height 9
click at [1440, 66] on div "Normal" at bounding box center [1424, 64] width 61 height 9
click at [1433, 68] on span "Normal" at bounding box center [1423, 64] width 25 height 9
click at [850, 470] on div "conteúdo rolável" at bounding box center [760, 447] width 1138 height 145
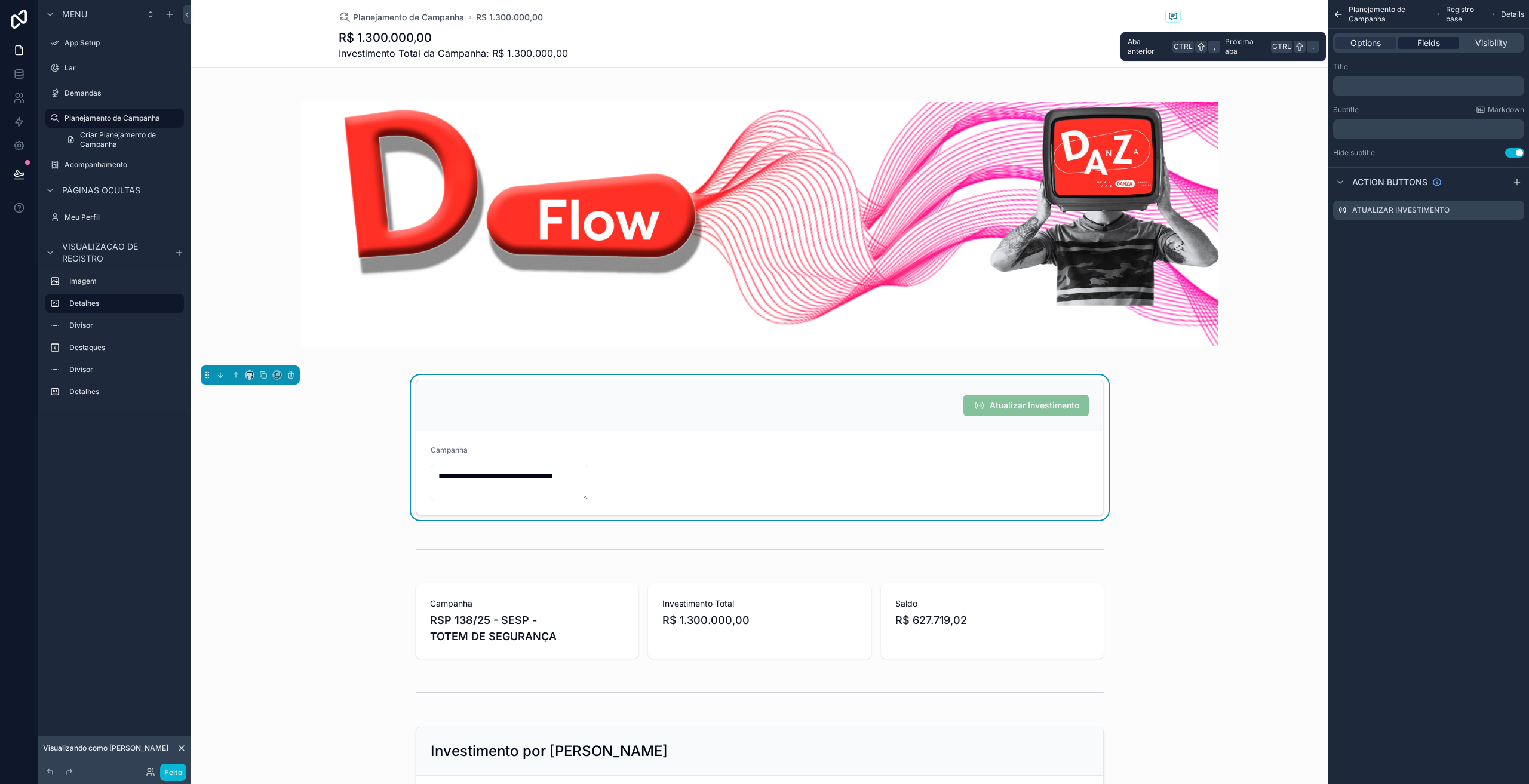
click at [1418, 44] on span "Fields" at bounding box center [1429, 43] width 23 height 12
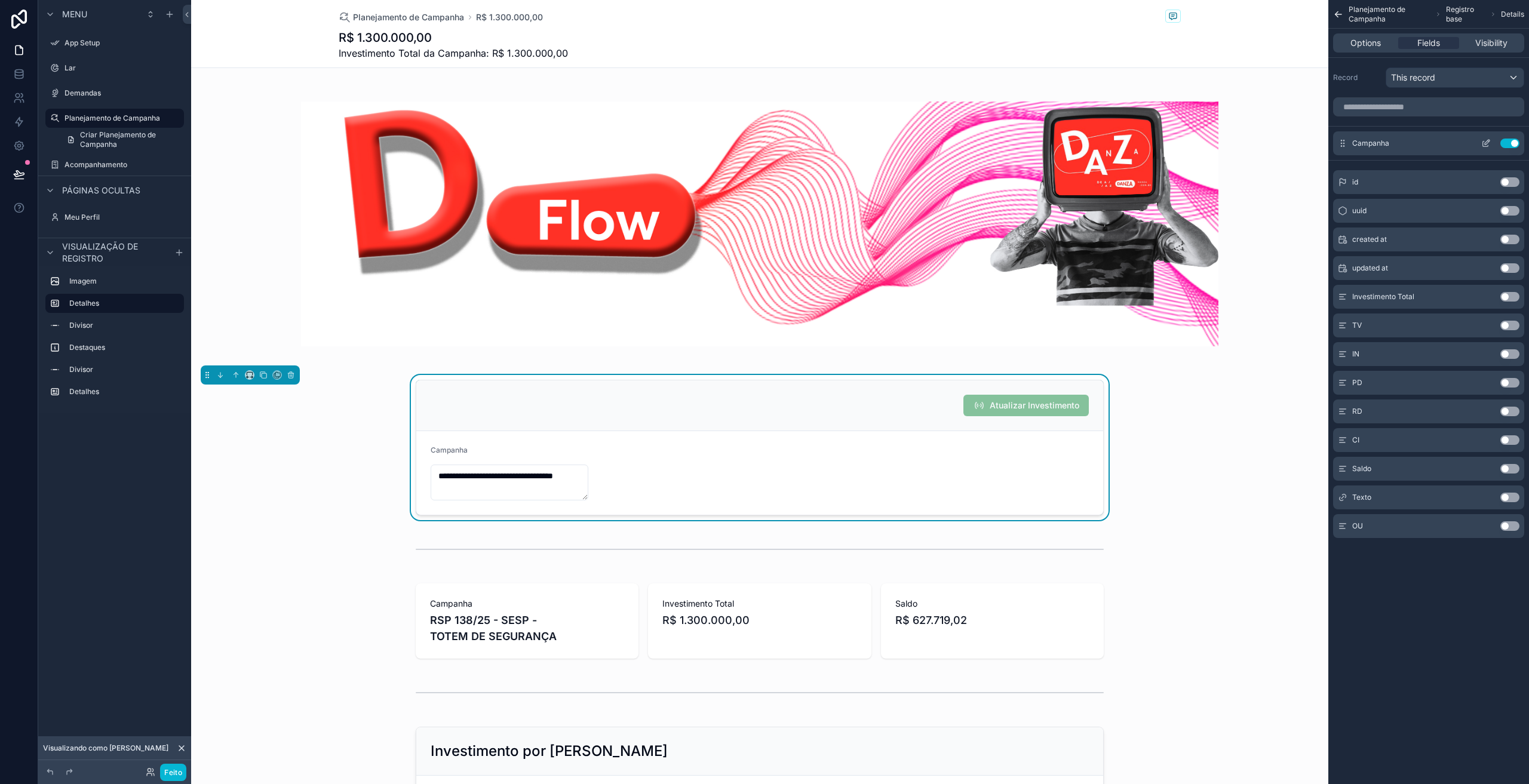
click at [1513, 143] on button "Use setting" at bounding box center [1510, 143] width 19 height 9
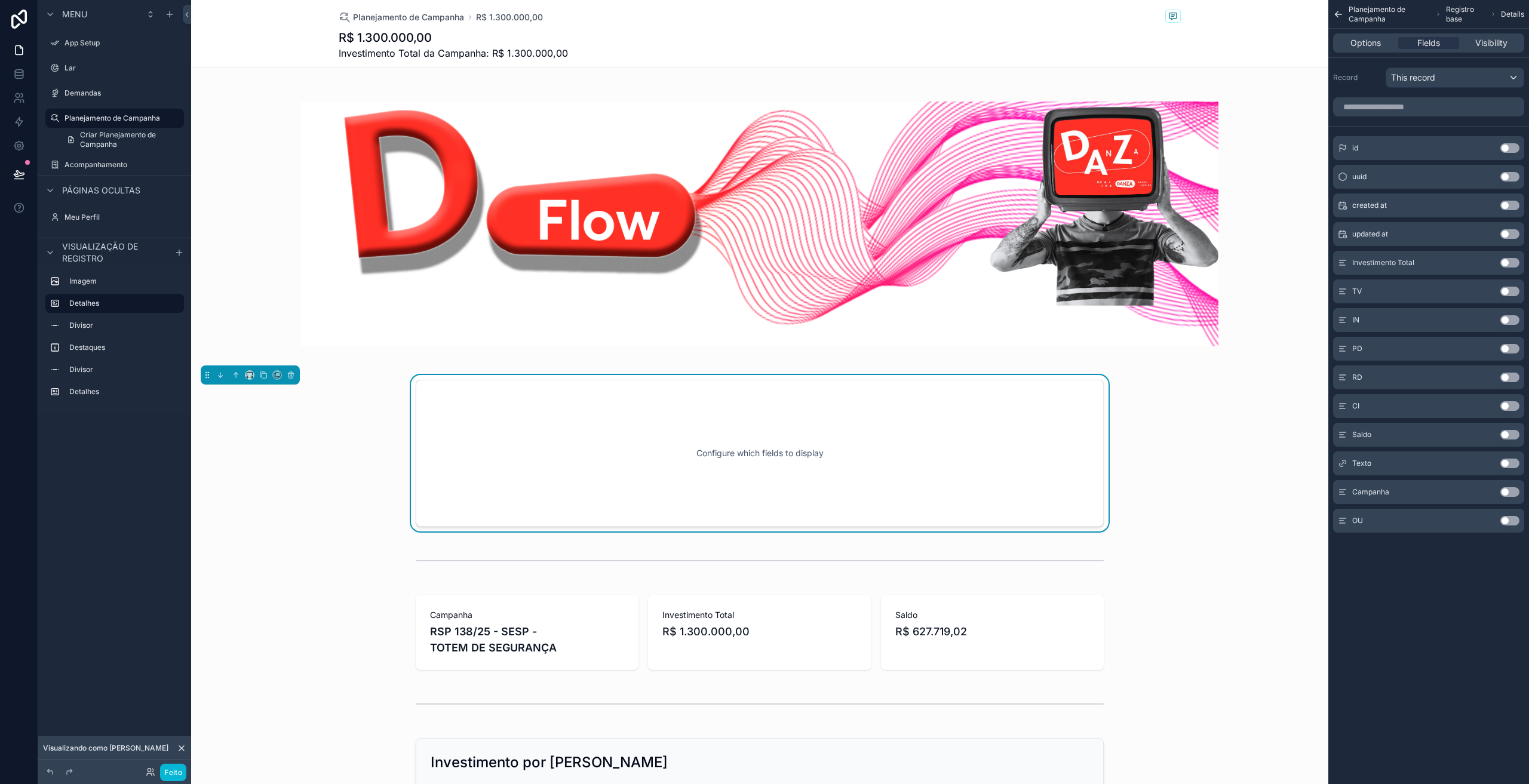
click at [1508, 463] on button "Use setting" at bounding box center [1510, 464] width 19 height 9
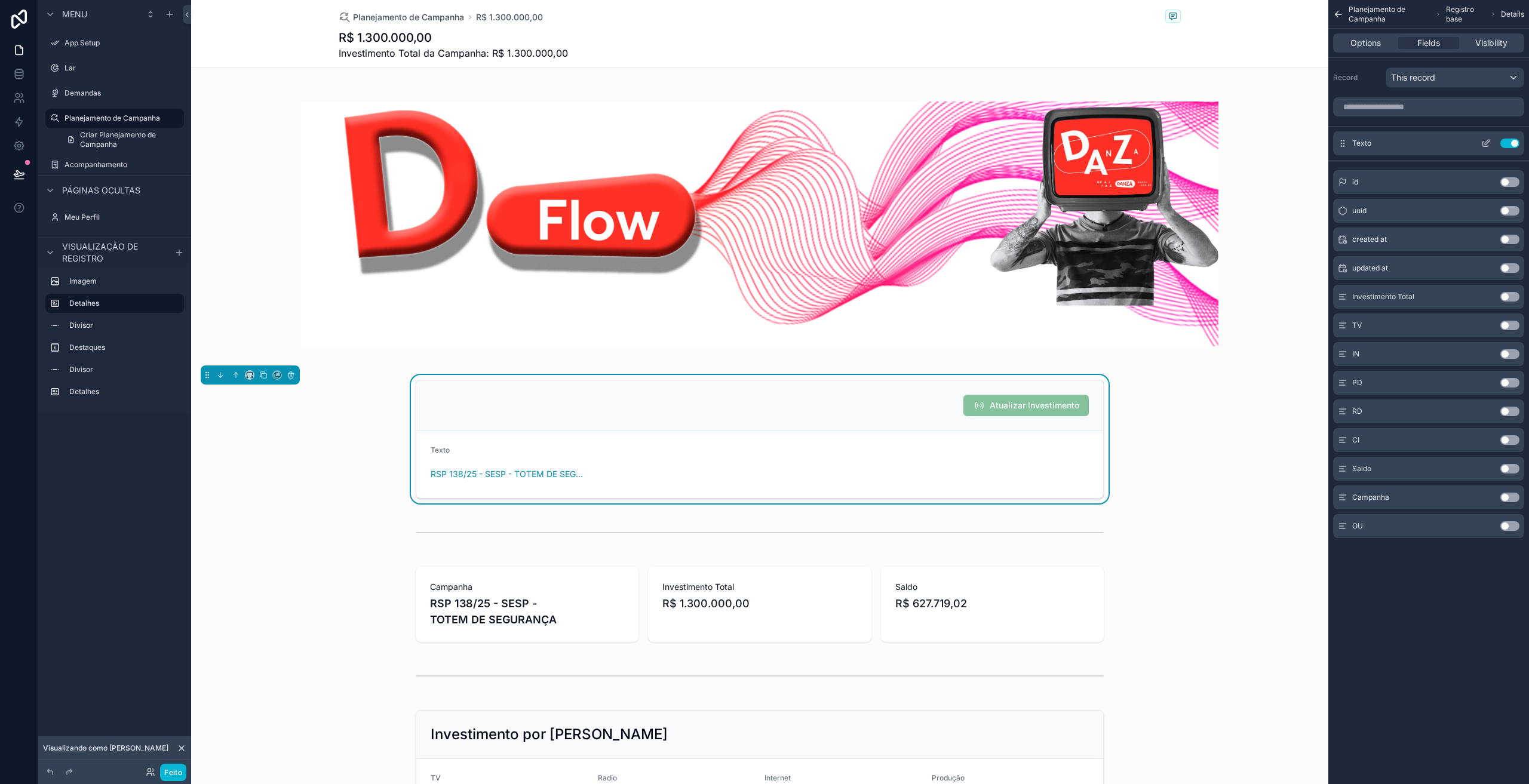
click at [1513, 143] on button "Use setting" at bounding box center [1510, 143] width 19 height 9
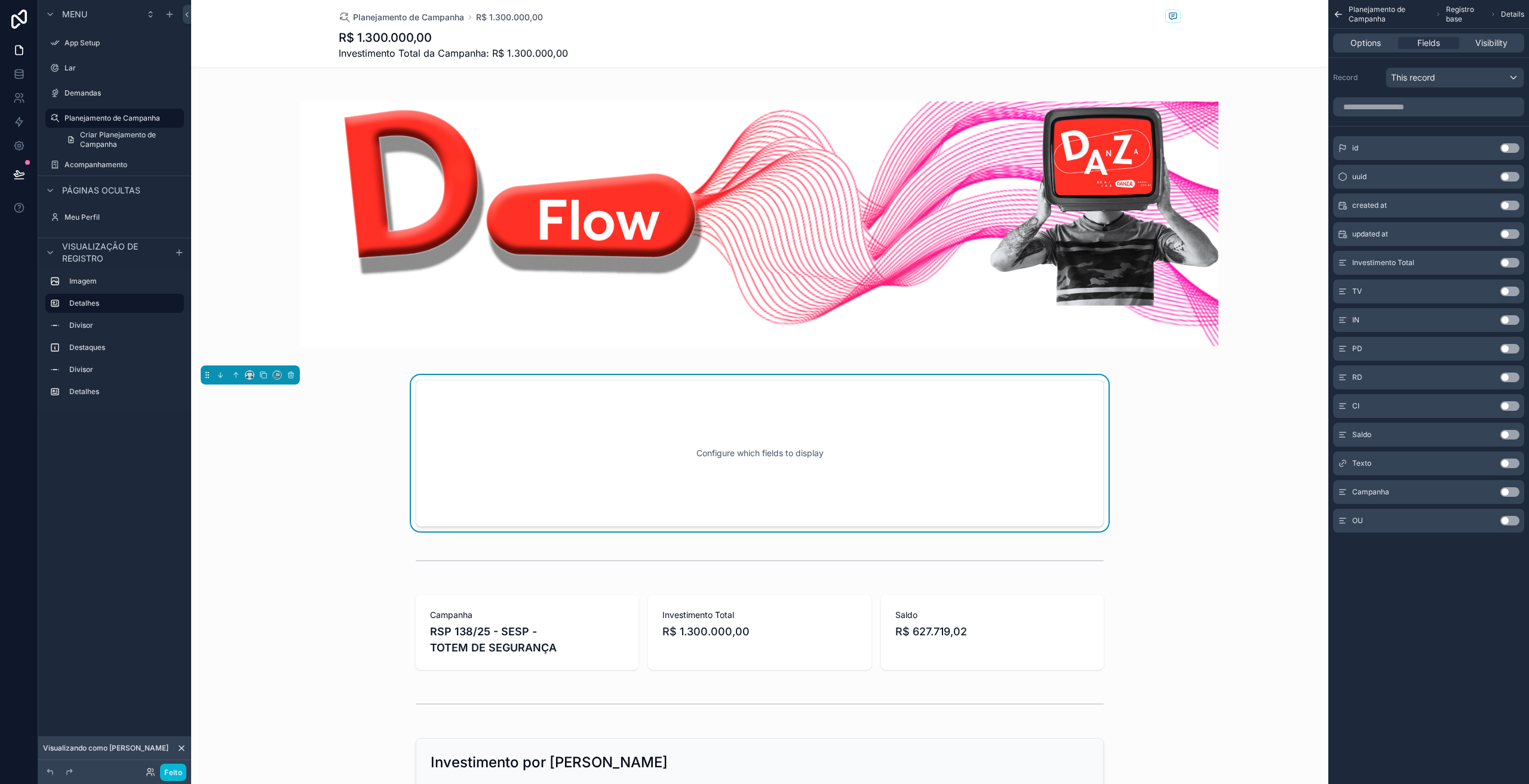
click at [886, 467] on div "Configure which fields to display" at bounding box center [760, 453] width 649 height 107
click at [292, 376] on icon "conteúdo rolável" at bounding box center [291, 375] width 8 height 8
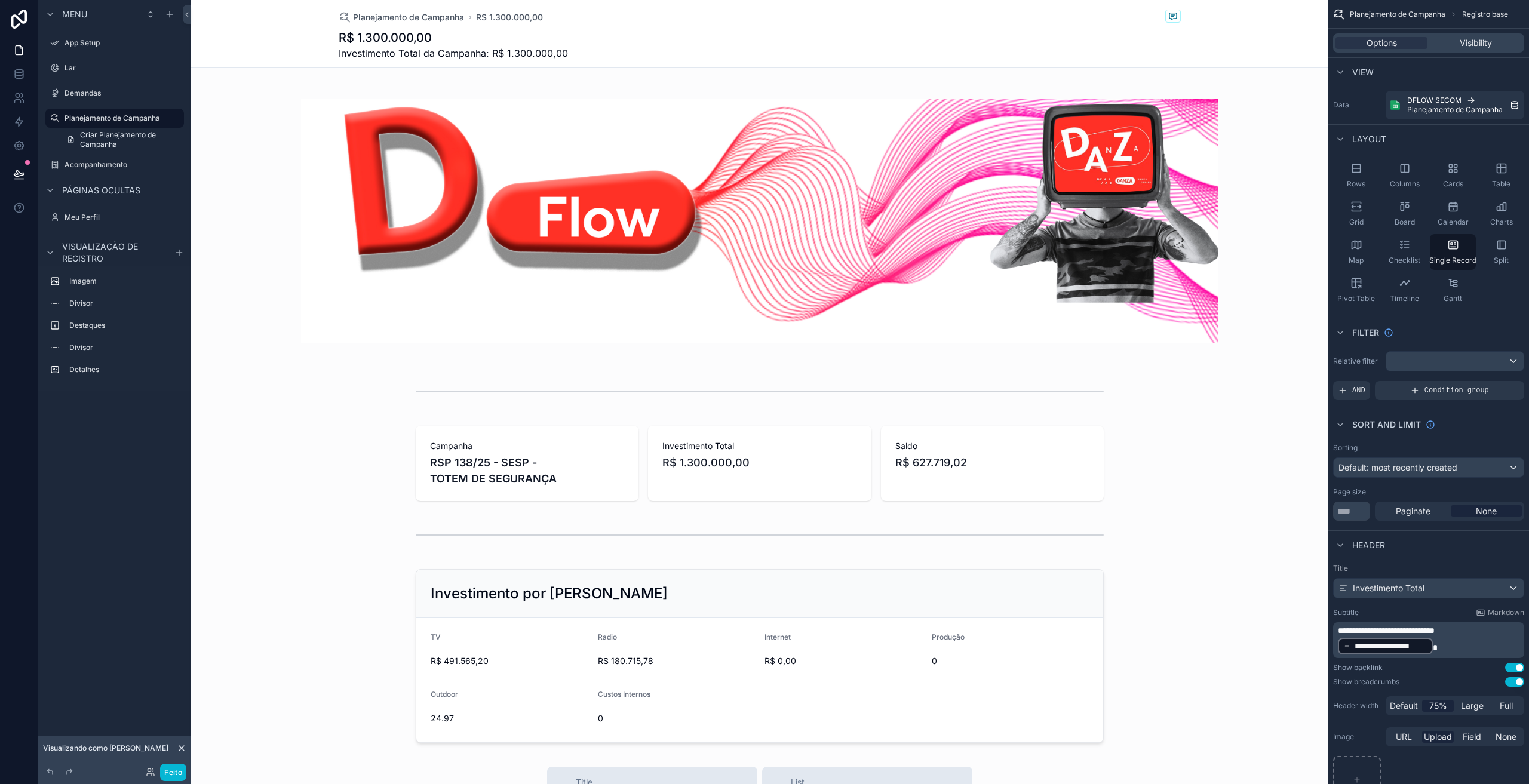
scroll to position [0, 0]
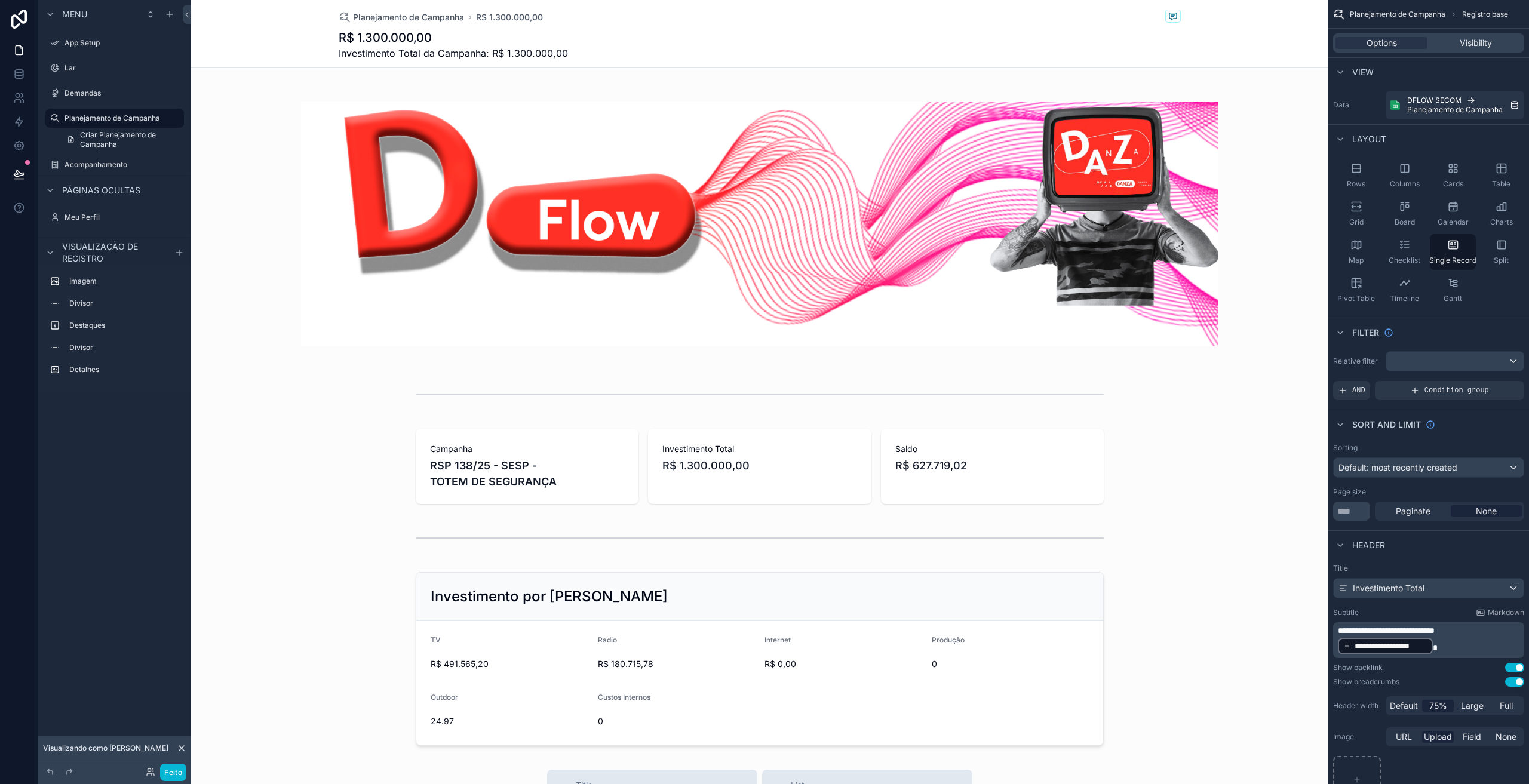
click at [949, 370] on div "conteúdo rolável" at bounding box center [760, 645] width 1138 height 1291
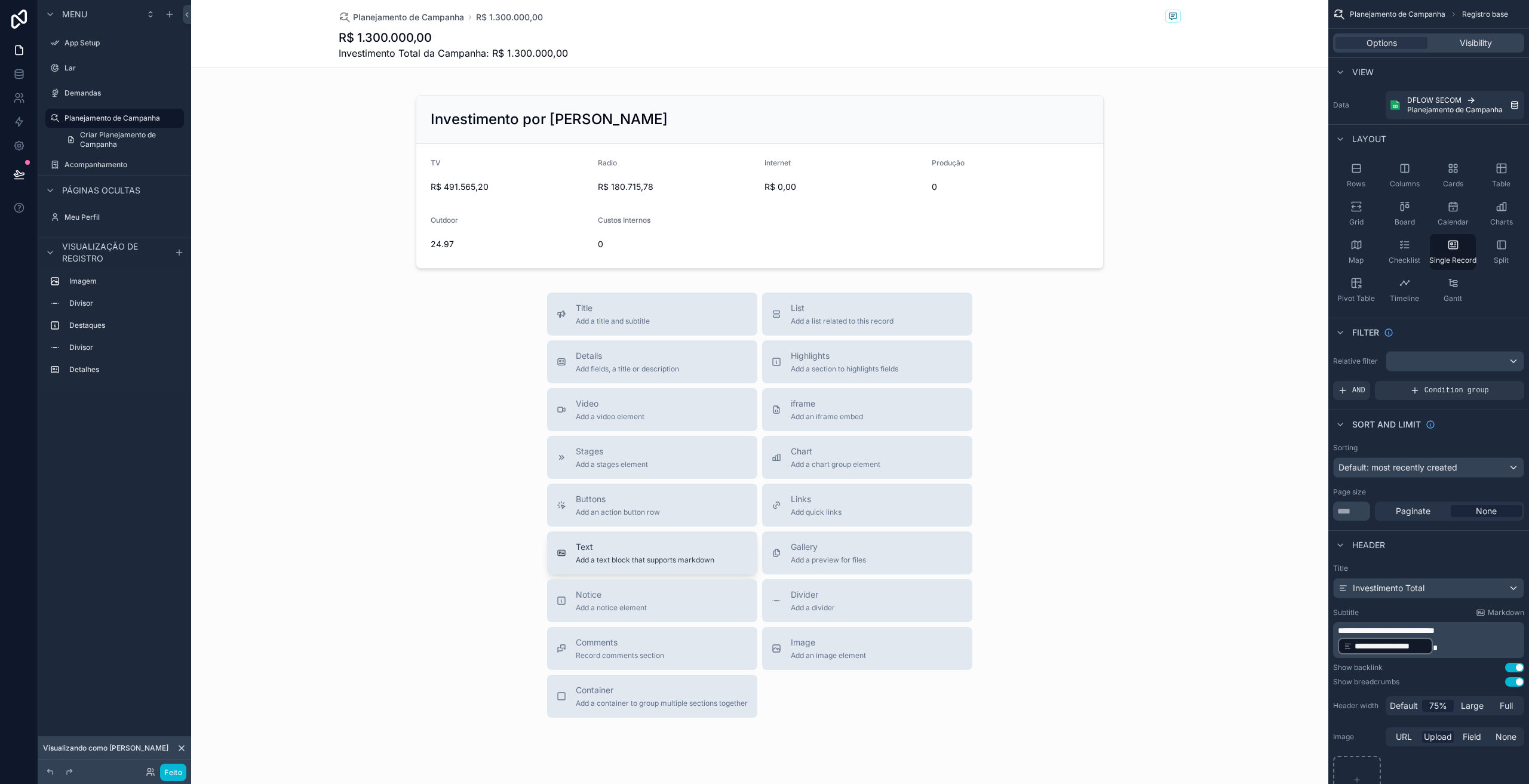
scroll to position [478, 0]
click at [608, 513] on span "Add an action button row" at bounding box center [618, 512] width 84 height 9
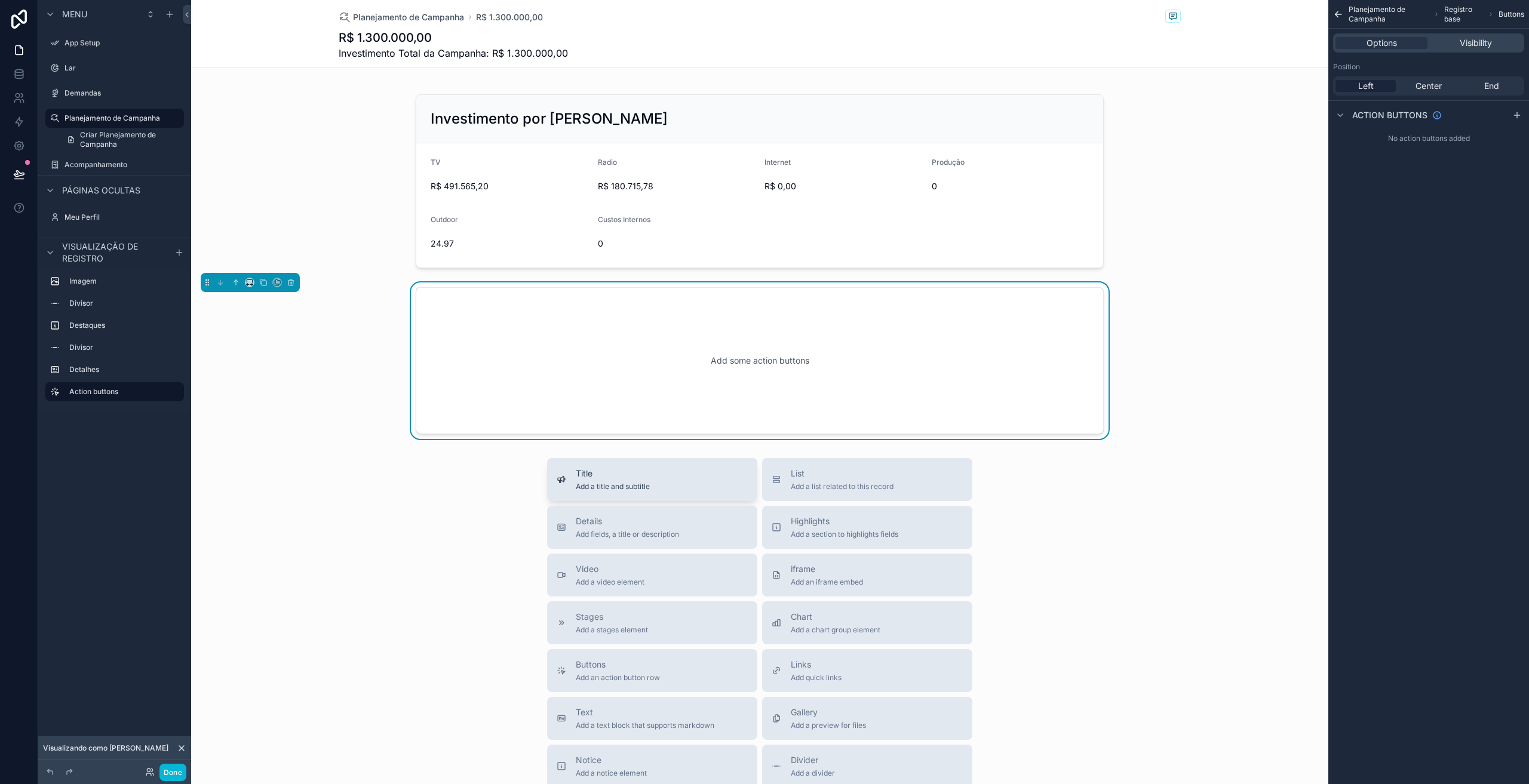
scroll to position [446, 0]
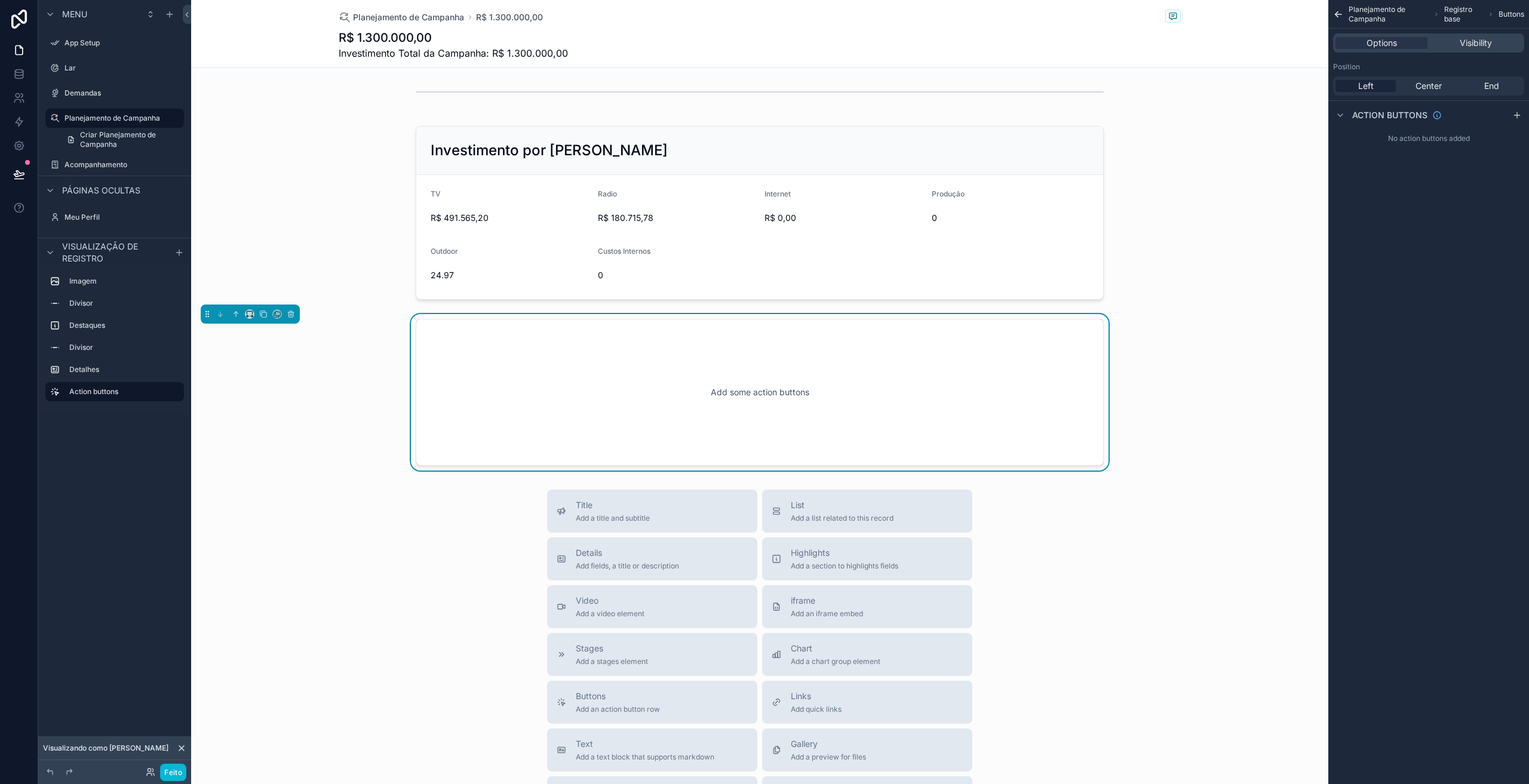
click at [737, 403] on div "Add some action buttons" at bounding box center [760, 392] width 649 height 107
click at [1486, 84] on span "End" at bounding box center [1492, 86] width 15 height 12
click at [1516, 116] on icon "conteúdo rolável" at bounding box center [1518, 115] width 9 height 9
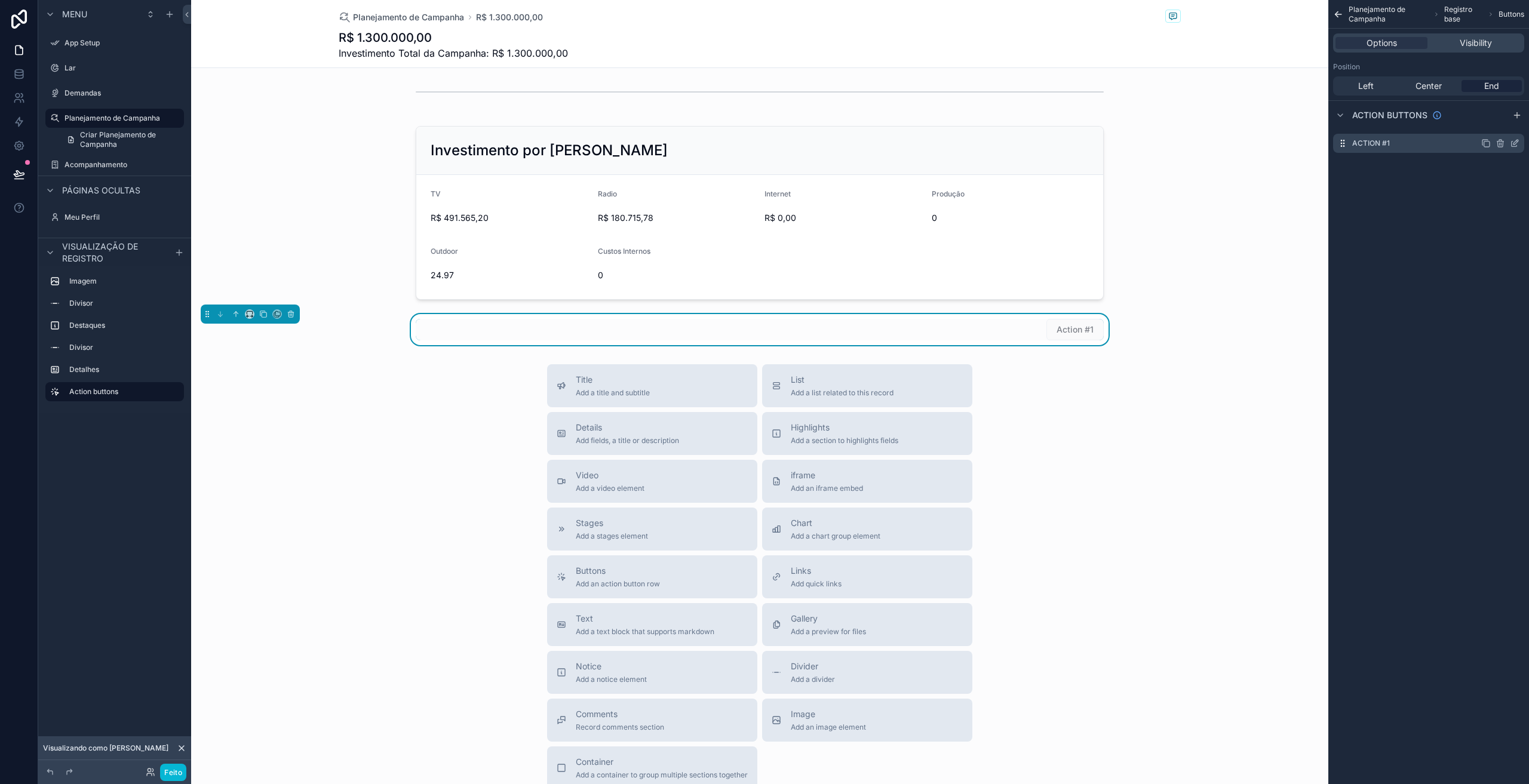
click at [1399, 143] on div "Action #1" at bounding box center [1429, 143] width 191 height 19
click at [1513, 144] on icon "conteúdo rolável" at bounding box center [1515, 143] width 9 height 9
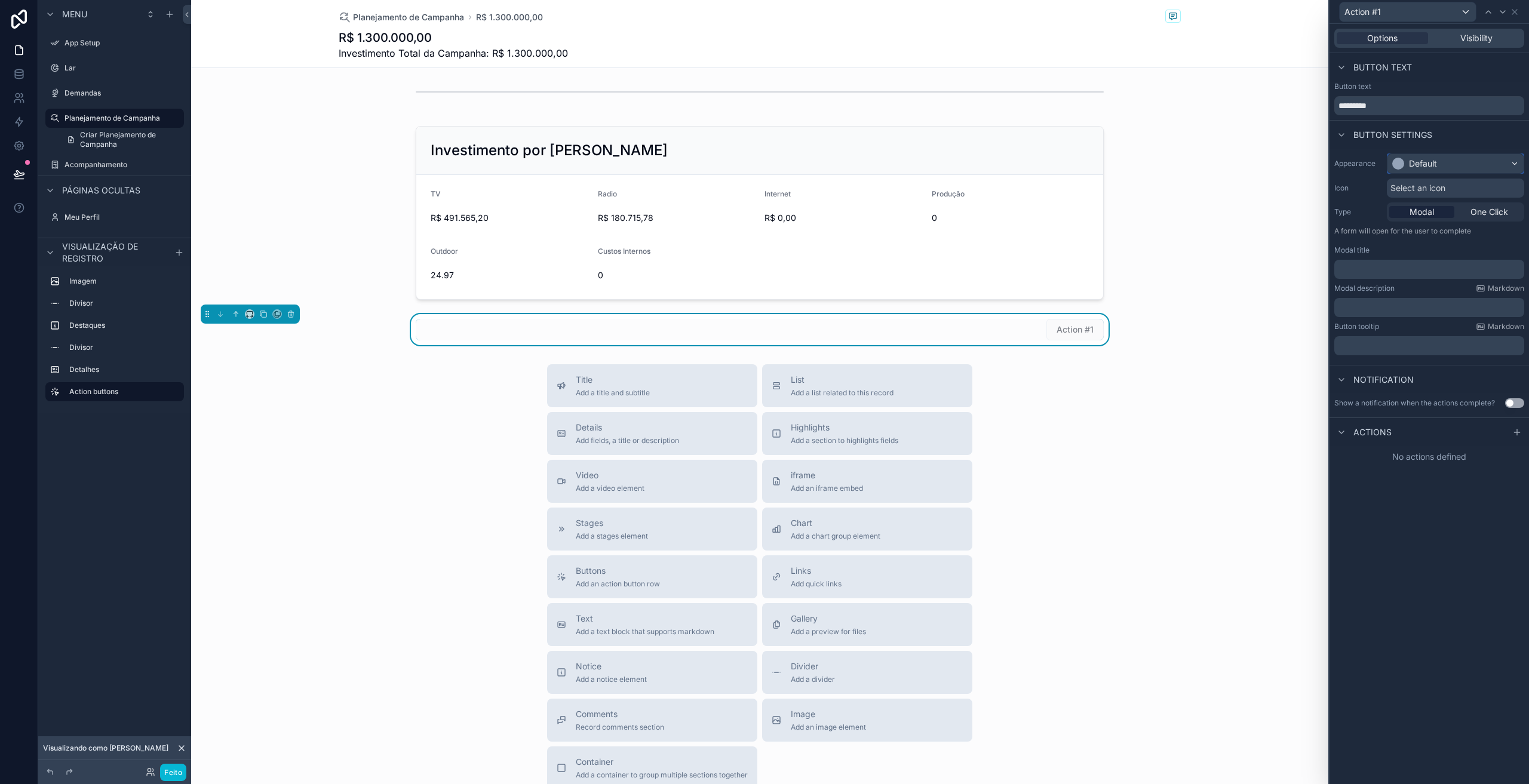
click at [1454, 163] on div "Default" at bounding box center [1455, 164] width 136 height 19
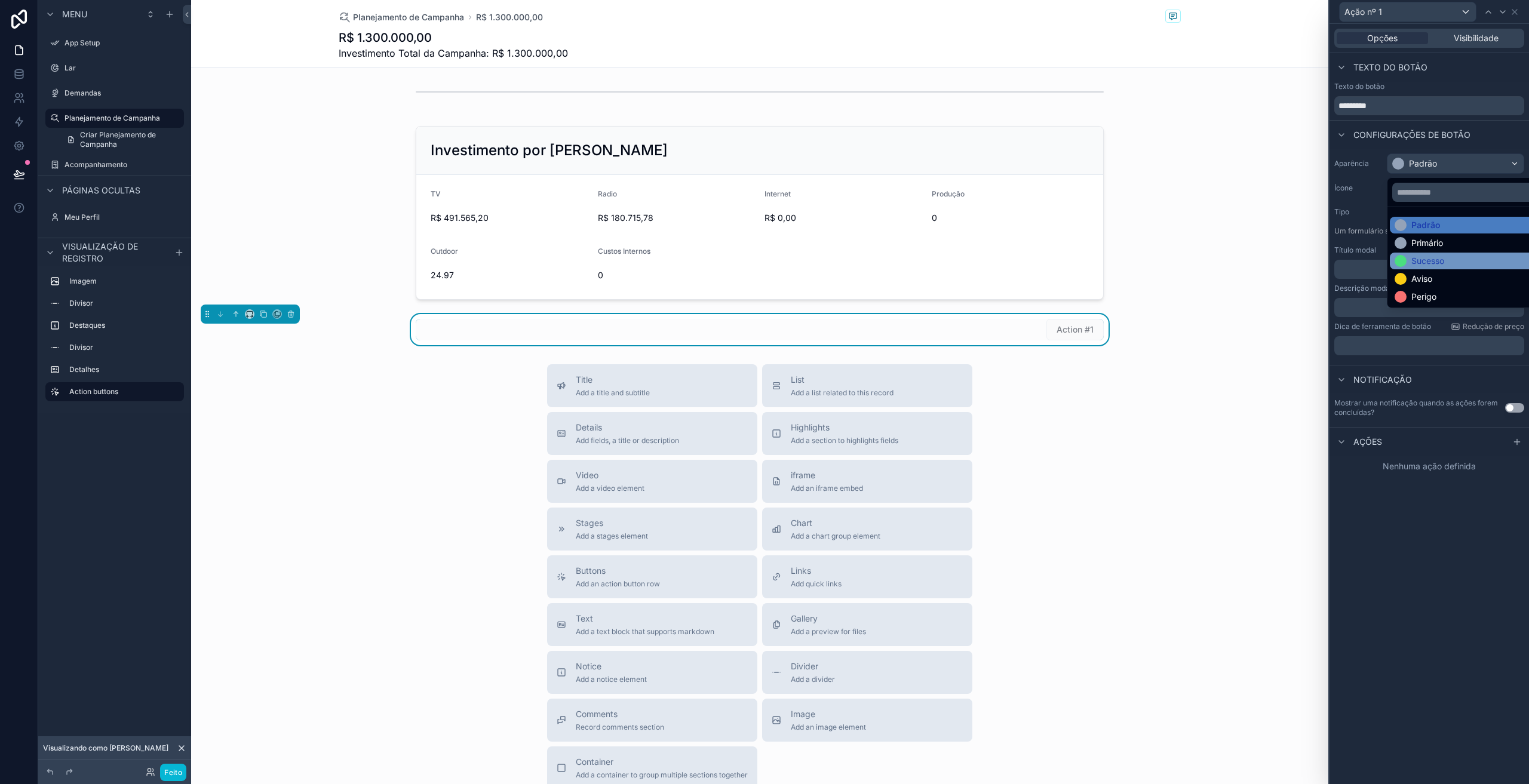
click at [1427, 265] on font "Sucesso" at bounding box center [1428, 260] width 33 height 10
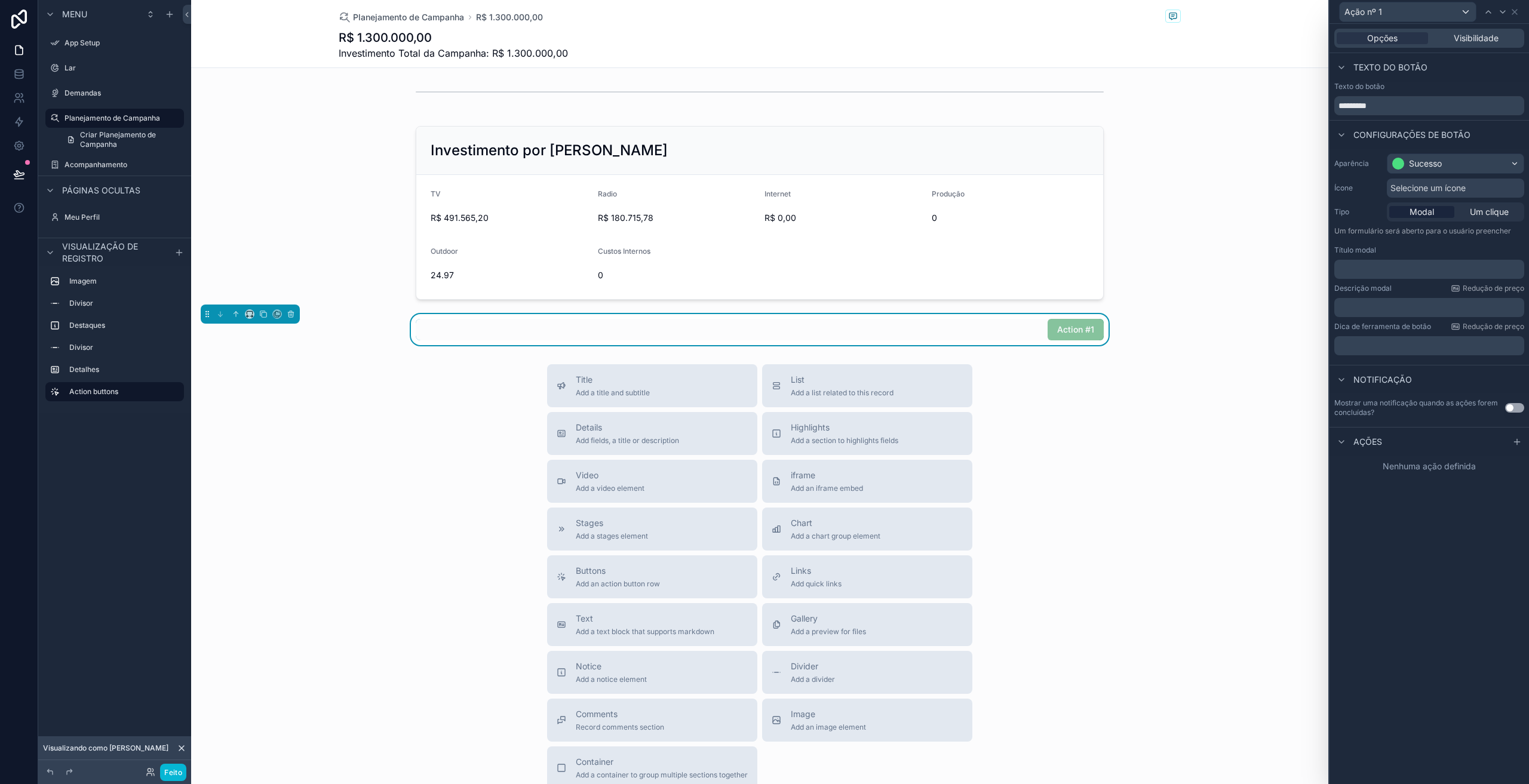
click at [1439, 191] on font "Selecione um ícone" at bounding box center [1428, 187] width 75 height 10
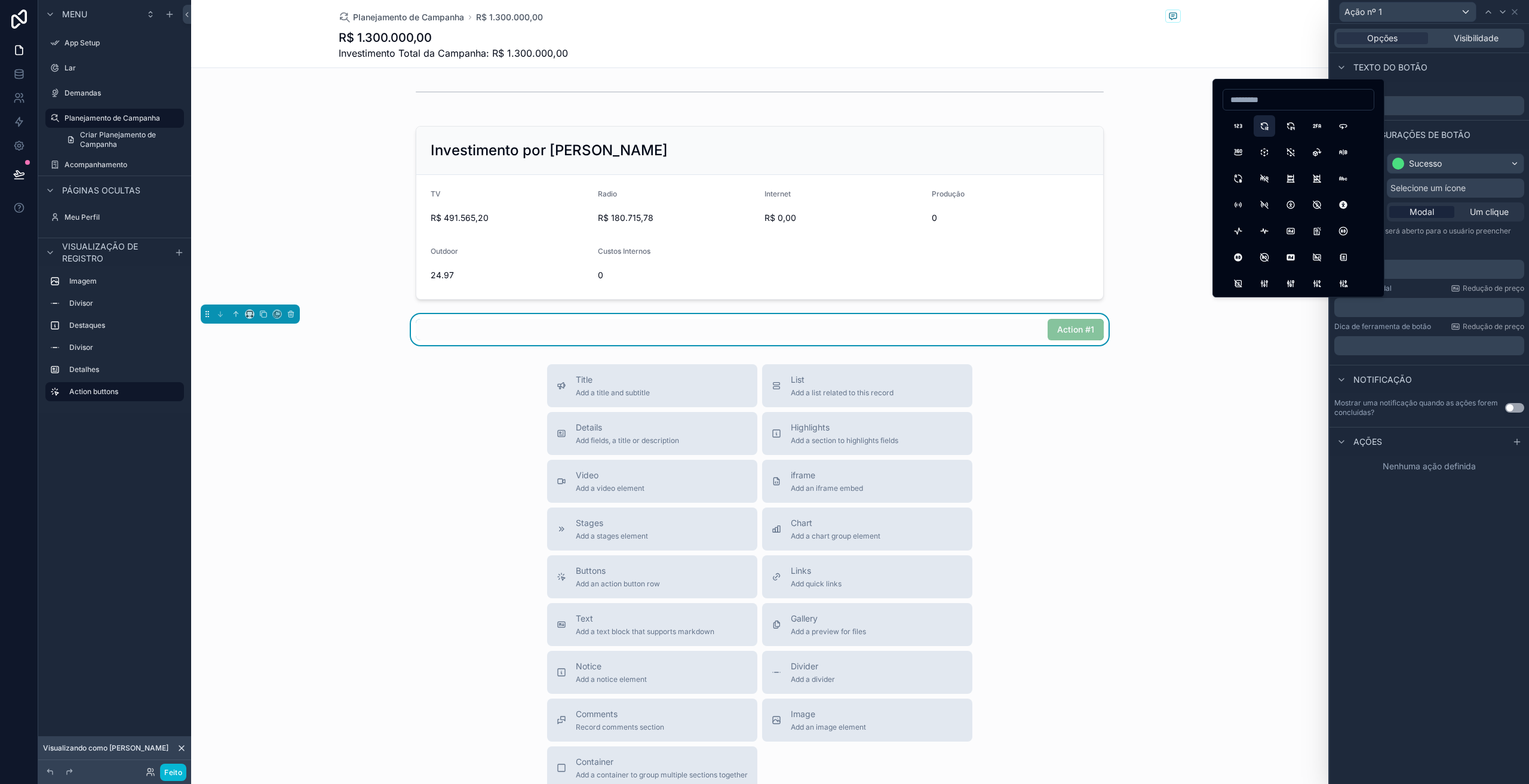
click at [1263, 128] on button "12Hours" at bounding box center [1265, 126] width 22 height 22
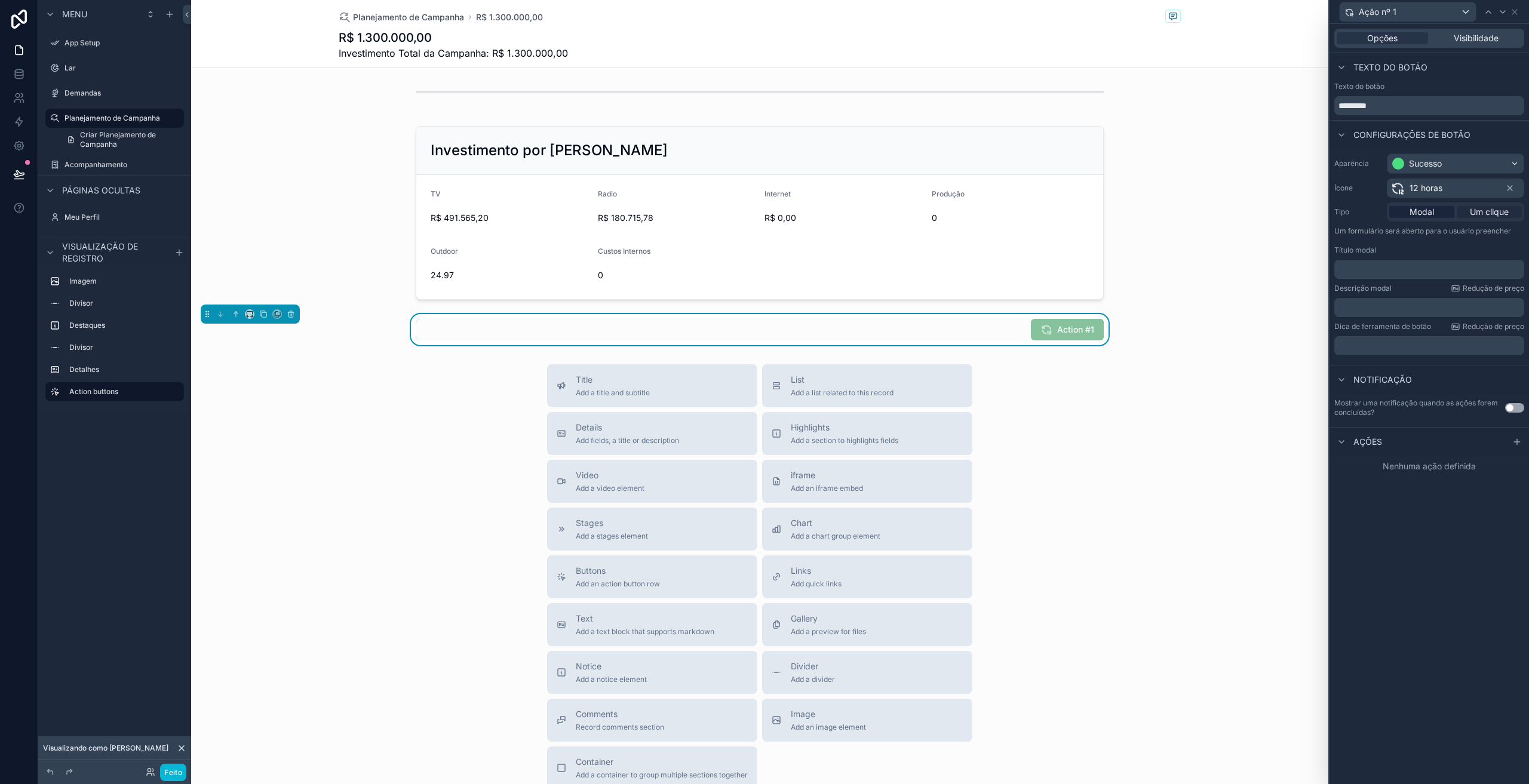
click at [1483, 214] on font "Um clique" at bounding box center [1489, 212] width 39 height 10
click at [1422, 215] on font "Modal" at bounding box center [1422, 212] width 24 height 10
click at [1417, 437] on div "Ações" at bounding box center [1429, 441] width 199 height 28
click at [1515, 443] on icon at bounding box center [1518, 442] width 9 height 9
click at [1426, 494] on div "Selecione um tipo" at bounding box center [1429, 490] width 179 height 19
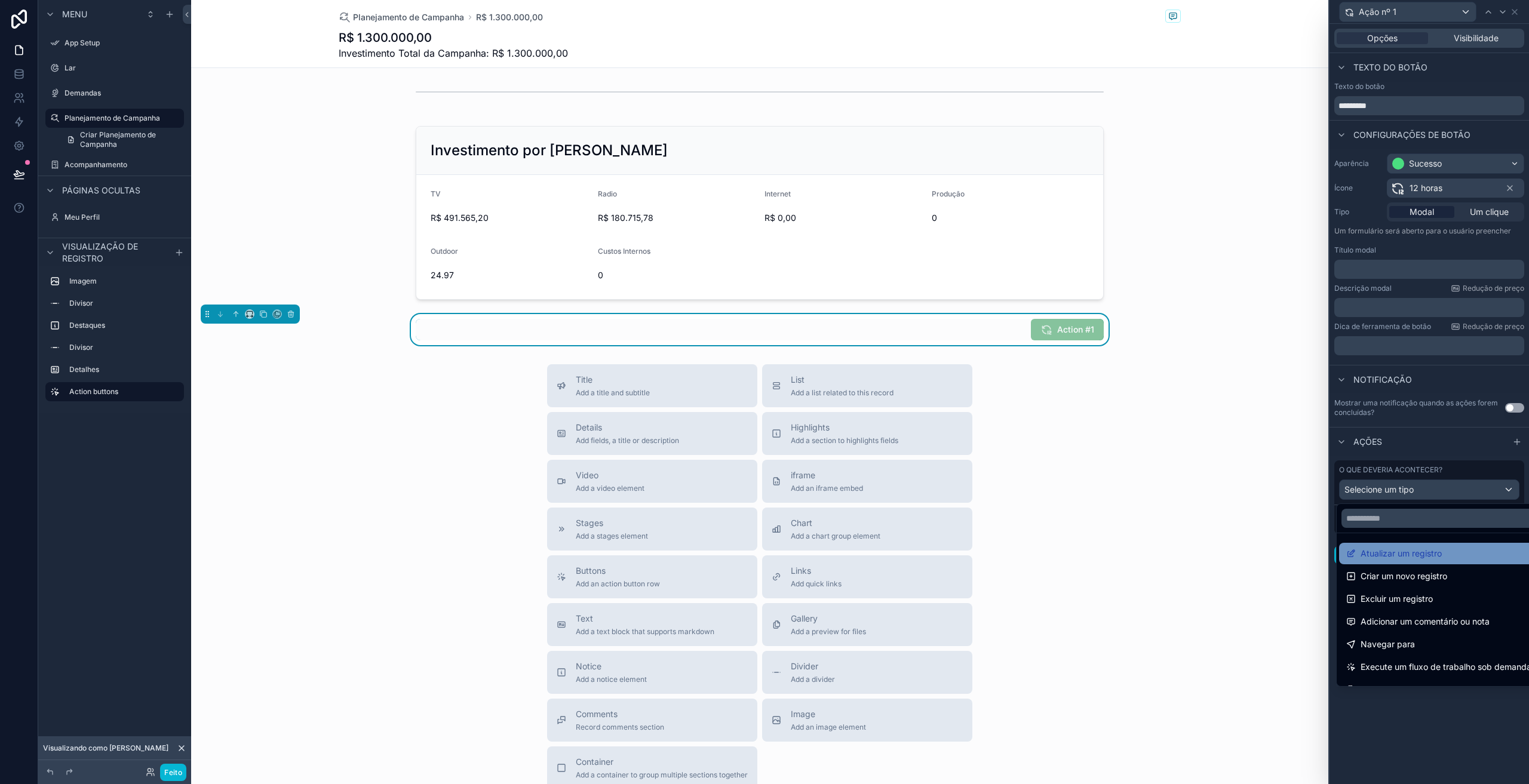
click at [1411, 550] on font "Atualizar um registro" at bounding box center [1401, 553] width 81 height 10
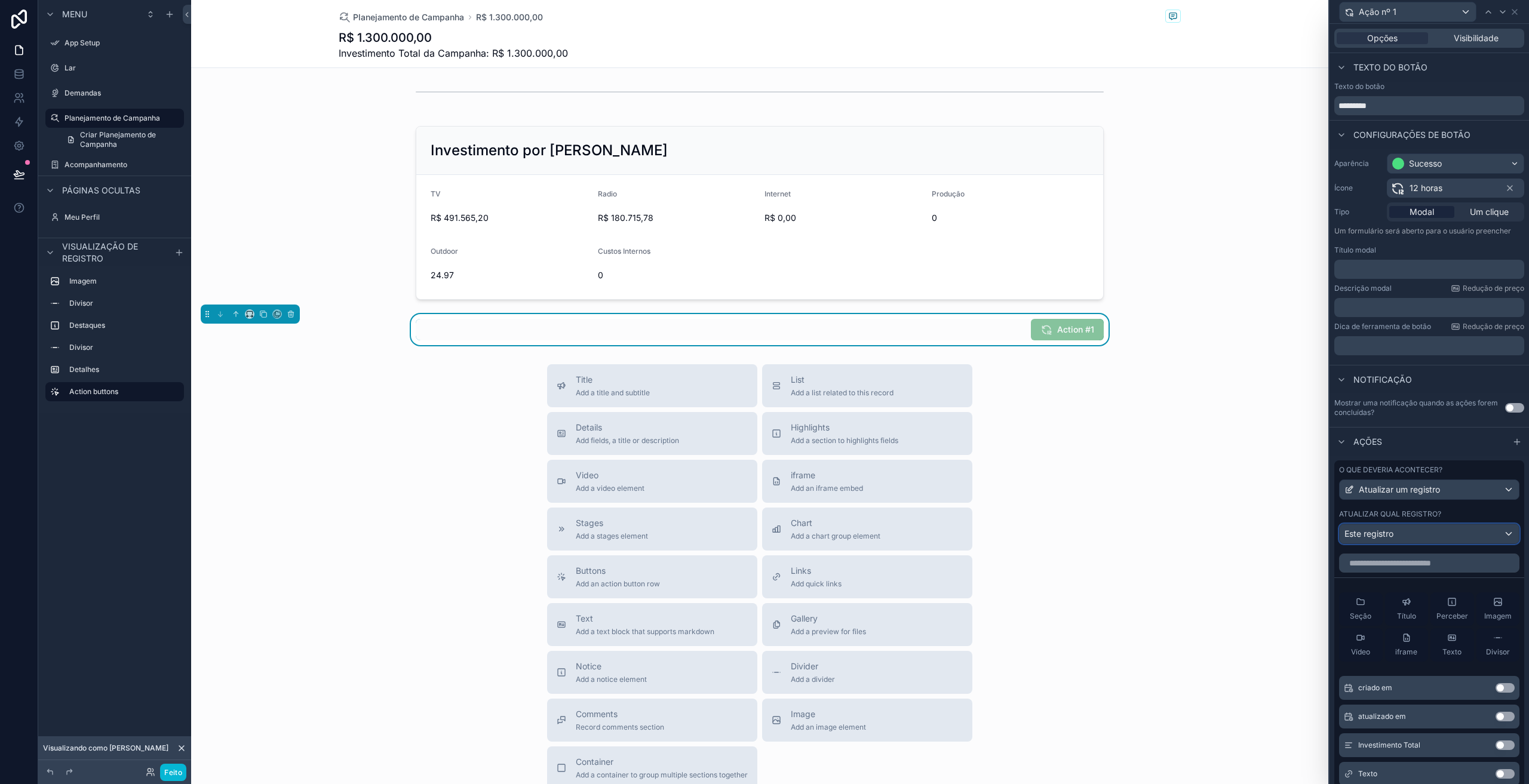
click at [1416, 533] on div "Este registro" at bounding box center [1429, 534] width 179 height 19
click at [1416, 533] on div at bounding box center [1429, 392] width 199 height 784
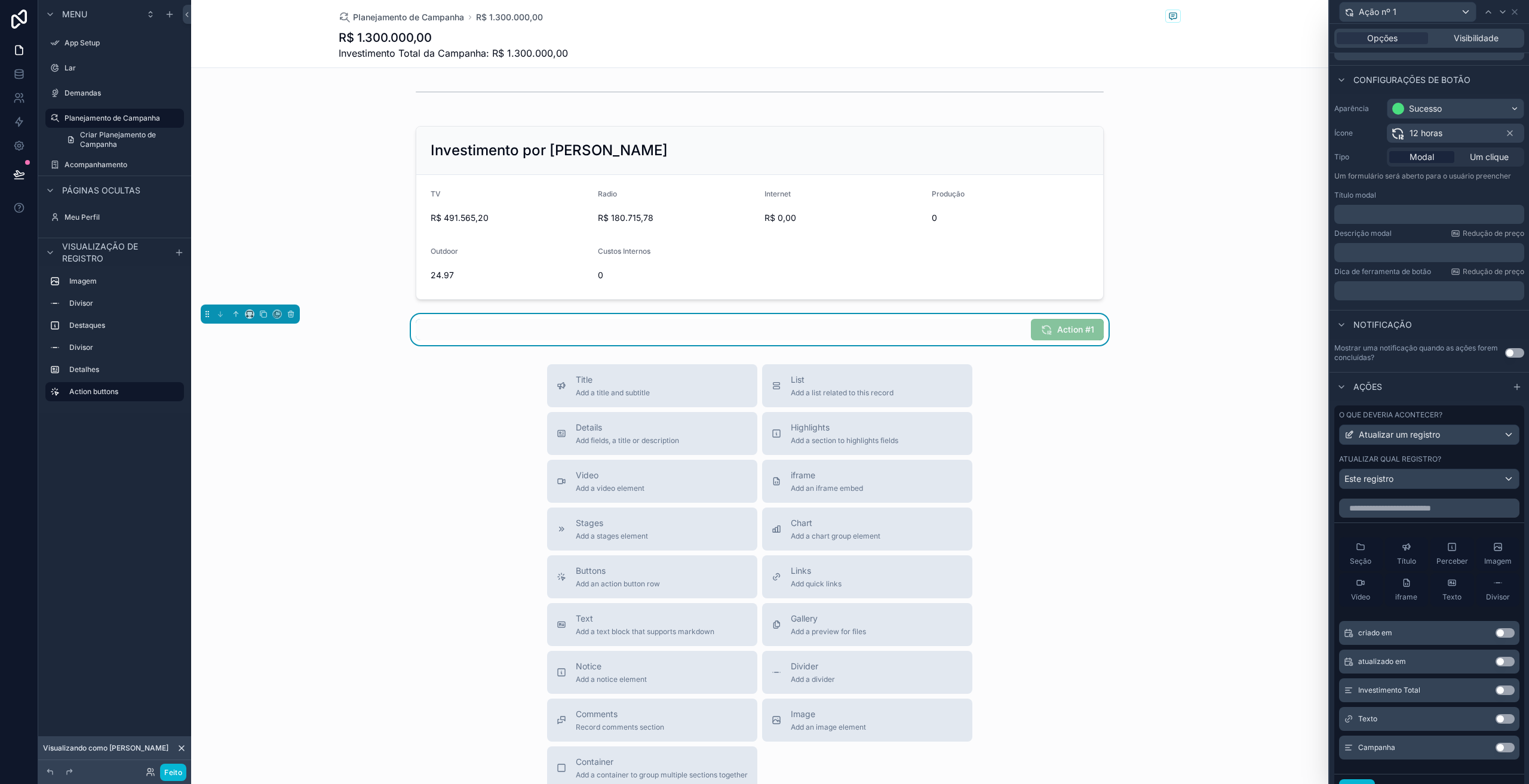
scroll to position [109, 0]
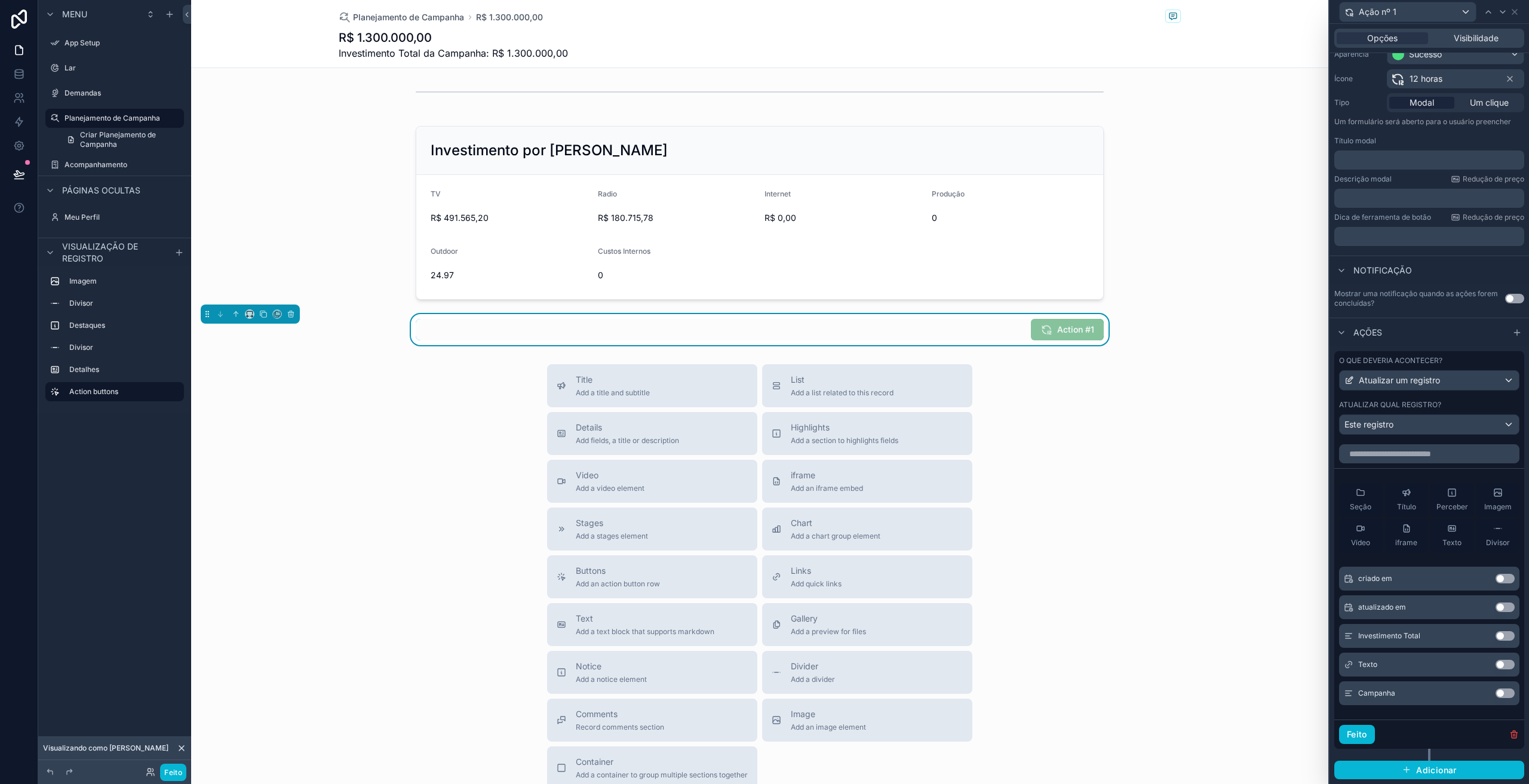
click at [1496, 639] on button "Usar configuração" at bounding box center [1505, 636] width 19 height 9
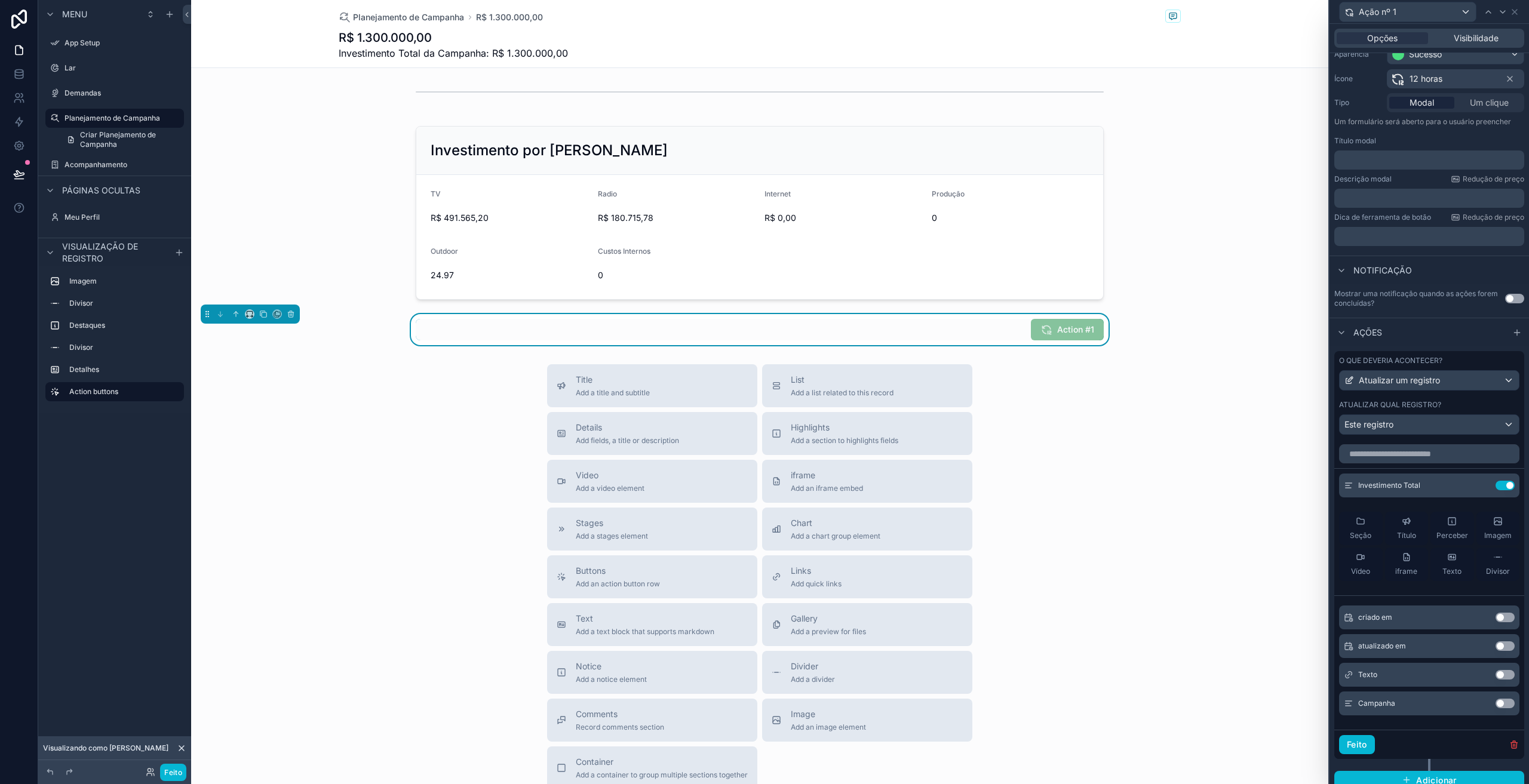
scroll to position [120, 0]
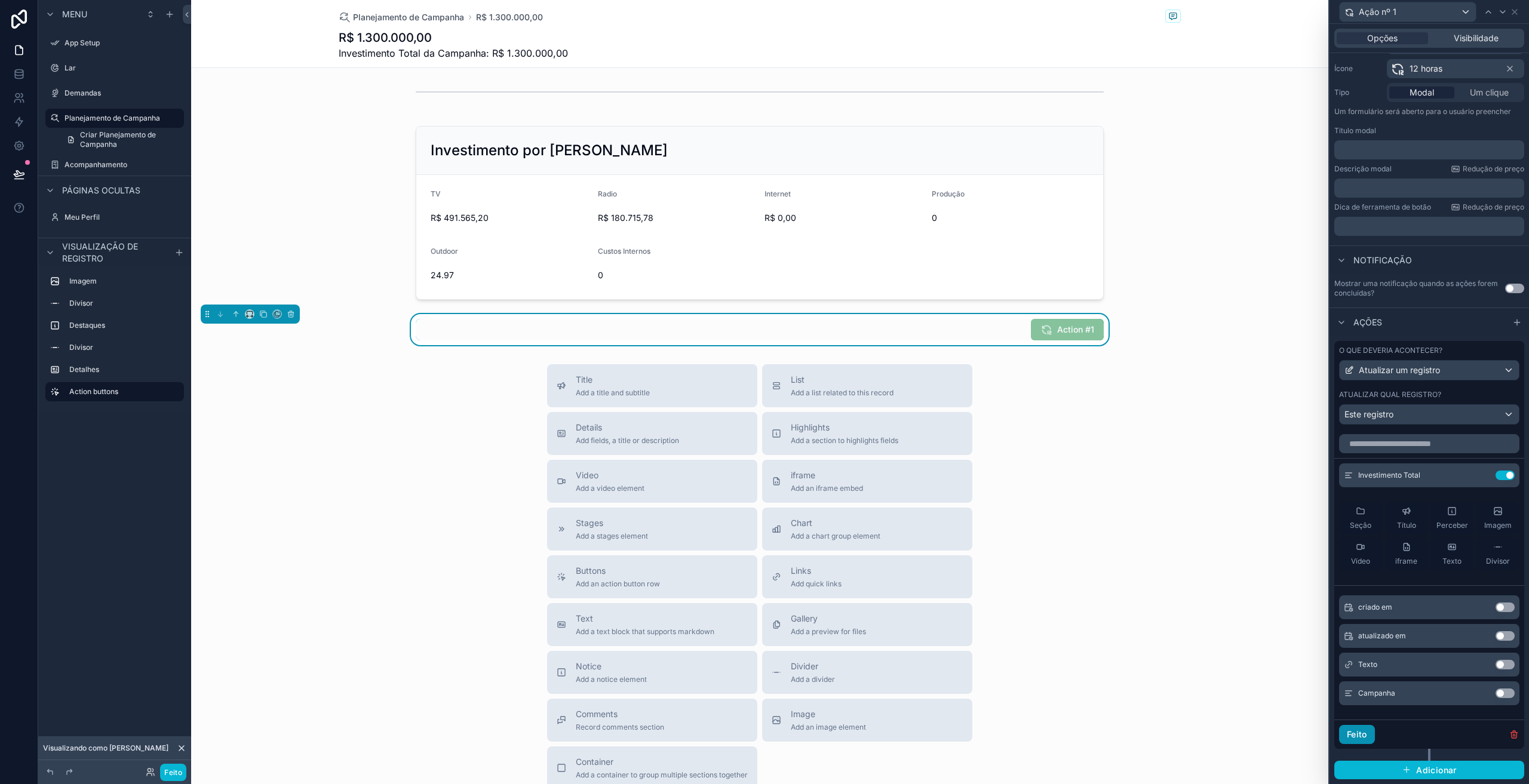
click at [1367, 739] on font "Feito" at bounding box center [1357, 734] width 20 height 10
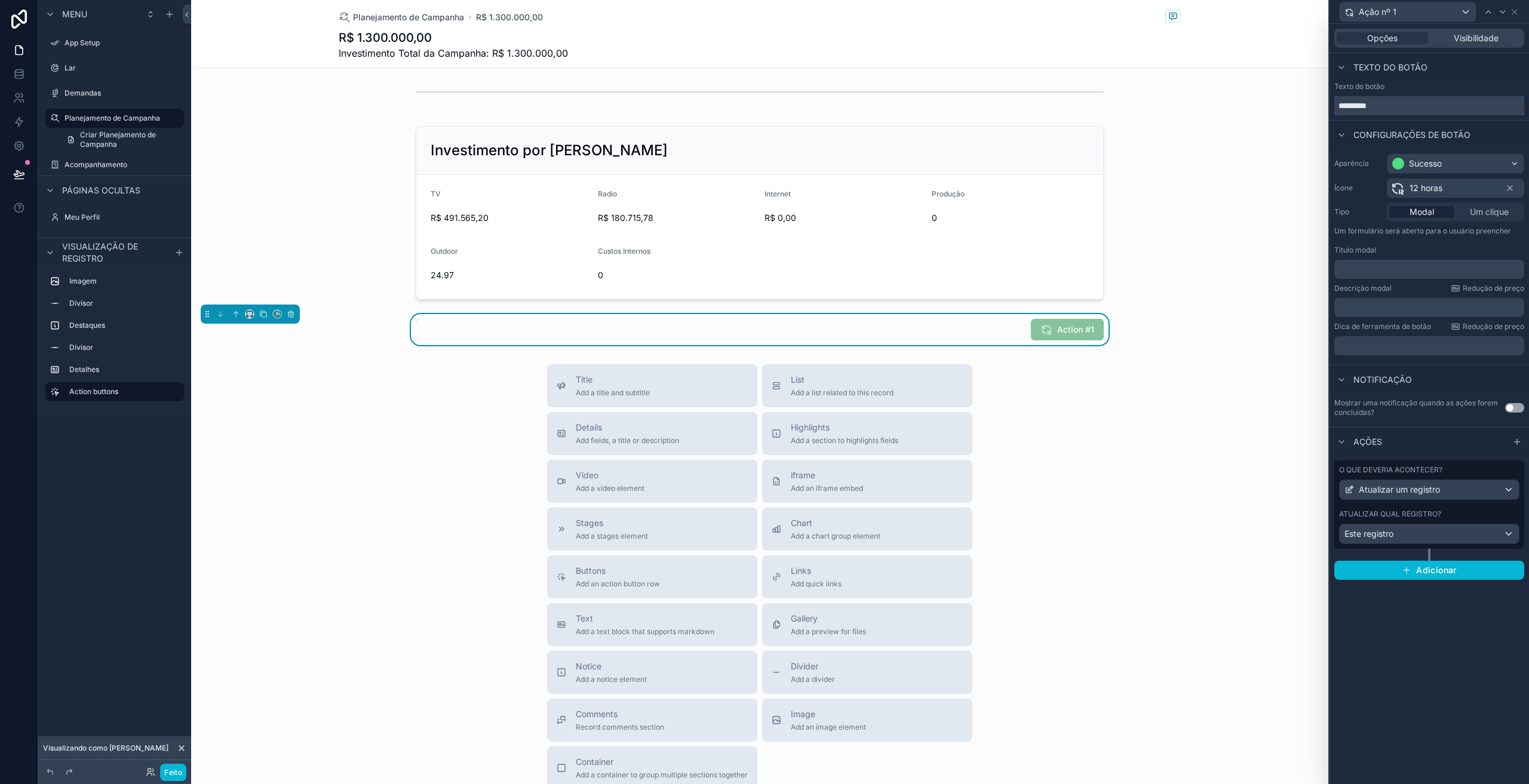
click at [1382, 103] on input "*********" at bounding box center [1429, 105] width 190 height 19
type input "**********"
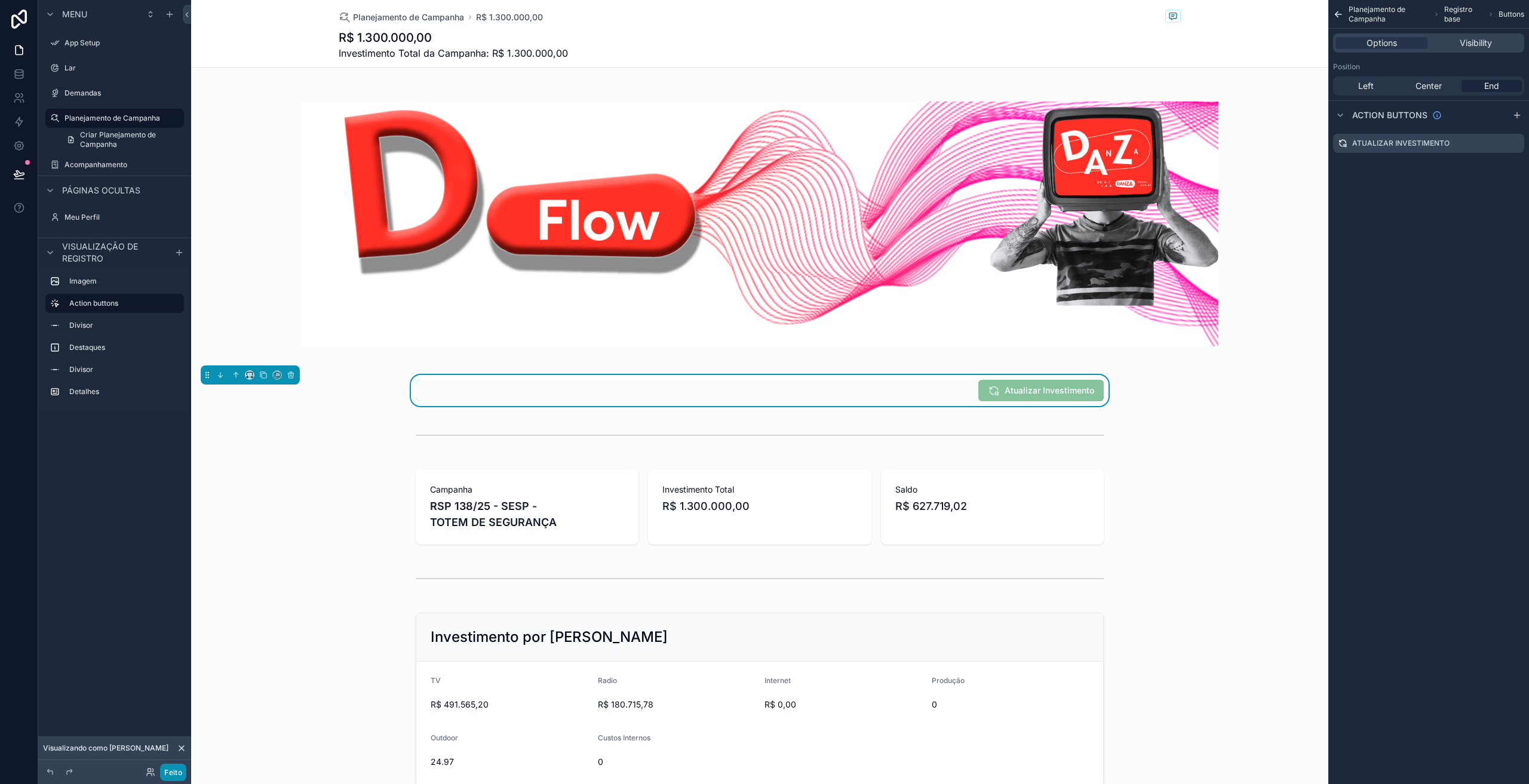
click at [174, 780] on button "Feito" at bounding box center [173, 773] width 26 height 18
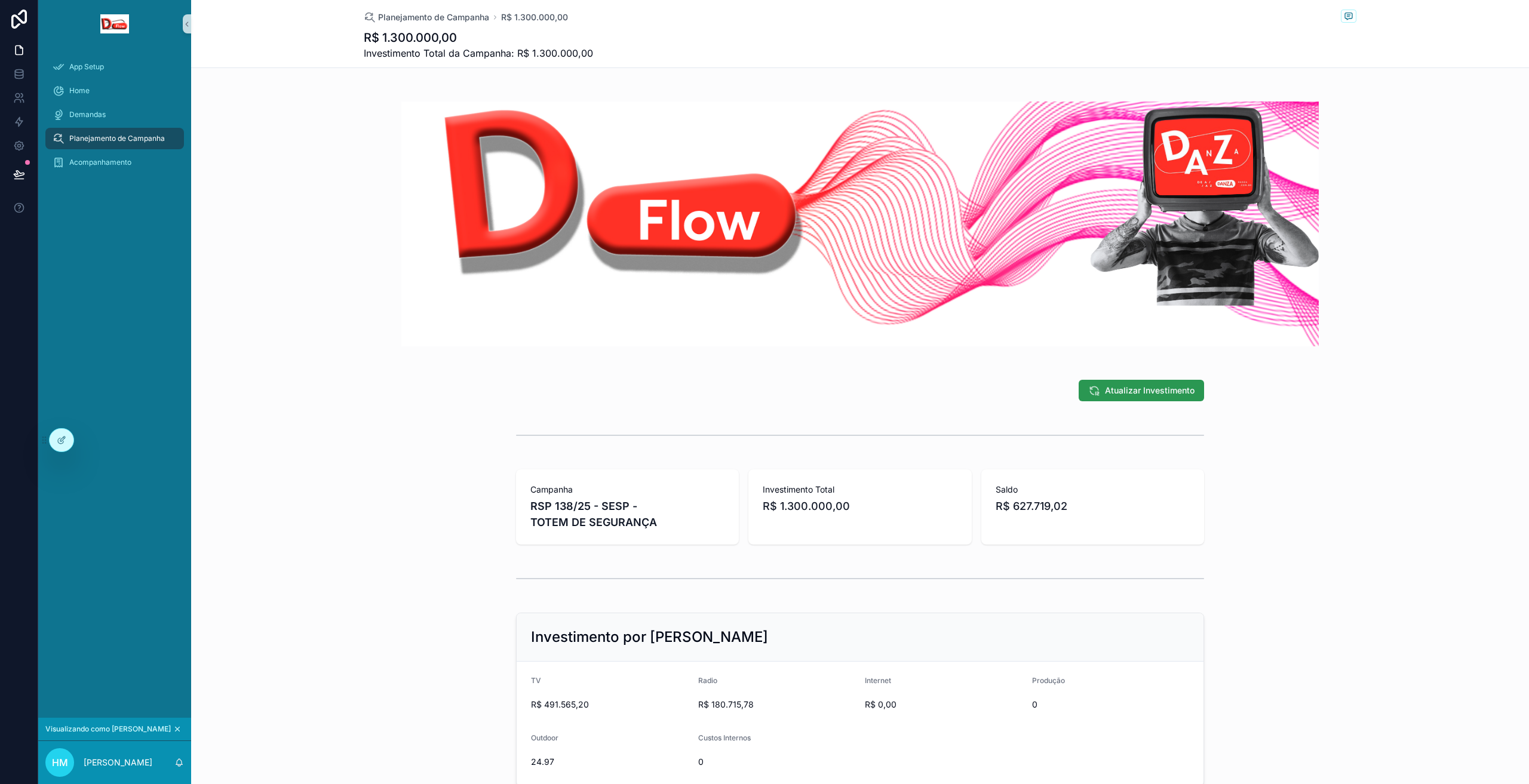
click at [1117, 394] on span "Atualizar Investimento" at bounding box center [1150, 391] width 90 height 12
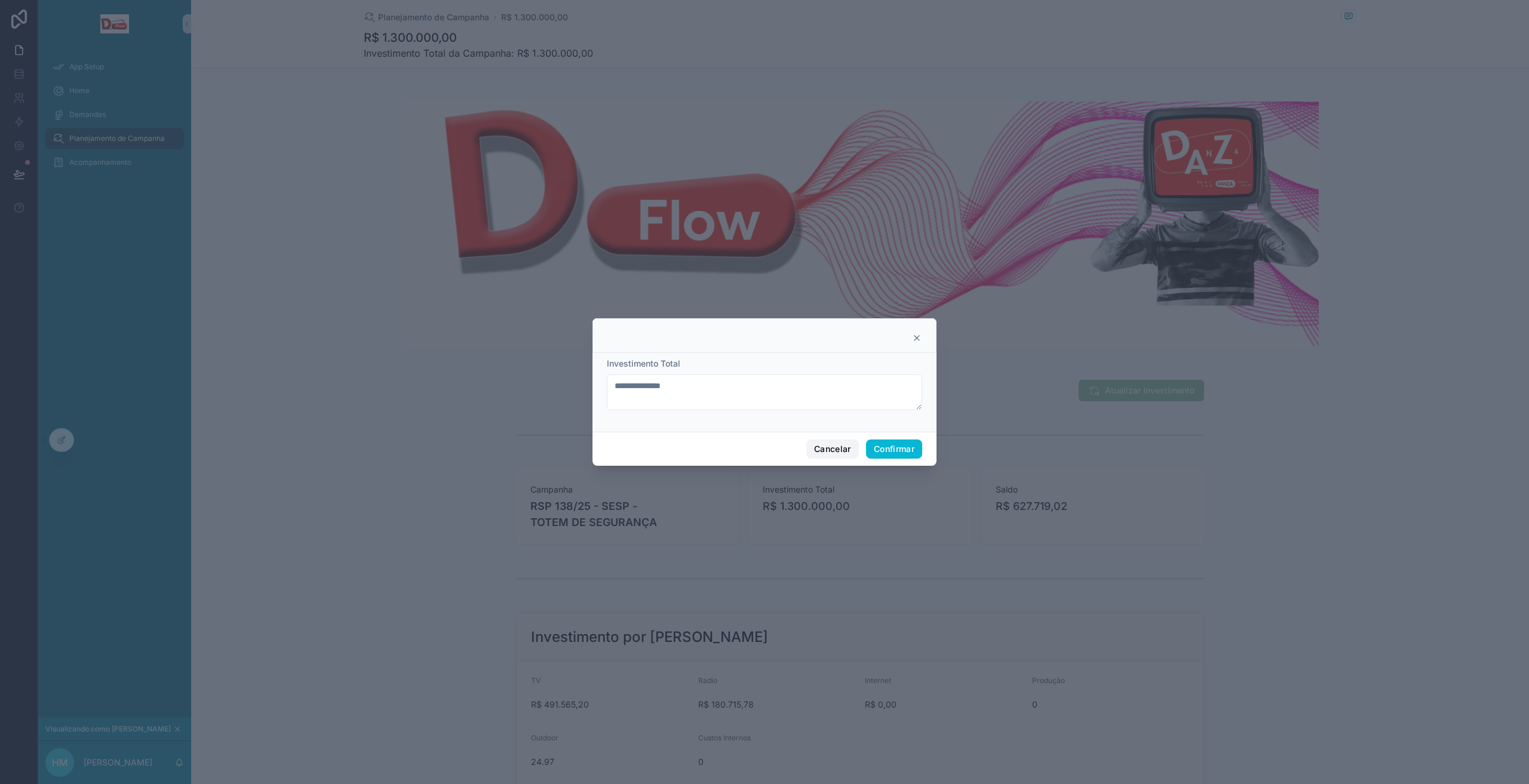
click at [825, 451] on font "Cancelar" at bounding box center [833, 449] width 37 height 10
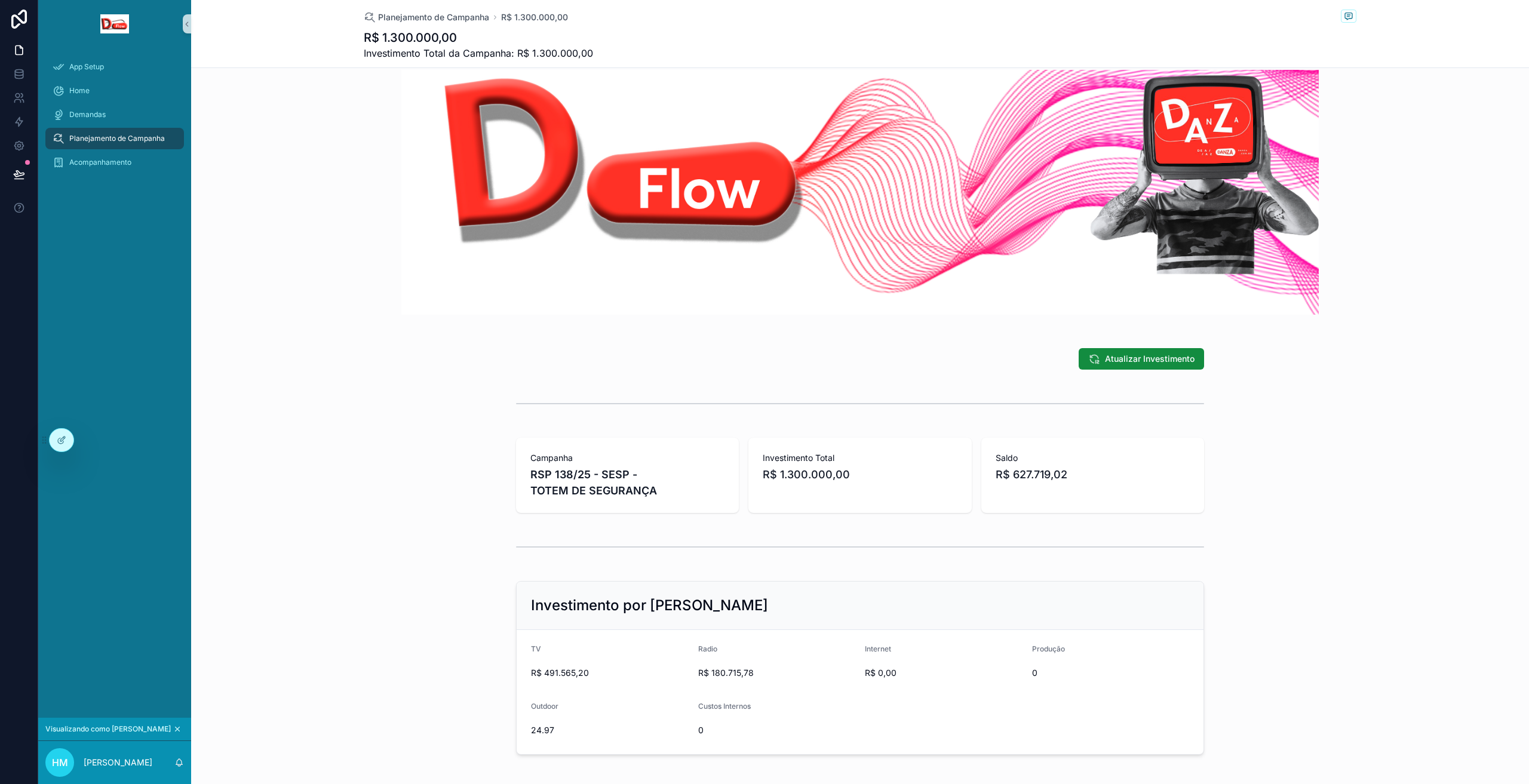
scroll to position [84, 0]
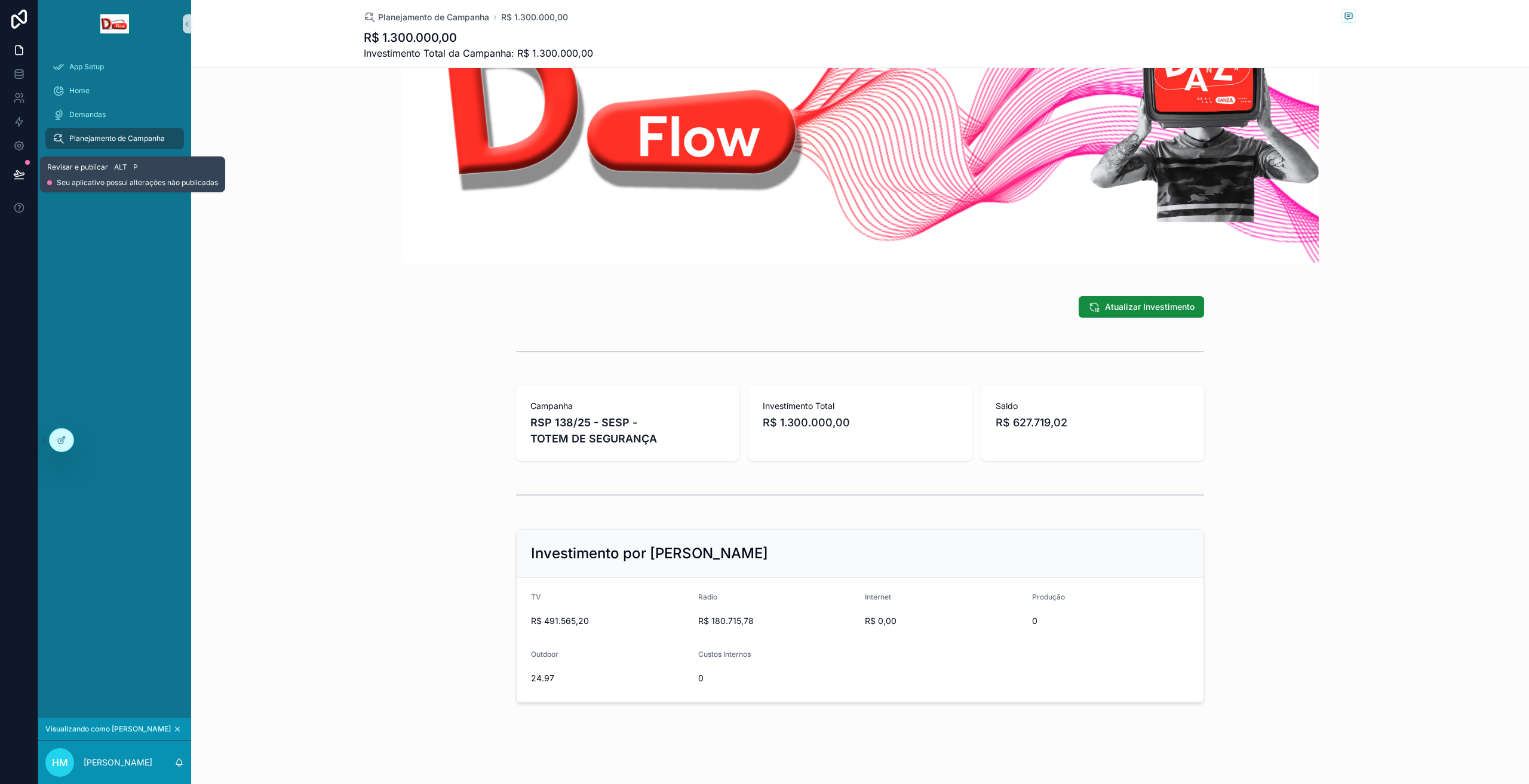
click at [20, 166] on button at bounding box center [19, 174] width 26 height 33
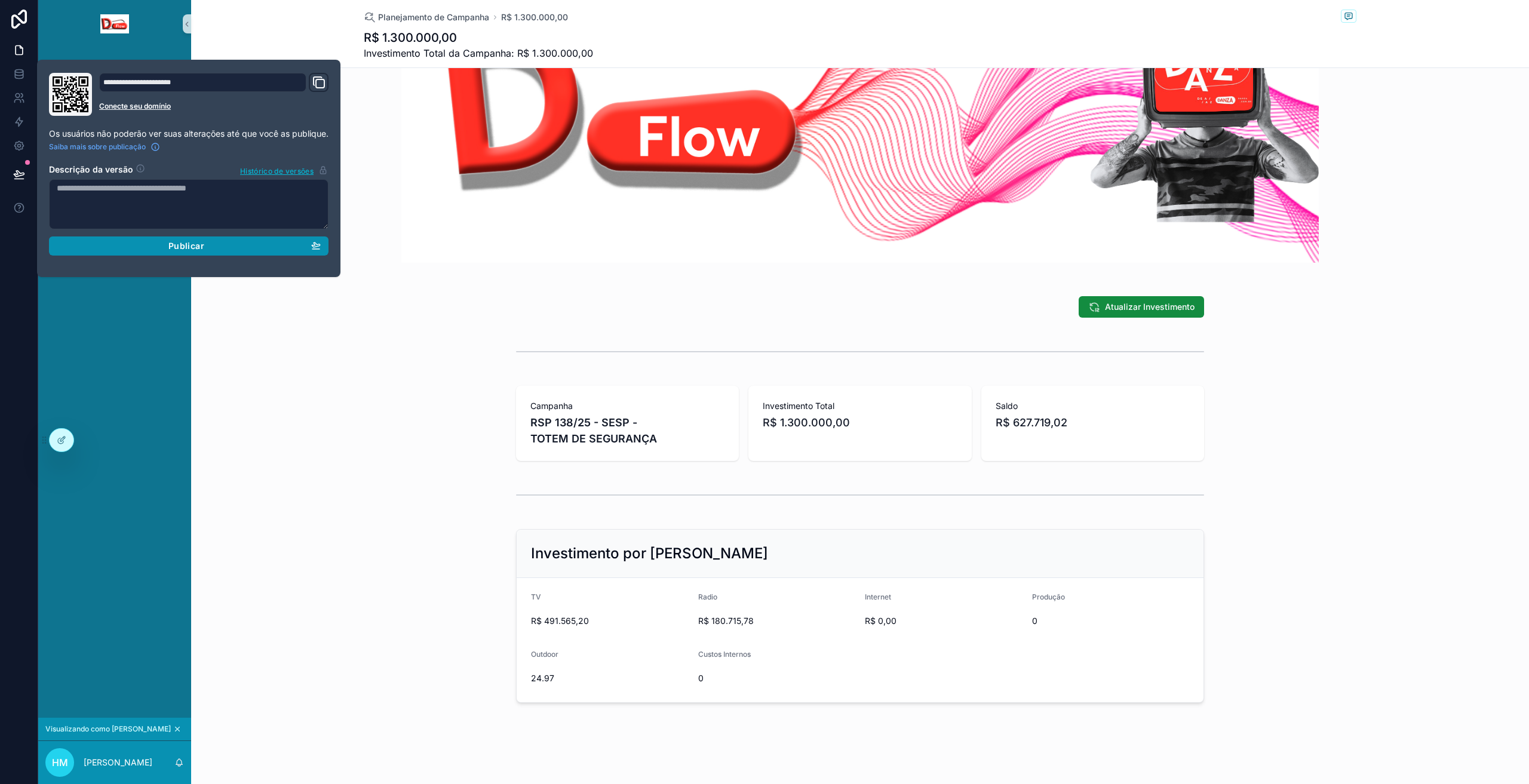
click at [150, 244] on div "Publicar" at bounding box center [189, 246] width 264 height 11
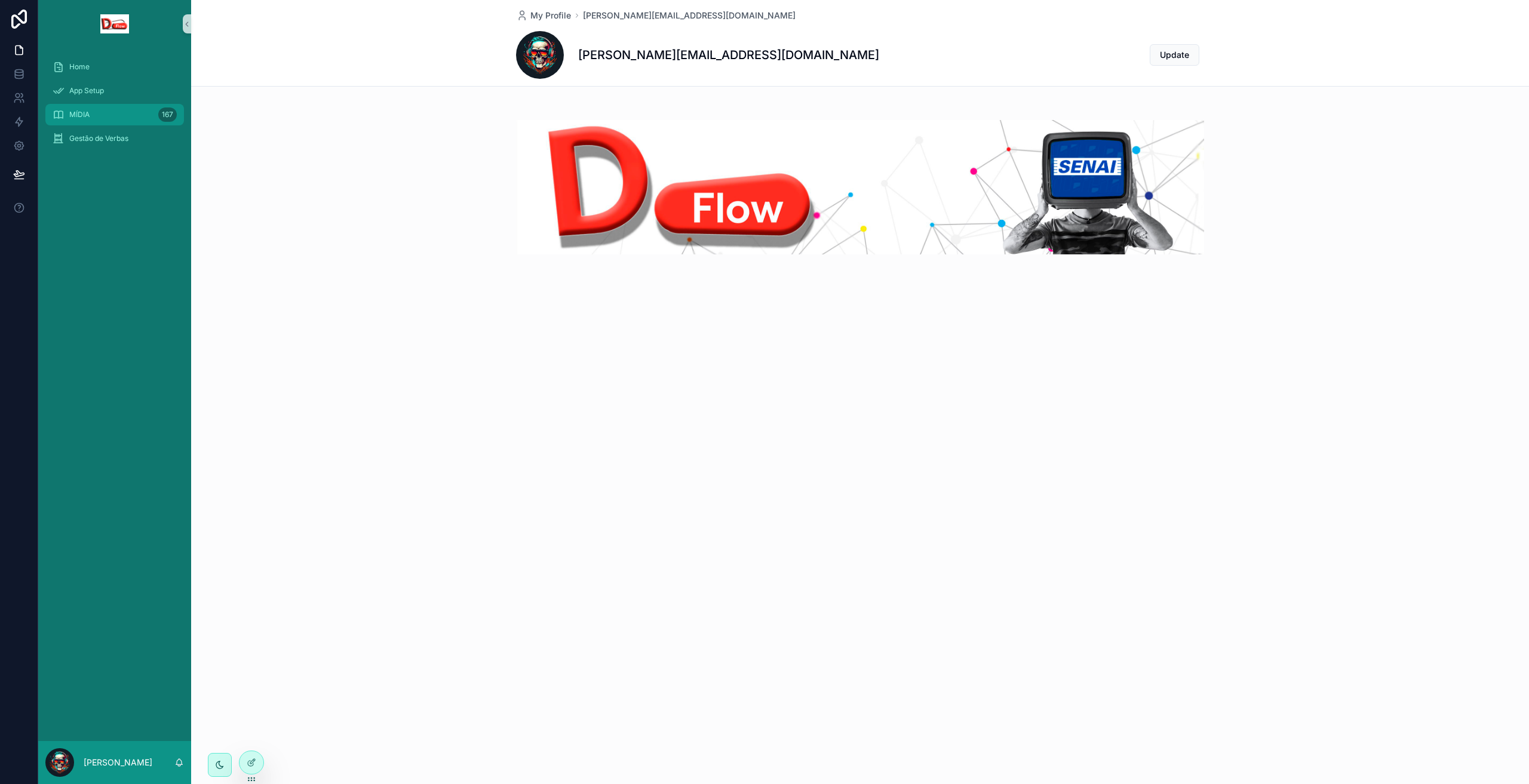
click at [90, 116] on div "MÍDIA 167" at bounding box center [115, 115] width 124 height 19
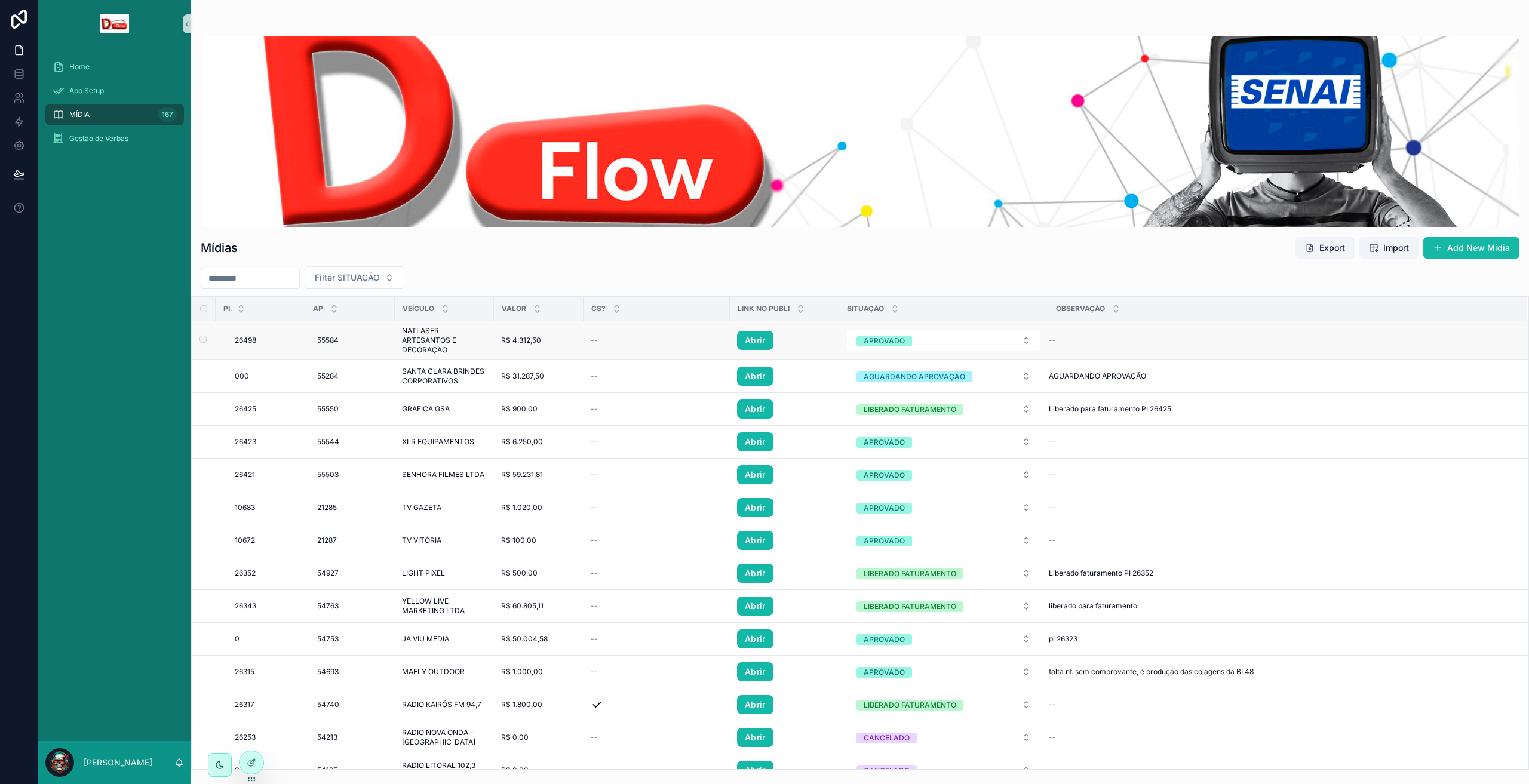
click at [819, 338] on span "Abrir" at bounding box center [785, 341] width 95 height 19
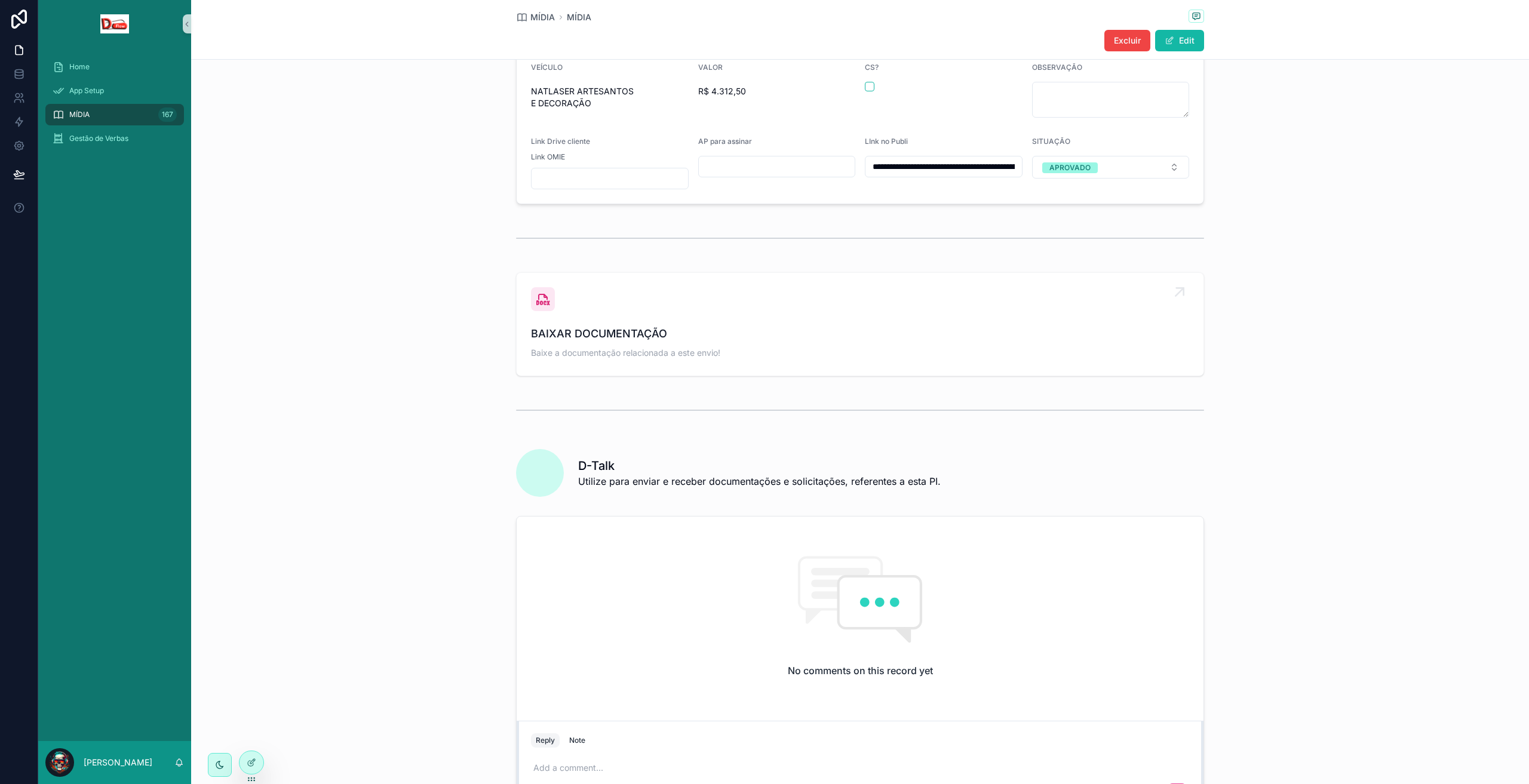
scroll to position [502, 0]
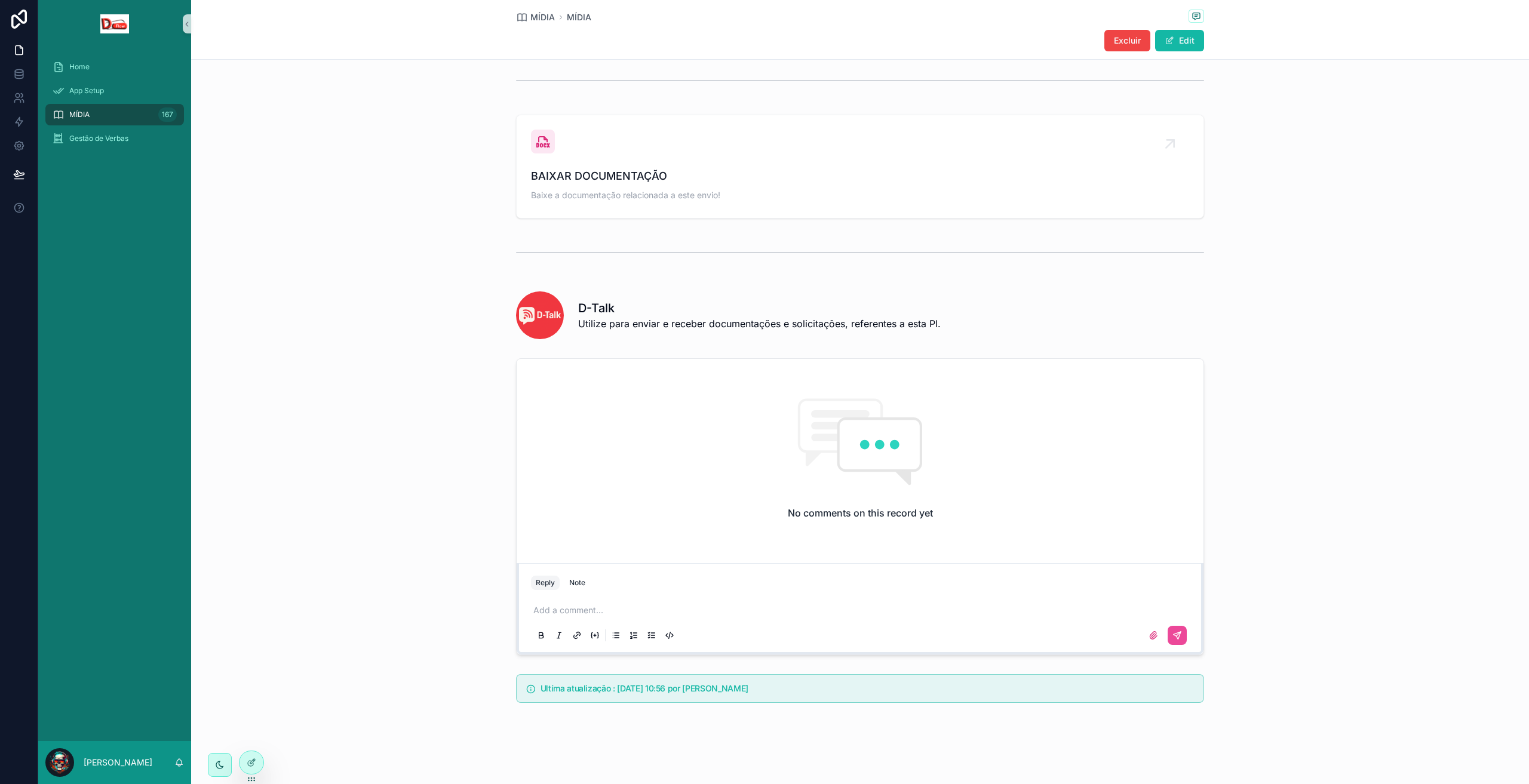
click at [706, 320] on span "Utilize para enviar e receber documentações e solicitações, referentes a esta P…" at bounding box center [759, 323] width 362 height 14
drag, startPoint x: 940, startPoint y: 324, endPoint x: 569, endPoint y: 308, distance: 371.3
click at [569, 308] on div "D-Talk Utilize para enviar e receber documentações e solicitações, referentes a…" at bounding box center [860, 315] width 688 height 48
copy div "D-Talk Utilize para enviar e receber documentações e solicitações, referentes a…"
